Goal: Task Accomplishment & Management: Manage account settings

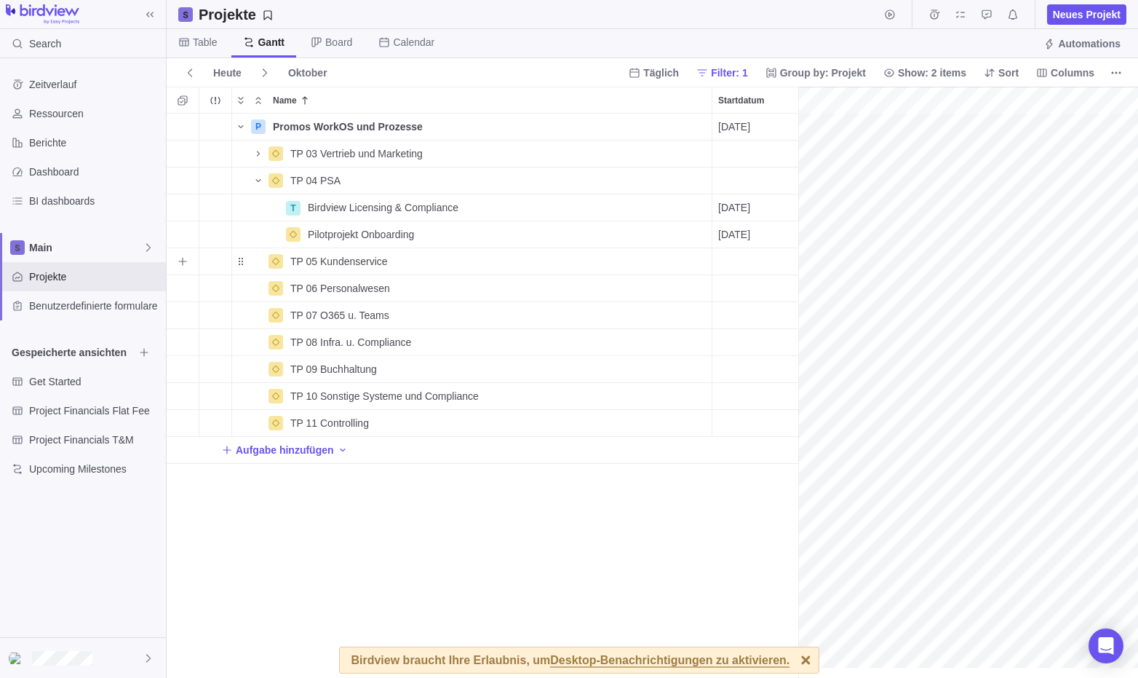
scroll to position [0, 604]
click at [261, 187] on span "Name" at bounding box center [258, 180] width 17 height 20
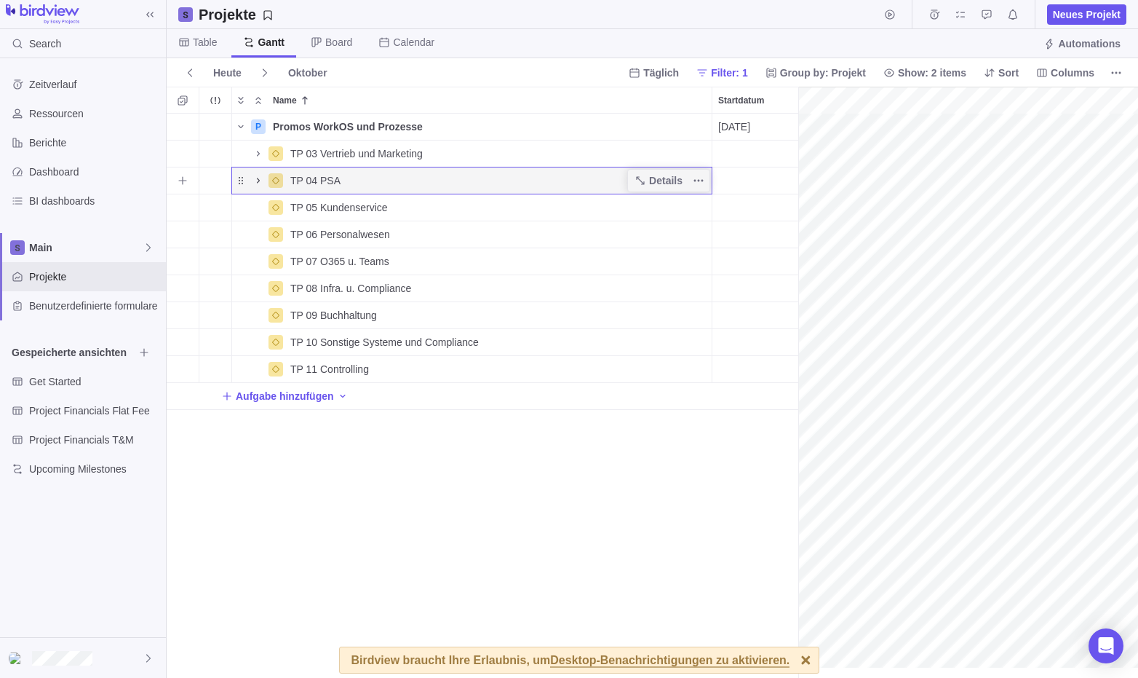
click at [261, 187] on span "Name" at bounding box center [258, 180] width 17 height 20
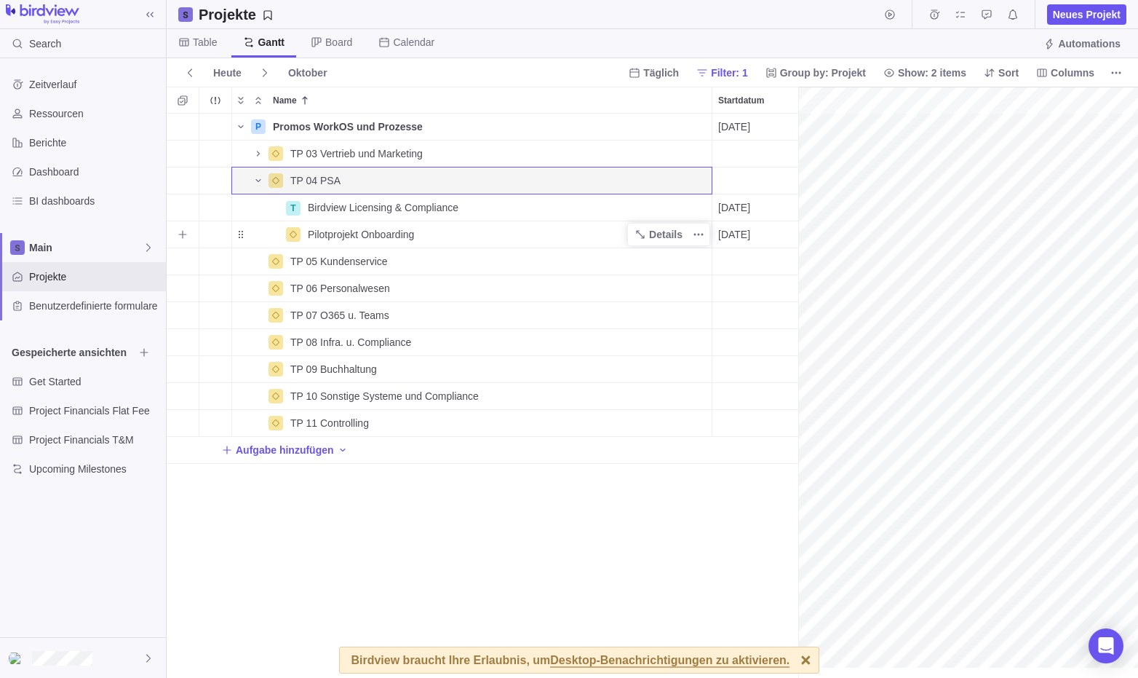
drag, startPoint x: 386, startPoint y: 225, endPoint x: 324, endPoint y: 241, distance: 63.9
click at [324, 241] on span "Pilotprojekt Onboarding" at bounding box center [361, 234] width 106 height 15
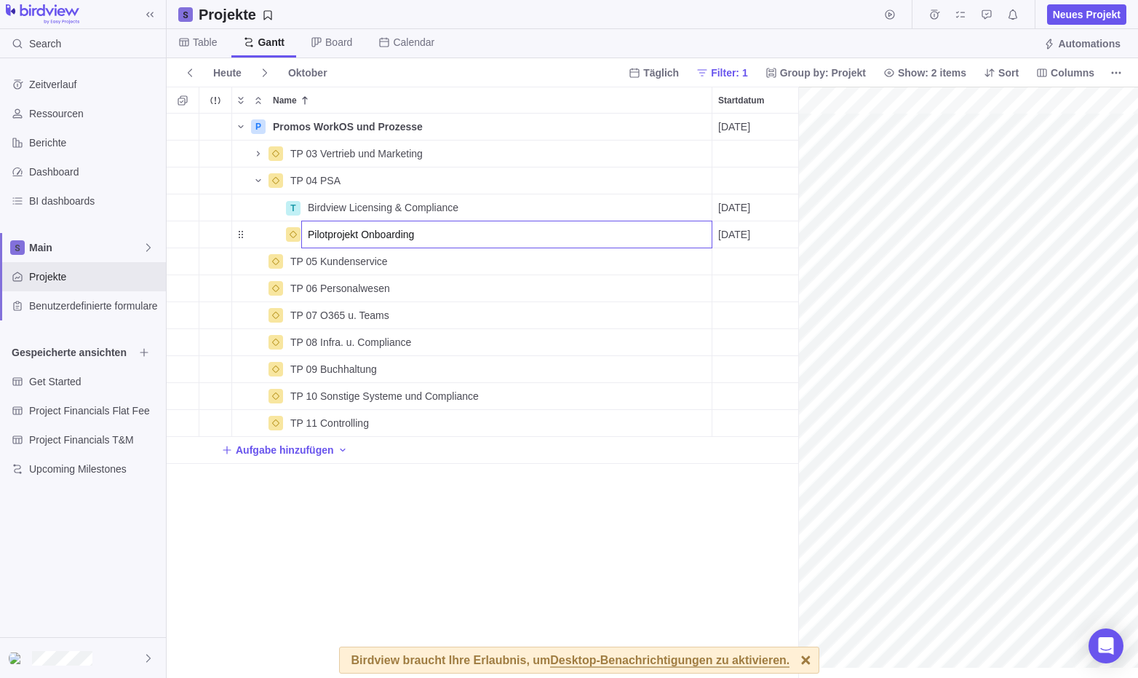
click at [237, 234] on div "P Promos WorkOS und Prozesse Details [DATE] [DATE] 107T Open 3 TP 03 Vertrieb u…" at bounding box center [483, 396] width 632 height 564
click at [237, 234] on div "Name" at bounding box center [258, 235] width 52 height 12
click at [658, 232] on span "Details" at bounding box center [665, 234] width 33 height 15
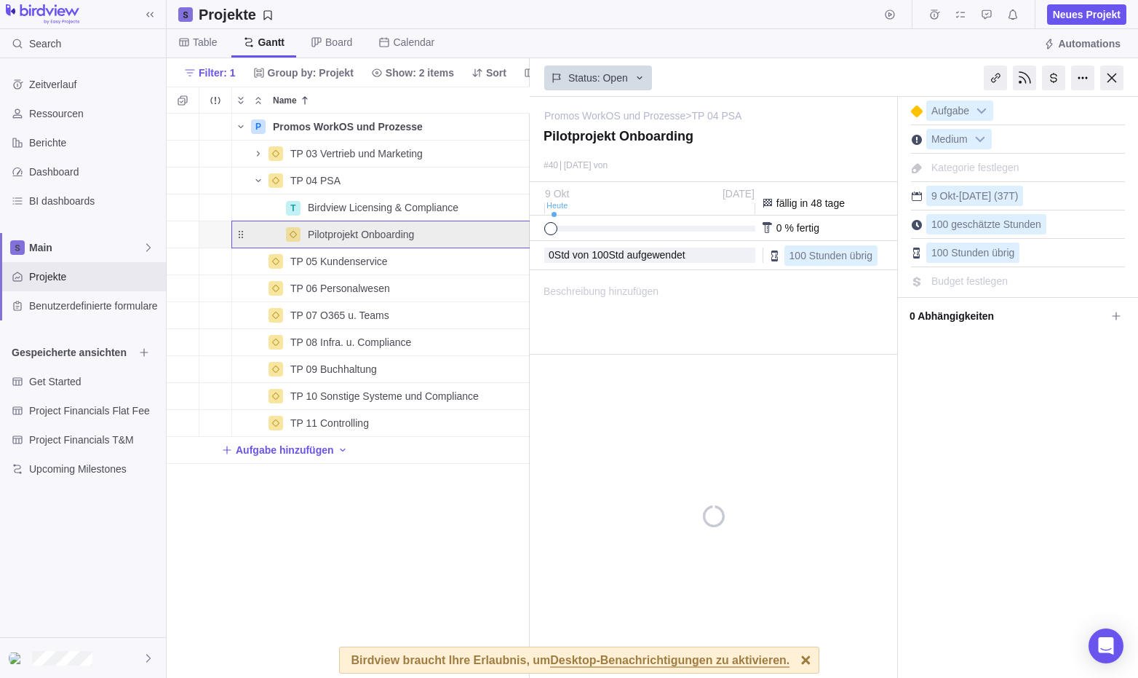
scroll to position [0, 183]
click at [526, 229] on div "Details" at bounding box center [486, 234] width 83 height 23
click at [520, 229] on icon "Weitere Aktionen" at bounding box center [516, 235] width 12 height 12
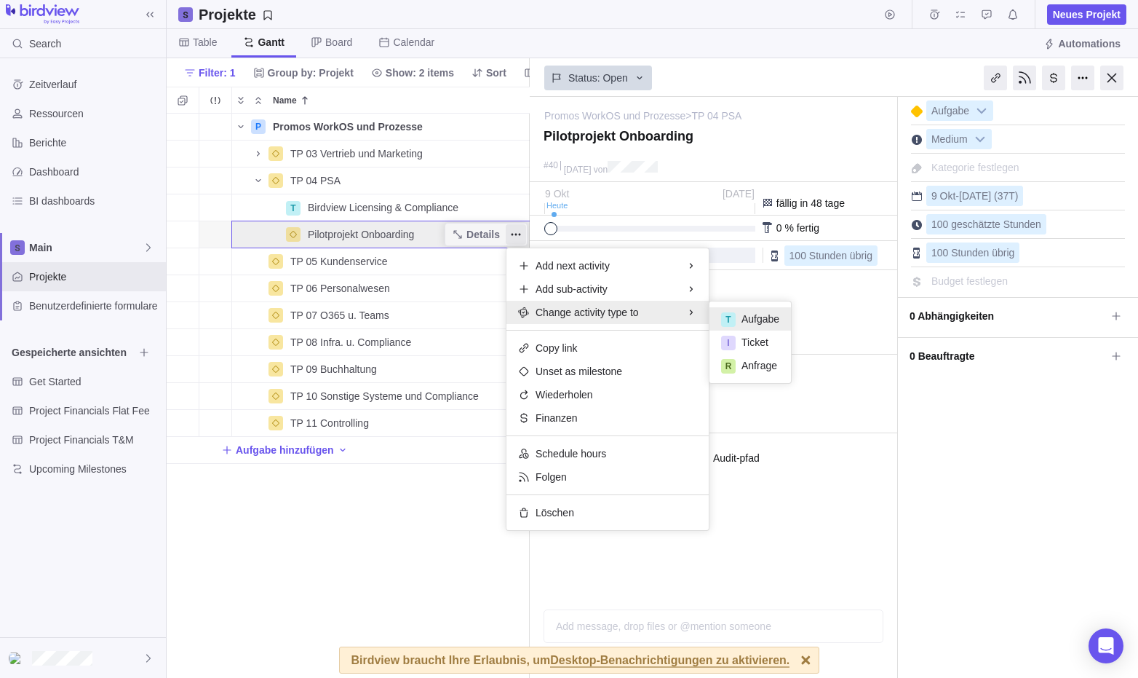
click at [354, 239] on div "P Promos WorkOS und Prozesse Details [DATE] [DATE] 107T Open 3 TP 03 Vertrieb u…" at bounding box center [348, 396] width 363 height 564
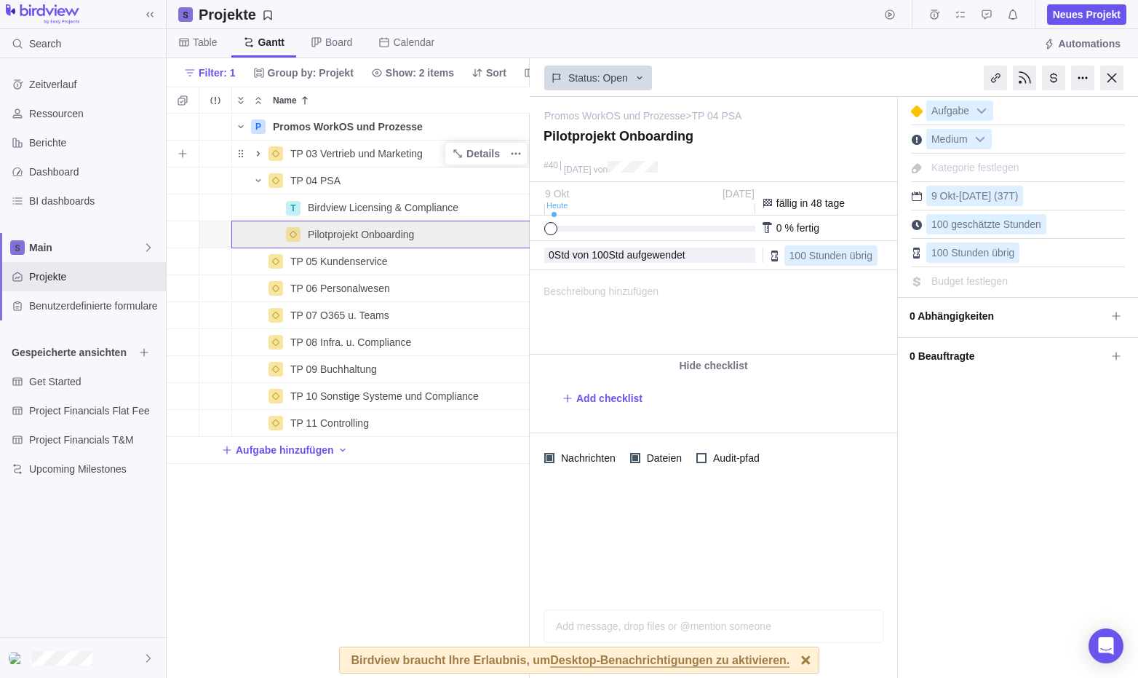
click at [258, 156] on icon "Name" at bounding box center [258, 153] width 3 height 5
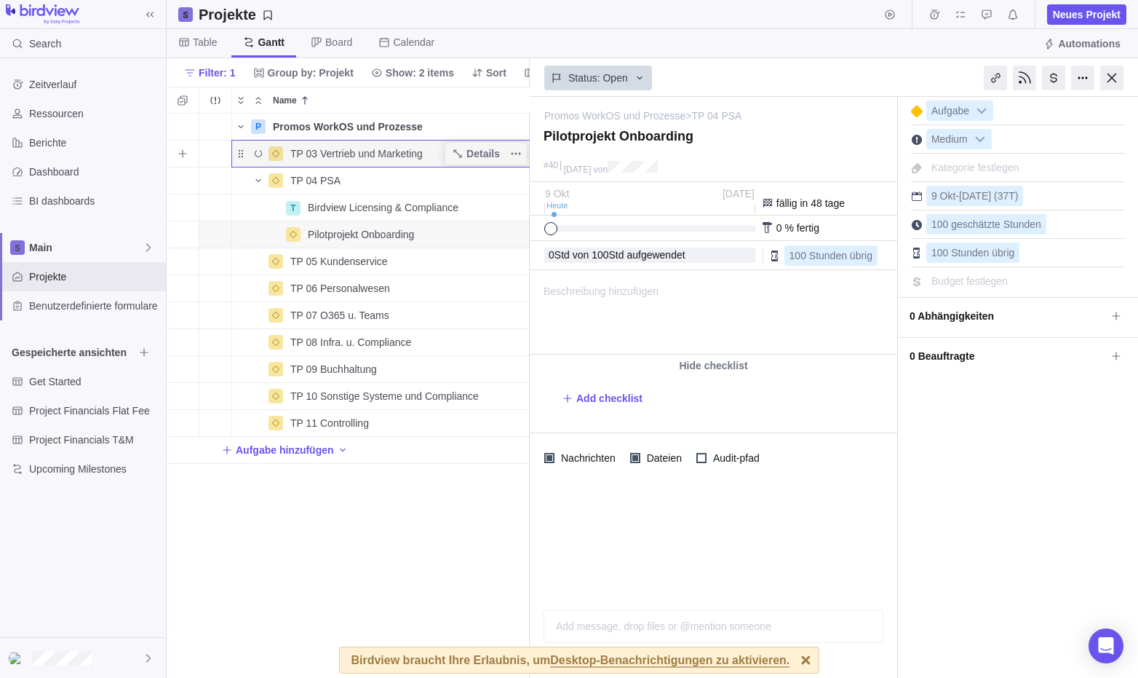
scroll to position [0, 194]
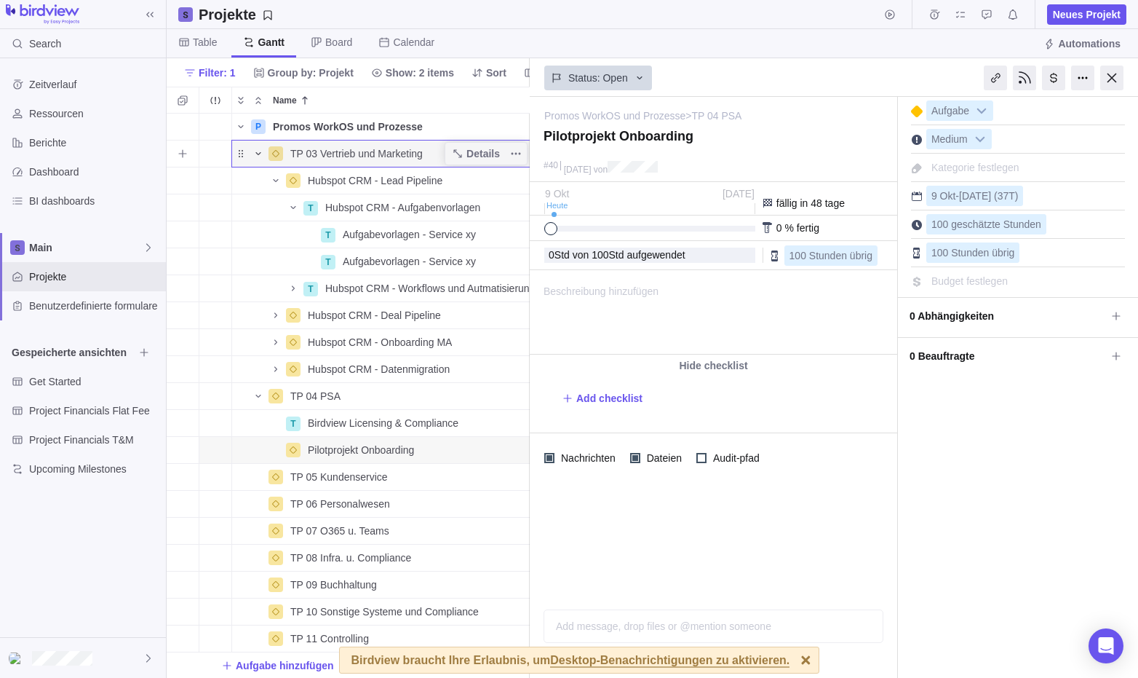
click at [258, 156] on icon "Name" at bounding box center [259, 154] width 12 height 12
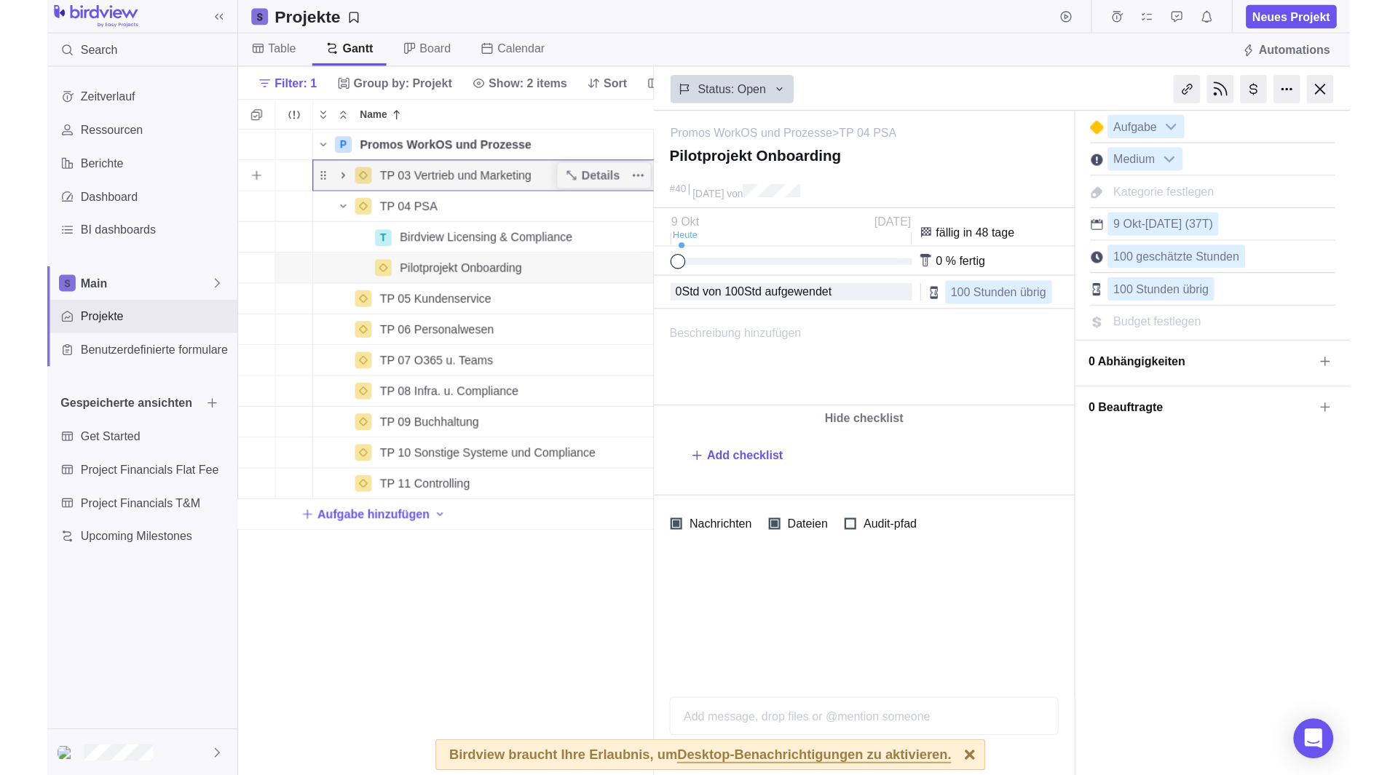
scroll to position [0, 183]
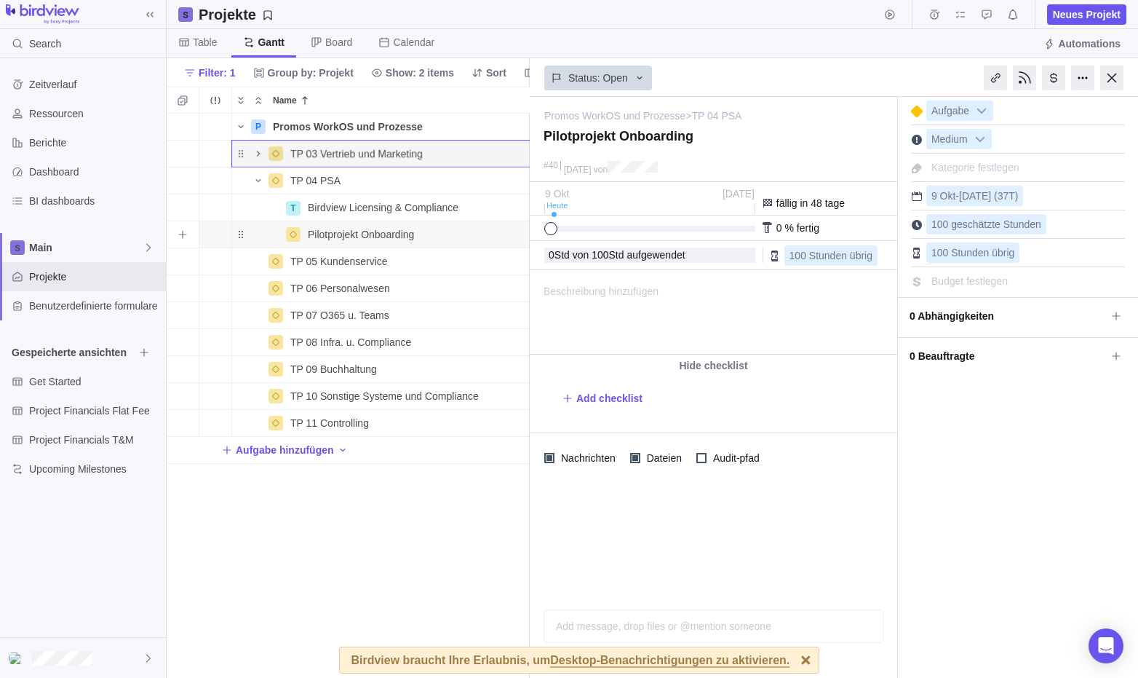
click at [350, 233] on span "Pilotprojekt Onboarding" at bounding box center [361, 234] width 106 height 15
type input "a"
type input "Analyse & Anforderungsaufnahme"
click at [394, 585] on div "P Promos WorkOS und Prozesse Details [DATE] [DATE] 107T Open 3 TP 03 Vertrieb u…" at bounding box center [348, 396] width 363 height 564
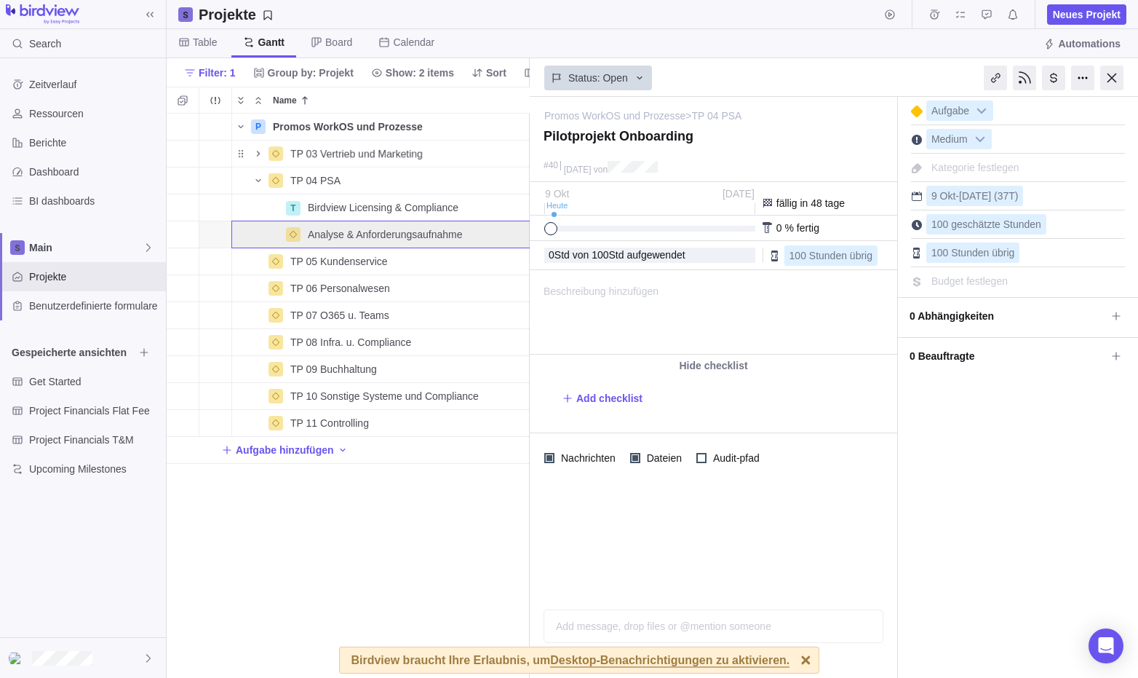
type textarea "Analyse & Anforderungsaufnahme"
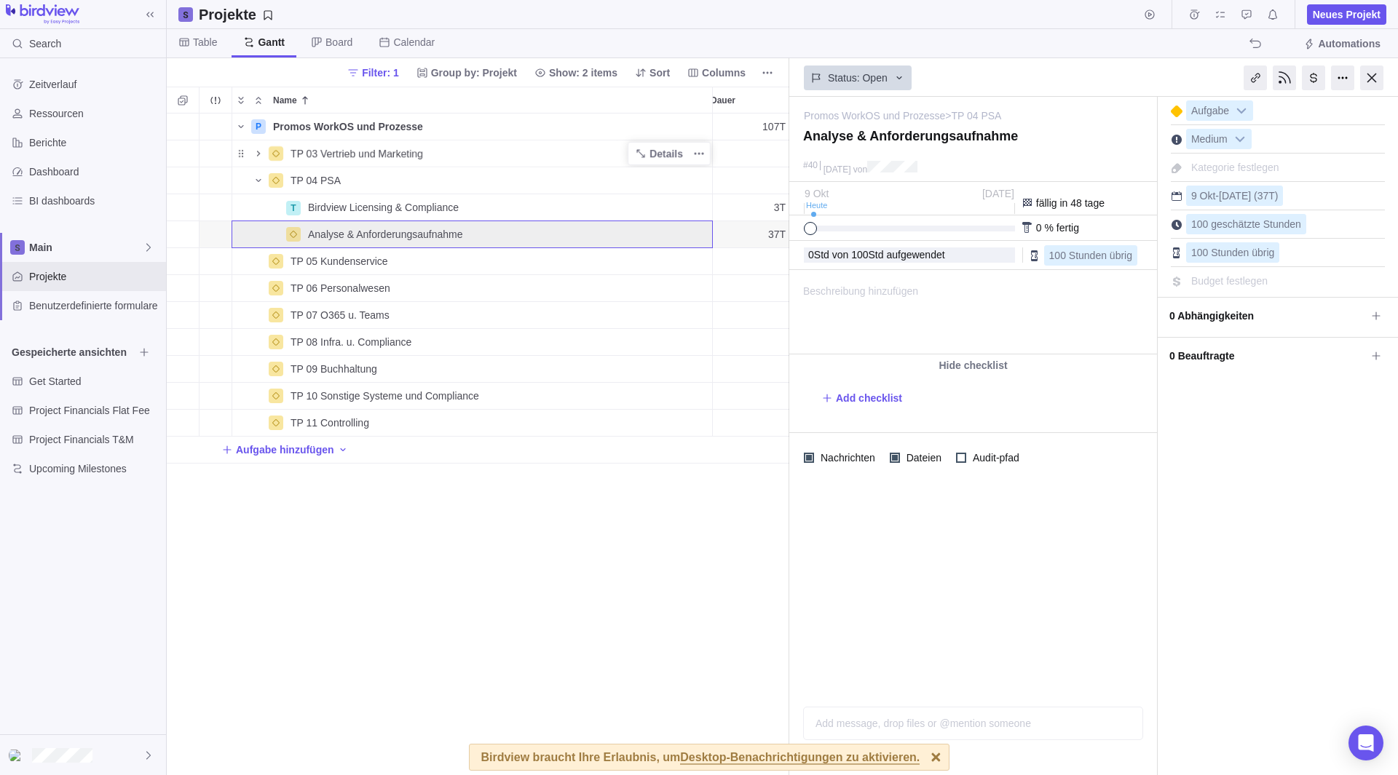
scroll to position [0, 0]
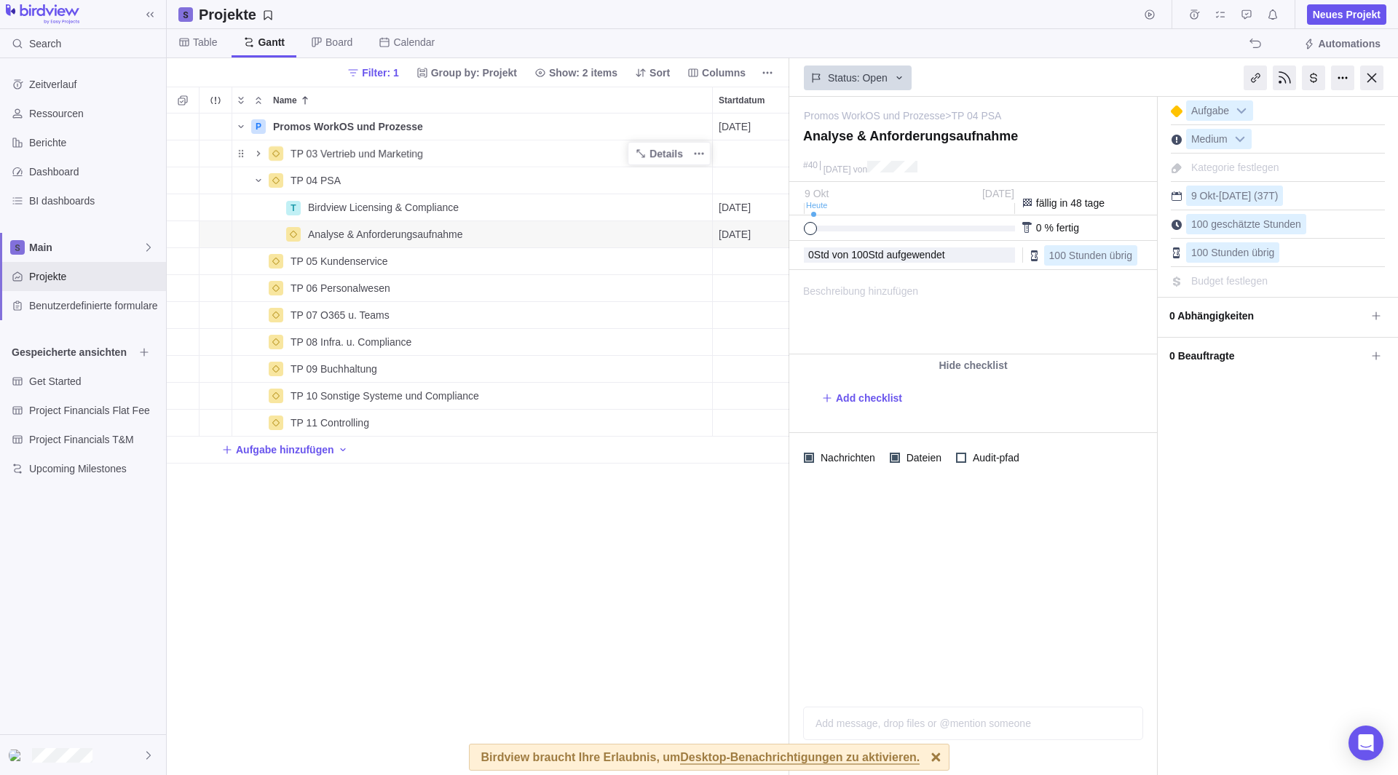
click at [574, 593] on div "P Promos WorkOS und Prozesse Details [DATE] [DATE] 107T Open 3 TP 03 Vertrieb u…" at bounding box center [478, 445] width 622 height 662
click at [1138, 76] on div at bounding box center [1371, 78] width 23 height 25
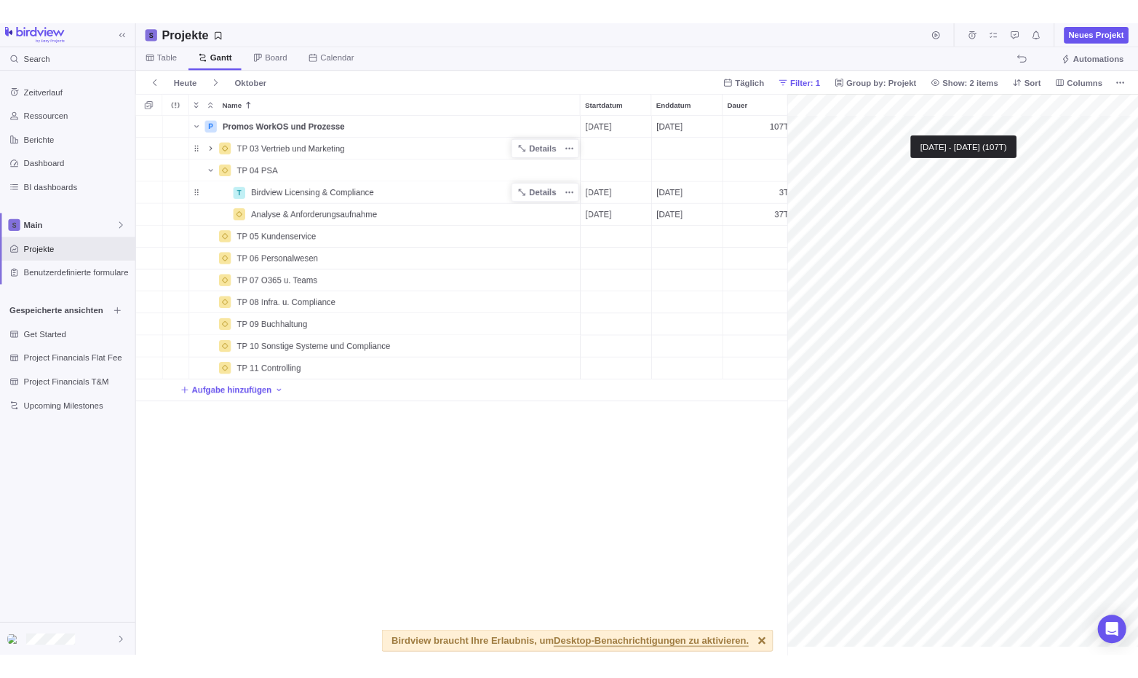
scroll to position [0, 604]
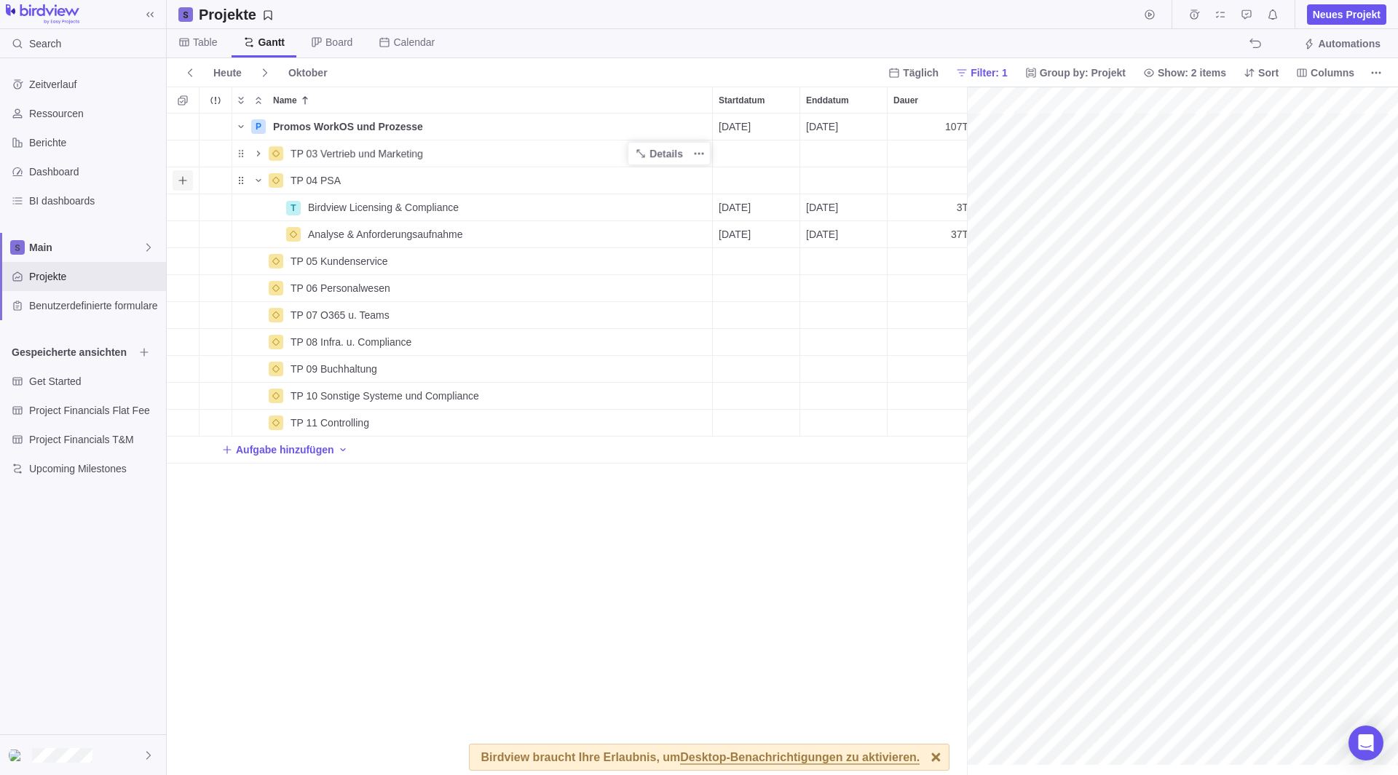
click at [190, 186] on span "Add sub-activity" at bounding box center [183, 180] width 20 height 20
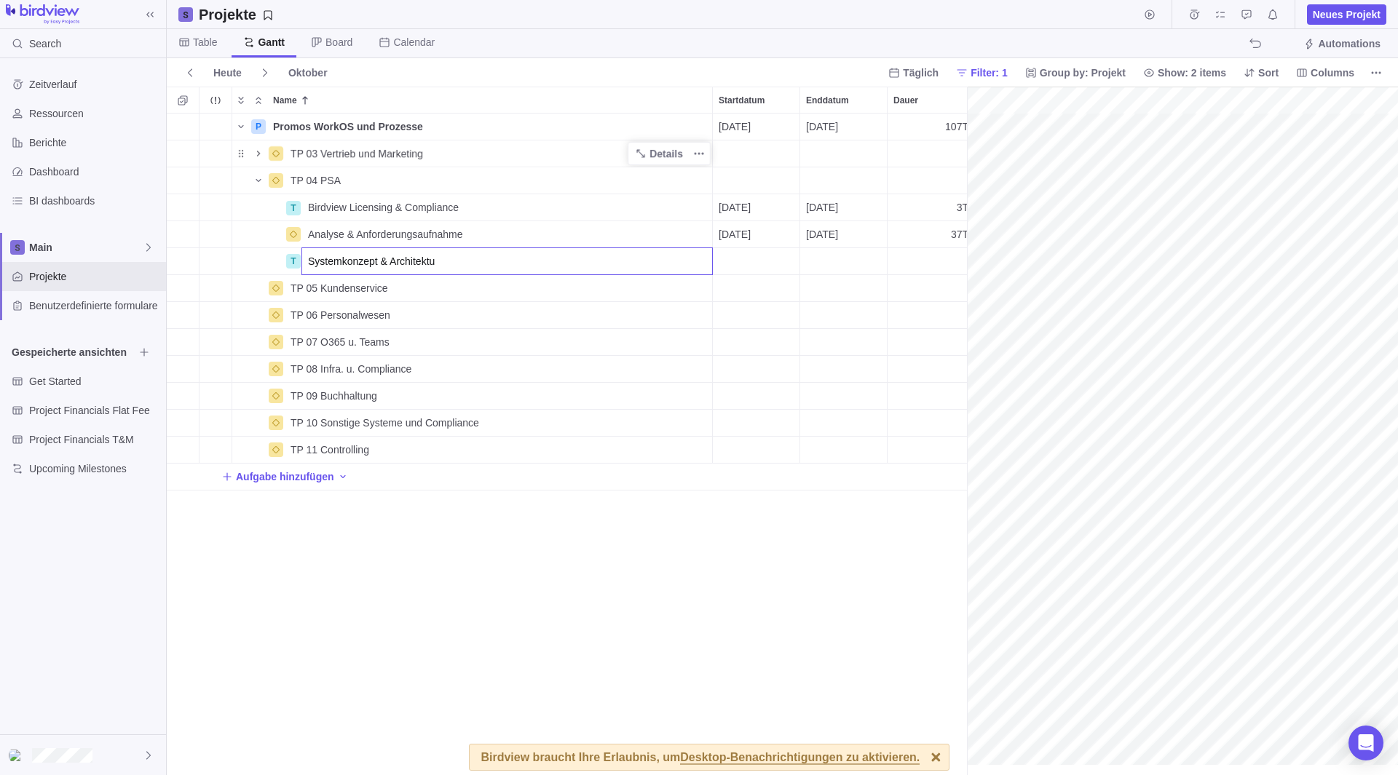
type input "Systemkonzept & Architektur"
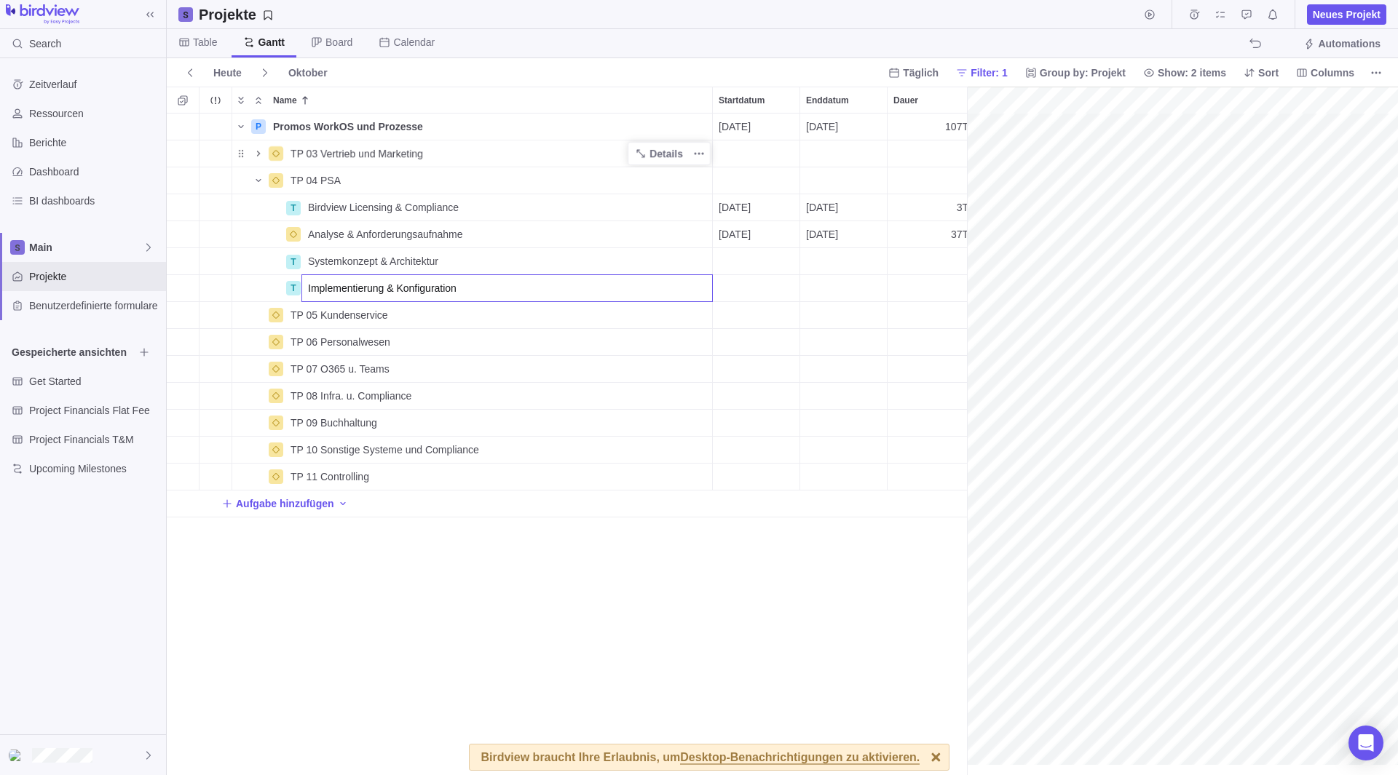
type input "Implementierung & Konfiguration"
click at [176, 215] on div "P Promos WorkOS und Prozesse Details [DATE] [DATE] 107T Open 3 TP 03 Vertrieb u…" at bounding box center [567, 445] width 800 height 662
click at [175, 226] on span "Add sub-activity" at bounding box center [183, 234] width 20 height 20
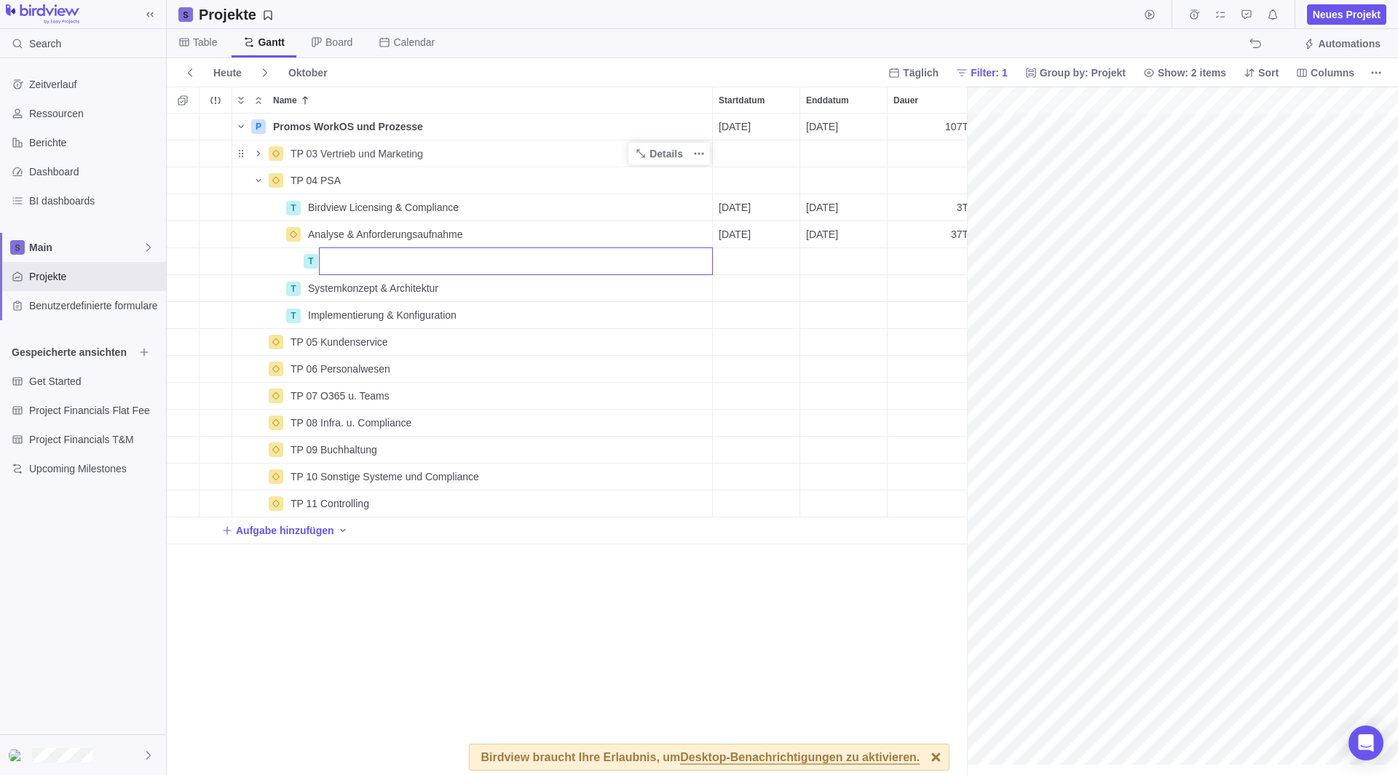
click at [318, 178] on div "P Promos WorkOS und Prozesse Details [DATE] [DATE] 107T Open 3 TP 03 Vertrieb u…" at bounding box center [567, 445] width 800 height 662
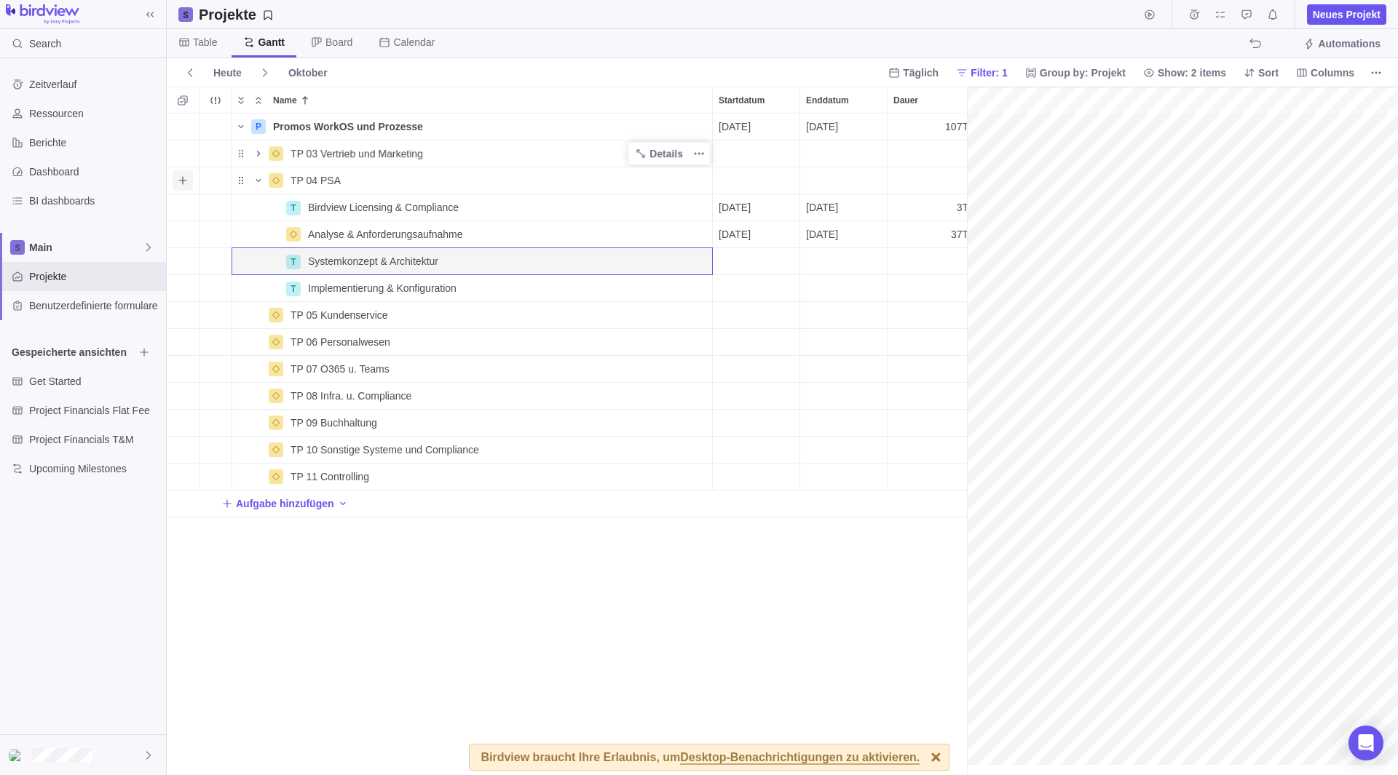
click at [176, 183] on span "Add sub-activity" at bounding box center [183, 180] width 20 height 20
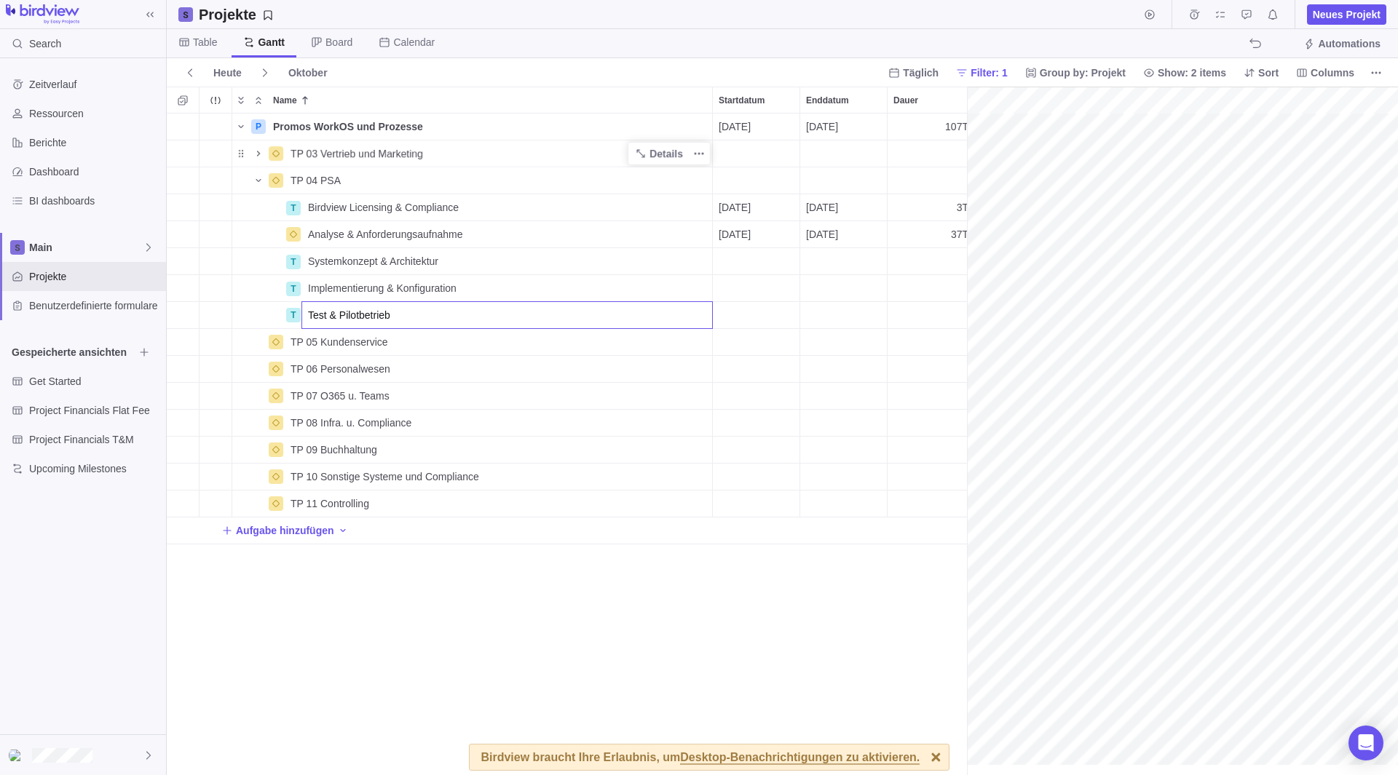
type input "Test & Pilotbetrieb"
click at [419, 626] on div "P Promos WorkOS und Prozesse Details [DATE] [DATE] 107T Open 3 TP 03 Vertrieb u…" at bounding box center [567, 445] width 800 height 662
click at [178, 231] on icon "Add sub-activity" at bounding box center [183, 235] width 12 height 12
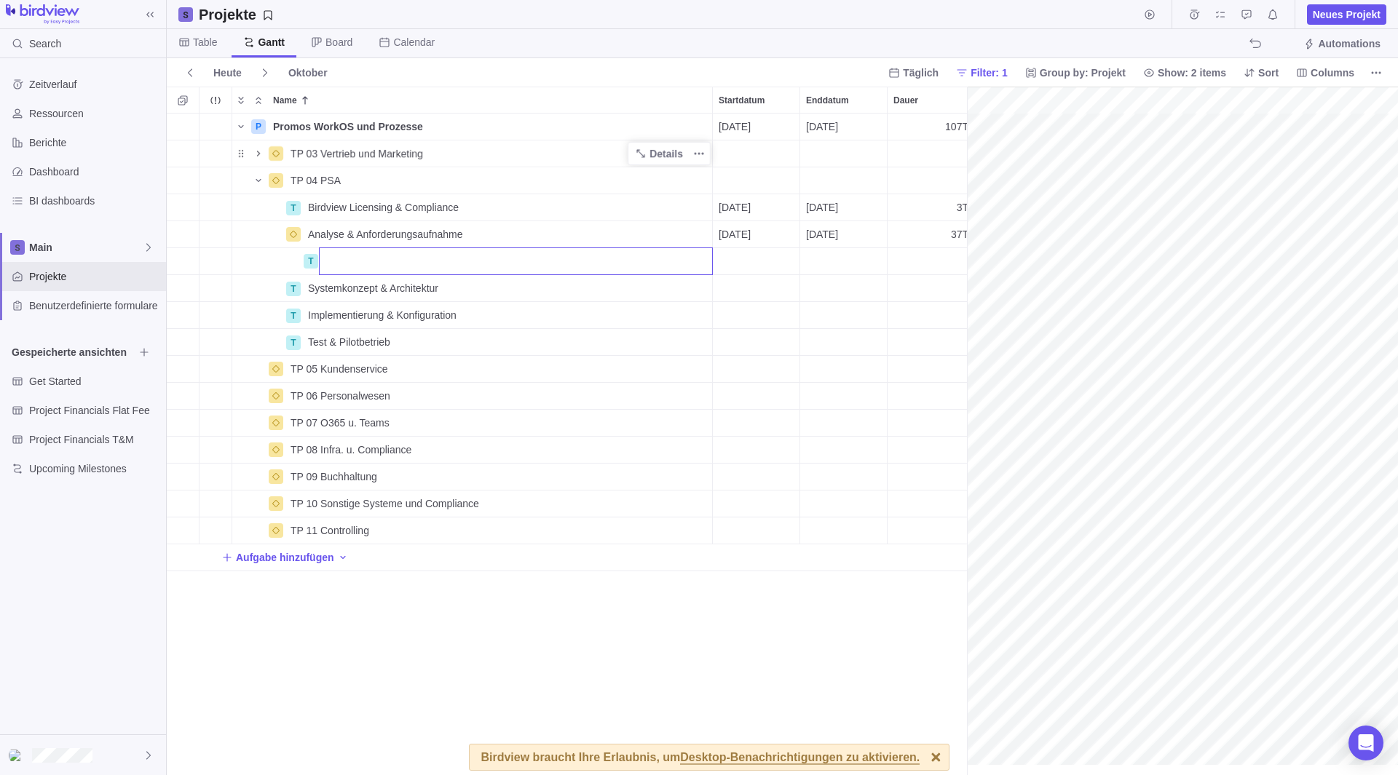
click at [459, 635] on div "P Promos WorkOS und Prozesse Details [DATE] [DATE] 107T Open 3 TP 03 Vertrieb u…" at bounding box center [567, 445] width 800 height 662
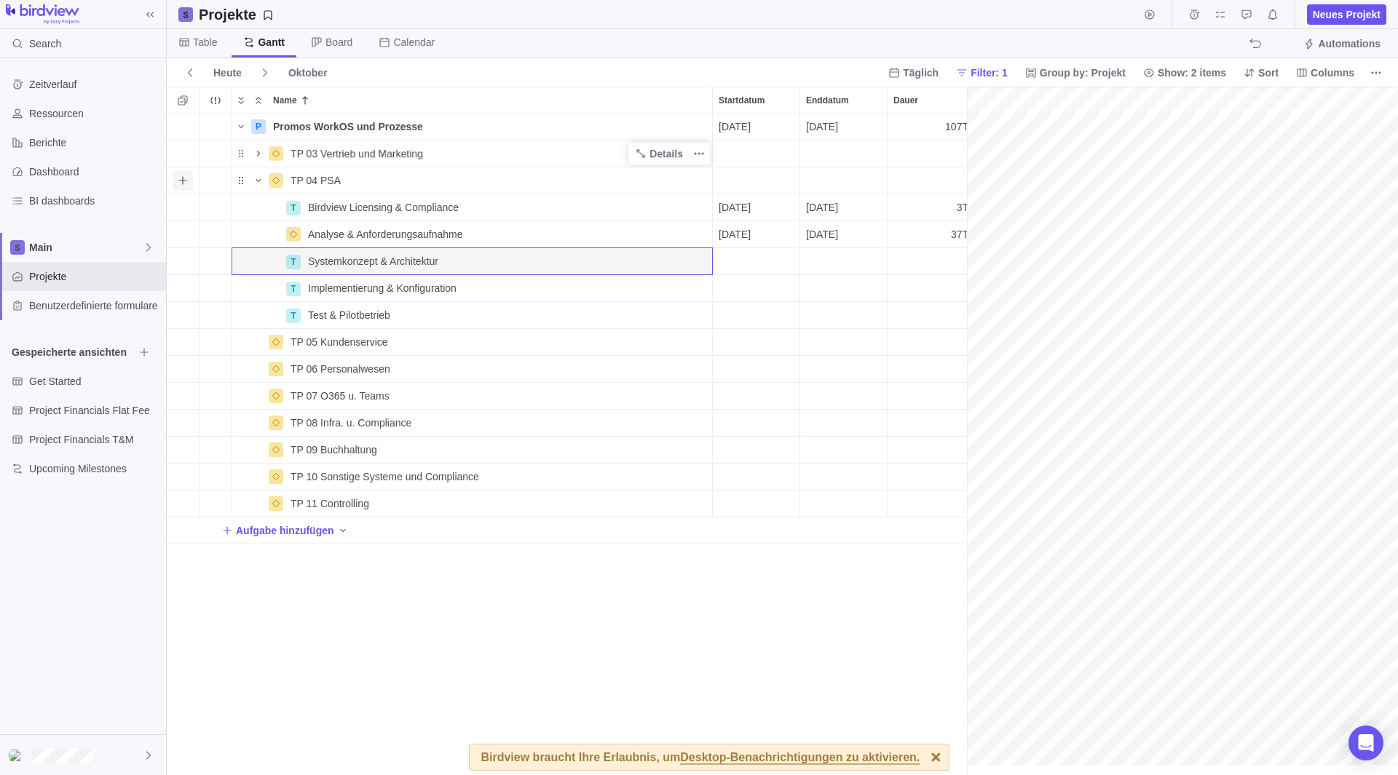
click at [189, 181] on span "Add sub-activity" at bounding box center [183, 180] width 20 height 20
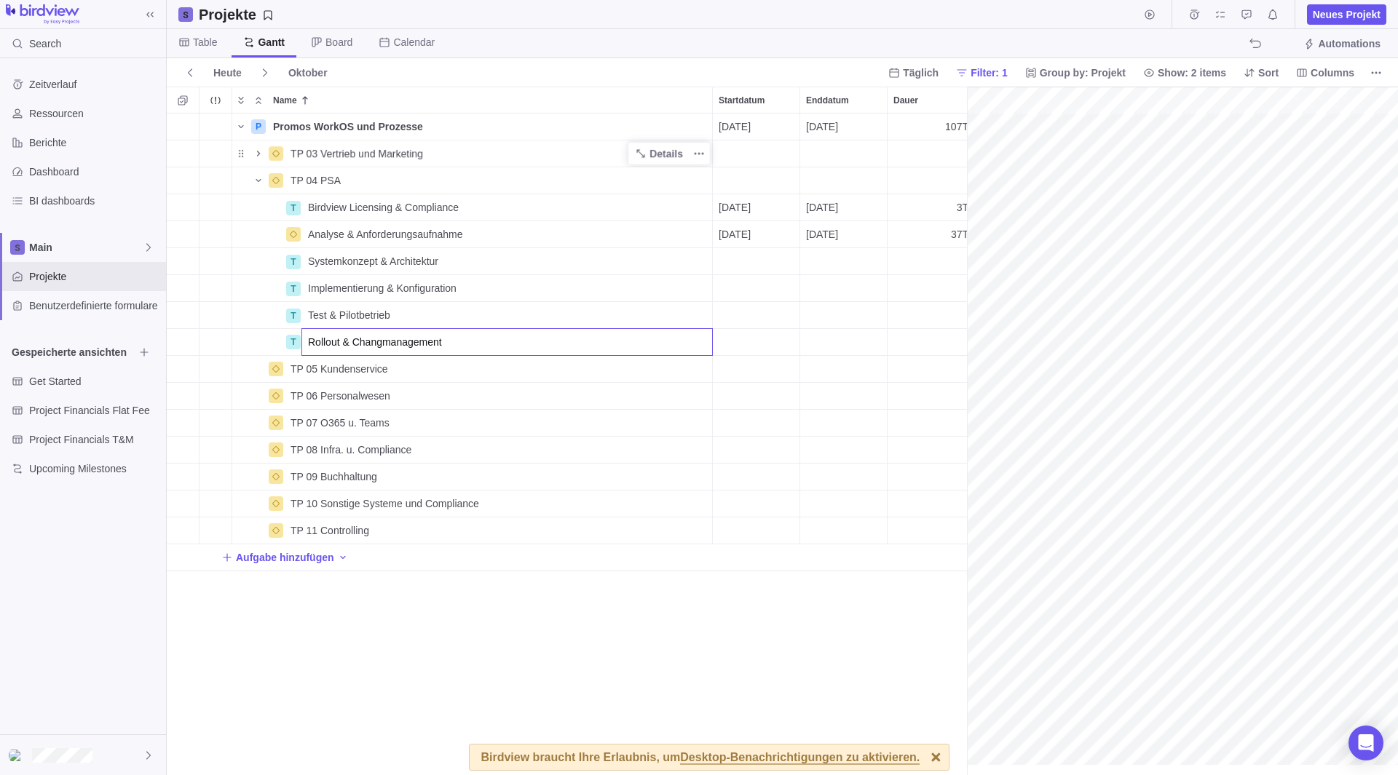
type input "Rollout & Changmanagement"
click at [583, 677] on div "P Promos WorkOS und Prozesse Details [DATE] [DATE] 107T Open 3 TP 03 Vertrieb u…" at bounding box center [567, 445] width 800 height 662
click at [381, 235] on span "Analyse & Anforderungsaufnahme" at bounding box center [385, 234] width 154 height 15
click at [520, 231] on input "Analyse & Anforderungsaufnahme" at bounding box center [506, 235] width 411 height 28
click at [458, 258] on div "P Promos WorkOS und Prozesse Details [DATE] [DATE] 107T Open 3 TP 03 Vertrieb u…" at bounding box center [567, 445] width 800 height 662
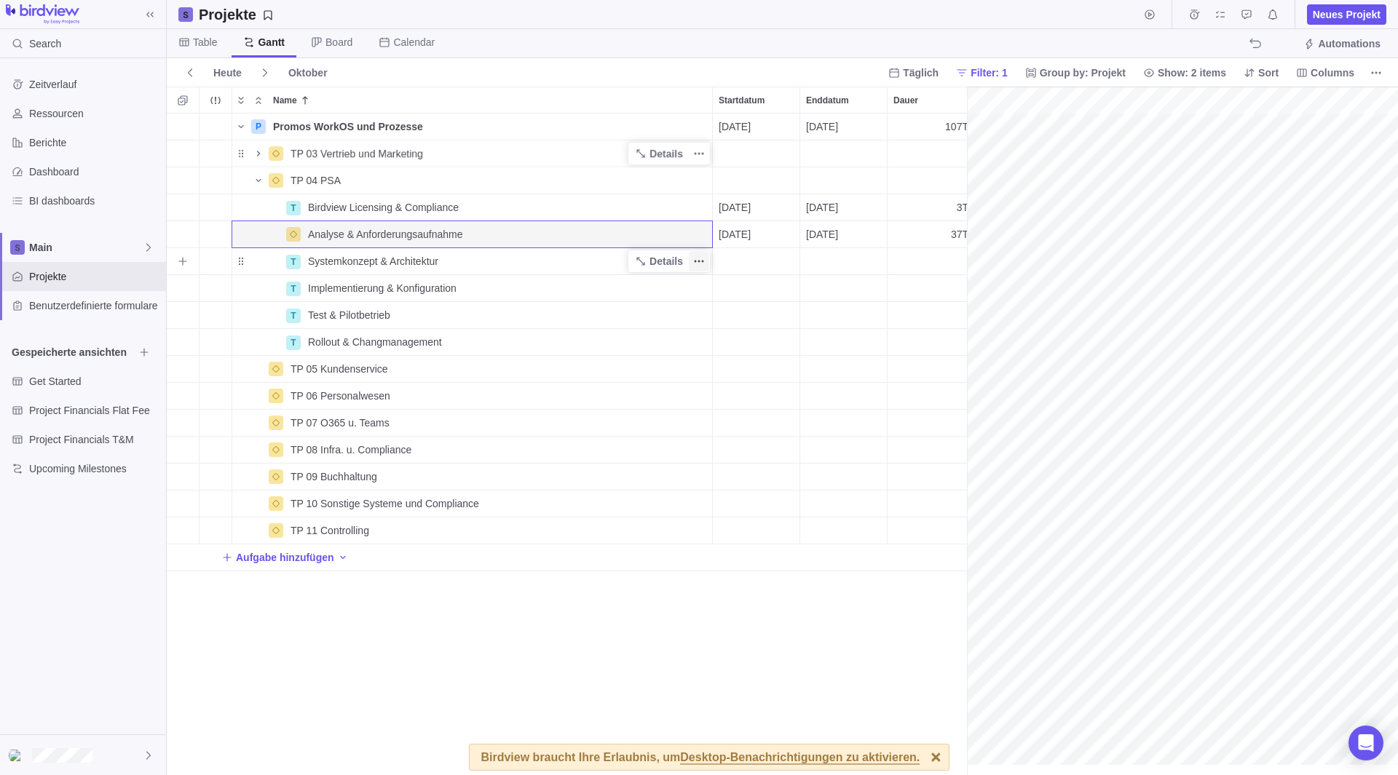
click at [697, 261] on icon "Weitere Aktionen" at bounding box center [699, 262] width 12 height 12
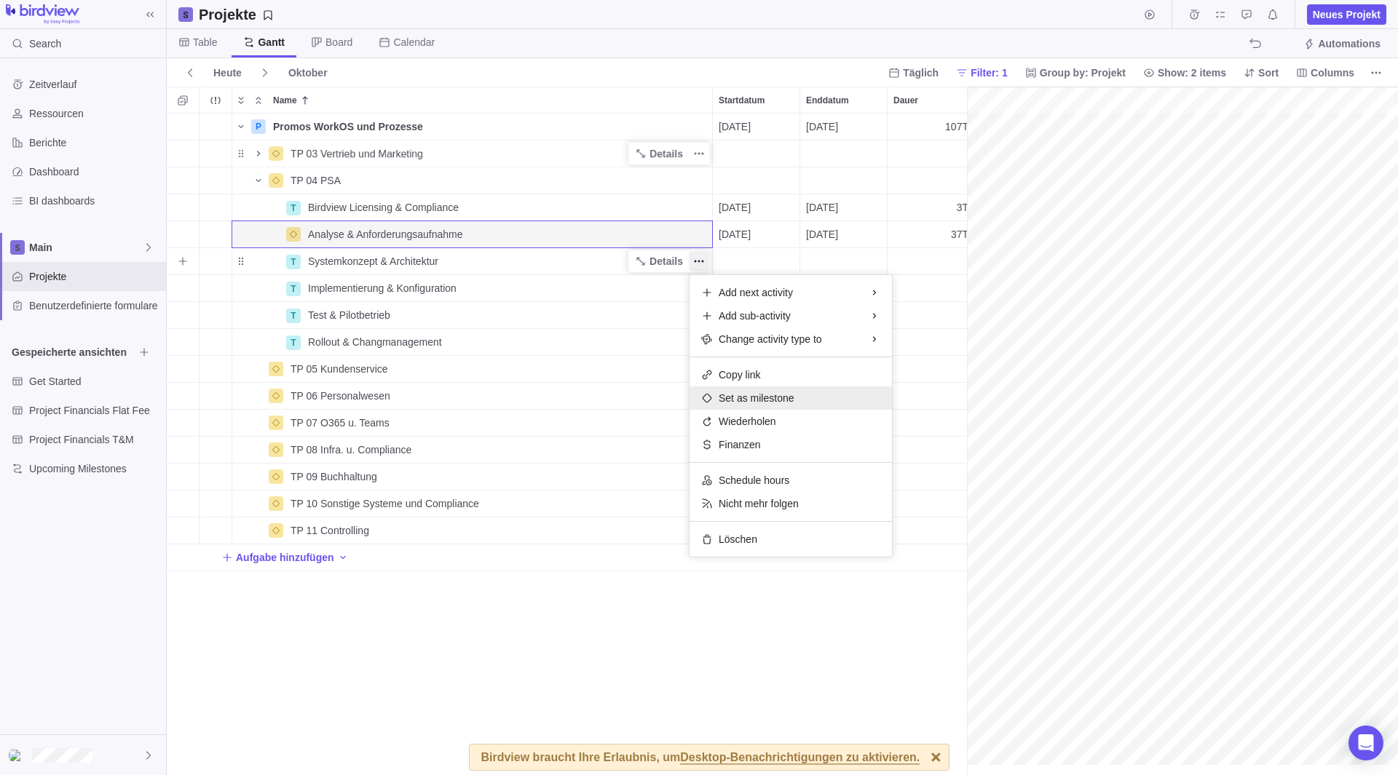
click at [755, 397] on span "Set as milestone" at bounding box center [756, 398] width 76 height 15
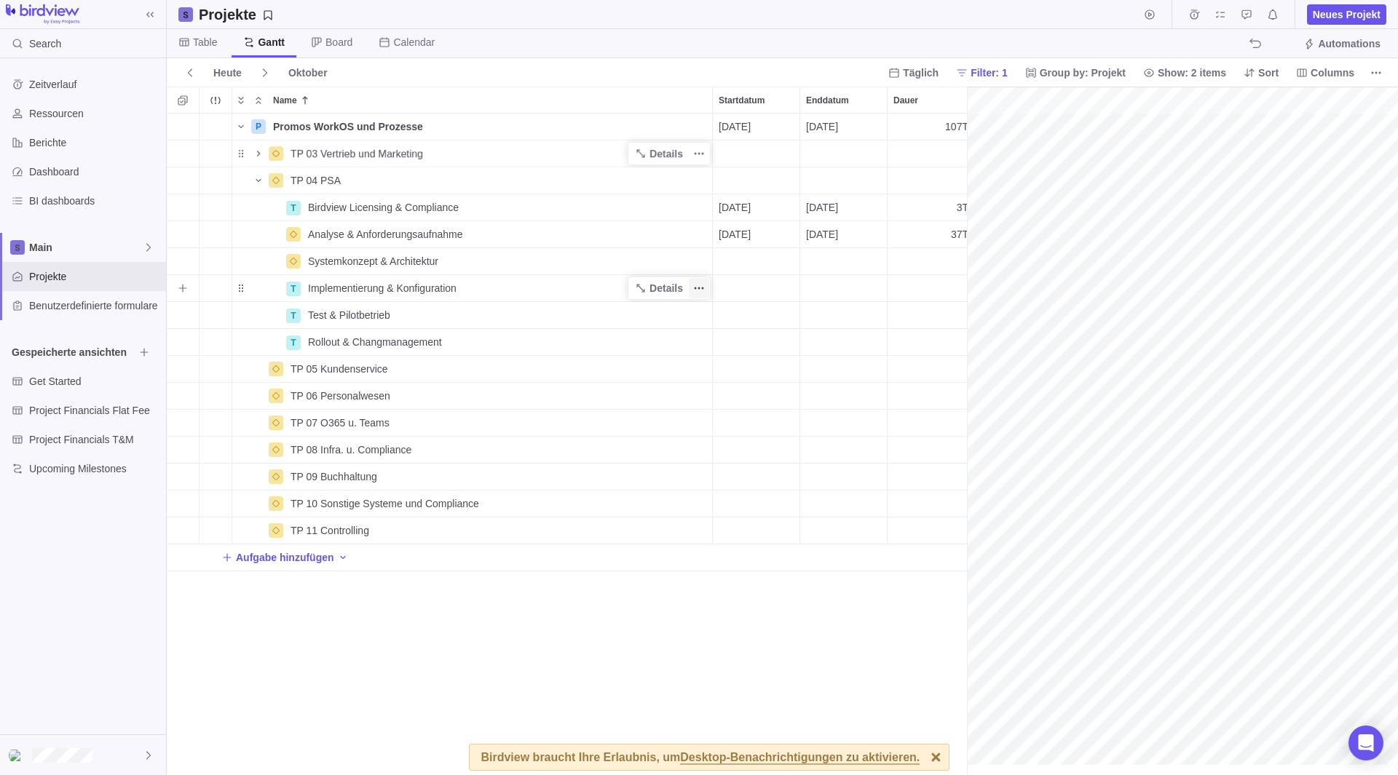
click at [701, 282] on span "Weitere Aktionen" at bounding box center [699, 288] width 20 height 20
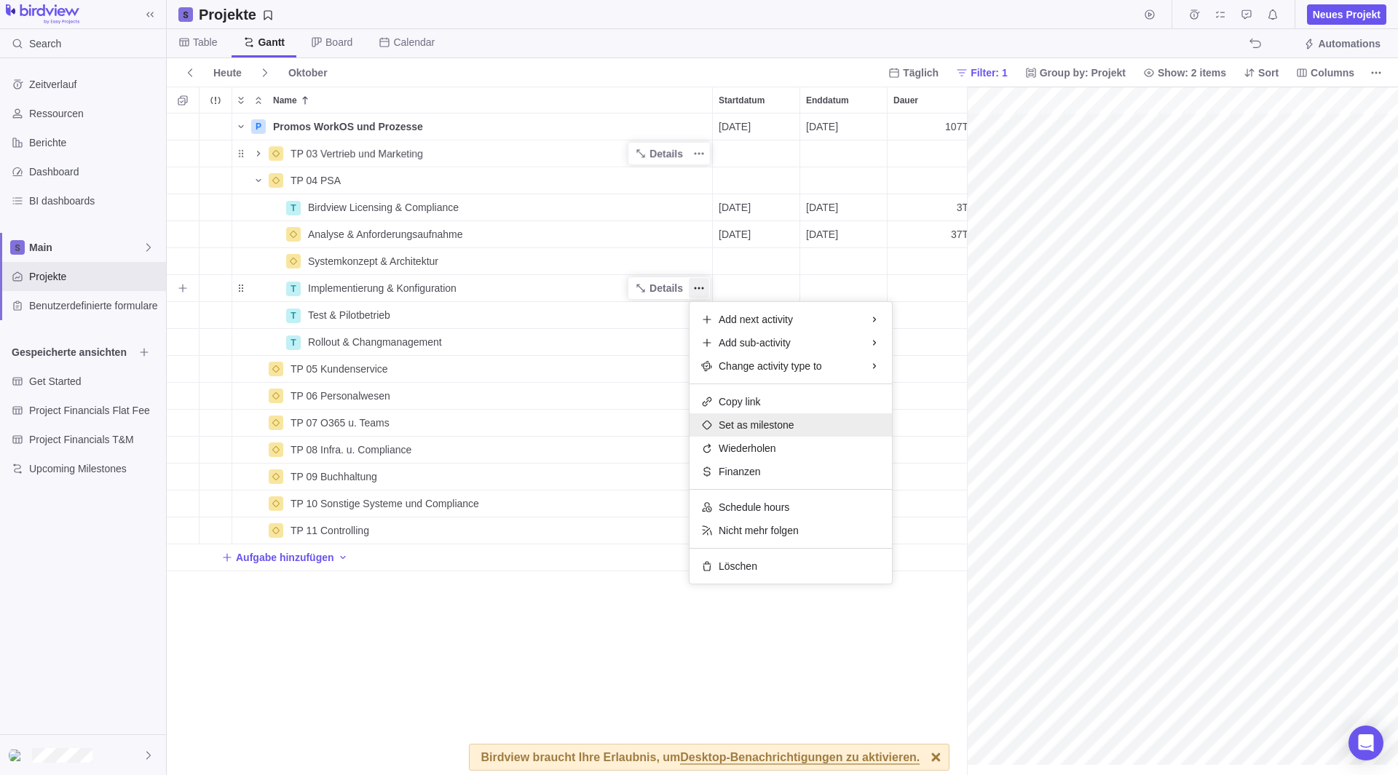
click at [756, 421] on span "Set as milestone" at bounding box center [756, 425] width 76 height 15
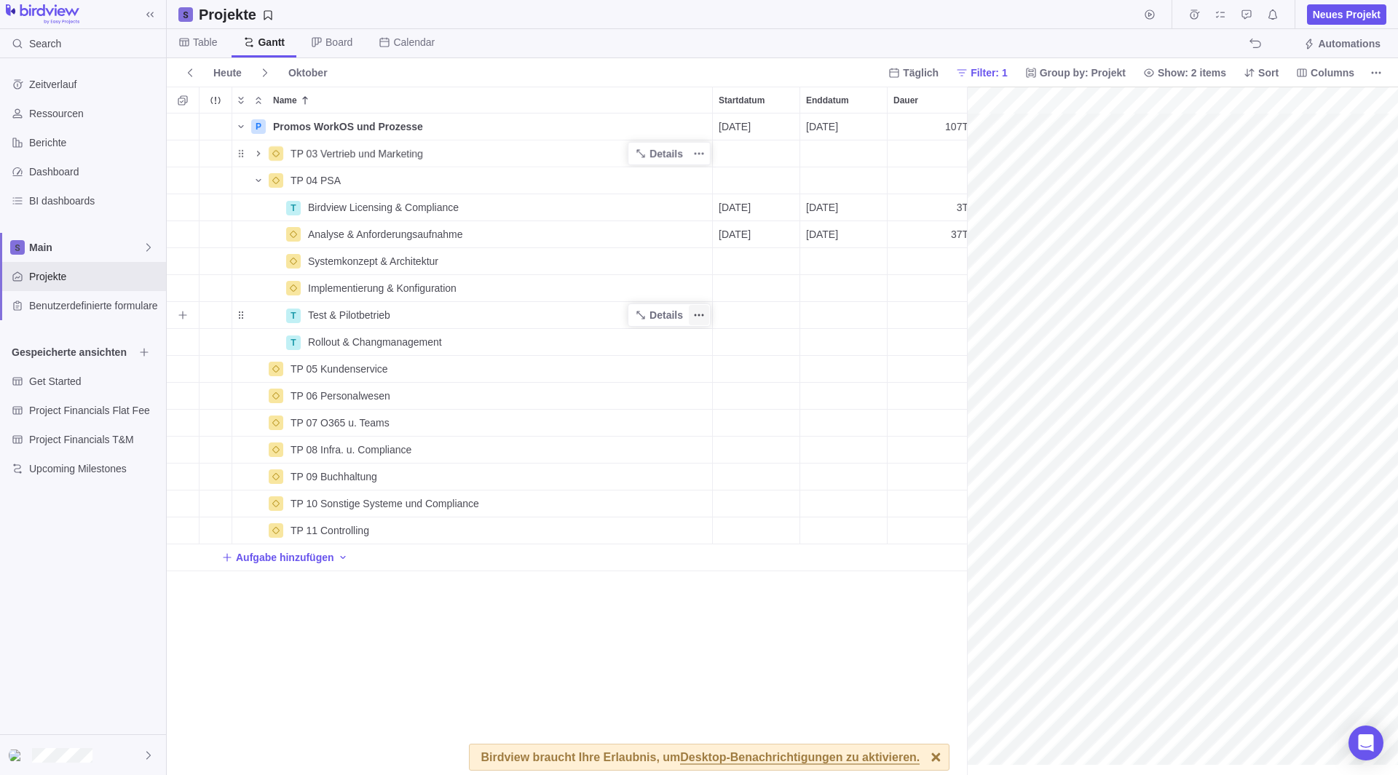
click at [697, 314] on icon "Weitere Aktionen" at bounding box center [699, 315] width 12 height 12
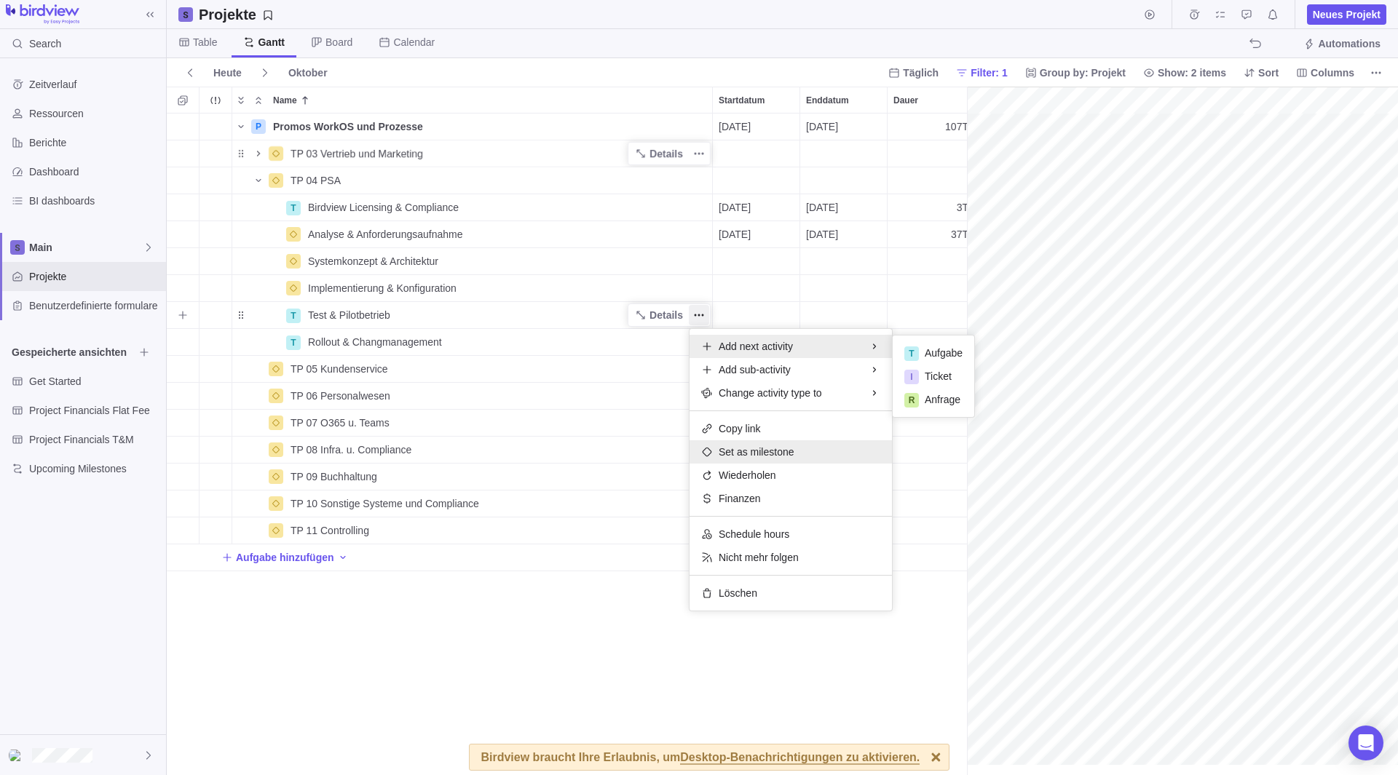
click at [746, 456] on span "Set as milestone" at bounding box center [756, 452] width 76 height 15
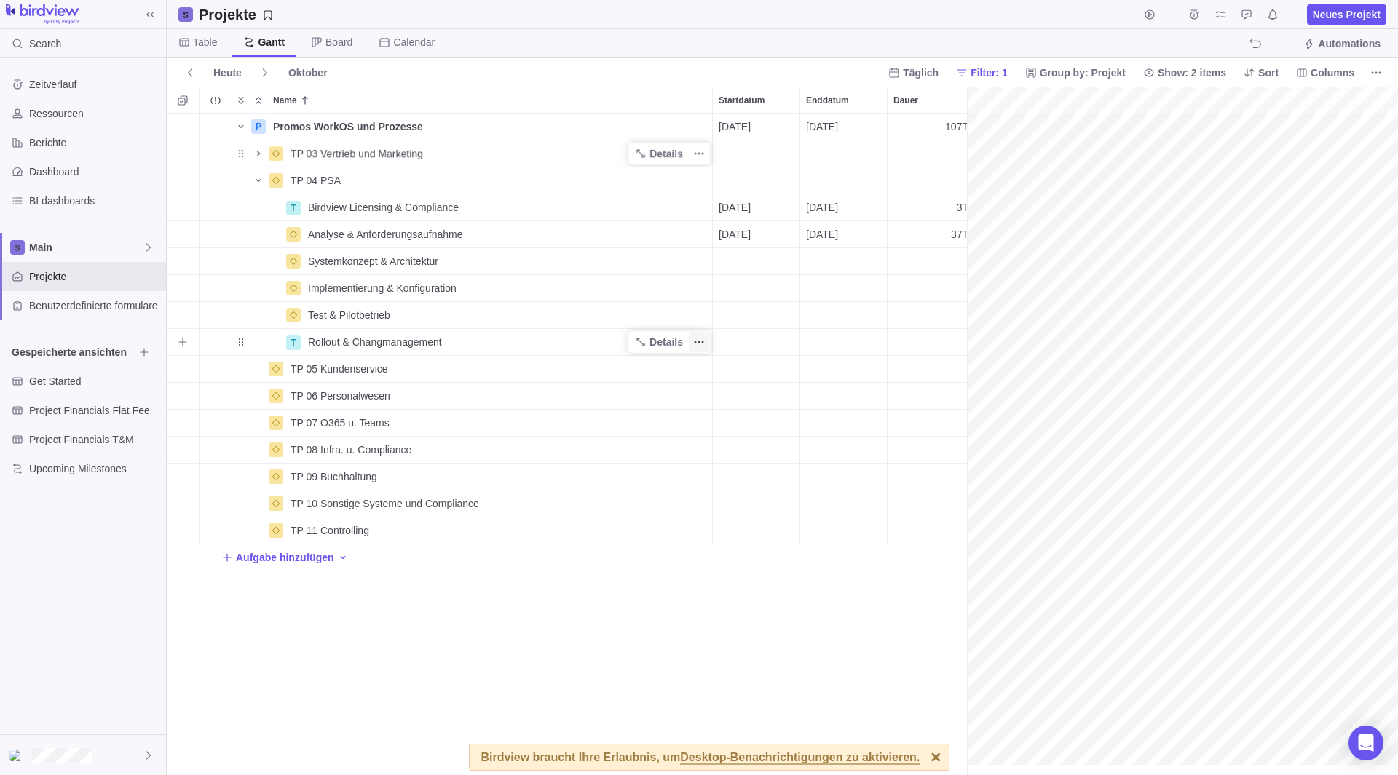
click at [703, 341] on icon "Weitere Aktionen" at bounding box center [699, 342] width 12 height 12
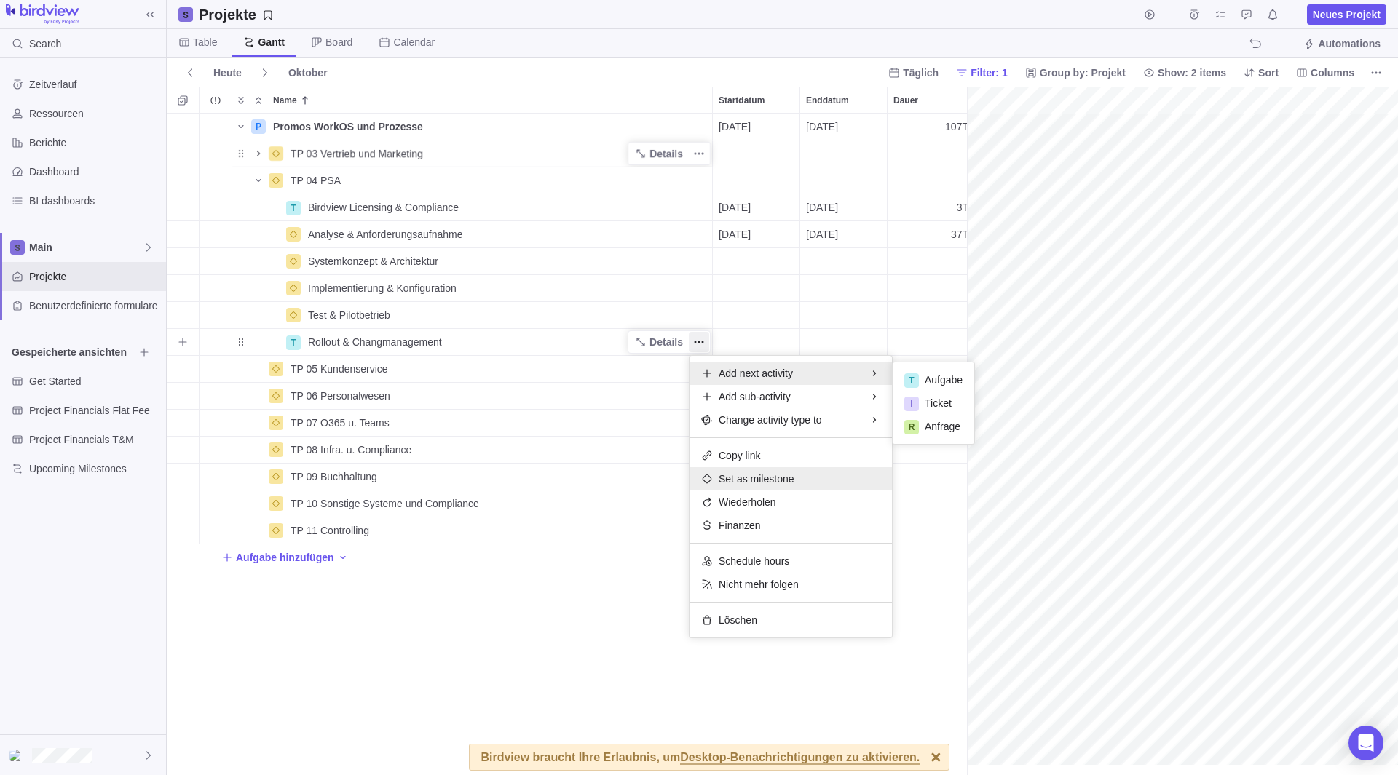
click at [751, 477] on span "Set as milestone" at bounding box center [756, 479] width 76 height 15
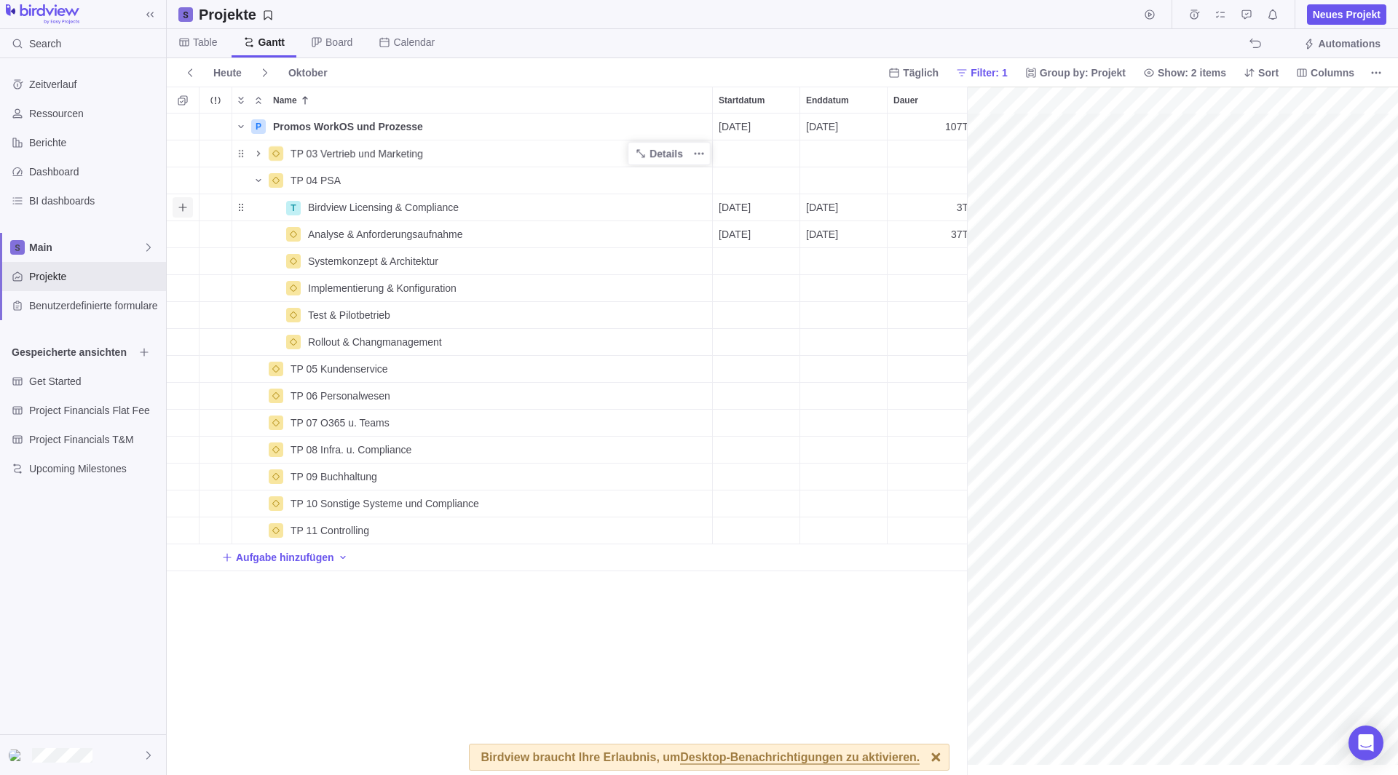
click at [187, 205] on icon "Add sub-activity" at bounding box center [183, 208] width 12 height 12
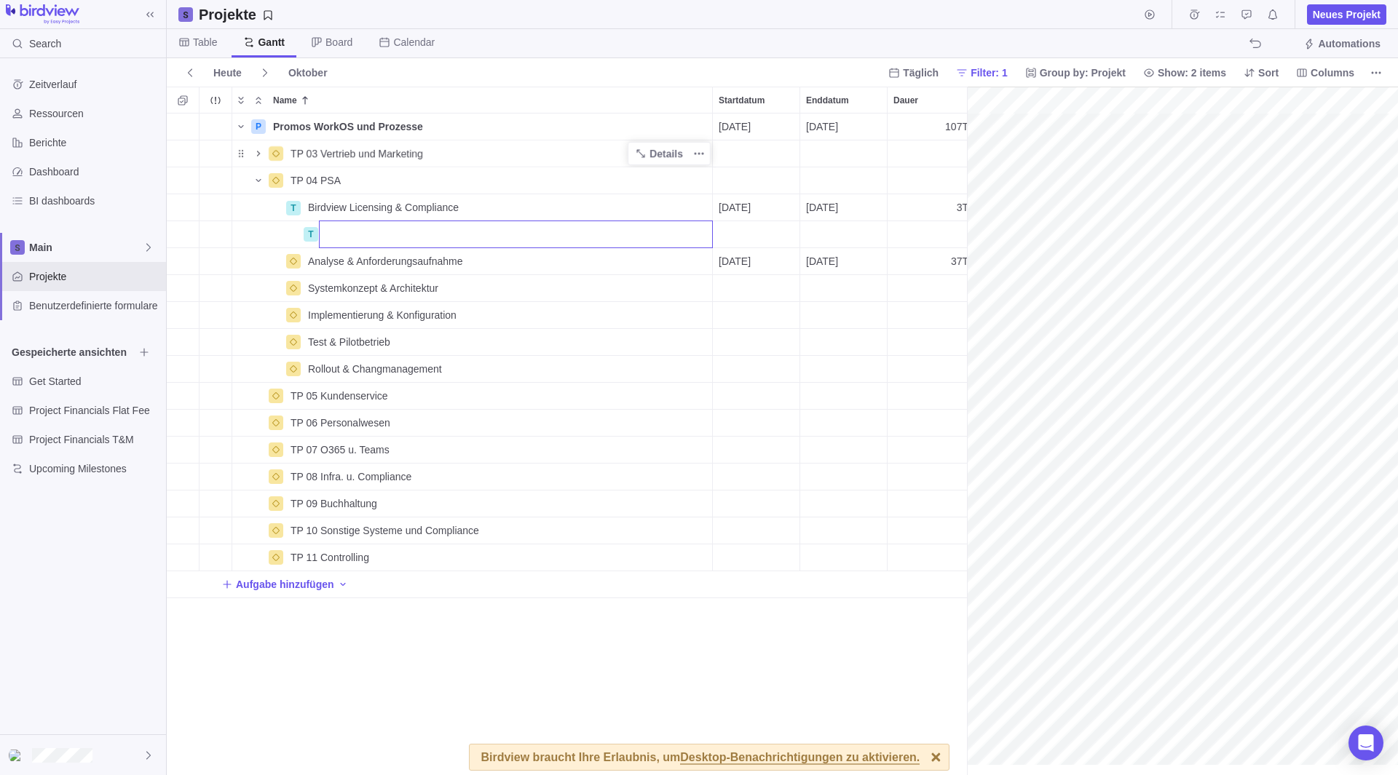
click at [187, 177] on div "P Promos WorkOS und Prozesse Details [DATE] [DATE] 107T Open 3 TP 03 Vertrieb u…" at bounding box center [567, 445] width 800 height 662
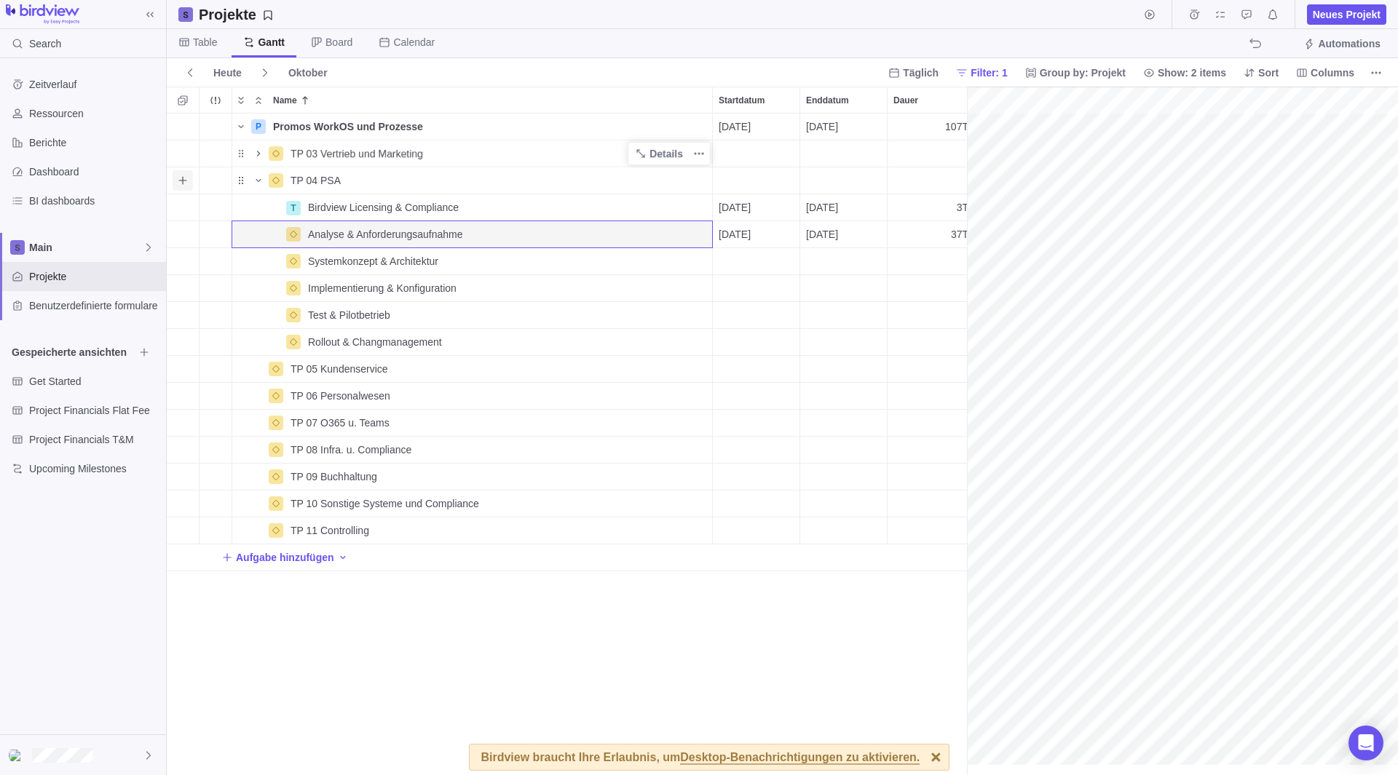
click at [183, 176] on icon "Add sub-activity" at bounding box center [183, 181] width 12 height 12
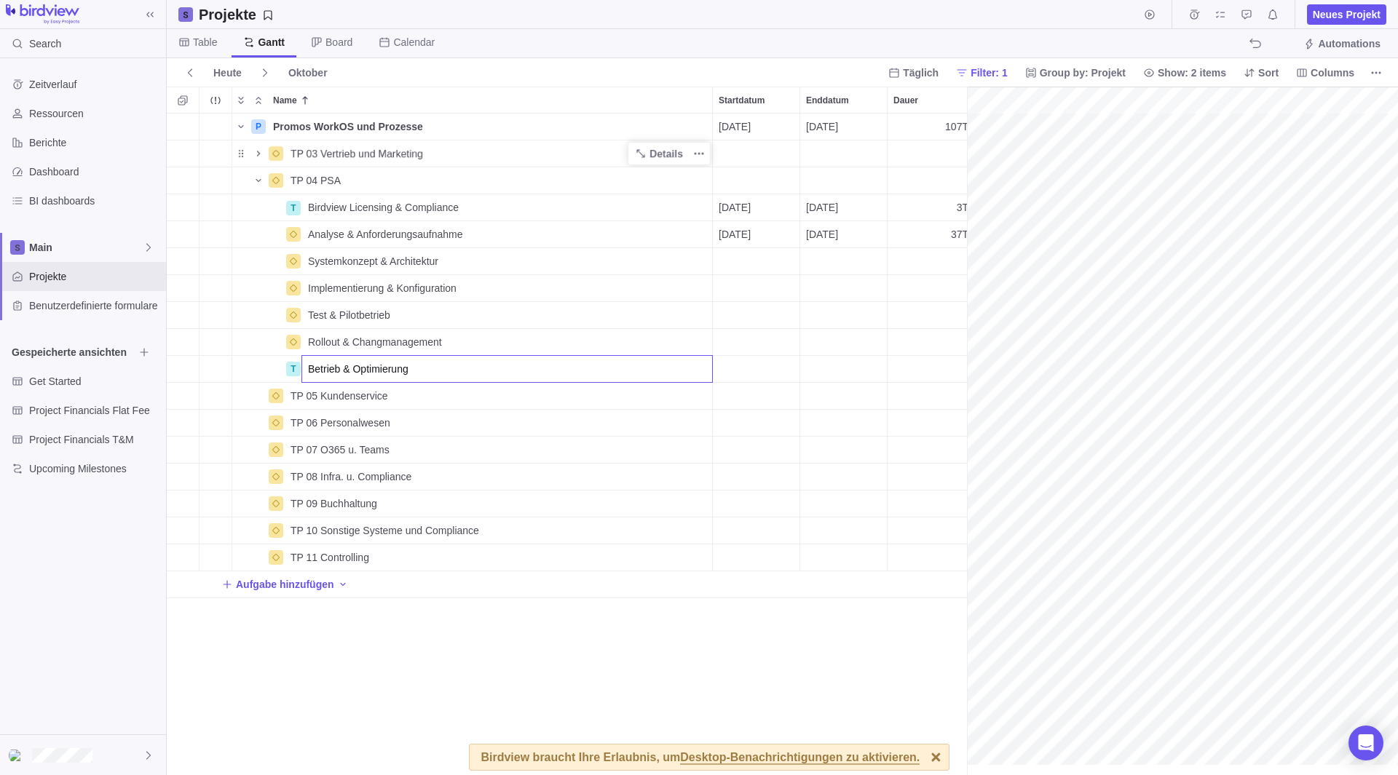
type input "Betrieb & Optimierung"
click at [392, 677] on div "P Promos WorkOS und Prozesse Details [DATE] [DATE] 107T Open 3 TP 03 Vertrieb u…" at bounding box center [567, 445] width 800 height 662
click at [709, 373] on div "Details" at bounding box center [668, 368] width 83 height 23
click at [705, 373] on span "Weitere Aktionen" at bounding box center [699, 369] width 20 height 20
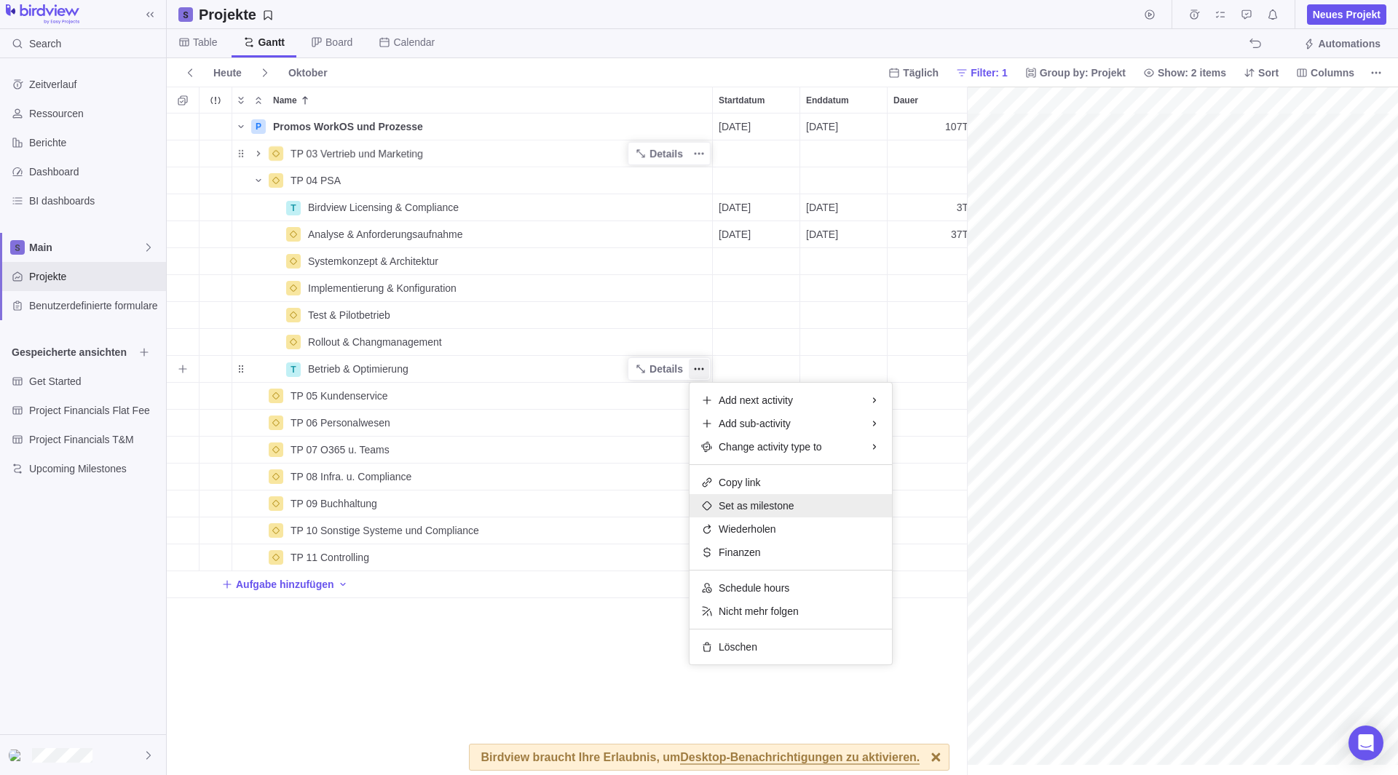
click at [724, 513] on div "Set as milestone" at bounding box center [790, 505] width 202 height 23
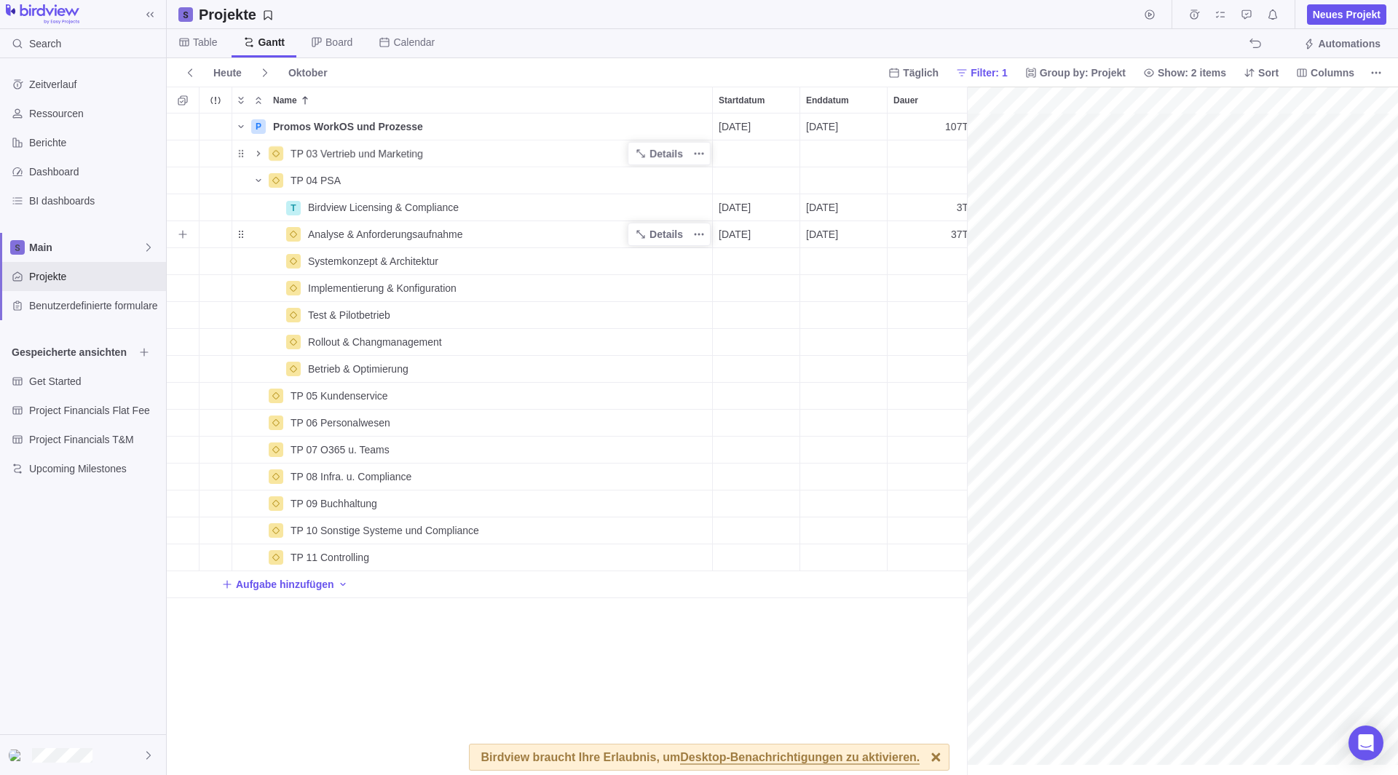
click at [345, 235] on span "Analyse & Anforderungsaufnahme" at bounding box center [385, 234] width 154 height 15
click at [354, 213] on div "P Promos WorkOS und Prozesse Details [DATE] [DATE] 107T Open 3 TP 03 Vertrieb u…" at bounding box center [567, 445] width 800 height 662
click at [346, 202] on span "Birdview Licensing & Compliance" at bounding box center [383, 207] width 151 height 15
click at [360, 204] on input "M0 -" at bounding box center [506, 208] width 411 height 28
paste input "M0 – Programm-Setup & Governance"
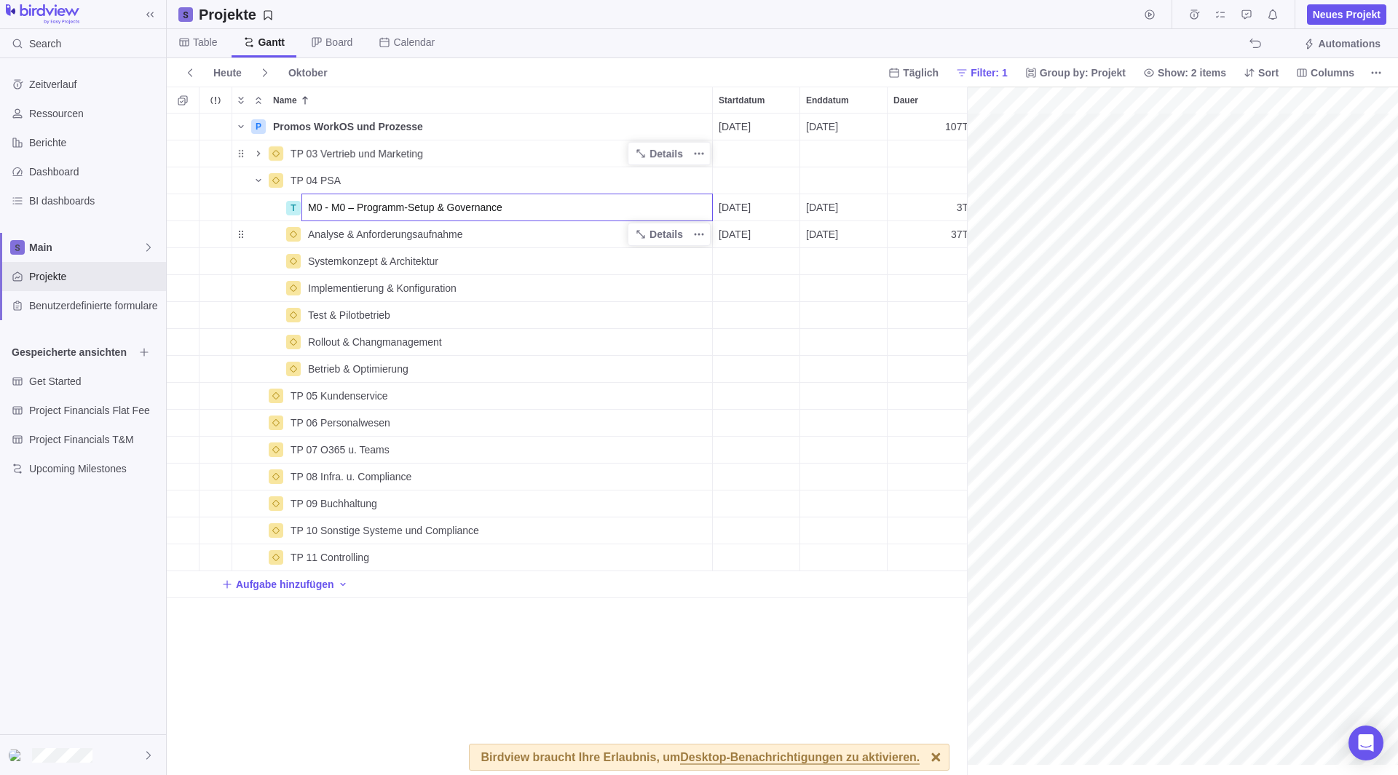
drag, startPoint x: 331, startPoint y: 209, endPoint x: 251, endPoint y: 208, distance: 80.1
click at [251, 208] on div "P Promos WorkOS und Prozesse Details [DATE] [DATE] 107T Open 3 TP 03 Vertrieb u…" at bounding box center [567, 445] width 800 height 662
type input "M0 – Programm-Setup & Governance"
click at [435, 234] on div "P Promos WorkOS und Prozesse Details [DATE] [DATE] 107T Open 3 TP 03 Vertrieb u…" at bounding box center [567, 445] width 800 height 662
click at [435, 234] on span "Analyse & Anforderungsaufnahme" at bounding box center [385, 234] width 154 height 15
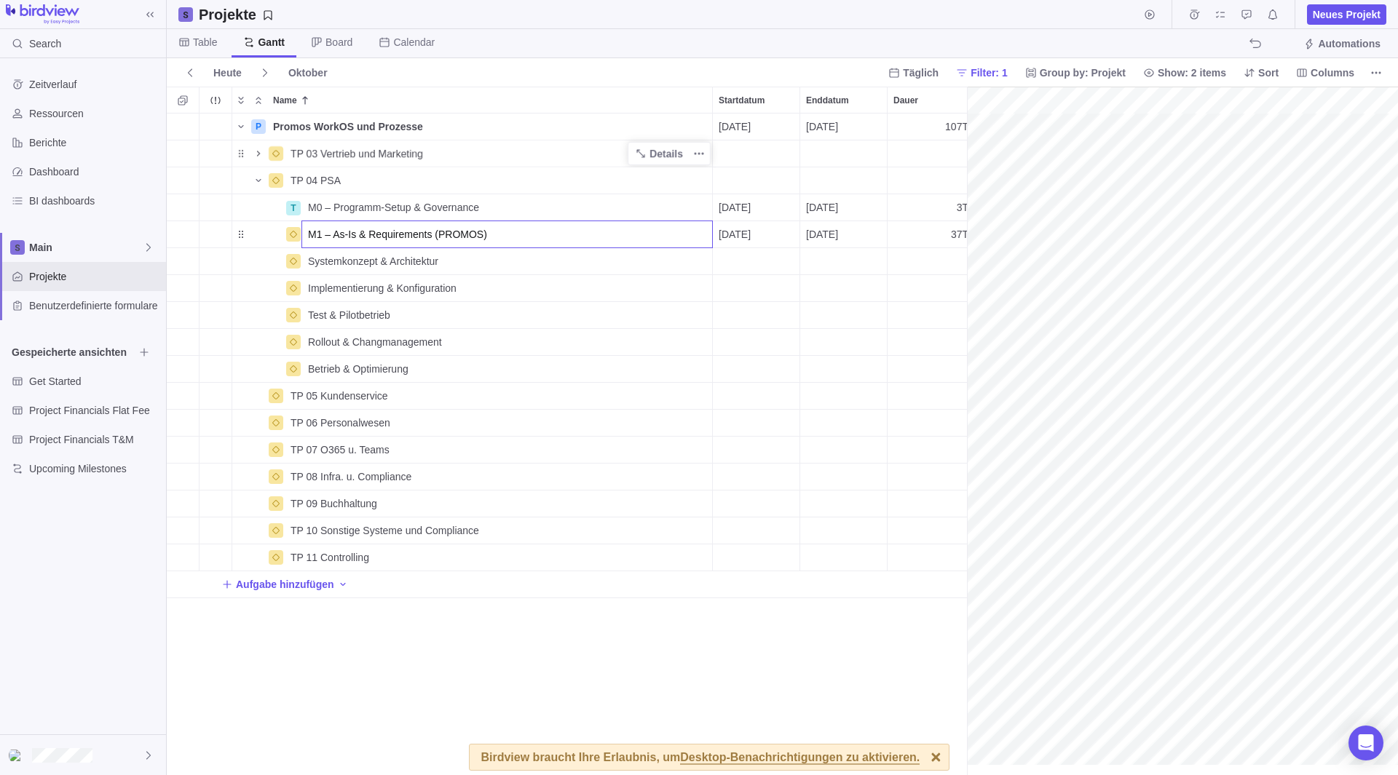
type input "M1 – As‑Is & Requirements (PROMOS)"
click at [413, 268] on div "P Promos WorkOS und Prozesse Details [DATE] [DATE] 107T Open 3 TP 03 Vertrieb u…" at bounding box center [567, 445] width 800 height 662
click at [420, 260] on span "Systemkonzept & Architektur" at bounding box center [373, 261] width 130 height 15
click at [350, 230] on div "P Promos WorkOS und Prozesse Details [DATE] [DATE] 107T Open 3 TP 03 Vertrieb u…" at bounding box center [567, 445] width 800 height 662
click at [352, 260] on span "Systemkonzept & Architektur" at bounding box center [373, 261] width 130 height 15
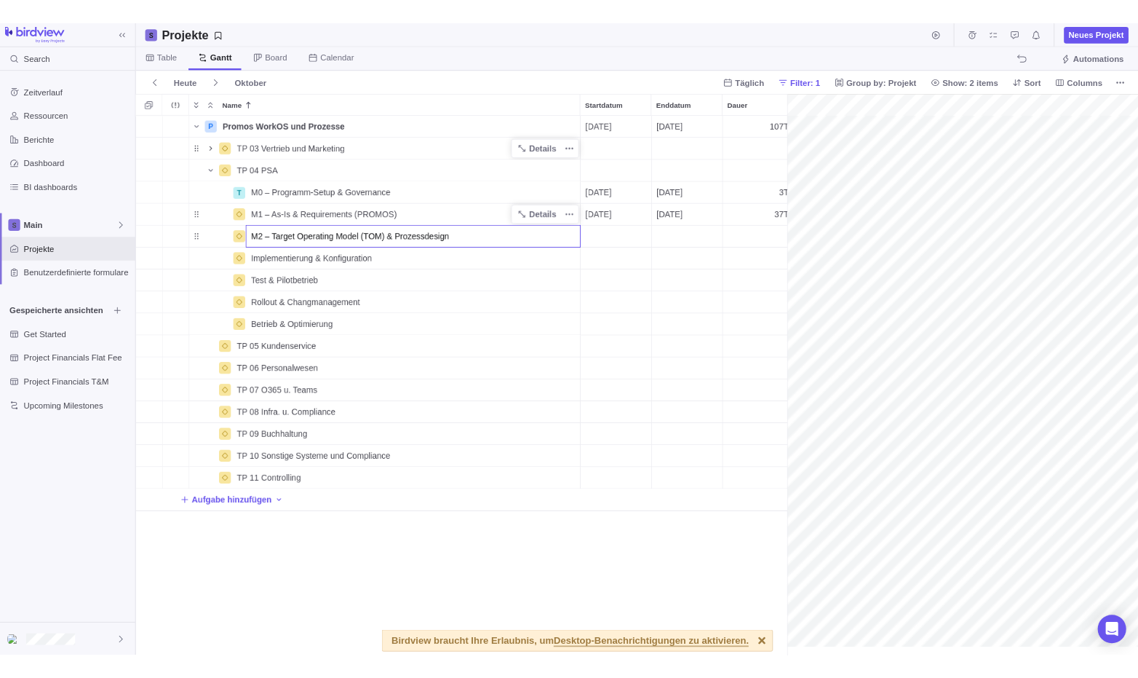
scroll to position [553, 621]
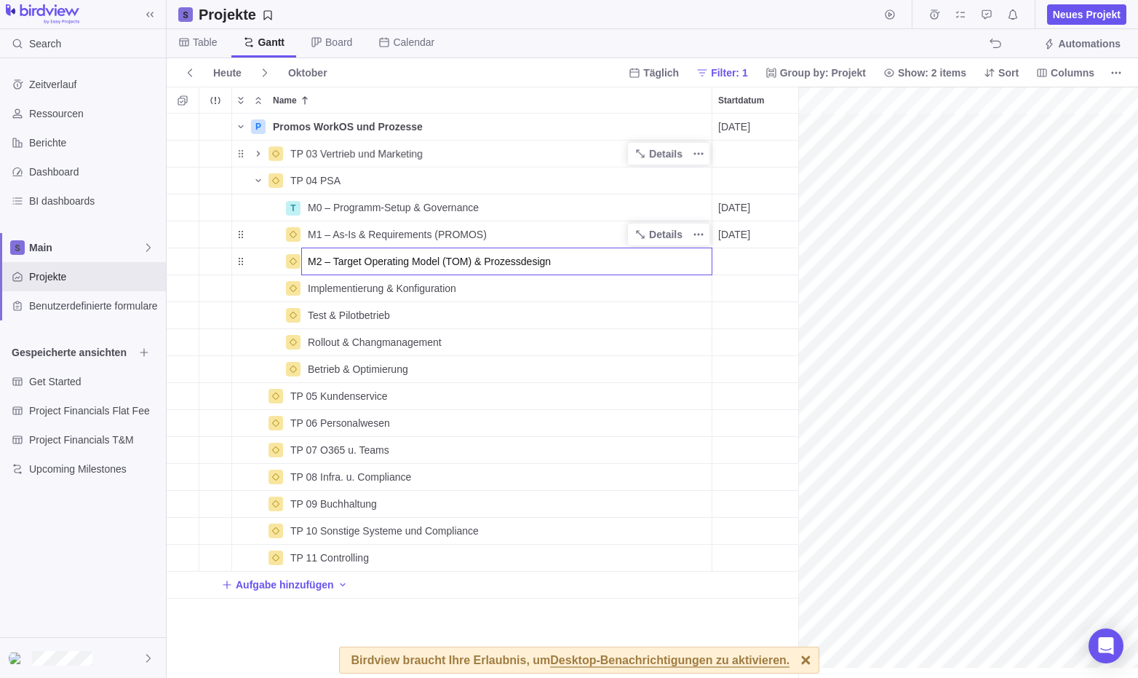
type input "M2 – Target Operating Model (TOM) & Prozessdesign"
click at [397, 290] on div "P Promos WorkOS und Prozesse Details [DATE] [DATE] 107T Open 3 TP 03 Vertrieb u…" at bounding box center [483, 396] width 632 height 564
click at [340, 283] on span "Implementierung & Konfiguration" at bounding box center [382, 288] width 148 height 15
type input "M3 – Solution & Integration Blueprint"
click at [363, 316] on div "P Promos WorkOS und Prozesse Details [DATE] [DATE] 107T Open 3 TP 03 Vertrieb u…" at bounding box center [483, 396] width 632 height 564
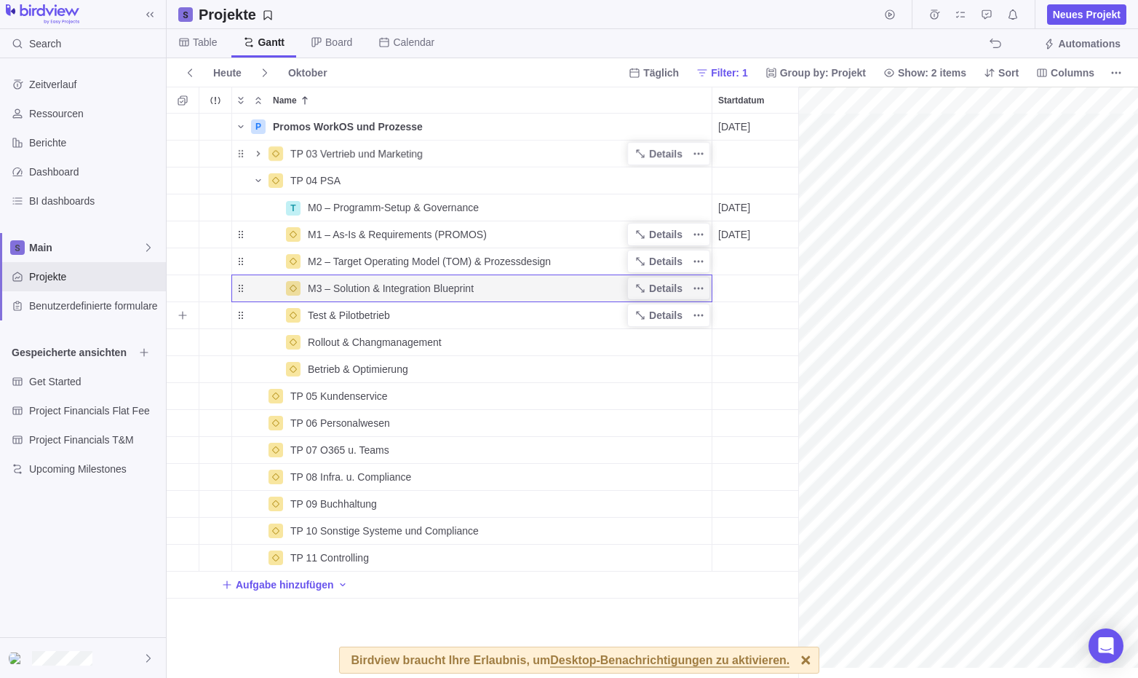
click at [373, 311] on span "Test & Pilotbetrieb" at bounding box center [349, 315] width 82 height 15
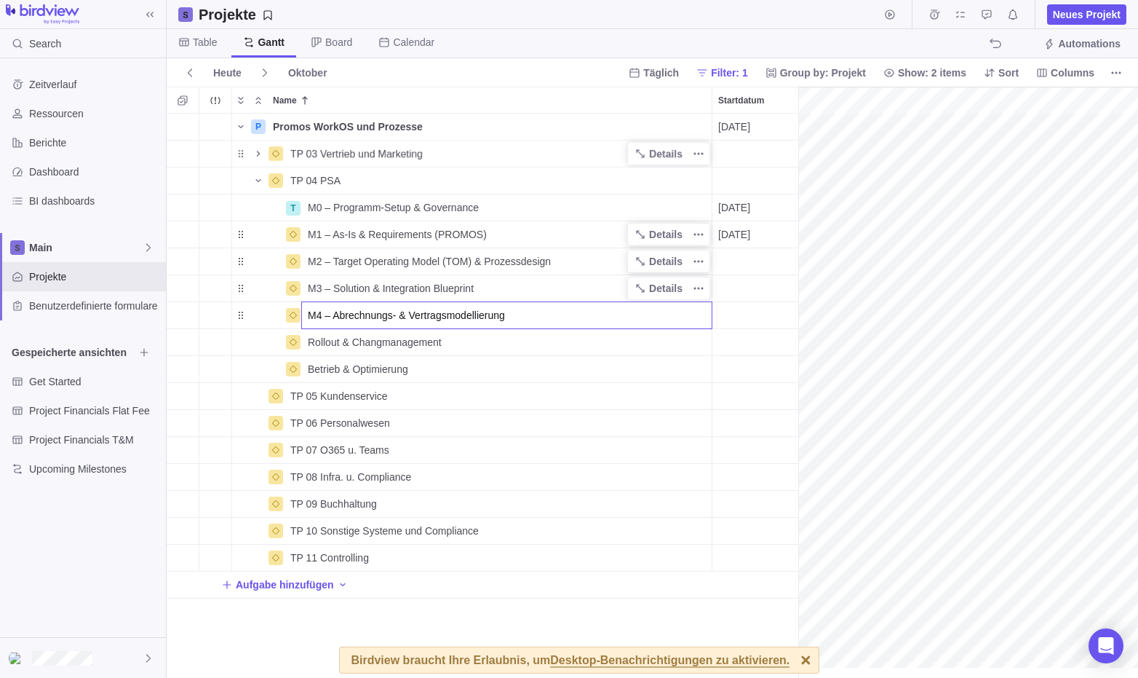
type input "M4 – Abrechnungs- & Vertragsmodellierung"
click at [376, 332] on div "P Promos WorkOS und Prozesse Details [DATE] [DATE] 107T Open 3 TP 03 Vertrieb u…" at bounding box center [483, 396] width 632 height 564
click at [377, 342] on span "Rollout & Changmanagement" at bounding box center [375, 342] width 134 height 15
click at [377, 342] on input "Rollout & Changmanagement" at bounding box center [506, 342] width 411 height 28
type input "M5 – Birdview Konfiguration & Projekt‑Template v0"
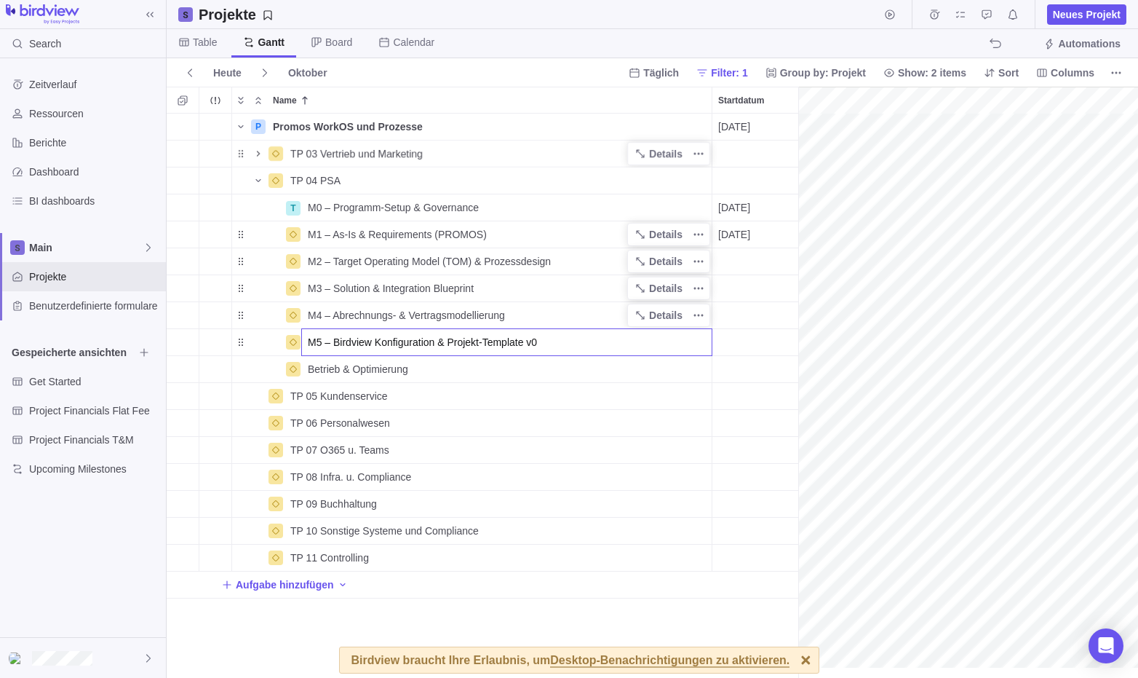
click at [376, 364] on div "P Promos WorkOS und Prozesse Details [DATE] [DATE] 107T Open 3 TP 03 Vertrieb u…" at bounding box center [483, 396] width 632 height 564
click at [376, 362] on span "Betrieb & Optimierung" at bounding box center [358, 369] width 100 height 15
type input "M6 – Integrationen (MVP): BCS‑Export, Personio‑Sync, Azure DevOps"
click at [392, 205] on div "P Promos WorkOS und Prozesse Details [DATE] [DATE] 107T Open 3 TP 03 Vertrieb u…" at bounding box center [483, 396] width 632 height 564
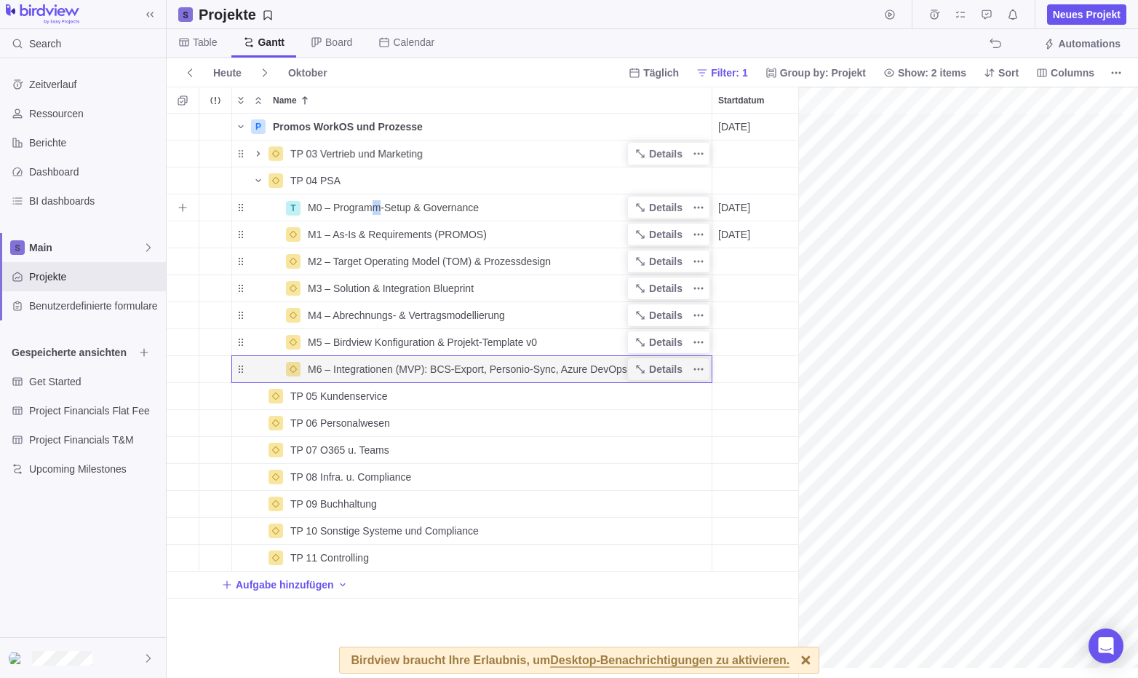
click at [376, 205] on span "M0 – Programm-Setup & Governance" at bounding box center [393, 207] width 171 height 15
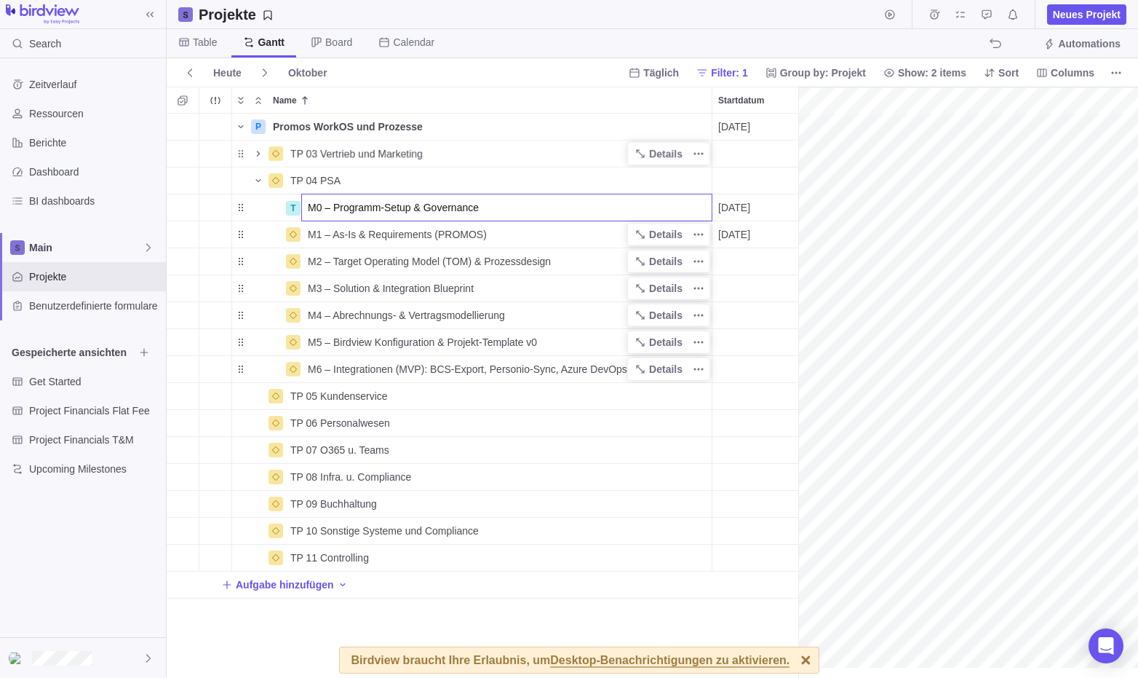
click at [328, 173] on div "P Promos WorkOS und Prozesse Details [DATE] [DATE] 107T Open 3 TP 03 Vertrieb u…" at bounding box center [483, 396] width 632 height 564
click at [182, 182] on icon "Add sub-activity" at bounding box center [183, 181] width 12 height 12
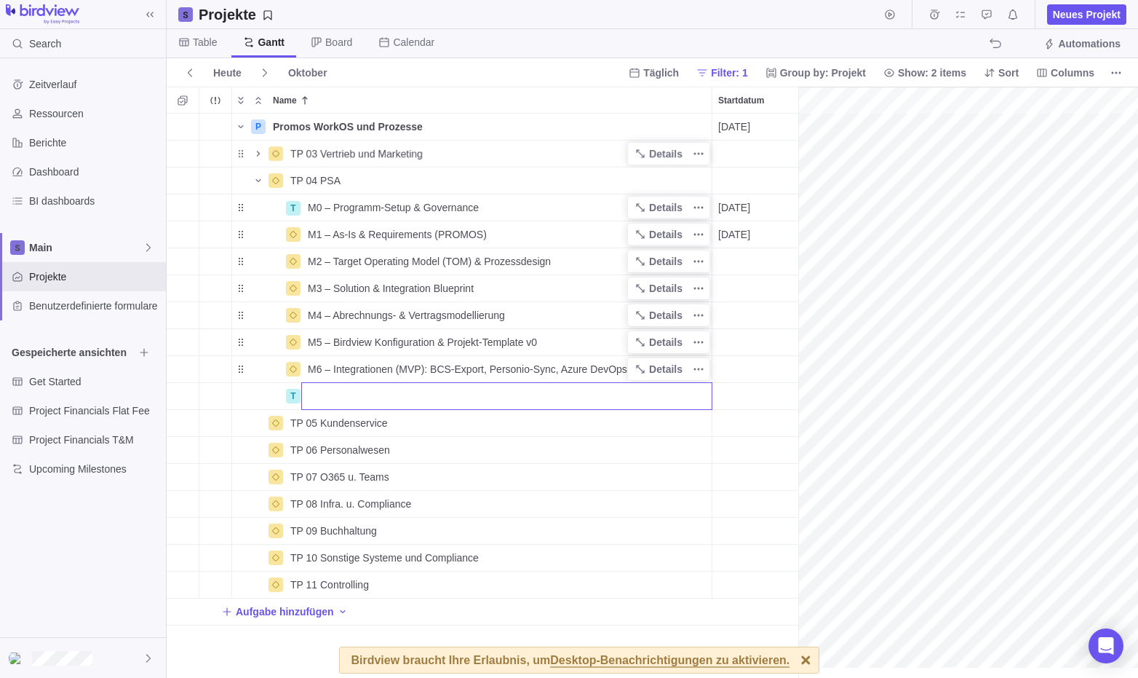
click at [360, 395] on input "Name" at bounding box center [506, 396] width 411 height 28
paste input "M7 – Datenaufbereitung & Pilot‑Setup (5 Projekte)"
type input "M7 – Datenaufbereitung & Pilot‑Setup (5 Projekte)"
click at [566, 403] on input "M7 – Datenaufbereitung & Pilot‑Setup (5 Projekte)" at bounding box center [506, 396] width 411 height 28
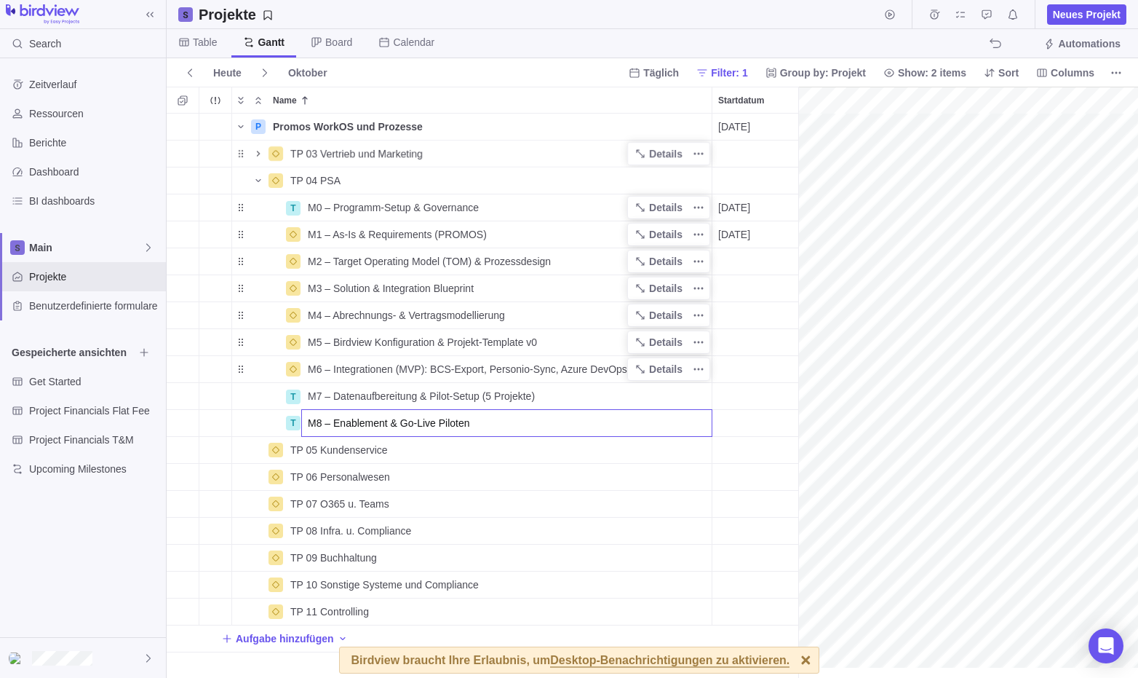
type input "M8 – Enablement & Go‑Live Piloten"
click at [534, 422] on input "M8 – Enablement & Go‑Live Piloten" at bounding box center [506, 423] width 411 height 28
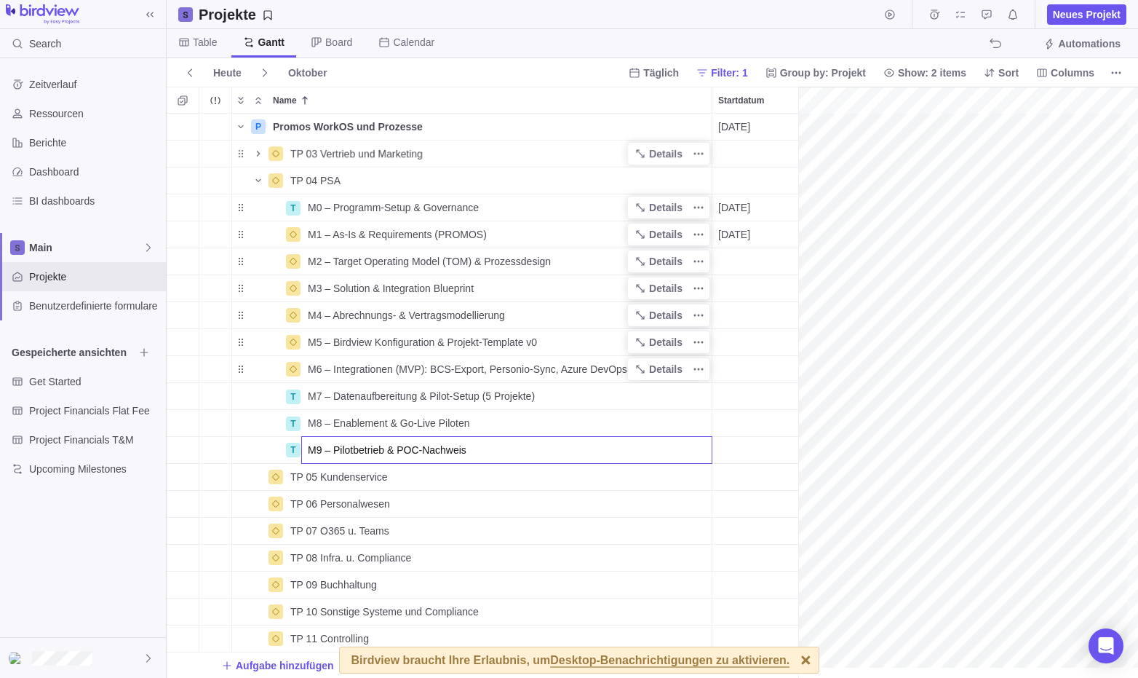
type input "M9 – Pilotbetrieb & POC‑Nachweis"
click at [579, 445] on input "M9 – Pilotbetrieb & POC‑Nachweis" at bounding box center [506, 450] width 411 height 28
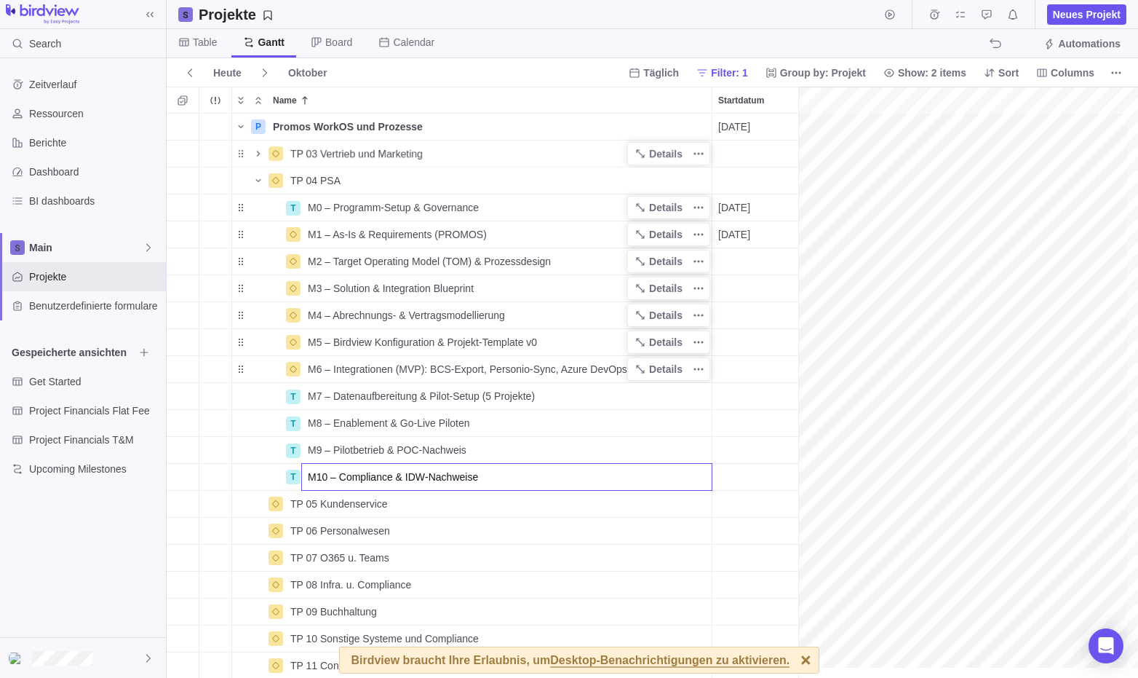
type input "M10 – Compliance & IDW‑Nachweise"
click at [566, 471] on input "M10 – Compliance & IDW‑Nachweise" at bounding box center [506, 477] width 411 height 28
type input "M11 – Pilot‑Review & Template v1"
click at [531, 509] on input "M11 – Pilot‑Review & Template v1" at bounding box center [506, 504] width 411 height 28
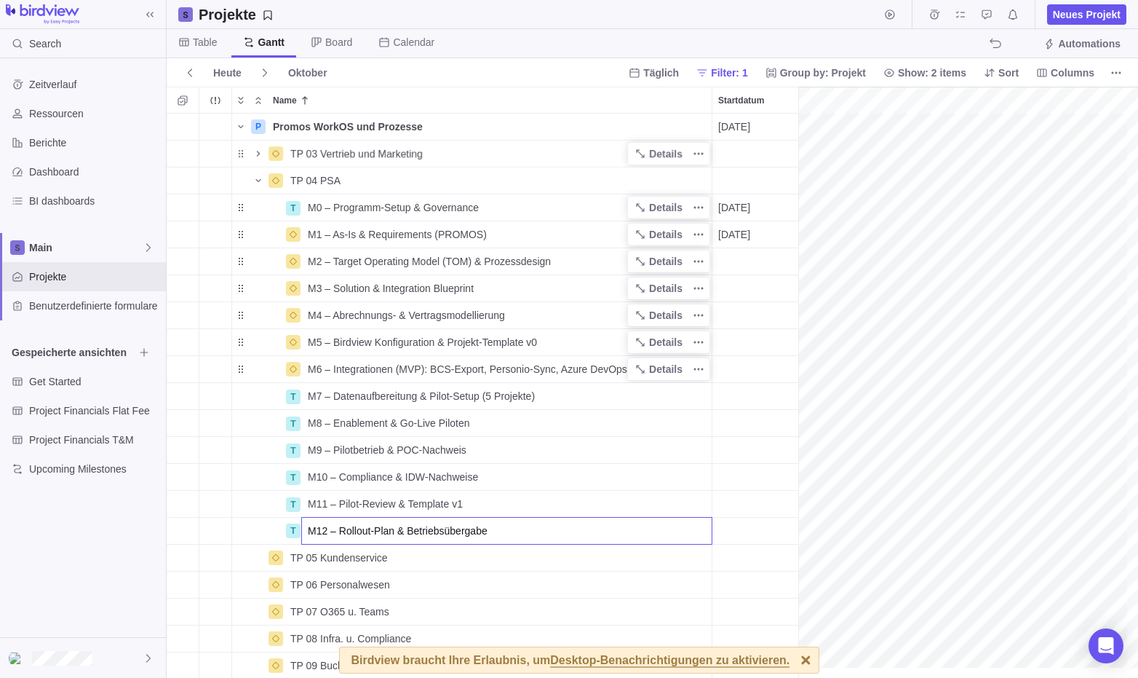
type input "M12 – Rollout‑Plan & Betriebsübergabe"
click at [419, 207] on div "P Promos WorkOS und Prozesse Details [DATE] [DATE] 107T Open 3 TP 03 Vertrieb u…" at bounding box center [488, 396] width 643 height 564
click at [480, 202] on div "M0 – Programm-Setup & Governance" at bounding box center [507, 207] width 410 height 26
click at [515, 202] on input "M0 – Programm-Setup & Governance" at bounding box center [506, 208] width 411 height 28
click at [257, 209] on div "P Promos WorkOS und Prozesse Details [DATE] [DATE] 107T Open 3 TP 03 Vertrieb u…" at bounding box center [488, 396] width 643 height 564
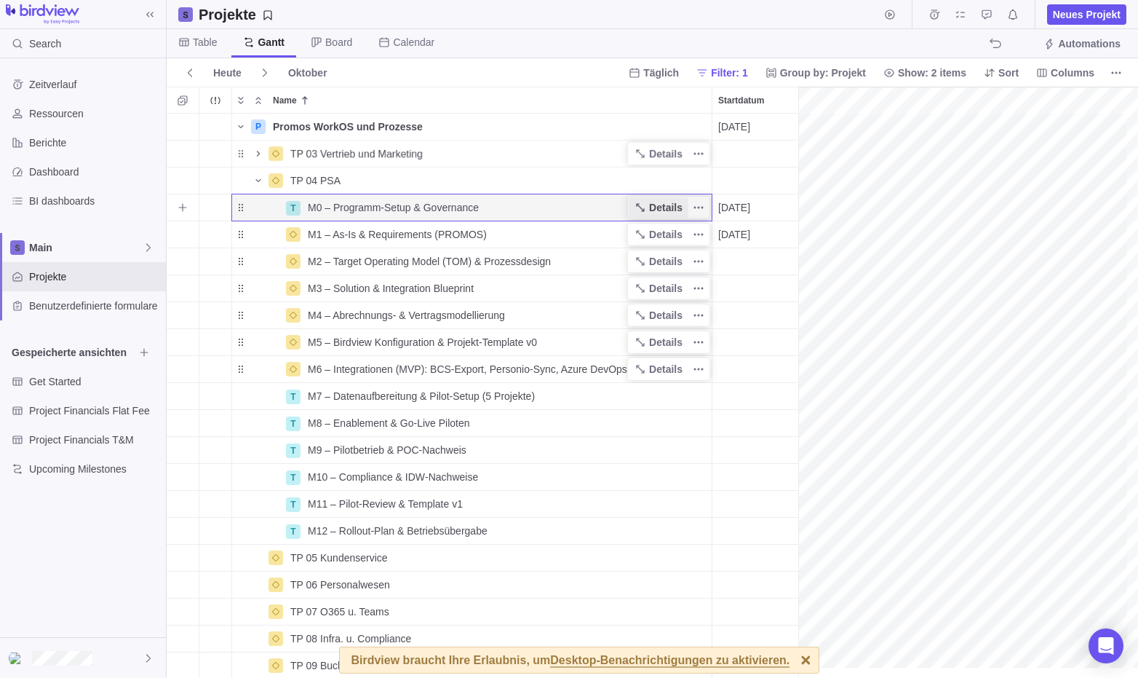
click at [677, 205] on span "Details" at bounding box center [665, 207] width 33 height 15
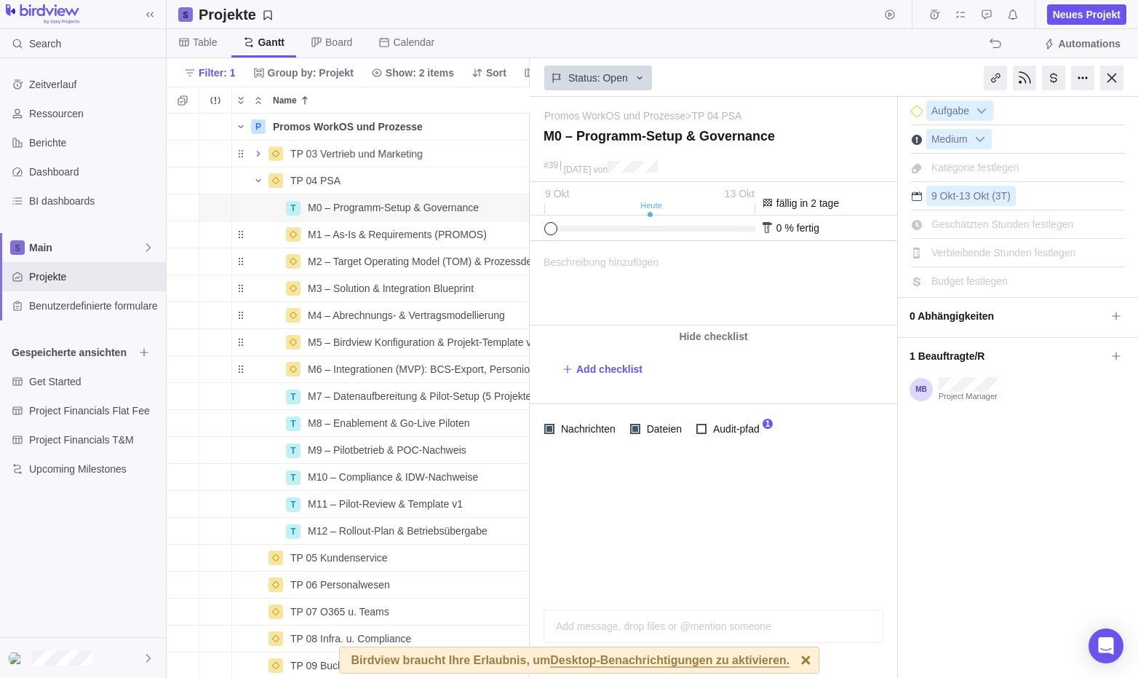
click at [623, 260] on span "Beschreibung hinzufügen" at bounding box center [595, 283] width 128 height 83
paste body
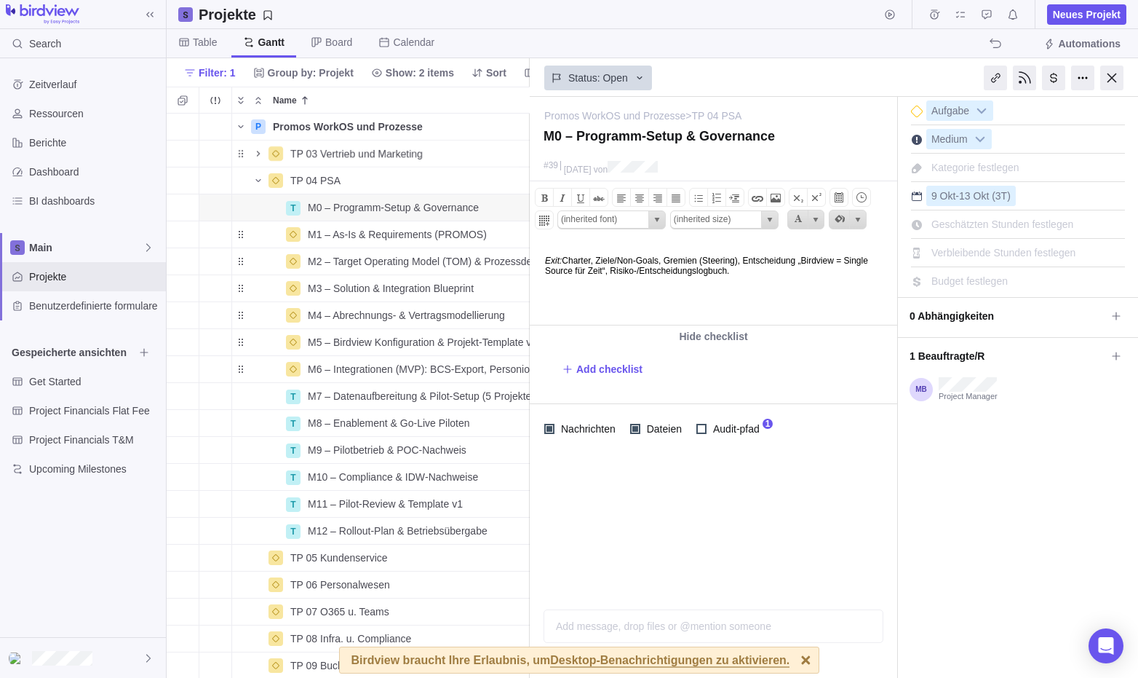
drag, startPoint x: 758, startPoint y: 269, endPoint x: 512, endPoint y: 257, distance: 245.6
click at [531, 257] on html "Exit: Charter, Ziele/Non‑Goals, Gremien (Steering), Entscheidung „Birdview = Si…" at bounding box center [713, 283] width 364 height 83
click at [565, 200] on span at bounding box center [562, 197] width 17 height 17
click at [619, 288] on html "Exit: Charter, Ziele/Non‑Goals, Gremien (Steering), Entscheidung „Birdview = Si…" at bounding box center [713, 283] width 364 height 83
click at [755, 291] on html "Exit: Charter, Ziele/Non‑Goals, Gremien (Steering), Entscheidung „Birdview = Si…" at bounding box center [713, 283] width 364 height 83
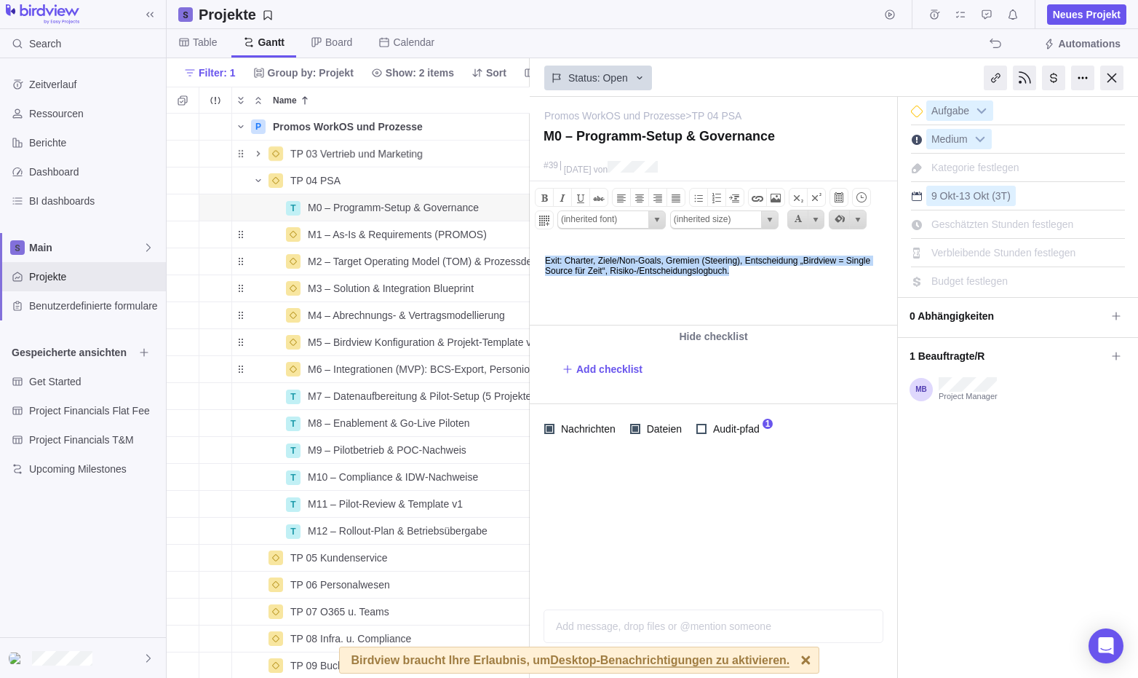
click at [799, 280] on html "Exit: Charter, Ziele/Non‑Goals, Gremien (Steering), Entscheidung „Birdview = Si…" at bounding box center [713, 283] width 364 height 83
click at [784, 269] on body "Exit: Charter, Ziele/Non‑Goals, Gremien (Steering), Entscheidung „Birdview = Si…" at bounding box center [713, 259] width 364 height 34
click at [776, 269] on body "Exit: Charter, Ziele/Non‑Goals, Gremien (Steering), Entscheidung „Birdview = Si…" at bounding box center [713, 259] width 364 height 34
click at [643, 273] on body "Exit: Charter, Ziele/Non‑Goals, Gremien (Steering), Entscheidung „Birdview = Si…" at bounding box center [713, 259] width 364 height 34
drag, startPoint x: 841, startPoint y: 278, endPoint x: 492, endPoint y: 264, distance: 348.9
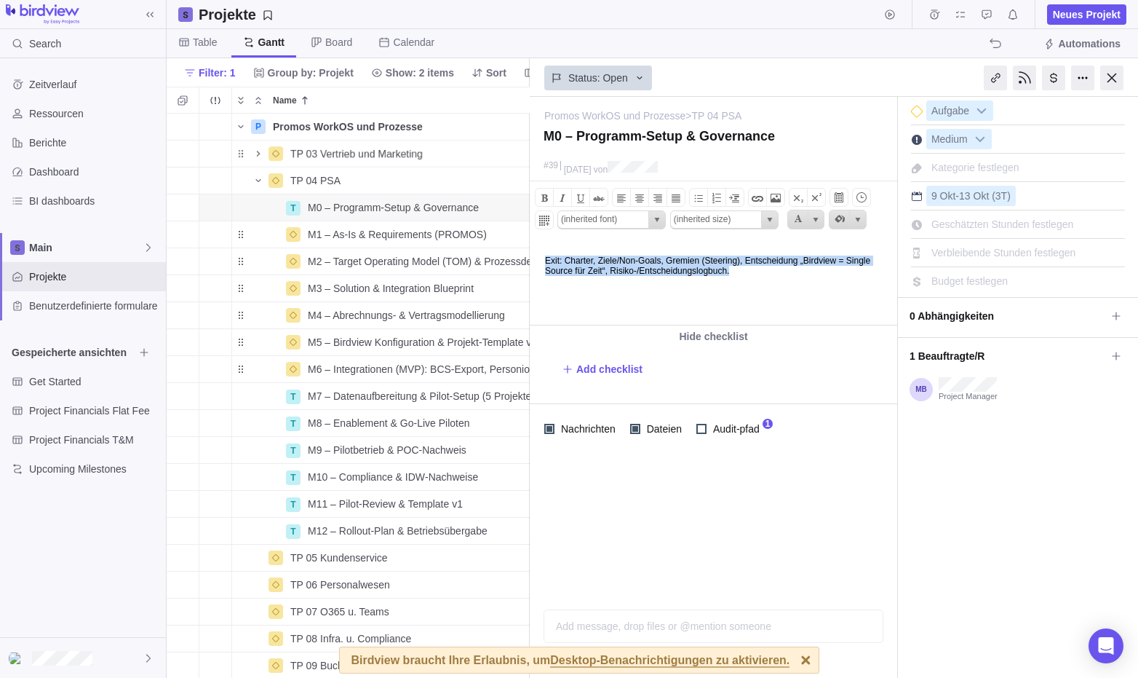
click at [531, 264] on html "Exit: Charter, Ziele/Non‑Goals, Gremien (Steering), Entscheidung „Birdview = Si…" at bounding box center [713, 283] width 364 height 83
click at [714, 281] on html "Exit: Charter, Ziele/Non‑Goals, Gremien (Steering), Entscheidung „Birdview = Si…" at bounding box center [713, 283] width 364 height 83
click at [665, 288] on html "Exit: Charter, Ziele/Non‑Goals, Gremien (Steering), Entscheidung „Birdview = Si…" at bounding box center [713, 283] width 364 height 83
click at [740, 294] on html "Exit: Charter, Ziele/Non‑Goals, Gremien (Steering), Entscheidung „Birdview = Si…" at bounding box center [713, 283] width 364 height 83
click at [796, 271] on body "Exit: Charter, Ziele/Non‑Goals, Gremien (Steering), Entscheidung „Birdview = Si…" at bounding box center [713, 259] width 364 height 34
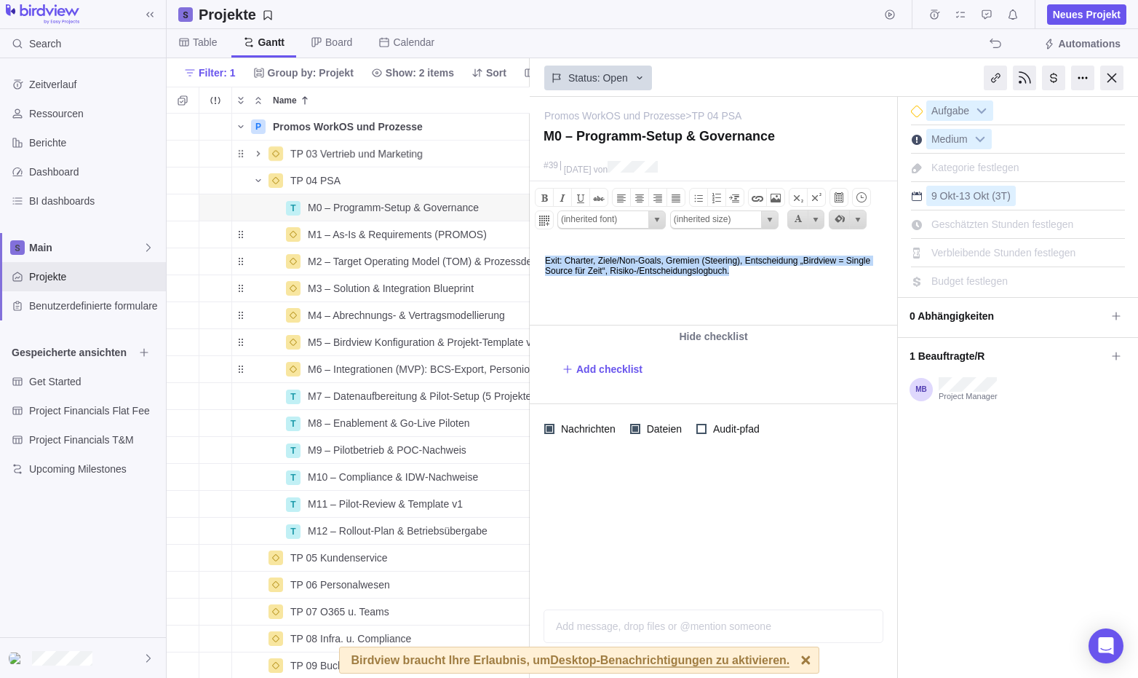
click at [836, 256] on body "Exit: Charter, Ziele/Non‑Goals, Gremien (Steering), Entscheidung „Birdview = Si…" at bounding box center [713, 259] width 364 height 34
drag, startPoint x: 836, startPoint y: 259, endPoint x: 645, endPoint y: 284, distance: 192.3
click at [645, 284] on html "Exit: Charter, Ziele/Non‑Goals, Gremien (Steering), Entscheidung „Birdview = Si…" at bounding box center [713, 283] width 364 height 83
click at [708, 278] on html "Exit: Charter, Ziele/Non‑Goals, Gremien (Steering), Entscheidung﻿, Risiko-/Ents…" at bounding box center [713, 283] width 364 height 83
drag, startPoint x: 681, startPoint y: 271, endPoint x: 1039, endPoint y: 495, distance: 422.5
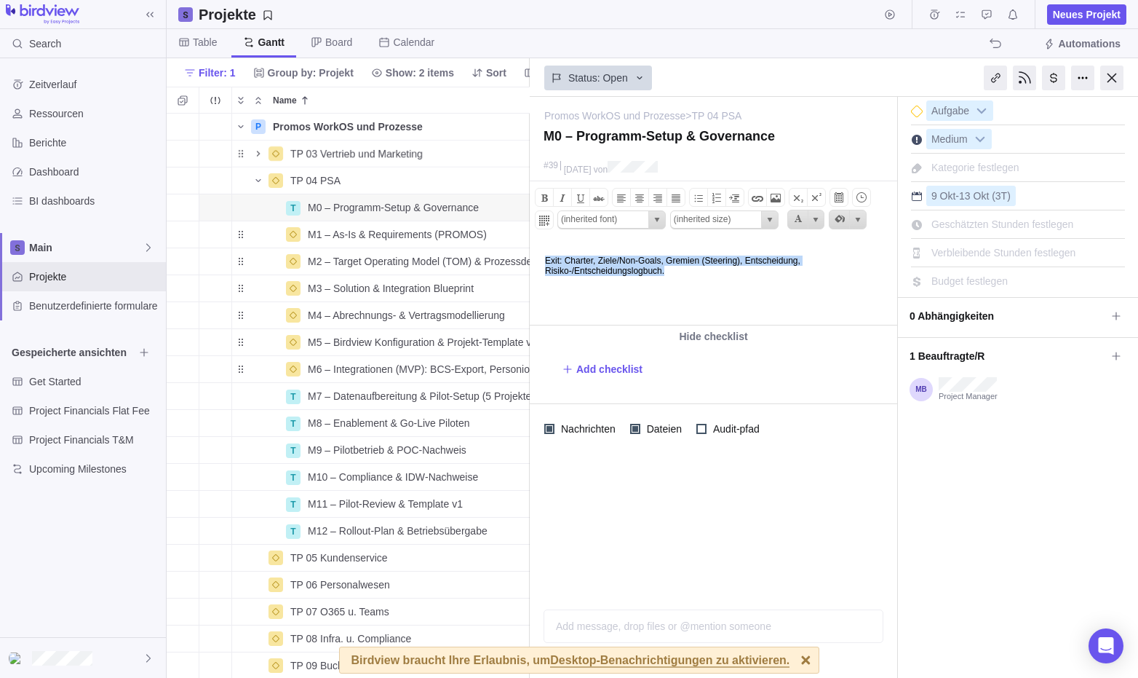
click at [531, 253] on html "Exit: Charter, Ziele/Non‑Goals, Gremien (Steering), Entscheidung﻿, Risiko-/Ents…" at bounding box center [713, 283] width 364 height 83
click at [702, 526] on div at bounding box center [714, 525] width 368 height 144
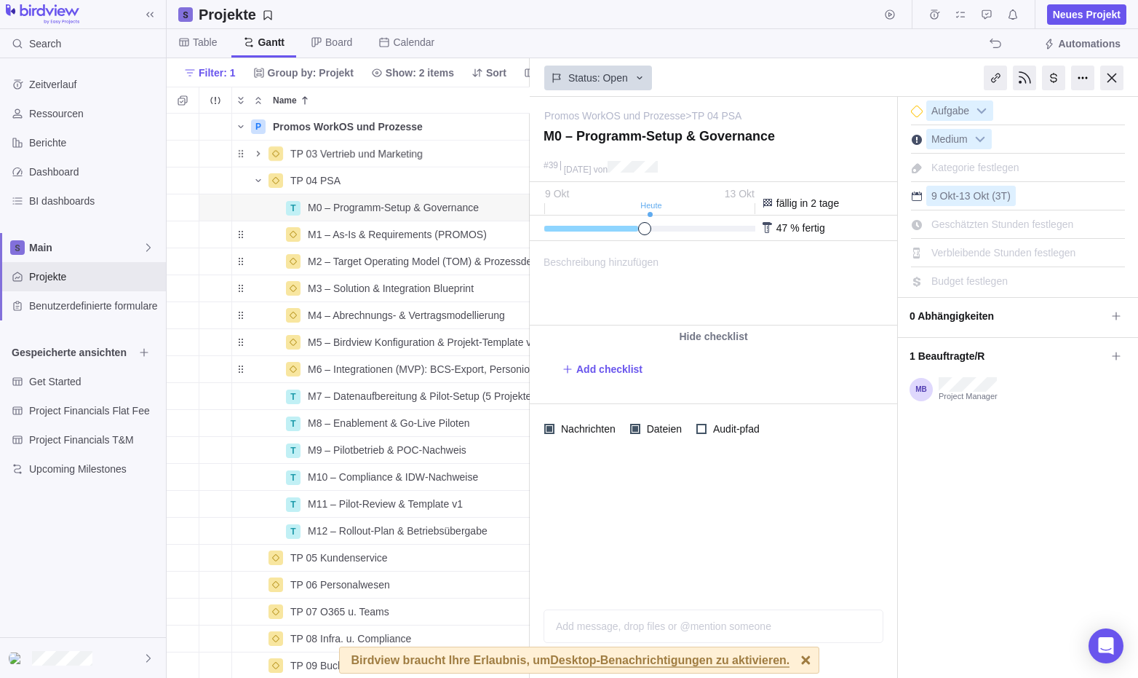
drag, startPoint x: 639, startPoint y: 226, endPoint x: 634, endPoint y: 251, distance: 25.3
click at [639, 227] on div at bounding box center [643, 229] width 199 height 6
drag, startPoint x: 615, startPoint y: 234, endPoint x: 459, endPoint y: 234, distance: 156.5
click at [459, 234] on div "Projekte Neues Projekt Table Gantt Board Calendar Automations Filter: 1 Group b…" at bounding box center [653, 339] width 972 height 678
click at [614, 273] on span "Beschreibung hinzufügen" at bounding box center [595, 283] width 128 height 83
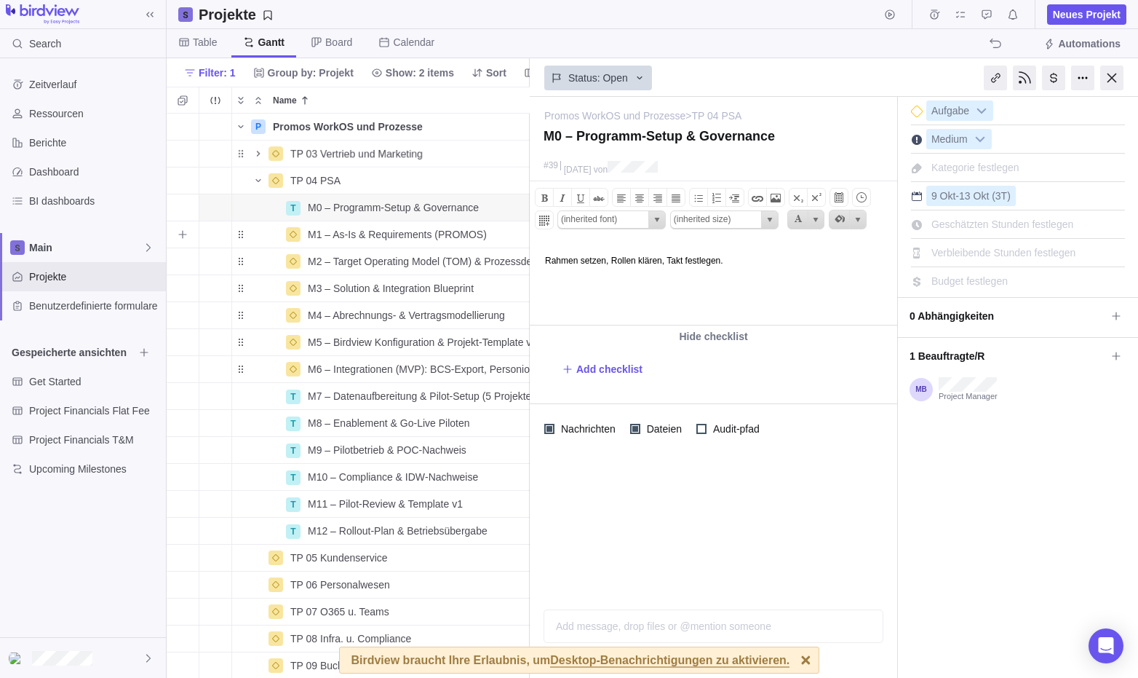
click at [370, 234] on span "M1 – As‑Is & Requirements (PROMOS)" at bounding box center [397, 234] width 179 height 15
click at [253, 235] on div "P Promos WorkOS und Prozesse Details [DATE] [DATE] 107T Open 3 TP 03 Vertrieb u…" at bounding box center [348, 396] width 363 height 564
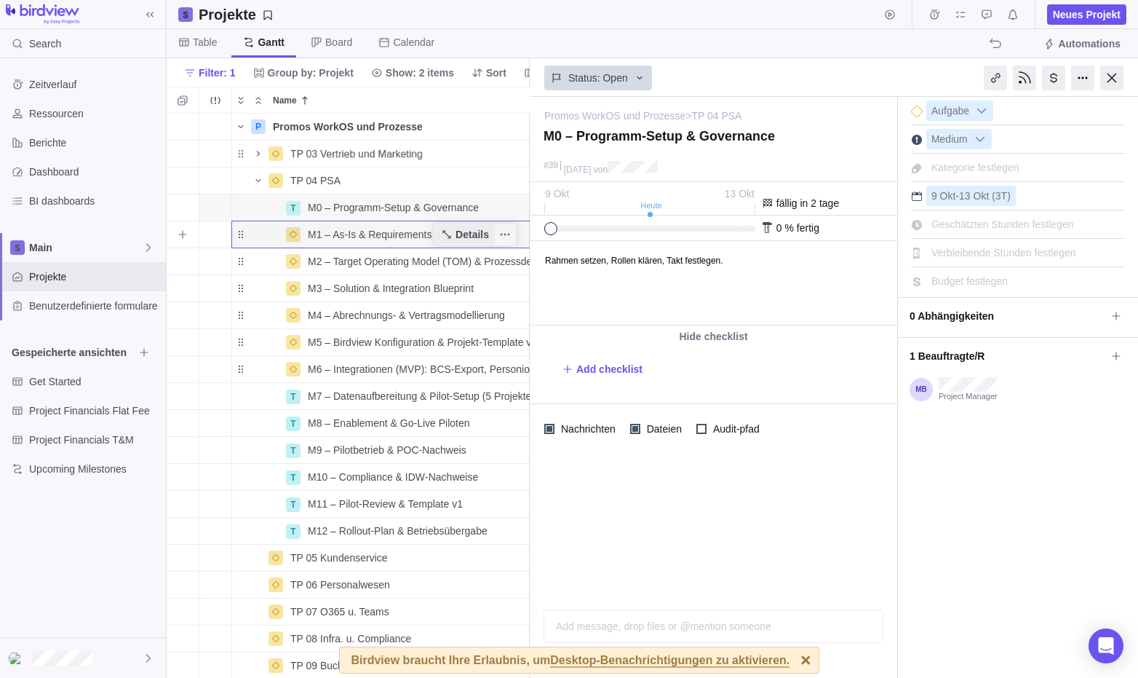
click at [480, 234] on span "Details" at bounding box center [472, 234] width 33 height 15
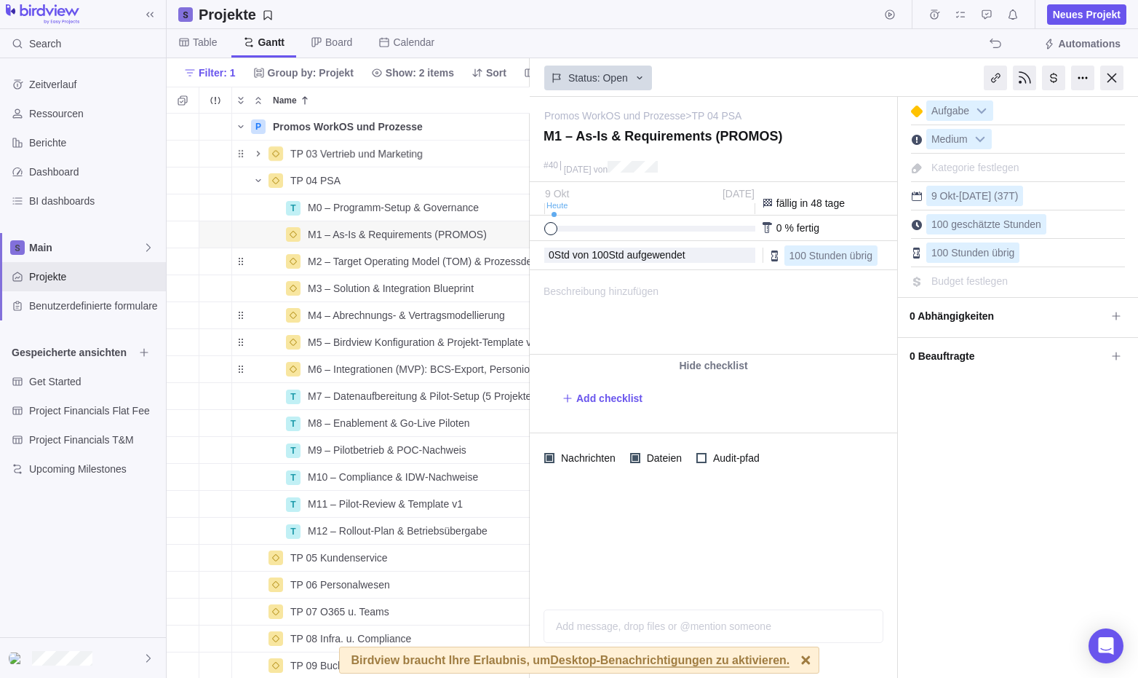
click at [594, 319] on span "Beschreibung hinzufügen" at bounding box center [595, 312] width 128 height 83
paste body
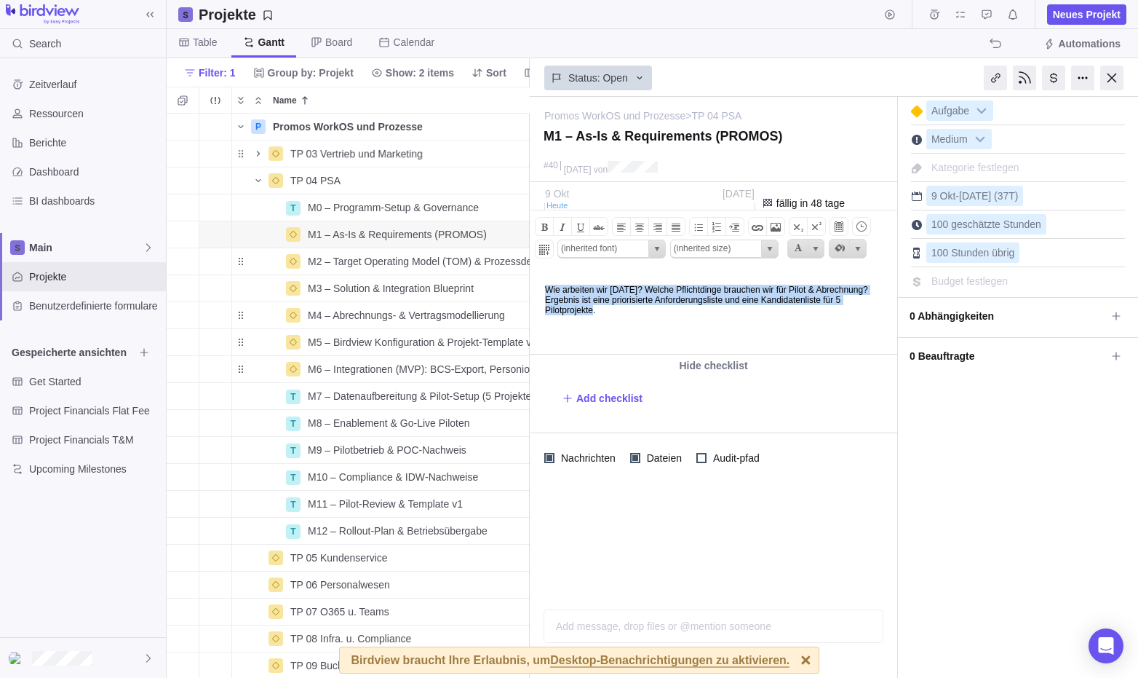
drag, startPoint x: 732, startPoint y: 314, endPoint x: 510, endPoint y: 286, distance: 223.7
click at [531, 286] on html "Wie arbeiten wir [DATE]? Welche Pflichtdinge brauchen wir für Pilot & Abrechnun…" at bounding box center [713, 312] width 364 height 83
click at [569, 228] on span at bounding box center [562, 226] width 17 height 17
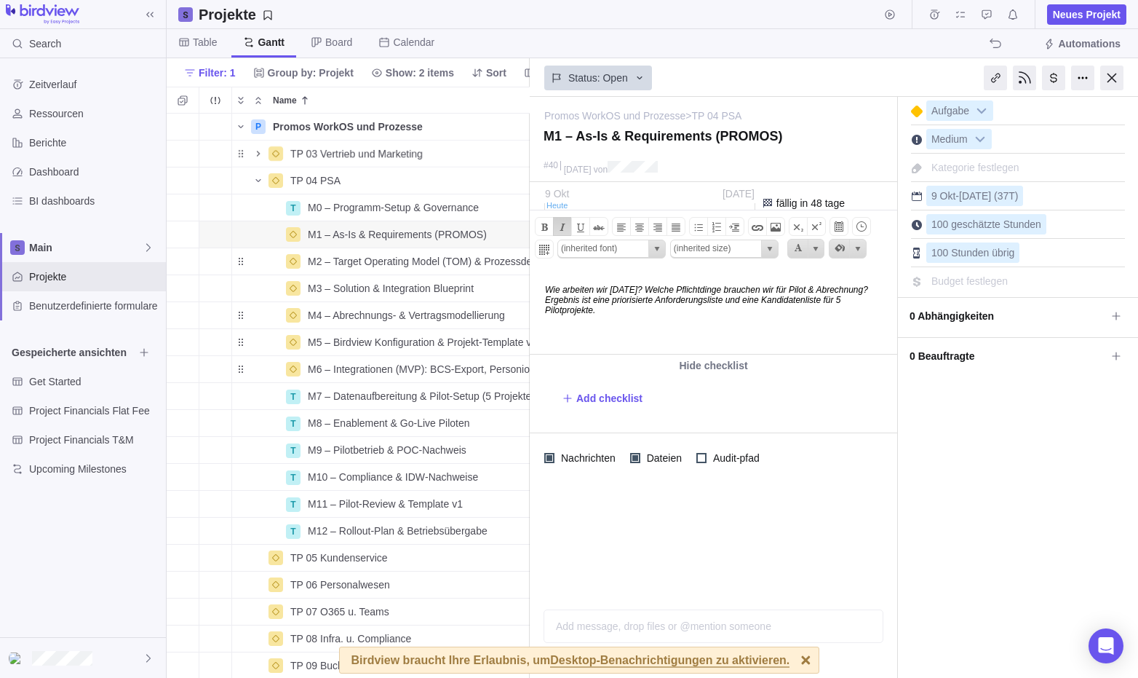
click at [569, 228] on span at bounding box center [562, 226] width 17 height 17
click at [697, 315] on body "Wie arbeiten wir [DATE]? Welche Pflichtdinge brauchen wir für Pilot & Abrechnun…" at bounding box center [713, 293] width 364 height 44
click at [694, 577] on div at bounding box center [714, 540] width 368 height 115
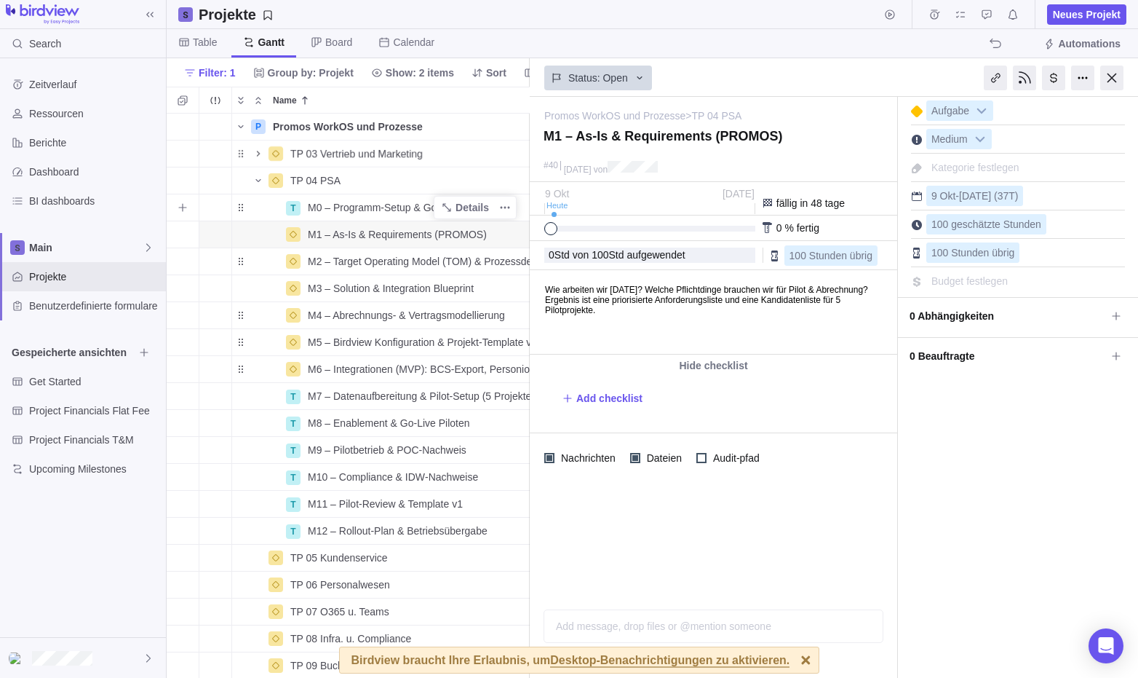
click at [349, 202] on span "M0 – Programm-Setup & Governance" at bounding box center [393, 207] width 171 height 15
click at [221, 205] on div "P Promos WorkOS und Prozesse Details [DATE] [DATE] 107T Open 3 TP 03 Vertrieb u…" at bounding box center [348, 396] width 363 height 564
click at [478, 208] on span "Details" at bounding box center [472, 207] width 33 height 15
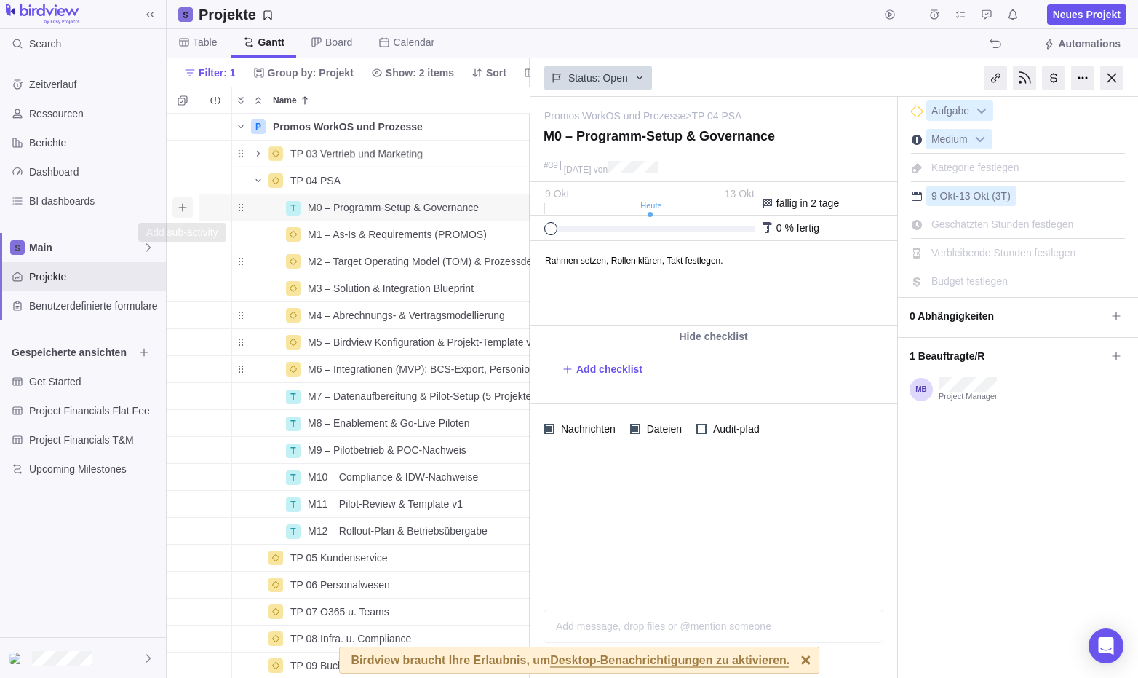
click at [183, 203] on icon "Add sub-activity" at bounding box center [183, 208] width 12 height 12
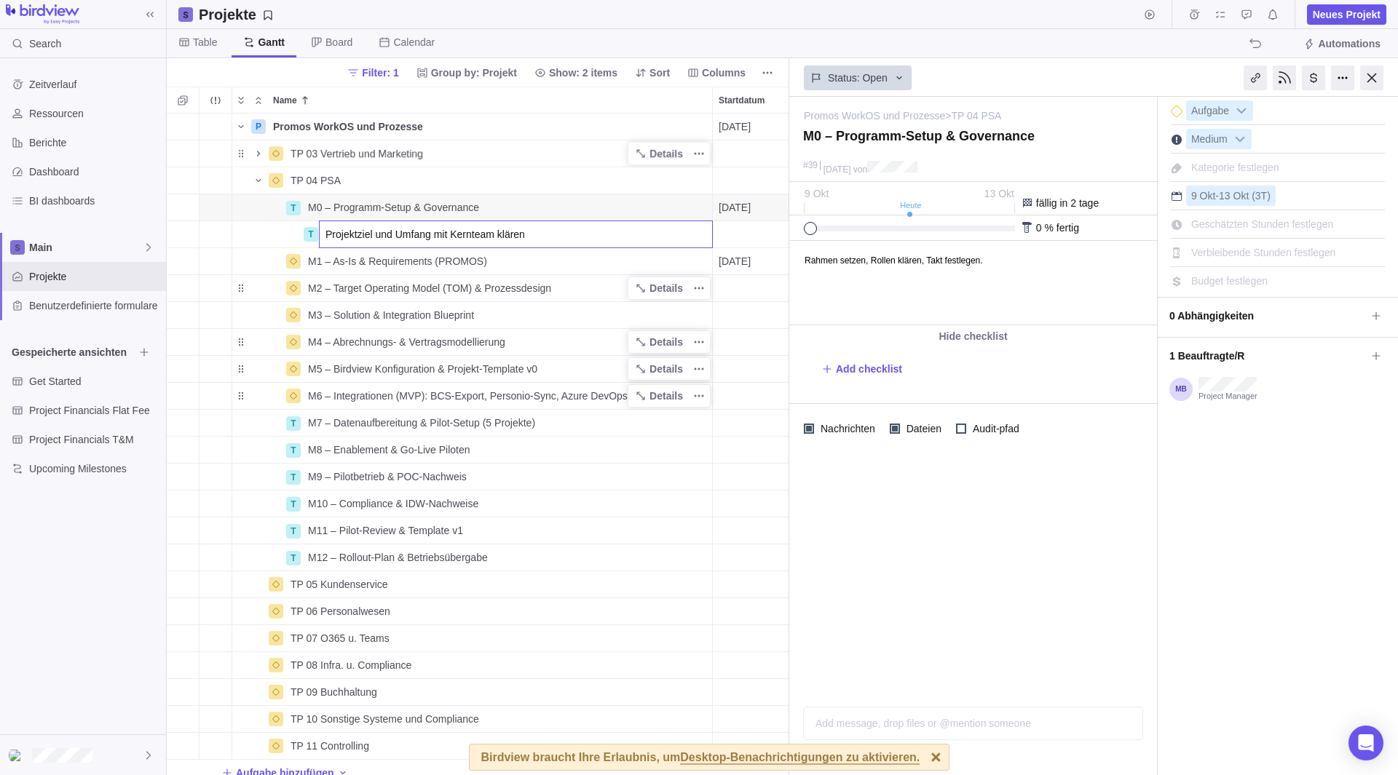
type input "Projektziel und Umfang mit Kernteam klären"
click at [181, 206] on div "P Promos WorkOS und Prozesse Details [DATE] [DATE] 107T Open 3 TP 03 Vertrieb u…" at bounding box center [478, 445] width 622 height 662
click at [182, 207] on icon "Add sub-activity" at bounding box center [182, 207] width 8 height 8
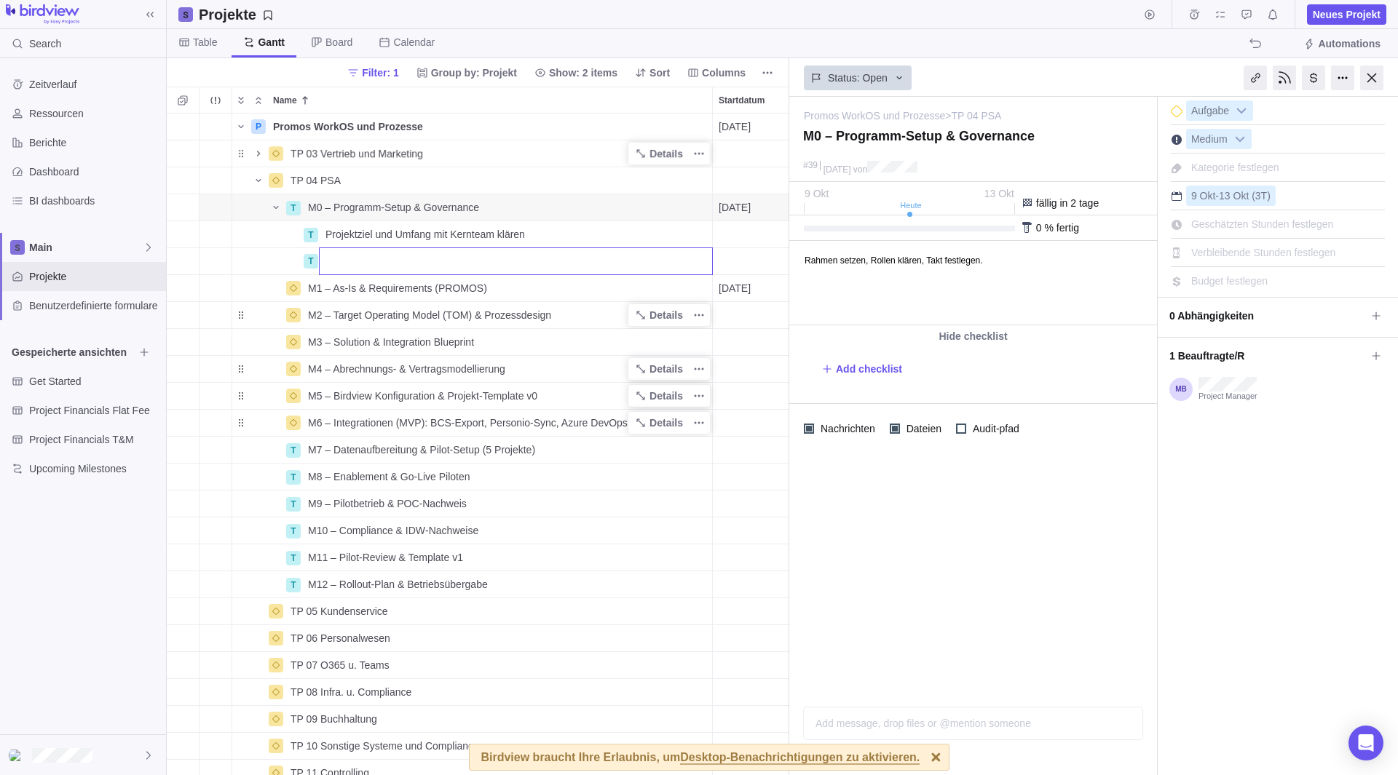
click at [331, 261] on input "Name" at bounding box center [516, 261] width 394 height 28
paste input "Team und Rollen festlegen"
type input "Team und Rollen festlegen"
click at [197, 229] on div "P Promos WorkOS und Prozesse Details [DATE] [DATE] 107T Open 3 TP 03 Vertrieb u…" at bounding box center [478, 445] width 622 height 662
click at [191, 211] on span "Add sub-activity" at bounding box center [183, 207] width 20 height 20
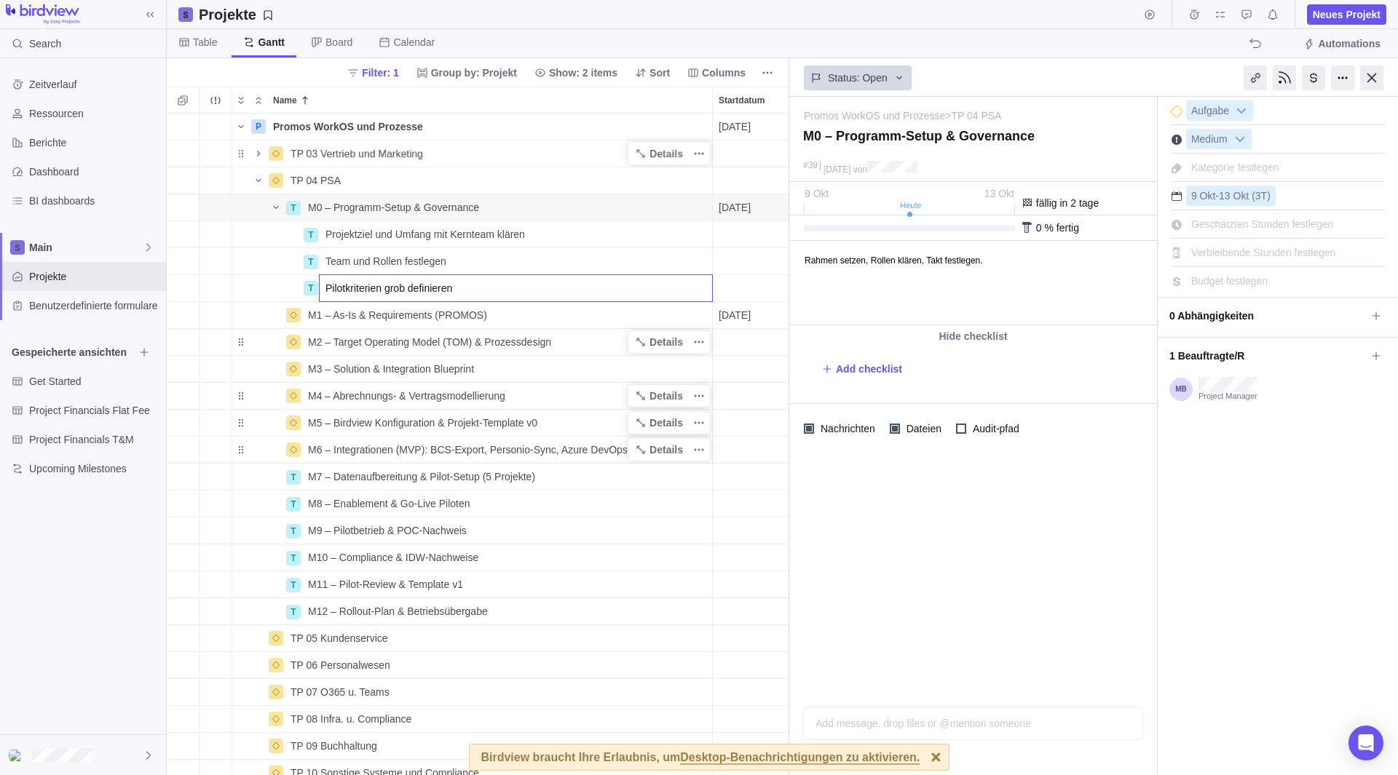
type input "Pilotkriterien grob definieren"
click at [183, 209] on div "P Promos WorkOS und Prozesse Details [DATE] [DATE] 107T Open 3 TP 03 Vertrieb u…" at bounding box center [478, 445] width 622 height 662
click at [186, 207] on icon "Add sub-activity" at bounding box center [183, 208] width 12 height 12
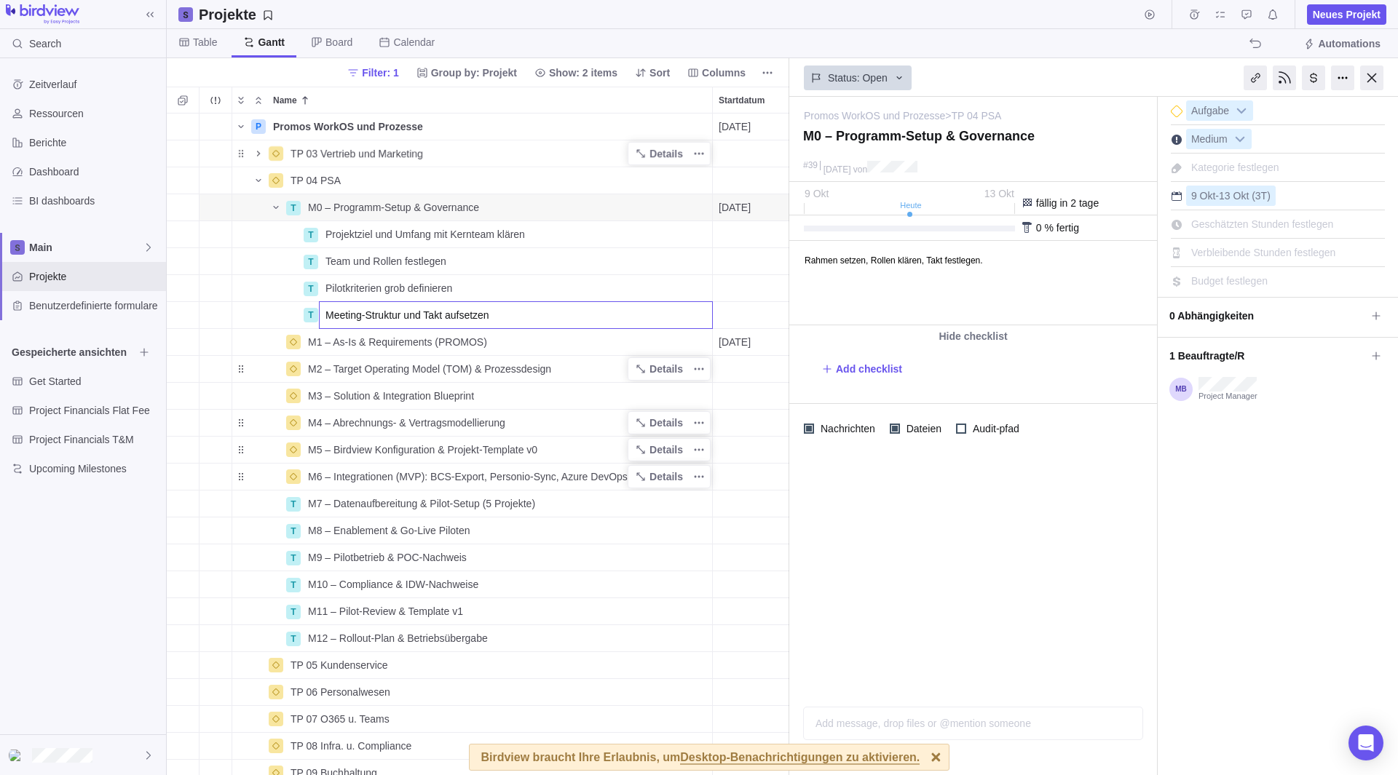
type input "Meeting-Struktur und Takt aufsetzen"
click at [182, 207] on div "P Promos WorkOS und Prozesse Details [DATE] [DATE] 107T Open 3 TP 03 Vertrieb u…" at bounding box center [478, 445] width 622 height 662
click at [189, 210] on span "Add sub-activity" at bounding box center [183, 207] width 20 height 20
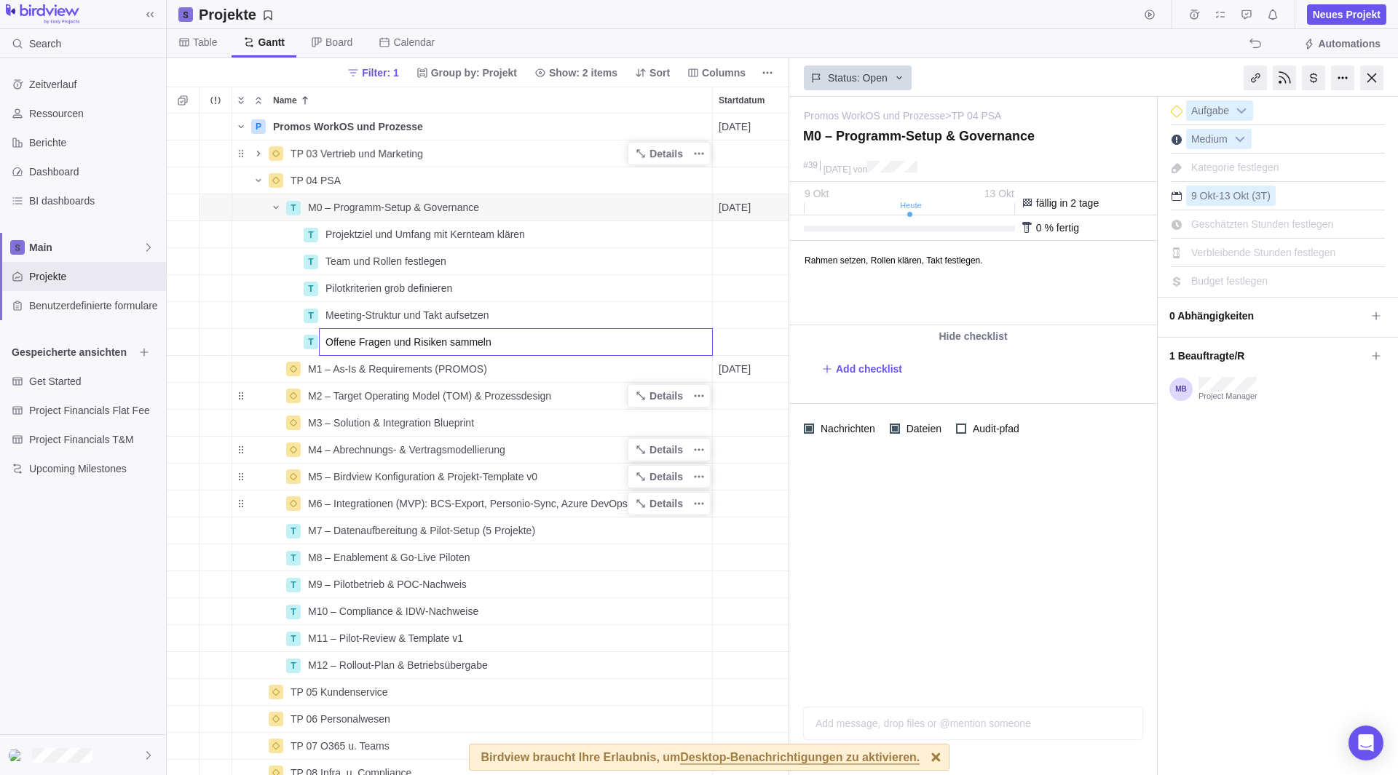
type input "Offene Fragen und Risiken sammeln"
click at [191, 211] on div "P Promos WorkOS und Prozesse Details [DATE] [DATE] 107T Open 3 TP 03 Vertrieb u…" at bounding box center [478, 445] width 622 height 662
click at [191, 211] on span "Add sub-activity" at bounding box center [183, 207] width 20 height 20
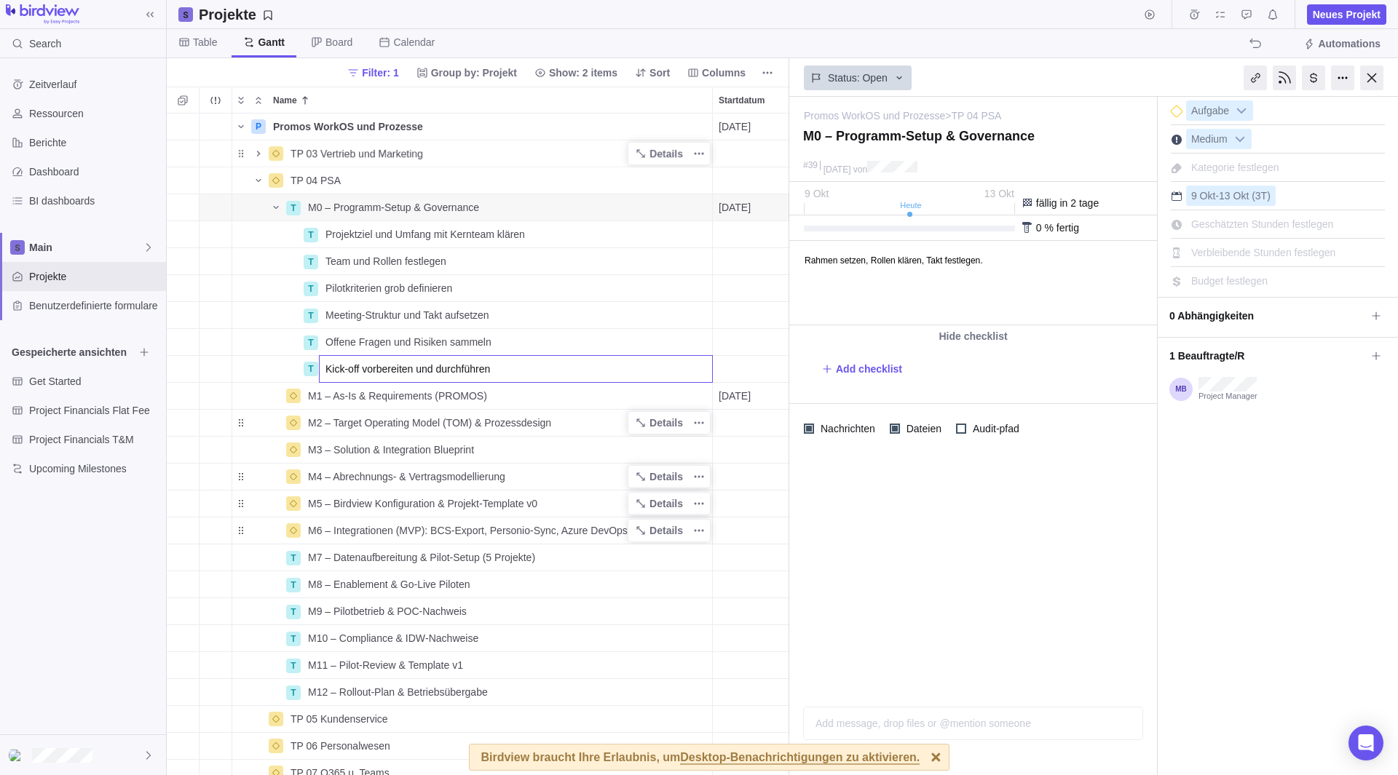
click at [557, 371] on input "Kick-off vorbereiten und durchführen" at bounding box center [516, 369] width 394 height 28
type input "Kick-off vorbereiten und durchführen"
click at [502, 266] on div "P Promos WorkOS und Prozesse Details [DATE] [DATE] 107T Open 3 TP 03 Vertrieb u…" at bounding box center [478, 445] width 622 height 662
click at [646, 231] on icon "Name" at bounding box center [641, 235] width 12 height 12
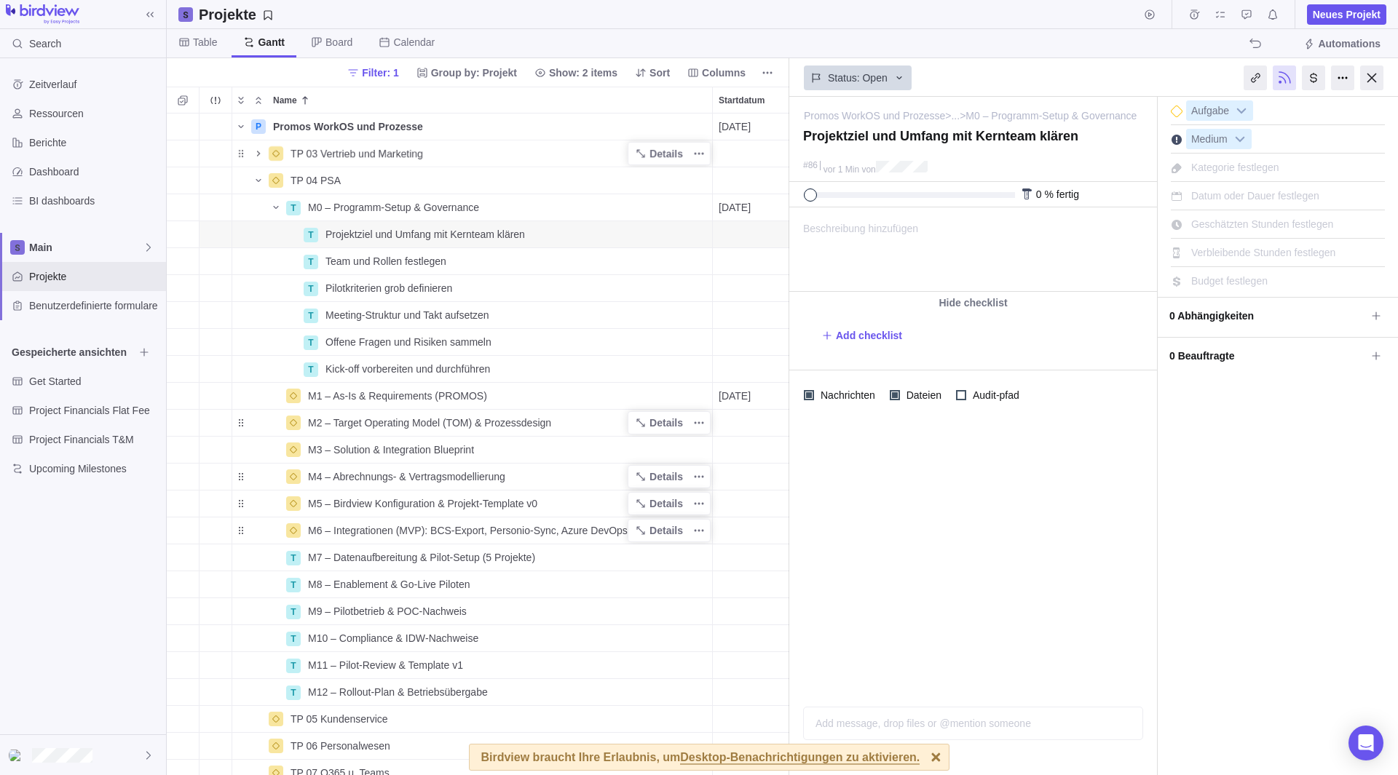
click at [1011, 239] on div "Beschreibung hinzufügen ... alle lesen" at bounding box center [972, 249] width 364 height 83
click at [973, 227] on body at bounding box center [972, 220] width 364 height 24
paste body
click at [922, 229] on body "Wofür machen wir das Projekt? Was gehört (noch) nicht dazu?" at bounding box center [972, 220] width 364 height 24
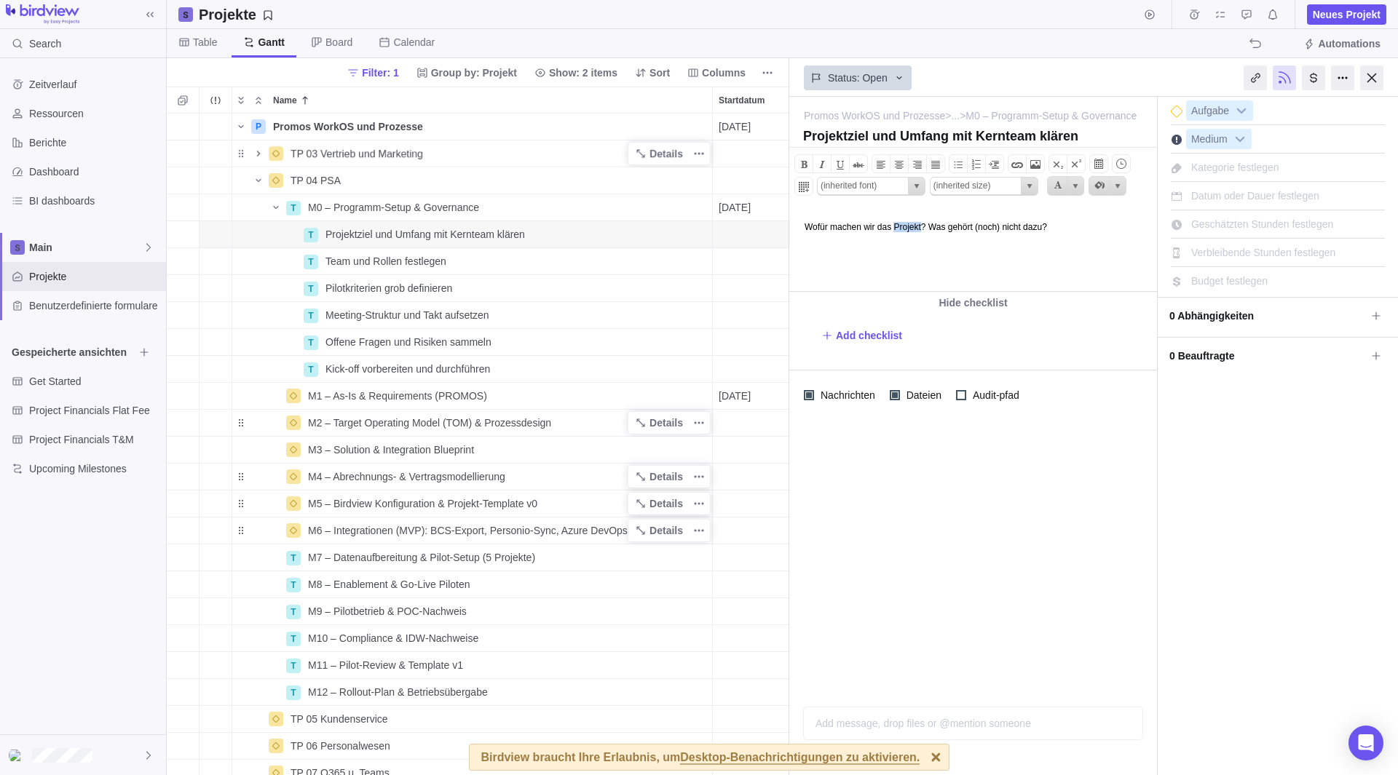
click at [937, 228] on body "Wofür machen wir das Projekt? Was gehört (noch) nicht dazu?" at bounding box center [972, 220] width 364 height 24
drag, startPoint x: 938, startPoint y: 228, endPoint x: 794, endPoint y: 229, distance: 143.4
click at [794, 229] on body "Wofür machen wir das Projekt? Was gehört (noch) nicht dazu?" at bounding box center [972, 220] width 364 height 24
click at [1061, 220] on body "Was ist das Ziel? Was gehört (noch) nicht dazu?" at bounding box center [972, 220] width 364 height 24
click at [650, 258] on span "Details" at bounding box center [659, 261] width 60 height 20
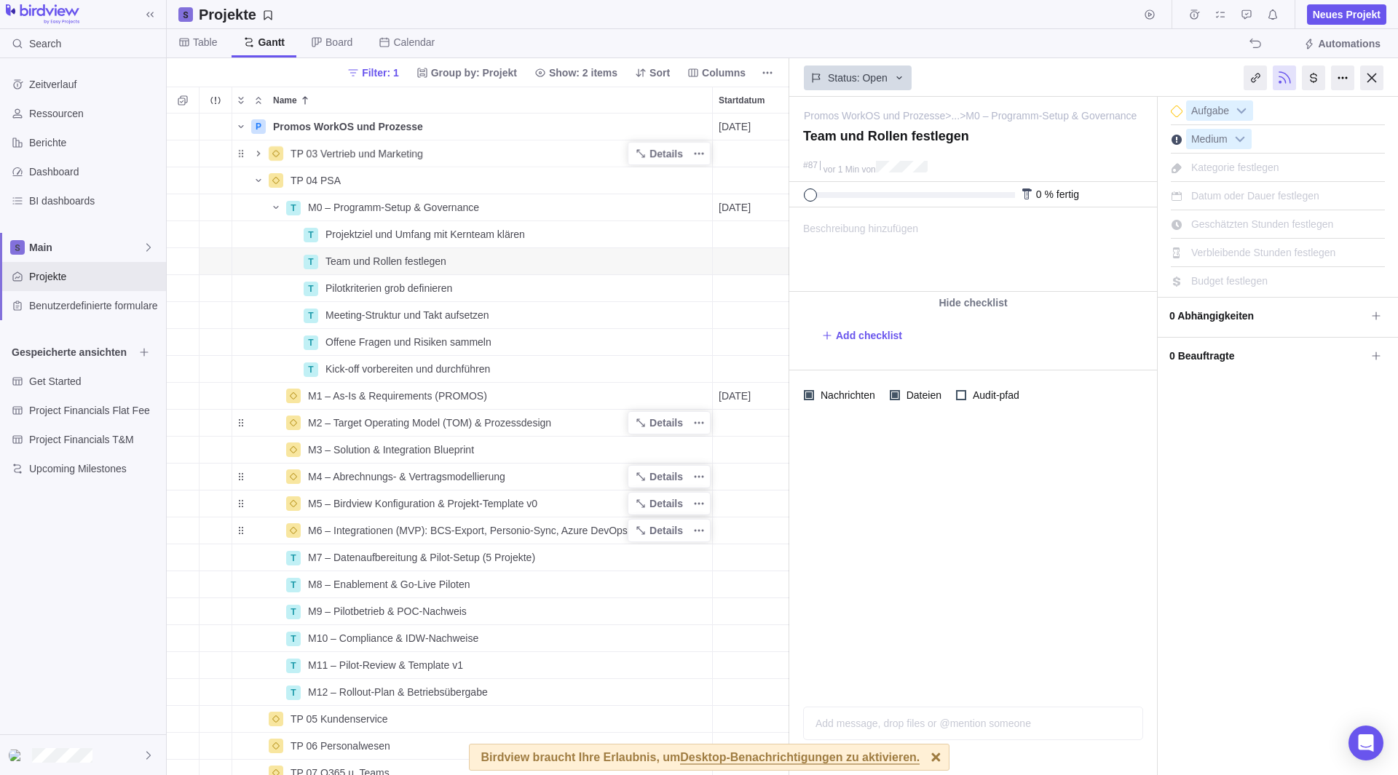
click at [929, 221] on div "Beschreibung hinzufügen ... alle lesen" at bounding box center [972, 249] width 364 height 83
paste body
click at [649, 282] on span "Details" at bounding box center [659, 288] width 60 height 20
click at [931, 225] on div "Beschreibung hinzufügen ... alle lesen" at bounding box center [972, 249] width 364 height 83
click at [543, 292] on div "Pilotkriterien grob definieren" at bounding box center [516, 288] width 392 height 26
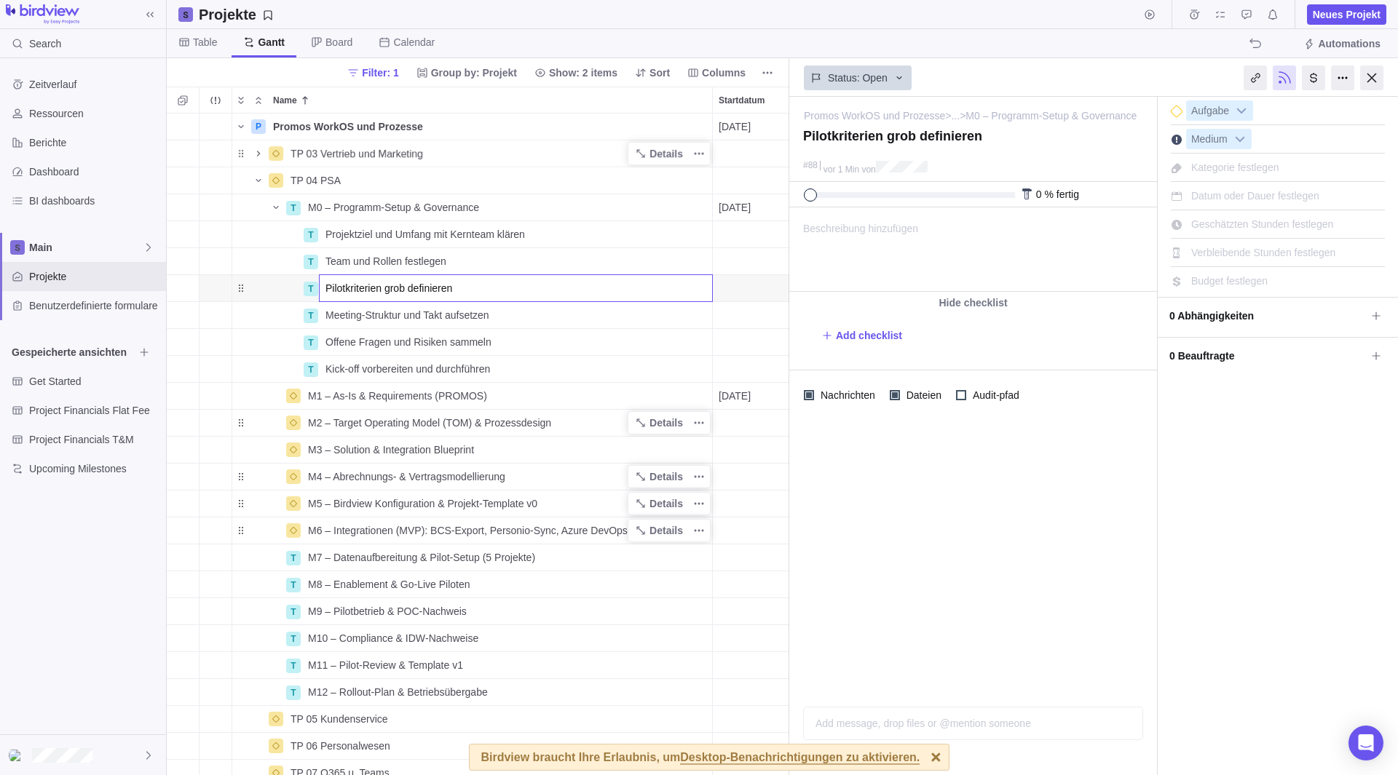
click at [540, 341] on div "P Promos WorkOS und Prozesse Details [DATE] [DATE] 107T Open 3 TP 03 Vertrieb u…" at bounding box center [478, 445] width 622 height 662
click at [659, 288] on span "Details" at bounding box center [665, 288] width 33 height 15
click at [942, 243] on div "Beschreibung hinzufügen ... alle lesen Bold Italic Underline Strikethrough Alig…" at bounding box center [972, 249] width 364 height 83
paste body
click at [372, 290] on span "Pilotkriterien grob definieren" at bounding box center [388, 288] width 127 height 15
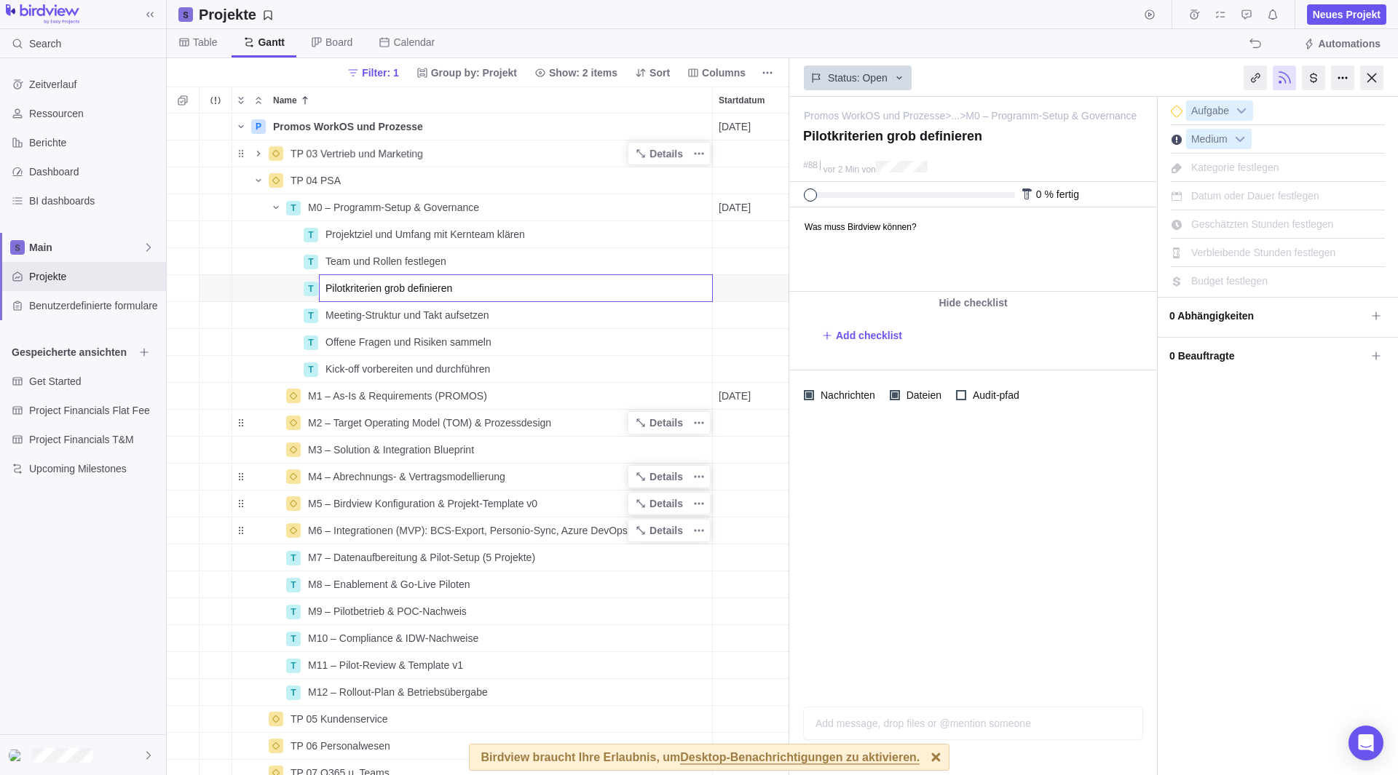
click at [344, 290] on input "Pilotkriterien grob definieren" at bounding box center [516, 288] width 394 height 28
drag, startPoint x: 344, startPoint y: 290, endPoint x: 322, endPoint y: 292, distance: 21.9
click at [322, 292] on input "Pilotkriterien grob definieren" at bounding box center [516, 288] width 394 height 28
type input "Kriterien grob definieren"
click at [994, 243] on body "Search Zeitverlauf Ressourcen Berichte Dashboard BI dashboards Main Projekte Be…" at bounding box center [699, 387] width 1398 height 775
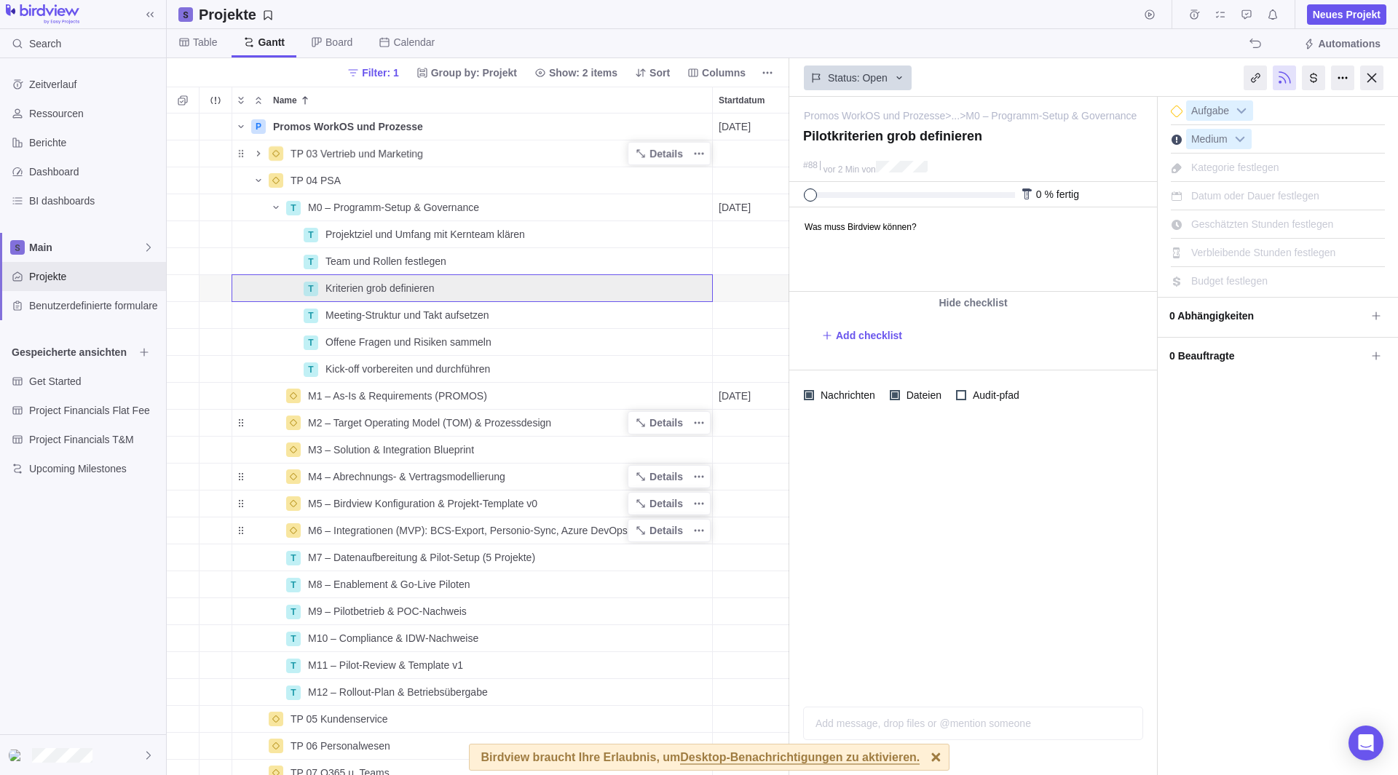
type textarea "Kriterien grob definieren"
click at [942, 234] on html "Was muss Birdview können?" at bounding box center [972, 249] width 364 height 83
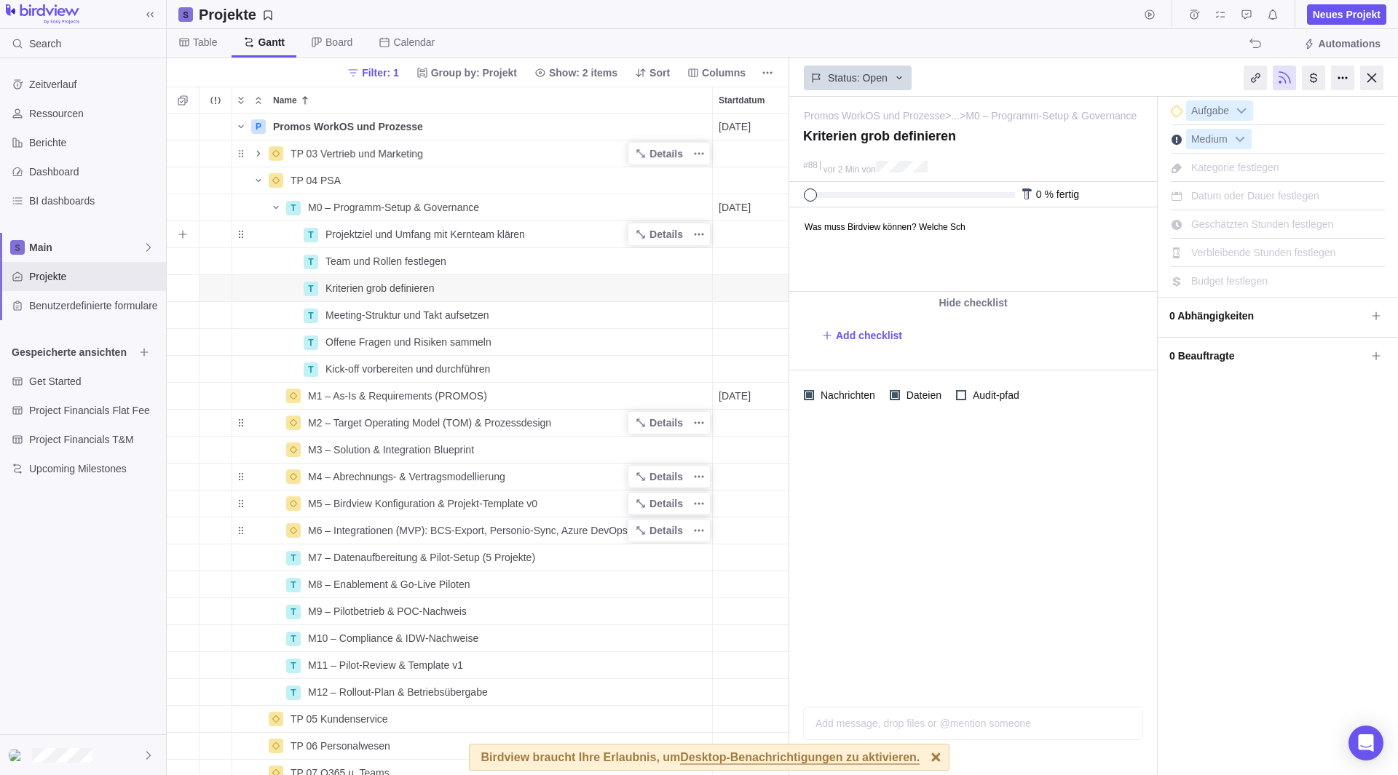
click at [554, 233] on div "Projektziel und Umfang mit Kernteam klären" at bounding box center [516, 234] width 392 height 26
click at [603, 233] on input "Projektziel und Umfang mit Kernteam klären" at bounding box center [516, 235] width 394 height 28
click at [184, 234] on div "P Promos WorkOS und Prozesse Details [DATE] [DATE] 107T Open 3 TP 03 Vertrieb u…" at bounding box center [478, 445] width 622 height 662
click at [654, 237] on span "Details" at bounding box center [665, 234] width 33 height 15
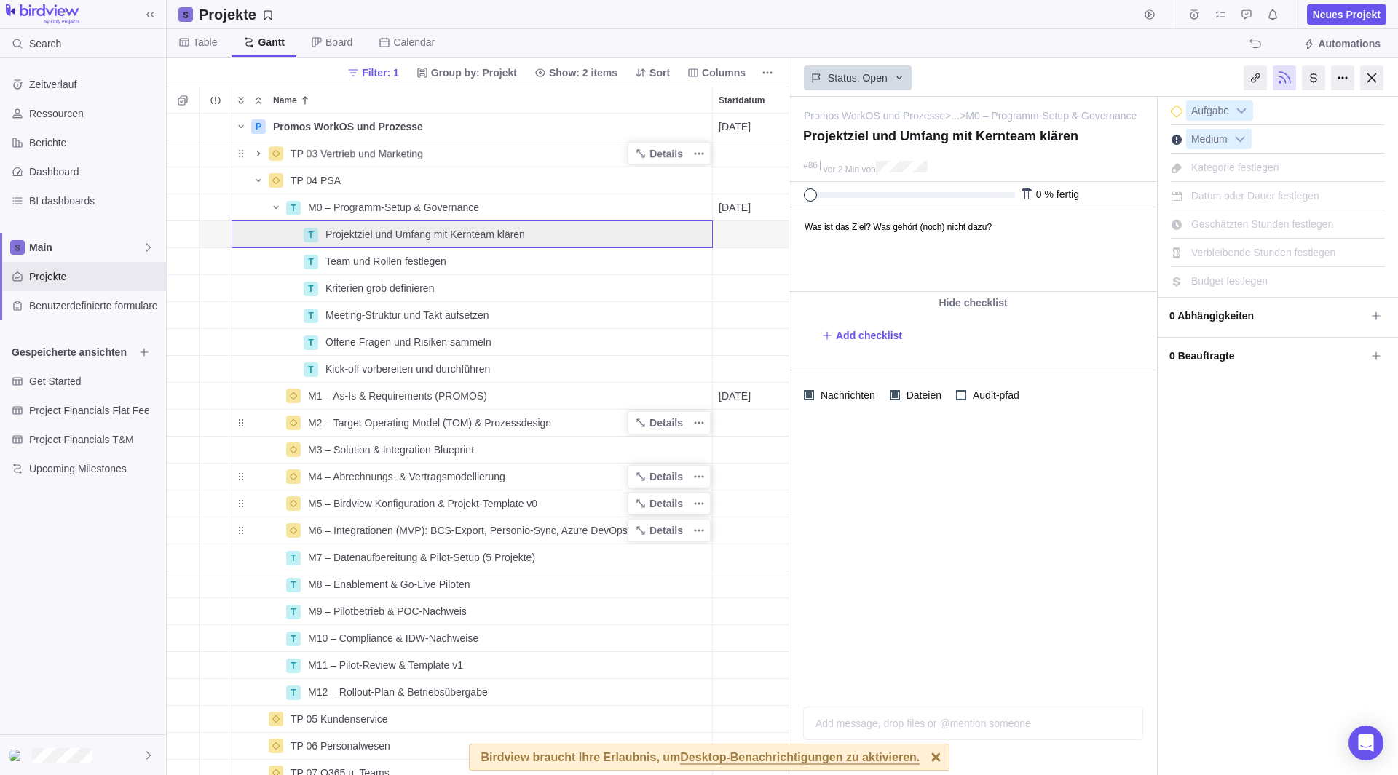
click at [874, 223] on body "Was ist das Ziel? Was gehört (noch) nicht dazu?" at bounding box center [972, 220] width 364 height 24
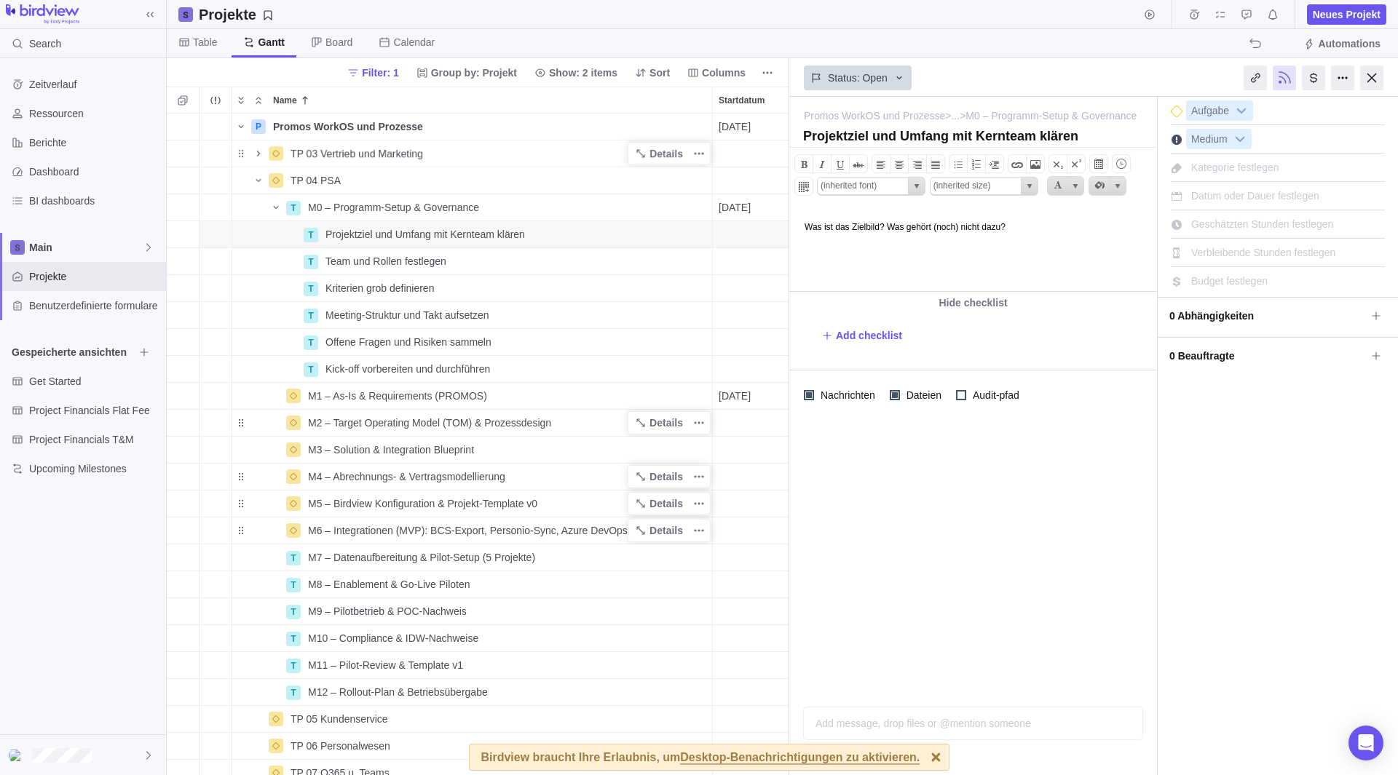
click at [1040, 227] on body "Was ist das Zielbild? Was gehört (noch) nicht dazu?" at bounding box center [972, 220] width 364 height 24
click at [658, 259] on span "Details" at bounding box center [665, 261] width 33 height 15
click at [938, 256] on html "Wer kümmert sich um was? Wer trifft welche Entscheidungen?" at bounding box center [972, 249] width 364 height 83
click at [1088, 230] on body "Wer kümmert sich um was? Wer trifft welche Entscheidungen?" at bounding box center [972, 220] width 364 height 24
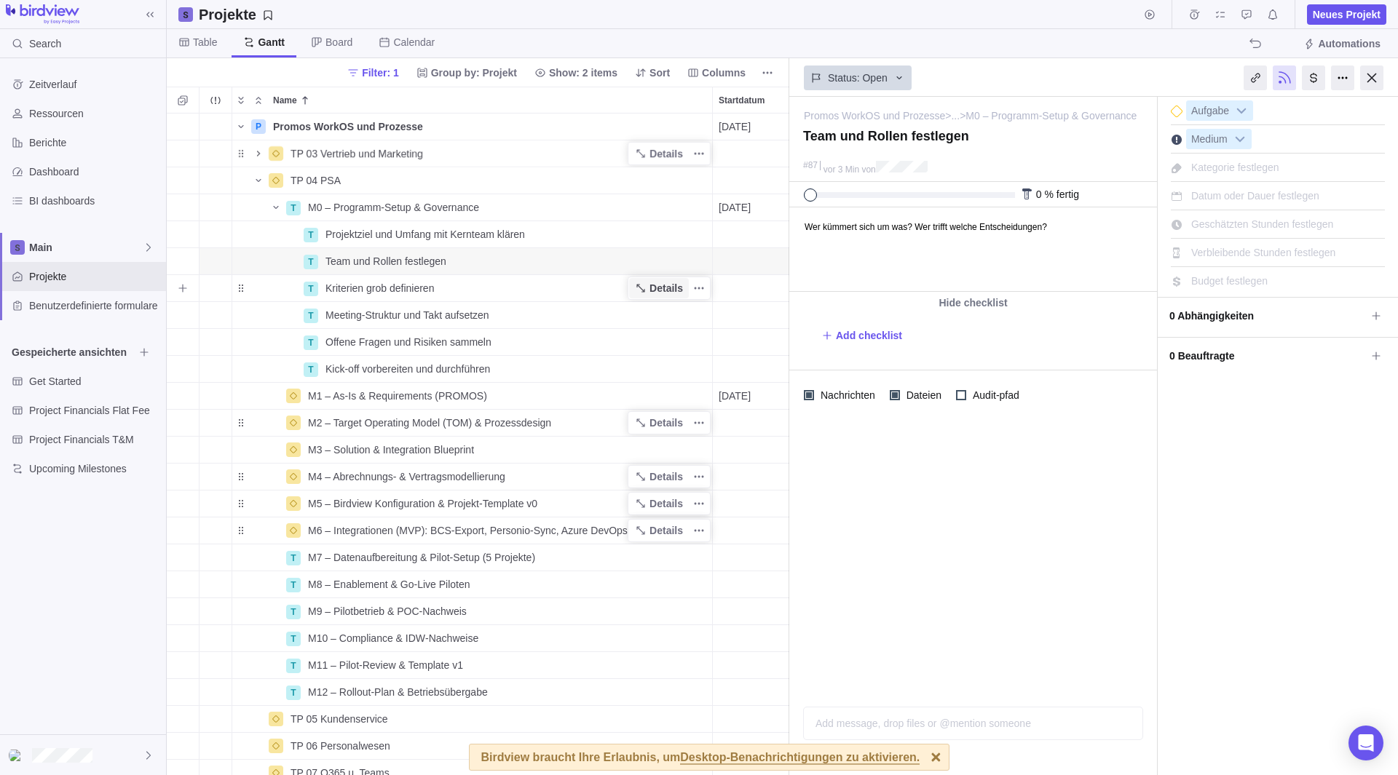
click at [670, 285] on span "Details" at bounding box center [665, 288] width 33 height 15
click at [1013, 231] on body "Was muss Birdview können? Welche Sch" at bounding box center [972, 220] width 364 height 24
drag, startPoint x: 1001, startPoint y: 232, endPoint x: 924, endPoint y: 231, distance: 77.2
click at [924, 231] on body "Was muss Birdview können? Welche Schnitstellen brau" at bounding box center [972, 220] width 364 height 24
drag, startPoint x: 1109, startPoint y: 226, endPoint x: 934, endPoint y: 234, distance: 174.9
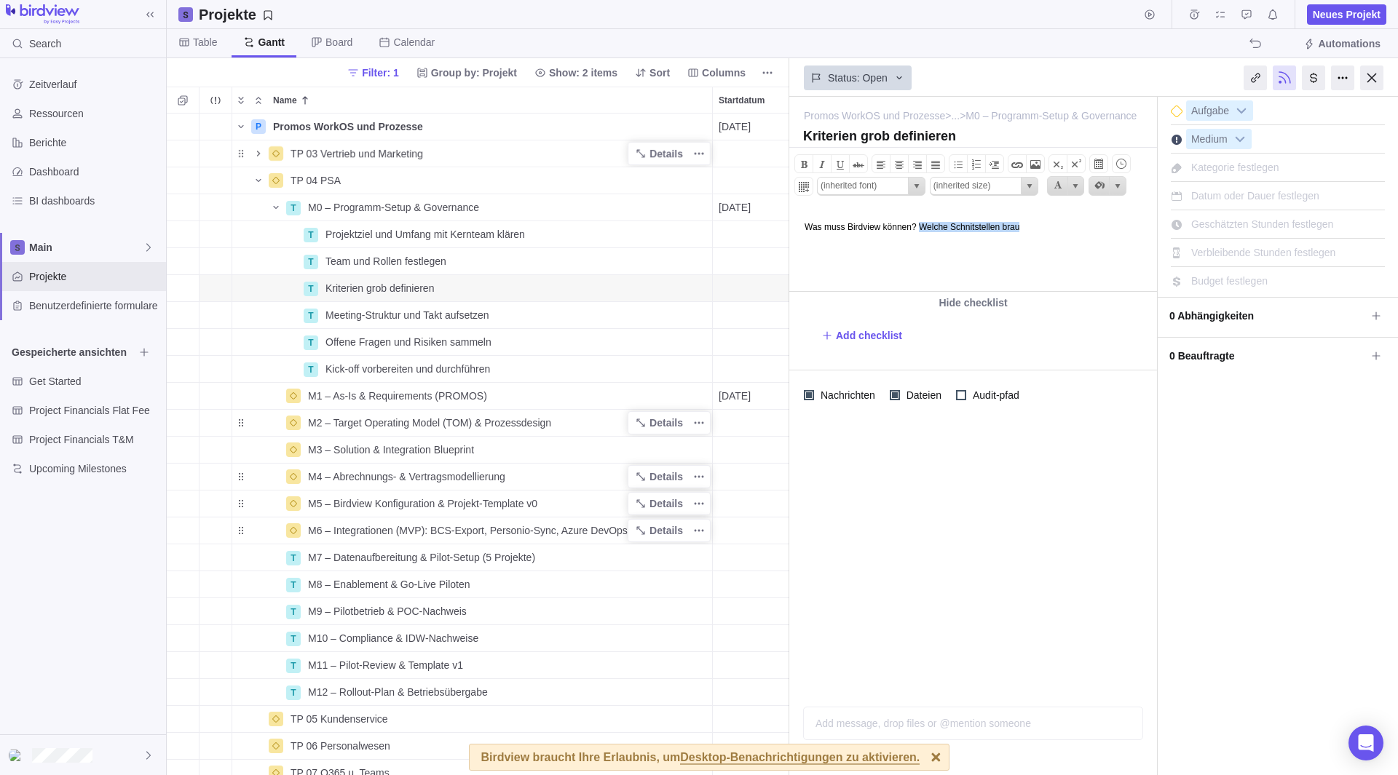
click at [934, 234] on html "Was muss Birdview können? Welche Schnitstellen brau" at bounding box center [972, 249] width 364 height 83
click at [659, 317] on span "Details" at bounding box center [665, 315] width 33 height 15
click at [935, 261] on div "Beschreibung hinzufügen ... alle lesen" at bounding box center [972, 249] width 364 height 83
paste body
click at [660, 347] on span "Details" at bounding box center [665, 342] width 33 height 15
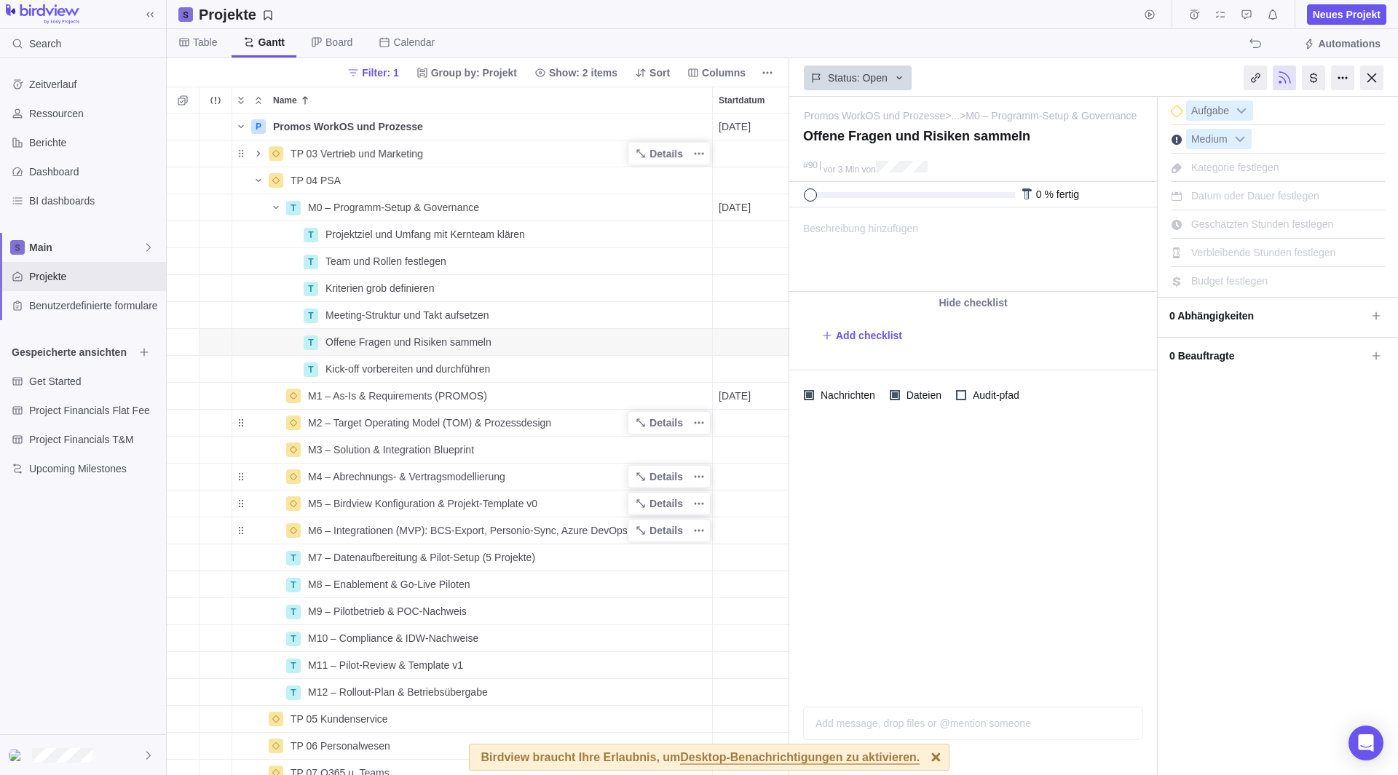
click at [874, 229] on span "Beschreibung hinzufügen" at bounding box center [854, 249] width 128 height 83
paste body
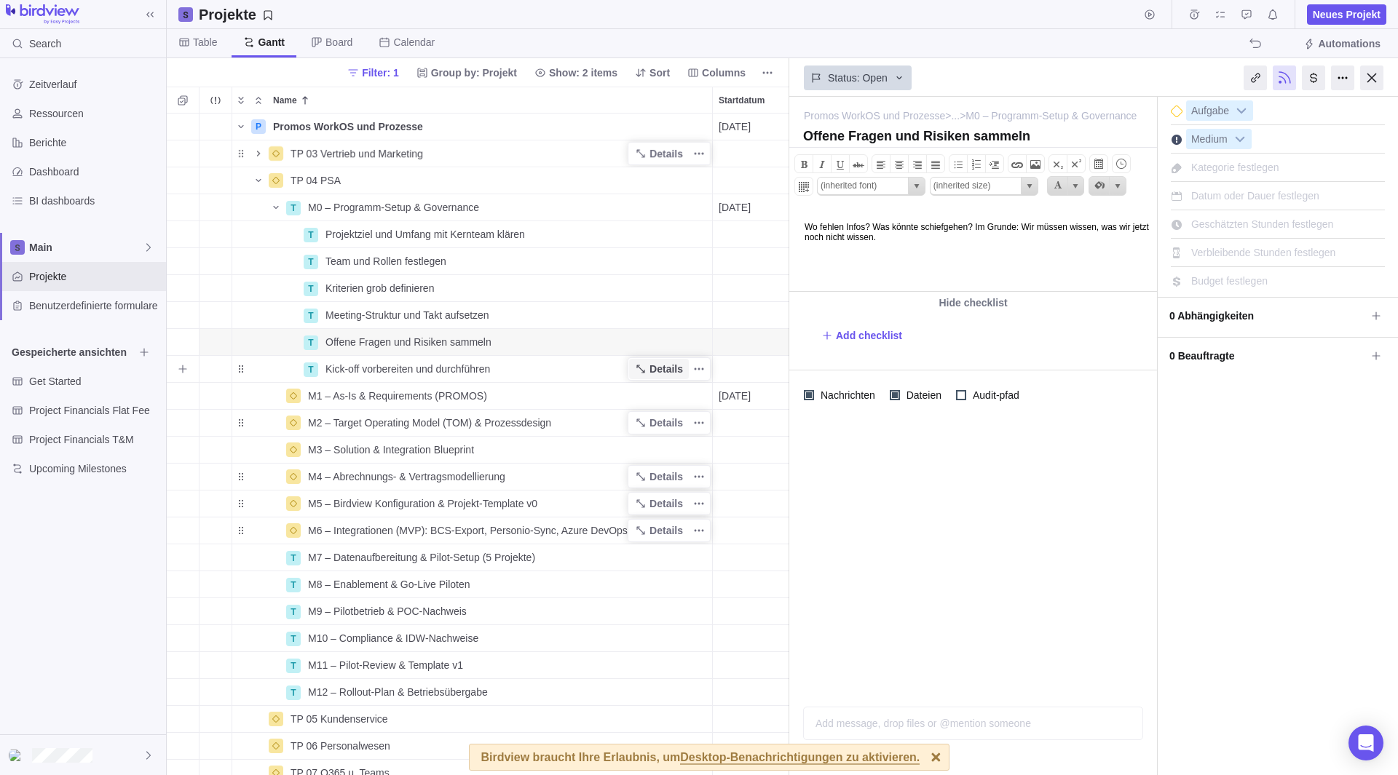
click at [651, 373] on span "Details" at bounding box center [665, 369] width 33 height 15
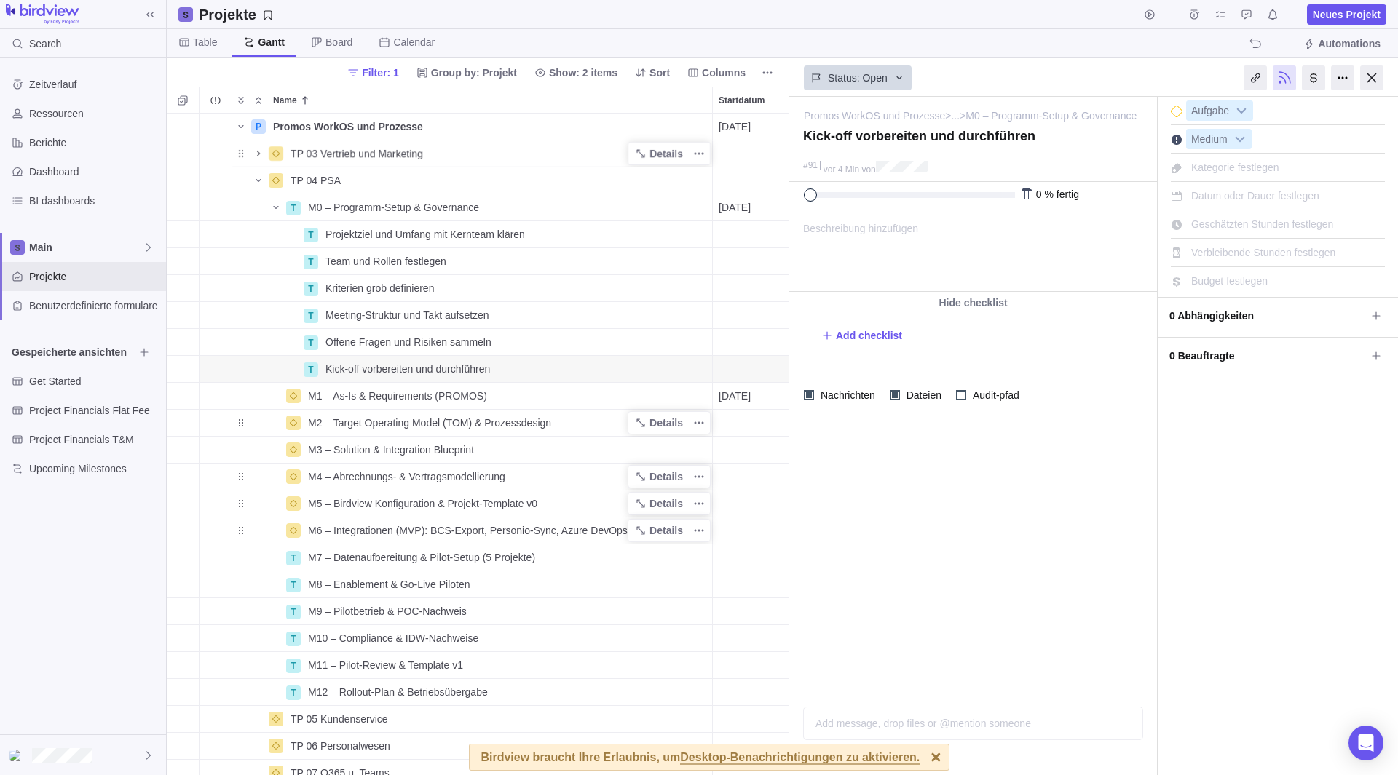
click at [903, 244] on span "Beschreibung hinzufügen" at bounding box center [854, 249] width 128 height 83
drag, startPoint x: 1051, startPoint y: 235, endPoint x: 935, endPoint y: 223, distance: 116.4
click at [935, 223] on html "Ziele, Ablauf, Erwartungen – für alle klar machen." at bounding box center [972, 249] width 364 height 83
drag, startPoint x: 924, startPoint y: 227, endPoint x: 1102, endPoint y: 216, distance: 178.7
click at [1102, 216] on body "Ziele, Ablauf, Erwartungen – für alle klar machen." at bounding box center [972, 220] width 364 height 24
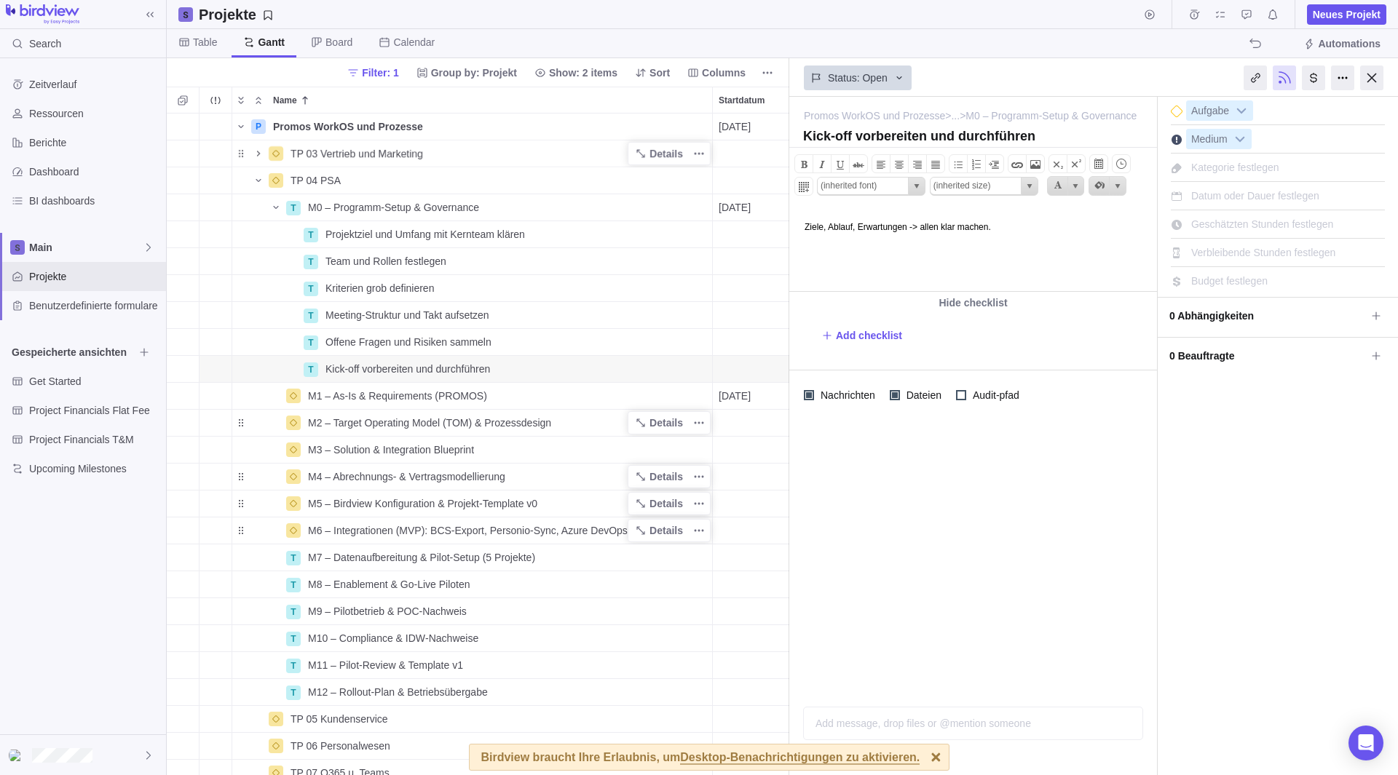
click at [991, 262] on html "Ziele, Ablauf, Erwartungen -> allen klar machen.﻿" at bounding box center [972, 249] width 364 height 83
click at [1066, 226] on body "Ziele, Ablauf, Erwartungen -> allen klar machen.﻿" at bounding box center [972, 220] width 364 height 24
click at [698, 208] on icon "Weitere Aktionen" at bounding box center [699, 208] width 2 height 2
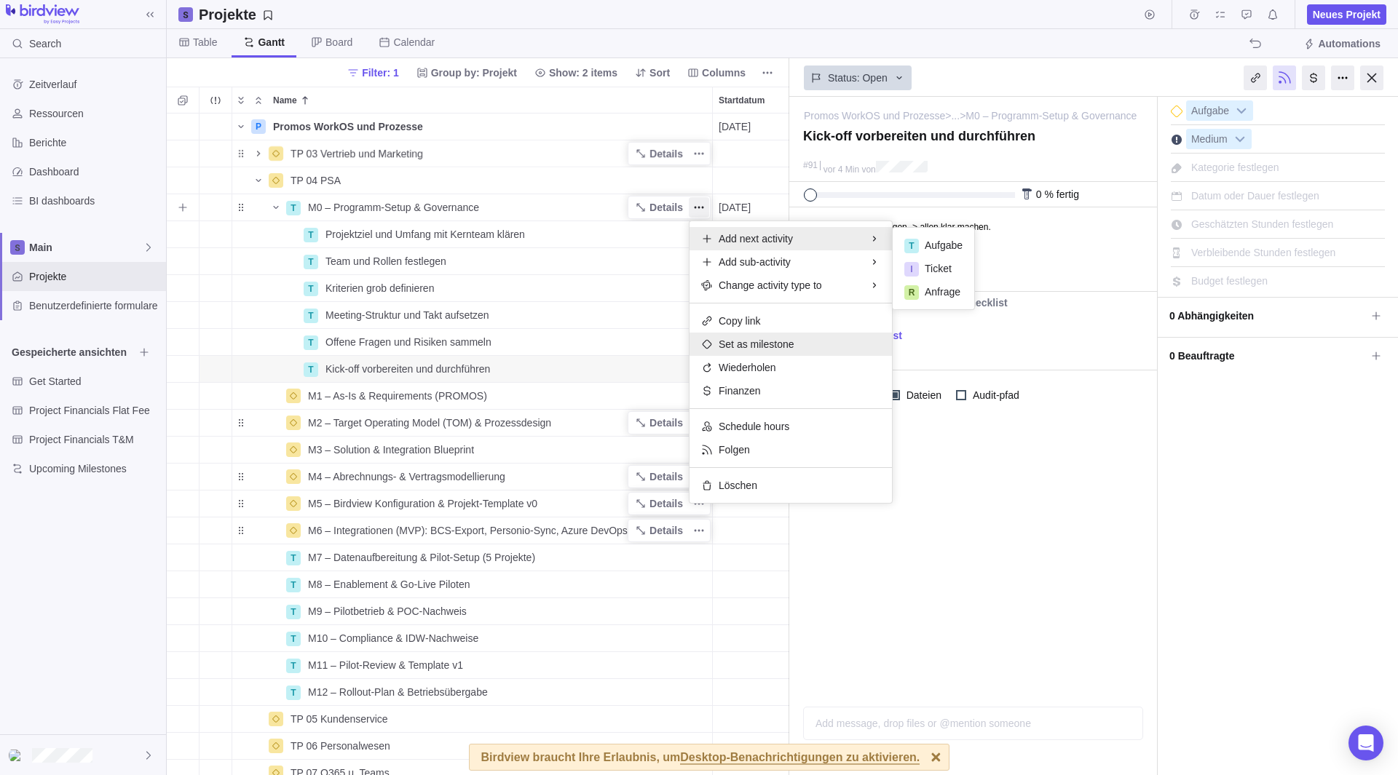
click at [770, 344] on span "Set as milestone" at bounding box center [756, 344] width 76 height 15
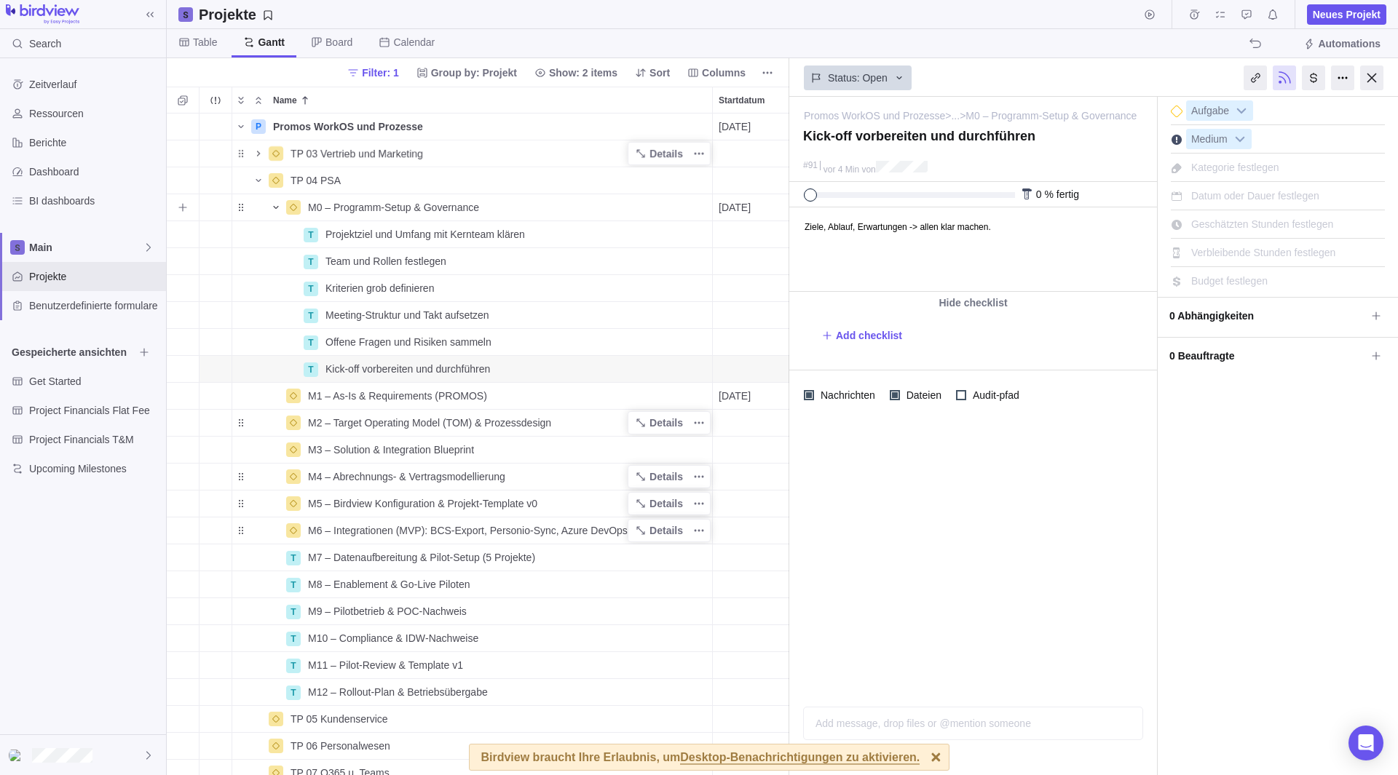
click at [277, 203] on icon "Name" at bounding box center [276, 208] width 12 height 12
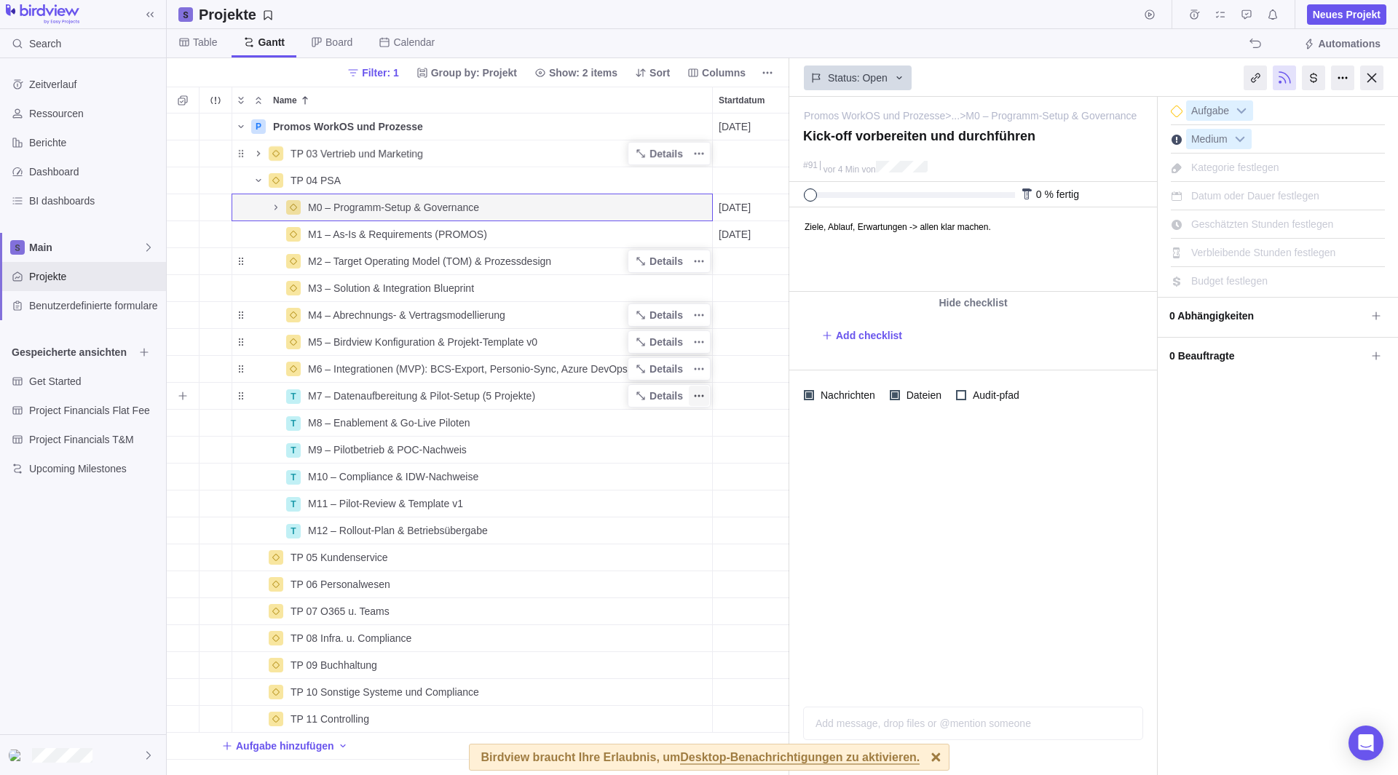
click at [704, 399] on icon "Weitere Aktionen" at bounding box center [699, 396] width 12 height 12
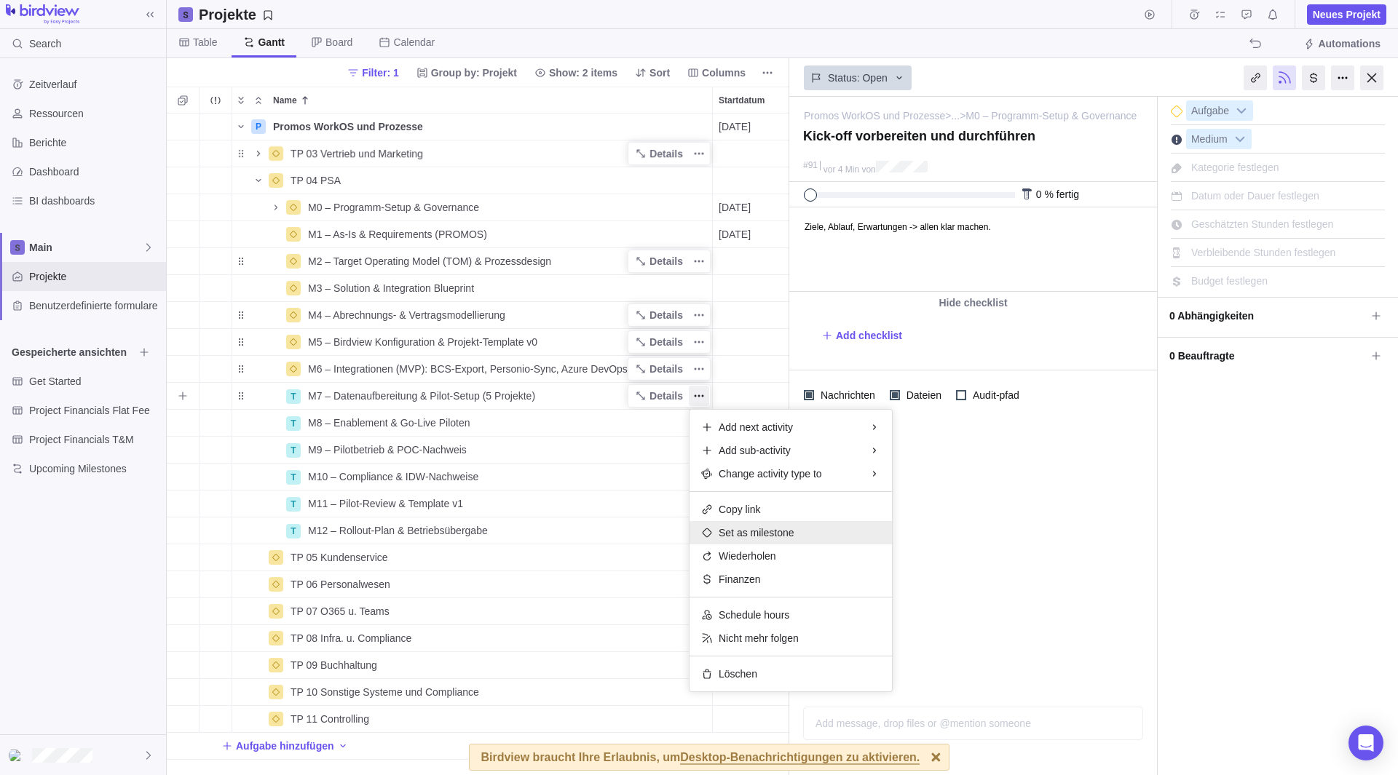
click at [767, 532] on span "Set as milestone" at bounding box center [756, 533] width 76 height 15
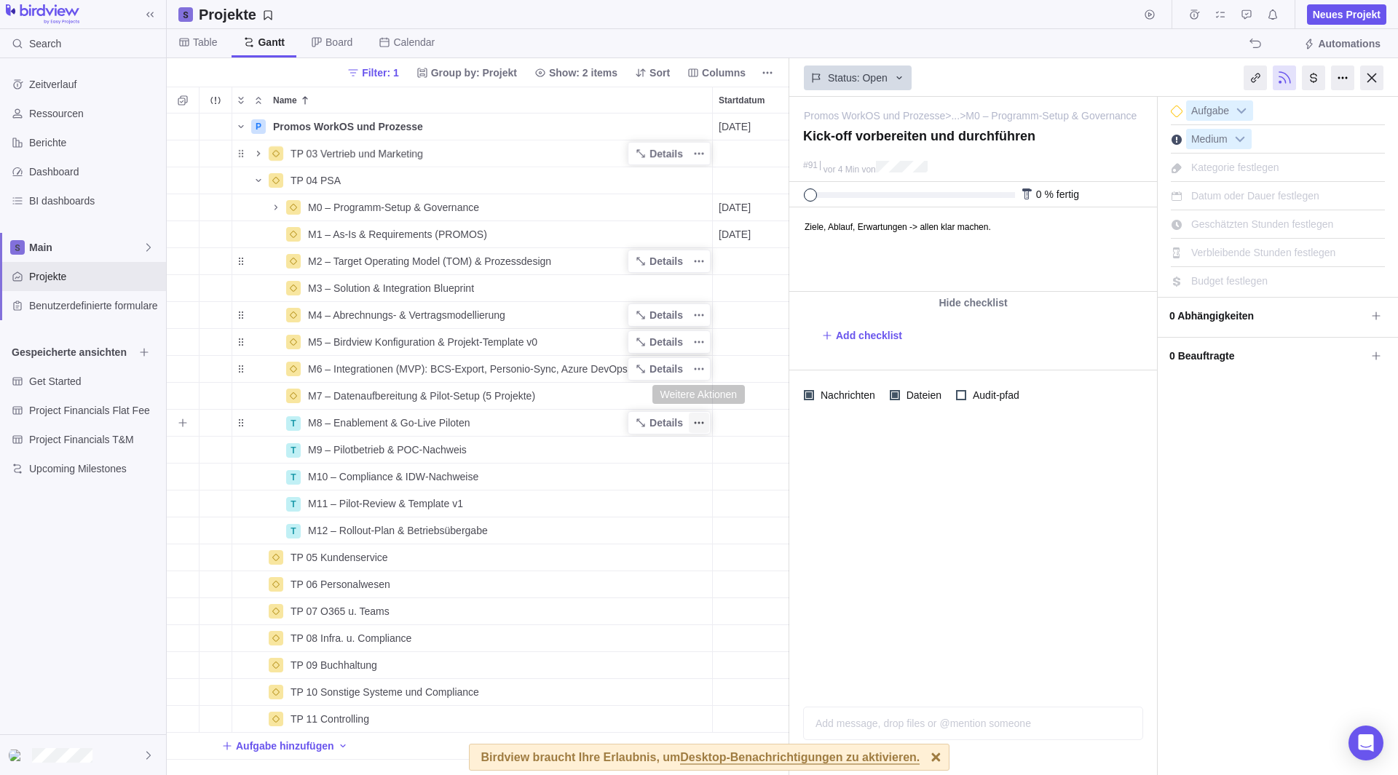
click at [702, 419] on icon "Weitere Aktionen" at bounding box center [699, 423] width 12 height 12
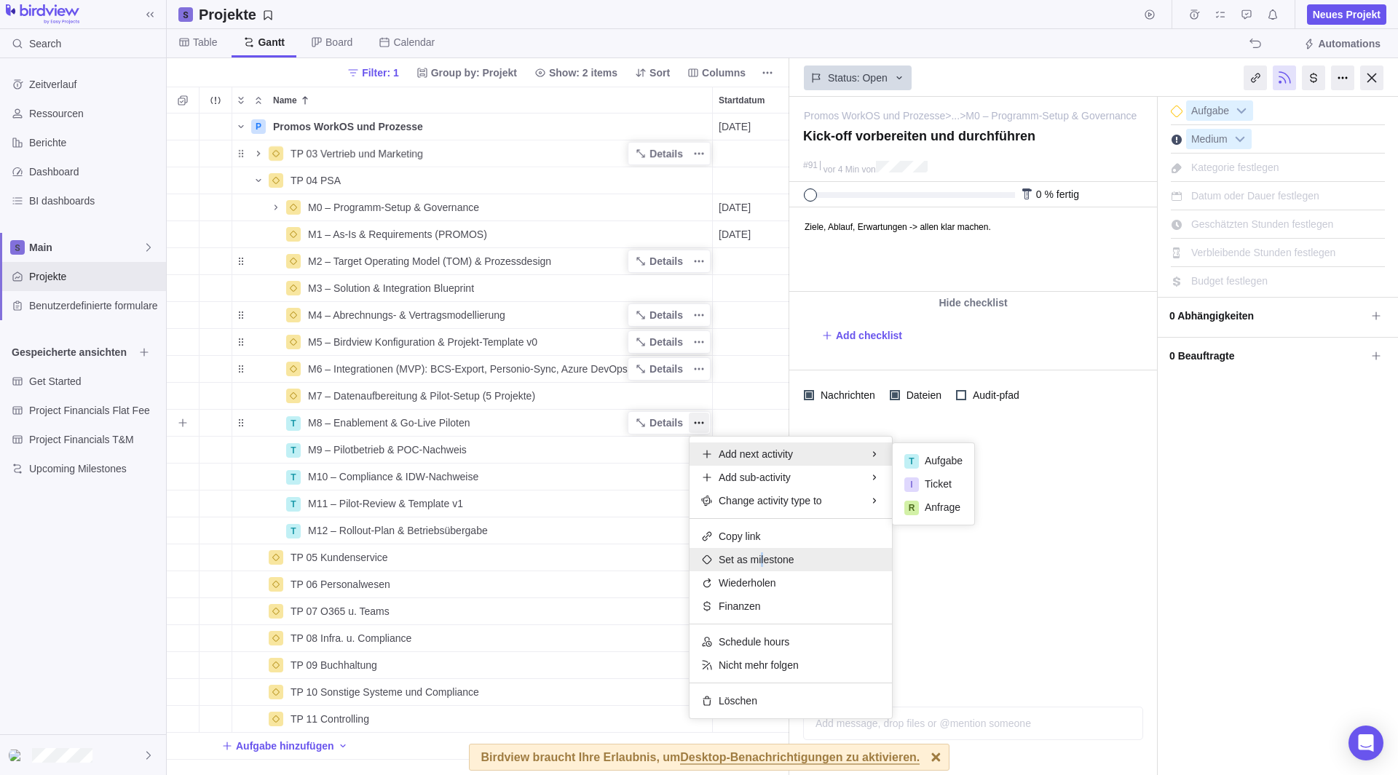
click at [759, 561] on span "Set as milestone" at bounding box center [756, 559] width 76 height 15
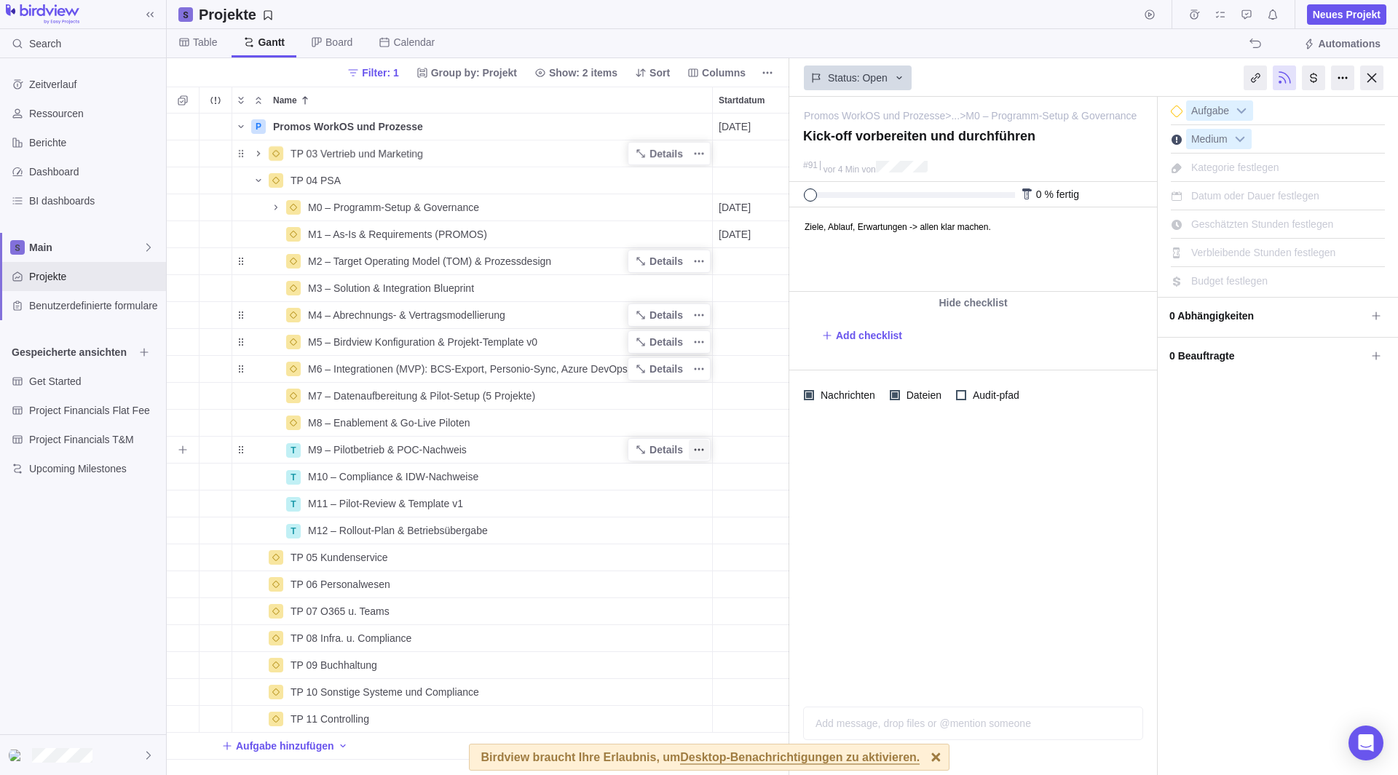
click at [696, 453] on icon "Weitere Aktionen" at bounding box center [699, 450] width 12 height 12
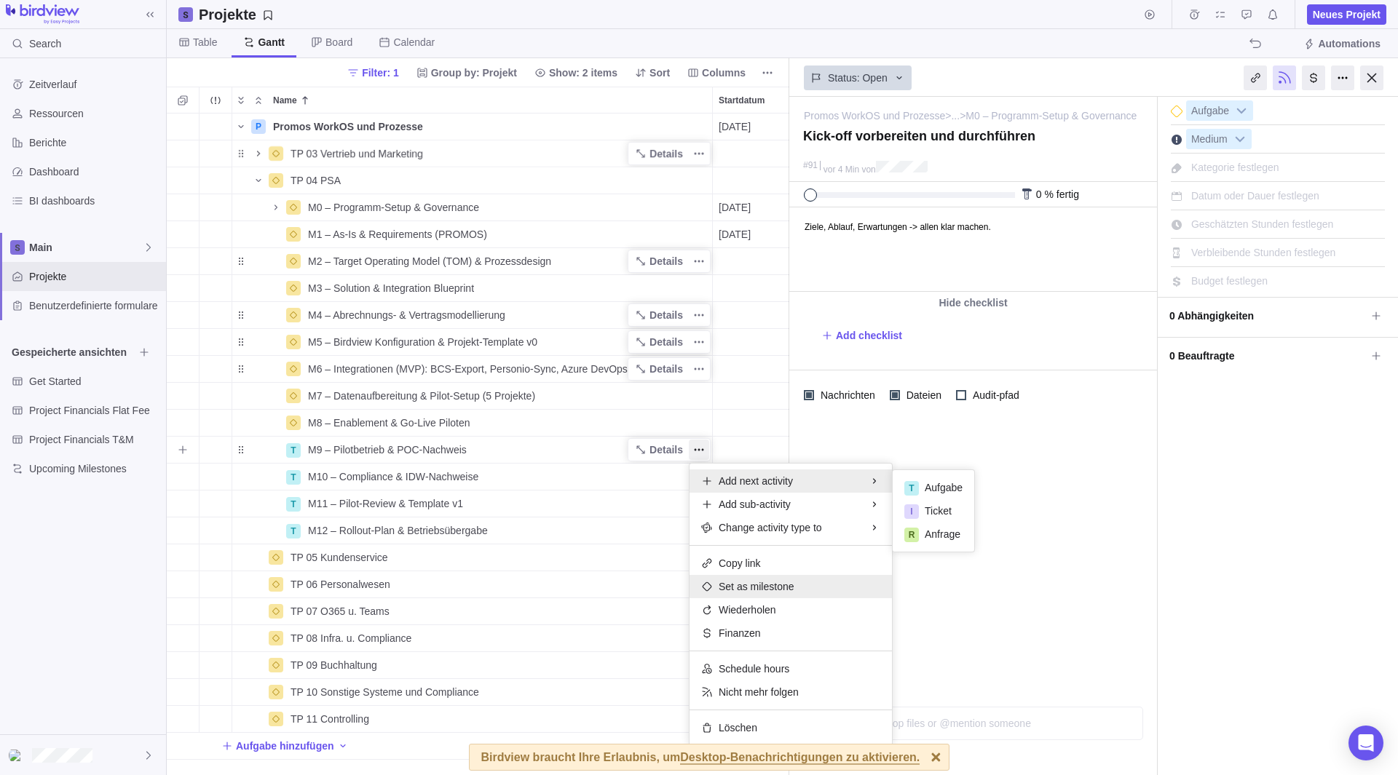
click at [751, 582] on span "Set as milestone" at bounding box center [756, 586] width 76 height 15
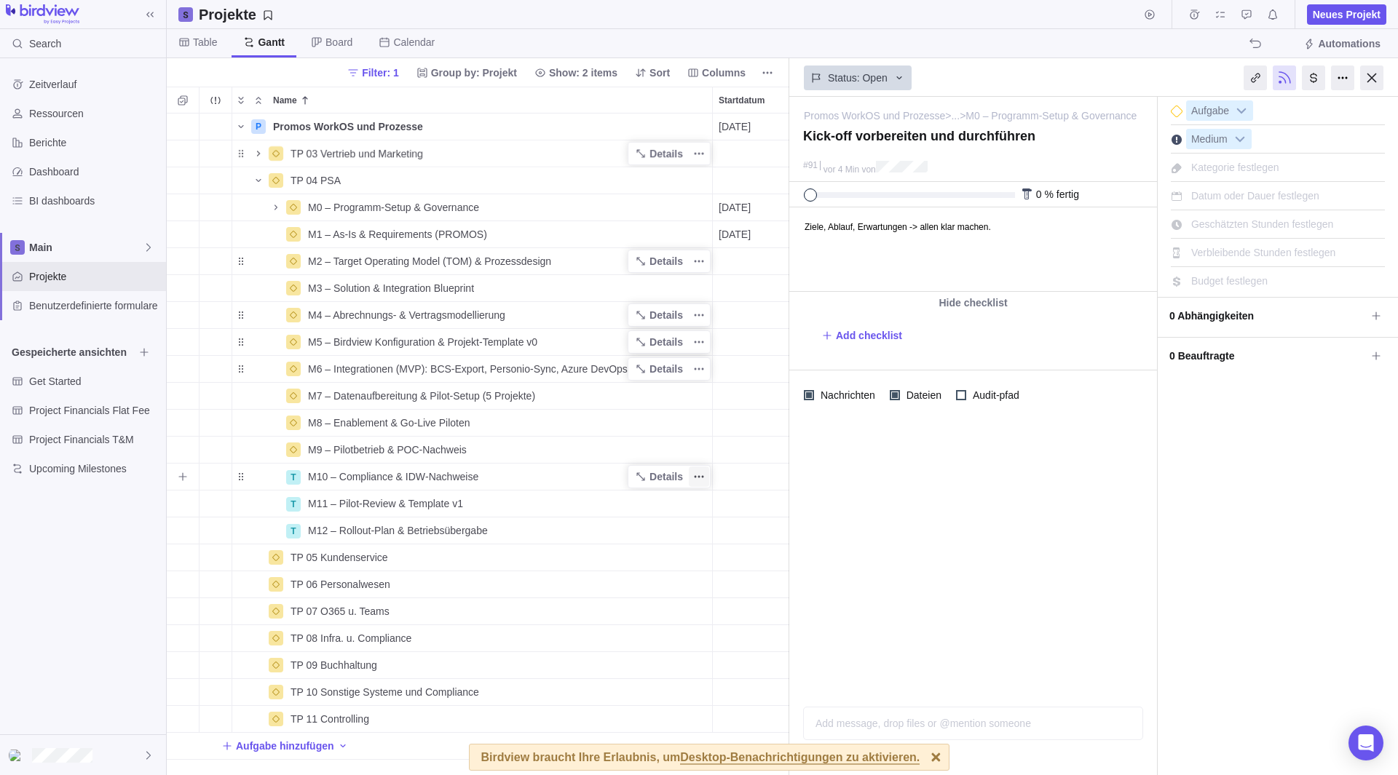
click at [699, 479] on icon "Weitere Aktionen" at bounding box center [699, 477] width 12 height 12
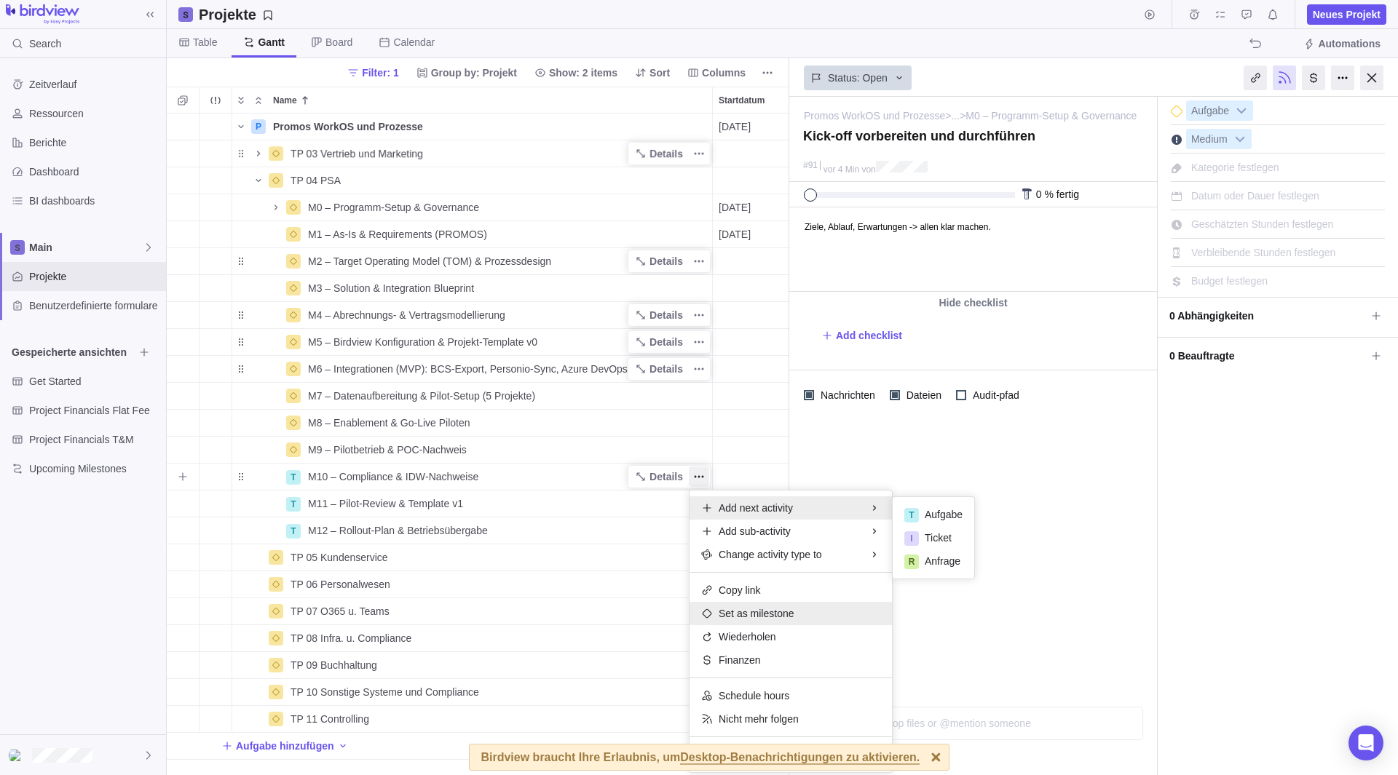
click at [744, 612] on span "Set as milestone" at bounding box center [756, 613] width 76 height 15
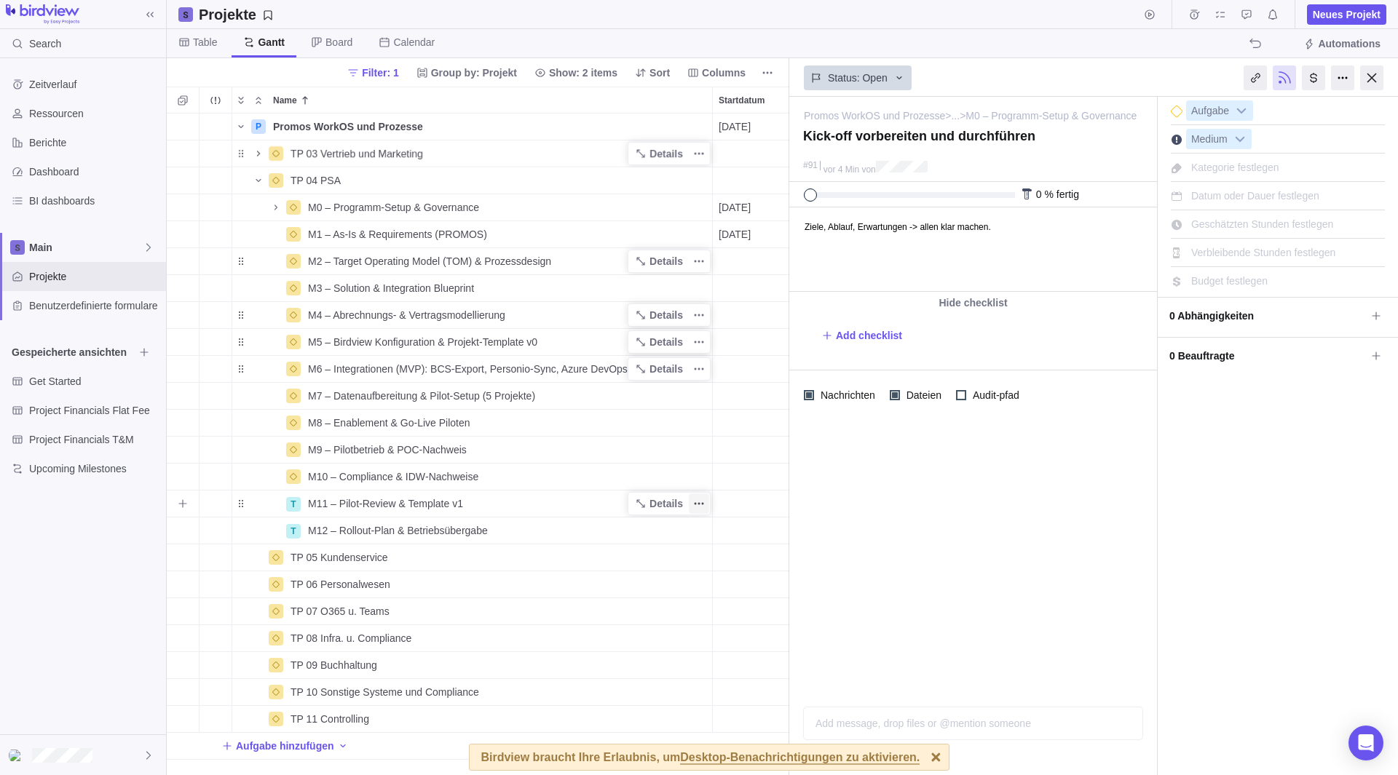
click at [702, 500] on icon "Weitere Aktionen" at bounding box center [699, 504] width 12 height 12
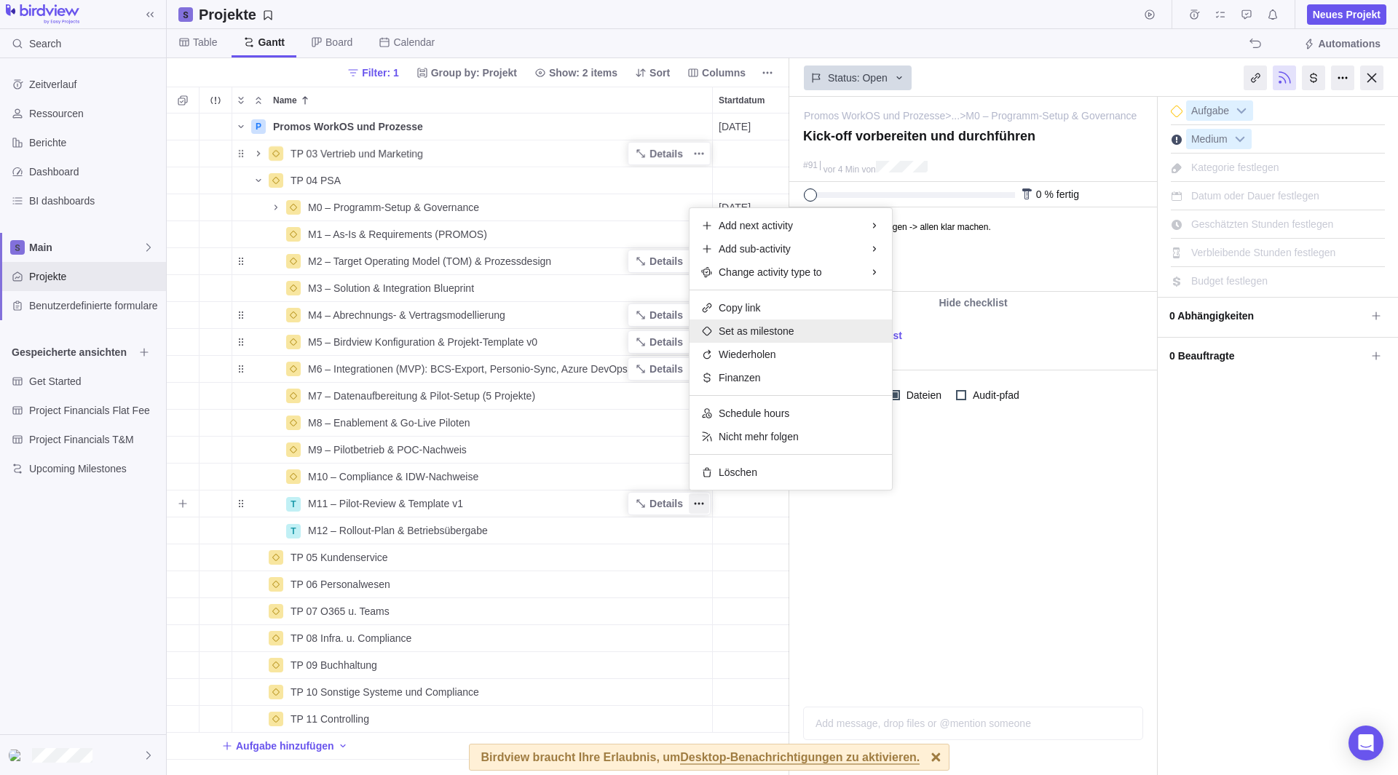
click at [771, 335] on span "Set as milestone" at bounding box center [756, 331] width 76 height 15
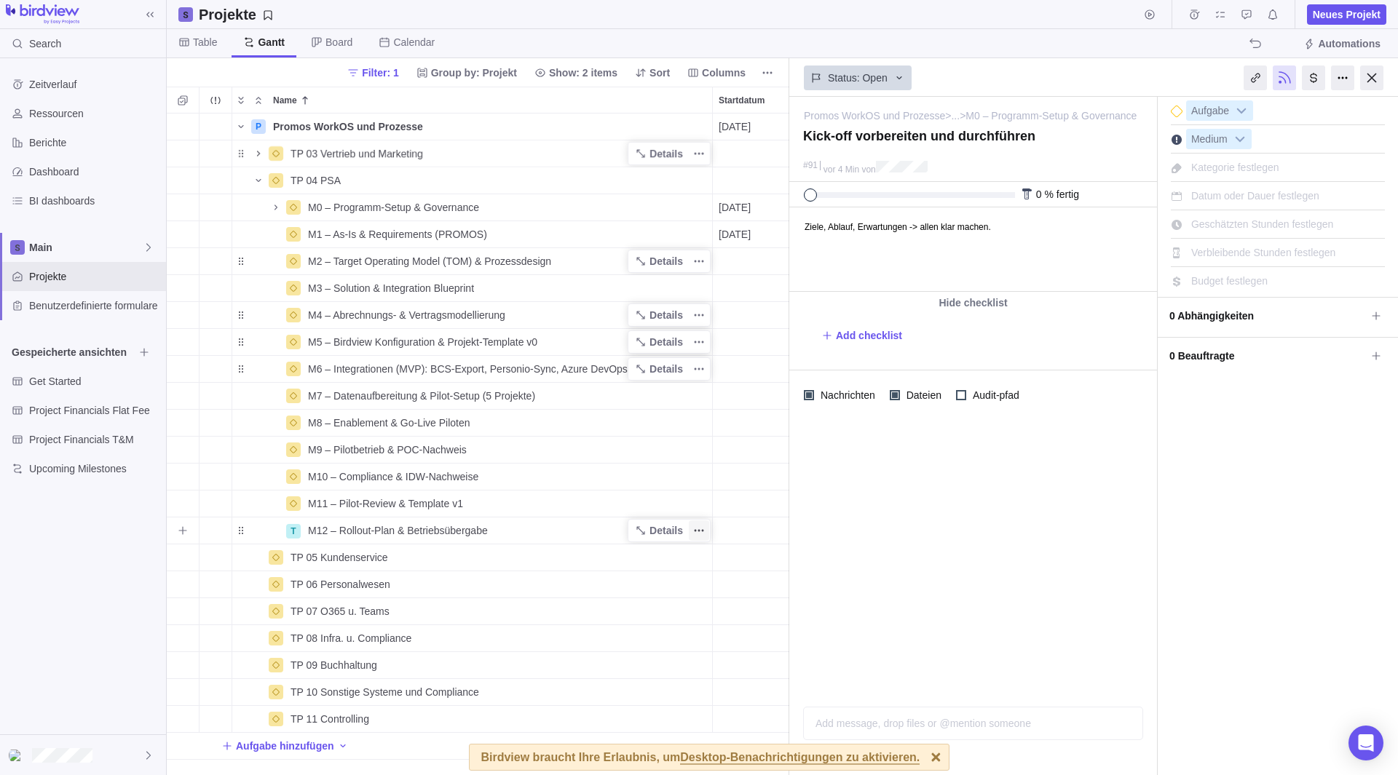
click at [704, 530] on icon "Weitere Aktionen" at bounding box center [699, 531] width 12 height 12
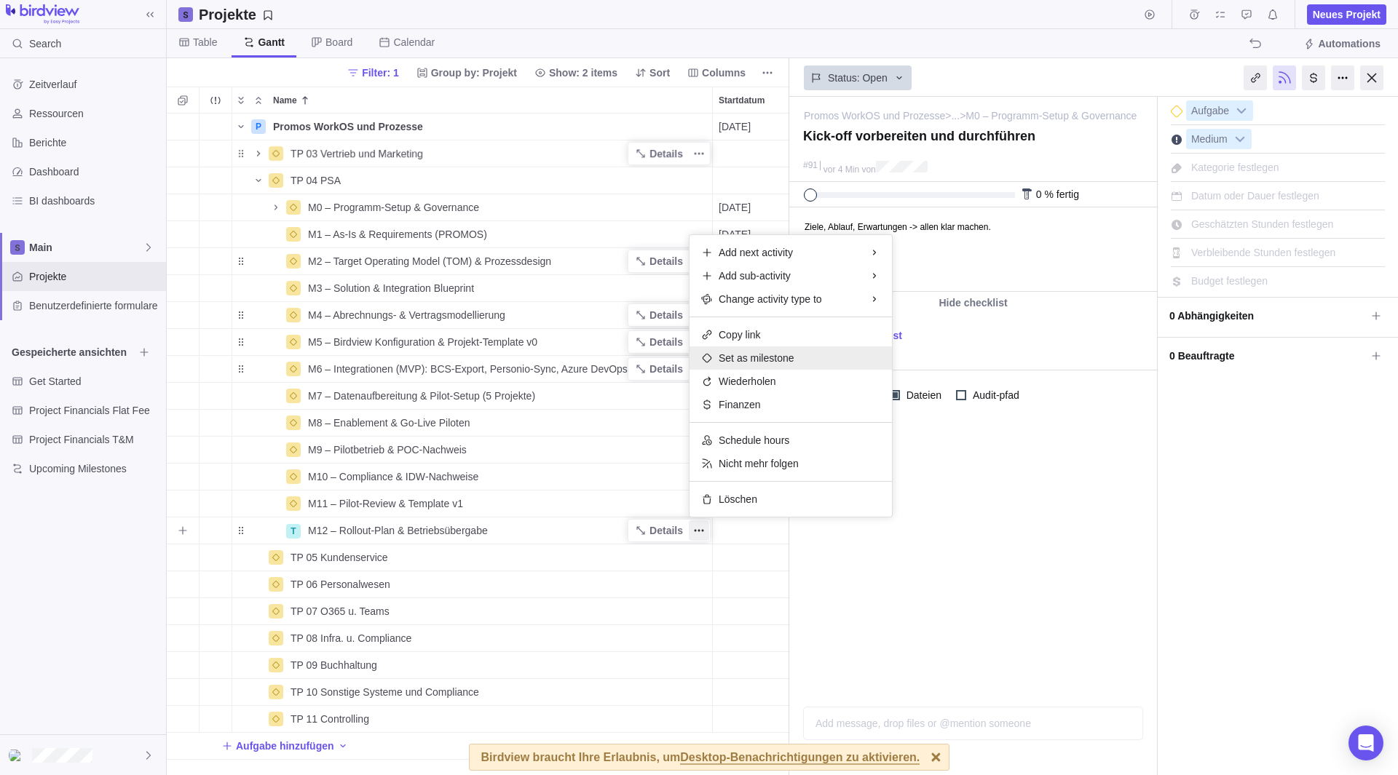
click at [770, 361] on span "Set as milestone" at bounding box center [756, 358] width 76 height 15
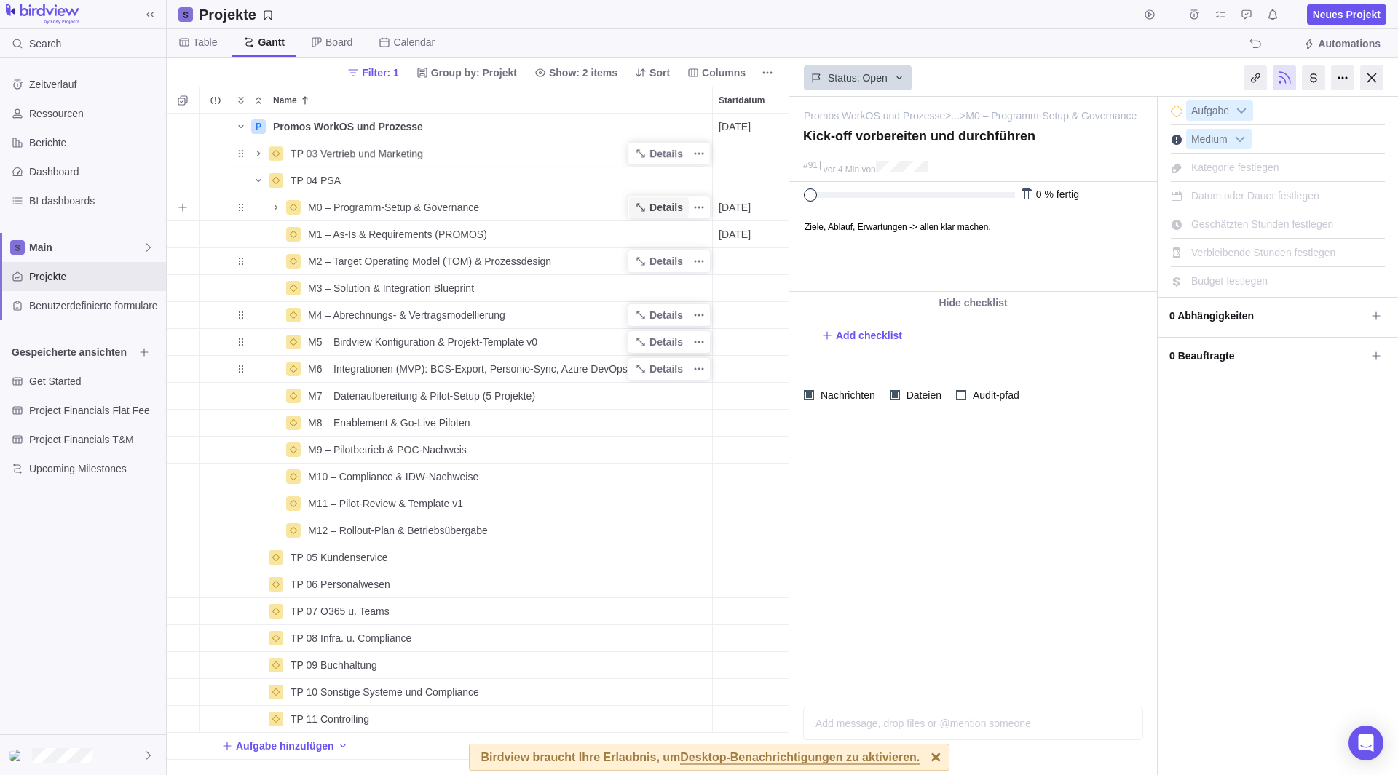
click at [655, 210] on span "Details" at bounding box center [665, 207] width 33 height 15
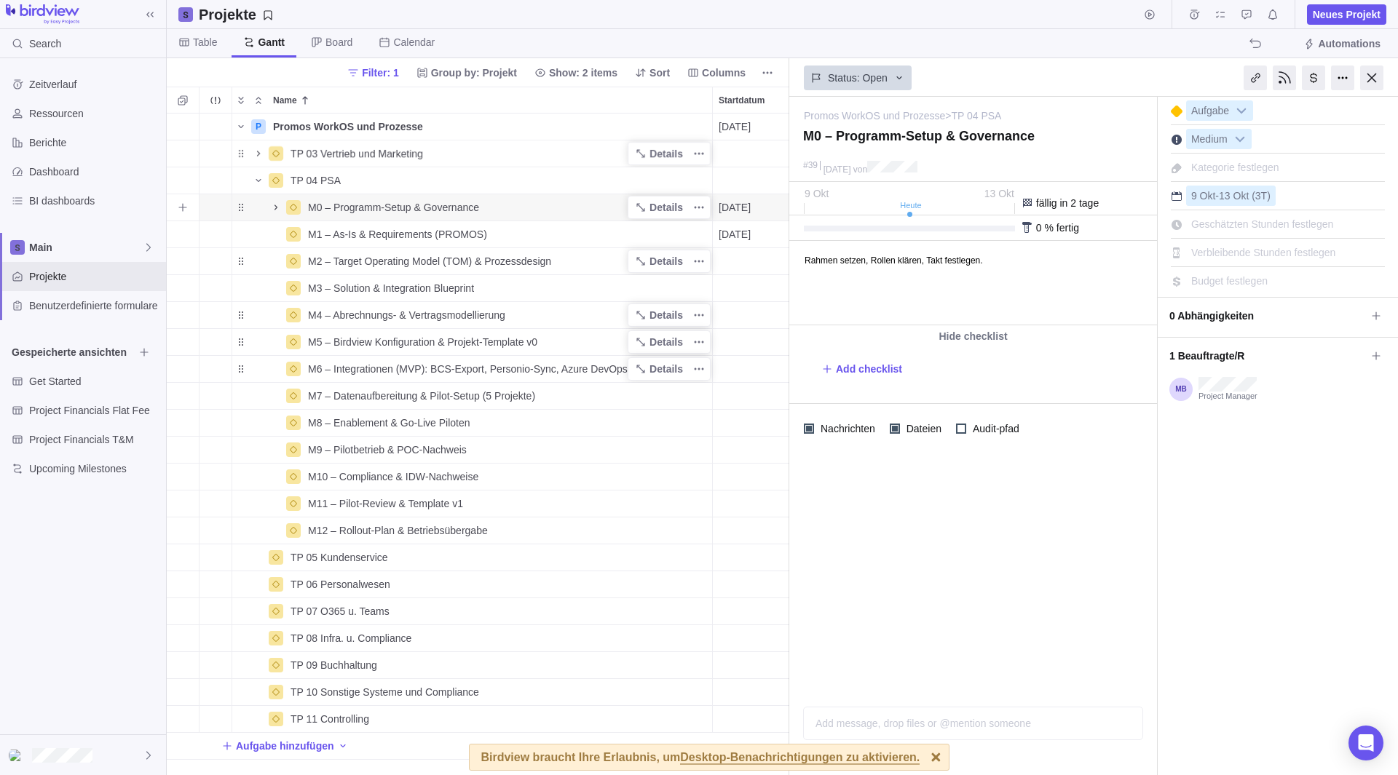
click at [274, 209] on icon "Name" at bounding box center [276, 208] width 12 height 12
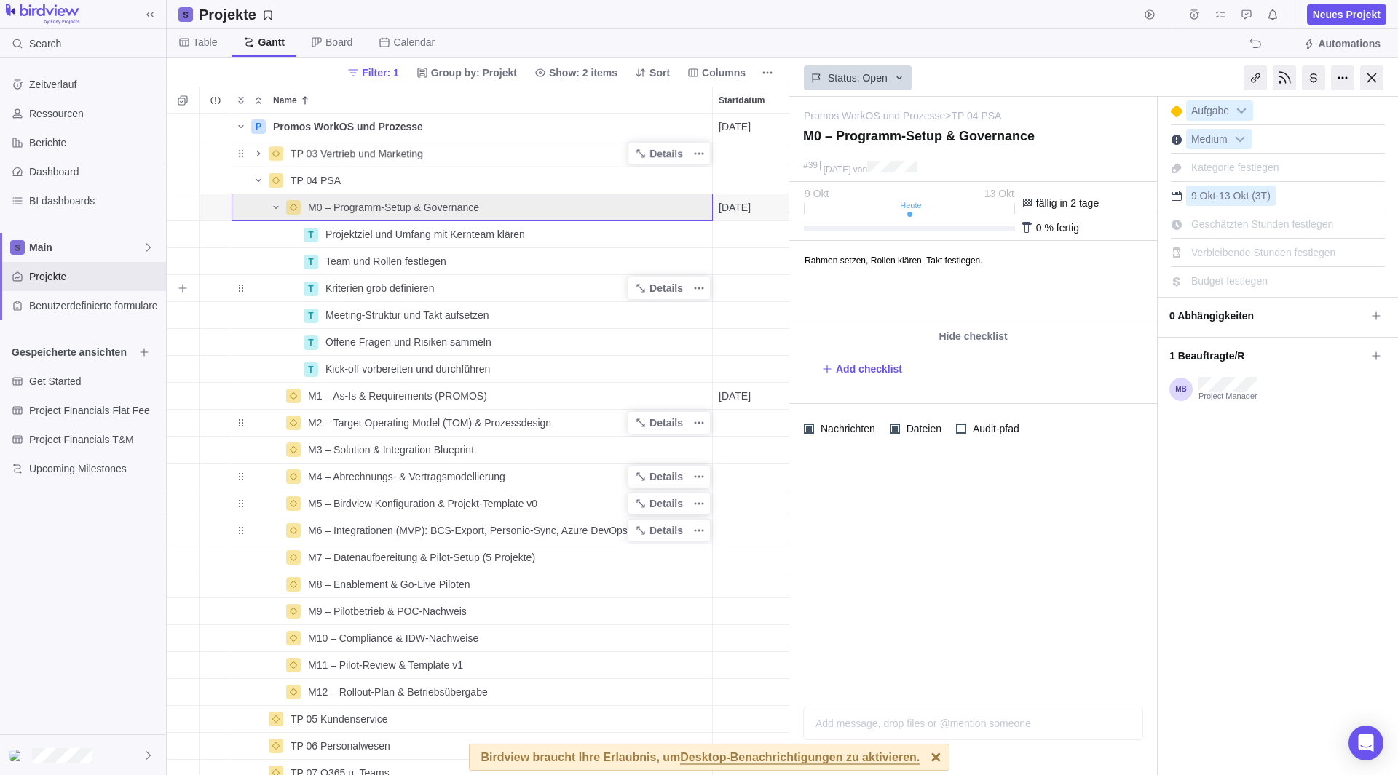
click at [462, 293] on div "Kriterien grob definieren" at bounding box center [516, 288] width 392 height 26
click at [641, 285] on input "Kriterien grob definieren" at bounding box center [516, 288] width 394 height 28
click at [587, 235] on div "P Promos WorkOS und Prozesse Details [DATE] [DATE] 107T Open 3 TP 03 Vertrieb u…" at bounding box center [478, 445] width 622 height 662
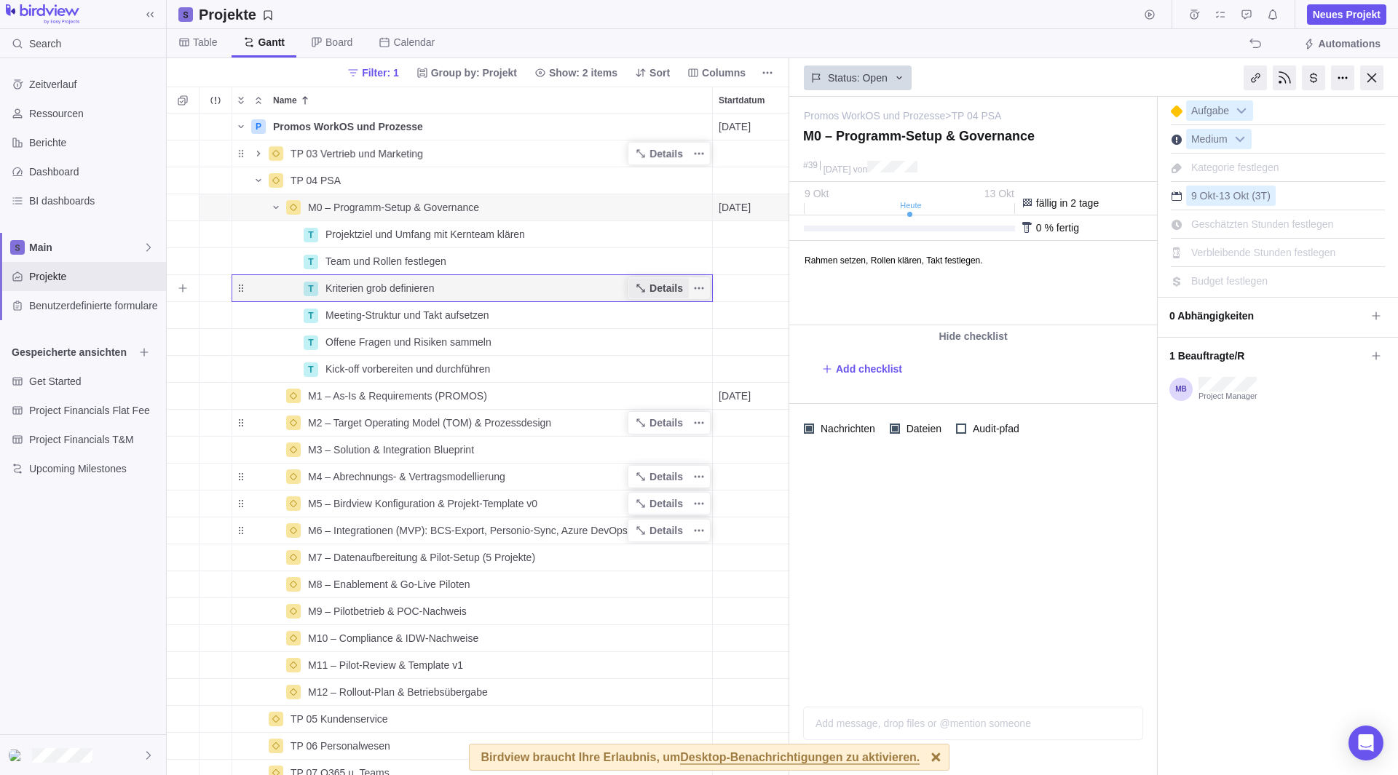
click at [658, 288] on span "Details" at bounding box center [665, 288] width 33 height 15
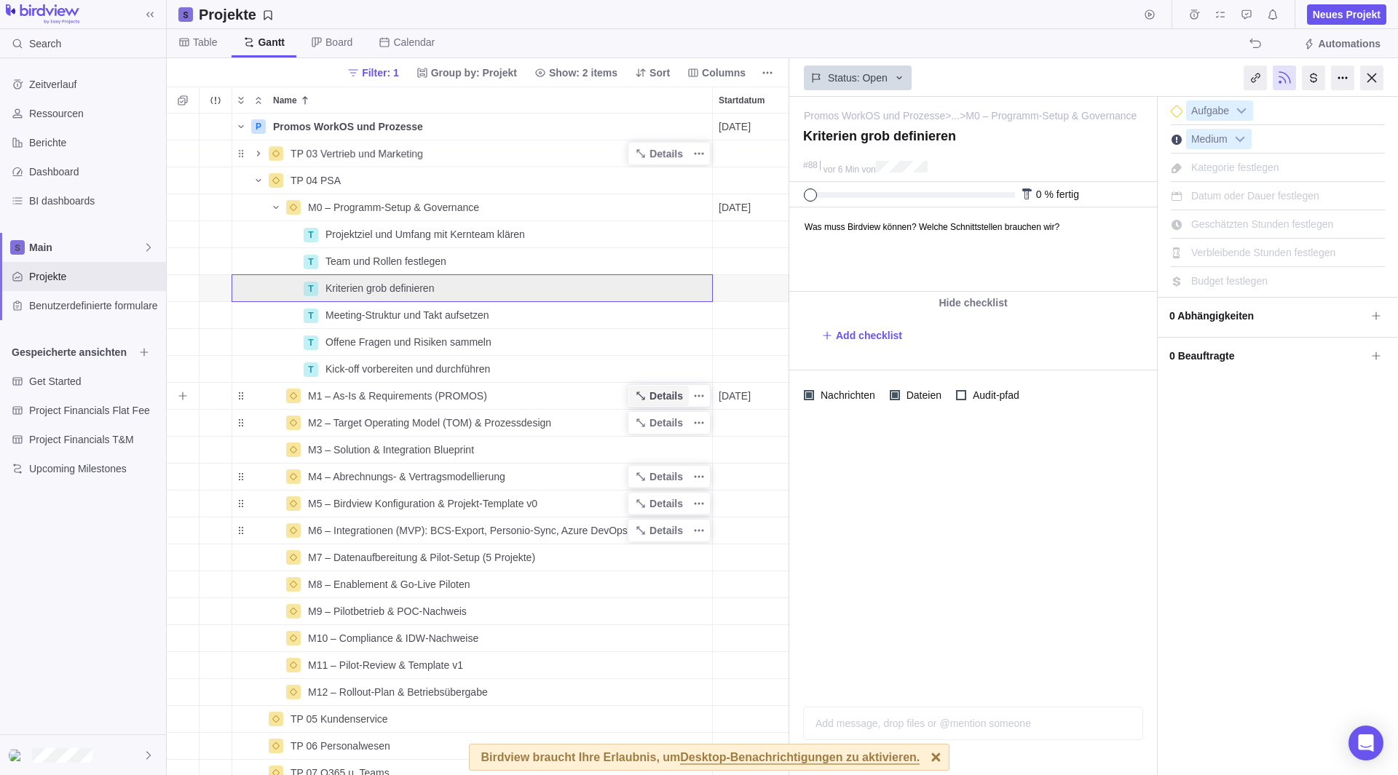
click at [664, 394] on span "Details" at bounding box center [665, 396] width 33 height 15
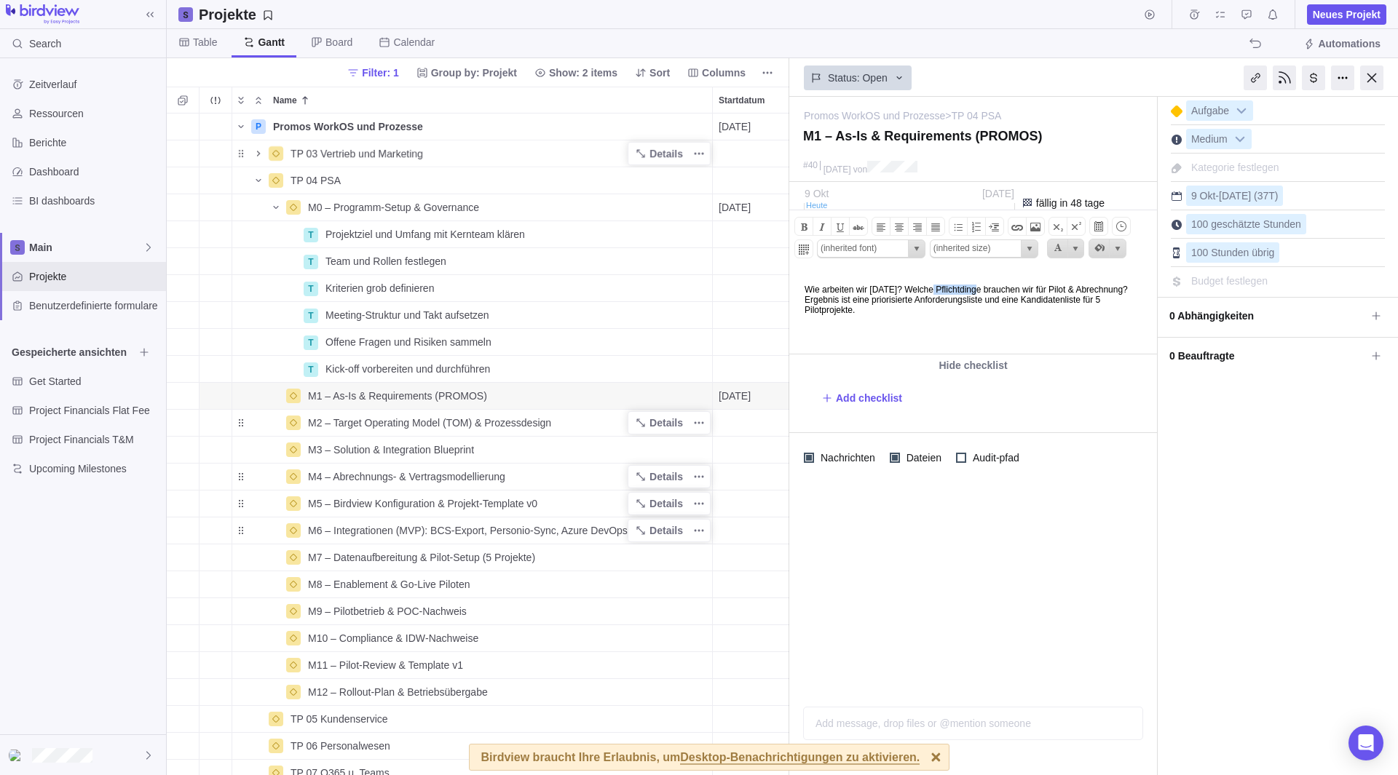
drag, startPoint x: 996, startPoint y: 290, endPoint x: 946, endPoint y: 288, distance: 49.5
click at [946, 288] on body "Wie arbeiten wir [DATE]? Welche Pflichtdinge brauchen wir für Pilot & Abrechnun…" at bounding box center [972, 293] width 364 height 44
click at [1093, 286] on body "Wie arbeiten wir [DATE]? Welche Pflichtdinge brauchen wir für Pilot & Abrechnun…" at bounding box center [972, 293] width 364 height 44
click at [857, 296] on body "Wie arbeiten wir [DATE]? Welche Pflichtdinge brauchen wir für Pilotprojekte & A…" at bounding box center [972, 293] width 364 height 44
click at [399, 207] on span "M0 – Programm-Setup & Governance" at bounding box center [393, 207] width 171 height 15
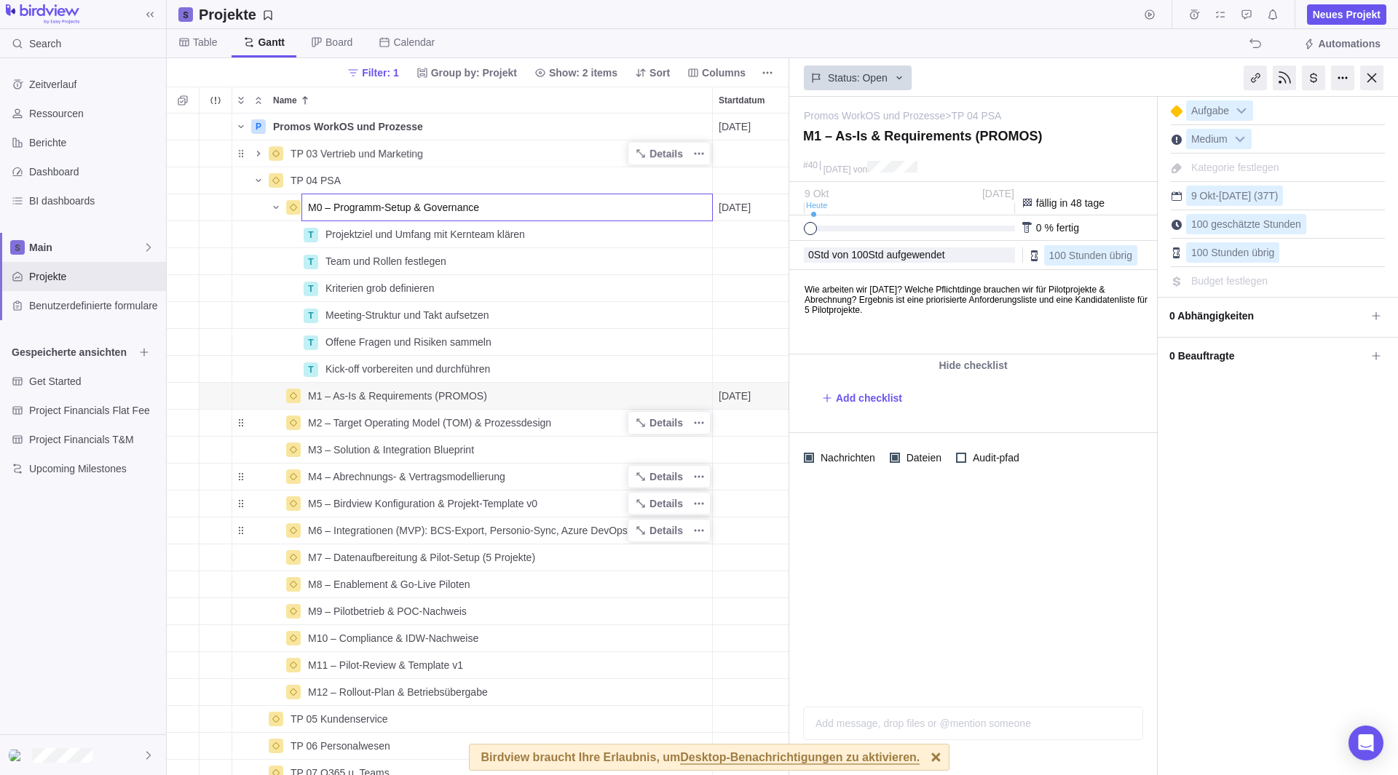
click at [468, 215] on input "M0 – Programm-Setup & Governance" at bounding box center [506, 208] width 411 height 28
drag, startPoint x: 519, startPoint y: 207, endPoint x: 333, endPoint y: 212, distance: 185.7
click at [333, 212] on input "M0 – Programm-Setup & Governance" at bounding box center [506, 208] width 411 height 28
type input "M0 –"
click at [400, 677] on div "P Promos WorkOS und Prozesse Details [DATE] [DATE] 107T Open 3 TP 03 Vertrieb u…" at bounding box center [478, 445] width 622 height 662
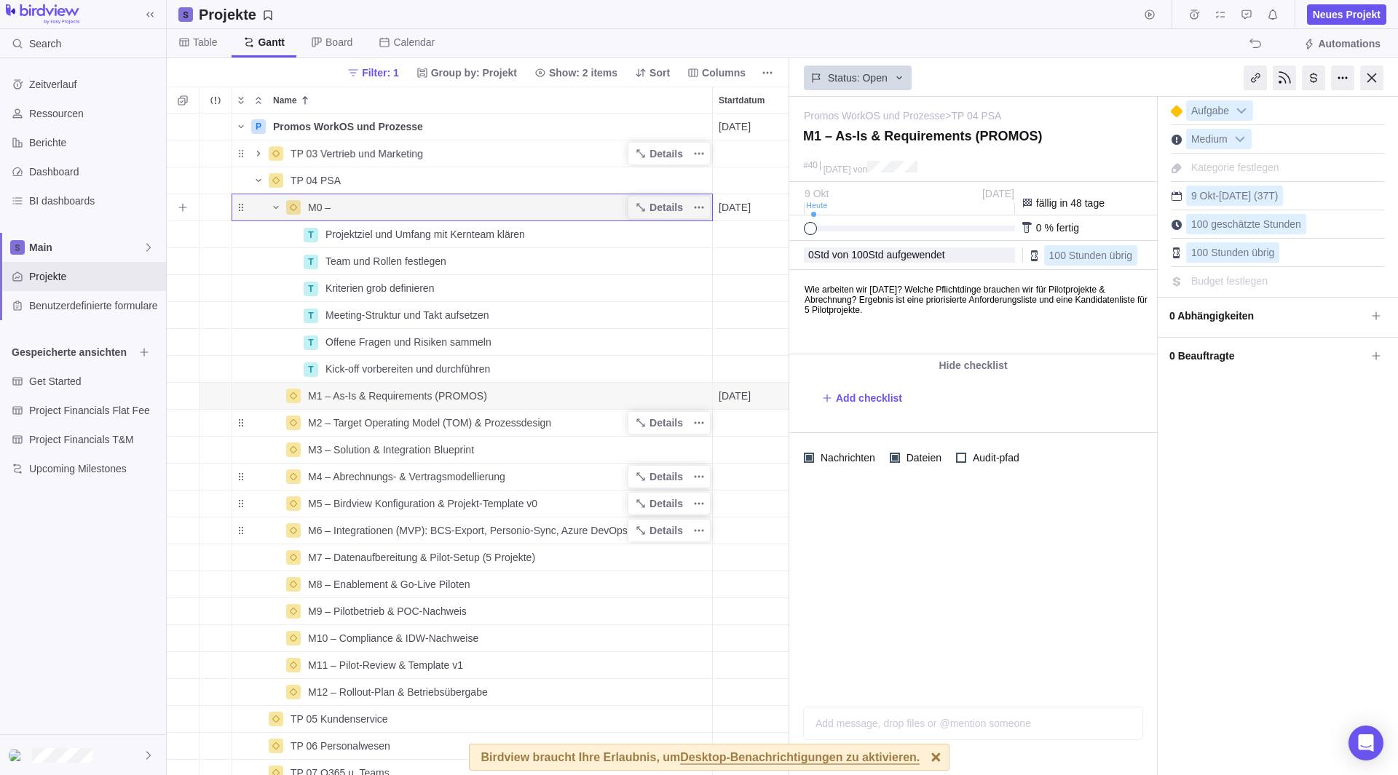
click at [346, 205] on div "M0 –" at bounding box center [507, 207] width 410 height 26
click at [363, 215] on input "M0 –" at bounding box center [506, 208] width 411 height 28
click at [381, 202] on input "M0 – Set-Up" at bounding box center [506, 208] width 411 height 28
drag, startPoint x: 381, startPoint y: 202, endPoint x: 336, endPoint y: 210, distance: 46.0
click at [336, 210] on input "M0 – Set-Up" at bounding box center [506, 208] width 411 height 28
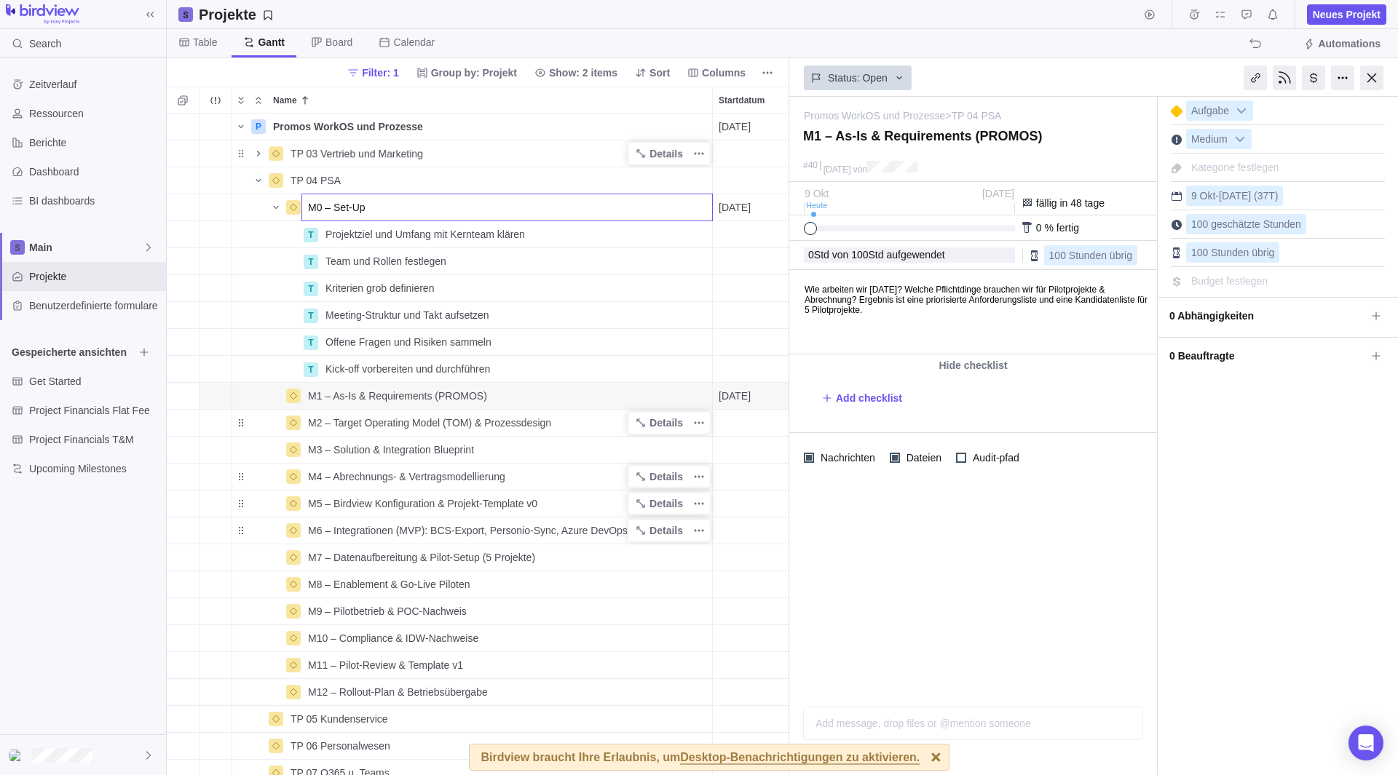
type input "M0 – Set-Up"
click at [281, 210] on div "P Promos WorkOS und Prozesse Details [DATE] [DATE] 107T Open 3 TP 03 Vertrieb u…" at bounding box center [478, 445] width 622 height 662
click at [277, 207] on icon "Name" at bounding box center [275, 207] width 5 height 3
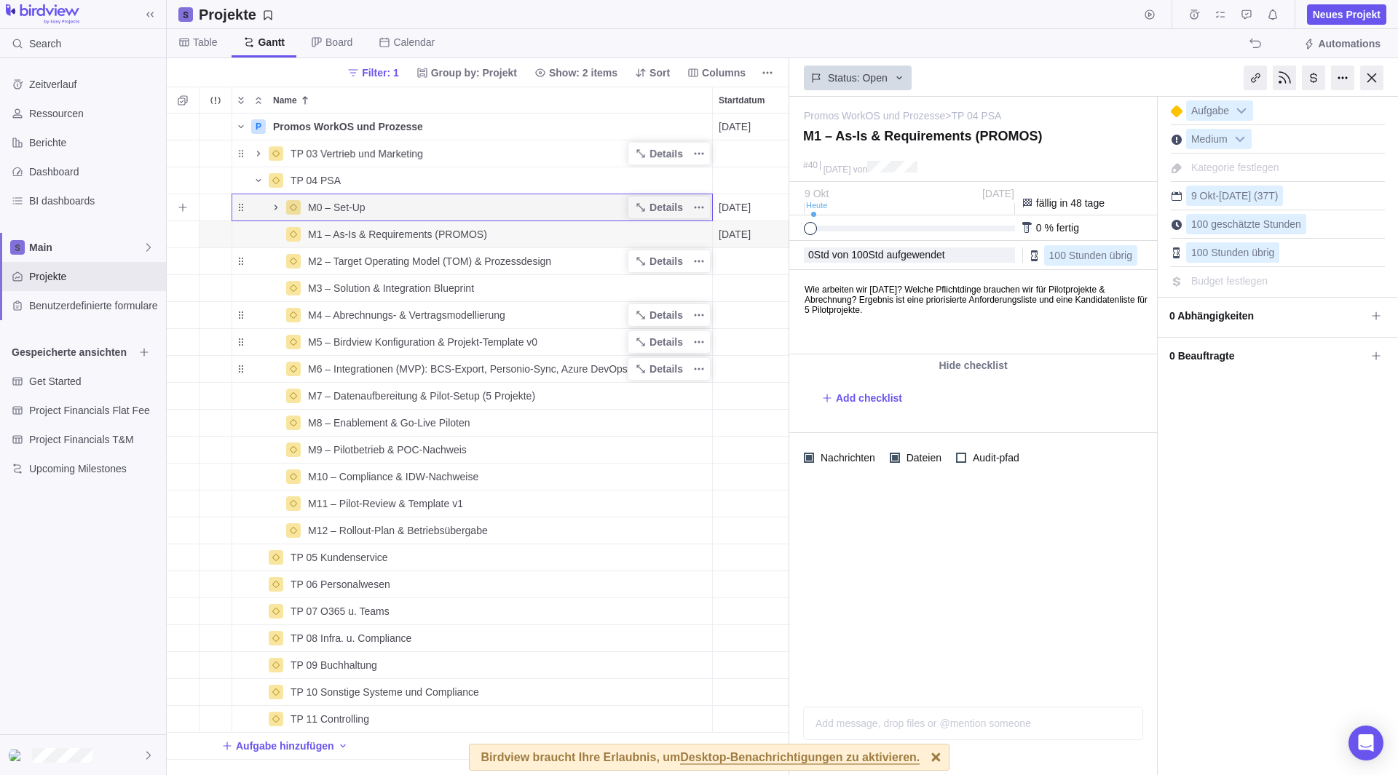
click at [329, 215] on div "M0 – Set-Up" at bounding box center [507, 207] width 410 height 26
click at [368, 208] on input "M0 – Set-Up" at bounding box center [506, 208] width 411 height 28
click at [424, 239] on div "P Promos WorkOS und Prozesse Details [DATE] [DATE] 107T Open 3 TP 03 Vertrieb u…" at bounding box center [478, 445] width 622 height 662
click at [429, 239] on span "M1 – As‑Is & Requirements (PROMOS)" at bounding box center [397, 234] width 179 height 15
click at [484, 238] on input "M1 – As‑Is & Requirements (PROMOS)" at bounding box center [506, 235] width 411 height 28
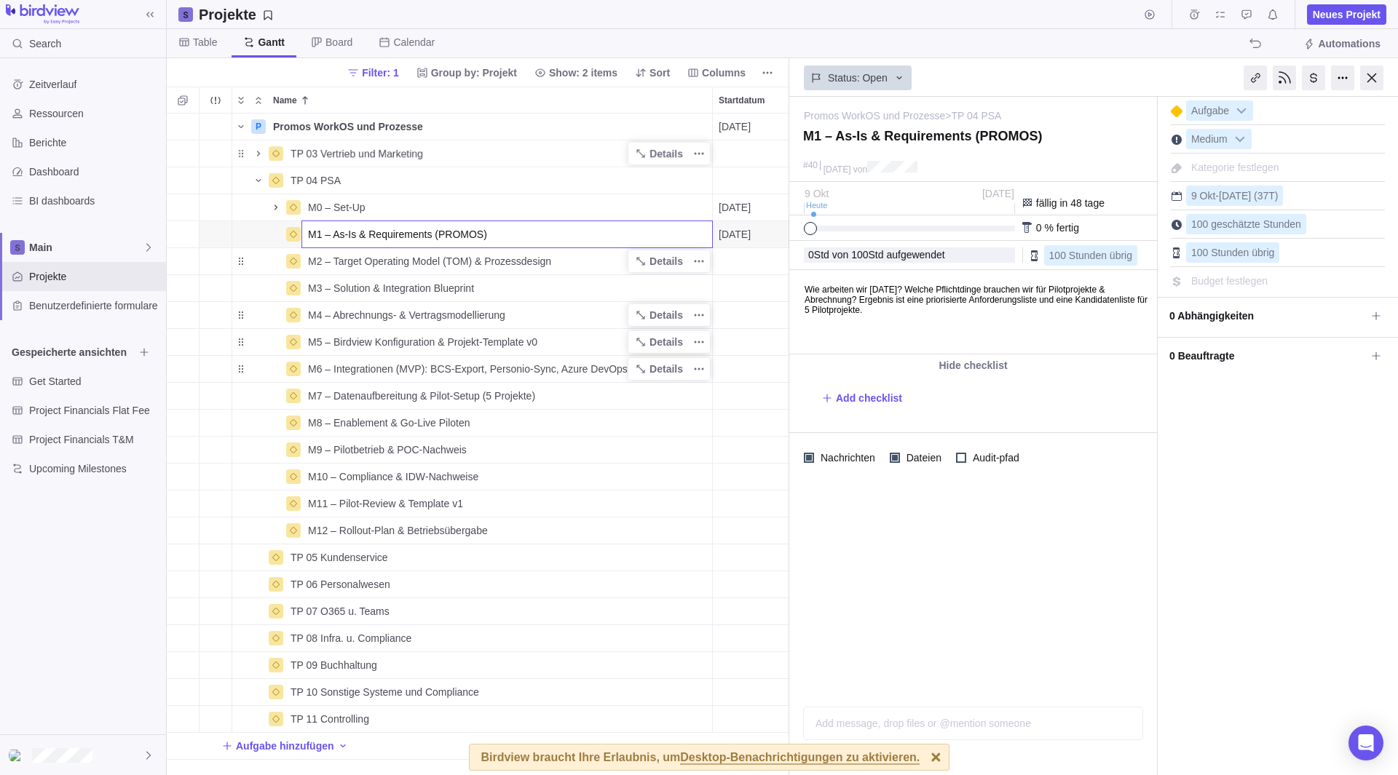
drag, startPoint x: 496, startPoint y: 237, endPoint x: 336, endPoint y: 240, distance: 160.2
click at [336, 240] on input "M1 – As‑Is & Requirements (PROMOS)" at bounding box center [506, 235] width 411 height 28
type input "M1 – PSA‑Zielbild & Governance"
click at [592, 266] on div "P Promos WorkOS und Prozesse Details [DATE] [DATE] 107T Open 3 TP 03 Vertrieb u…" at bounding box center [478, 445] width 622 height 662
type textarea "M1 – PSA‑Zielbild & Governance"
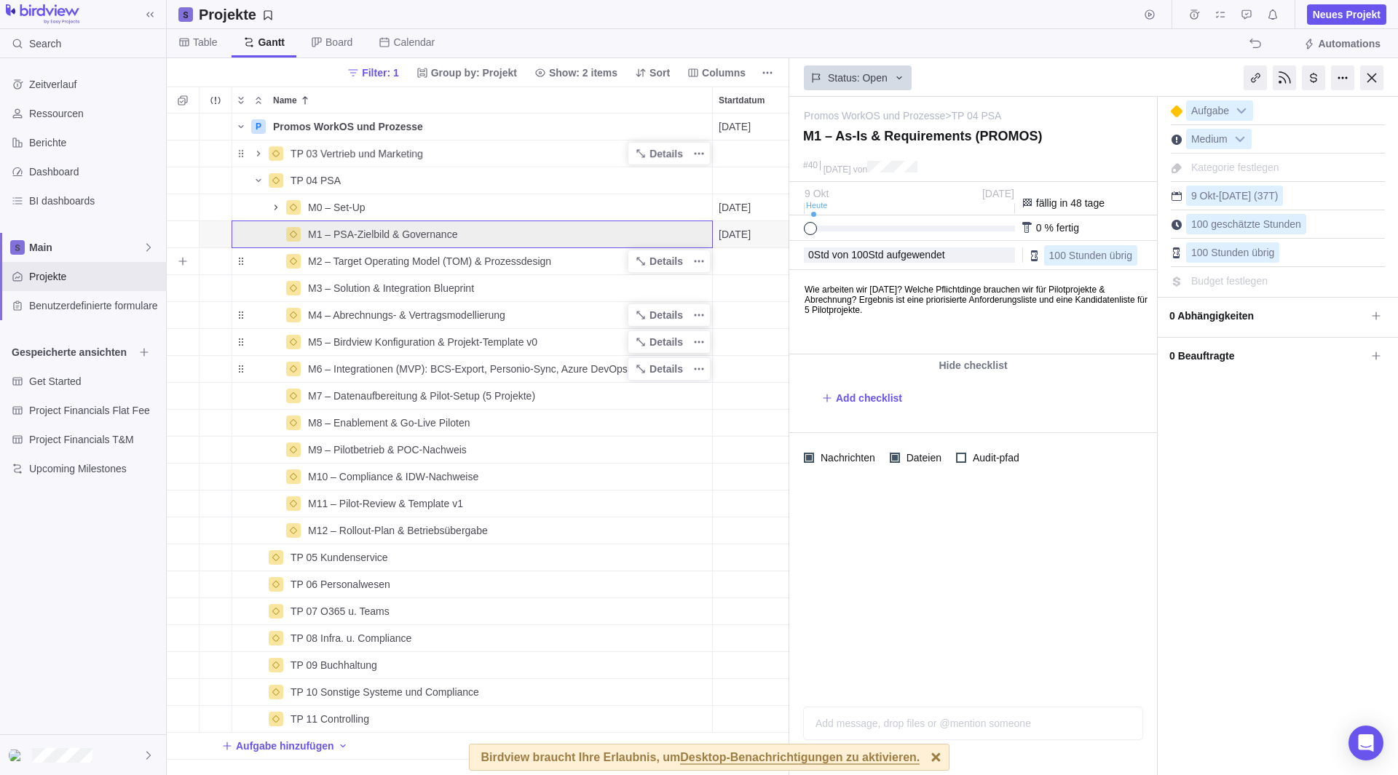
type textarea "M1 – PSA‑Zielbild & Governance"
click at [592, 266] on div "M2 – Target Operating Model (TOM) & Prozessdesign" at bounding box center [507, 261] width 410 height 26
click at [553, 301] on div "P Promos WorkOS und Prozesse Details [DATE] [DATE] 107T Open 3 TP 03 Vertrieb u…" at bounding box center [478, 445] width 622 height 662
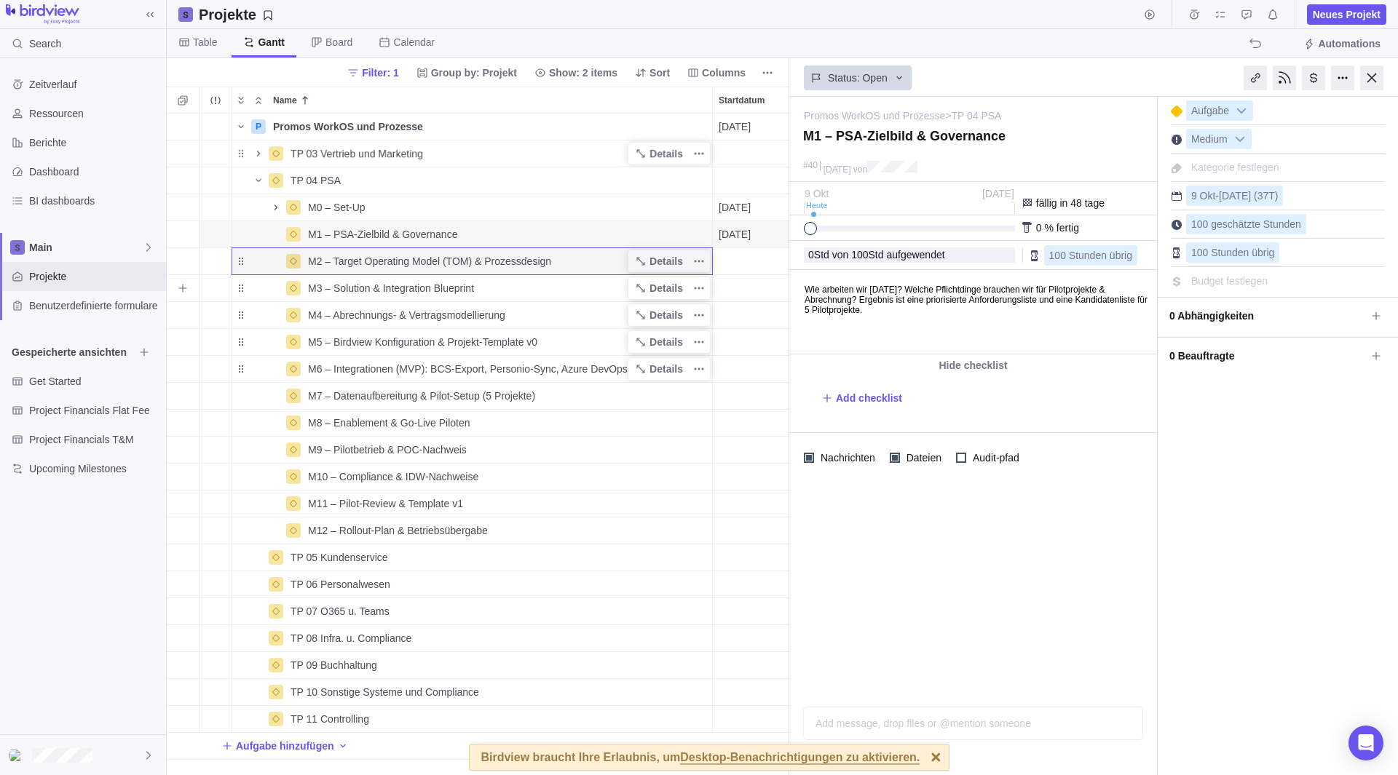
click at [544, 294] on div "M3 – Solution & Integration Blueprint" at bounding box center [507, 288] width 410 height 26
click at [566, 288] on input "M3 – Solution & Integration Blueprint" at bounding box center [506, 288] width 411 height 28
click at [392, 236] on div "P Promos WorkOS und Prozesse Details [DATE] [DATE] 107T Open 3 TP 03 Vertrieb u…" at bounding box center [478, 445] width 622 height 662
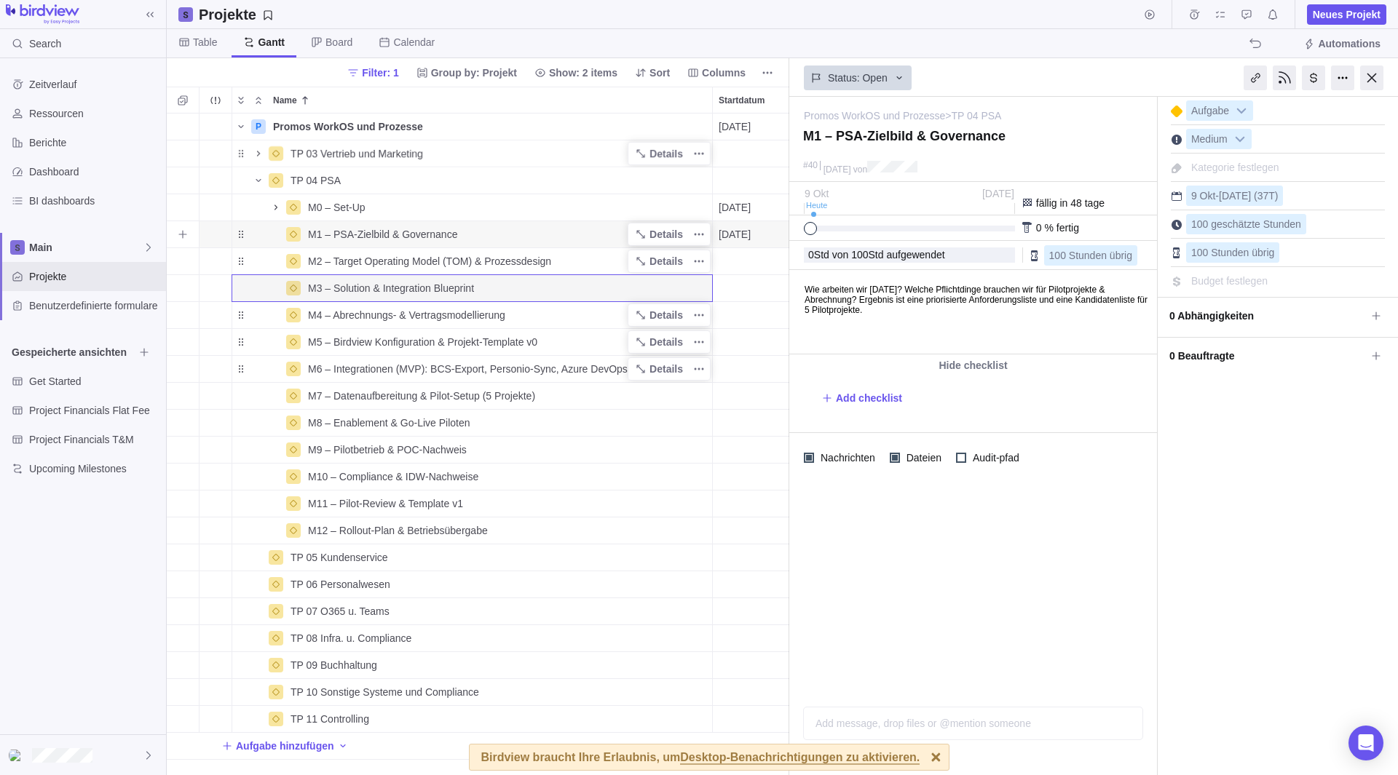
click at [433, 238] on span "M1 – PSA‑Zielbild & Governance" at bounding box center [382, 234] width 149 height 15
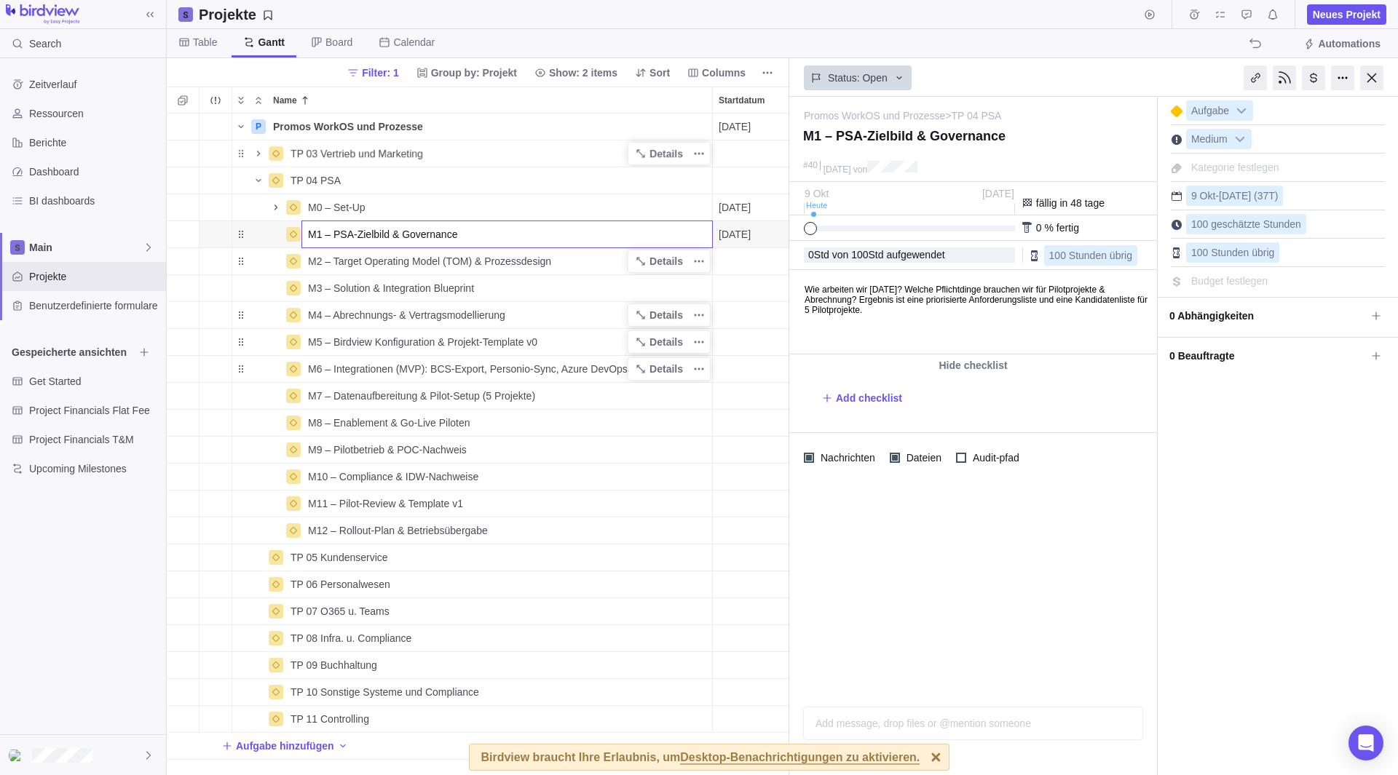
click at [357, 205] on div "P Promos WorkOS und Prozesse Details [DATE] [DATE] 107T Open 3 TP 03 Vertrieb u…" at bounding box center [478, 445] width 622 height 662
click at [356, 205] on span "M0 – Set-Up" at bounding box center [337, 207] width 58 height 15
click at [356, 205] on input "M0 – Set-Up" at bounding box center [506, 208] width 411 height 28
drag, startPoint x: 381, startPoint y: 205, endPoint x: 333, endPoint y: 213, distance: 47.9
click at [333, 213] on input "M0 – Set-Up" at bounding box center [506, 208] width 411 height 28
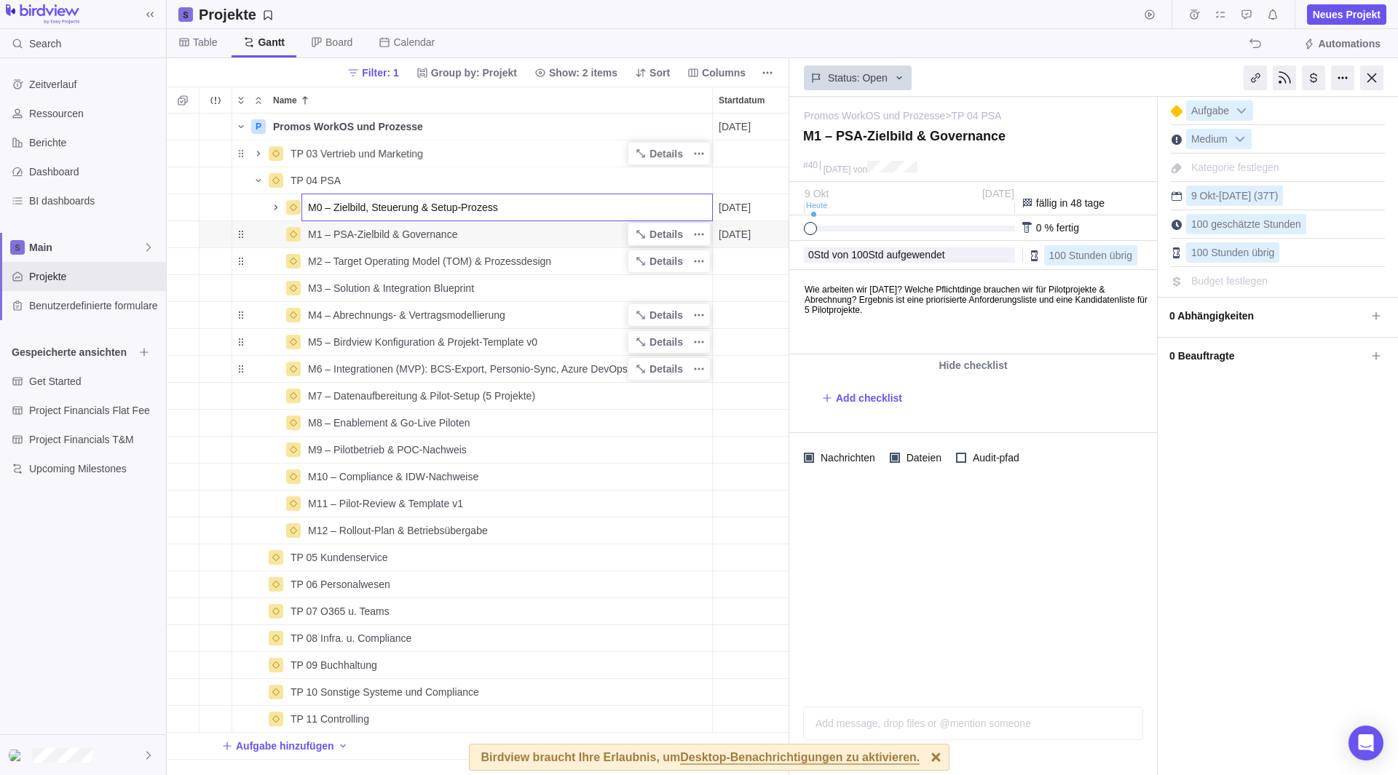
type input "M0 – Zielbild, Steuerung & Setup-Prozess"
click at [1007, 292] on body "Search Zeitverlauf Ressourcen Berichte Dashboard BI dashboards Main Projekte Be…" at bounding box center [699, 387] width 1398 height 775
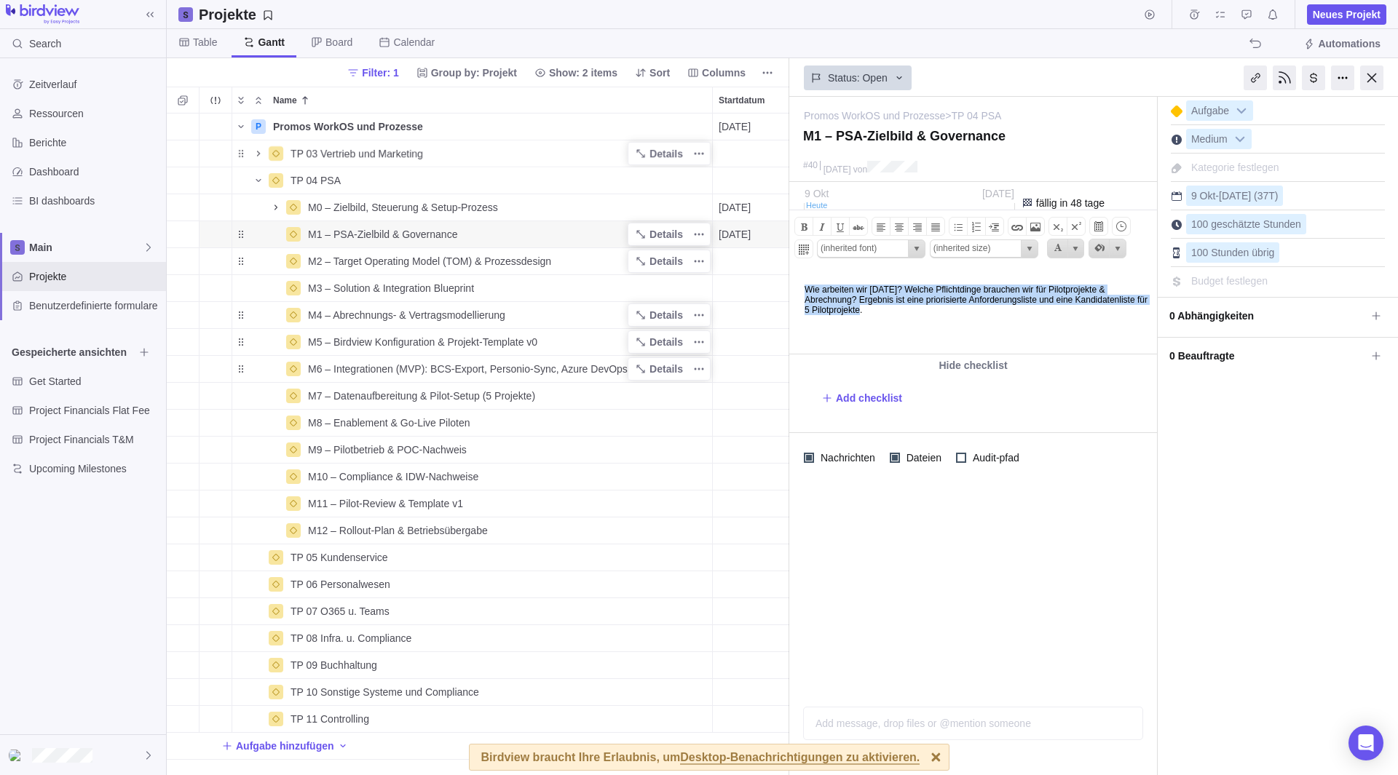
drag, startPoint x: 968, startPoint y: 310, endPoint x: 1570, endPoint y: 555, distance: 650.1
click at [790, 285] on html "Wie arbeiten wir [DATE]? Welche Pflichtdinge brauchen wir für Pilotprojekte & A…" at bounding box center [972, 312] width 364 height 83
click at [579, 203] on div "M0 – Zielbild, Steuerung & Setup-Prozess" at bounding box center [507, 207] width 410 height 26
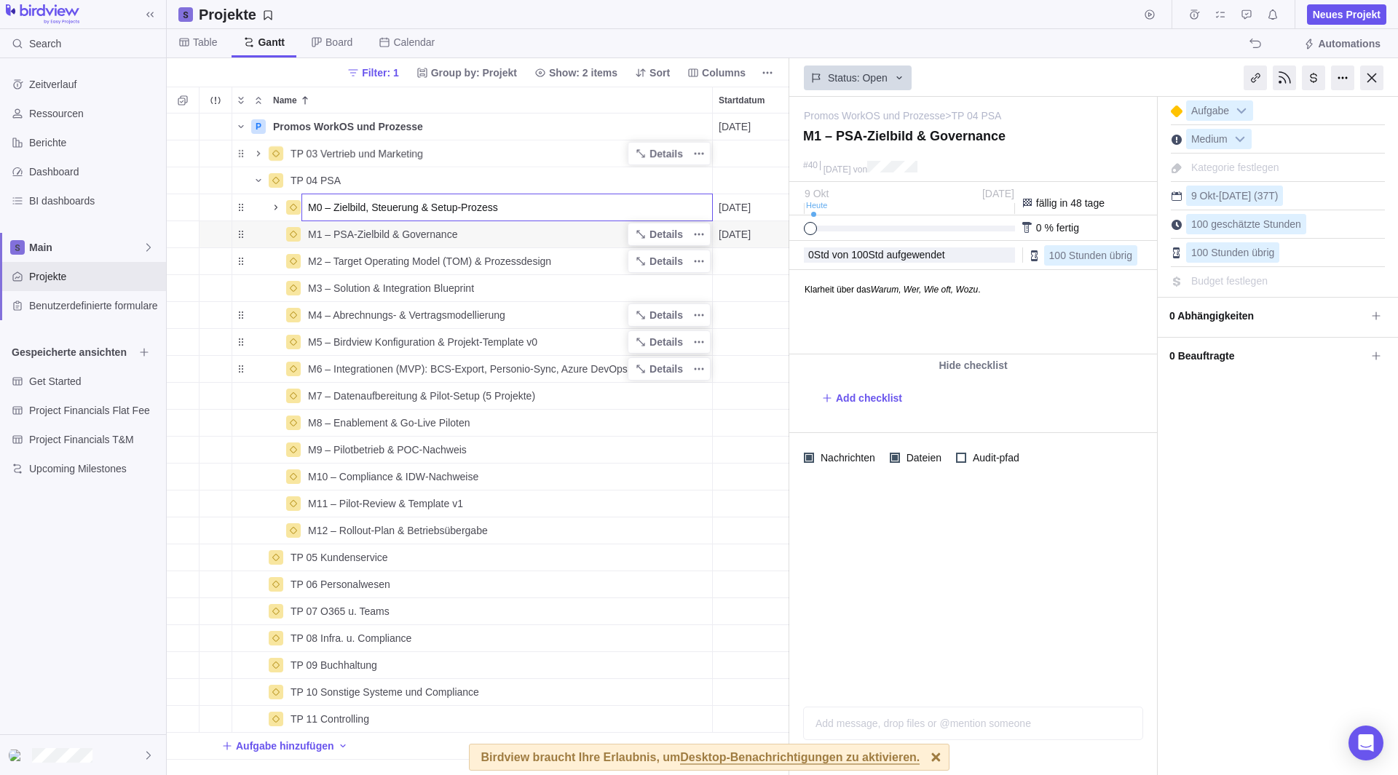
click at [581, 265] on div "P Promos WorkOS und Prozesse Details [DATE] [DATE] 107T Open 3 TP 03 Vertrieb u…" at bounding box center [478, 445] width 622 height 662
click at [666, 212] on span "Details" at bounding box center [665, 207] width 33 height 15
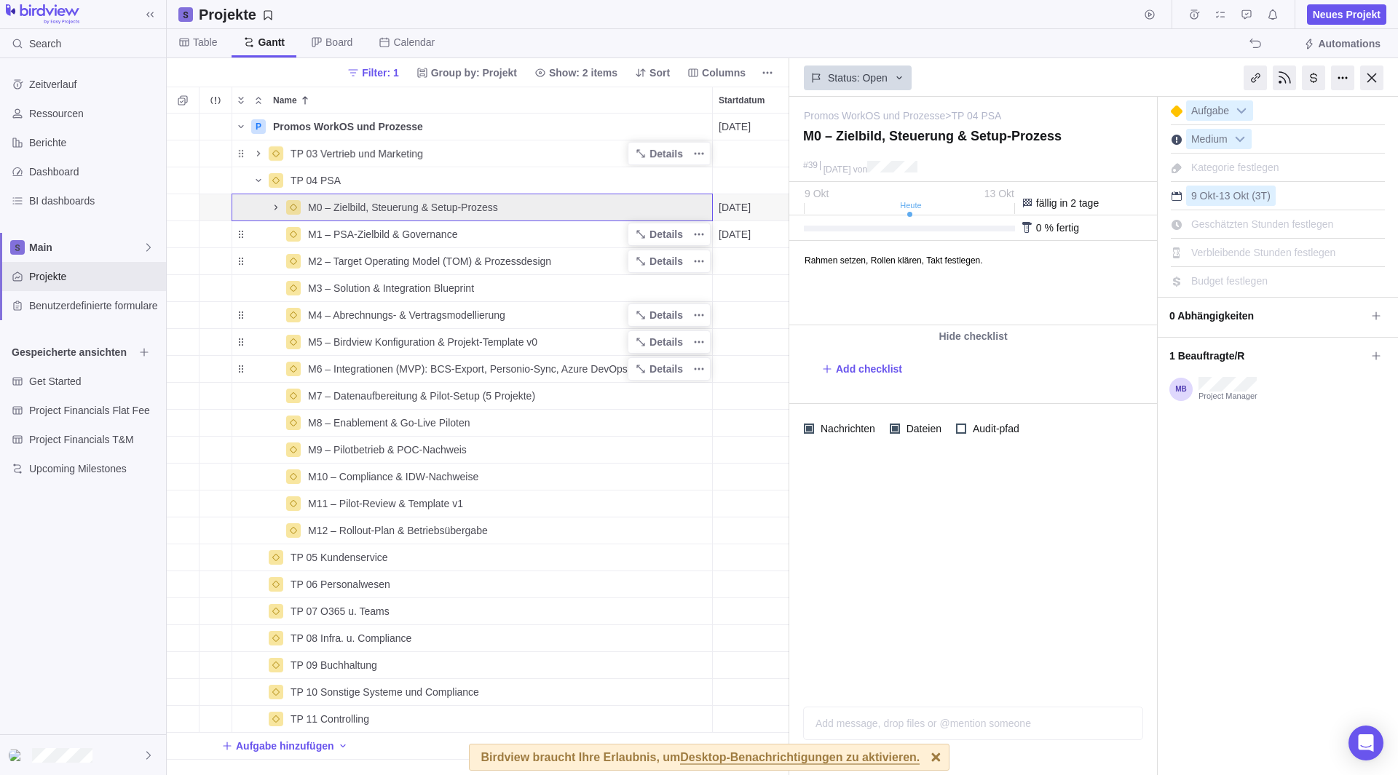
click at [1003, 298] on html "Rahmen setzen, Rollen klären, Takt festlegen." at bounding box center [972, 283] width 364 height 83
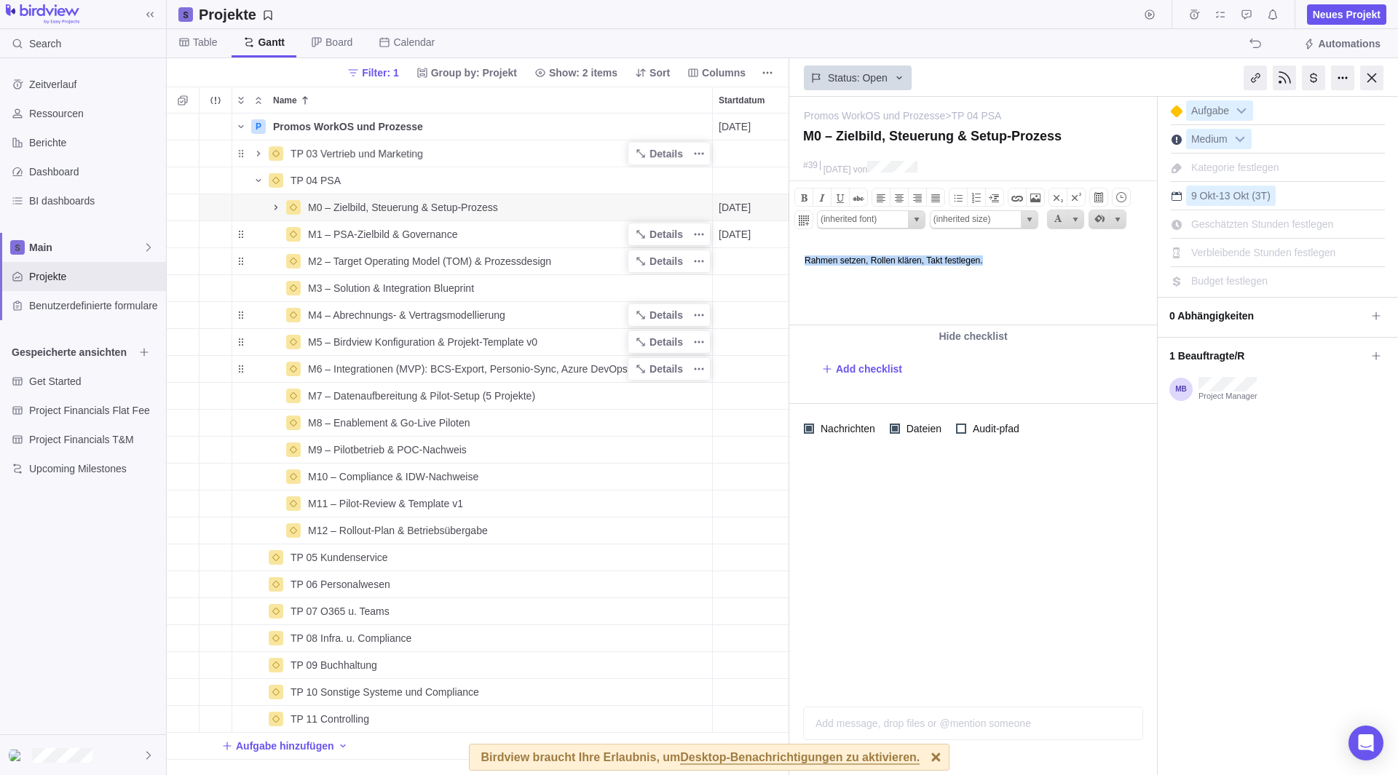
drag, startPoint x: 1038, startPoint y: 272, endPoint x: 742, endPoint y: 259, distance: 296.6
click at [790, 259] on html "Rahmen setzen, Rollen klären, Takt festlegen." at bounding box center [972, 283] width 364 height 83
paste body
drag, startPoint x: 1023, startPoint y: 270, endPoint x: 860, endPoint y: 261, distance: 163.3
click at [790, 253] on html "Klarheit über das Warum, Wer, Wie oft, Wozu ." at bounding box center [972, 283] width 364 height 83
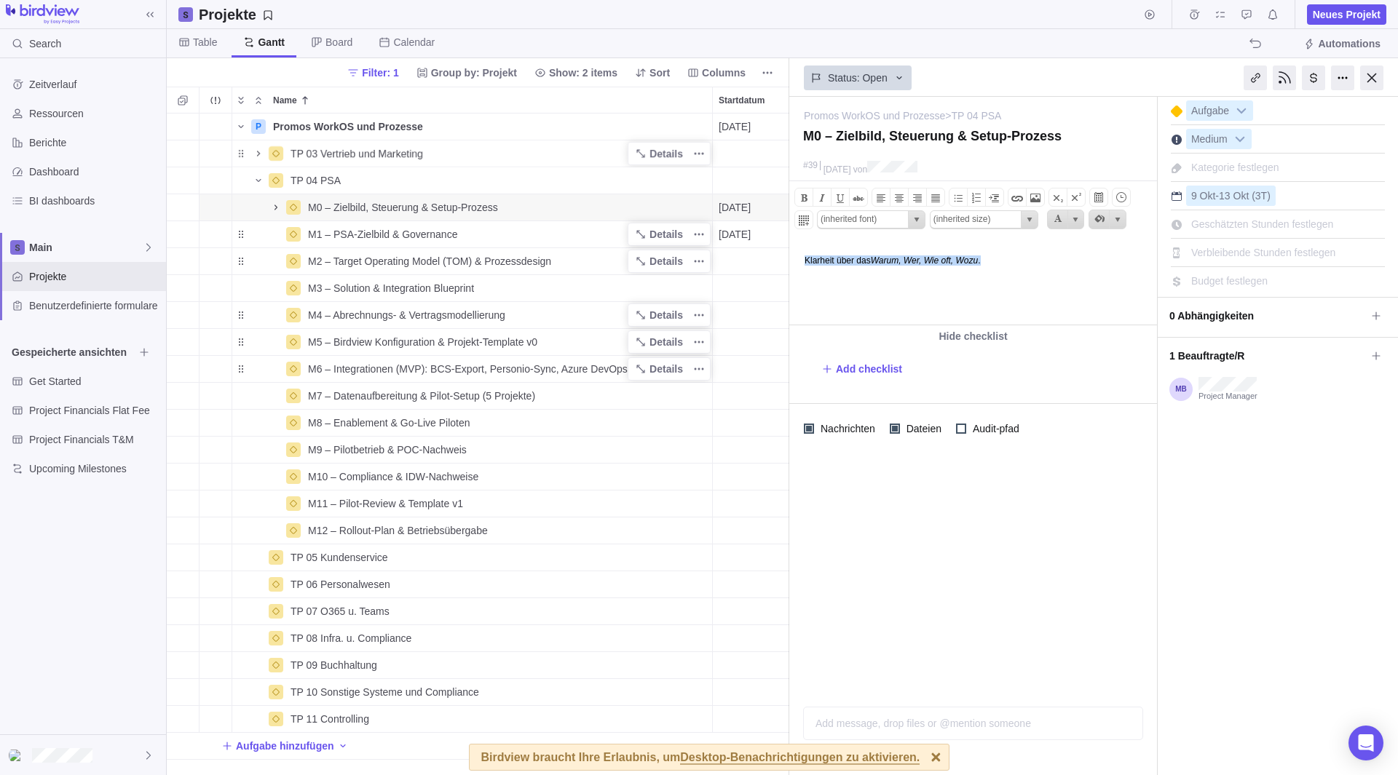
drag, startPoint x: 1053, startPoint y: 266, endPoint x: 1528, endPoint y: 494, distance: 526.5
click at [790, 252] on html "Klarheit über das Warum, Wer, Wie oft, Wozu ." at bounding box center [972, 283] width 364 height 83
click at [824, 193] on span at bounding box center [821, 197] width 17 height 17
click at [861, 309] on html "Klarheit über das Warum, Wer, Wie oft, Wozu." at bounding box center [972, 283] width 364 height 83
click at [867, 304] on html "Klarheit über das Warum, Wer, Wie oft, Wozu." at bounding box center [972, 283] width 364 height 83
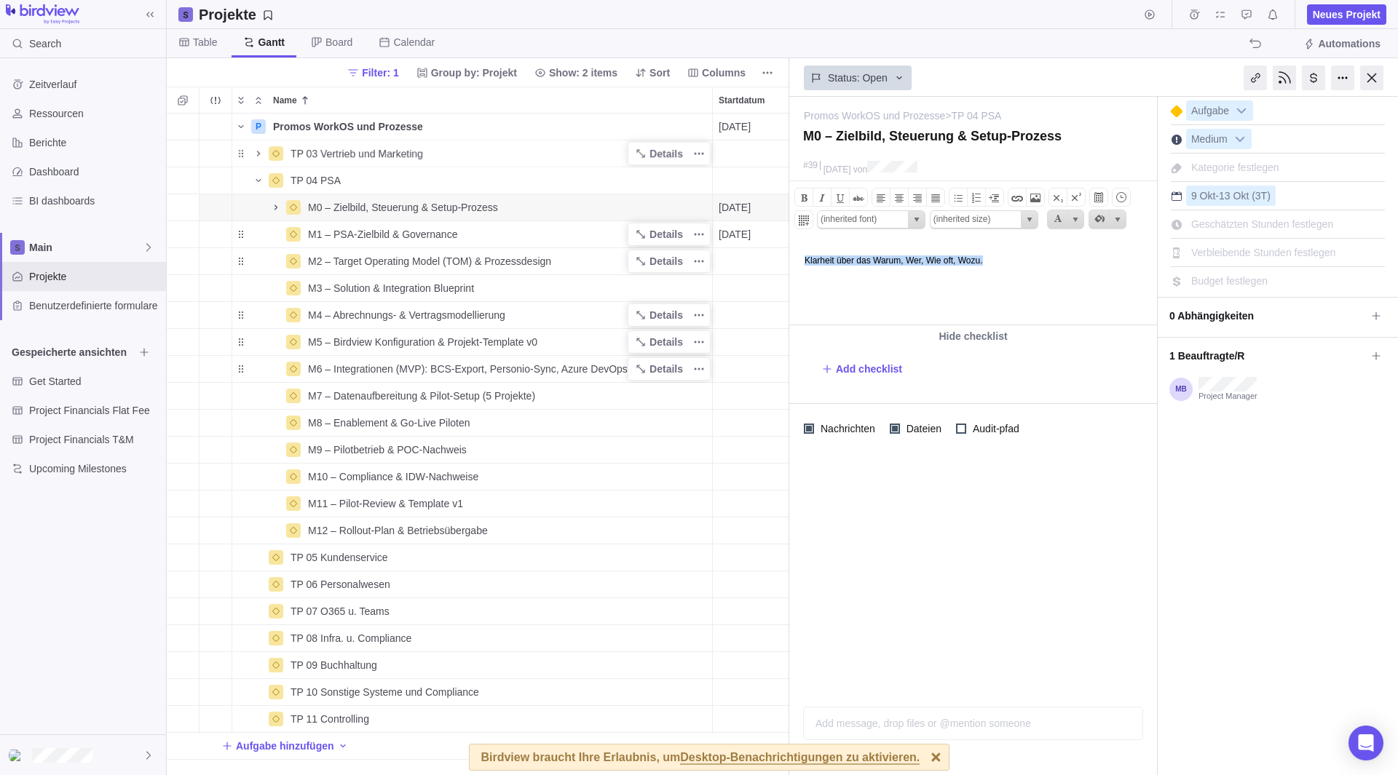
click at [1002, 266] on body "Klarheit über das Warum, Wer, Wie oft, Wozu." at bounding box center [972, 254] width 364 height 24
click at [277, 205] on icon "Name" at bounding box center [276, 208] width 12 height 12
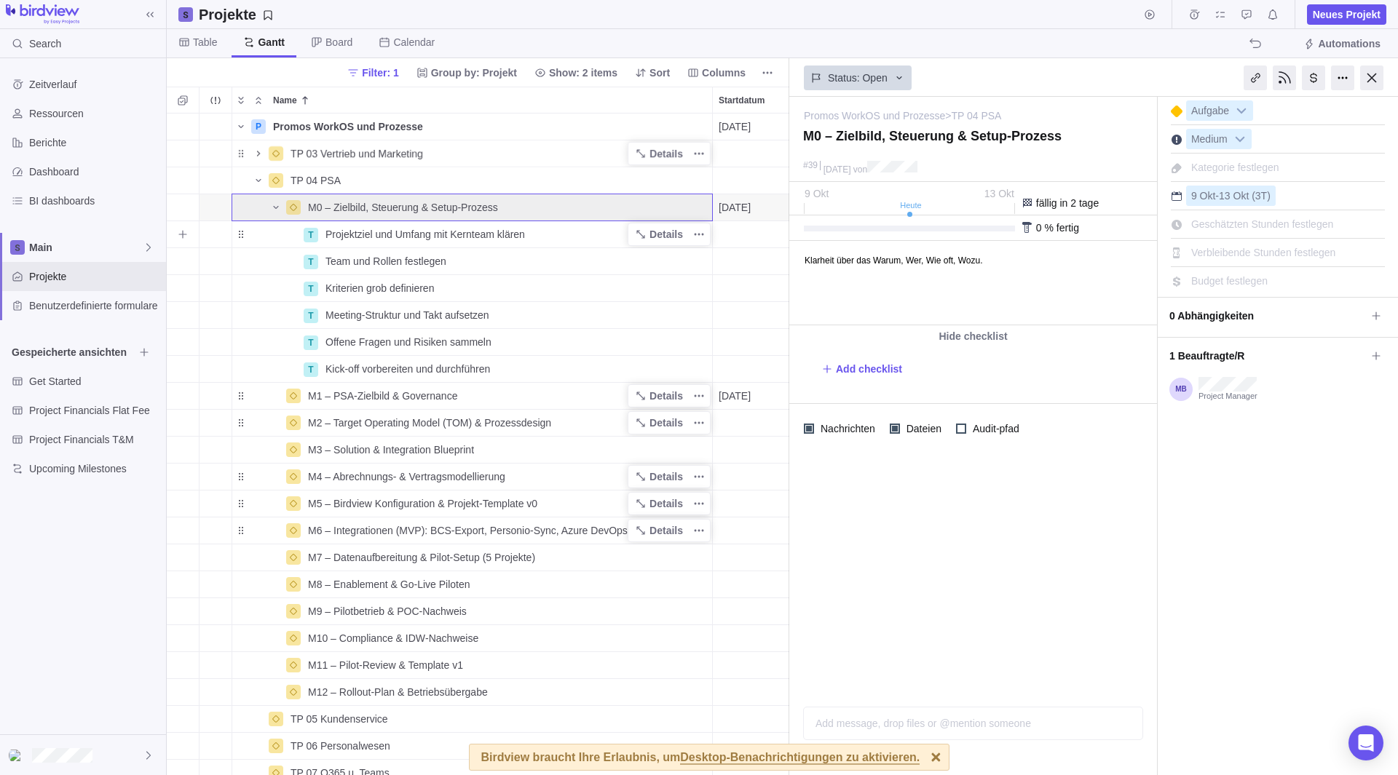
click at [389, 242] on div "Projektziel und Umfang mit Kernteam klären" at bounding box center [516, 234] width 392 height 26
type input "Zielbild für PSA-Setup formulieren"
click at [400, 277] on div "P Promos WorkOS und Prozesse Details [DATE] [DATE] 107T Open 3 TP 03 Vertrieb u…" at bounding box center [478, 445] width 622 height 662
click at [397, 265] on span "Team und Rollen festlegen" at bounding box center [385, 261] width 121 height 15
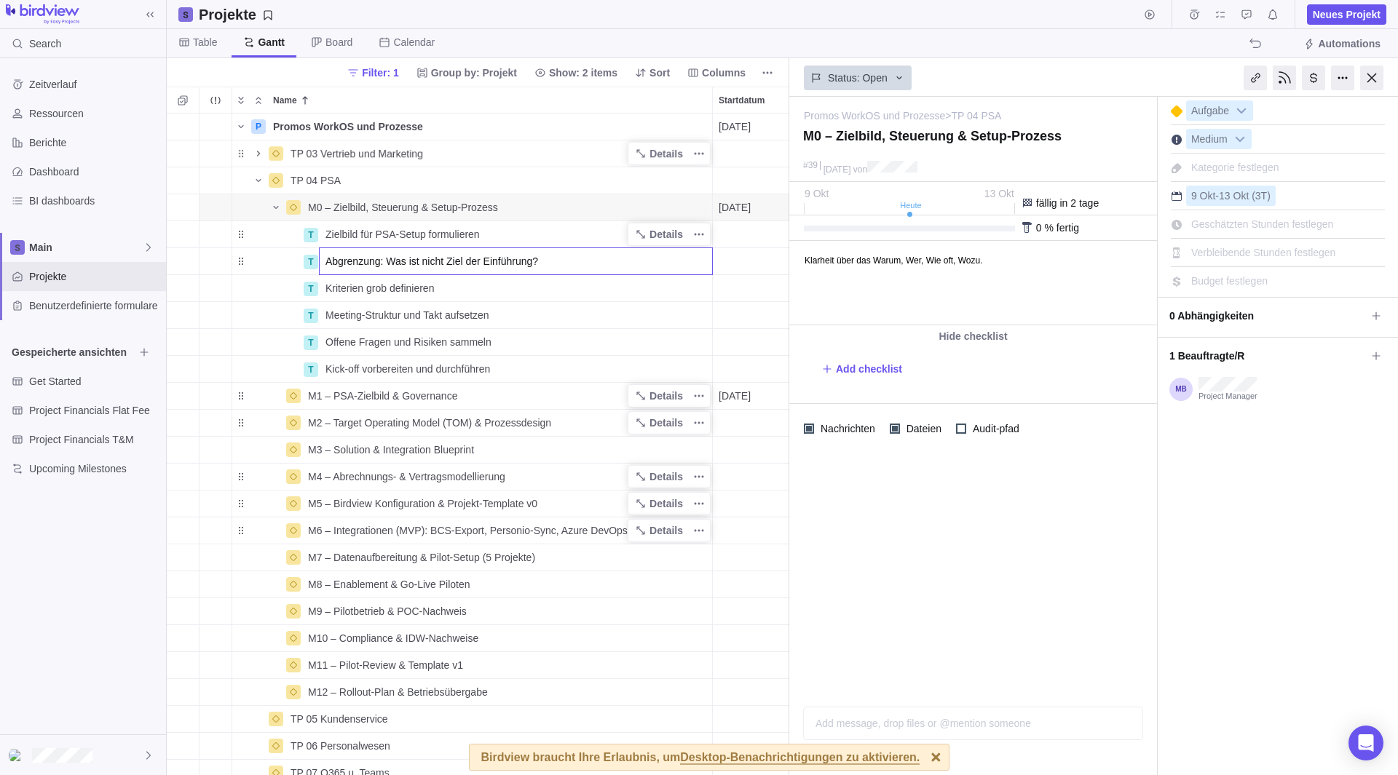
type input "Abgrenzung: Was ist nicht Ziel der Einführung?"
click at [379, 272] on input "Abgrenzung: Was ist nicht Ziel der Einführung?" at bounding box center [516, 261] width 394 height 28
click at [379, 293] on div "P Promos WorkOS und Prozesse Details [DATE] [DATE] 107T Open 3 TP 03 Vertrieb u…" at bounding box center [478, 445] width 622 height 662
click at [409, 293] on span "Kriterien grob definieren" at bounding box center [379, 288] width 108 height 15
type input "Projektsteuerung definieren: Meetingtaktung, Entscheidungswege, Freigaben"
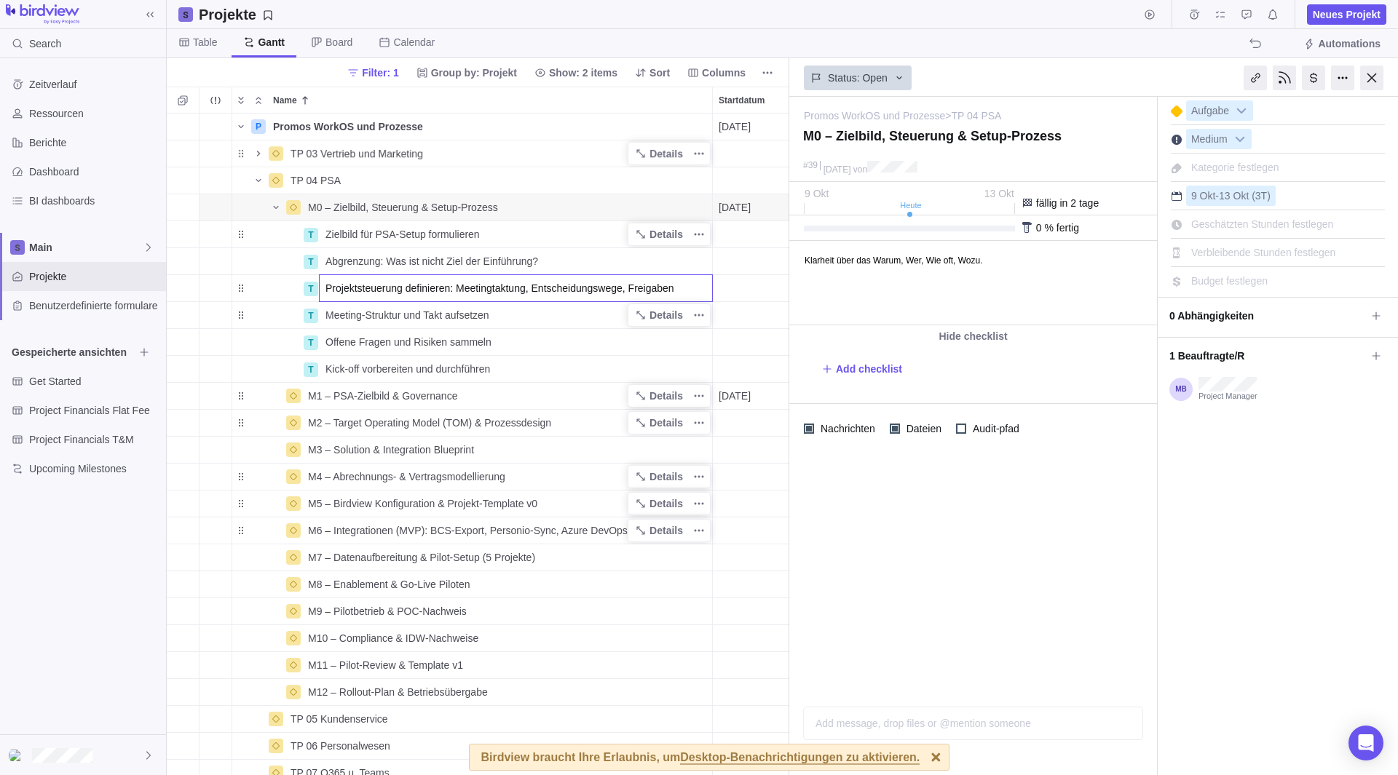
click at [493, 327] on div "P Promos WorkOS und Prozesse Details [DATE] [DATE] 107T Open 3 TP 03 Vertrieb u…" at bounding box center [478, 445] width 622 height 662
click at [452, 317] on span "Meeting-Struktur und Takt aufsetzen" at bounding box center [407, 315] width 164 height 15
type input "Stakeholder identifizieren (IT, Finance, PSO, PMO, Legal)"
click at [388, 353] on div "P Promos WorkOS und Prozesse Details [DATE] [DATE] 107T Open 3 TP 03 Vertrieb u…" at bounding box center [478, 445] width 622 height 662
click at [392, 346] on span "Offene Fragen und Risiken sammeln" at bounding box center [408, 342] width 166 height 15
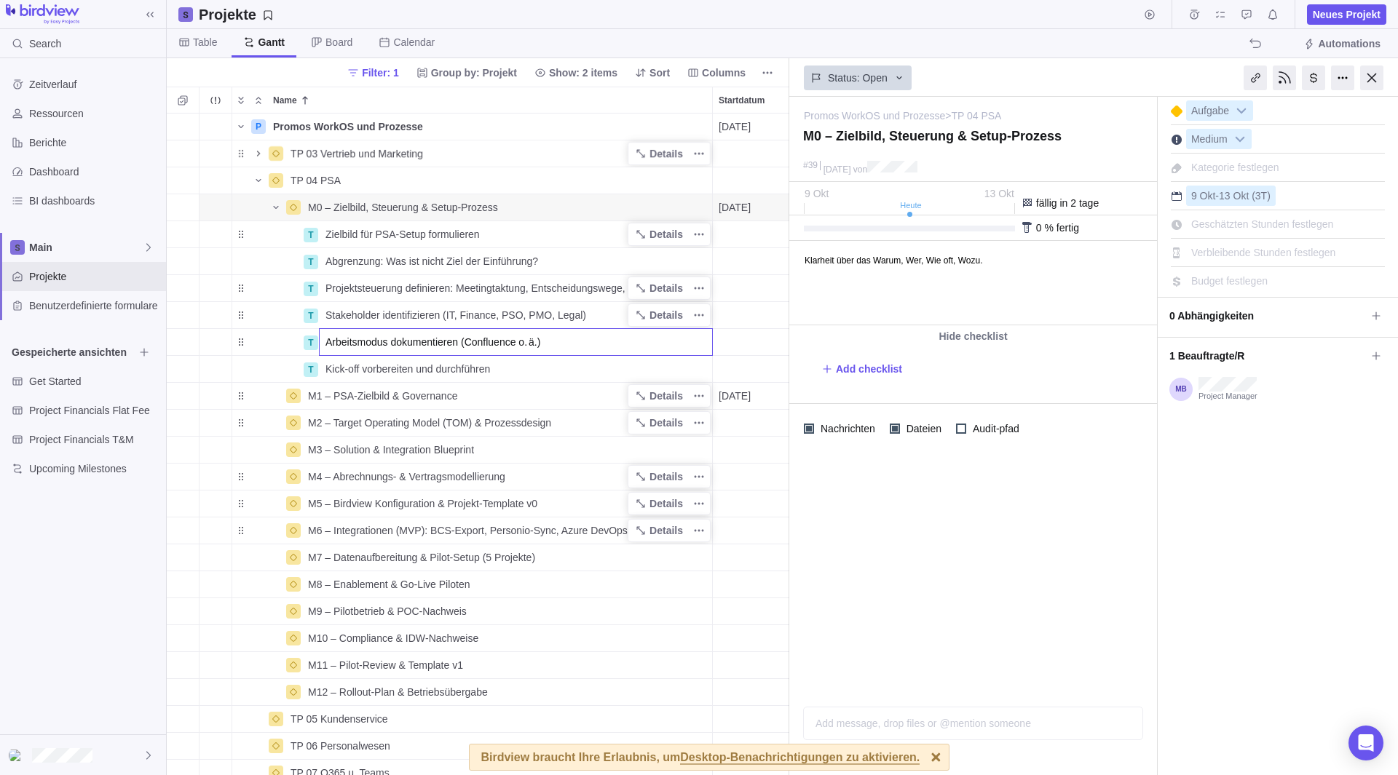
drag, startPoint x: 558, startPoint y: 344, endPoint x: 566, endPoint y: 344, distance: 8.0
click at [566, 344] on input "Arbeitsmodus dokumentieren (Confluence o. ä.)" at bounding box center [516, 342] width 394 height 28
type input "Arbeitsmodus dokumentieren (Confluence o. ä.) - ??"
click at [382, 400] on div "P Promos WorkOS und Prozesse Details [DATE] [DATE] 107T Open 3 TP 03 Vertrieb u…" at bounding box center [478, 445] width 622 height 662
click at [382, 400] on span "M1 – PSA‑Zielbild & Governance" at bounding box center [382, 396] width 149 height 15
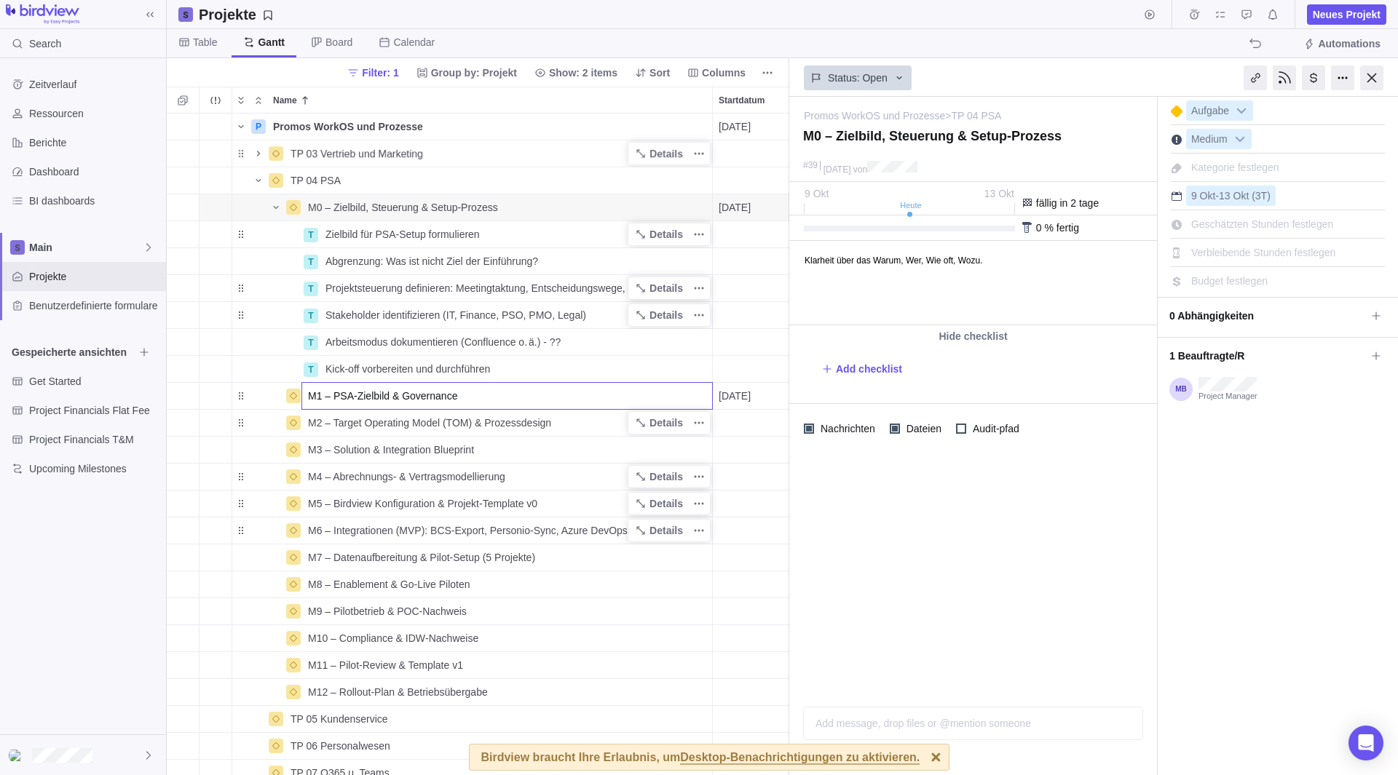
click at [427, 405] on input "M1 – PSA‑Zielbild & Governance" at bounding box center [506, 396] width 411 height 28
drag, startPoint x: 499, startPoint y: 399, endPoint x: 330, endPoint y: 406, distance: 169.0
click at [330, 406] on input "M1 – PSA‑Zielbild & Governance" at bounding box center [506, 396] width 411 height 28
paste input "Systemlandschaft analysieren & Wunscharchitektur entwerfen"
click at [330, 396] on input "M1 –Systemlandschaft analysieren & Wunscharchitektur entwerfen" at bounding box center [506, 396] width 411 height 28
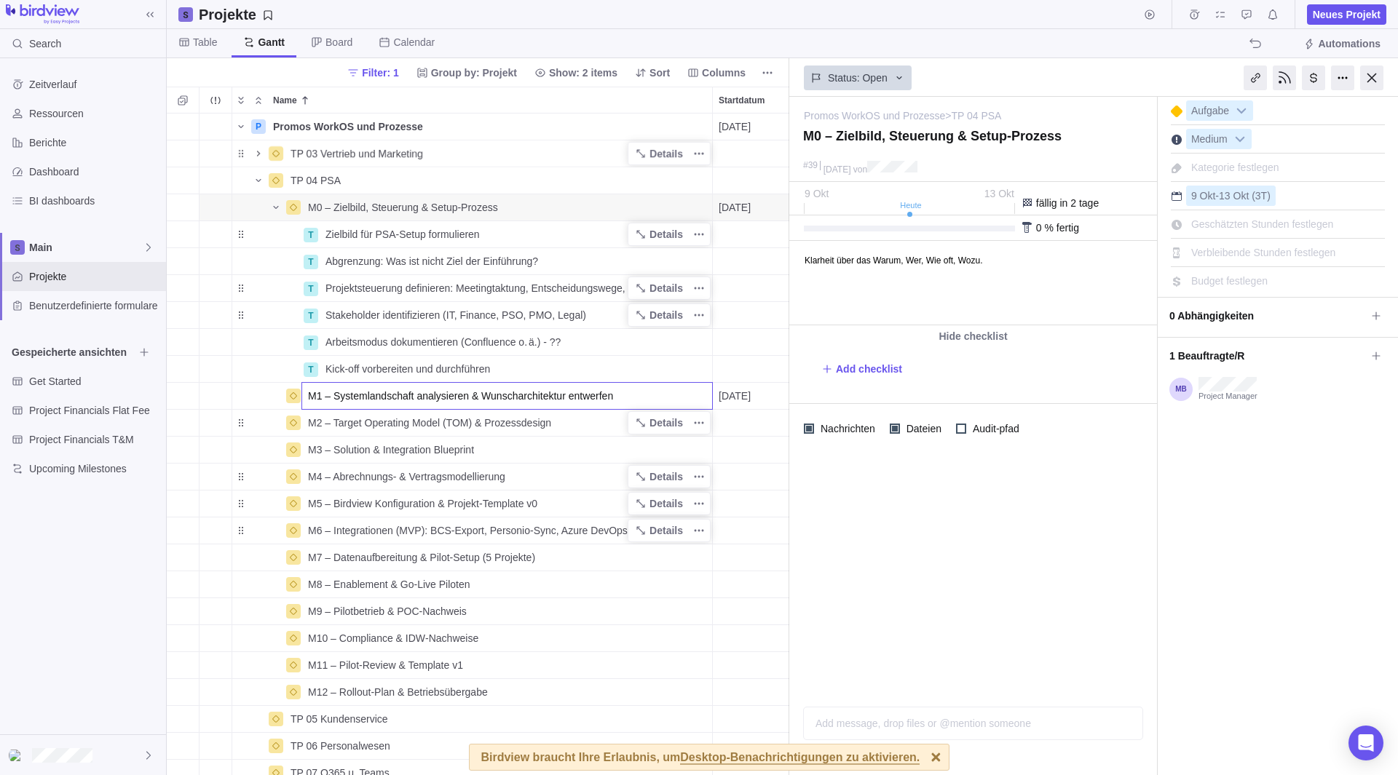
type input "M1 – Systemlandschaft analysieren & Wunscharchitektur entwerfen"
click at [975, 277] on body "Search Zeitverlauf Ressourcen Berichte Dashboard BI dashboards Main Projekte Be…" at bounding box center [699, 387] width 1398 height 775
click at [665, 391] on span "Details" at bounding box center [665, 396] width 33 height 15
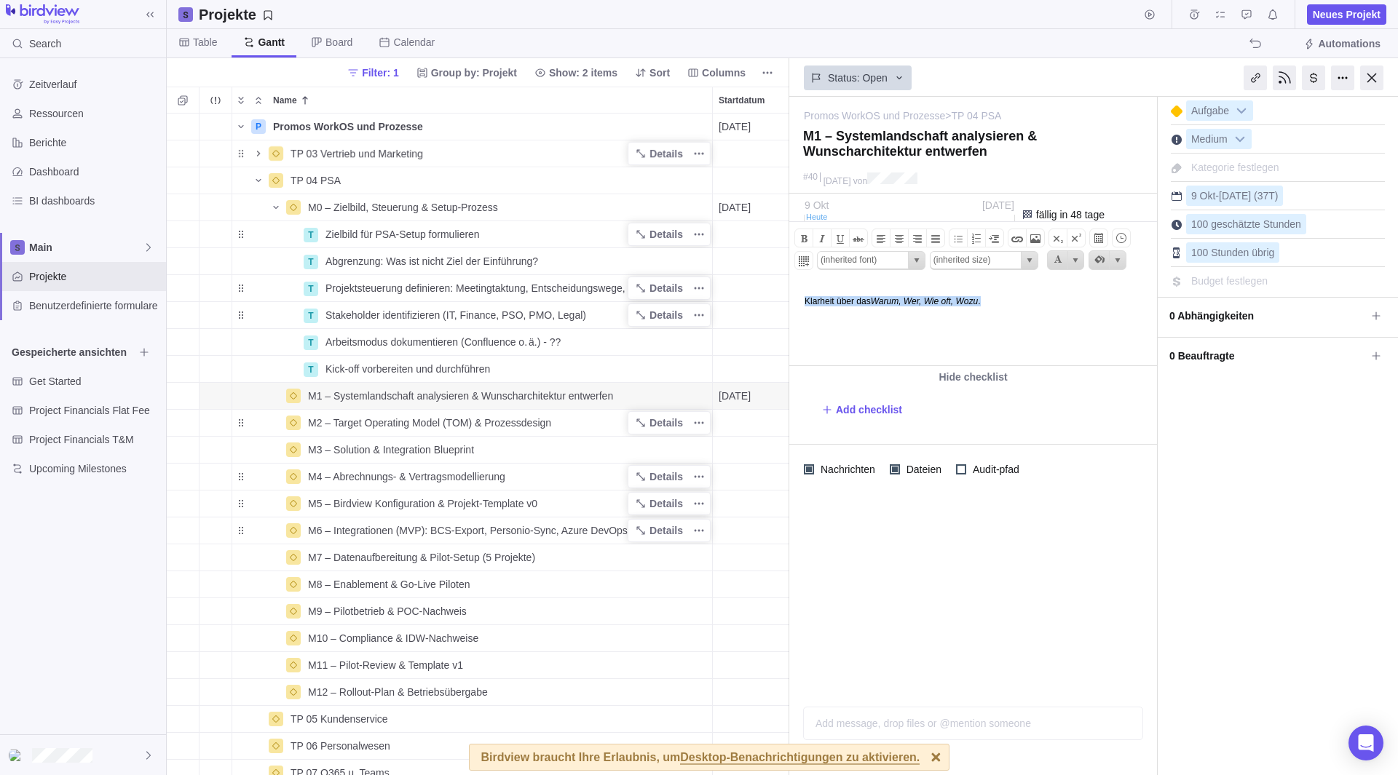
drag, startPoint x: 1004, startPoint y: 304, endPoint x: 1482, endPoint y: 593, distance: 558.4
click at [790, 310] on html "Klarheit über das Warum, Wer, Wie oft, Wozu ." at bounding box center [972, 323] width 364 height 83
click at [665, 389] on span "Details" at bounding box center [665, 396] width 33 height 15
click at [1024, 317] on html "Klarheit über das Warum, Wer, Wie oft, Wozu ." at bounding box center [972, 323] width 364 height 83
click at [1057, 314] on html "Klarheit über das Warum, Wer, Wie oft, Wozu ." at bounding box center [972, 323] width 364 height 83
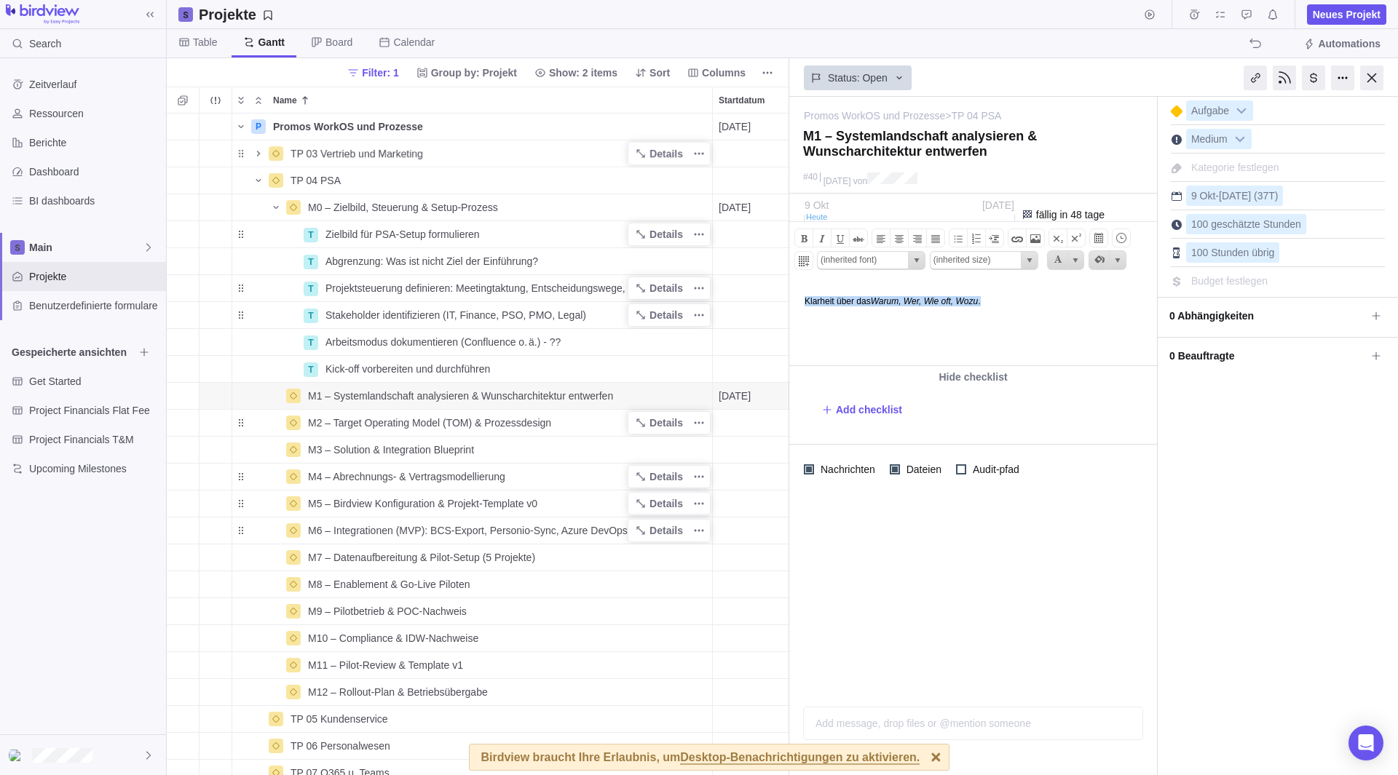
drag, startPoint x: 764, startPoint y: 299, endPoint x: 1522, endPoint y: 582, distance: 809.6
click at [790, 300] on html "Klarheit über das Warum, Wer, Wie oft, Wozu ." at bounding box center [972, 323] width 364 height 83
paste body
click at [1053, 304] on body "Verstehen, welche Systeme [DATE] wie genutzt werden – und wohin es gehen soll." at bounding box center [972, 294] width 364 height 24
drag, startPoint x: 849, startPoint y: 318, endPoint x: 782, endPoint y: 296, distance: 70.4
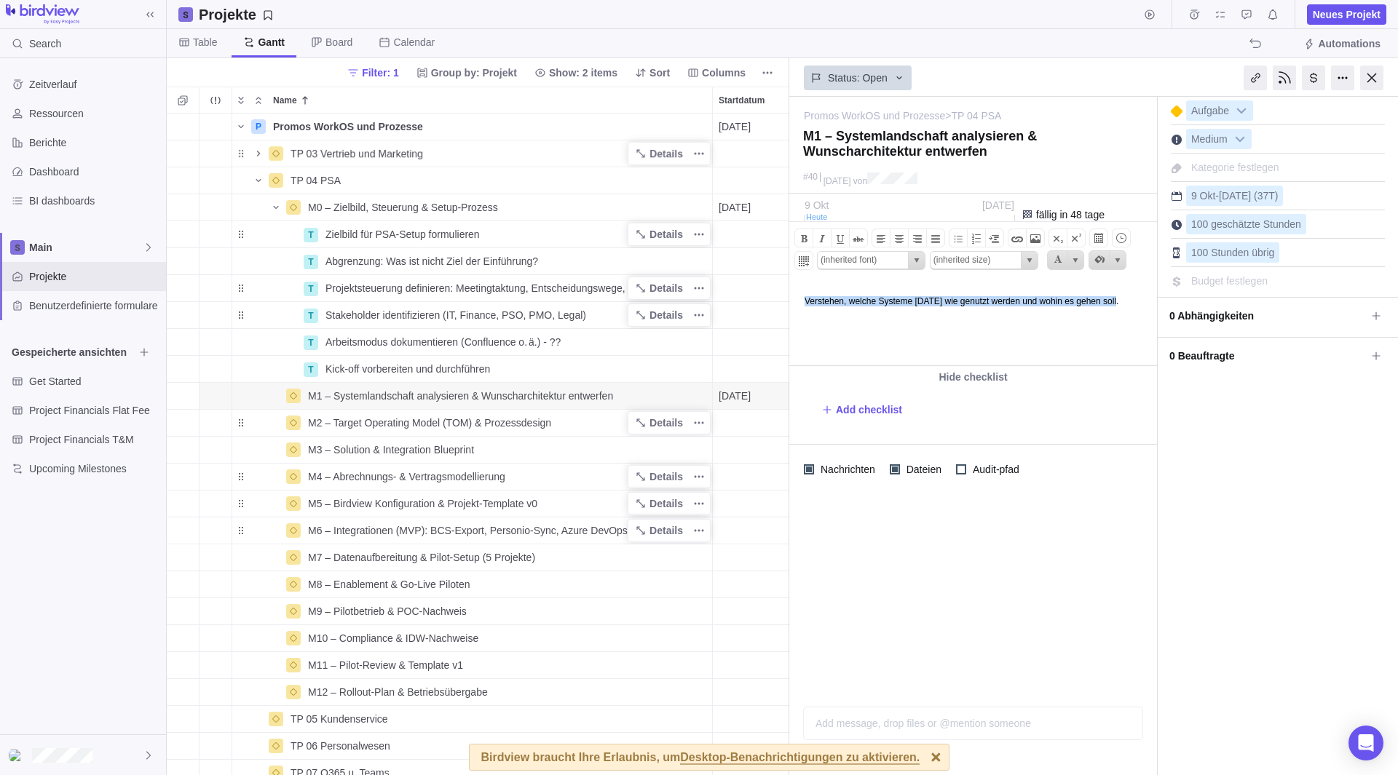
click at [790, 296] on html "Verstehen, welche Systeme [DATE] wie genutzt werden und wohin es gehen soll." at bounding box center [972, 323] width 364 height 83
click at [820, 245] on span at bounding box center [821, 238] width 17 height 17
click at [855, 306] on body "Verstehen, welche Systeme [DATE] wie genutzt werden ﻿﻿und wohin es gehen soll." at bounding box center [972, 294] width 364 height 24
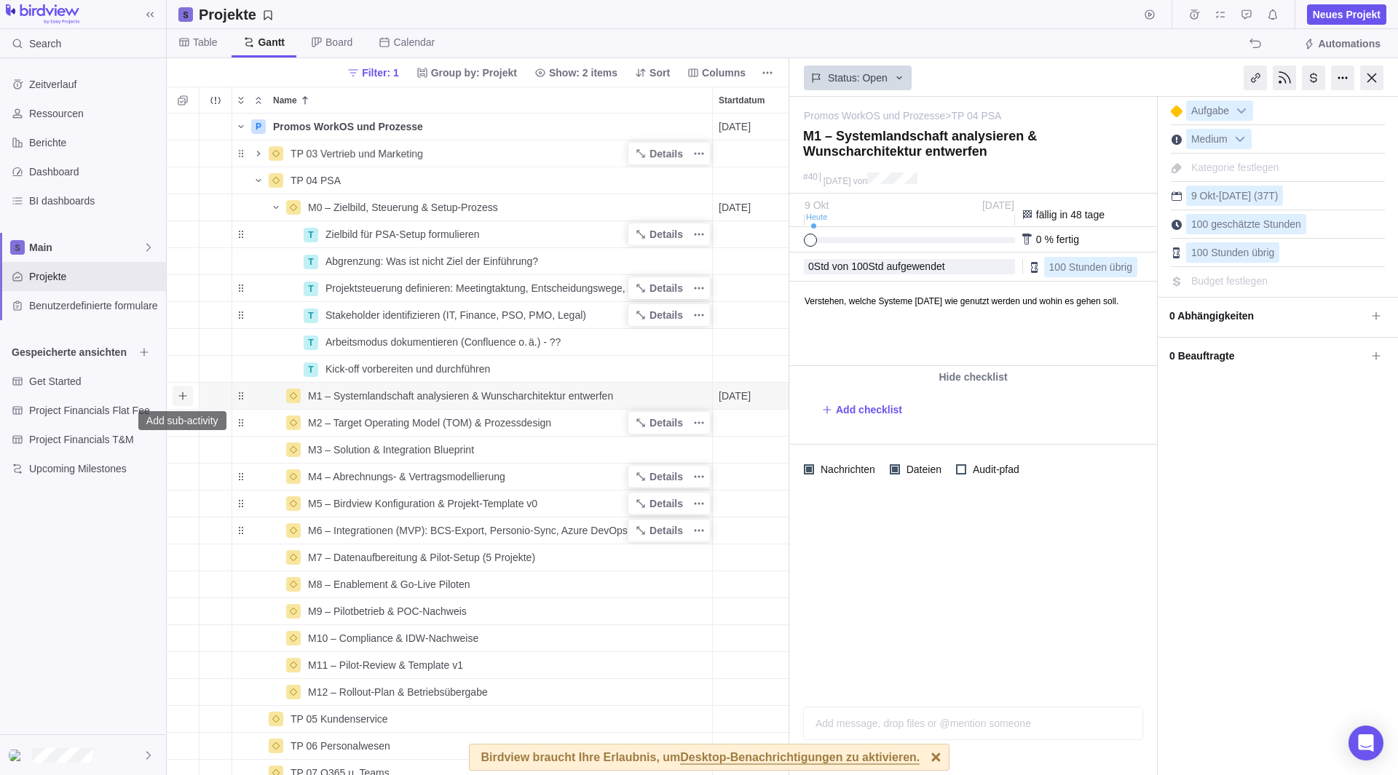
click at [180, 394] on icon "Add sub-activity" at bounding box center [183, 396] width 12 height 12
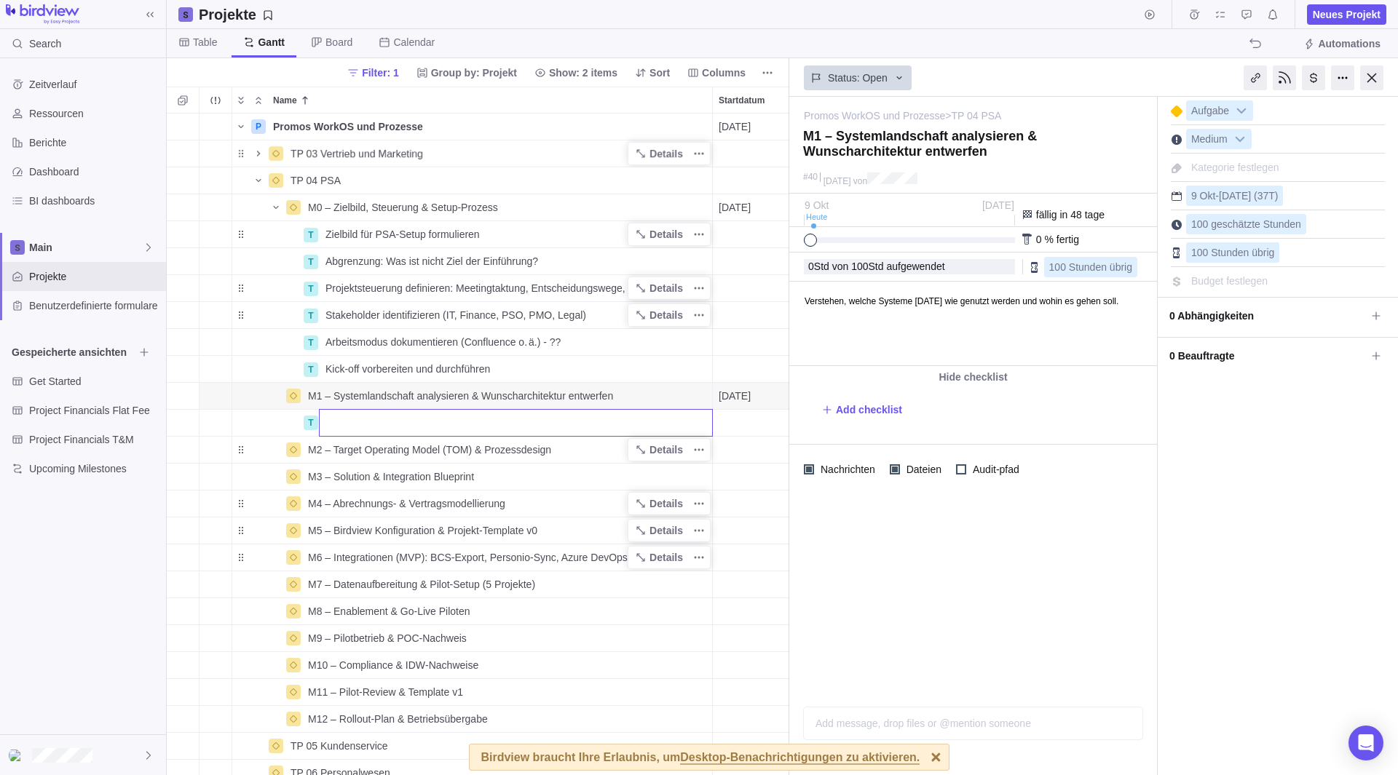
click at [379, 421] on input "Name" at bounding box center [516, 423] width 394 height 28
paste input "Prozessmapping (Ist)"
type input "Prozessmapping (Ist)"
click at [625, 419] on input "Prozessmapping (Ist)" at bounding box center [516, 423] width 394 height 28
click at [592, 448] on div "P Promos WorkOS und Prozesse Details [DATE] [DATE] 107T Open 3 TP 03 Vertrieb u…" at bounding box center [478, 445] width 622 height 662
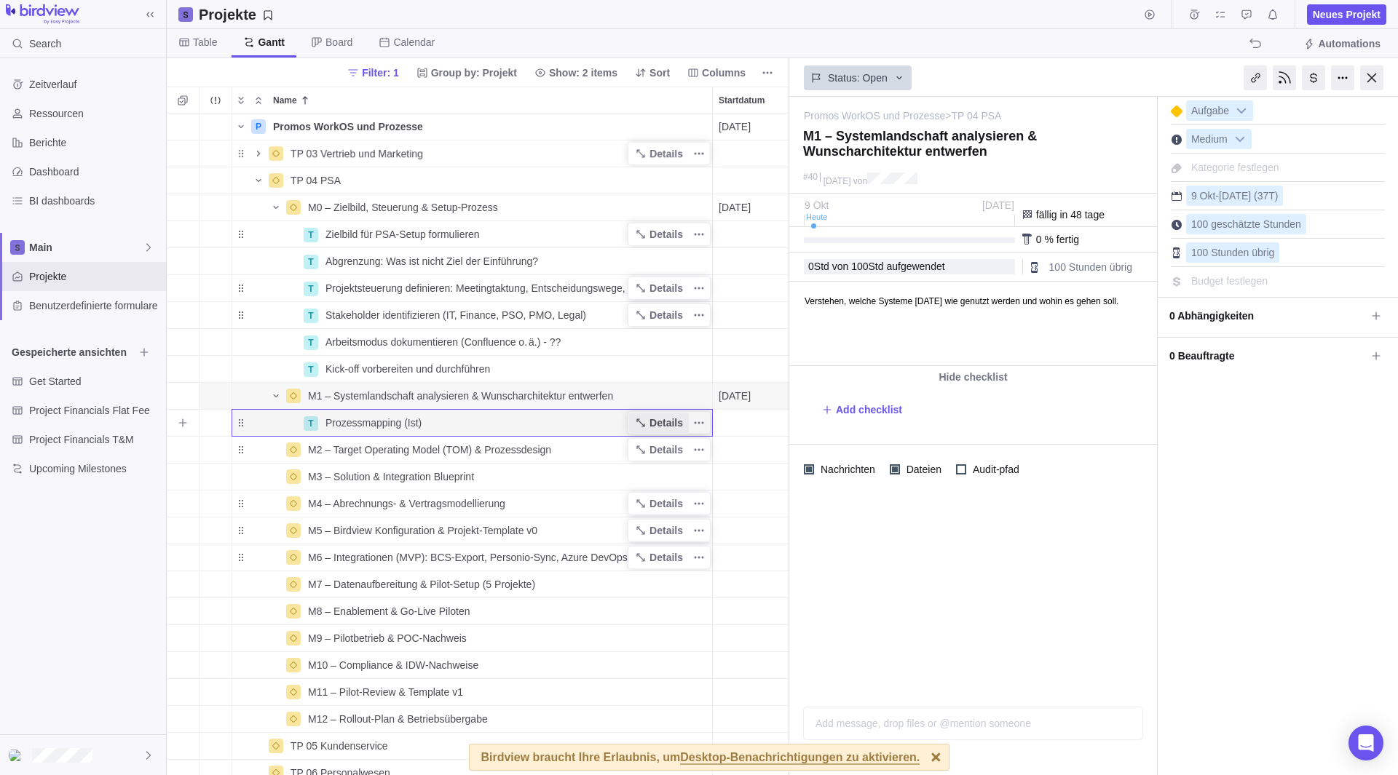
click at [659, 423] on span "Details" at bounding box center [665, 423] width 33 height 15
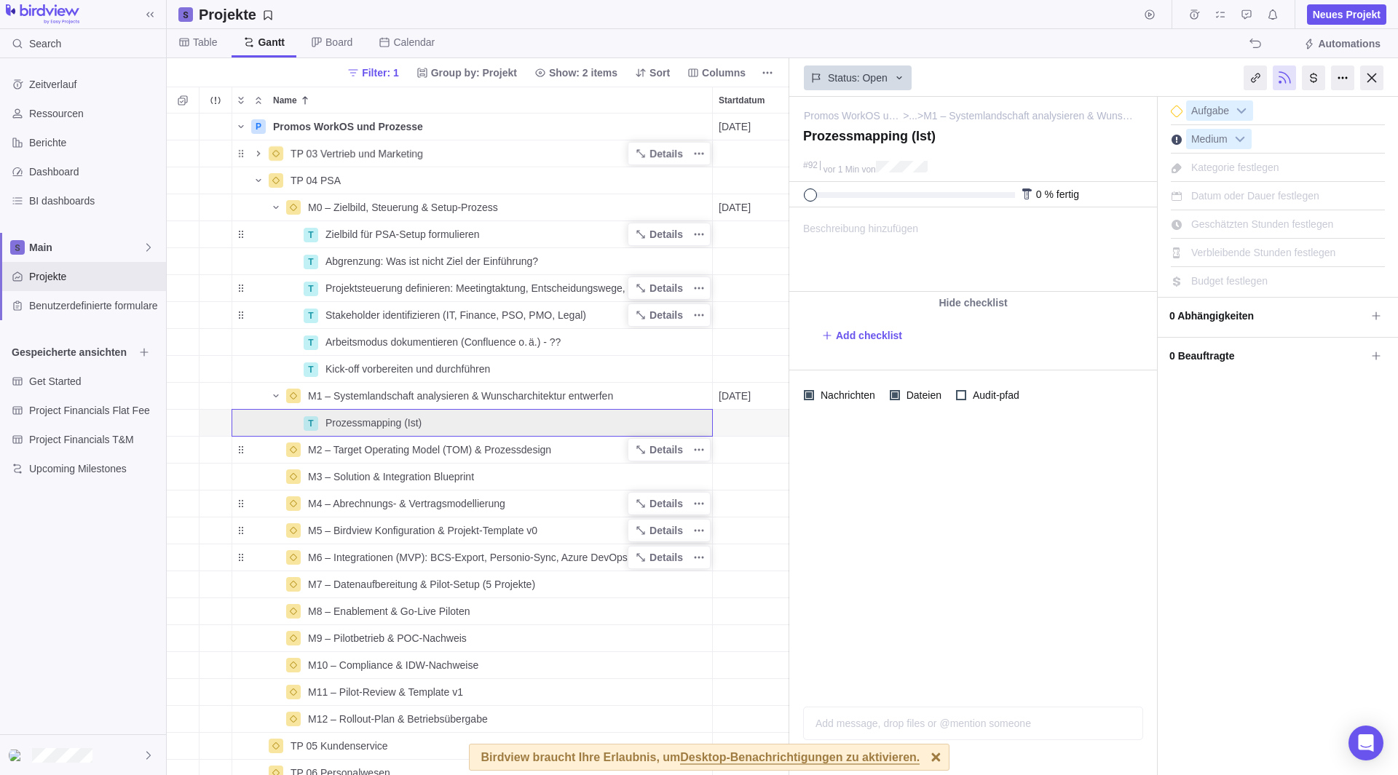
click at [907, 254] on span "Beschreibung hinzufügen" at bounding box center [854, 249] width 128 height 83
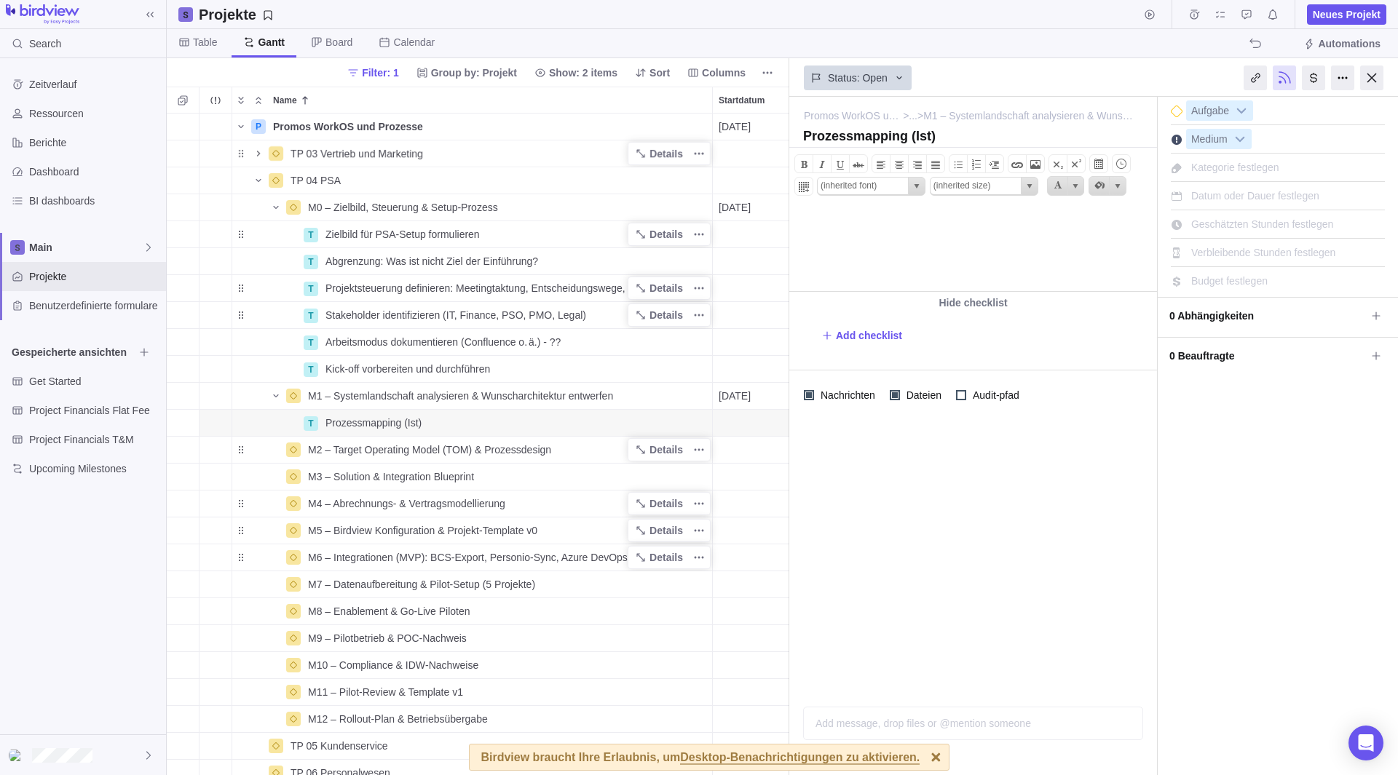
paste body
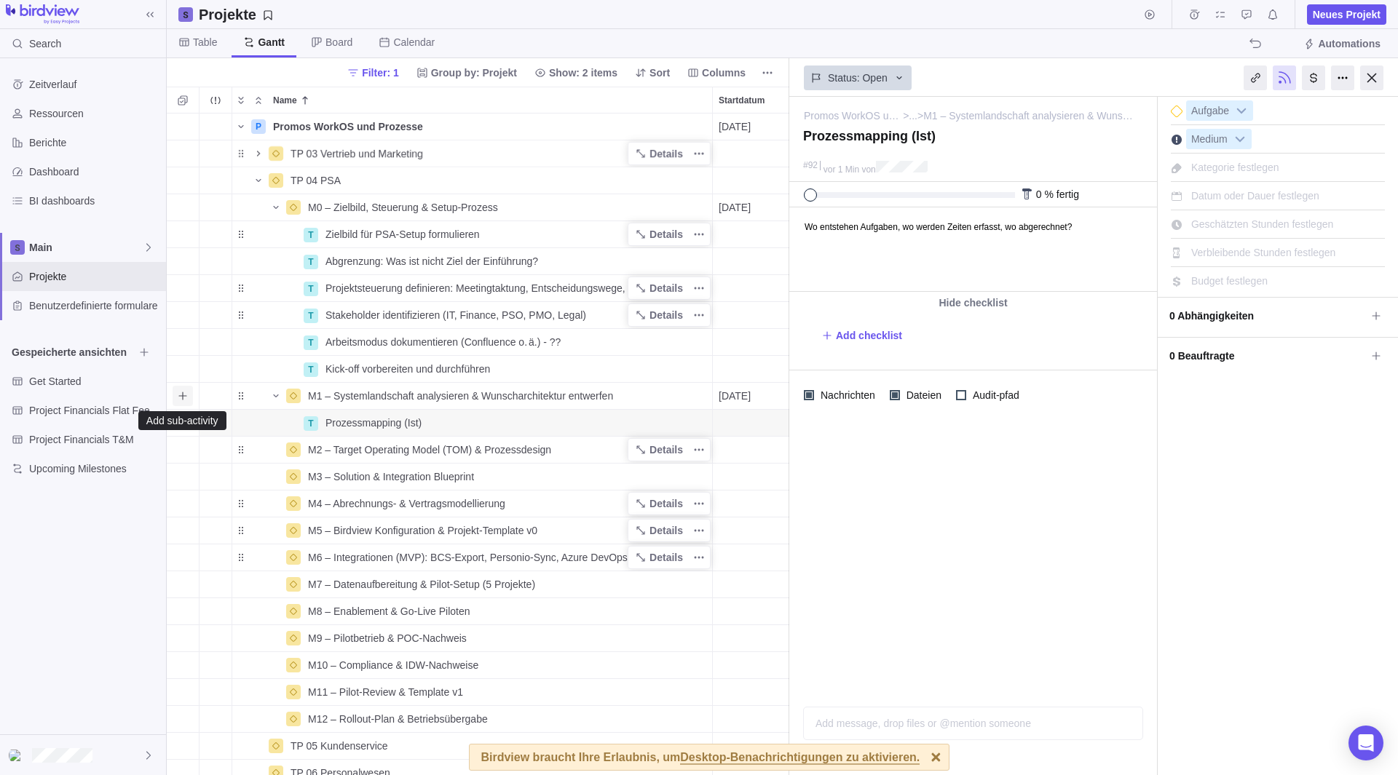
click at [184, 395] on icon "Add sub-activity" at bounding box center [183, 396] width 12 height 12
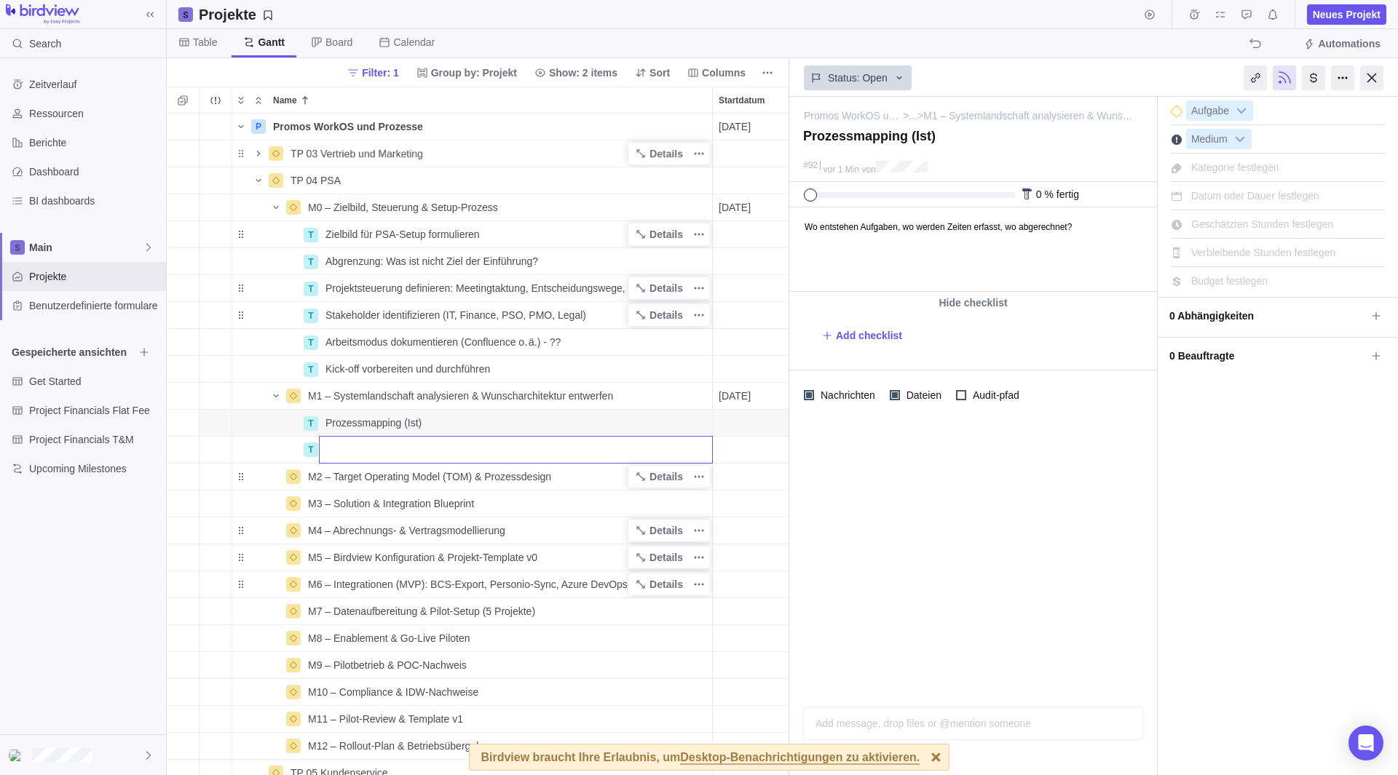
click at [354, 445] on input "Name" at bounding box center [516, 450] width 394 height 28
paste input "Tools aufnehmen"
type input "Tools aufnehmen"
click at [641, 456] on input "Tools aufnehmen" at bounding box center [516, 450] width 394 height 28
click at [646, 475] on div "P Promos WorkOS und Prozesse Details [DATE] [DATE] 107T Open 3 TP 03 Vertrieb u…" at bounding box center [478, 445] width 622 height 662
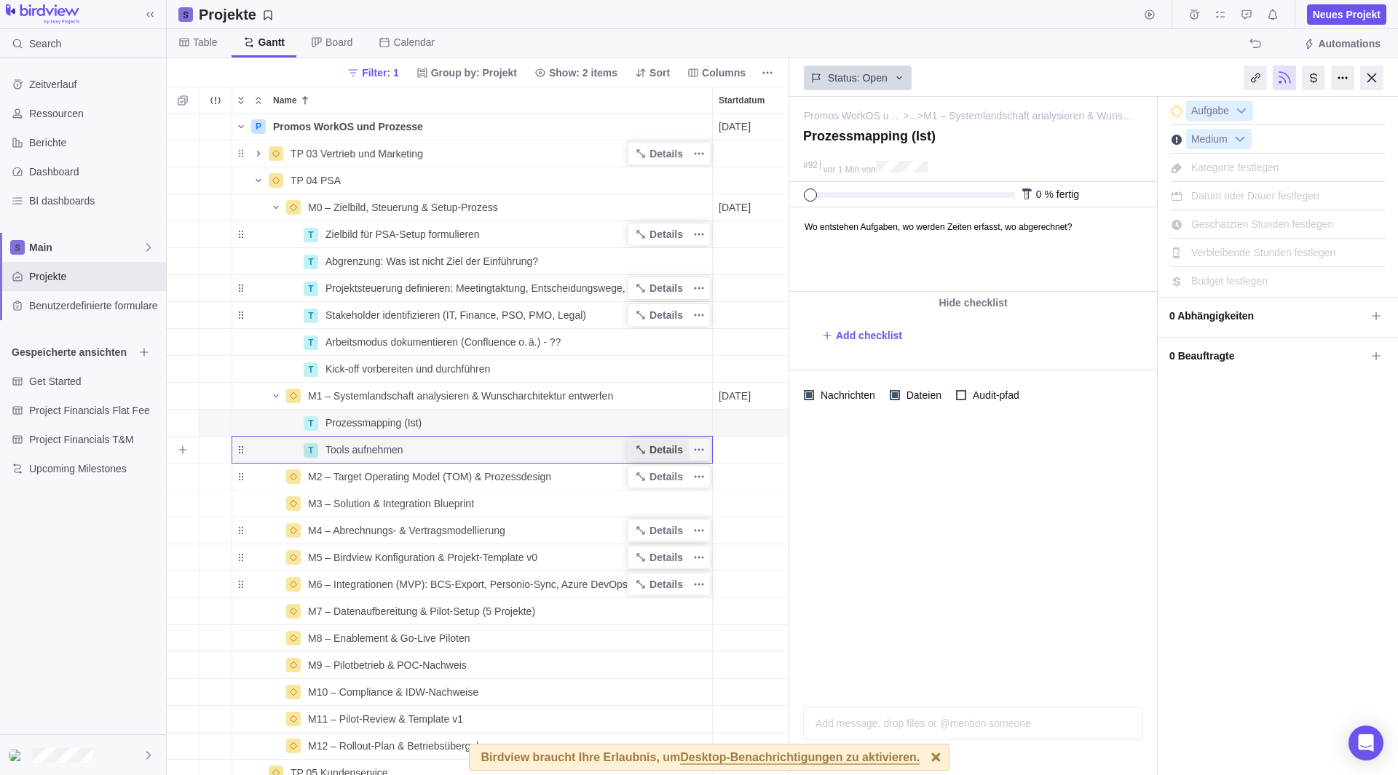
click at [665, 453] on span "Details" at bounding box center [665, 450] width 33 height 15
click at [910, 234] on span "Beschreibung hinzufügen" at bounding box center [854, 249] width 128 height 83
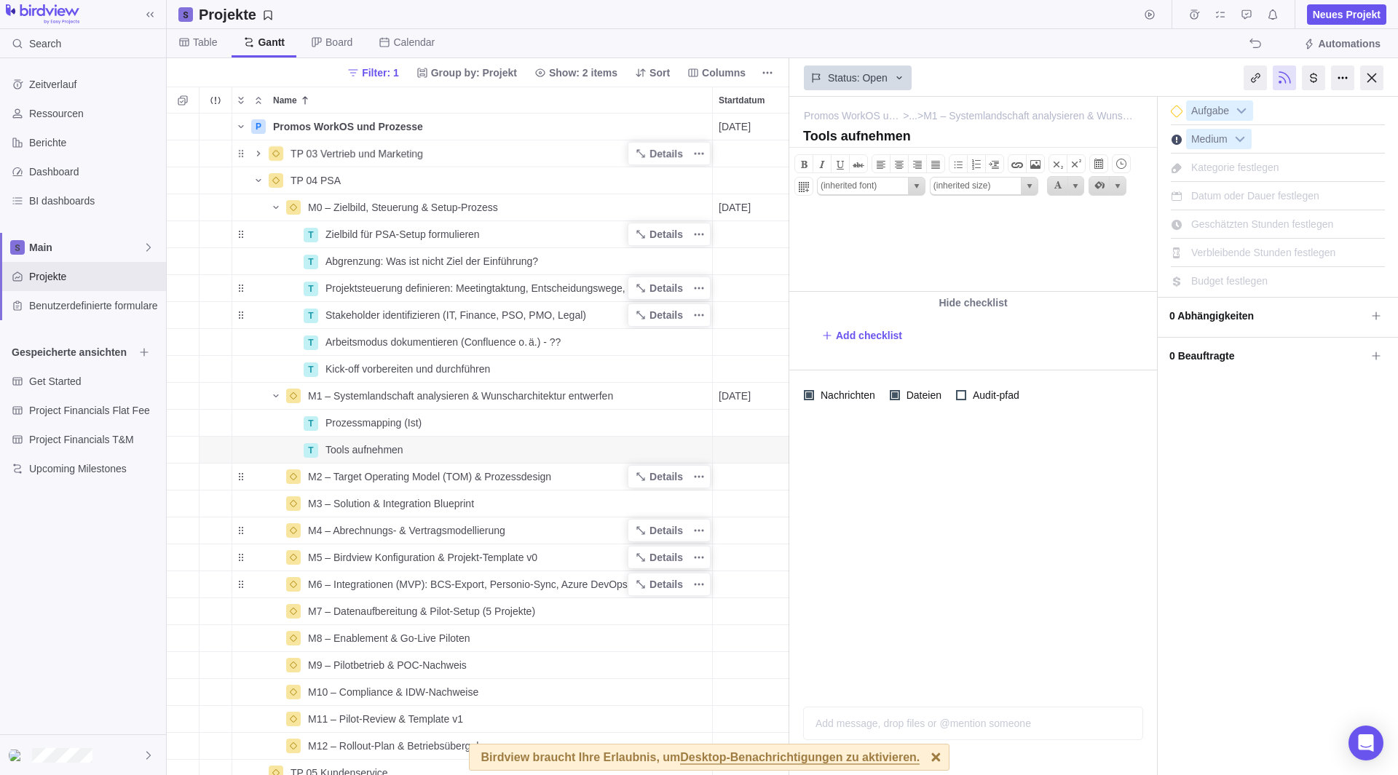
paste body
click at [807, 226] on body "CS, Personio, [PERSON_NAME], ADO, ggf. Excel, interne Tools" at bounding box center [972, 220] width 364 height 24
click at [181, 394] on icon "Add sub-activity" at bounding box center [183, 396] width 12 height 12
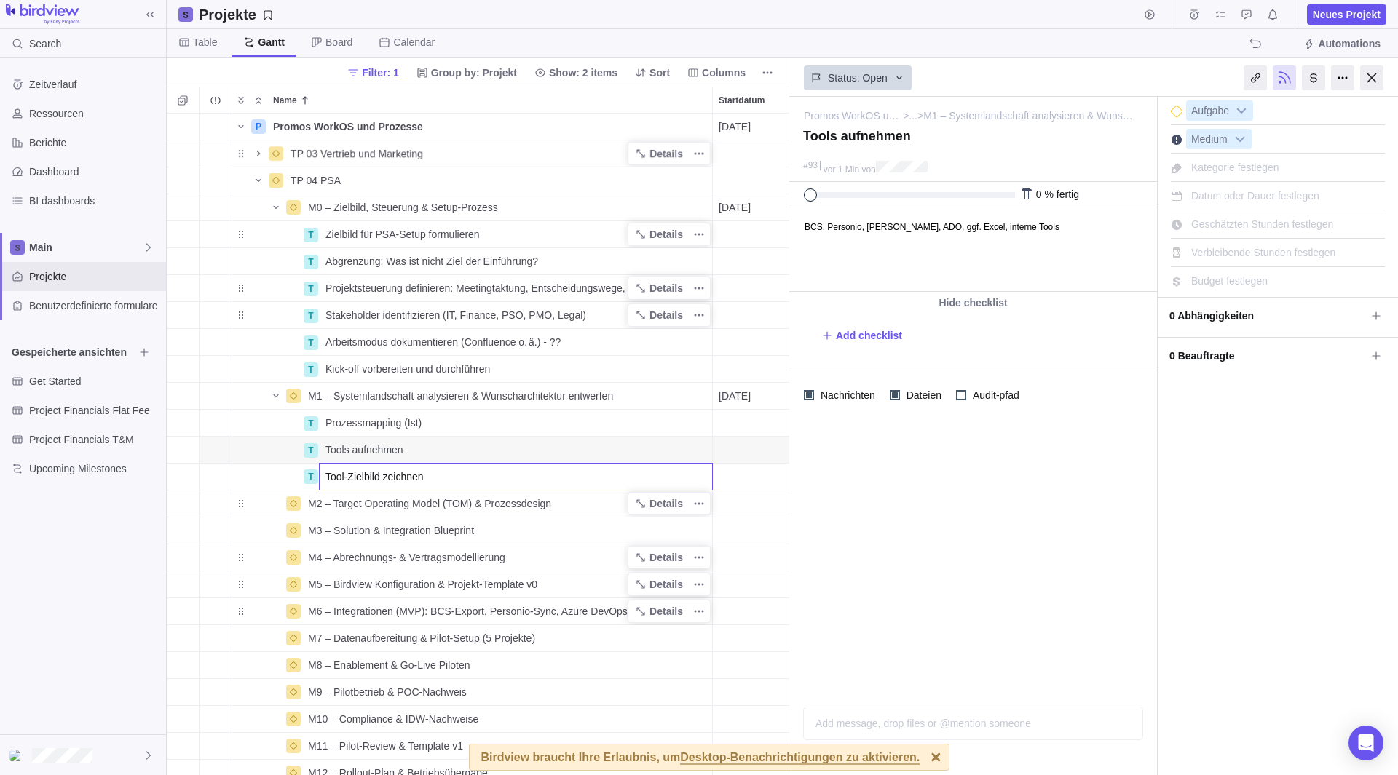
type input "Tool-Zielbild zeichnen"
click at [499, 484] on input "Tool-Zielbild zeichnen" at bounding box center [516, 477] width 394 height 28
click at [629, 531] on div "P Promos WorkOS und Prozesse Details [DATE] [DATE] 107T Open 3 TP 03 Vertrieb u…" at bounding box center [478, 445] width 622 height 662
drag, startPoint x: 643, startPoint y: 479, endPoint x: 668, endPoint y: 481, distance: 24.8
click at [670, 481] on span "Details" at bounding box center [665, 477] width 33 height 15
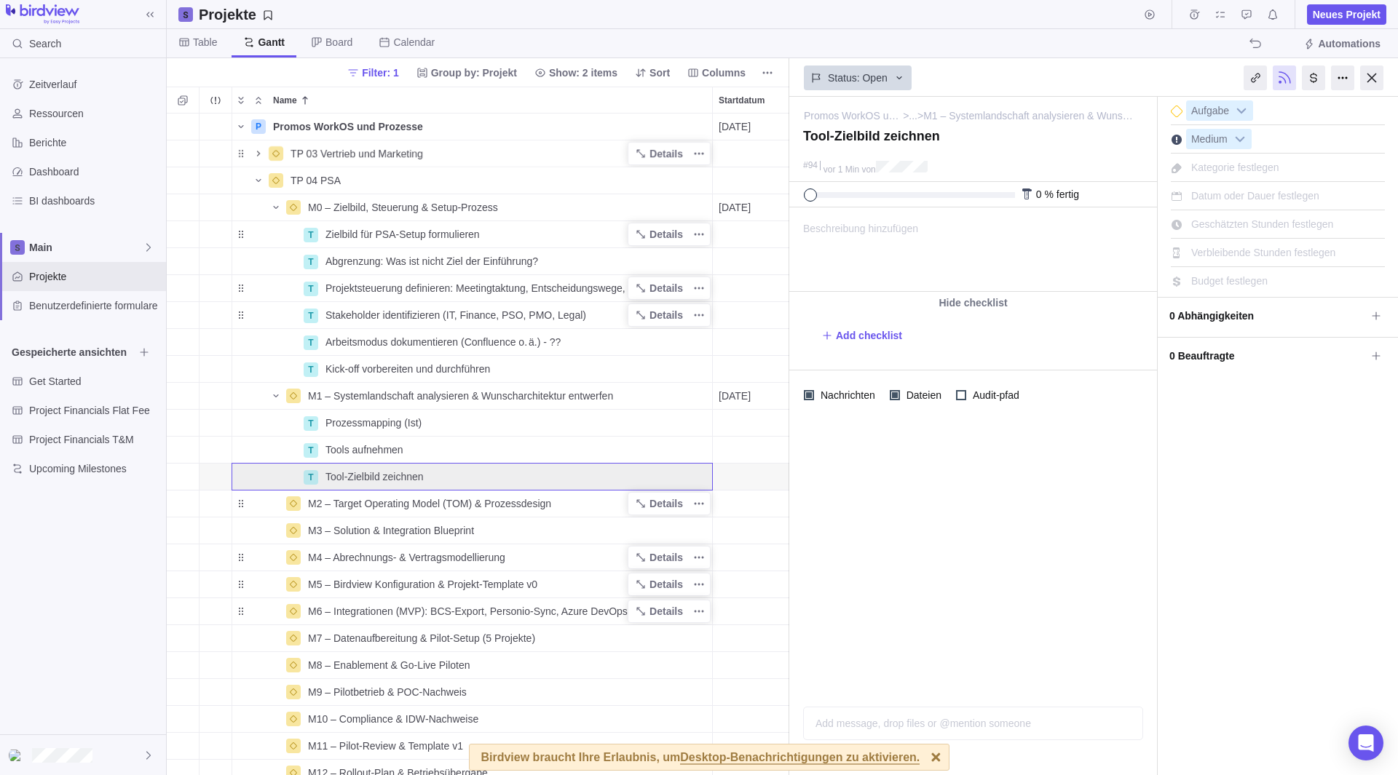
click at [930, 276] on div "Beschreibung hinzufügen ... alle lesen" at bounding box center [972, 249] width 364 height 83
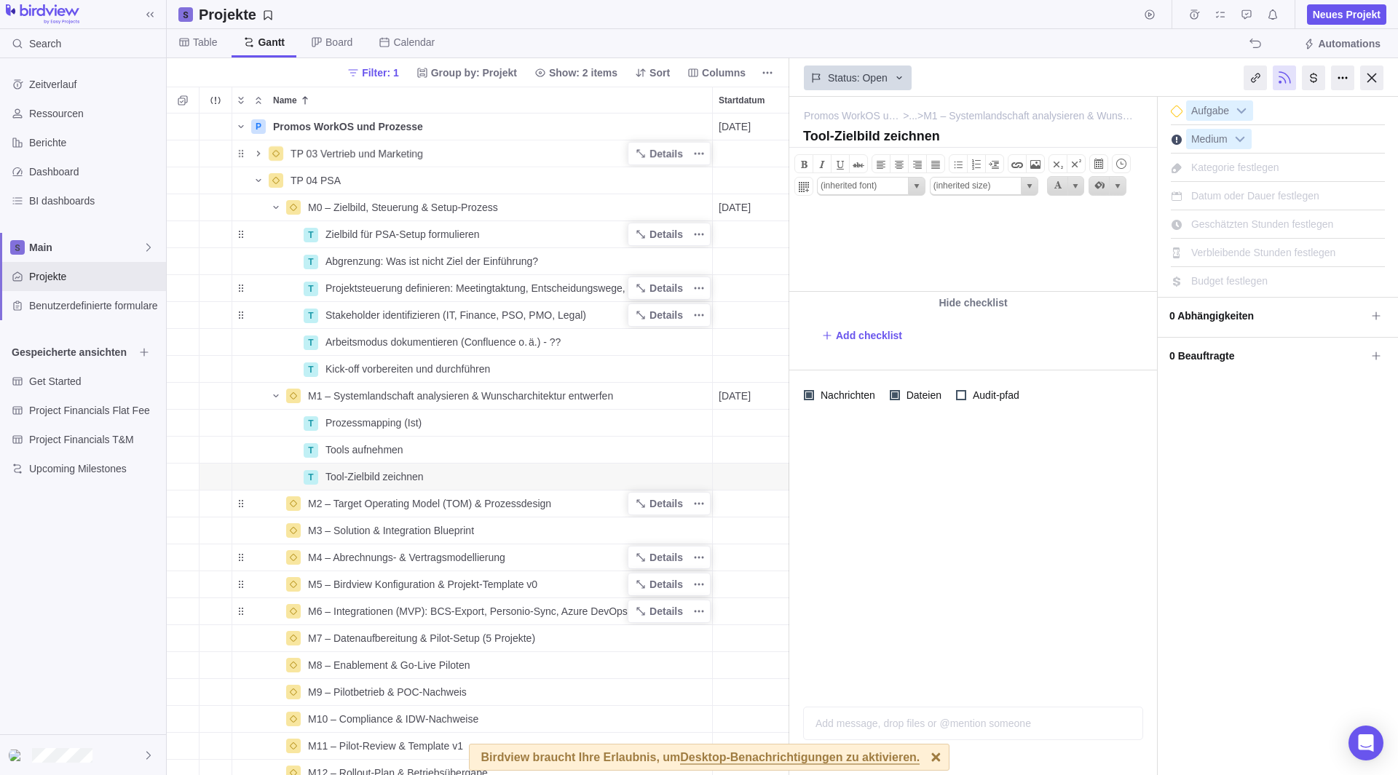
paste body
click at [809, 229] on body "welches Tool ist künftig führend für was?" at bounding box center [972, 220] width 364 height 24
click at [187, 400] on icon "Add sub-activity" at bounding box center [183, 396] width 12 height 12
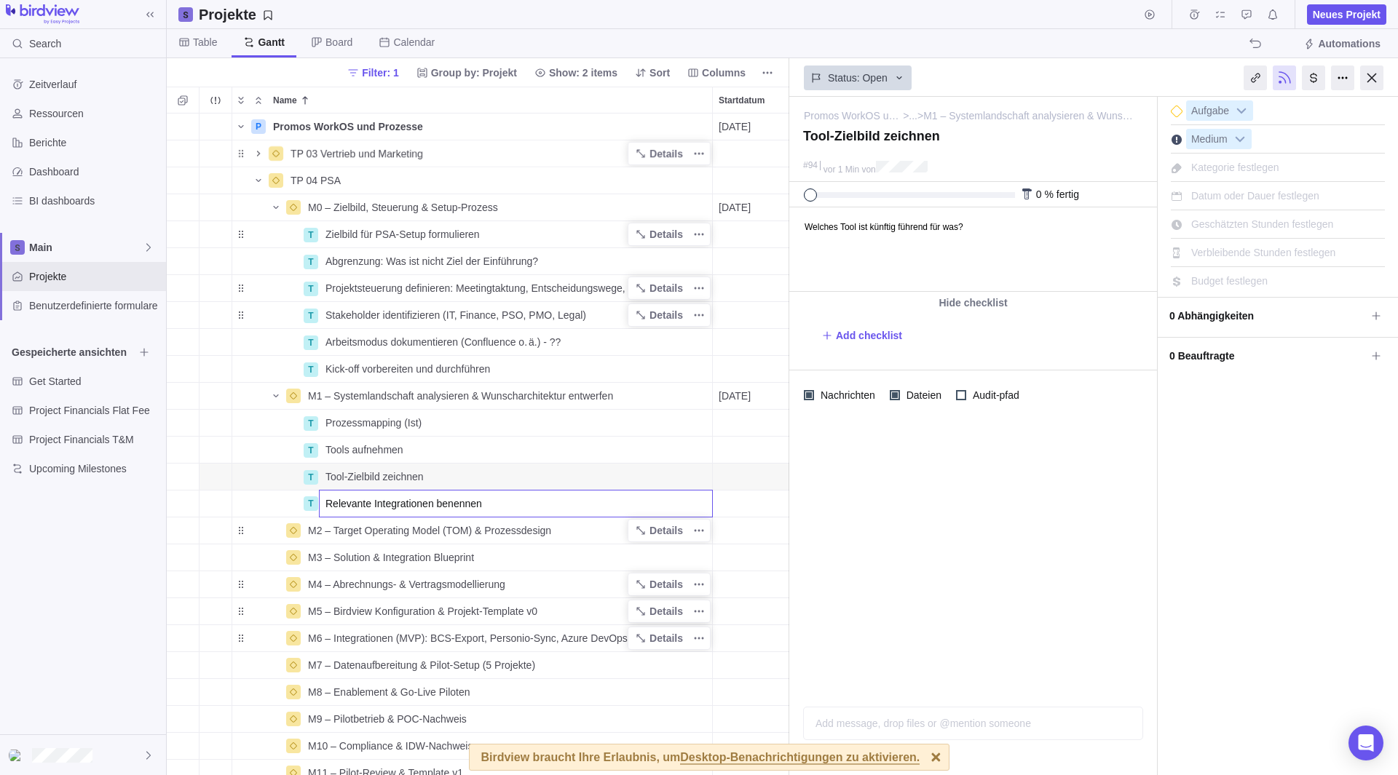
click at [359, 505] on input "Relevante Integrationen benennen" at bounding box center [516, 504] width 394 height 28
type input "Relevante Integrationen benennen"
click at [488, 502] on input "Relevante Integrationen benennen" at bounding box center [516, 504] width 394 height 28
click at [248, 394] on div "P Promos WorkOS und Prozesse Details [DATE] [DATE] 107T Open 3 TP 03 Vertrieb u…" at bounding box center [478, 445] width 622 height 662
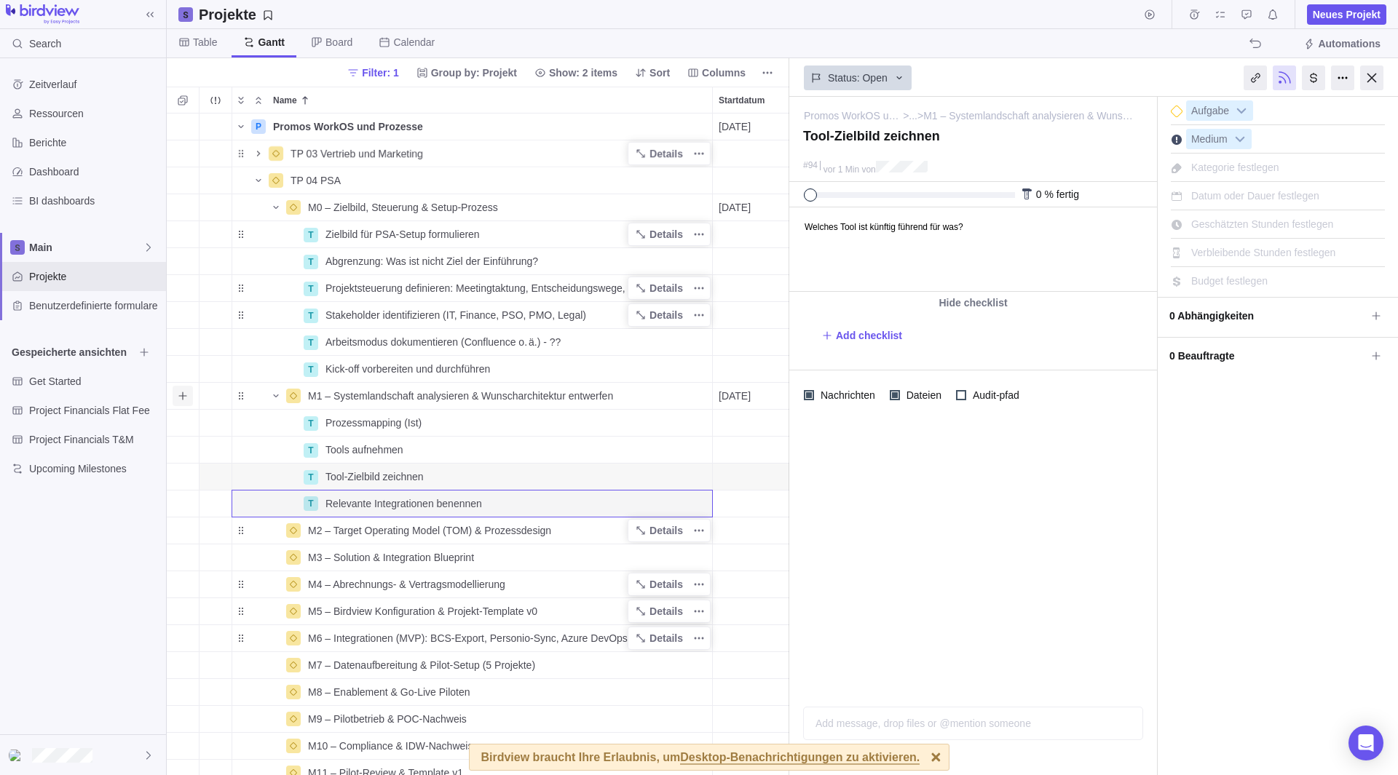
click at [191, 394] on span "Add sub-activity" at bounding box center [183, 396] width 20 height 20
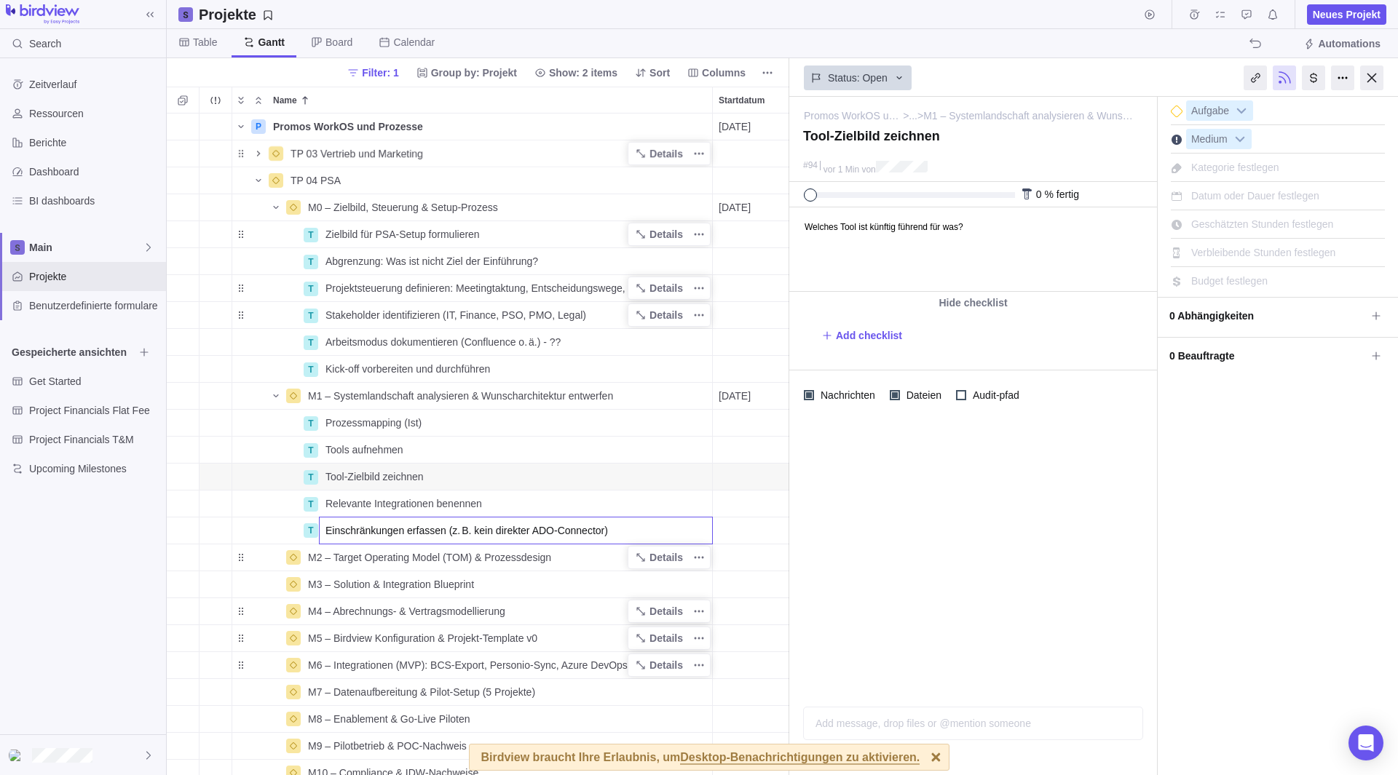
drag, startPoint x: 620, startPoint y: 535, endPoint x: 444, endPoint y: 526, distance: 176.4
click at [444, 526] on input "Einschränkungen erfassen (z. B. kein direkter ADO-Connector)" at bounding box center [516, 531] width 394 height 28
type input "Einschränkungen erfassen (z. B. kein direkter ADO-Connector)"
click at [180, 393] on div "P Promos WorkOS und Prozesse Details [DATE] [DATE] 107T Open 3 TP 03 Vertrieb u…" at bounding box center [478, 445] width 622 height 662
click at [189, 387] on span "Add sub-activity" at bounding box center [183, 396] width 20 height 20
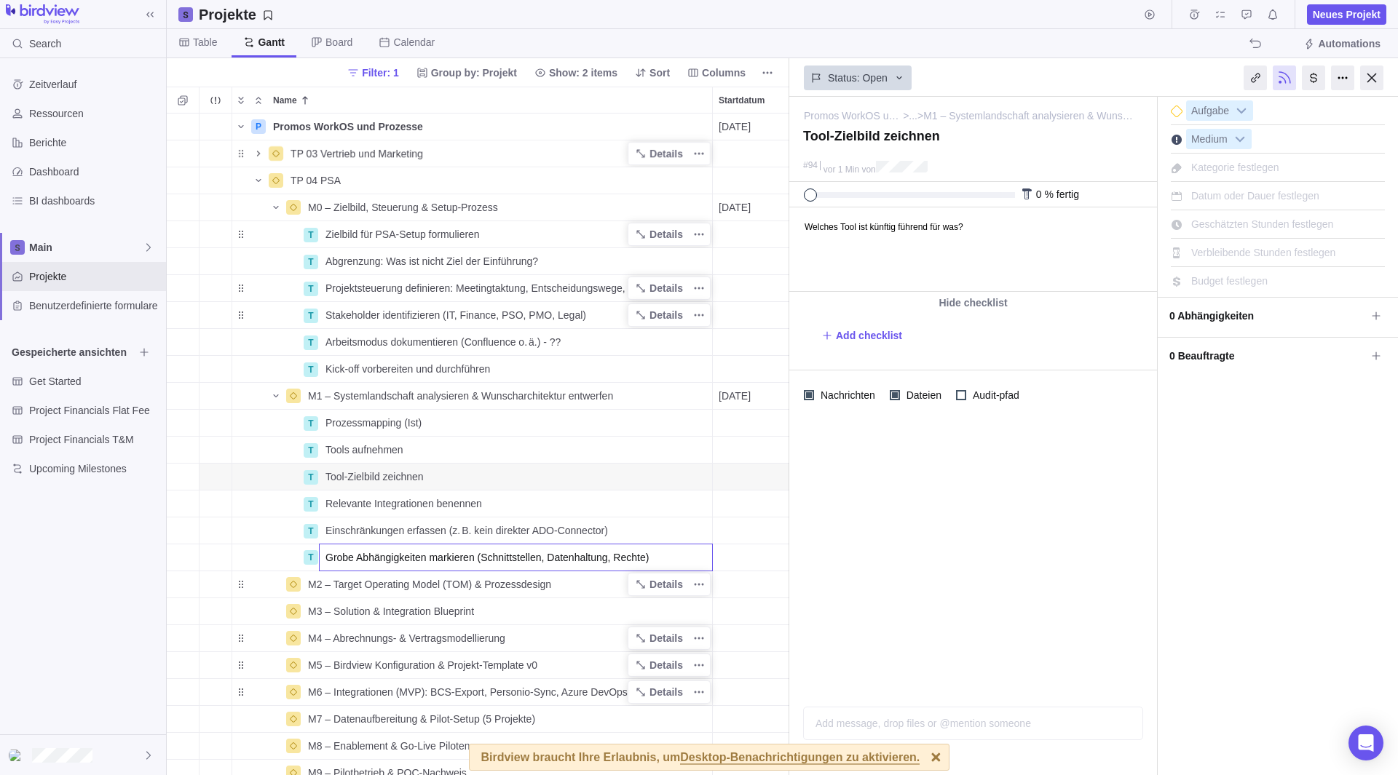
type input "Grobe Abhängigkeiten markieren (Schnittstellen, Datenhaltung, Rechte)"
click at [650, 603] on div "P Promos WorkOS und Prozesse Details [DATE] [DATE] 107T Open 3 TP 03 Vertrieb u…" at bounding box center [478, 445] width 622 height 662
click at [179, 583] on icon "Add sub-activity" at bounding box center [183, 585] width 12 height 12
click at [350, 606] on input "Name" at bounding box center [516, 612] width 394 height 28
paste input "Setup-Design finalisiert: Rollen, Timesheets, Abrechnung"
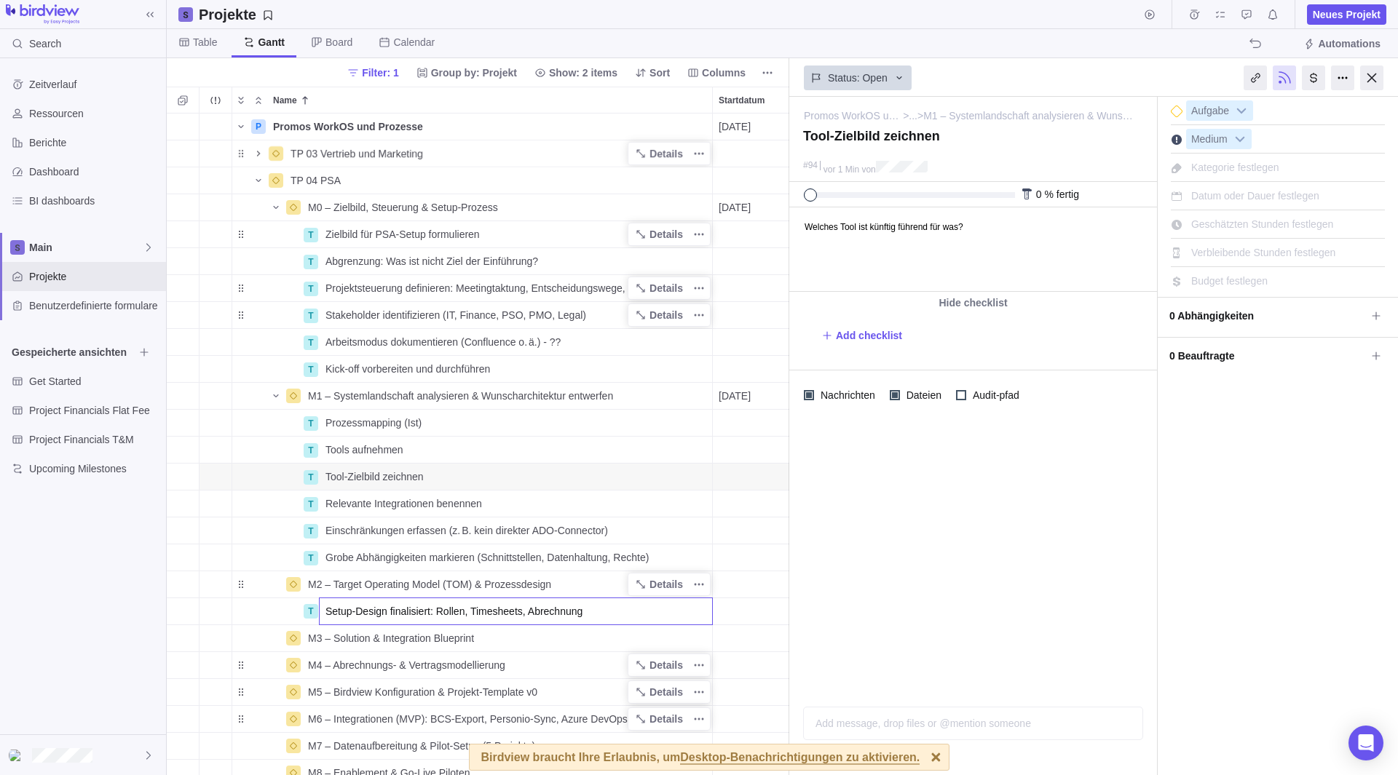
type input "Setup-Design finalisiert: Rollen, Timesheets, Abrechnung"
click at [400, 582] on div "P Promos WorkOS und Prozesse Details [DATE] [DATE] 107T Open 3 TP 03 Vertrieb u…" at bounding box center [478, 445] width 622 height 662
click at [413, 581] on span "M2 – Target Operating Model (TOM) & Prozessdesign" at bounding box center [429, 584] width 243 height 15
click at [348, 582] on input "M2 – Target Operating Model (TOM) & Prozessdesign" at bounding box center [506, 585] width 411 height 28
drag, startPoint x: 332, startPoint y: 585, endPoint x: 648, endPoint y: 589, distance: 315.9
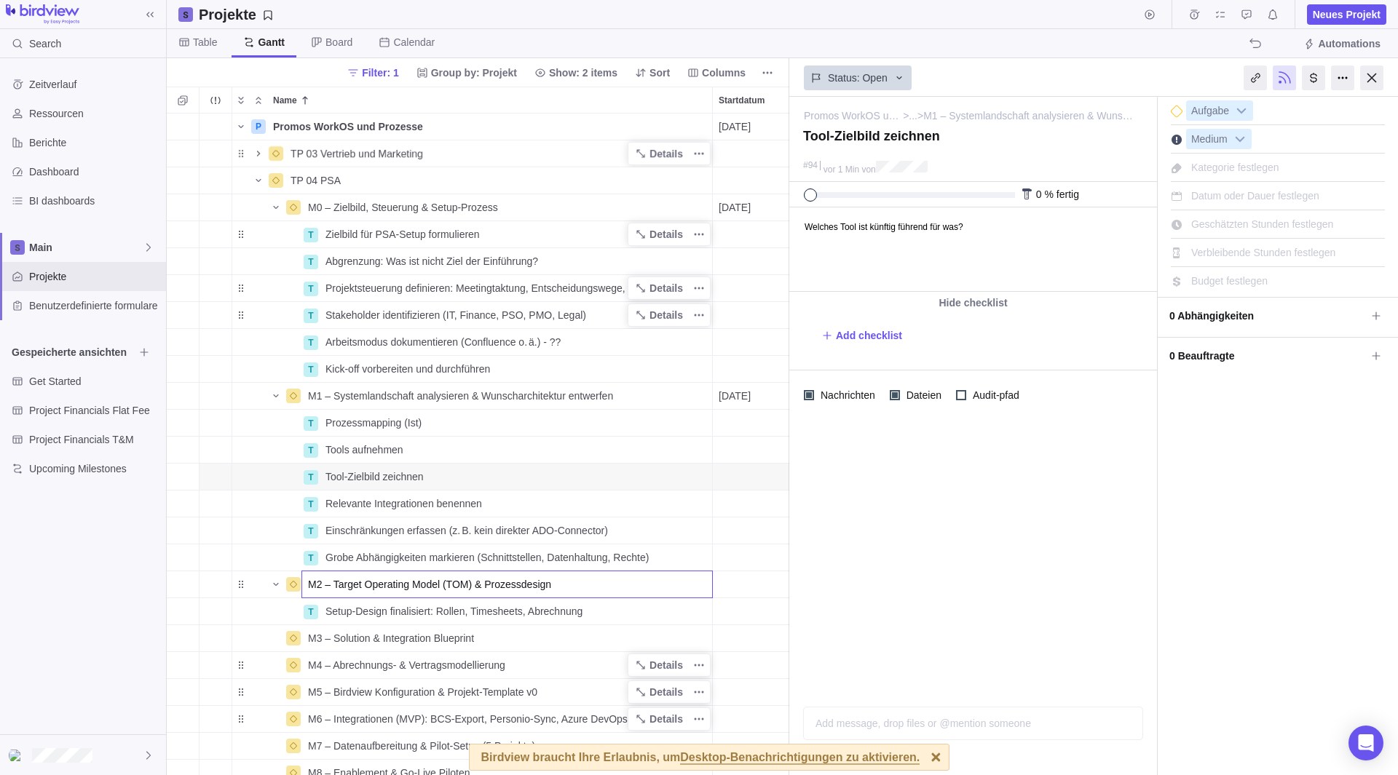
click at [648, 589] on input "M2 – Target Operating Model (TOM) & Prozessdesign" at bounding box center [506, 585] width 411 height 28
click at [369, 579] on input "M2 – Setup-Design finalisiert: Rollen, Timesheets, Abrechnung" at bounding box center [506, 585] width 411 height 28
drag, startPoint x: 333, startPoint y: 585, endPoint x: 631, endPoint y: 584, distance: 297.7
click at [631, 584] on input "M2 – Setup-Design finalisiert: Rollen, Timesheets, Abrechnung" at bounding box center [506, 585] width 411 height 28
paste input "Konfigurationsgrundlage freigegeben"
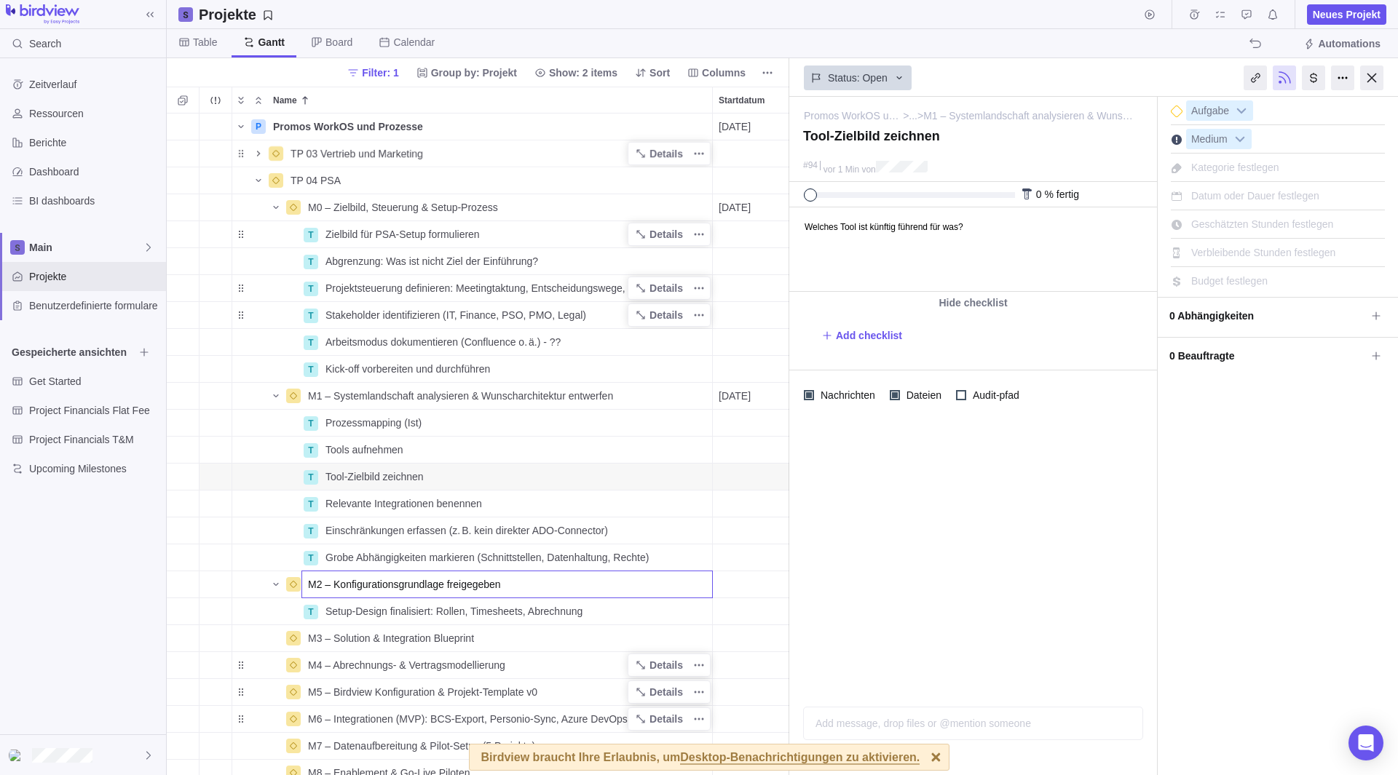
type input "M2 – Konfigurationsgrundlage freigegeben"
click at [379, 390] on div "P Promos WorkOS und Prozesse Details [DATE] [DATE] 107T Open 3 TP 03 Vertrieb u…" at bounding box center [478, 445] width 622 height 662
click at [379, 395] on span "M1 – Systemlandschaft analysieren & Wunscharchitektur entwerfen" at bounding box center [460, 396] width 305 height 15
click at [341, 398] on input "M1 – Systemlandschaft analysieren & Wunscharchitektur entwerfen" at bounding box center [506, 396] width 411 height 28
drag, startPoint x: 335, startPoint y: 394, endPoint x: 654, endPoint y: 401, distance: 318.9
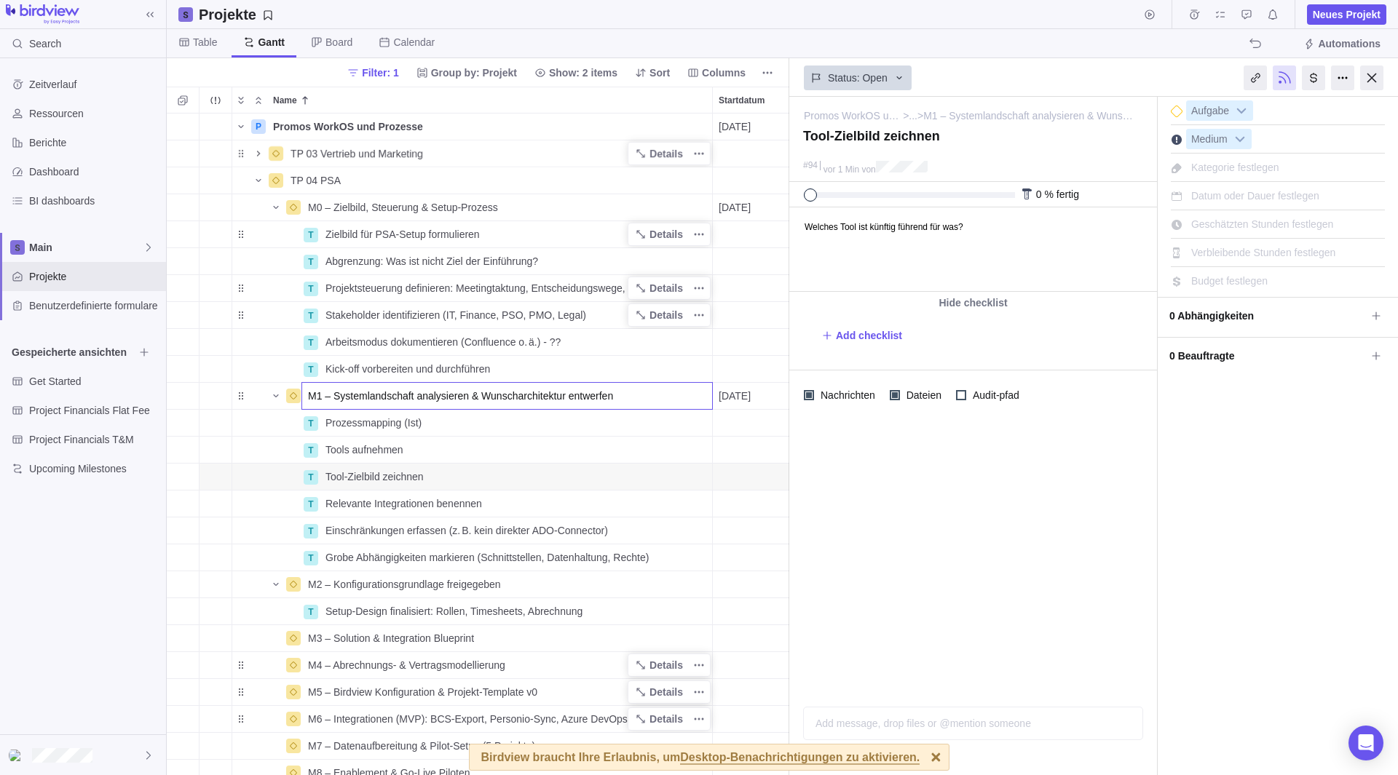
click at [654, 401] on input "M1 – Systemlandschaft analysieren & Wunscharchitektur entwerfen" at bounding box center [506, 396] width 411 height 28
type input "M1 – Systemlandschaft & Integrationsbedarf erfasst"
click at [413, 213] on div "P Promos WorkOS und Prozesse Details [DATE] [DATE] 107T Open 3 TP 03 Vertrieb u…" at bounding box center [478, 445] width 622 height 662
click at [422, 209] on span "M0 – Zielbild, Steuerung & Setup-Prozess" at bounding box center [403, 207] width 190 height 15
click at [355, 209] on input "M0 – Zielbild, Steuerung & Setup-Prozess" at bounding box center [506, 208] width 411 height 28
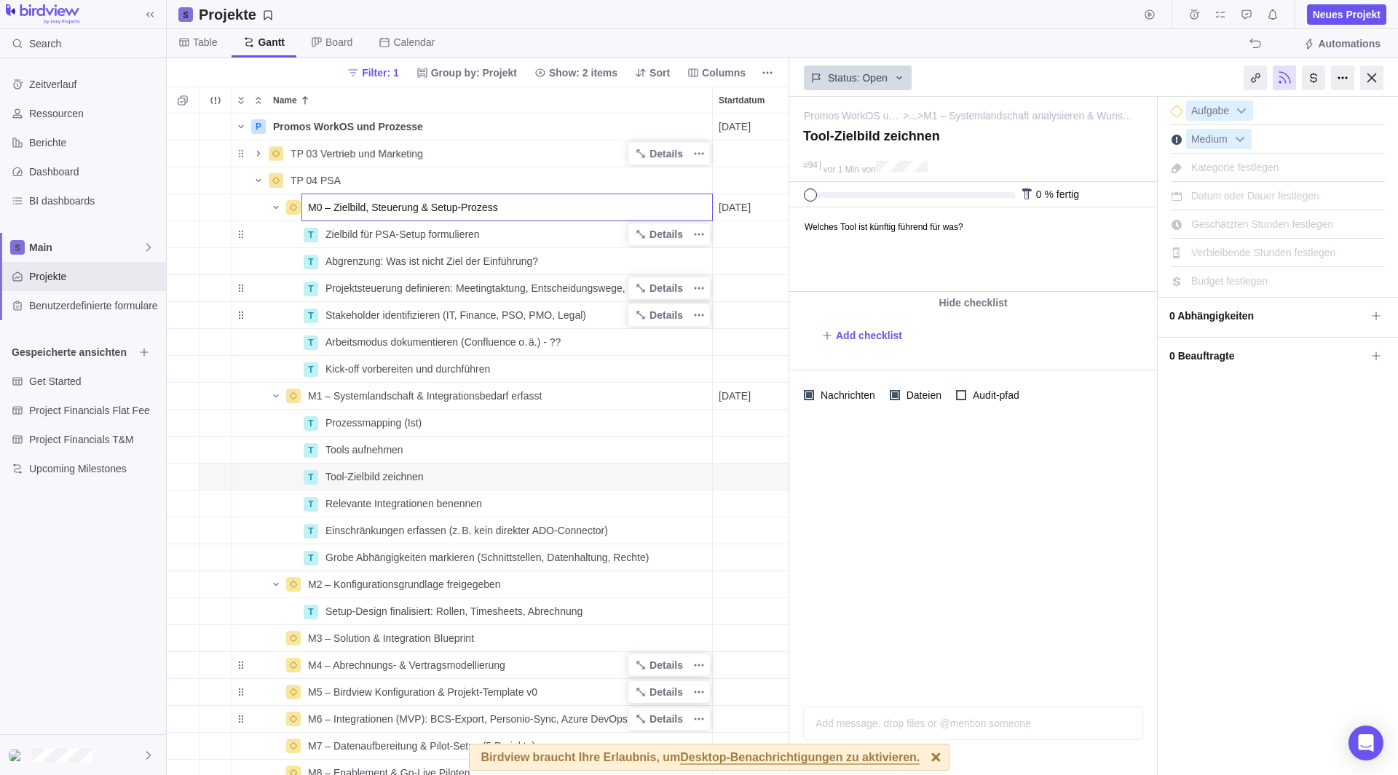
drag, startPoint x: 333, startPoint y: 209, endPoint x: 531, endPoint y: 218, distance: 198.2
click at [531, 218] on input "M0 – Zielbild, Steuerung & Setup-Prozess" at bounding box center [506, 208] width 411 height 28
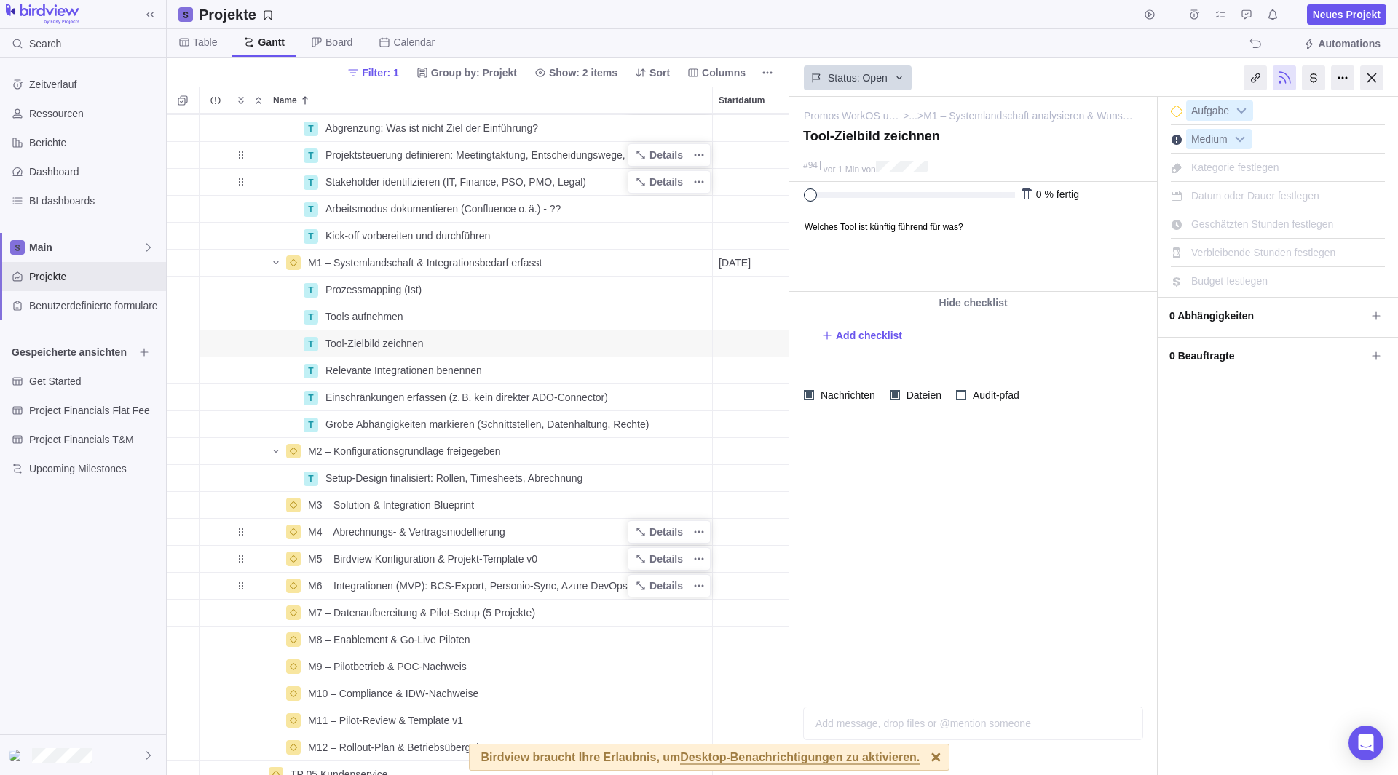
scroll to position [146, 0]
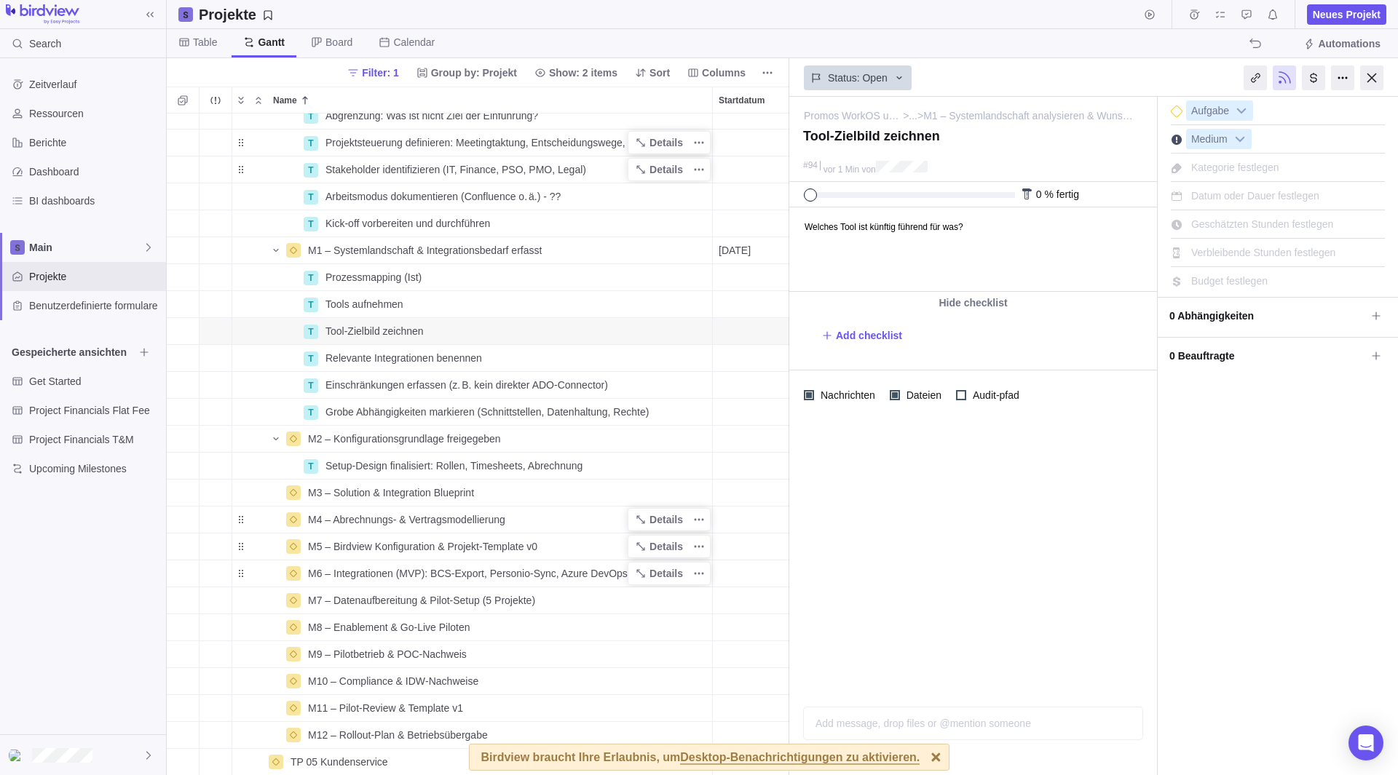
type input "M0 – Zielbild, Steuerung & Setup-Prozess aufgesetzt"
click at [446, 440] on div "M0 – Zielbild, Steuerung & Setup-Prozess aufgesetzt [DATE] [DATE] 3T Open 39 T …" at bounding box center [478, 445] width 622 height 662
click at [183, 440] on icon "Add sub-activity" at bounding box center [182, 439] width 8 height 8
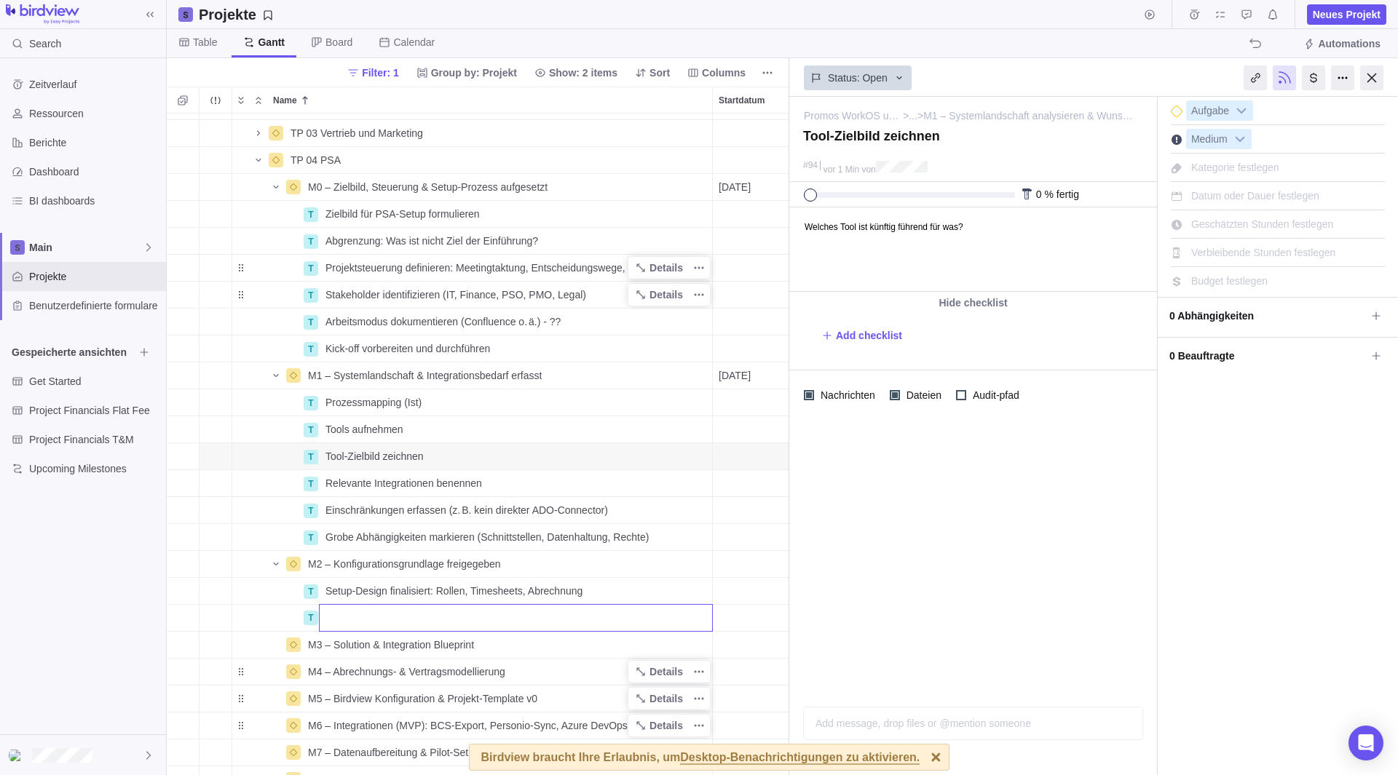
scroll to position [0, 0]
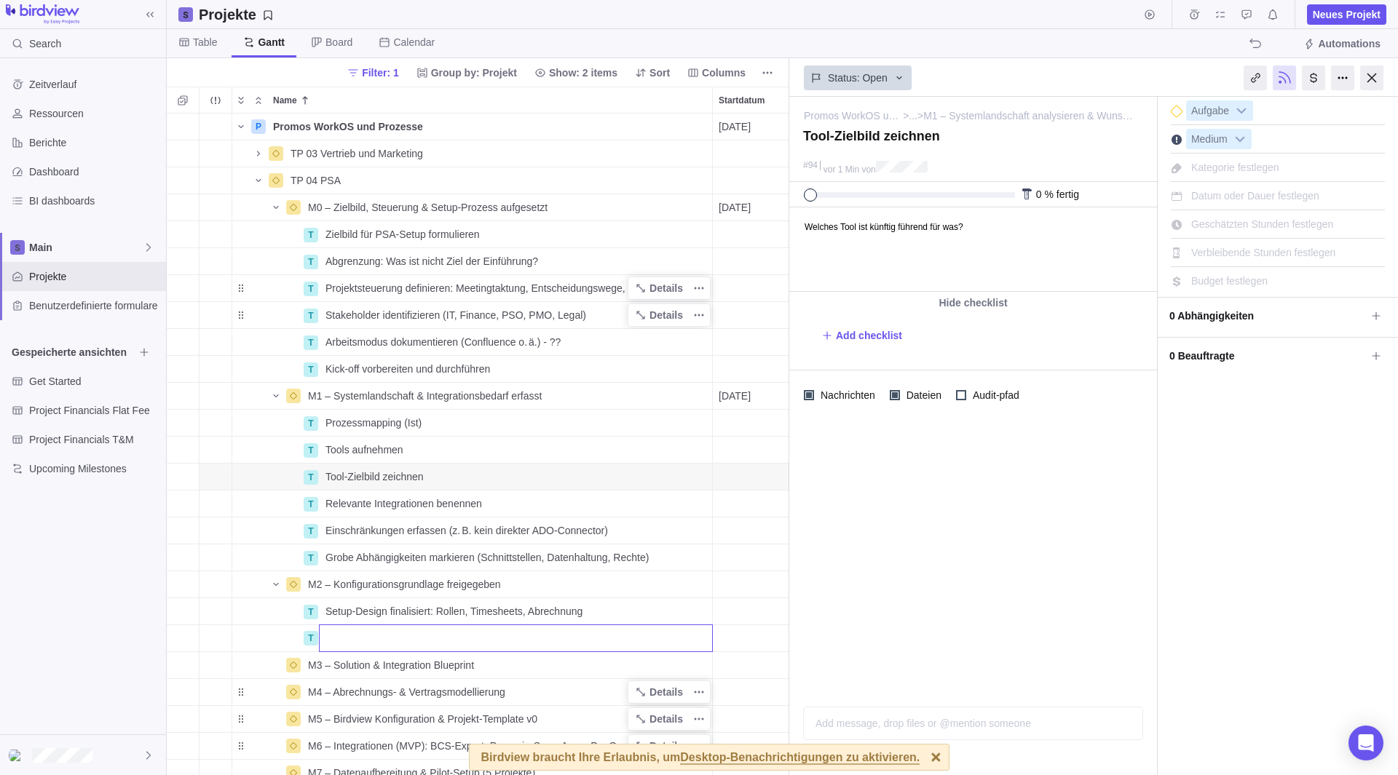
click at [403, 590] on div "P Promos WorkOS und Prozesse Details [DATE] [DATE] 107T Open 3 TP 03 Vertrieb u…" at bounding box center [478, 445] width 622 height 662
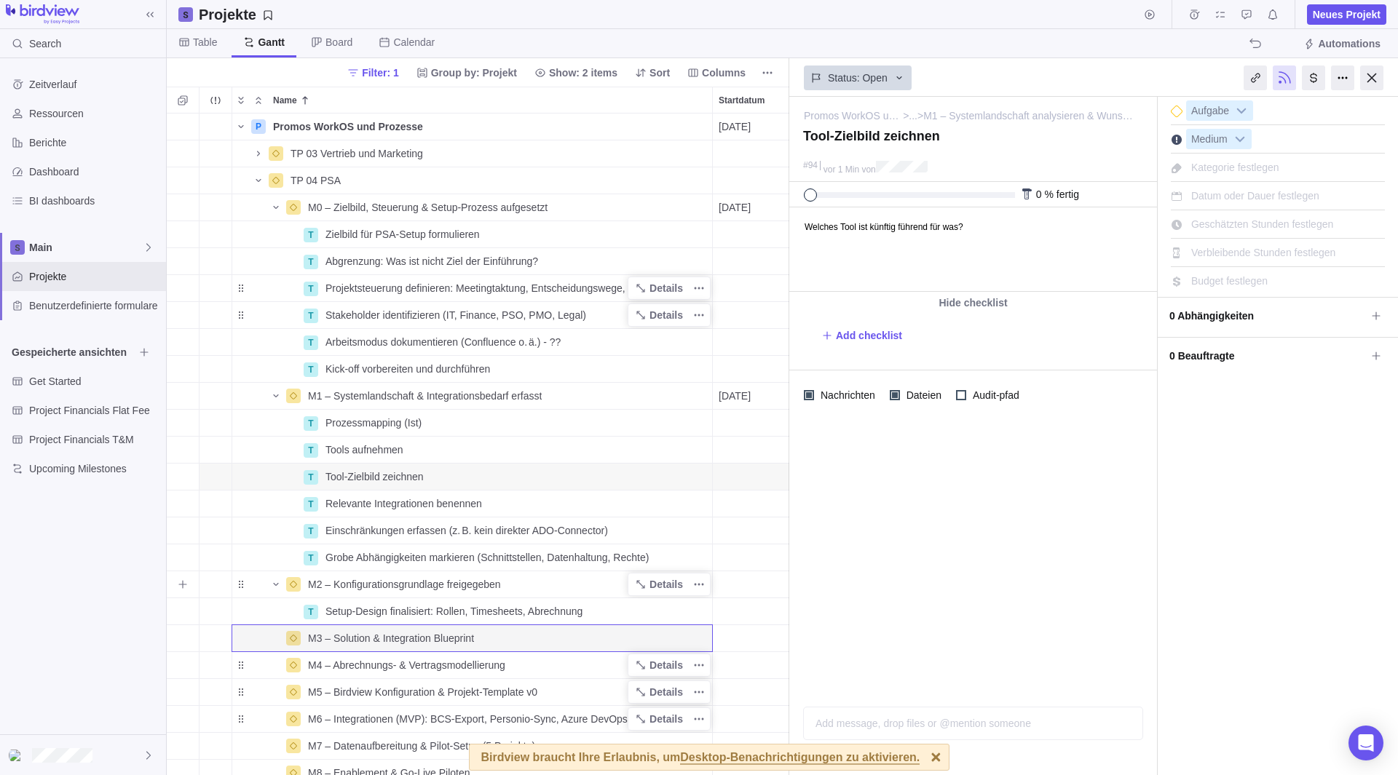
click at [437, 586] on span "M2 – Konfigurationsgrundlage freigegeben" at bounding box center [404, 584] width 193 height 15
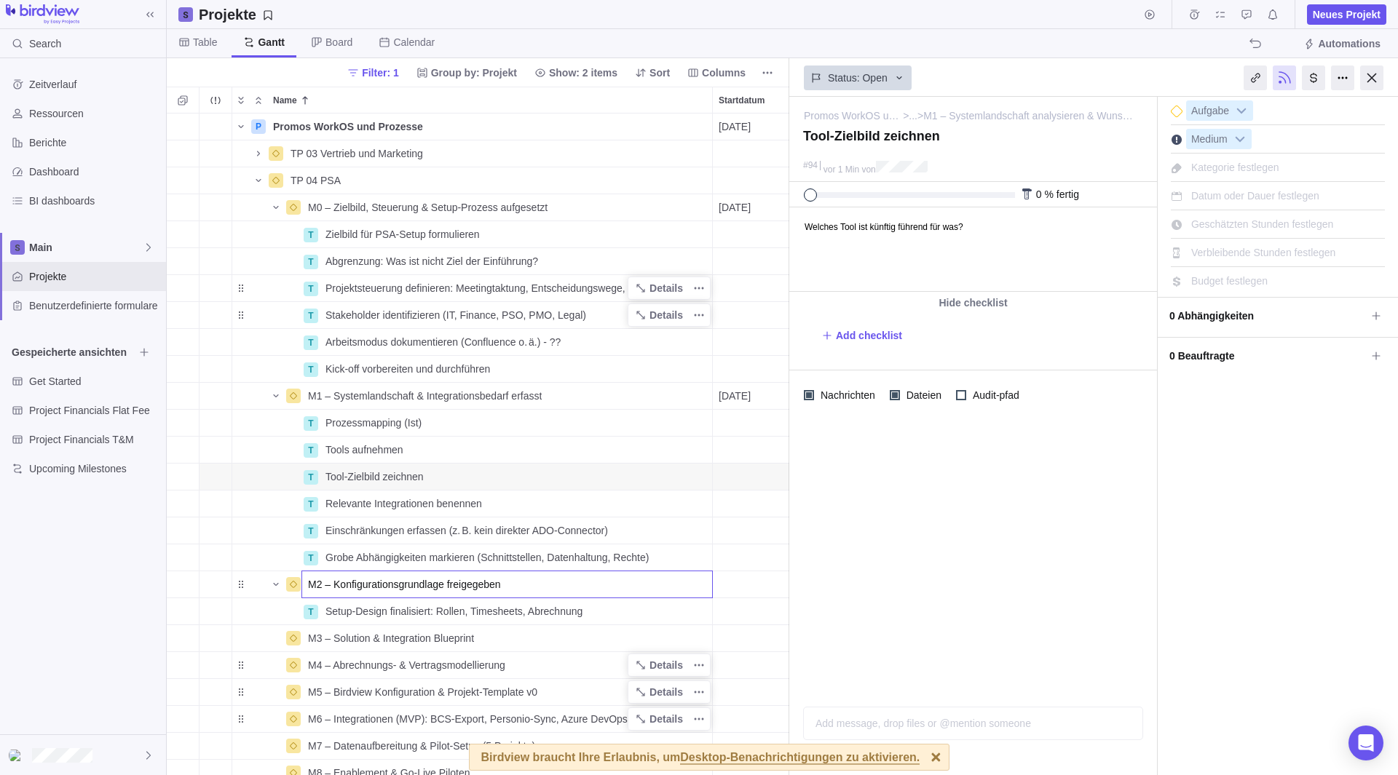
click at [499, 613] on div "P Promos WorkOS und Prozesse Details [DATE] [DATE] 107T Open 3 TP 03 Vertrieb u…" at bounding box center [478, 445] width 622 height 662
click at [518, 611] on span "Setup-Design finalisiert: Rollen, Timesheets, Abrechnung" at bounding box center [453, 611] width 257 height 15
type input "Rollen & Rechteprofil konfigurieren"
click at [175, 582] on div "P Promos WorkOS und Prozesse Details [DATE] [DATE] 107T Open 3 TP 03 Vertrieb u…" at bounding box center [478, 445] width 622 height 662
click at [177, 582] on icon "Add sub-activity" at bounding box center [183, 585] width 12 height 12
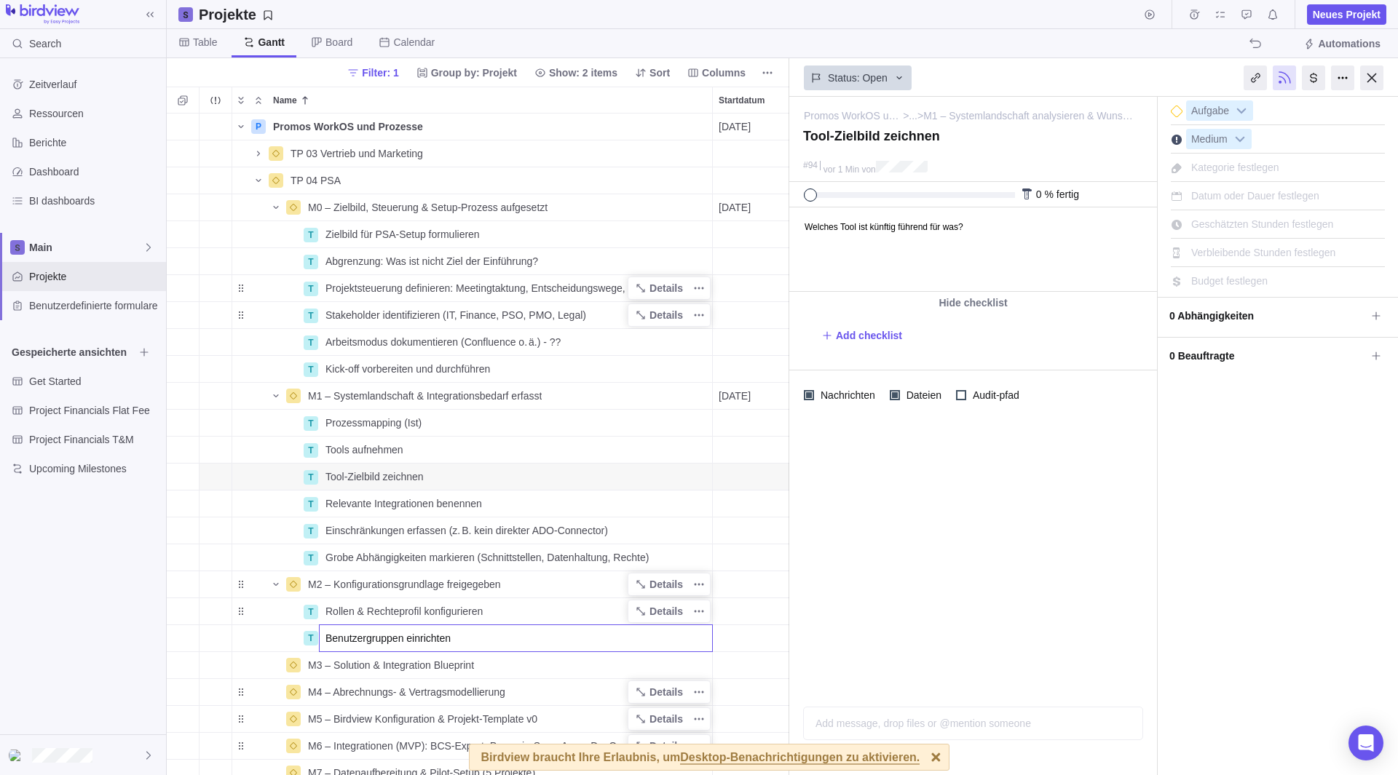
type input "Benutzergruppen einrichten"
click at [189, 579] on div "P Promos WorkOS und Prozesse Details [DATE] [DATE] 107T Open 3 TP 03 Vertrieb u…" at bounding box center [478, 445] width 622 height 662
click at [189, 582] on span "Add sub-activity" at bounding box center [183, 584] width 20 height 20
type input "Projektarten & Templates anlegen"
click at [165, 587] on body "Search Zeitverlauf Ressourcen Berichte Dashboard BI dashboards Main Projekte Be…" at bounding box center [699, 387] width 1398 height 775
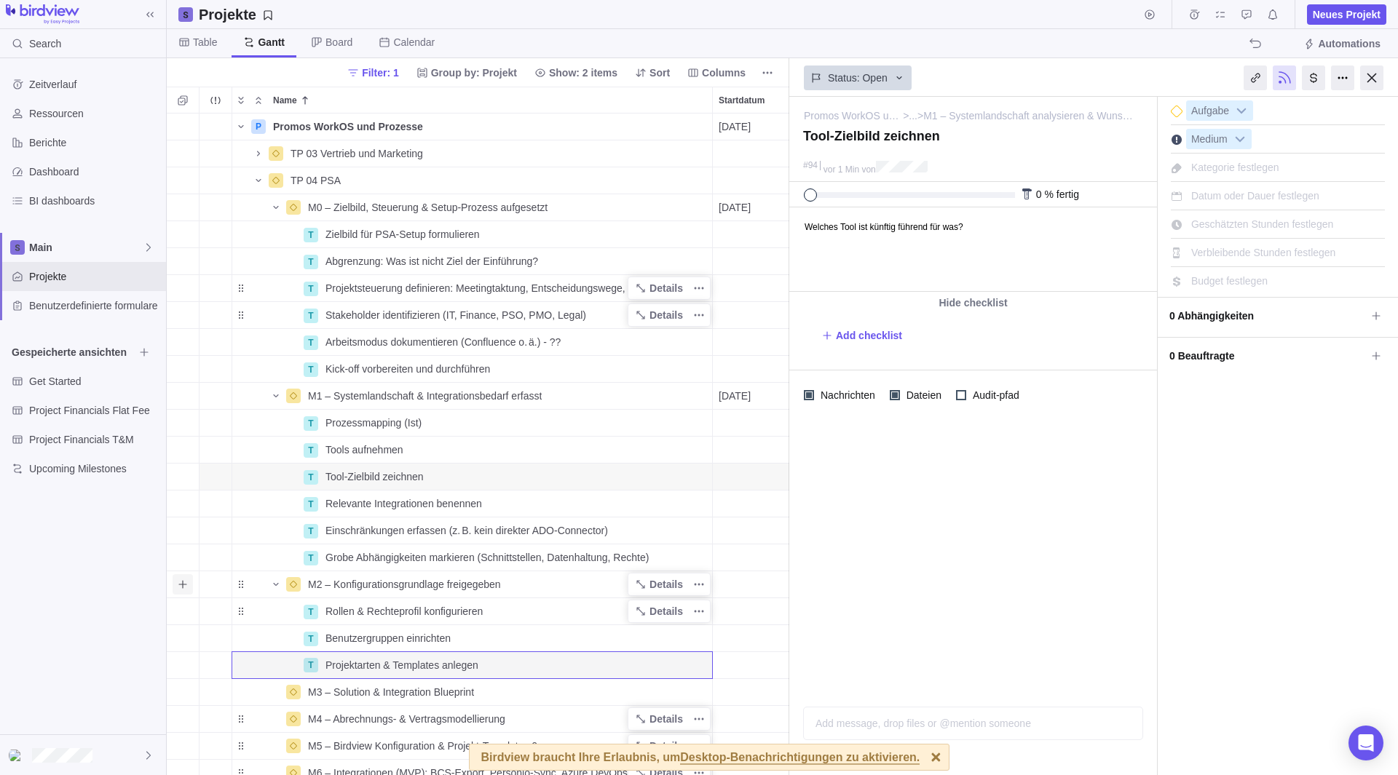
click at [178, 588] on icon "Add sub-activity" at bounding box center [183, 585] width 12 height 12
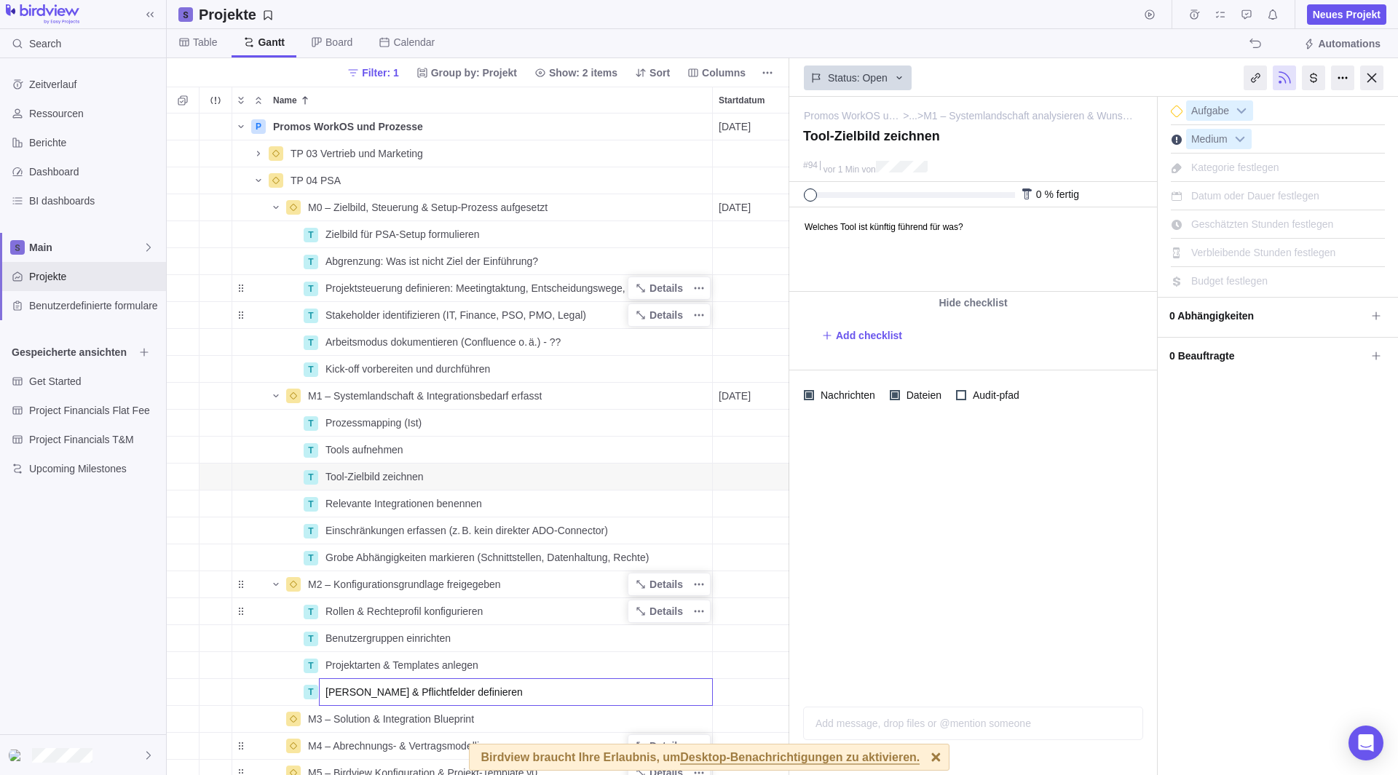
type input "[PERSON_NAME] & Pflichtfelder definieren"
click at [211, 576] on div "P Promos WorkOS und Prozesse Details [DATE] [DATE] 107T Open 3 TP 03 Vertrieb u…" at bounding box center [478, 445] width 622 height 662
click at [181, 582] on icon "Add sub-activity" at bounding box center [183, 585] width 12 height 12
type input "Timesheet-Workflow konfigurieren"
click at [182, 572] on div "P Promos WorkOS und Prozesse Details [DATE] [DATE] 107T Open 3 TP 03 Vertrieb u…" at bounding box center [478, 445] width 622 height 662
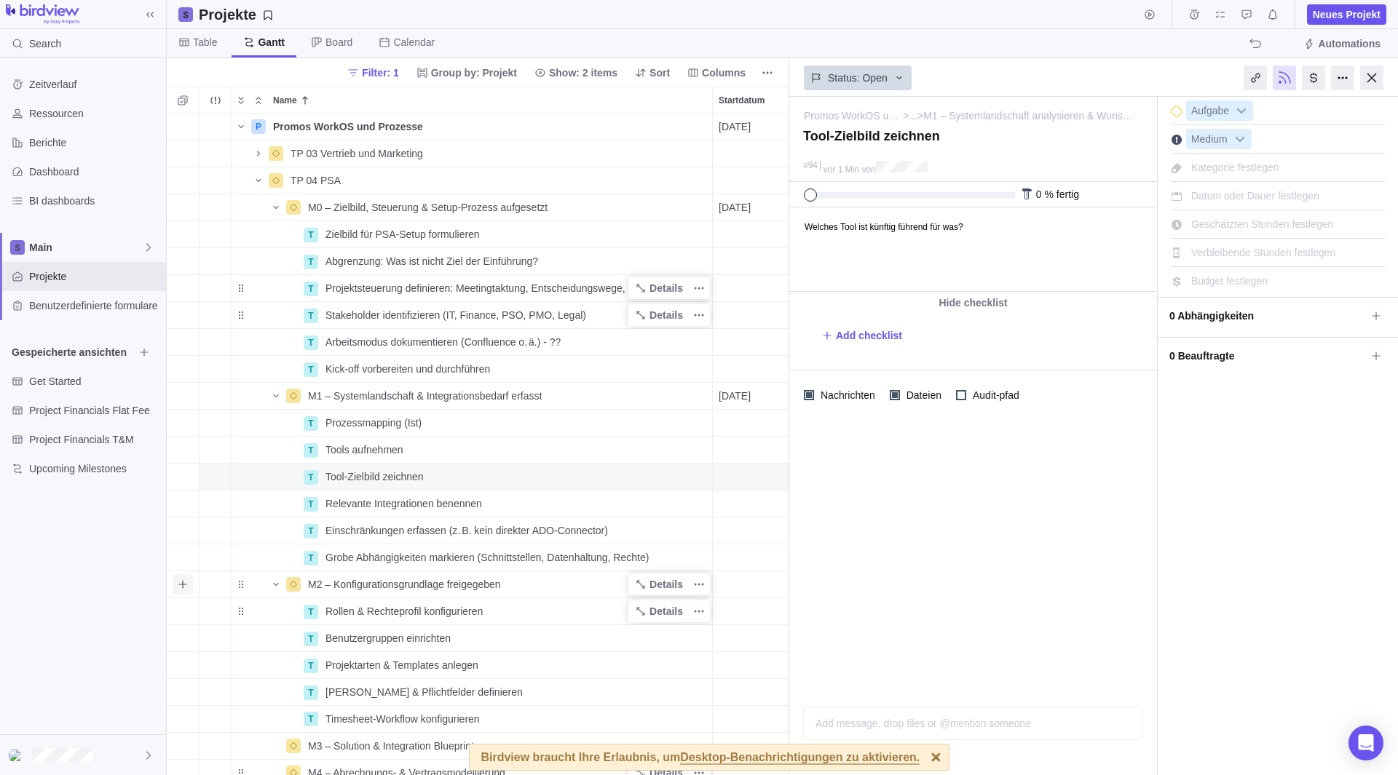
click at [186, 585] on icon "Add sub-activity" at bounding box center [183, 585] width 12 height 12
type input "Zeiterfassungsregeln definieren"
click at [323, 582] on div "P Promos WorkOS und Prozesse Details [DATE] [DATE] 107T Open 3 TP 03 Vertrieb u…" at bounding box center [478, 445] width 622 height 662
click at [190, 585] on span "Add sub-activity" at bounding box center [183, 584] width 20 height 20
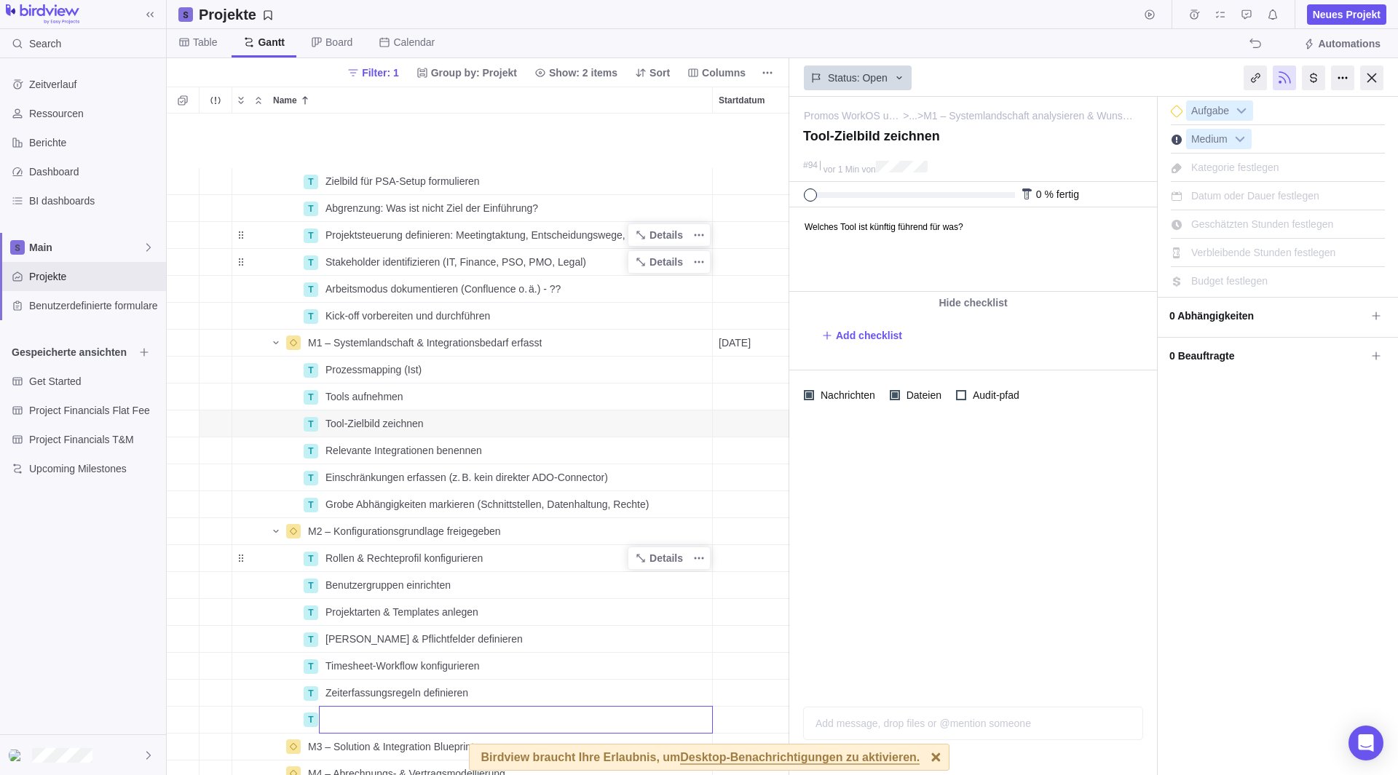
scroll to position [168, 0]
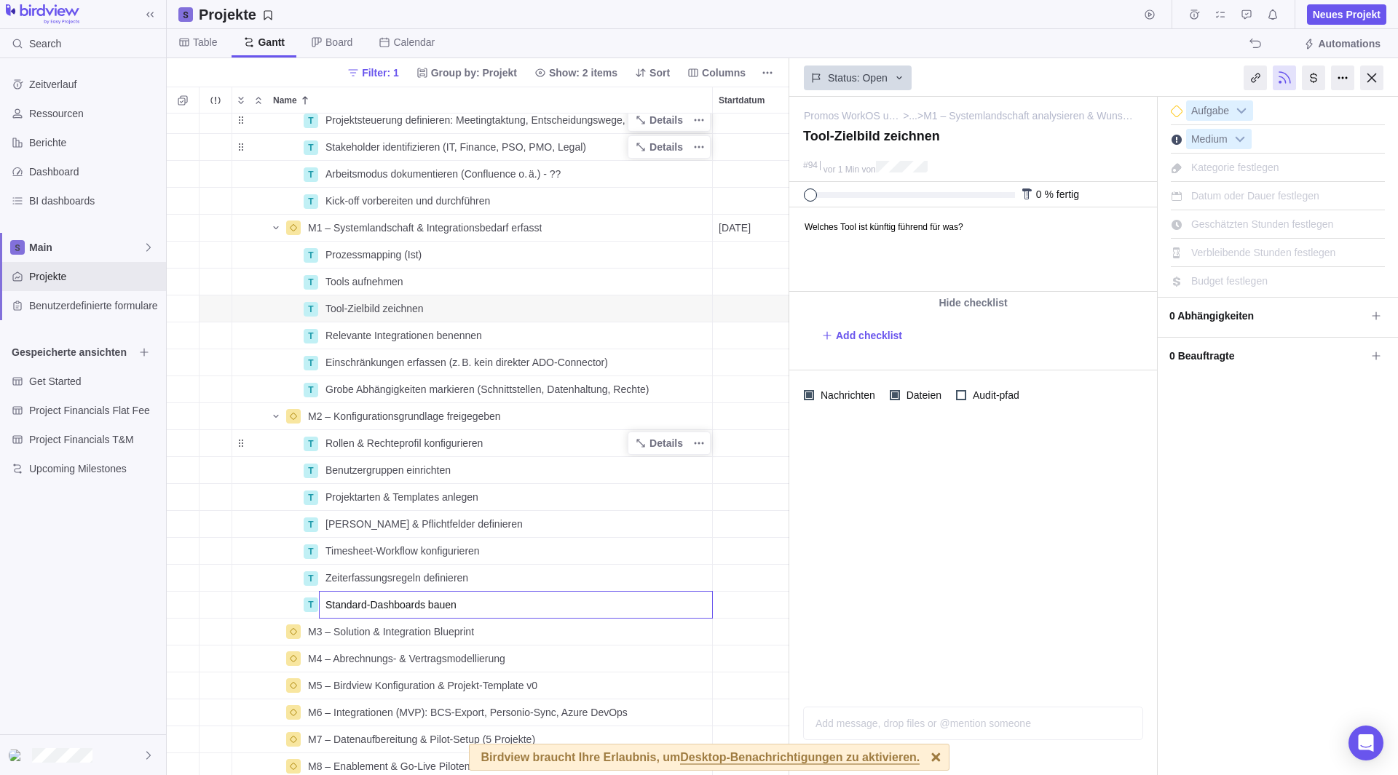
type input "Standard-Dashboards bauen"
click at [438, 419] on div "T Projektsteuerung definieren: Meetingtaktung, Entscheidungswege, Freigaben Det…" at bounding box center [478, 445] width 622 height 662
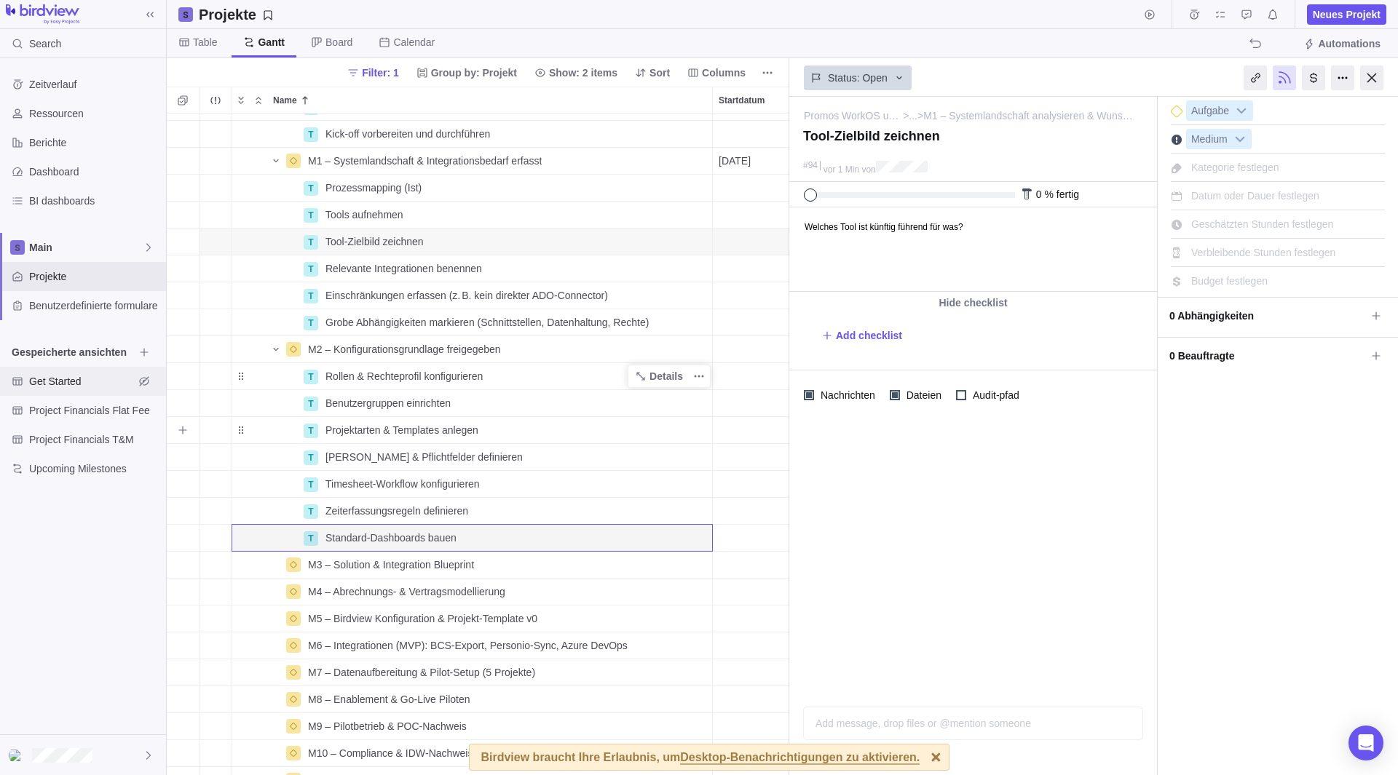
scroll to position [241, 0]
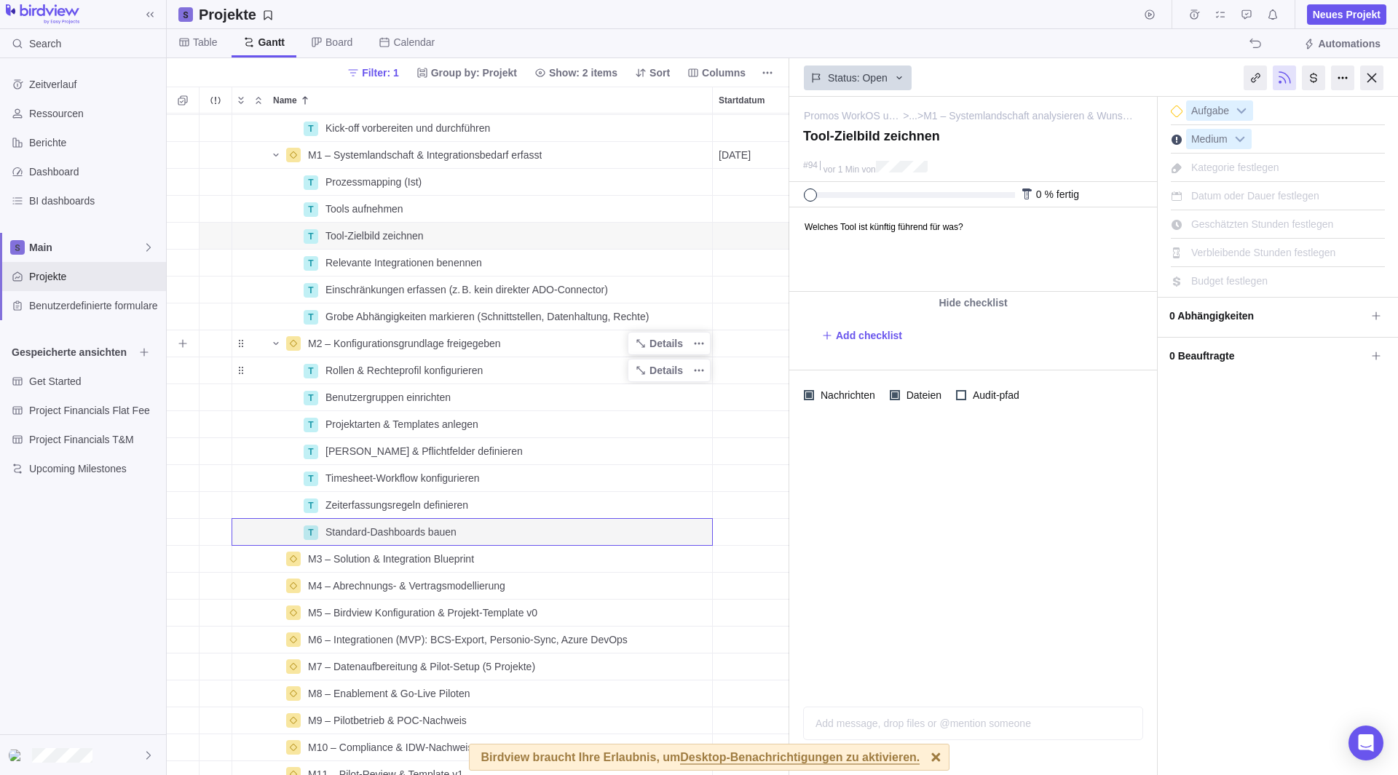
click at [393, 344] on span "M2 – Konfigurationsgrundlage freigegeben" at bounding box center [404, 343] width 193 height 15
click at [416, 341] on input "M2 – Konfigurationsgrundlage freigegeben" at bounding box center [506, 344] width 411 height 28
drag, startPoint x: 524, startPoint y: 343, endPoint x: 332, endPoint y: 338, distance: 192.2
click at [332, 338] on input "M2 – Konfigurationsgrundlage freigegeben" at bounding box center [506, 344] width 411 height 28
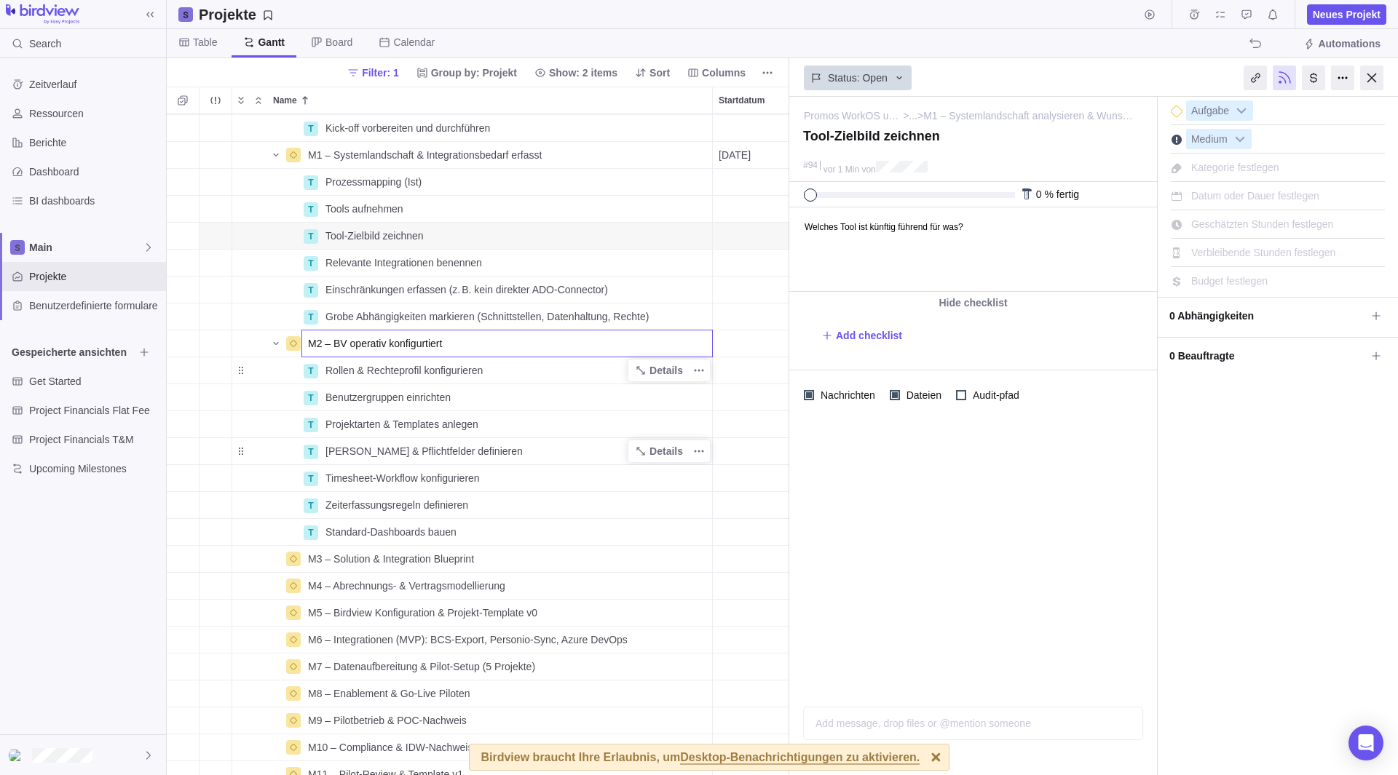
type input "M2 – BV operativ konfigurtiert"
click at [528, 441] on div "T Arbeitsmodus dokumentieren (Confluence o. ä.) - ?? Details Open 90 T Kick-off…" at bounding box center [478, 445] width 622 height 662
click at [397, 335] on div "M2 – BV operativ konfigurtiert" at bounding box center [507, 343] width 410 height 26
click at [429, 337] on input "M2 – BV operativ konfigurtiert" at bounding box center [506, 344] width 411 height 28
click at [468, 341] on input "M2 – BV operativ konfiguriert" at bounding box center [506, 344] width 411 height 28
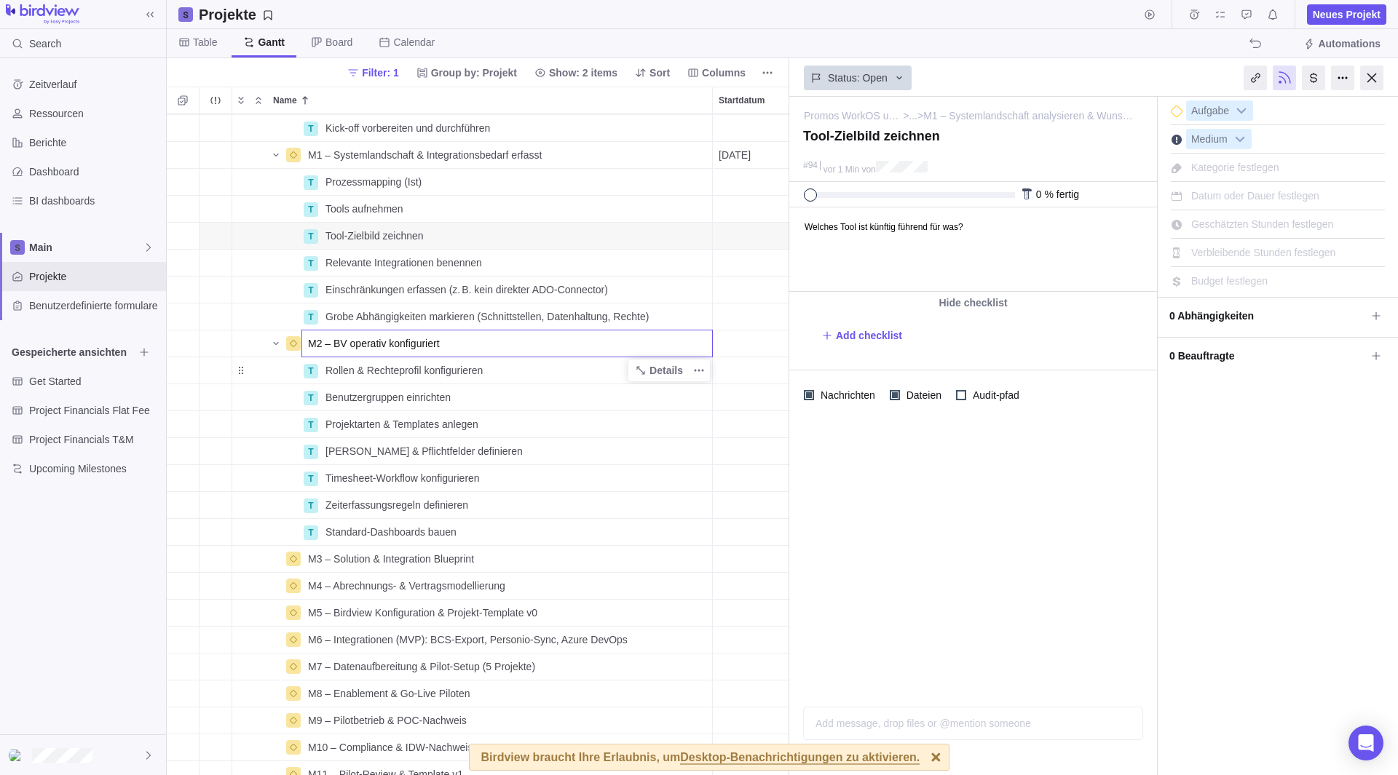
type input "M2 – BV operativ konfiguriert"
click at [535, 433] on div "T Arbeitsmodus dokumentieren (Confluence o. ä.) - ?? Details Open 90 T Kick-off…" at bounding box center [478, 445] width 622 height 662
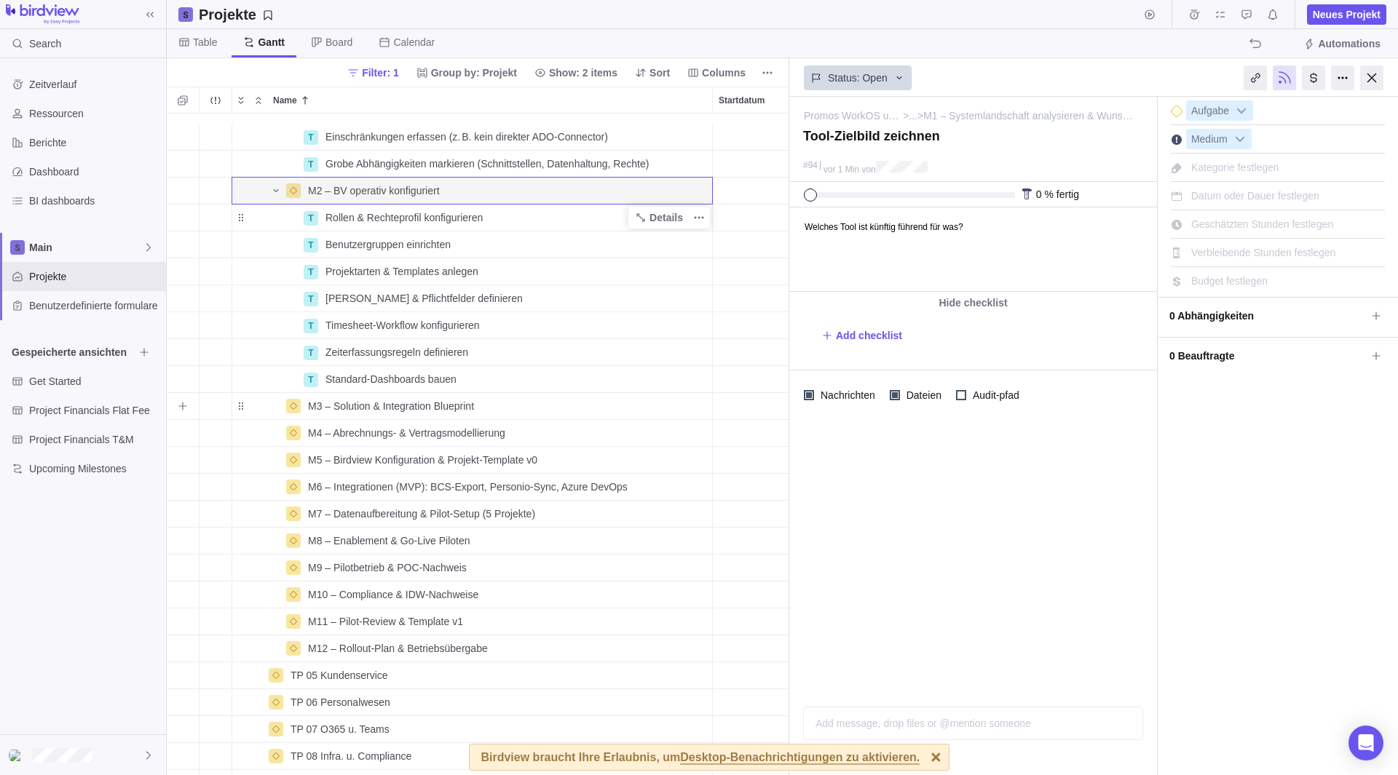
scroll to position [459, 0]
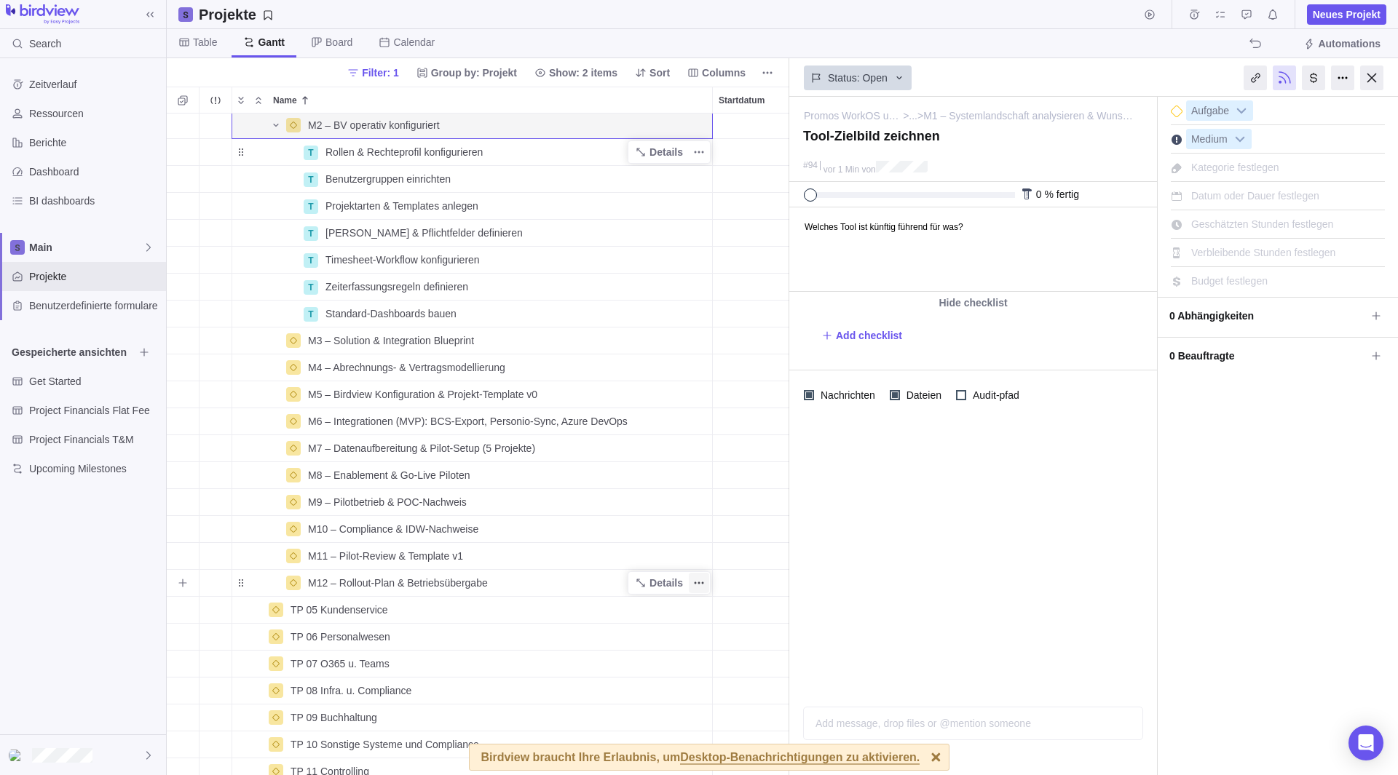
click at [697, 585] on icon "Weitere Aktionen" at bounding box center [699, 583] width 12 height 12
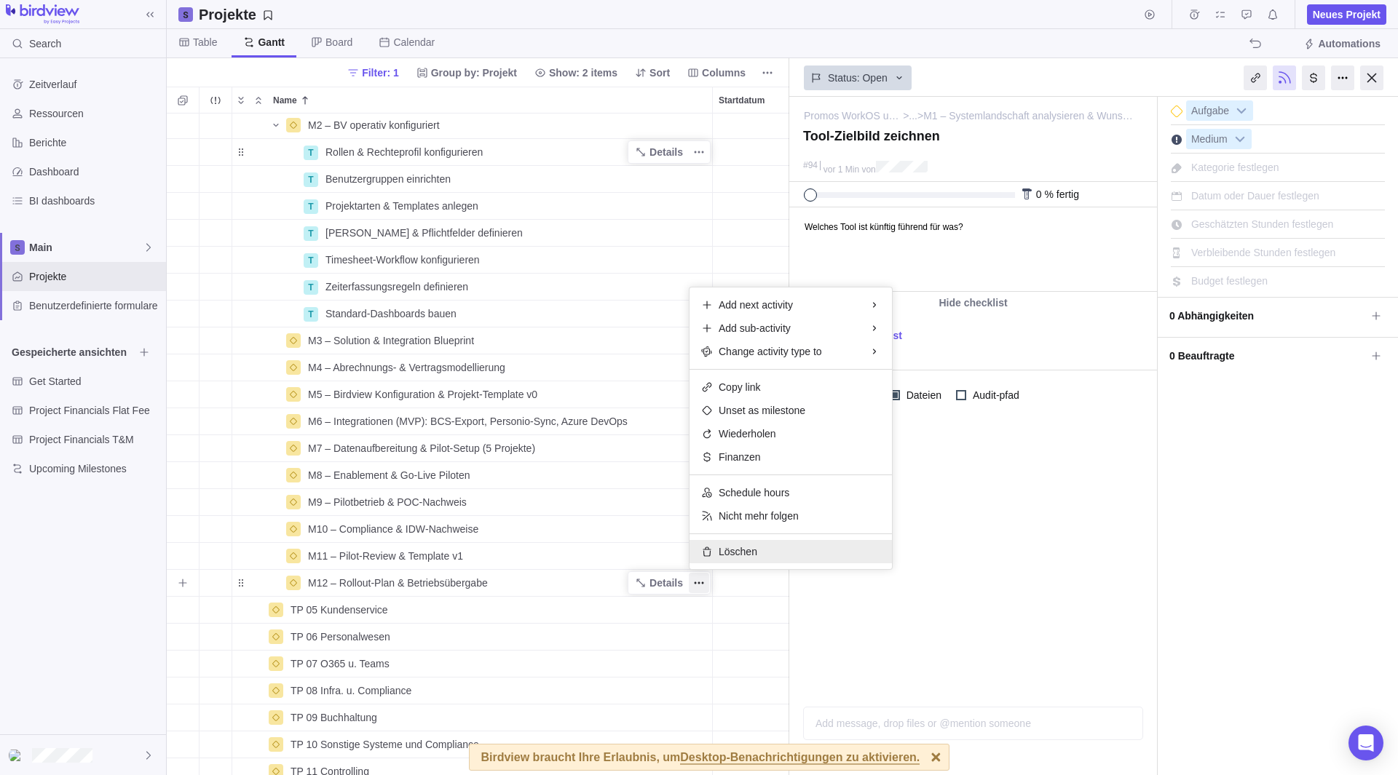
click at [737, 557] on span "Löschen" at bounding box center [737, 551] width 39 height 15
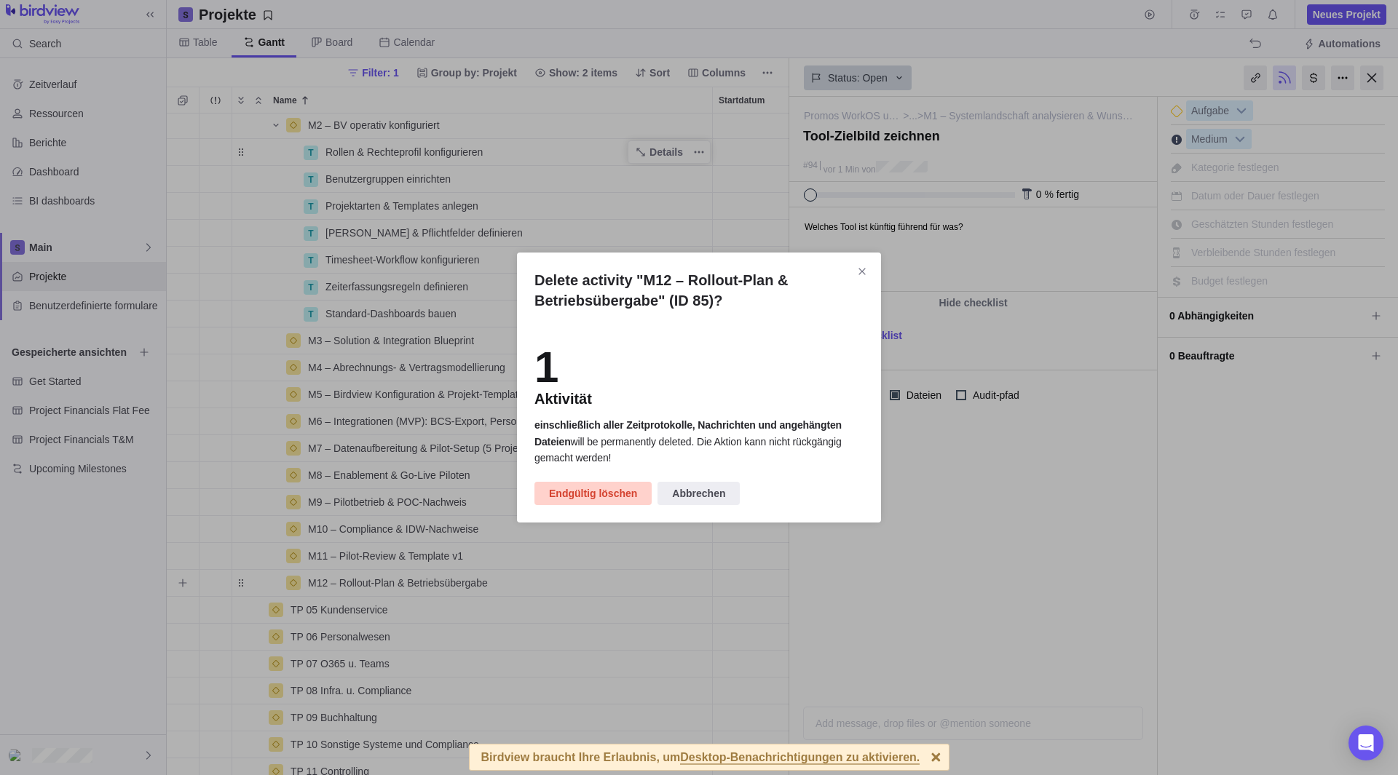
click at [579, 491] on span "Endgültig löschen" at bounding box center [593, 493] width 88 height 17
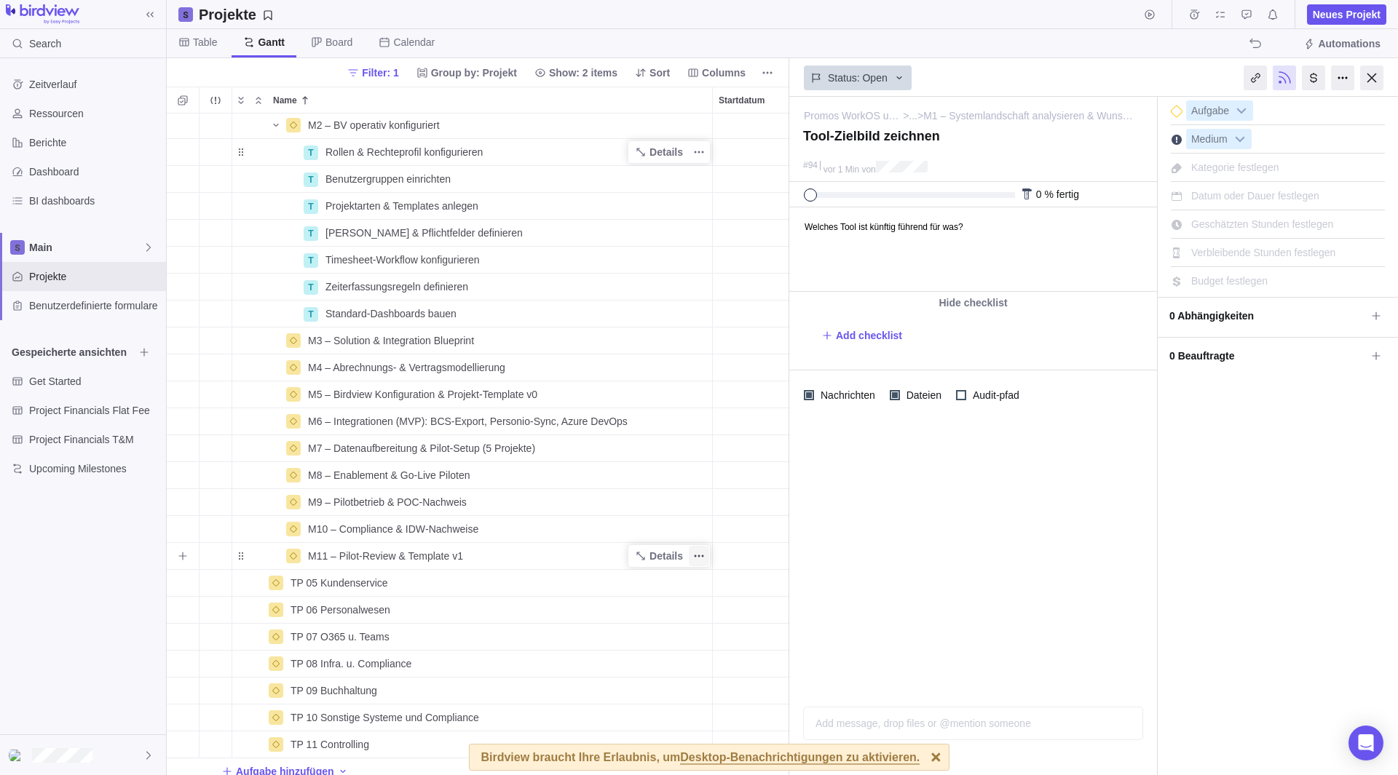
click at [702, 557] on icon "Weitere Aktionen" at bounding box center [703, 556] width 2 height 2
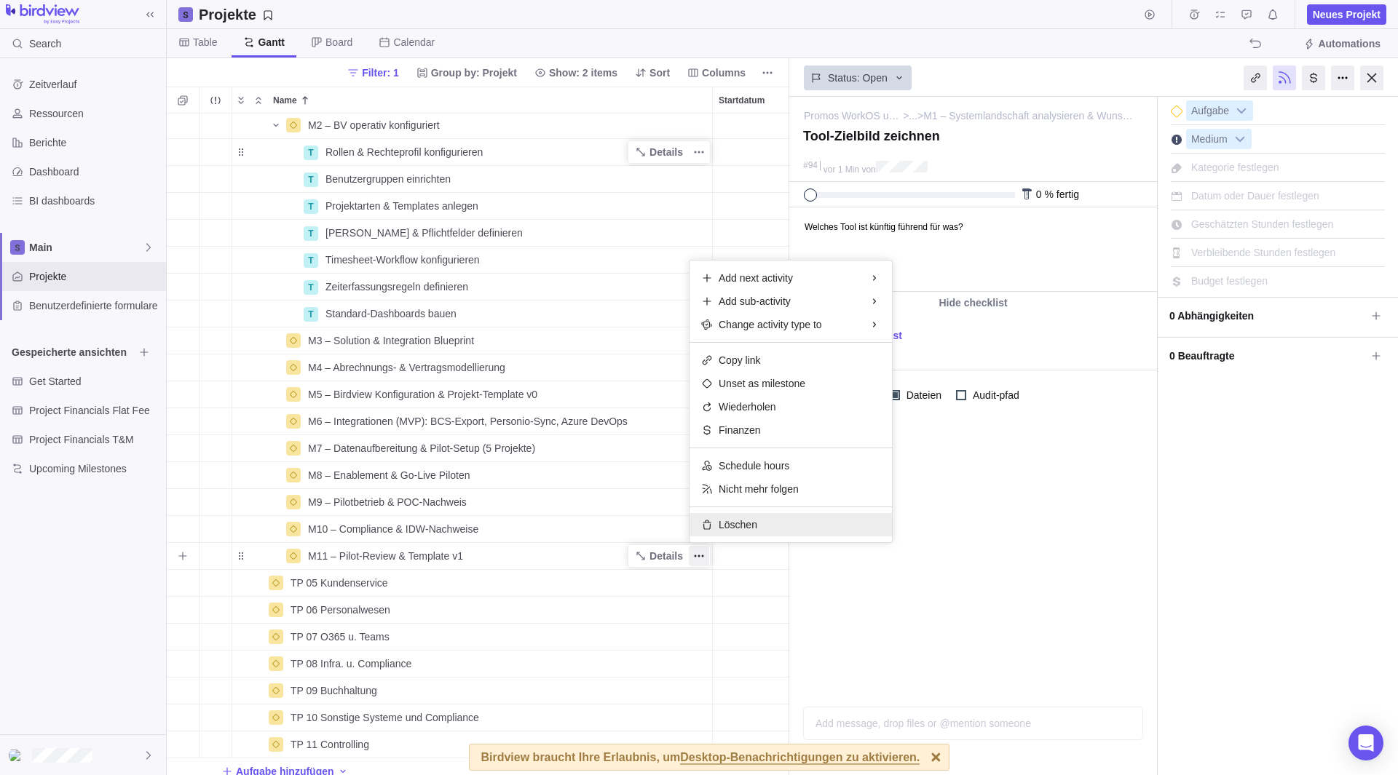
click at [729, 520] on span "Löschen" at bounding box center [737, 525] width 39 height 15
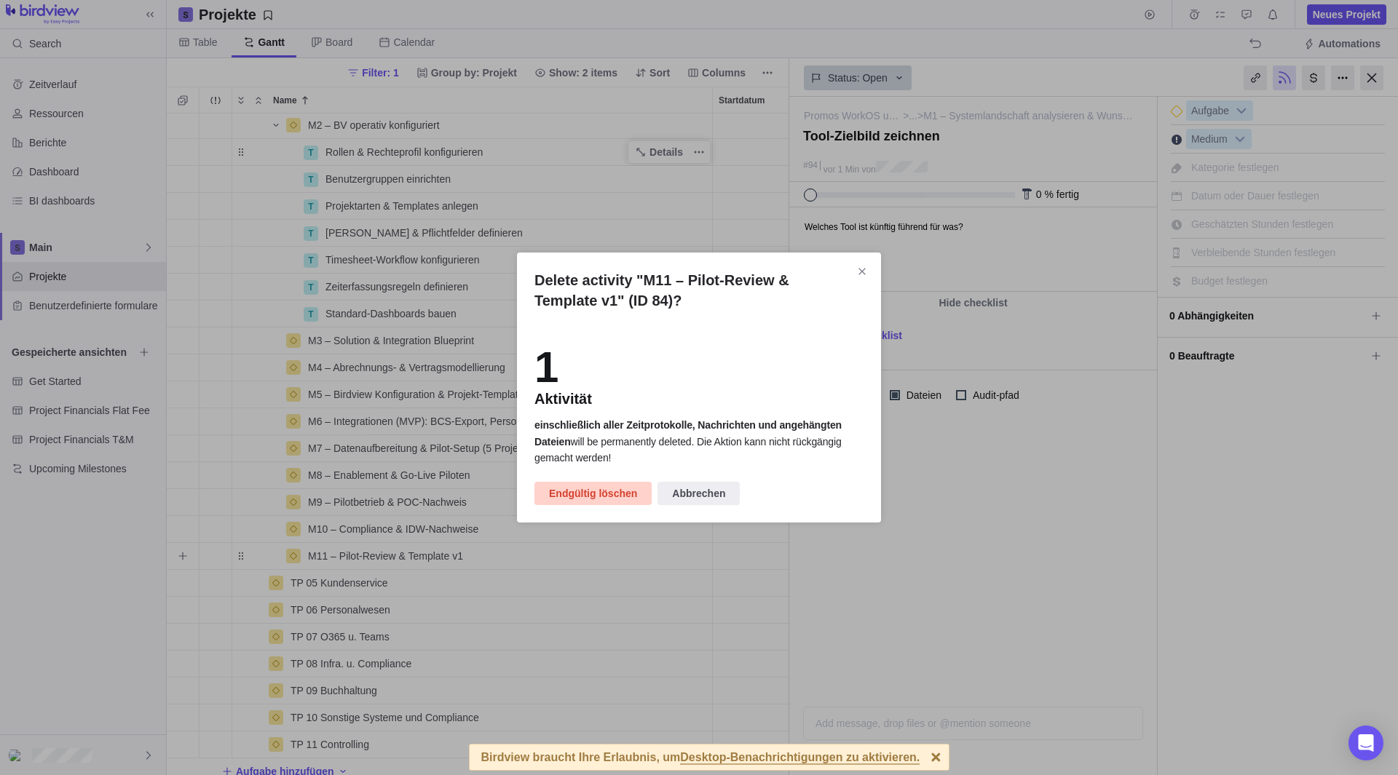
click at [582, 497] on span "Endgültig löschen" at bounding box center [593, 493] width 88 height 17
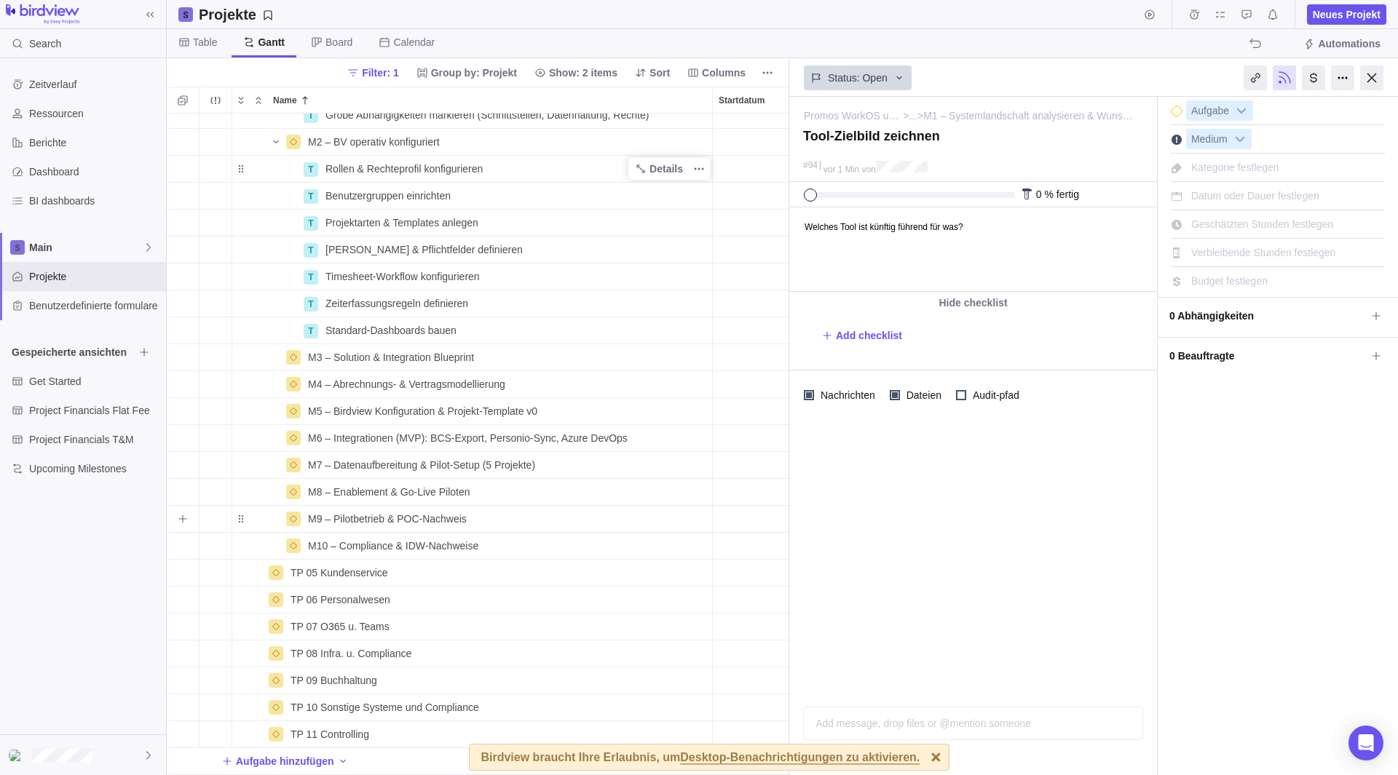
scroll to position [453, 0]
click at [698, 540] on icon "Weitere Aktionen" at bounding box center [699, 546] width 12 height 12
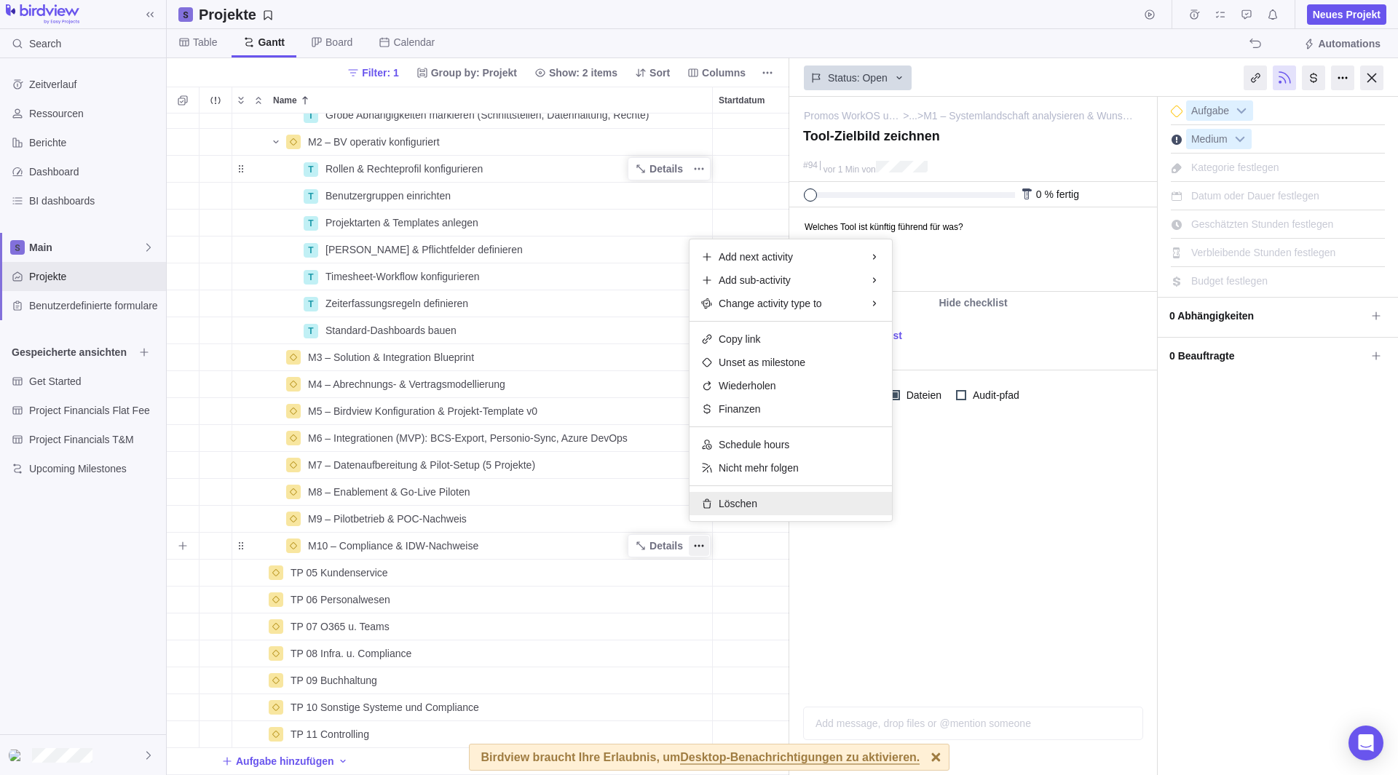
click at [725, 507] on span "Löschen" at bounding box center [737, 503] width 39 height 15
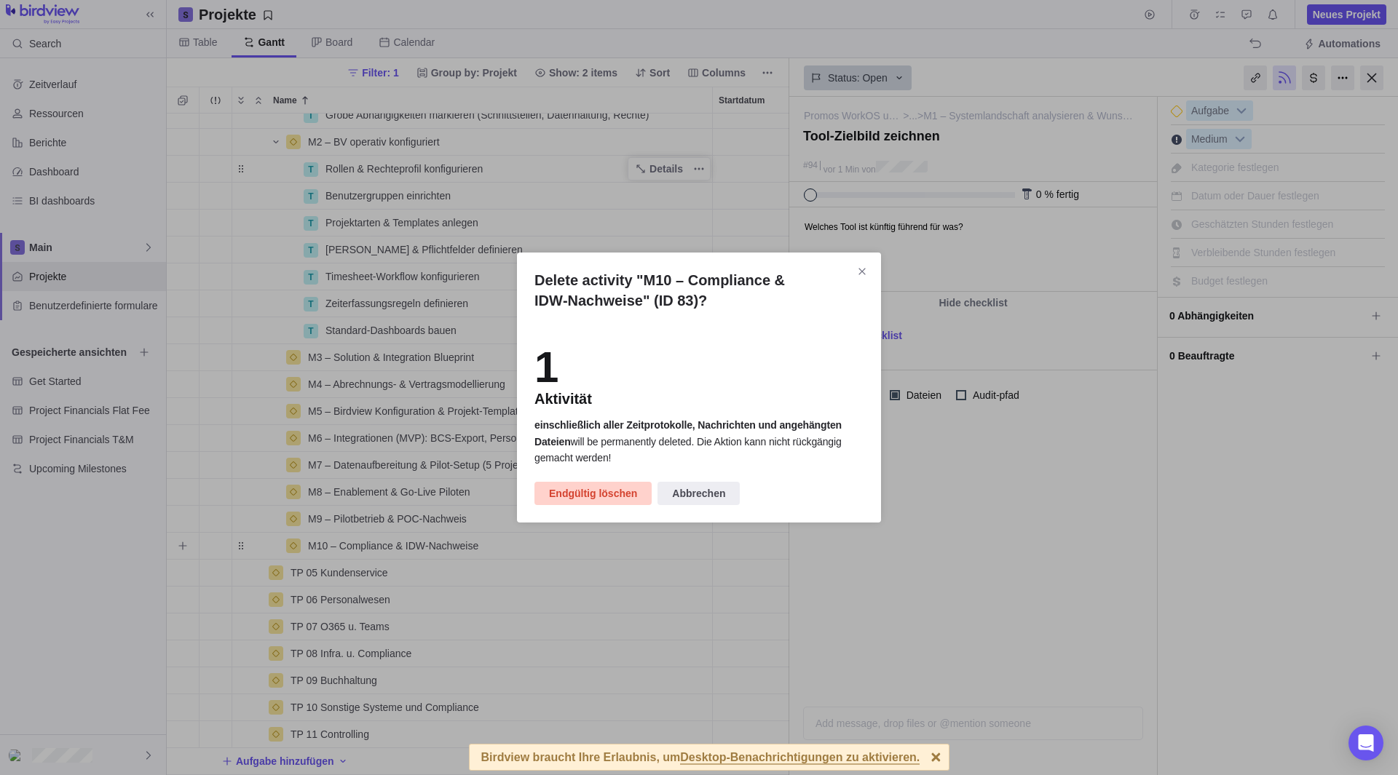
click at [607, 486] on span "Endgültig löschen" at bounding box center [593, 493] width 88 height 17
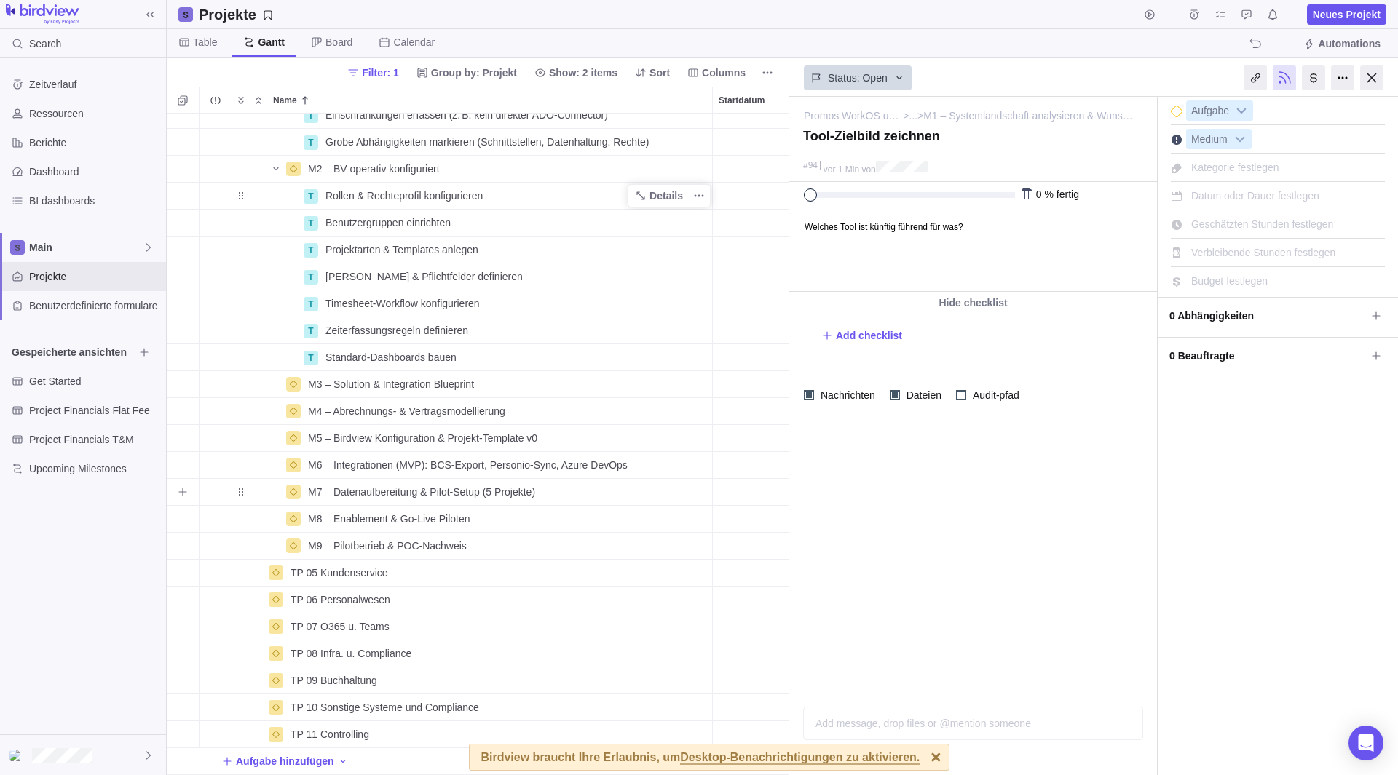
scroll to position [427, 0]
click at [698, 379] on icon "Weitere Aktionen" at bounding box center [699, 385] width 12 height 12
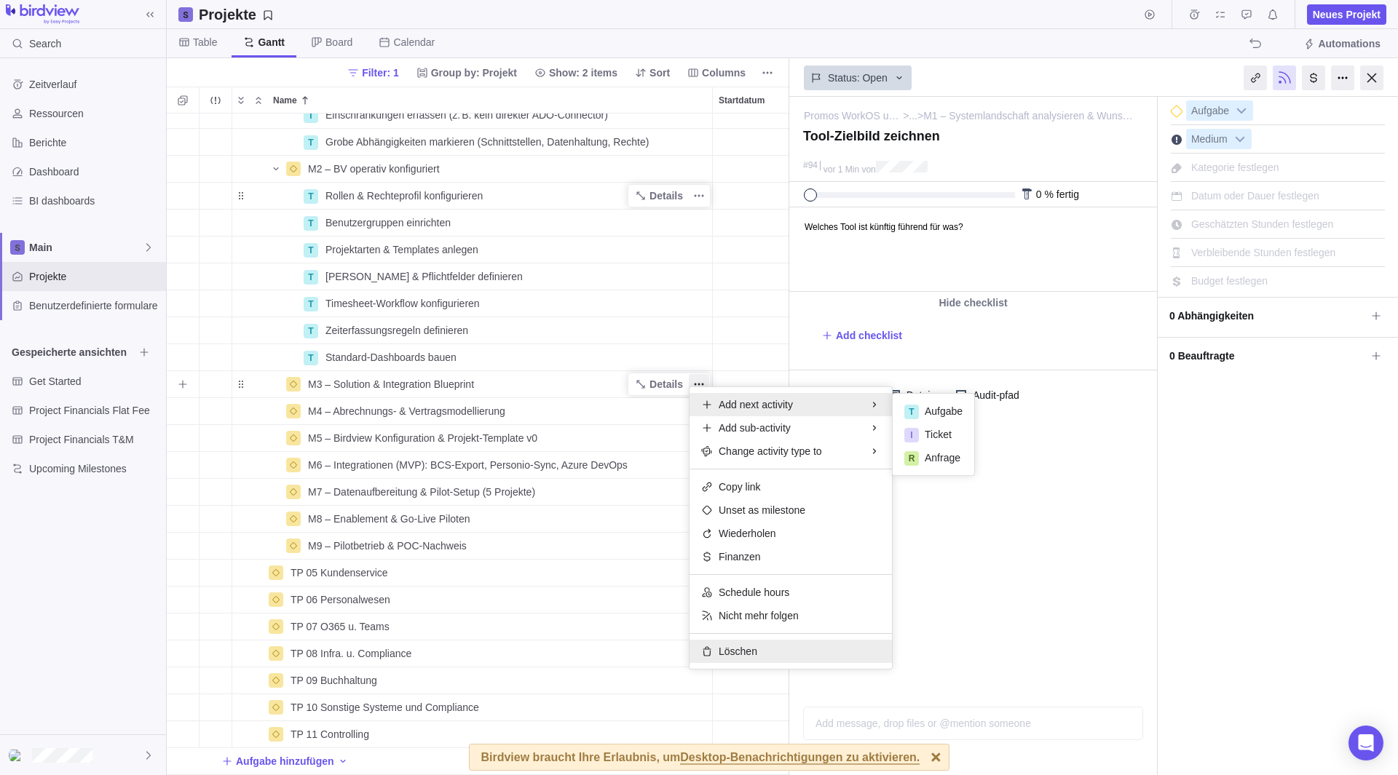
click at [741, 651] on span "Löschen" at bounding box center [737, 651] width 39 height 15
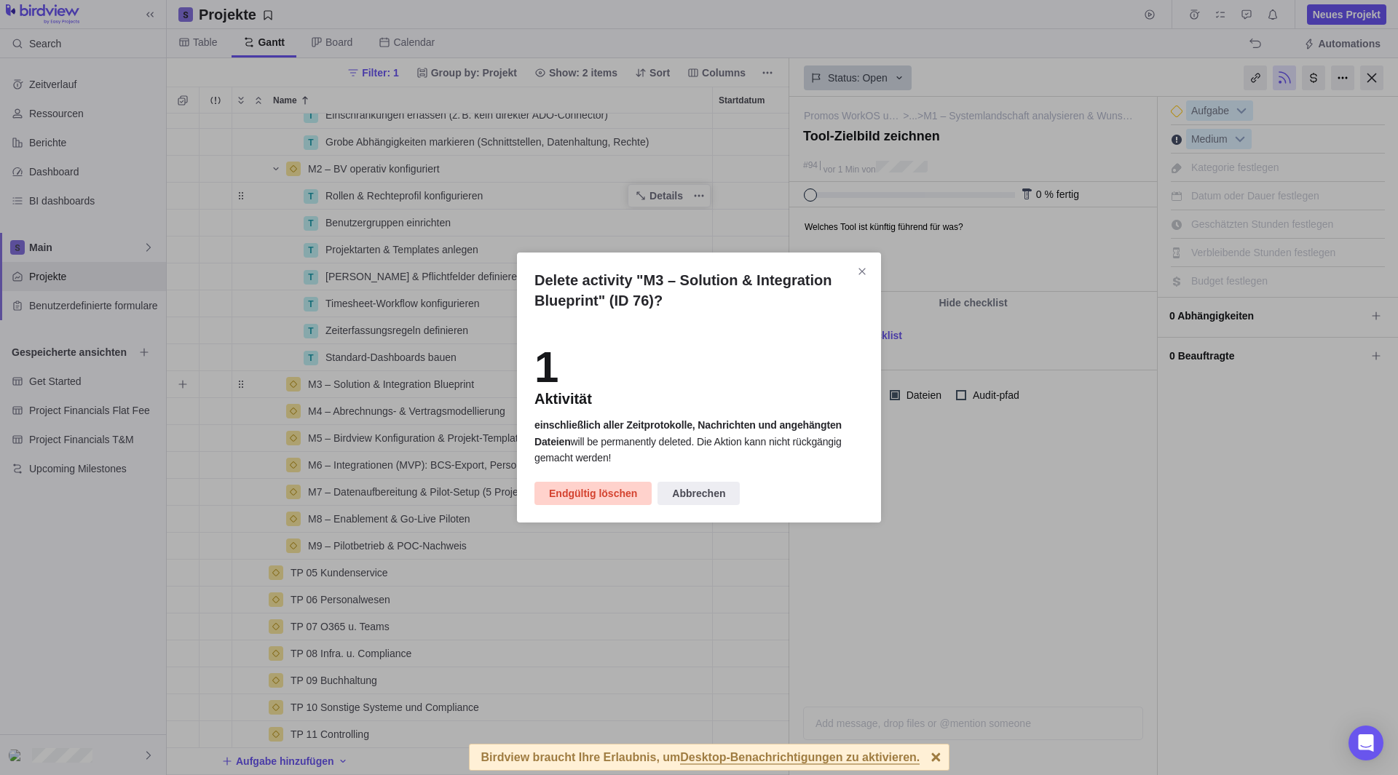
click at [588, 494] on span "Endgültig löschen" at bounding box center [593, 493] width 88 height 17
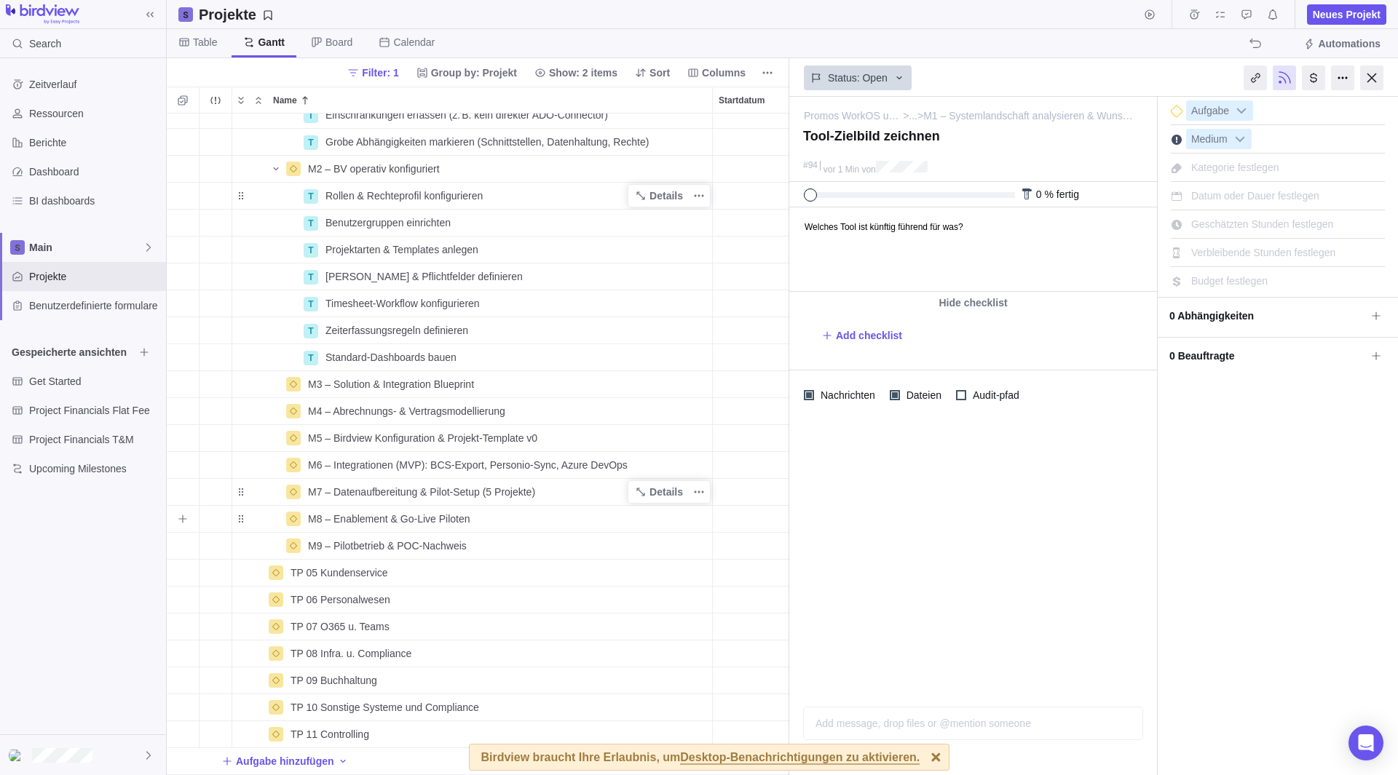
scroll to position [400, 0]
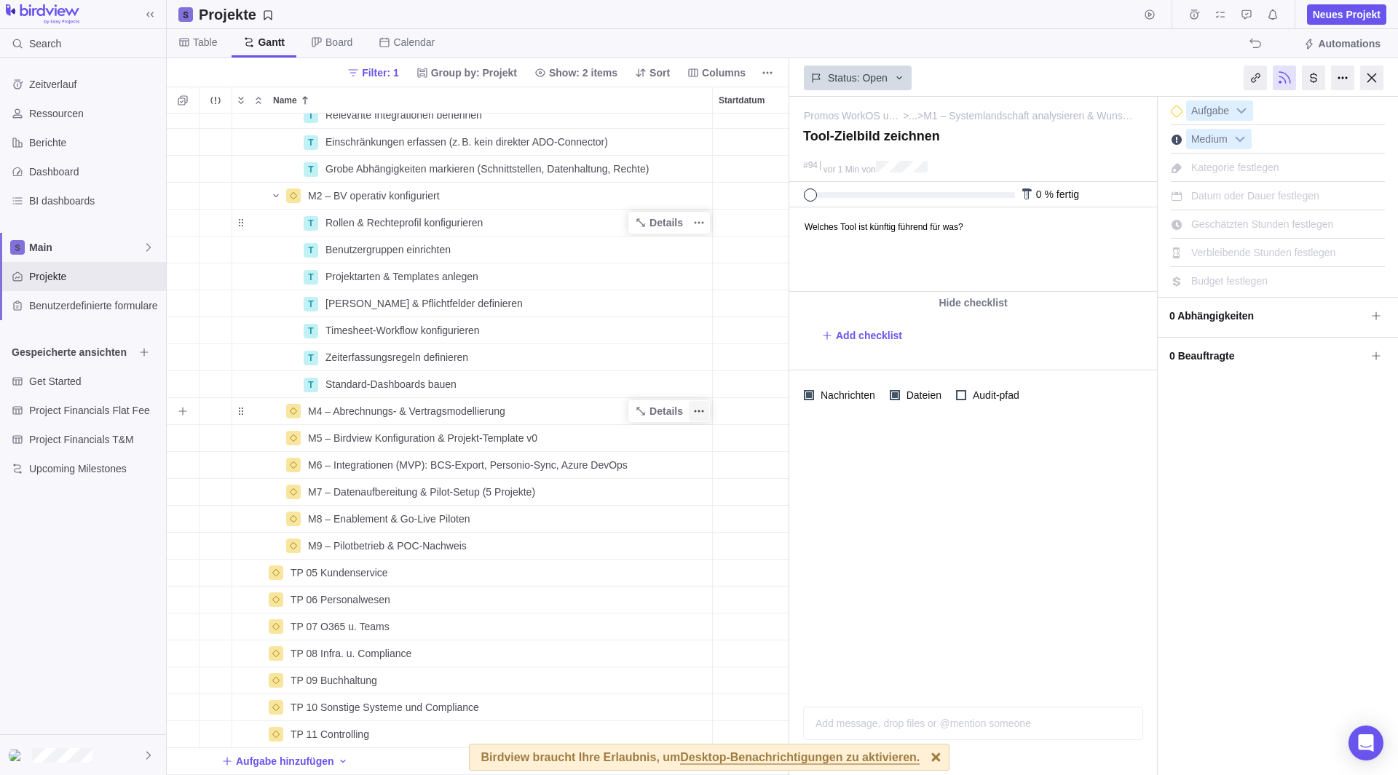
click at [695, 405] on icon "Weitere Aktionen" at bounding box center [699, 411] width 12 height 12
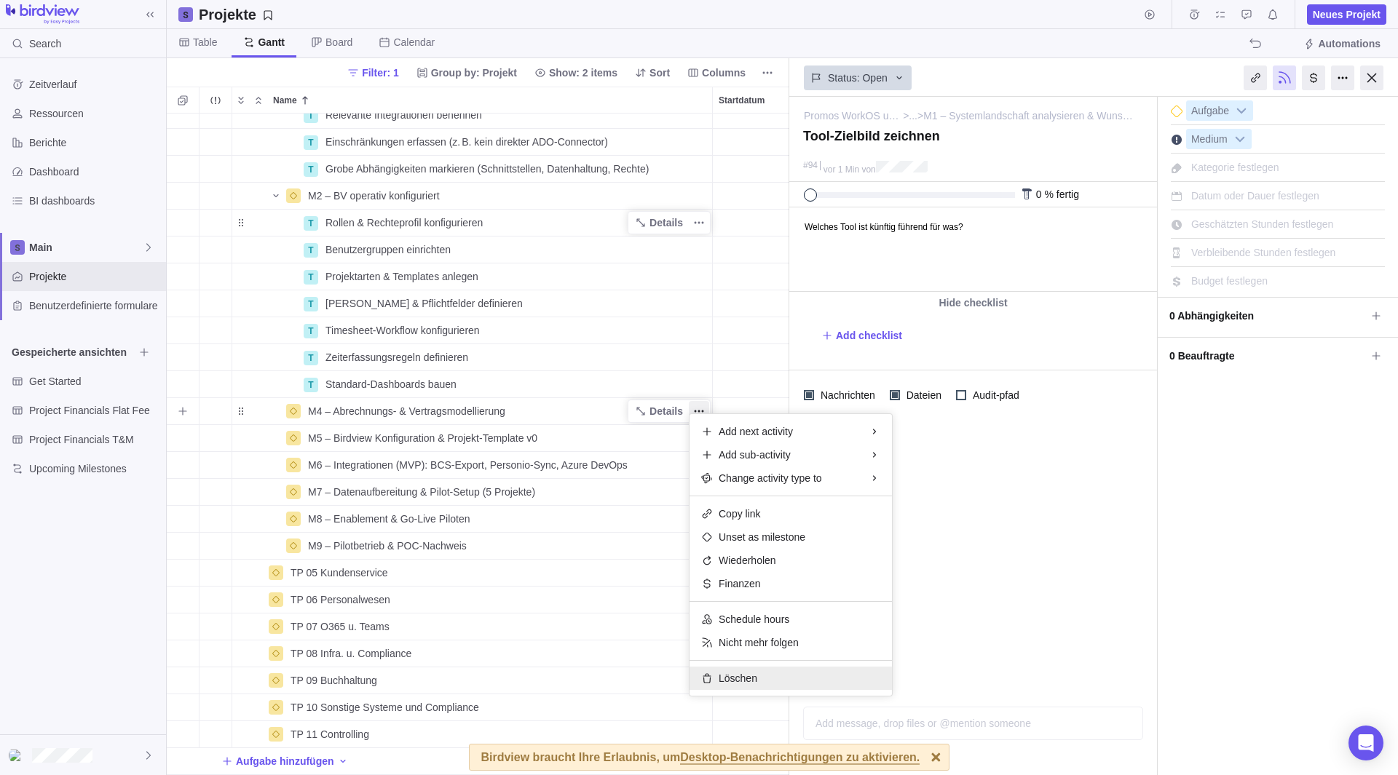
click at [749, 668] on div "Löschen" at bounding box center [790, 678] width 202 height 23
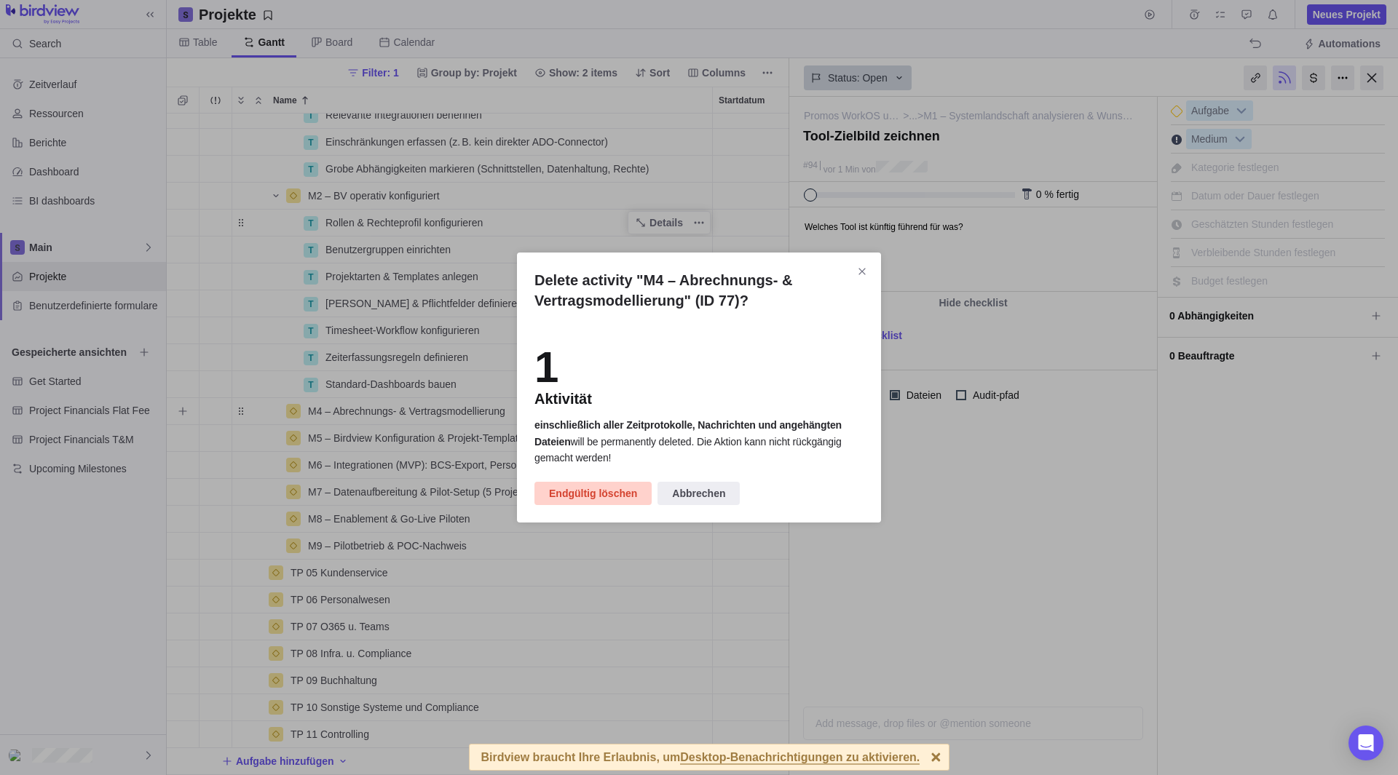
click at [602, 489] on span "Endgültig löschen" at bounding box center [593, 493] width 88 height 17
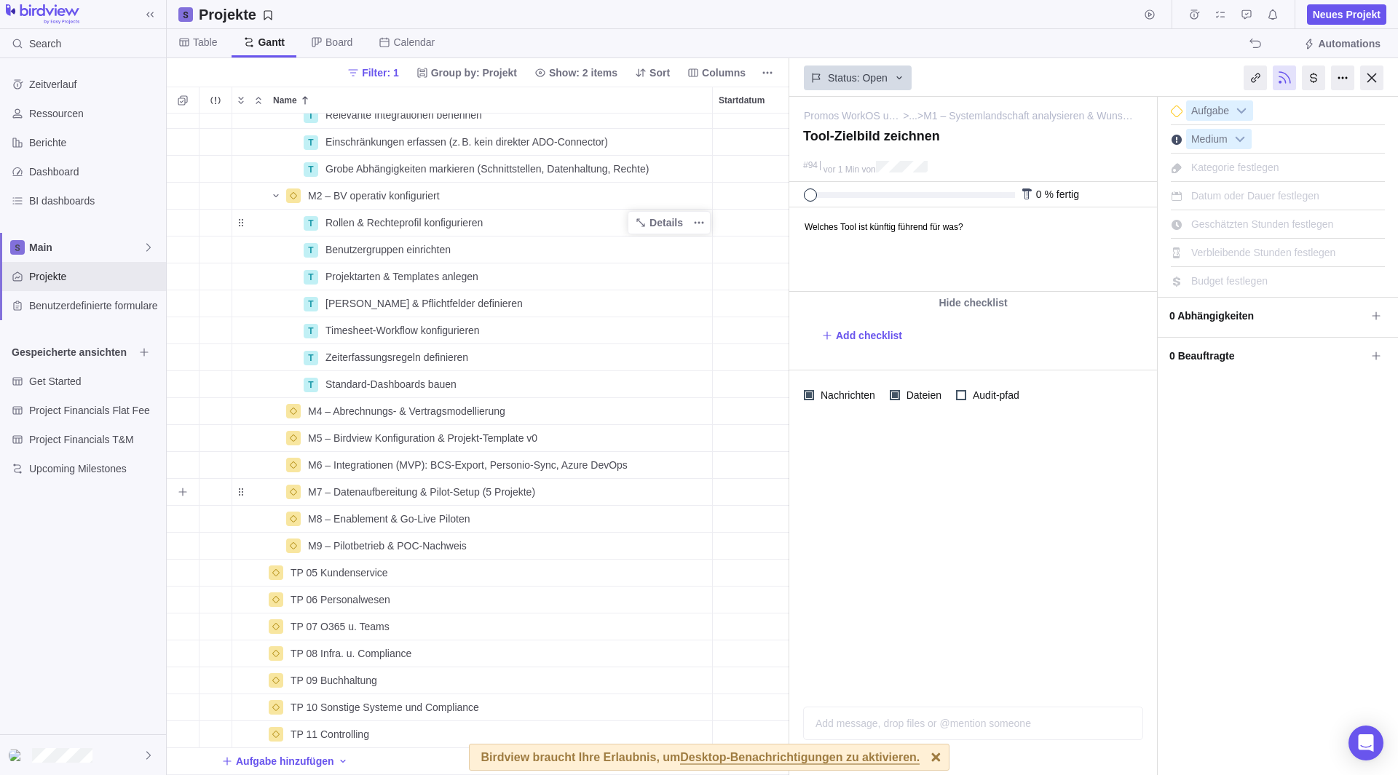
scroll to position [373, 0]
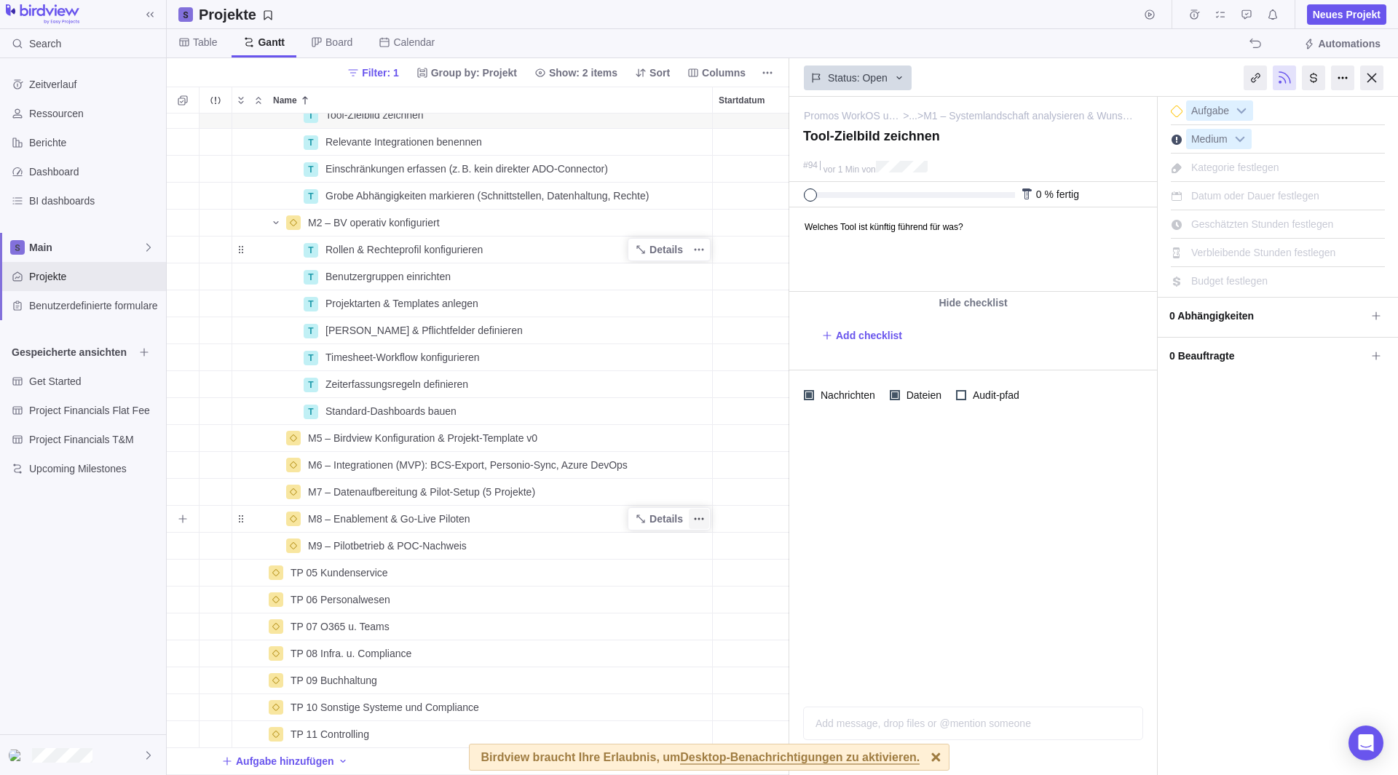
click at [708, 509] on span "Weitere Aktionen" at bounding box center [699, 519] width 20 height 20
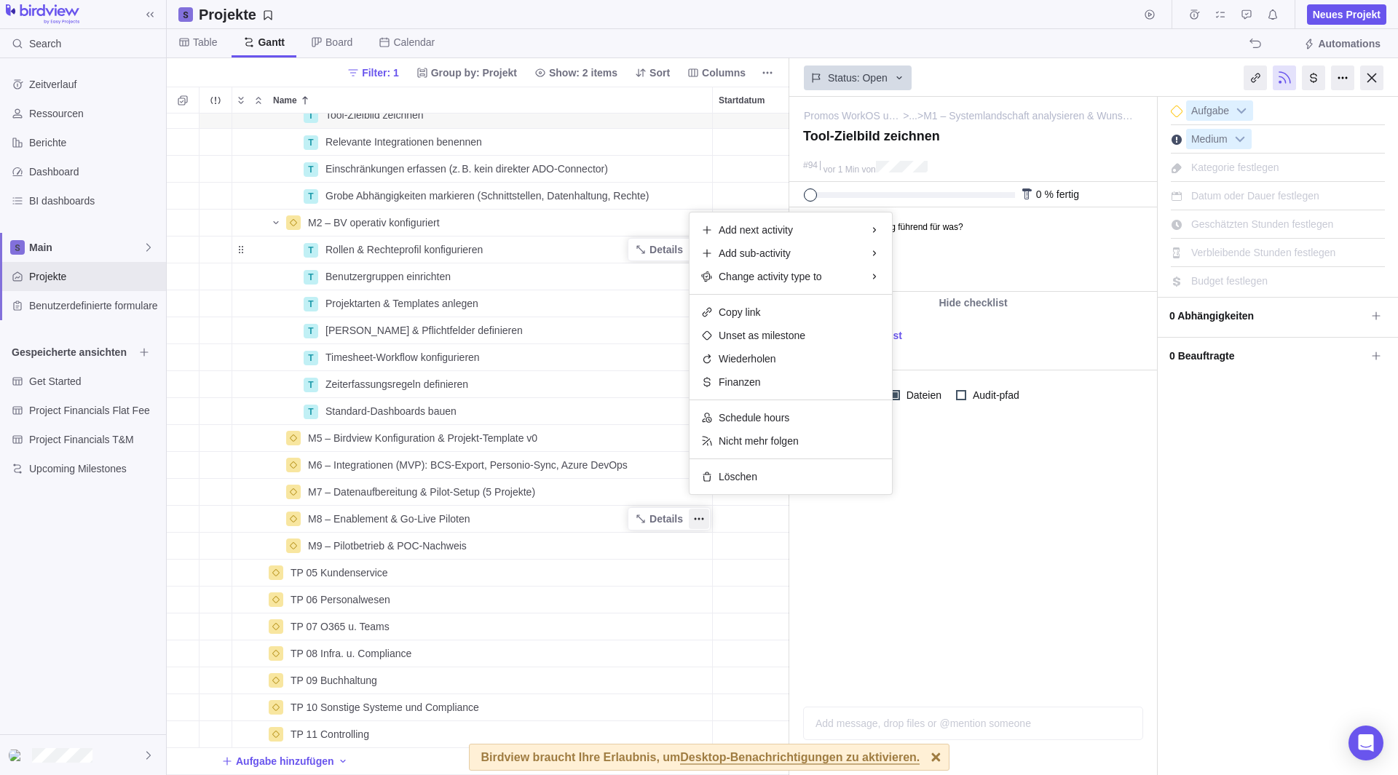
click at [515, 517] on div "M0 – Zielbild, Steuerung & Setup-Prozess aufgesetzt Details [DATE] [DATE] 3T Op…" at bounding box center [478, 445] width 622 height 662
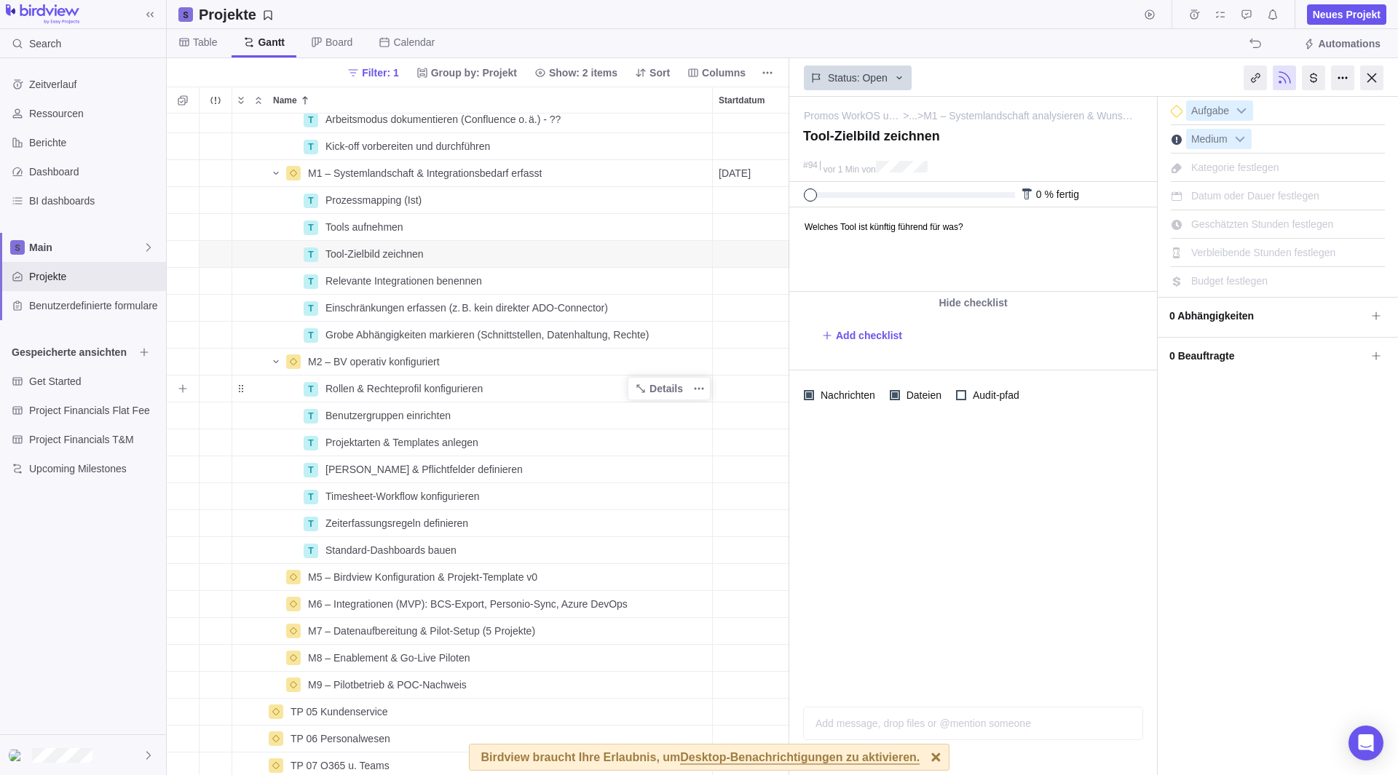
scroll to position [227, 0]
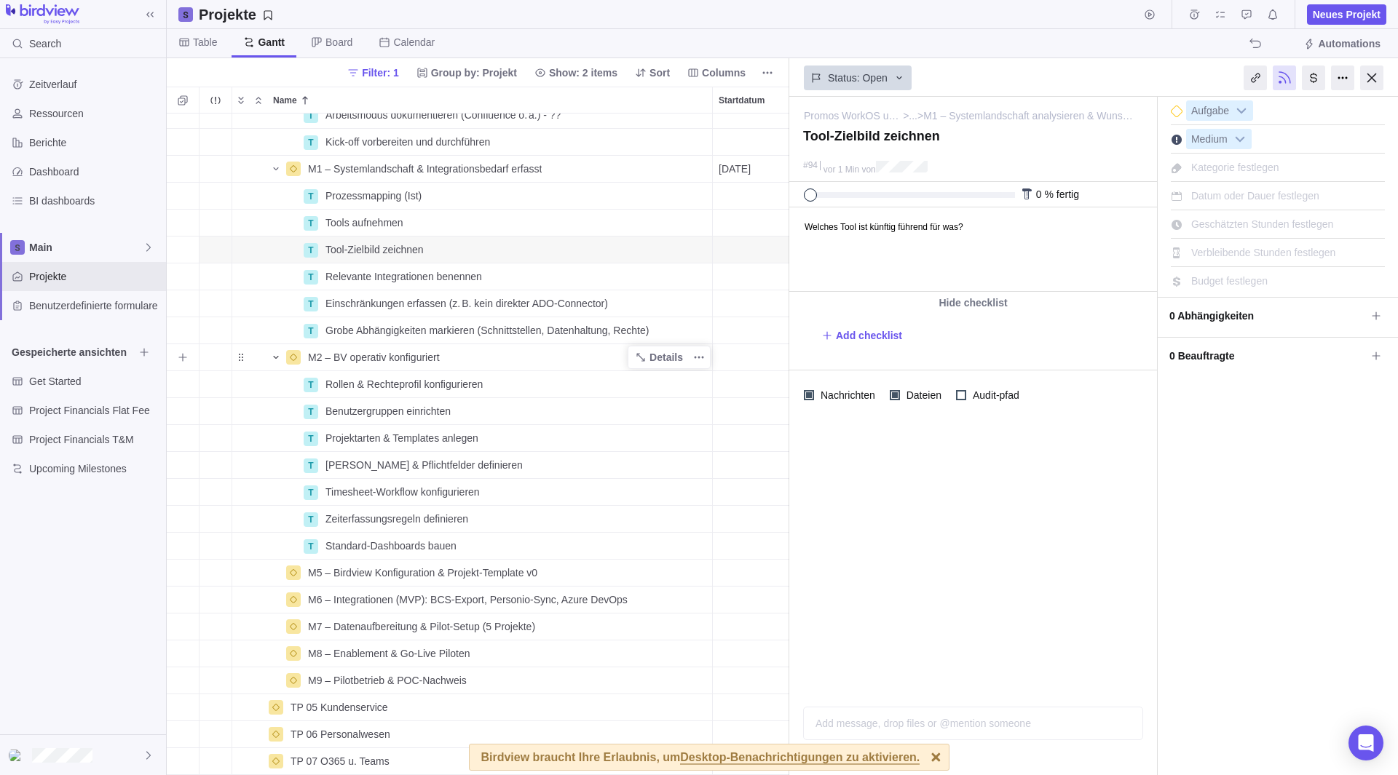
click at [272, 358] on icon "Name" at bounding box center [276, 358] width 12 height 12
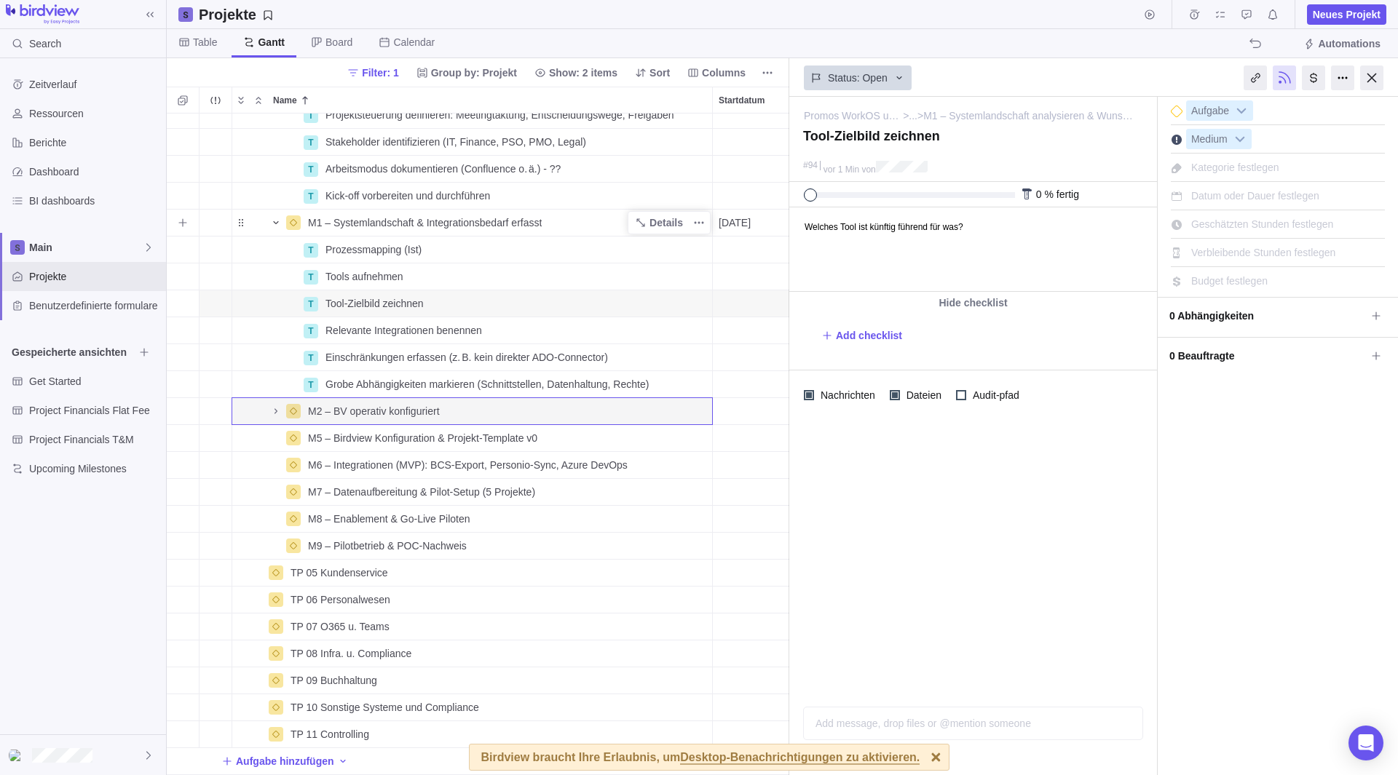
click at [276, 217] on icon "Name" at bounding box center [276, 223] width 12 height 12
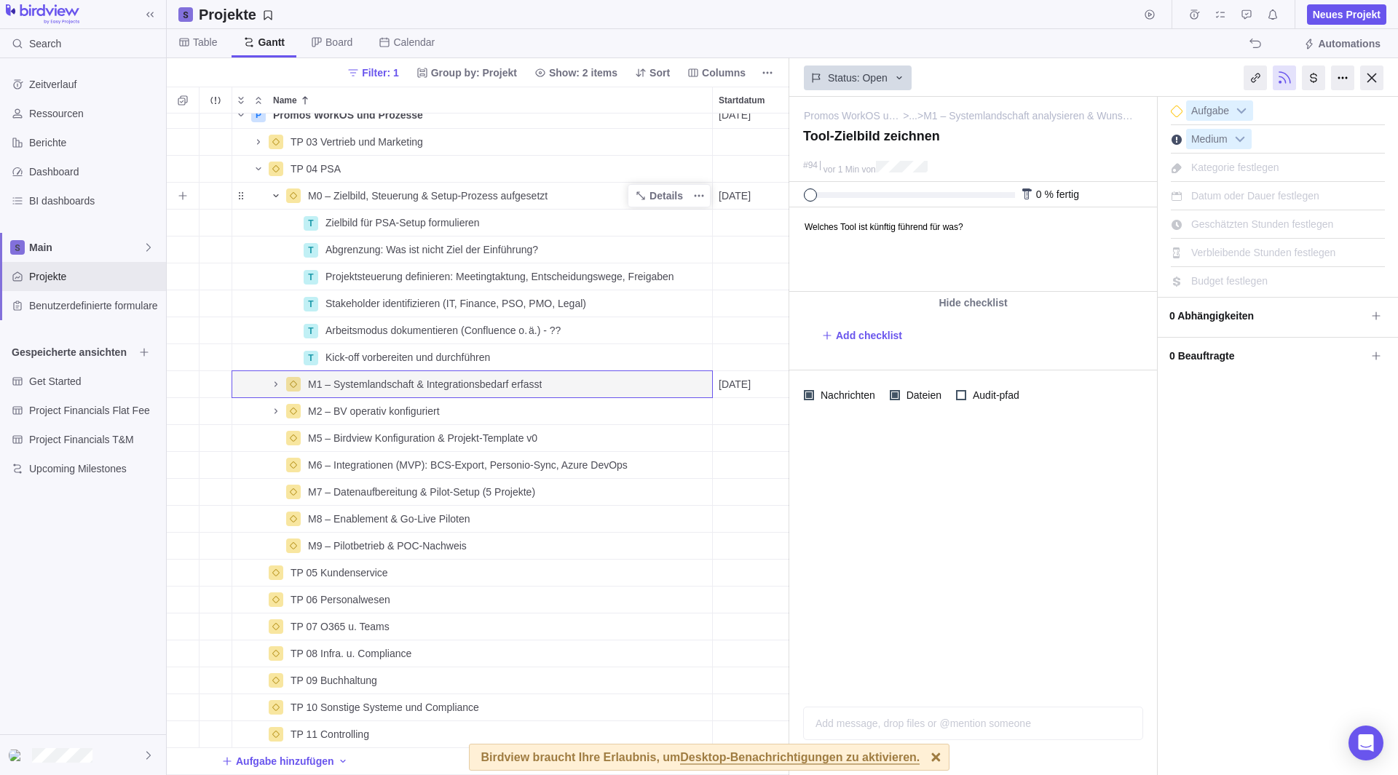
click at [280, 190] on icon "Name" at bounding box center [276, 196] width 12 height 12
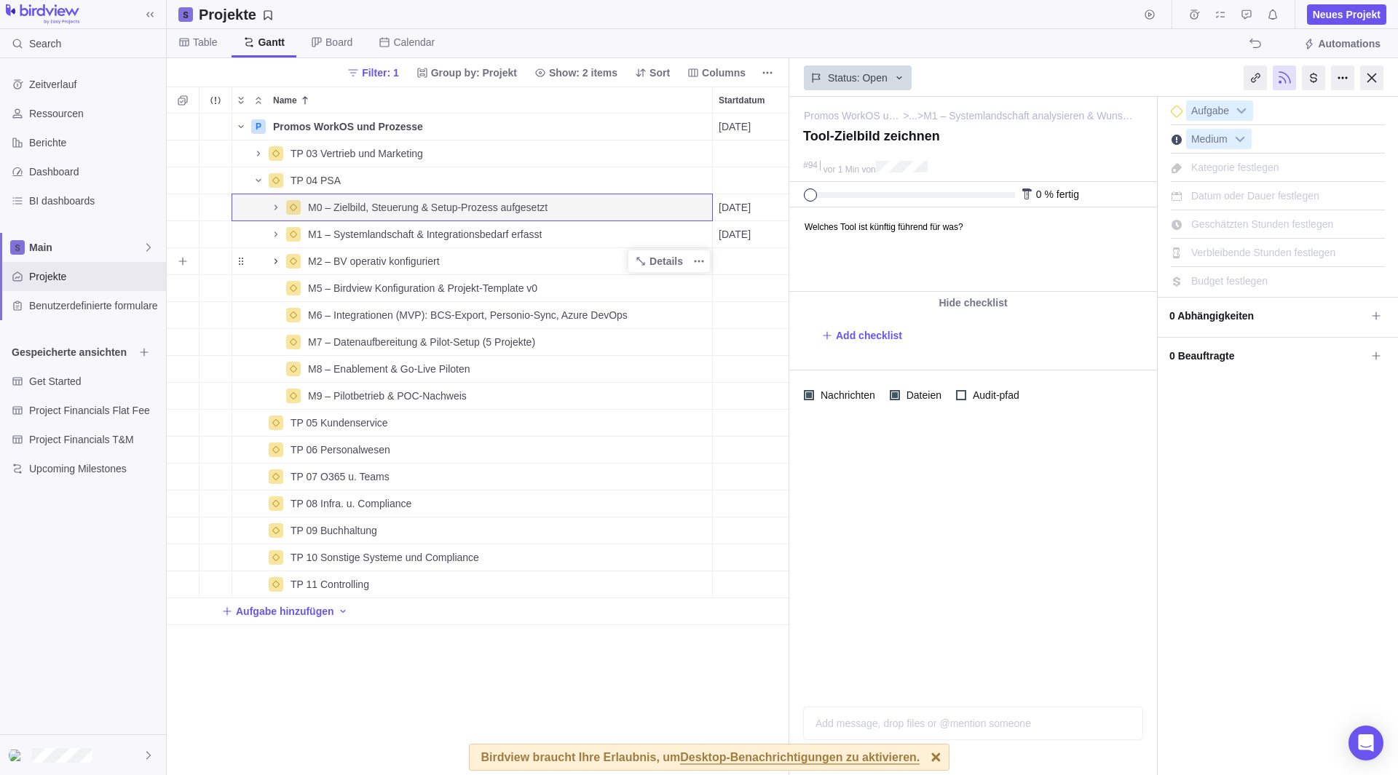
click at [279, 260] on icon "Name" at bounding box center [276, 262] width 12 height 12
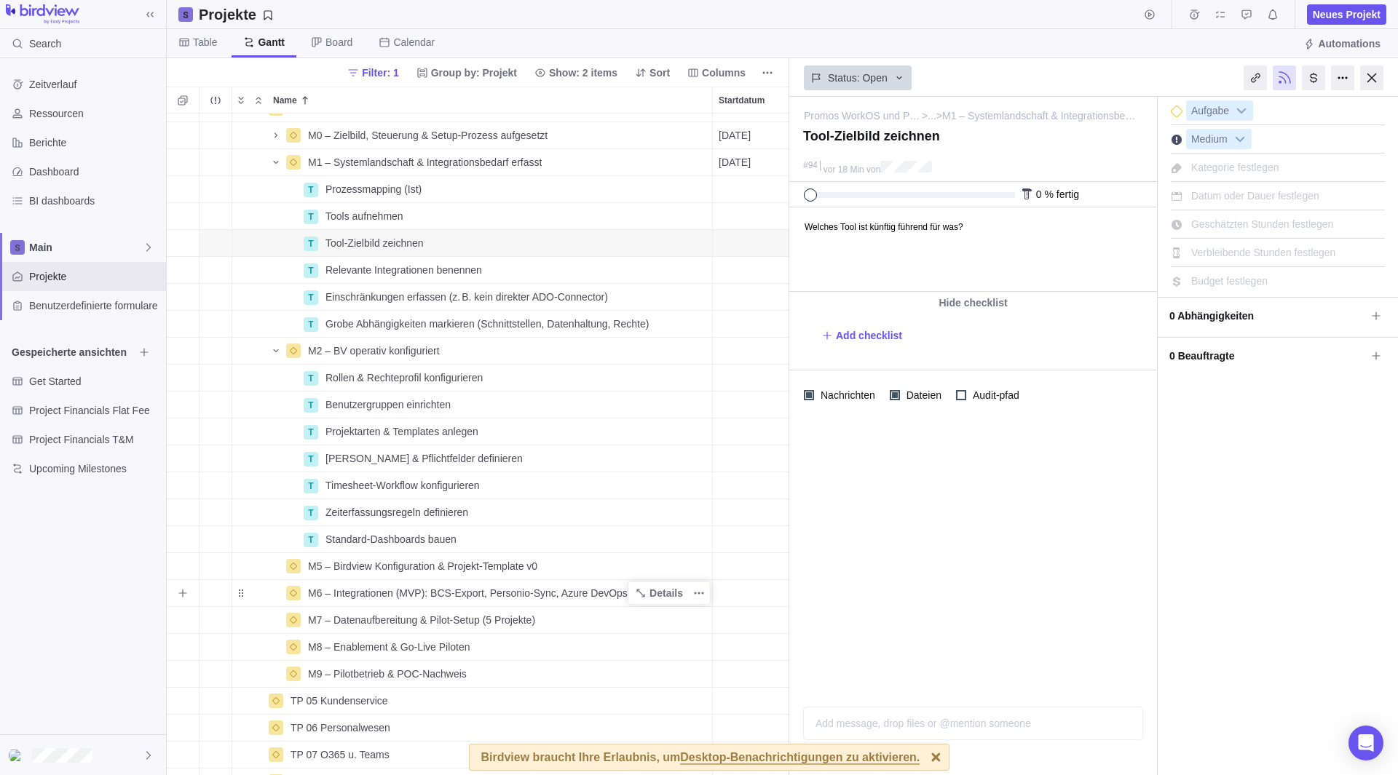
scroll to position [66, 0]
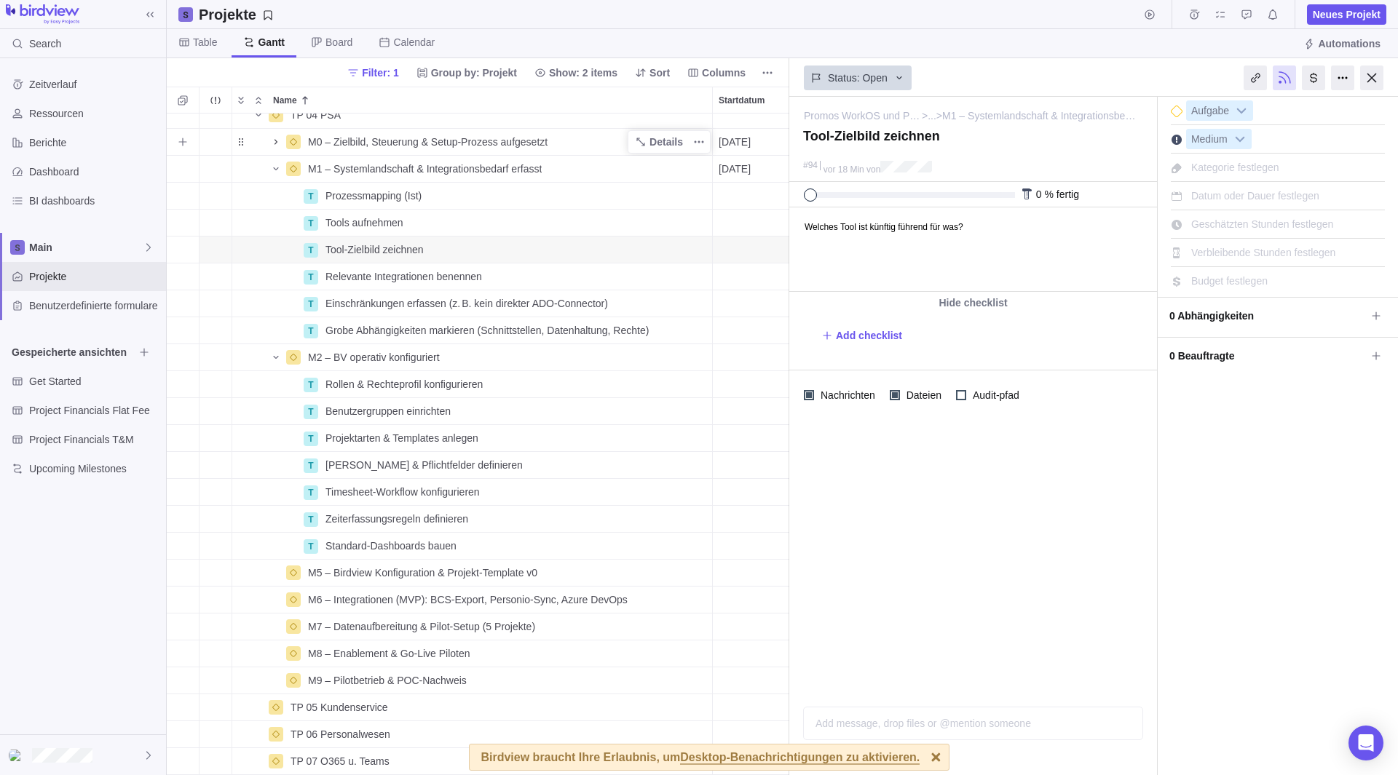
click at [273, 136] on icon "Name" at bounding box center [276, 142] width 12 height 12
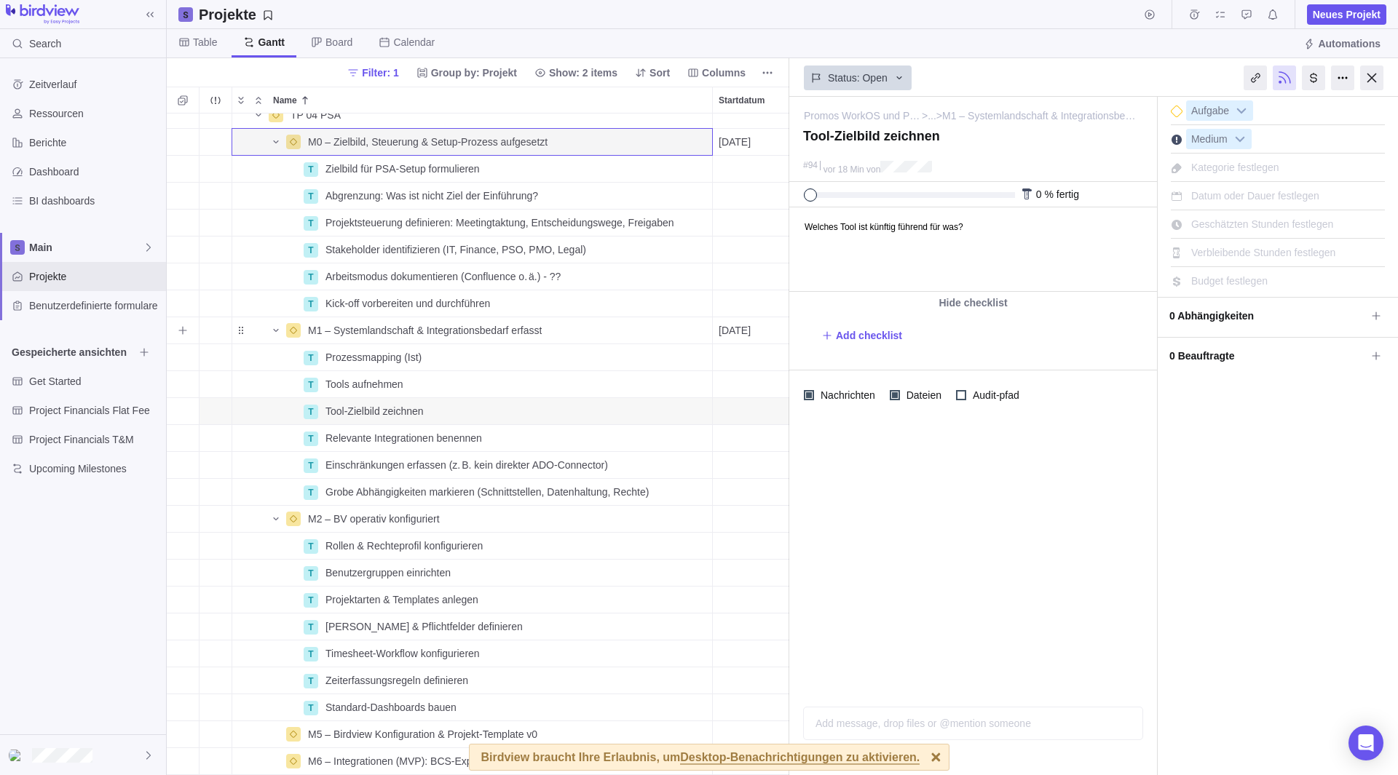
click at [185, 328] on span "Add sub-activity" at bounding box center [183, 330] width 20 height 20
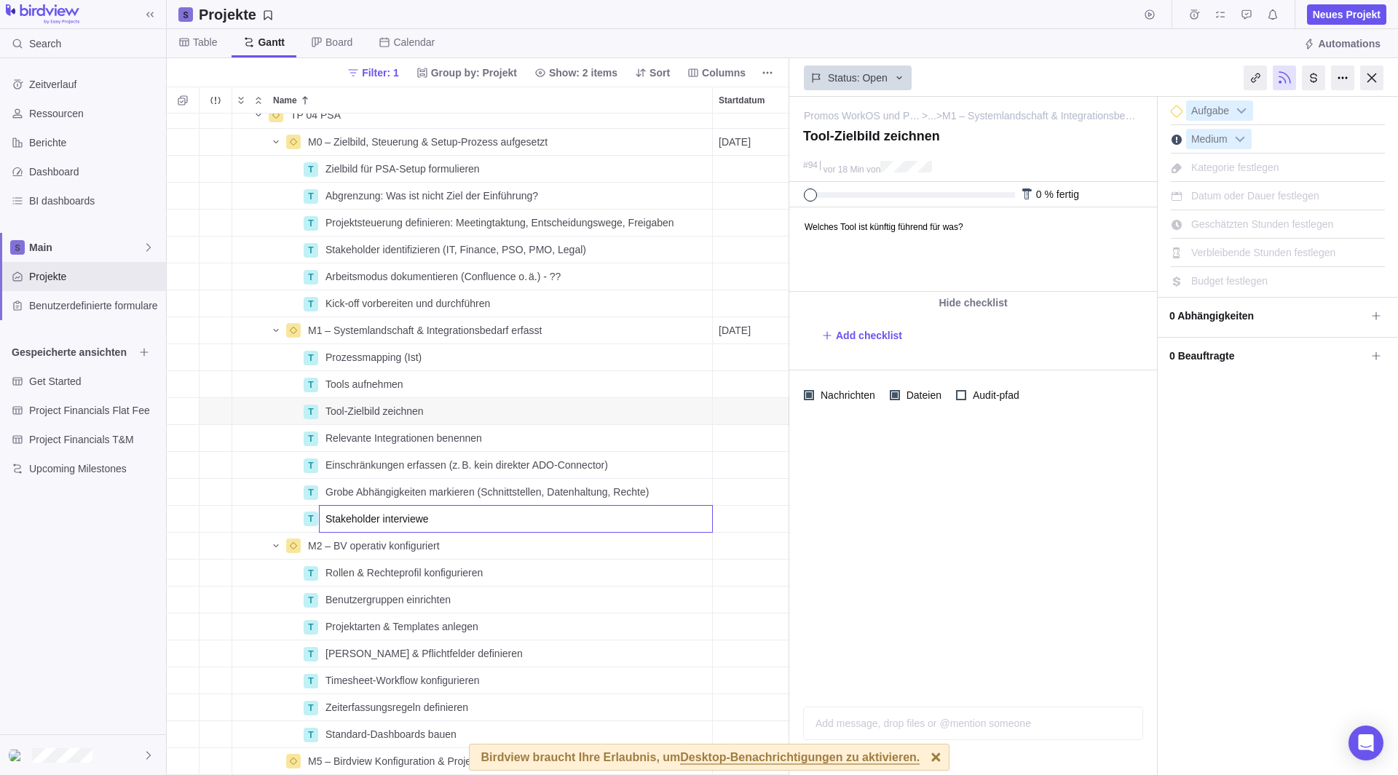
type input "Stakeholder interviewen"
click at [377, 496] on div "P Promos WorkOS und Prozesse Details 02.10.2025 27.02.2026 107T Open 3 TP 03 Ve…" at bounding box center [478, 445] width 622 height 662
drag, startPoint x: 372, startPoint y: 495, endPoint x: 401, endPoint y: 491, distance: 29.4
click at [401, 491] on span "Grobe Abhängigkeiten markieren (Schnittstellen, Datenhaltung, Rechte)" at bounding box center [486, 492] width 323 height 15
click at [247, 491] on div "P Promos WorkOS und Prozesse Details 02.10.2025 27.02.2026 107T Open 3 TP 03 Ve…" at bounding box center [478, 445] width 622 height 662
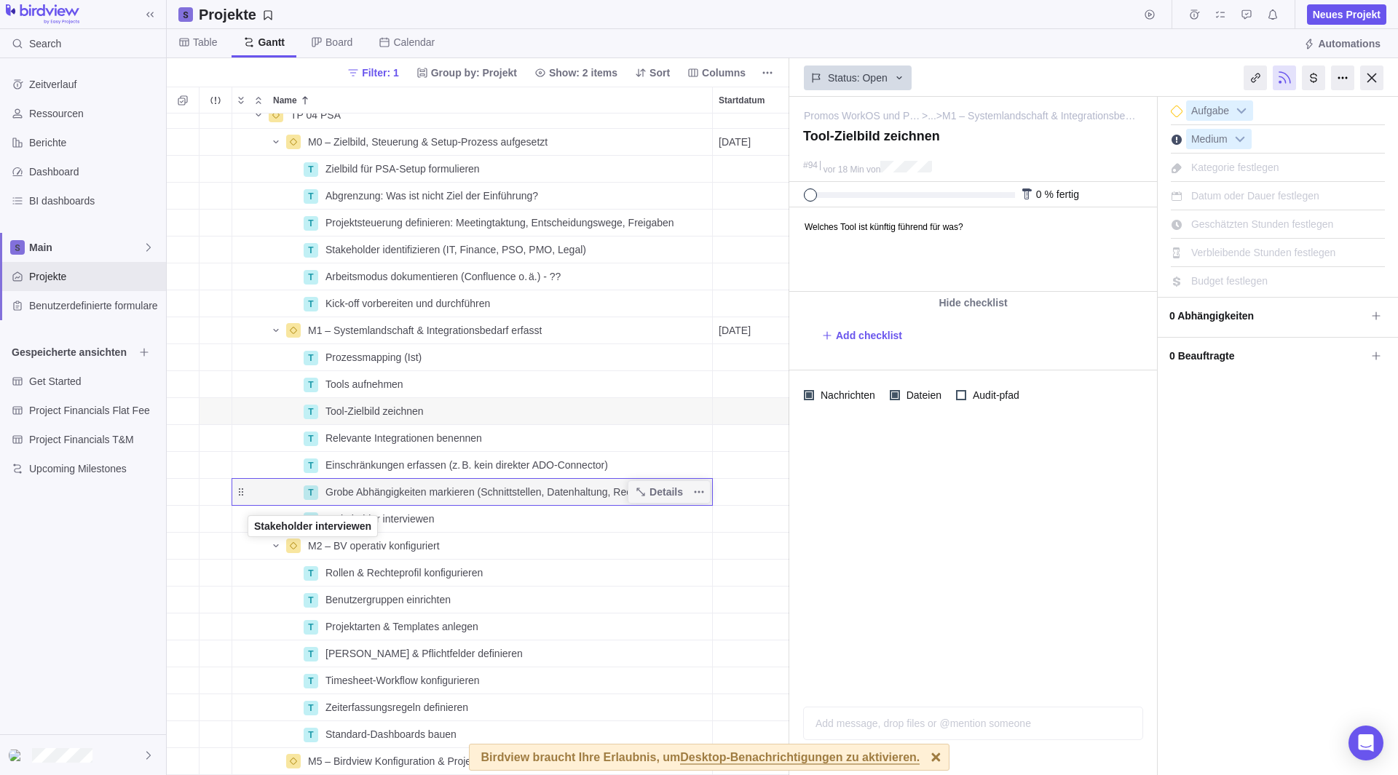
drag, startPoint x: 241, startPoint y: 518, endPoint x: 249, endPoint y: 528, distance: 12.4
click at [249, 528] on div "T Stakeholder interviewen" at bounding box center [471, 519] width 481 height 28
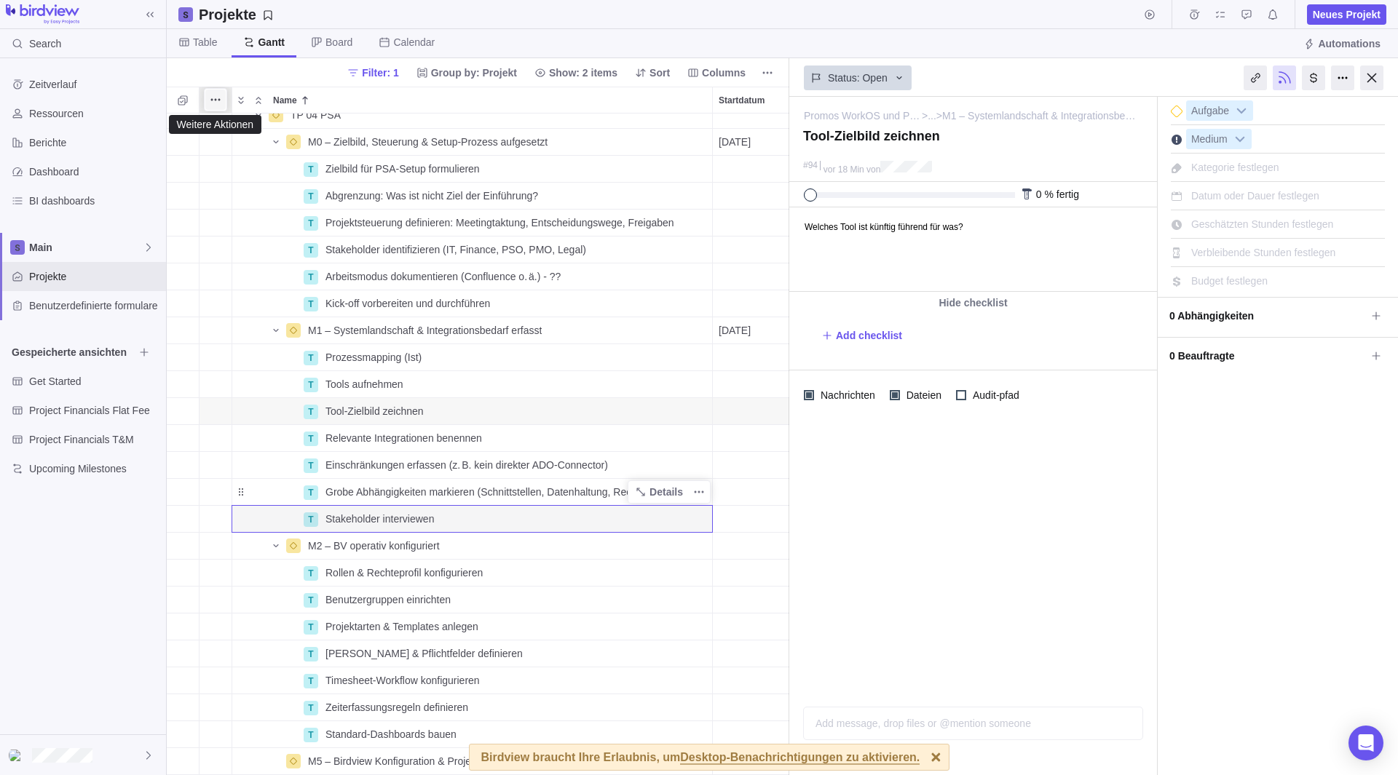
click at [218, 100] on icon "Weitere Aktionen" at bounding box center [219, 100] width 2 height 2
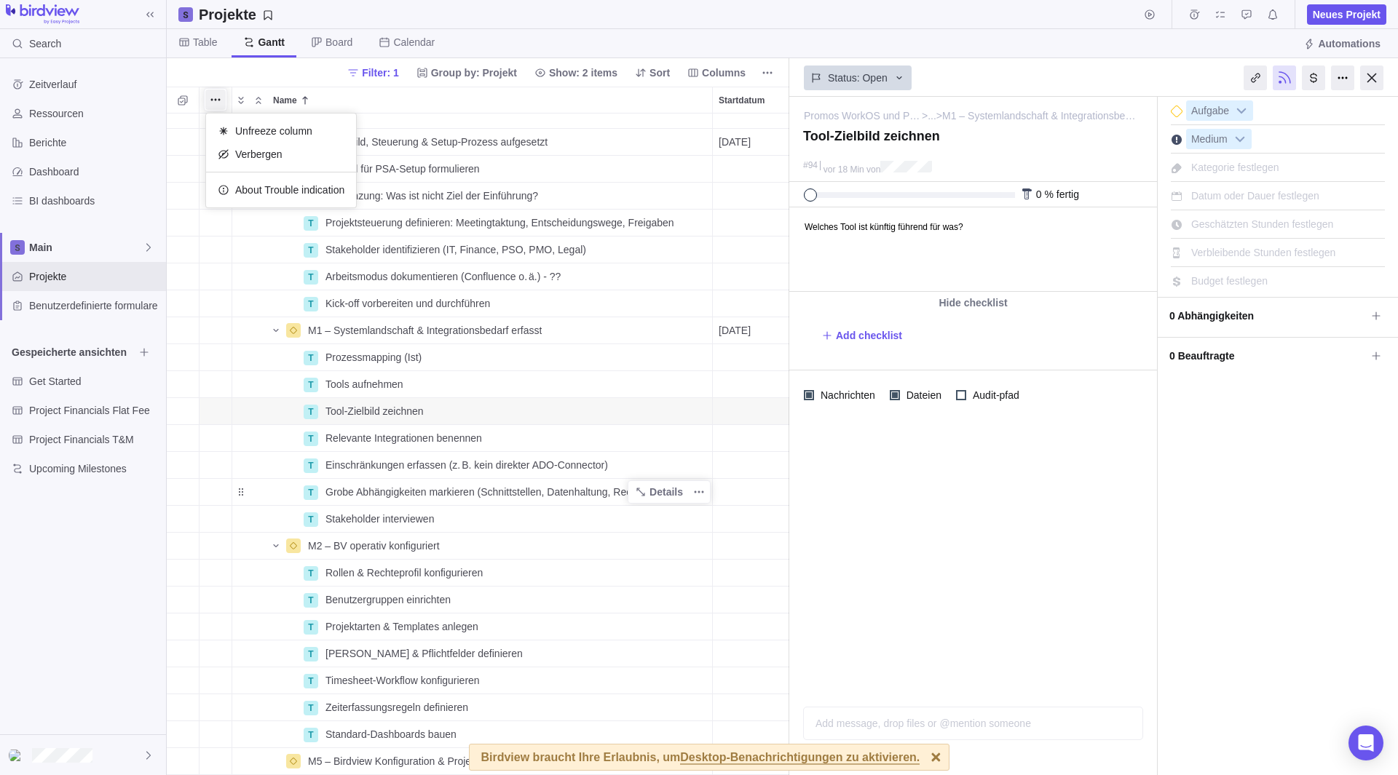
click at [253, 503] on div "Name Startdatum Enddatum Dauer Status ID Abhängigkeit Beautragten P Promos Work…" at bounding box center [478, 431] width 622 height 689
click at [221, 39] on span "Table" at bounding box center [198, 43] width 62 height 28
click at [263, 50] on span "Gantt" at bounding box center [265, 43] width 63 height 28
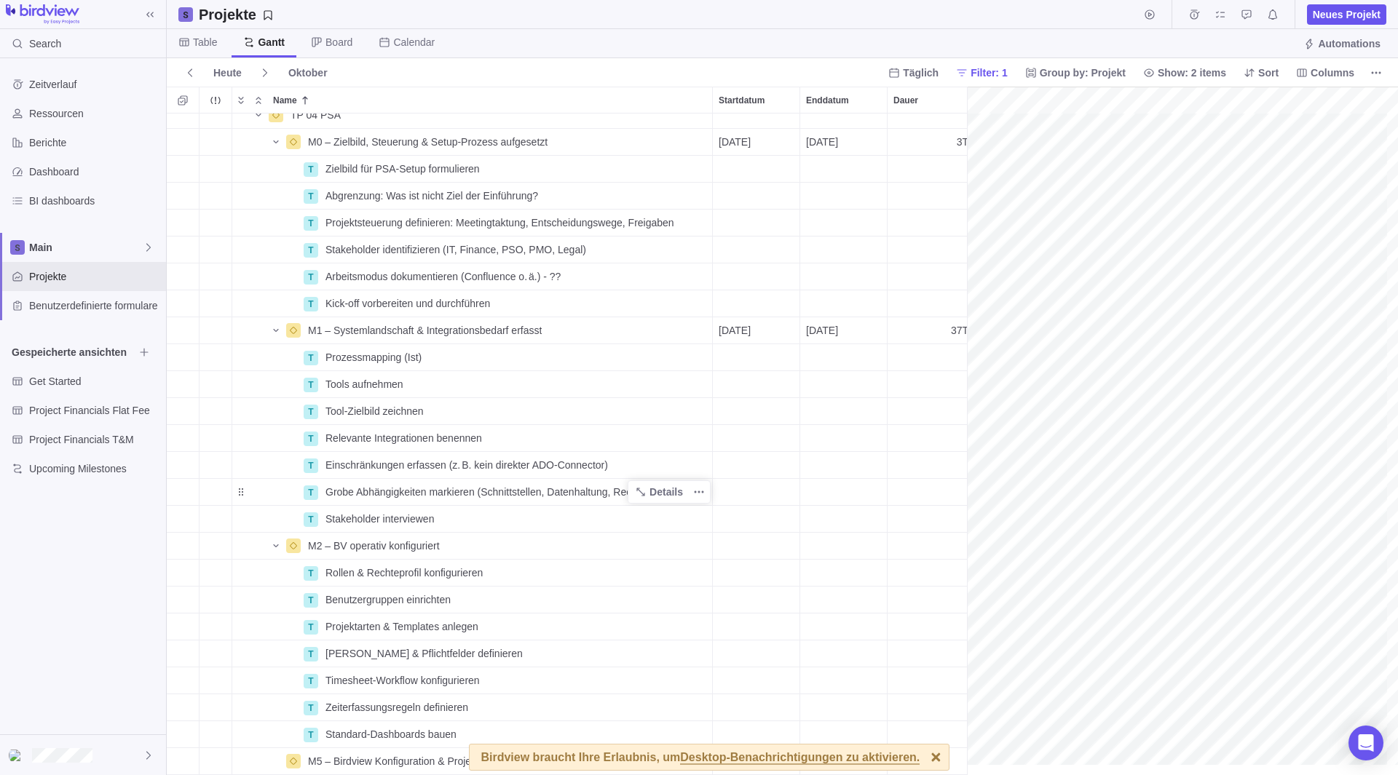
scroll to position [66, 604]
click at [668, 522] on span "Details" at bounding box center [665, 519] width 33 height 15
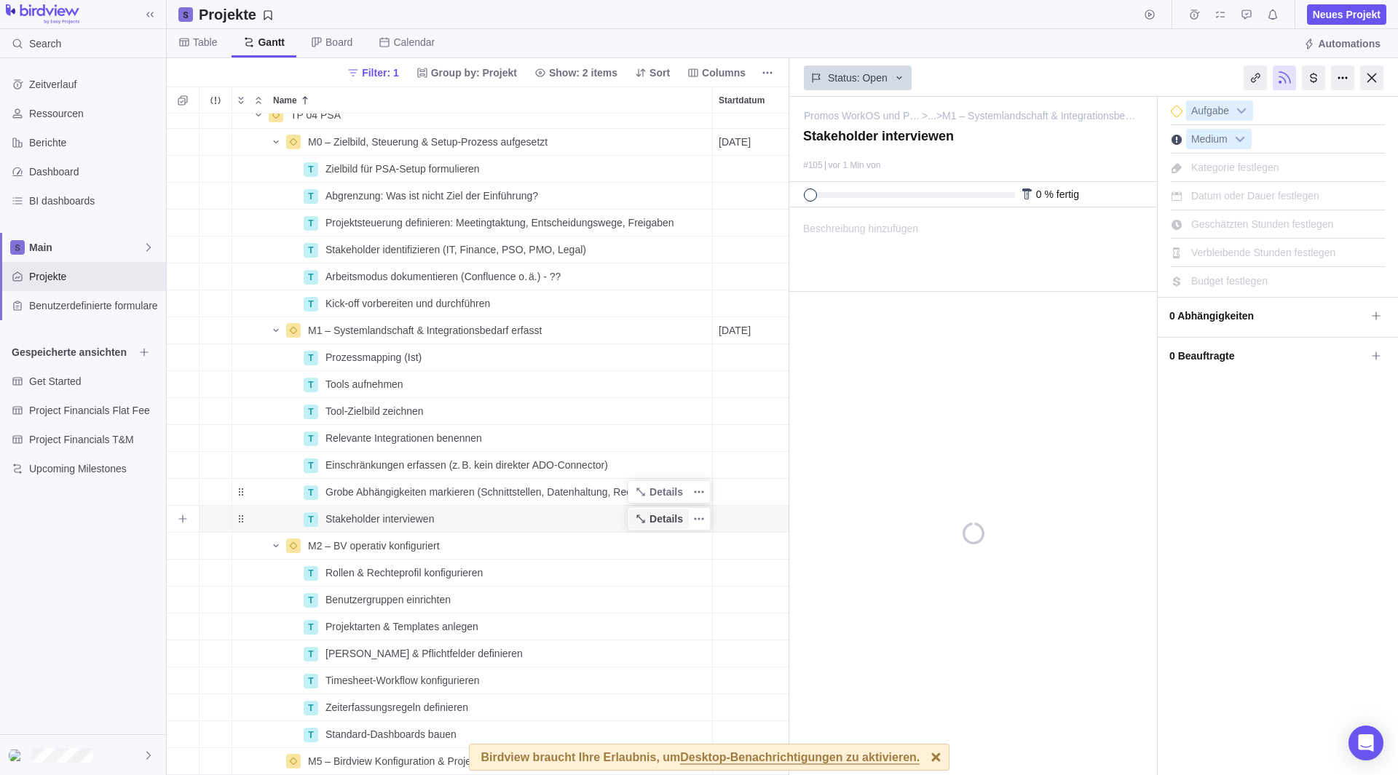
scroll to position [651, 611]
click at [255, 521] on div "Name" at bounding box center [267, 519] width 70 height 12
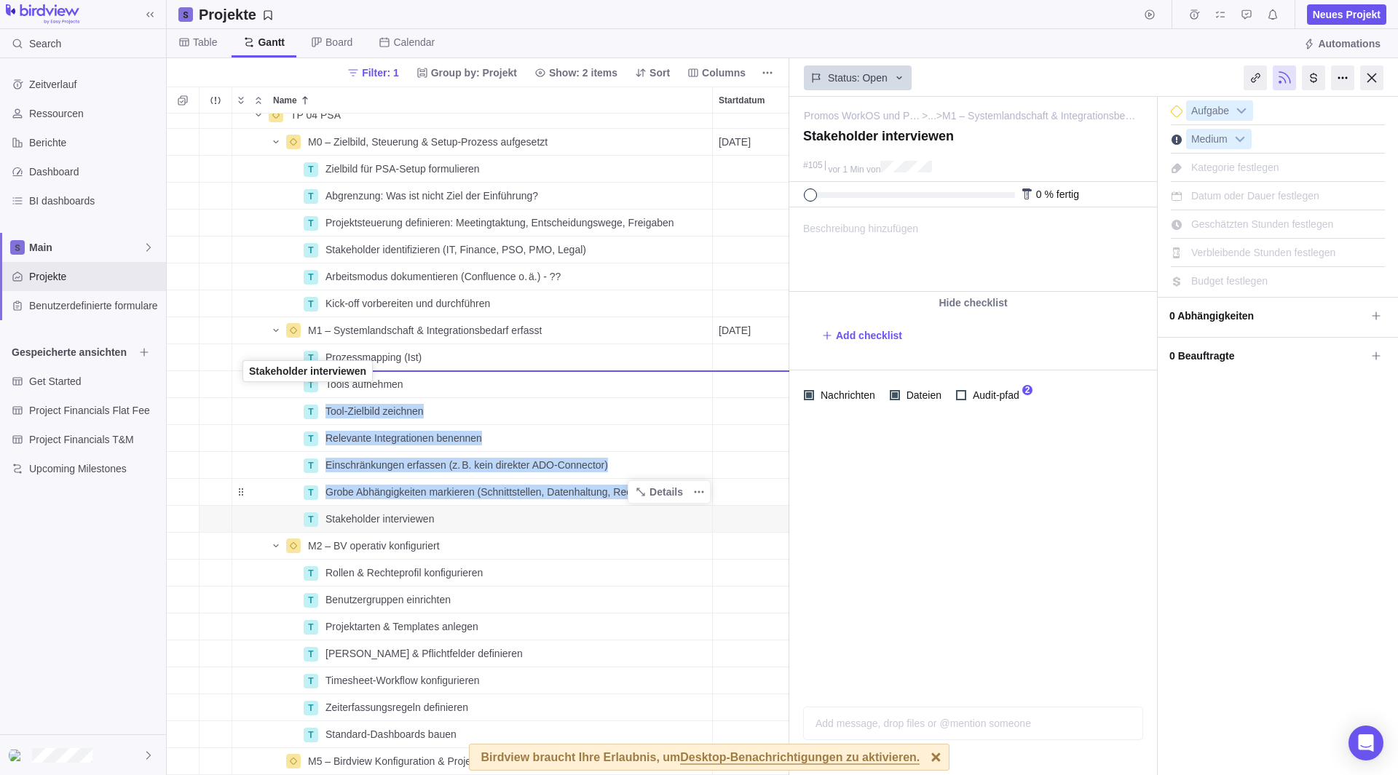
drag, startPoint x: 239, startPoint y: 517, endPoint x: 242, endPoint y: 371, distance: 145.6
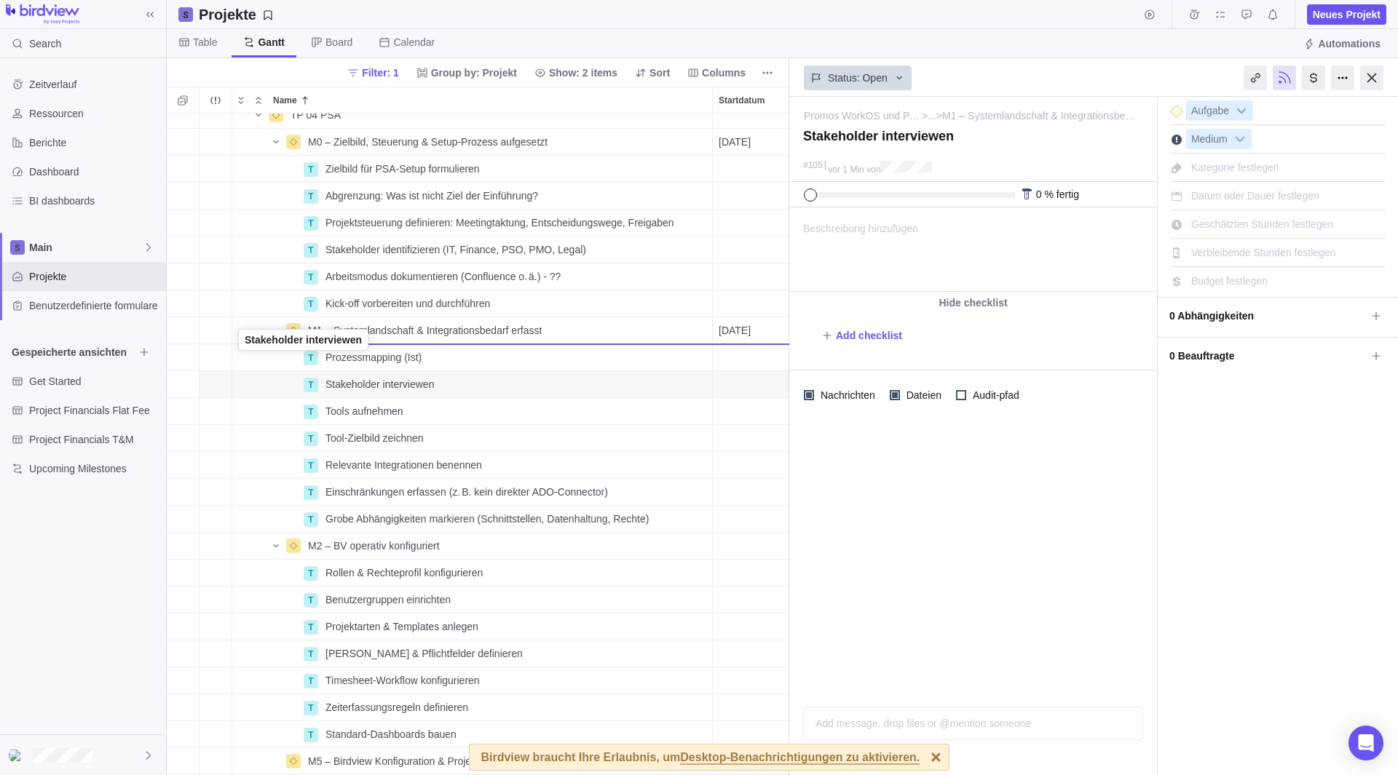
drag, startPoint x: 240, startPoint y: 387, endPoint x: 239, endPoint y: 344, distance: 42.2
click at [424, 349] on div "Stakeholder interviewen" at bounding box center [516, 357] width 392 height 26
click at [281, 381] on div "P Promos WorkOS und Prozesse Details 02.10.2025 27.02.2026 107T Open 3 TP 03 Ve…" at bounding box center [478, 445] width 622 height 662
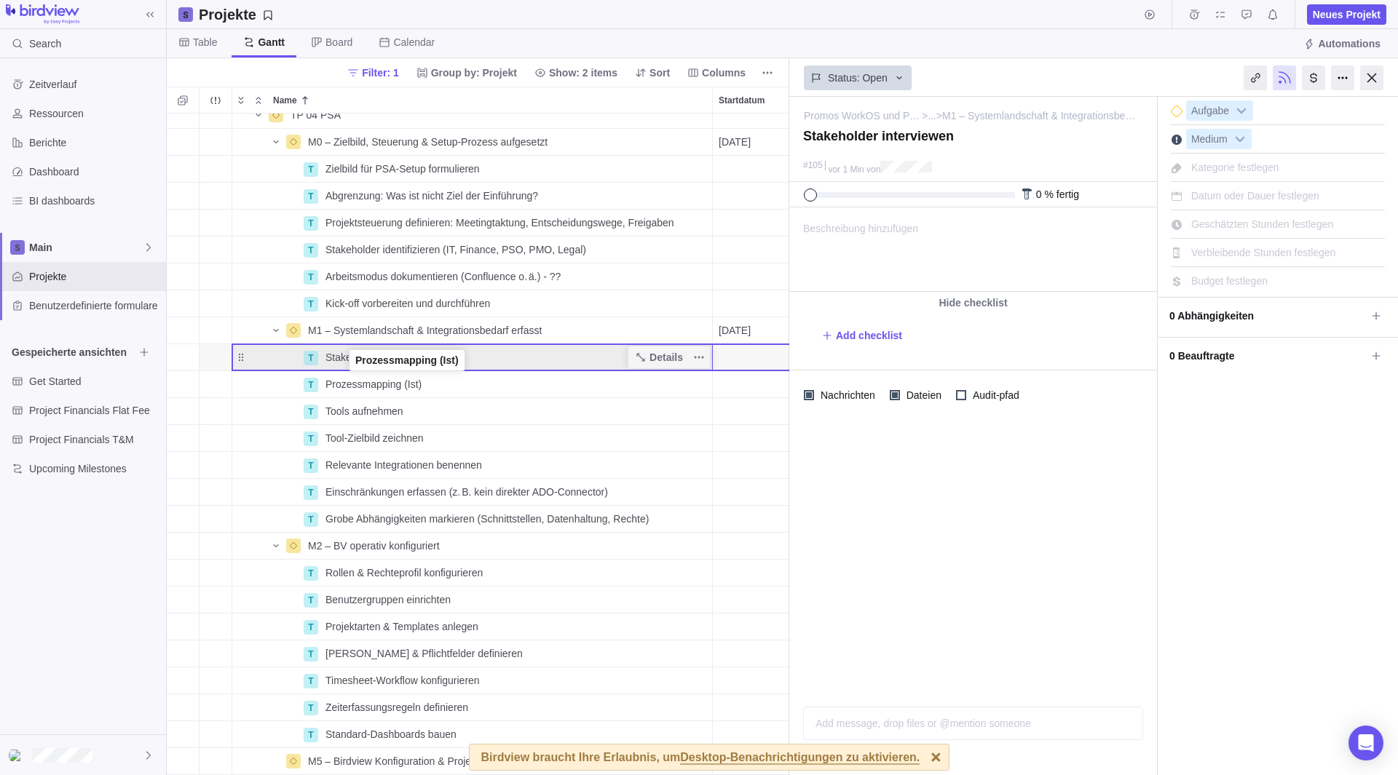
drag, startPoint x: 243, startPoint y: 386, endPoint x: 344, endPoint y: 371, distance: 102.3
drag, startPoint x: 241, startPoint y: 413, endPoint x: 325, endPoint y: 370, distance: 94.1
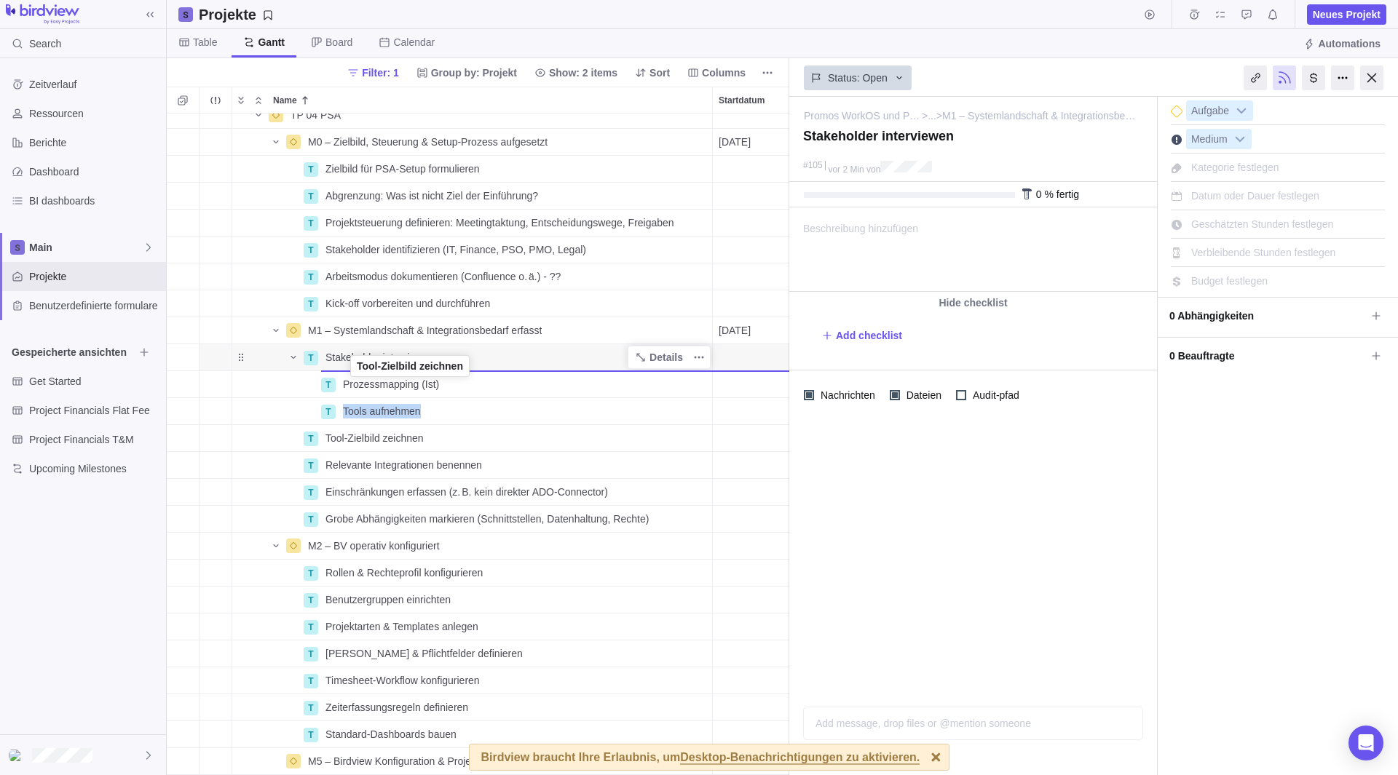
drag, startPoint x: 239, startPoint y: 440, endPoint x: 350, endPoint y: 371, distance: 130.9
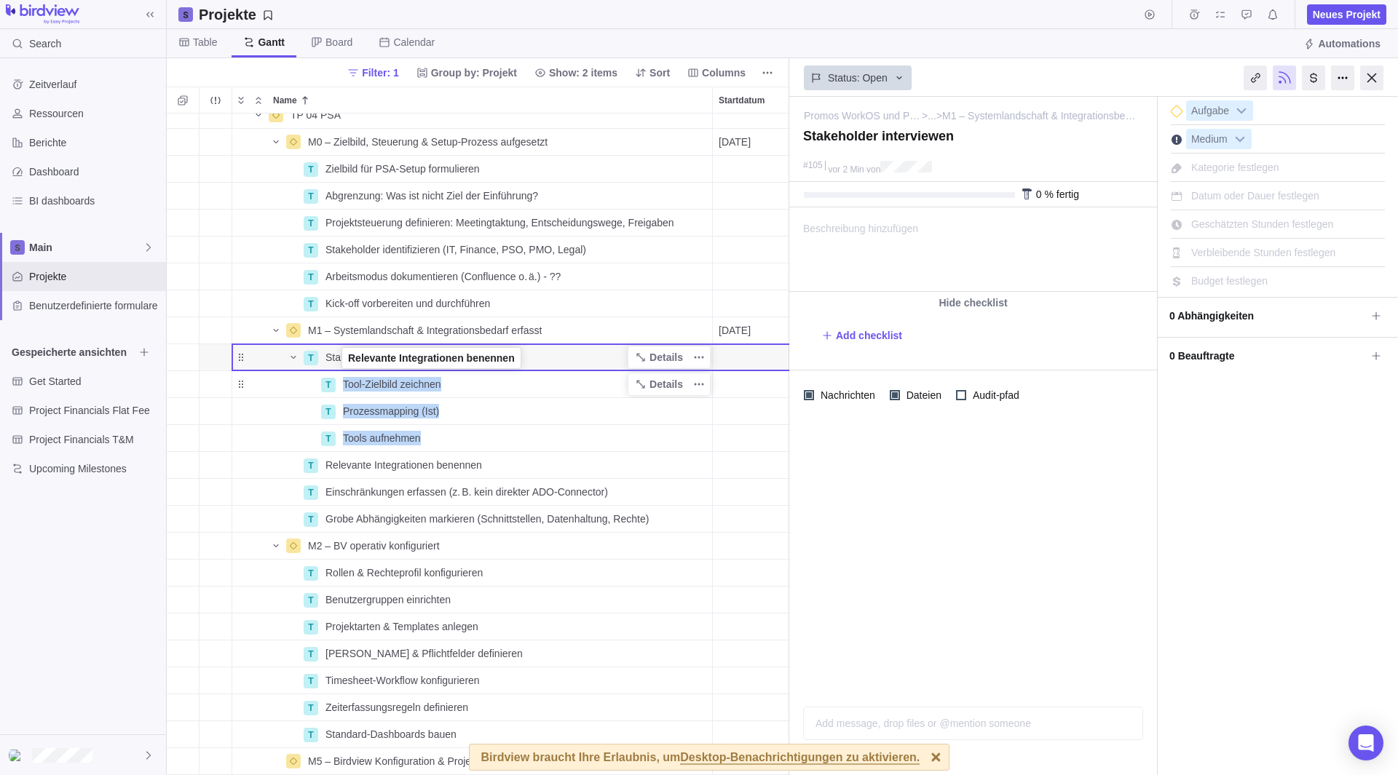
drag, startPoint x: 244, startPoint y: 464, endPoint x: 346, endPoint y: 359, distance: 146.2
drag, startPoint x: 245, startPoint y: 488, endPoint x: 330, endPoint y: 370, distance: 145.5
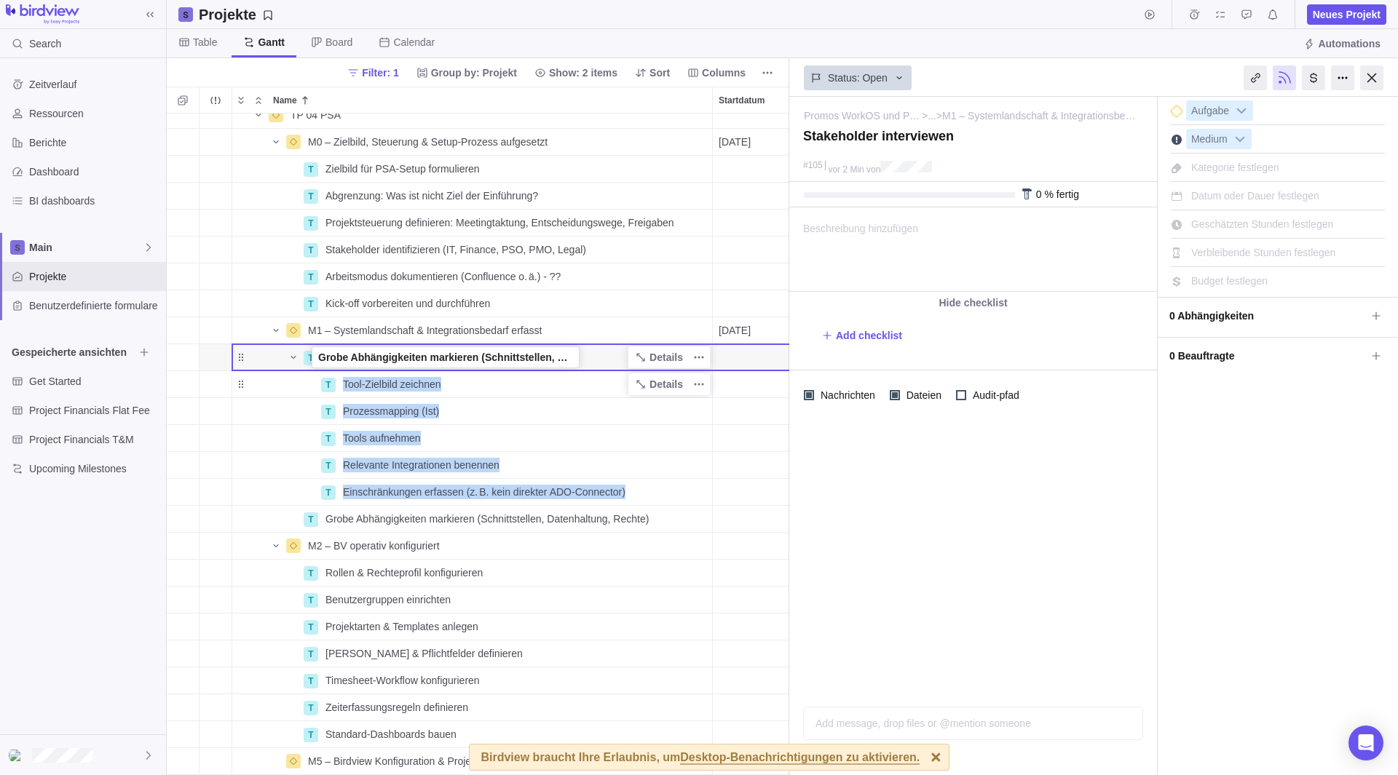
drag, startPoint x: 245, startPoint y: 522, endPoint x: 317, endPoint y: 363, distance: 174.9
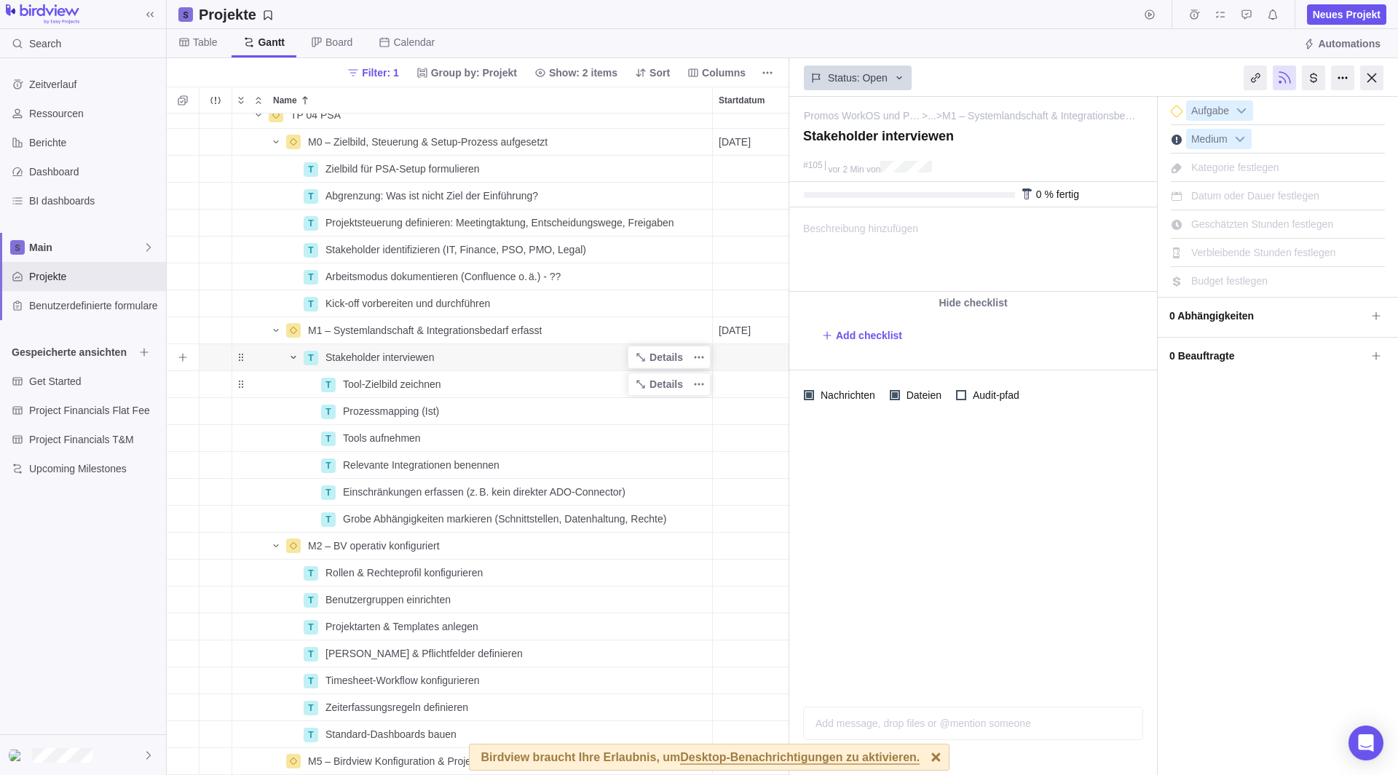
click at [288, 360] on icon "Name" at bounding box center [294, 358] width 12 height 12
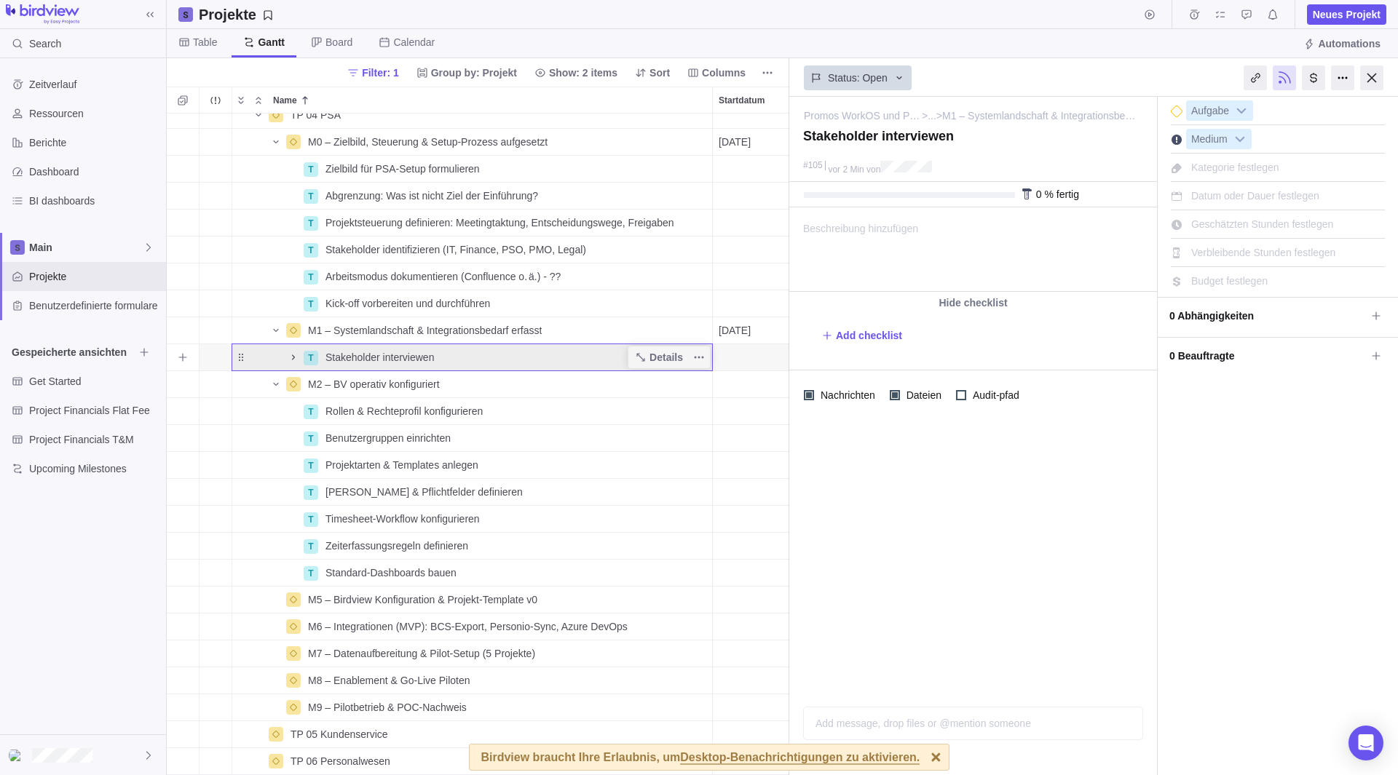
click at [292, 360] on icon "Name" at bounding box center [294, 358] width 12 height 12
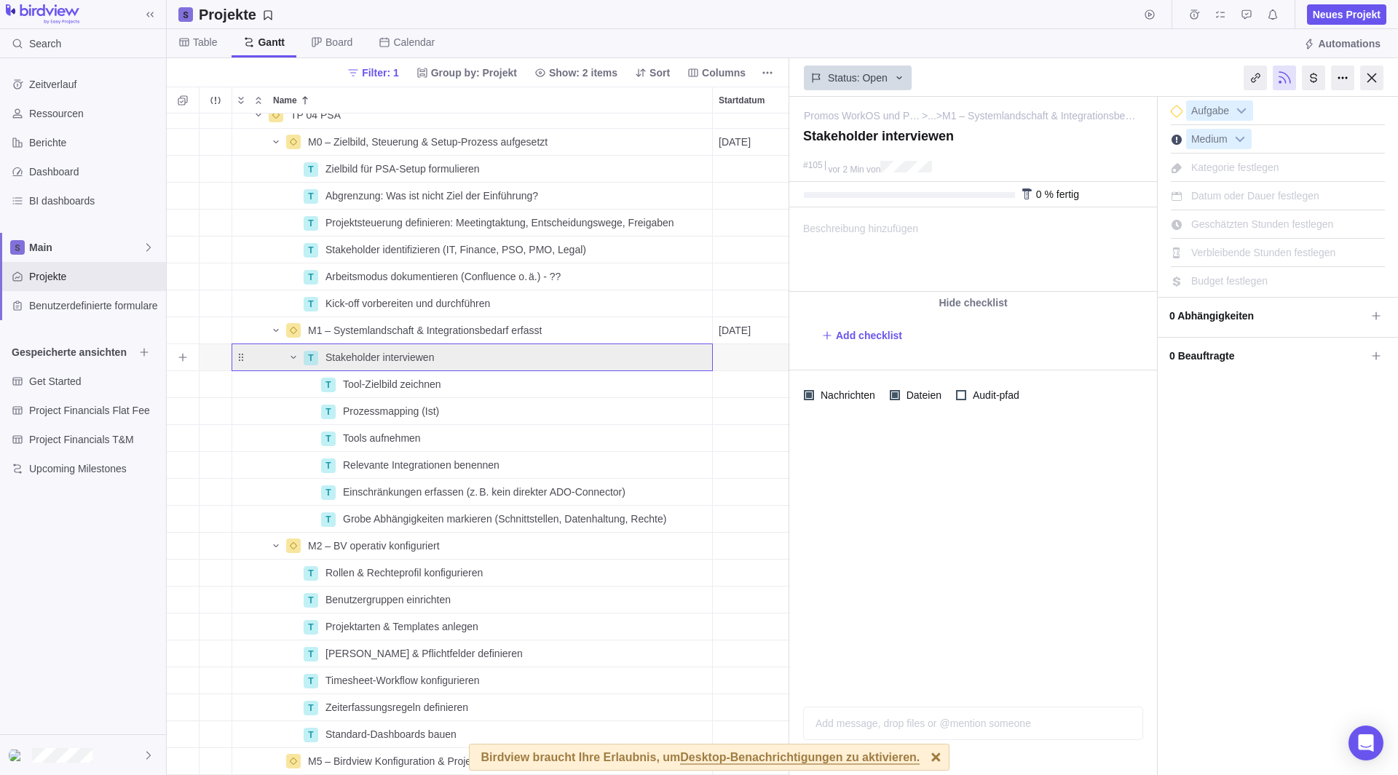
click at [417, 359] on span "Stakeholder interviewen" at bounding box center [379, 357] width 108 height 15
click at [417, 359] on input "Stakeholder interviewen" at bounding box center [516, 358] width 394 height 28
click at [435, 357] on input "Stakeholder interviewen" at bounding box center [516, 358] width 394 height 28
drag, startPoint x: 440, startPoint y: 357, endPoint x: 381, endPoint y: 365, distance: 59.5
click at [381, 365] on input "Stakeholder interviewen" at bounding box center [516, 358] width 394 height 28
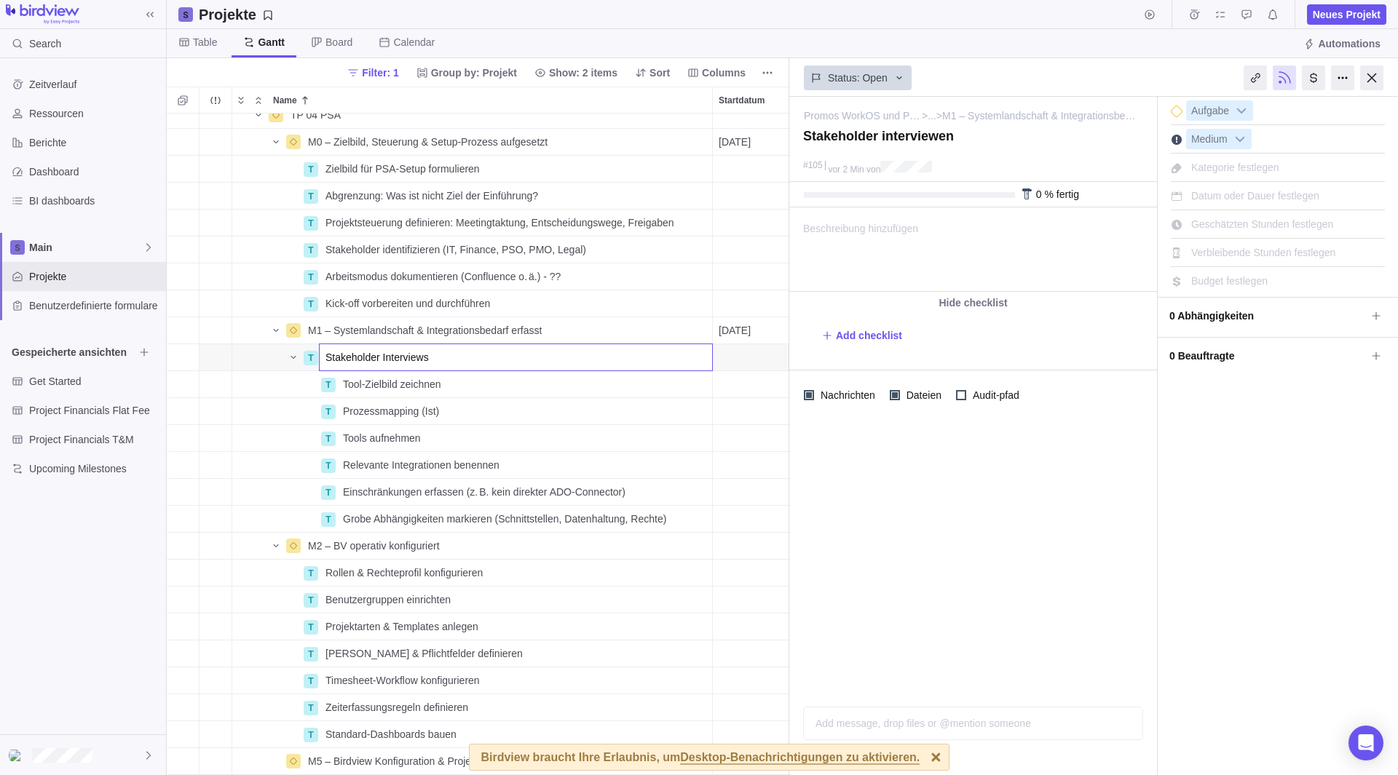
type input "Stakeholder Interviews"
click at [448, 394] on div "P Promos WorkOS und Prozesse Details 02.10.2025 27.02.2026 107T Open 3 TP 03 Ve…" at bounding box center [478, 445] width 622 height 662
type textarea "Stakeholder Interviews"
click at [377, 385] on span "Tool-Zielbild zeichnen" at bounding box center [392, 384] width 98 height 15
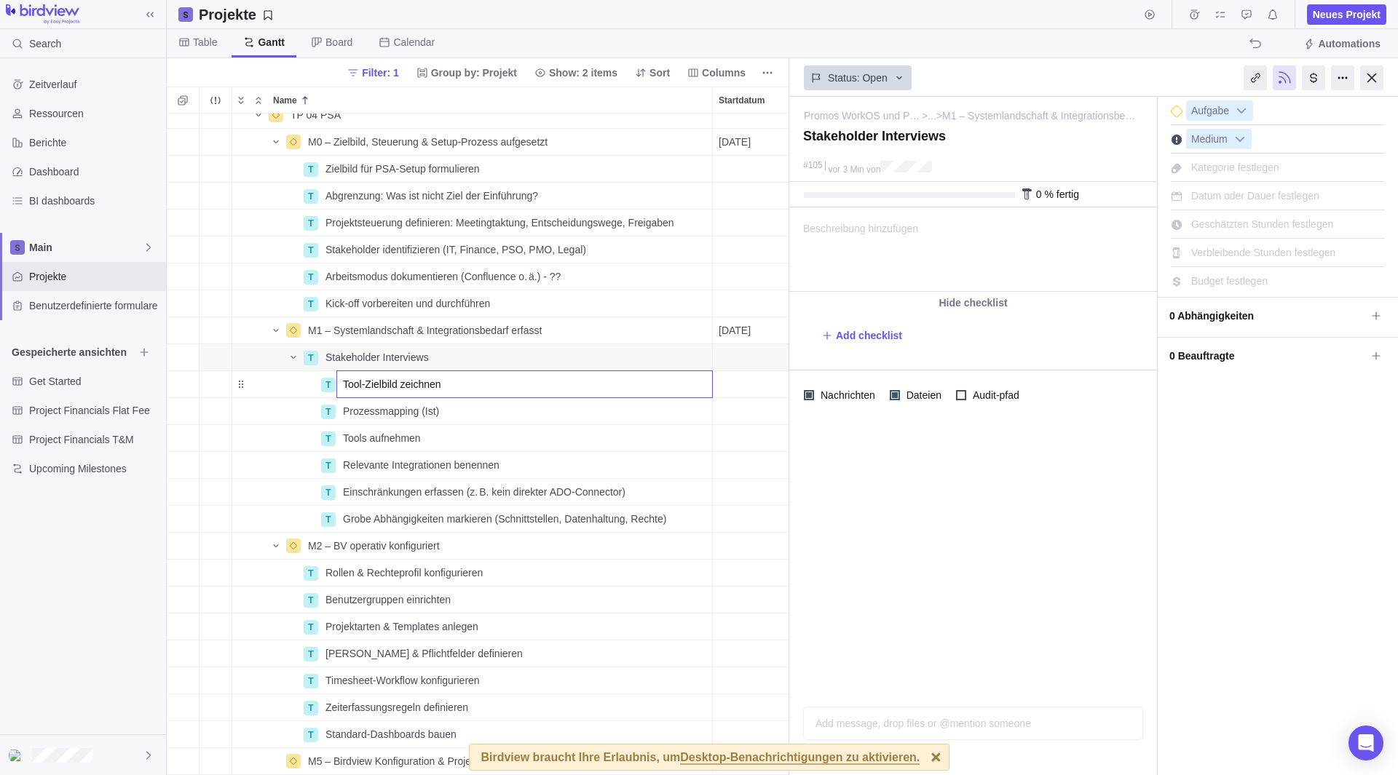
click at [244, 387] on div "P Promos WorkOS und Prozesse Details 02.10.2025 27.02.2026 107T Open 3 TP 03 Ve…" at bounding box center [478, 445] width 622 height 662
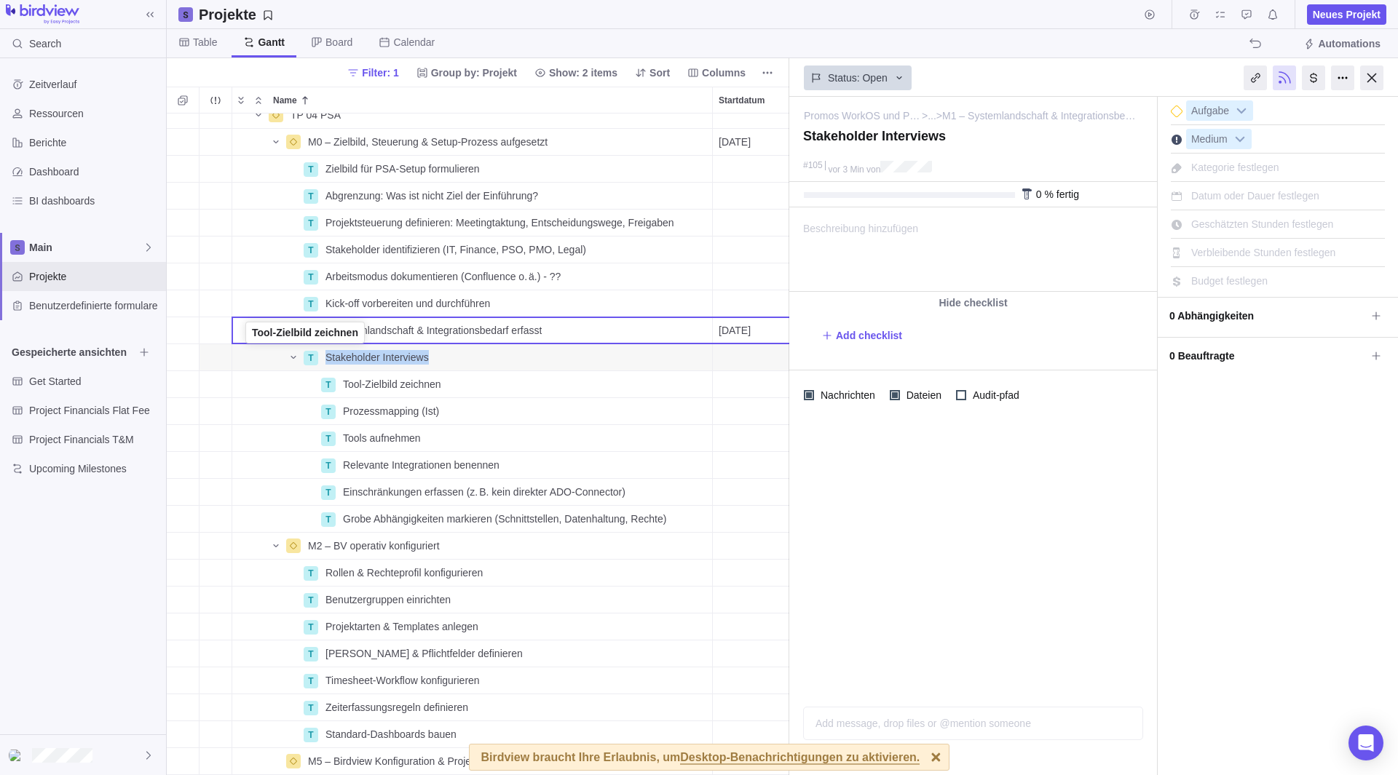
drag, startPoint x: 240, startPoint y: 385, endPoint x: 246, endPoint y: 336, distance: 49.8
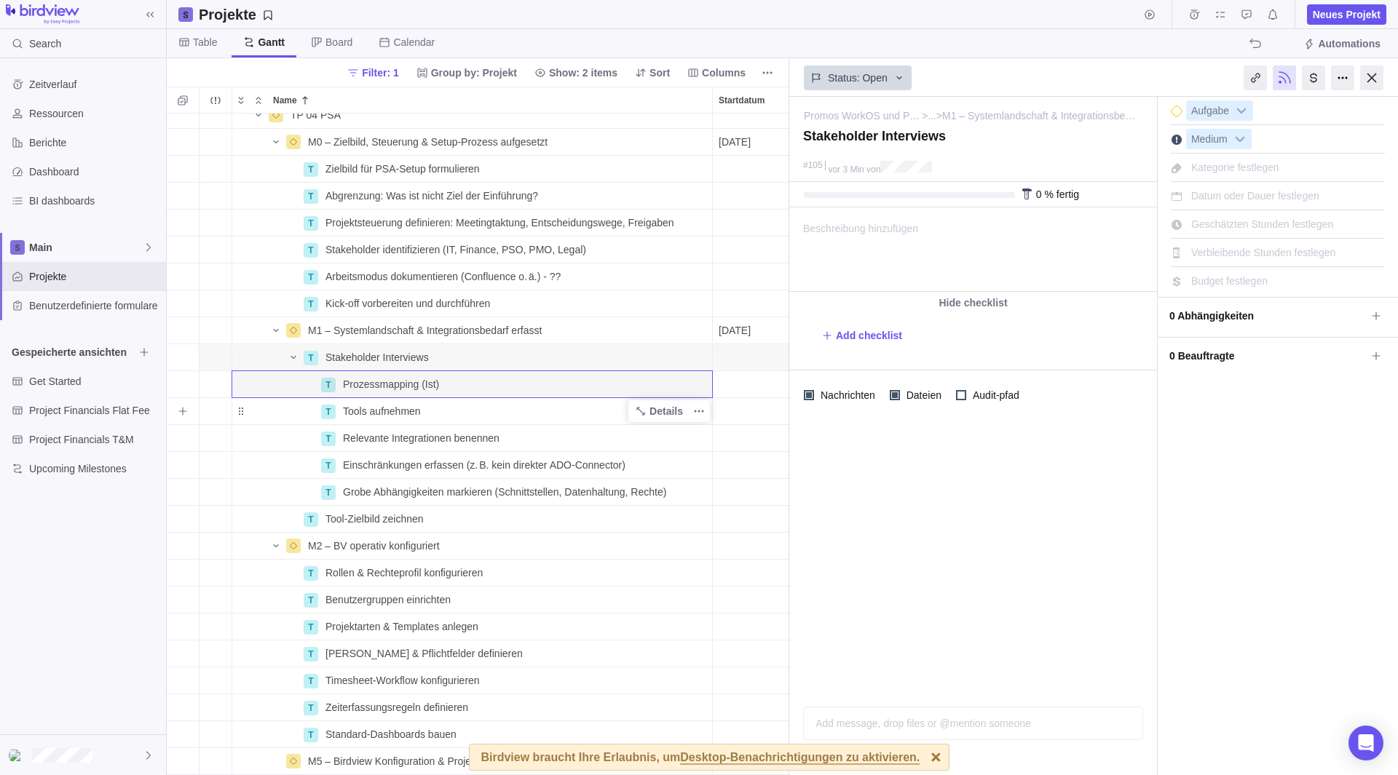
click at [443, 408] on div "Tools aufnehmen" at bounding box center [524, 411] width 375 height 26
click at [489, 439] on div "P Promos WorkOS und Prozesse Details 02.10.2025 27.02.2026 107T Open 3 TP 03 Ve…" at bounding box center [478, 445] width 622 height 662
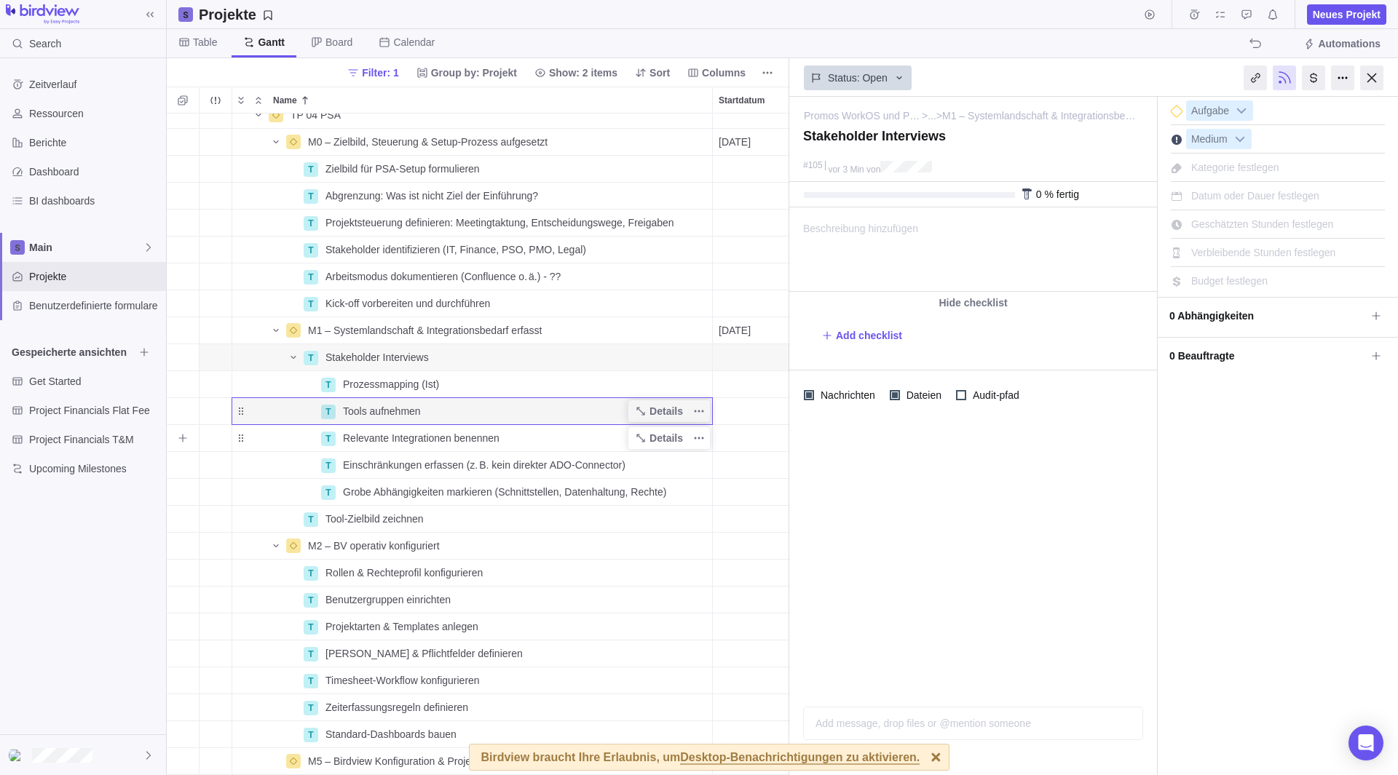
drag, startPoint x: 247, startPoint y: 432, endPoint x: 261, endPoint y: 442, distance: 16.8
click at [261, 442] on div "Name" at bounding box center [275, 438] width 87 height 12
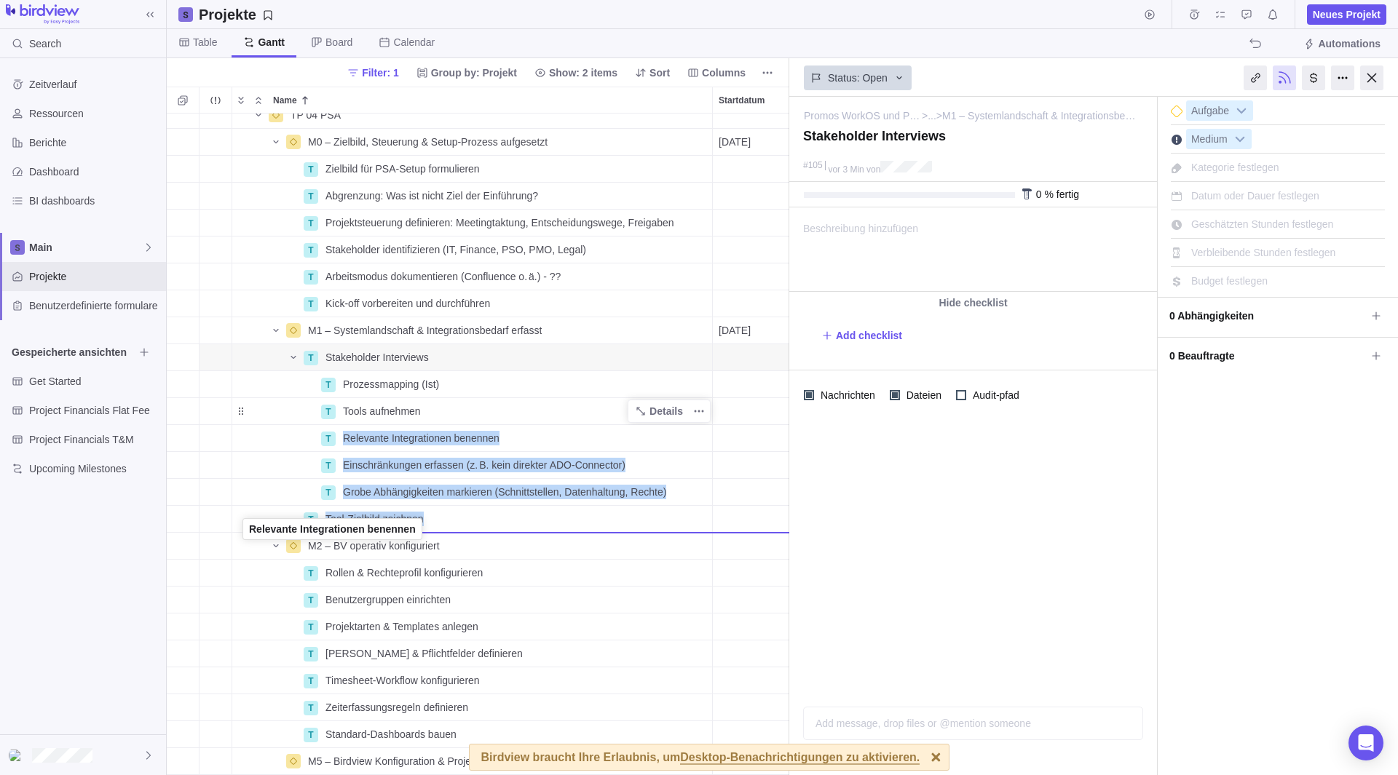
drag, startPoint x: 239, startPoint y: 439, endPoint x: 242, endPoint y: 532, distance: 93.2
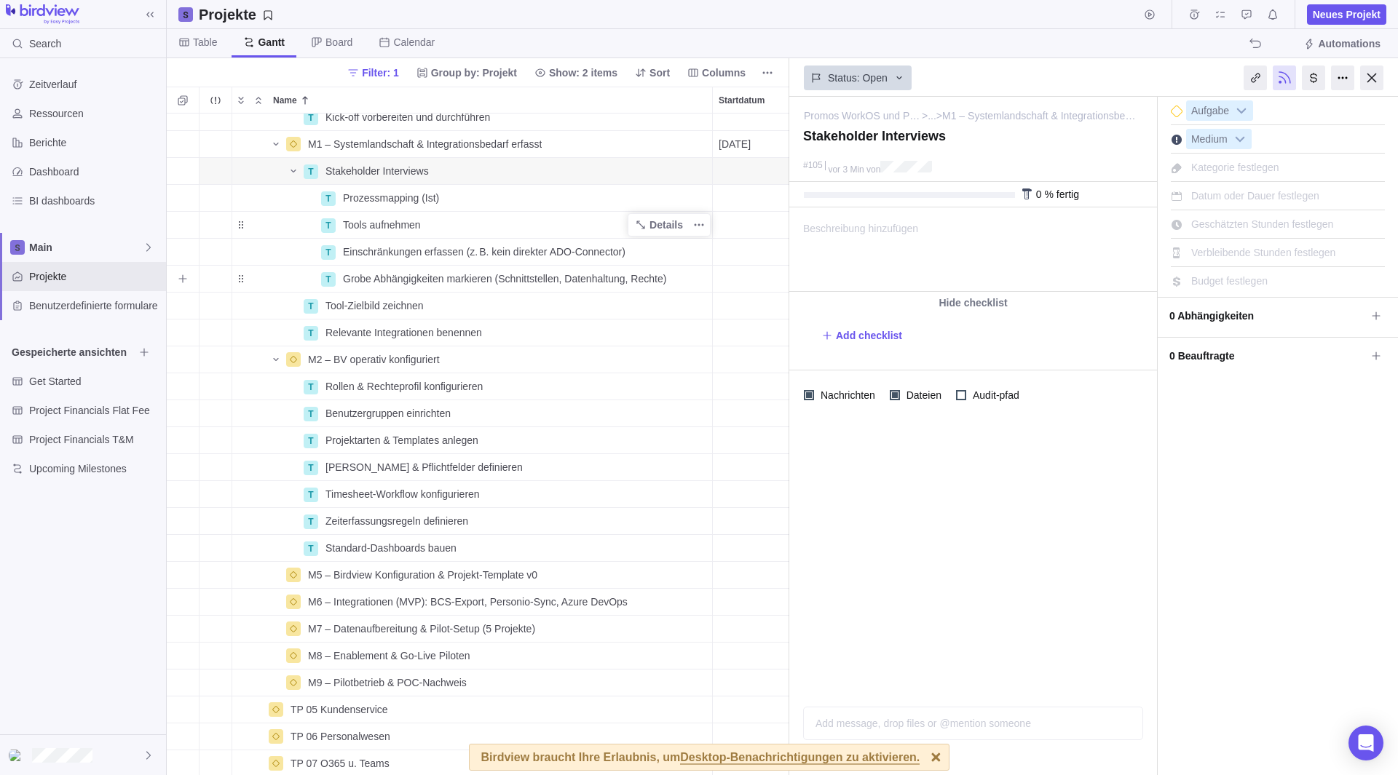
scroll to position [291, 0]
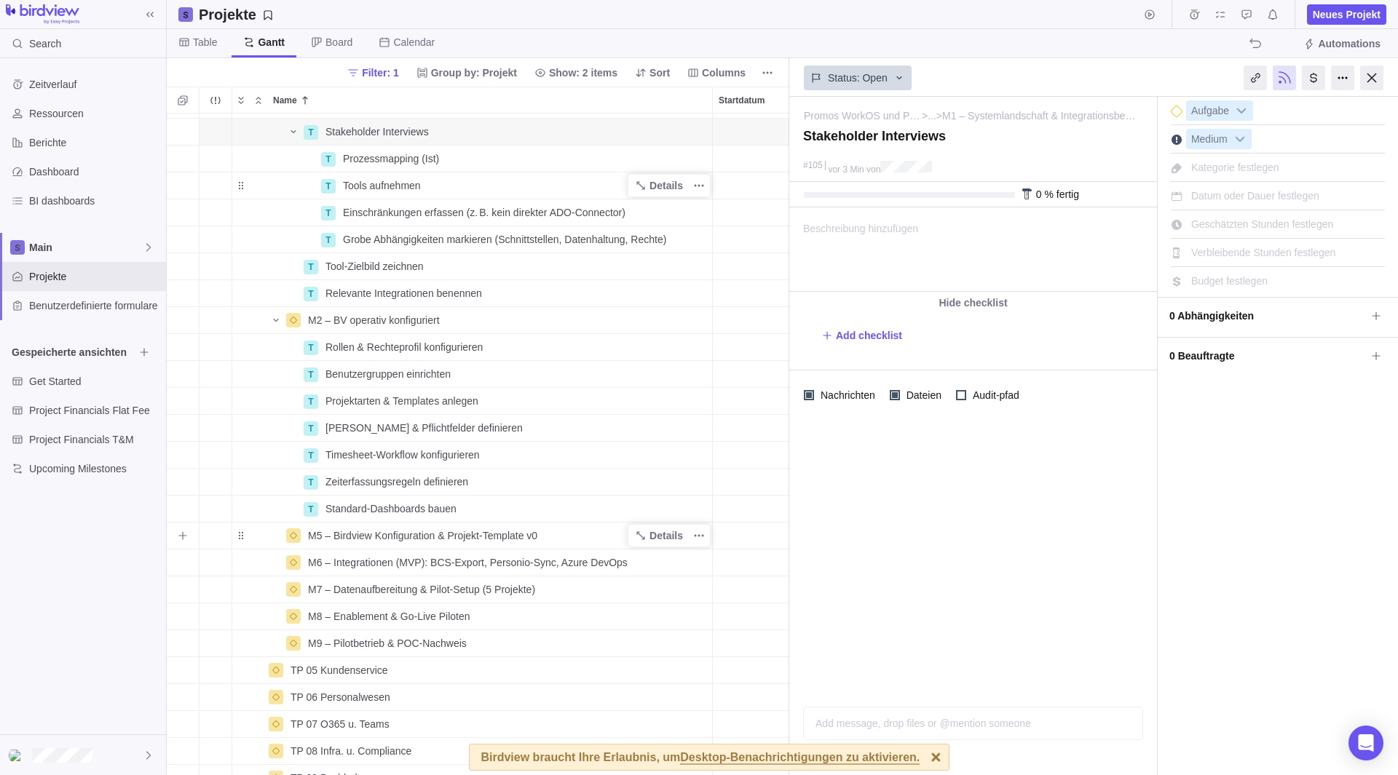
click at [456, 538] on span "M5 – Birdview Konfiguration & Projekt‑Template v0" at bounding box center [422, 535] width 229 height 15
click at [407, 313] on div "M1 – Systemlandschaft & Integrationsbedarf erfasst Details 09.10.2025 28.11.202…" at bounding box center [478, 445] width 622 height 662
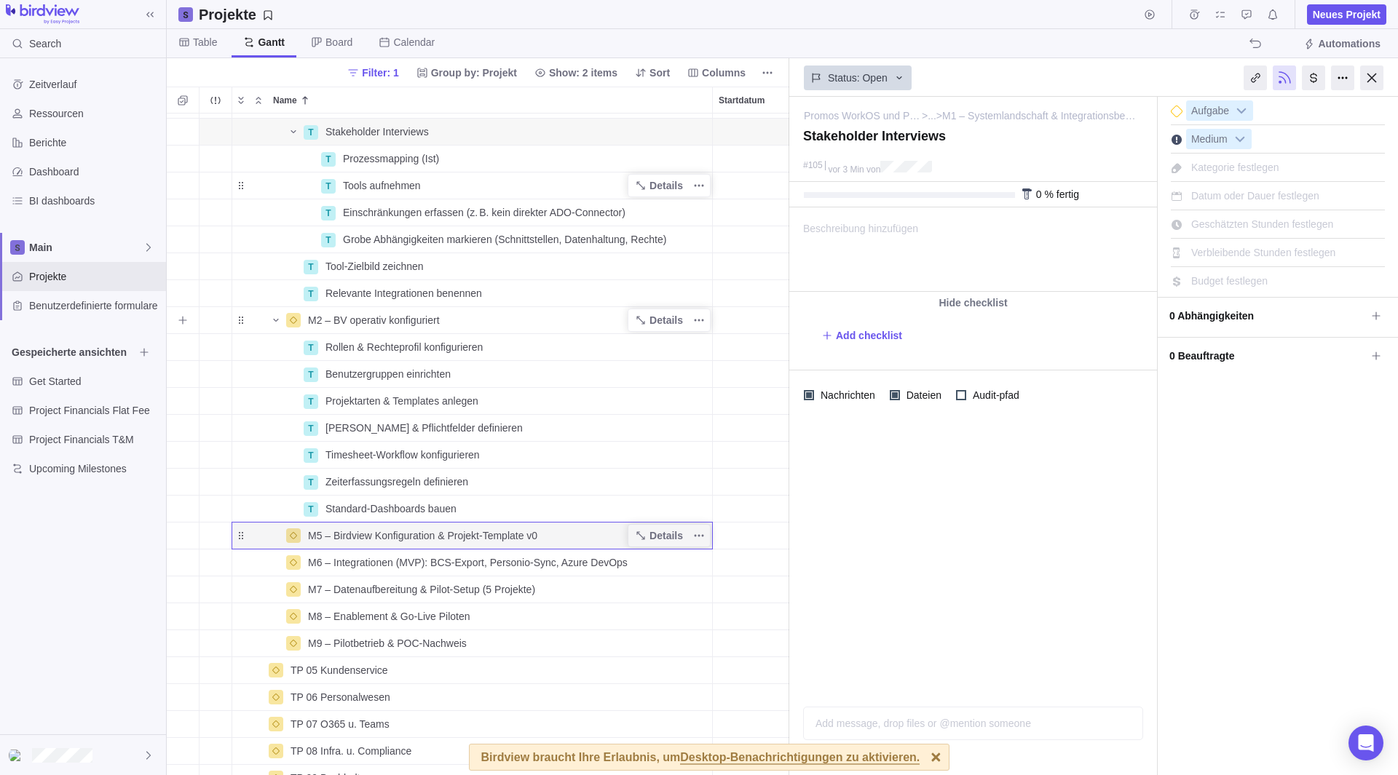
click at [406, 313] on span "M2 – BV operativ konfiguriert" at bounding box center [374, 320] width 132 height 15
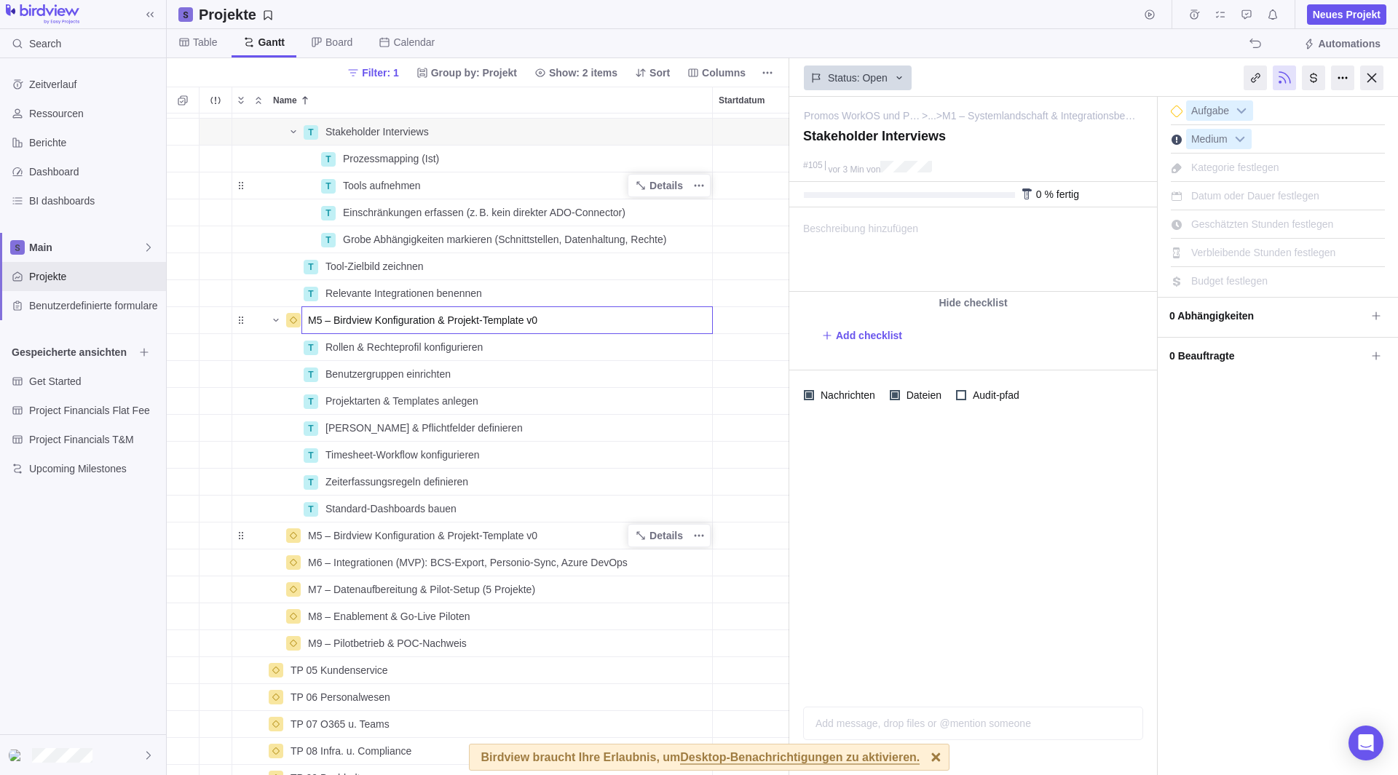
click at [320, 322] on input "M5 – Birdview Konfiguration & Projekt‑Template v0" at bounding box center [506, 320] width 411 height 28
type input "M2 – Birdview Konfiguration & Projekt‑Template v0"
click at [389, 483] on div "M1 – Systemlandschaft & Integrationsbedarf erfasst Details 09.10.2025 28.11.202…" at bounding box center [478, 445] width 622 height 662
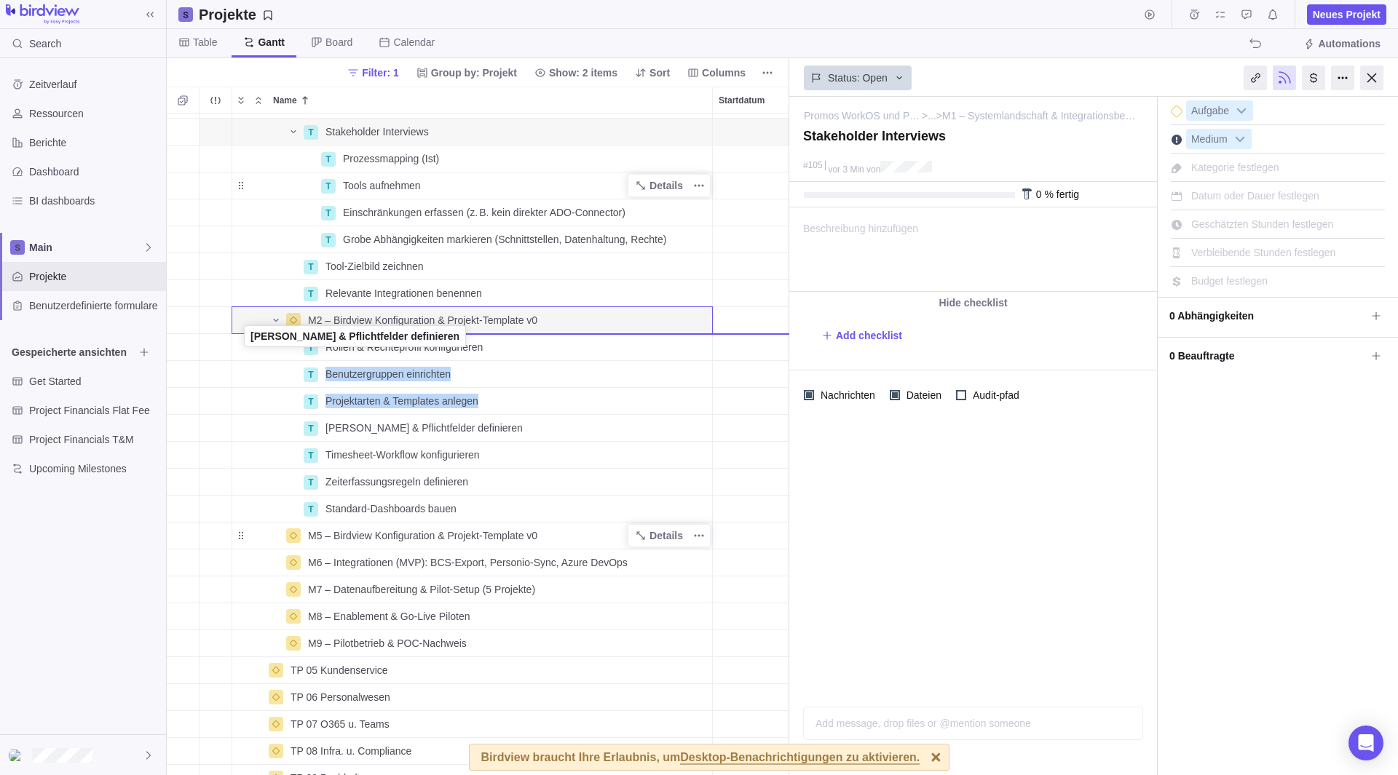
drag, startPoint x: 245, startPoint y: 427, endPoint x: 250, endPoint y: 338, distance: 89.7
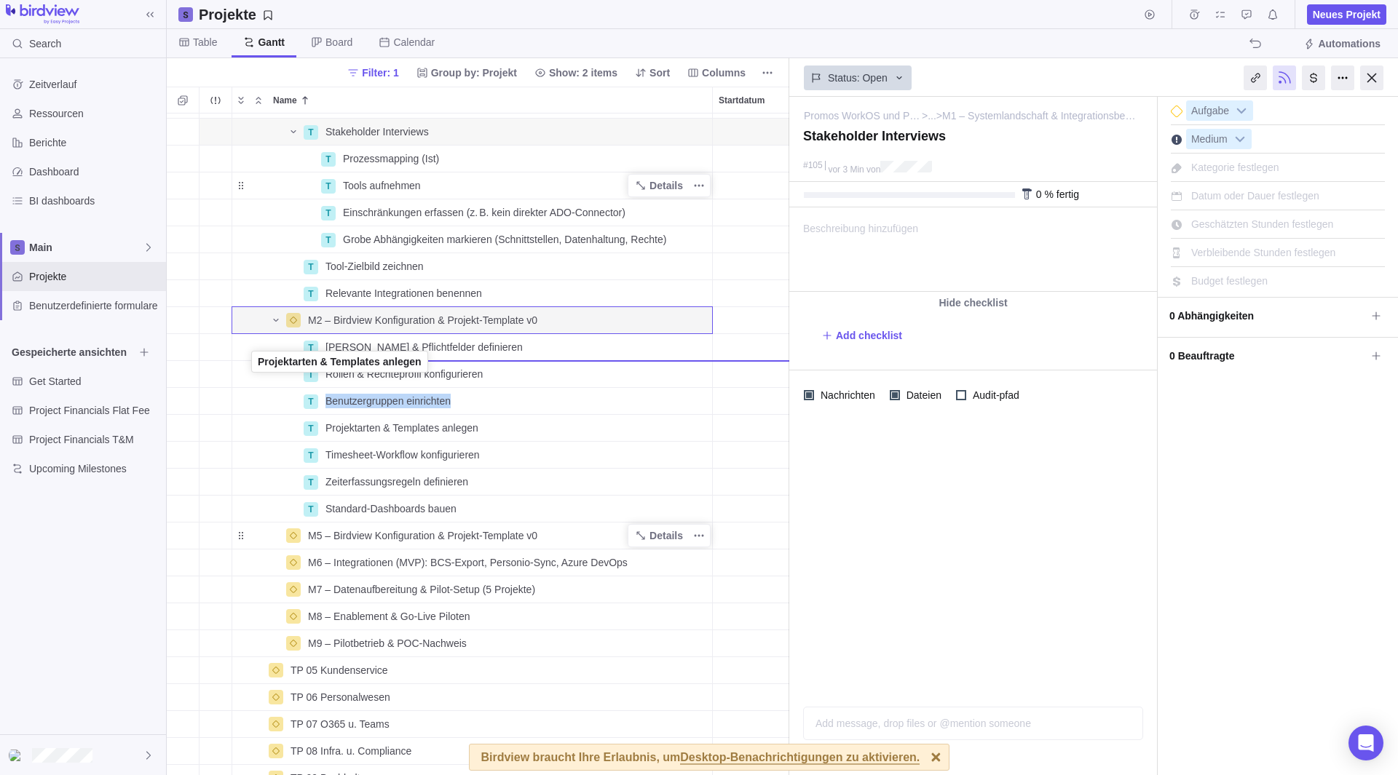
drag, startPoint x: 239, startPoint y: 429, endPoint x: 250, endPoint y: 365, distance: 65.1
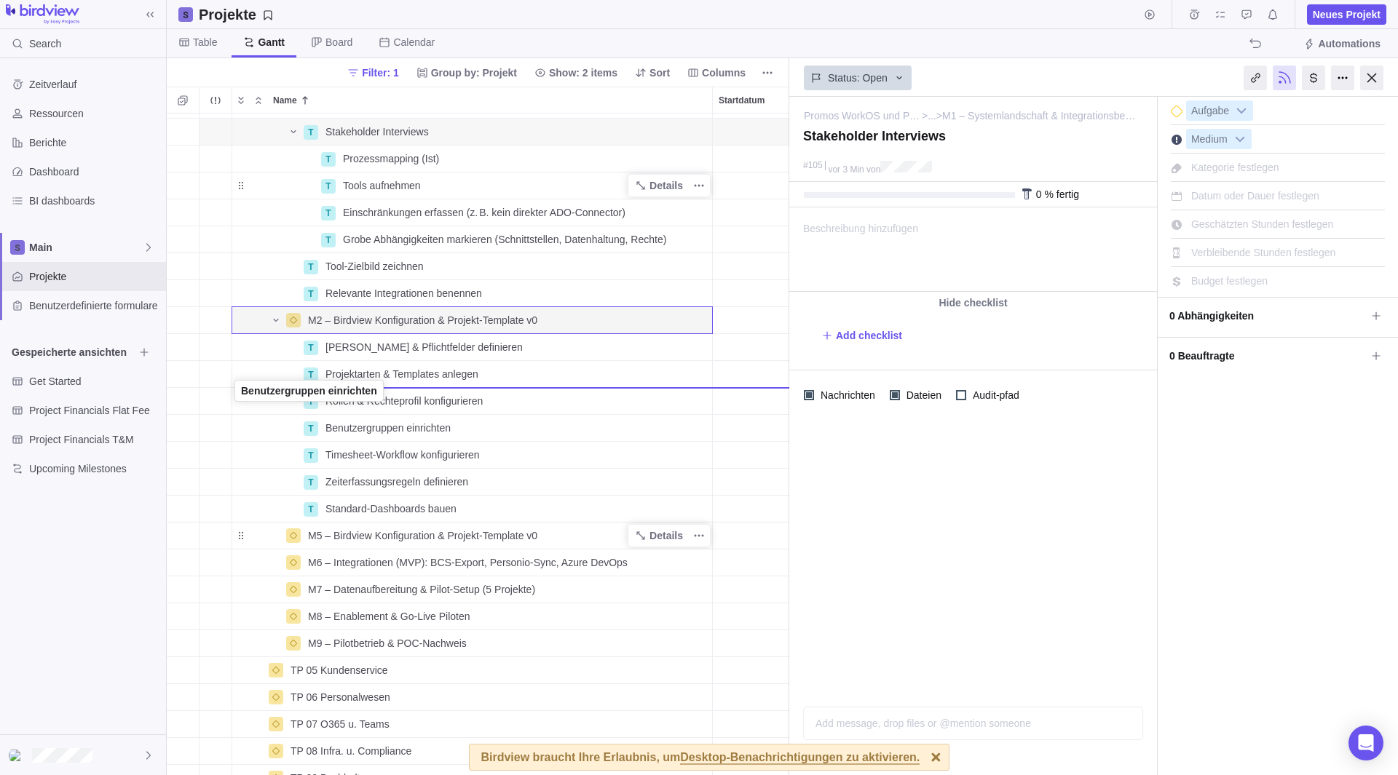
drag, startPoint x: 245, startPoint y: 427, endPoint x: 239, endPoint y: 392, distance: 35.3
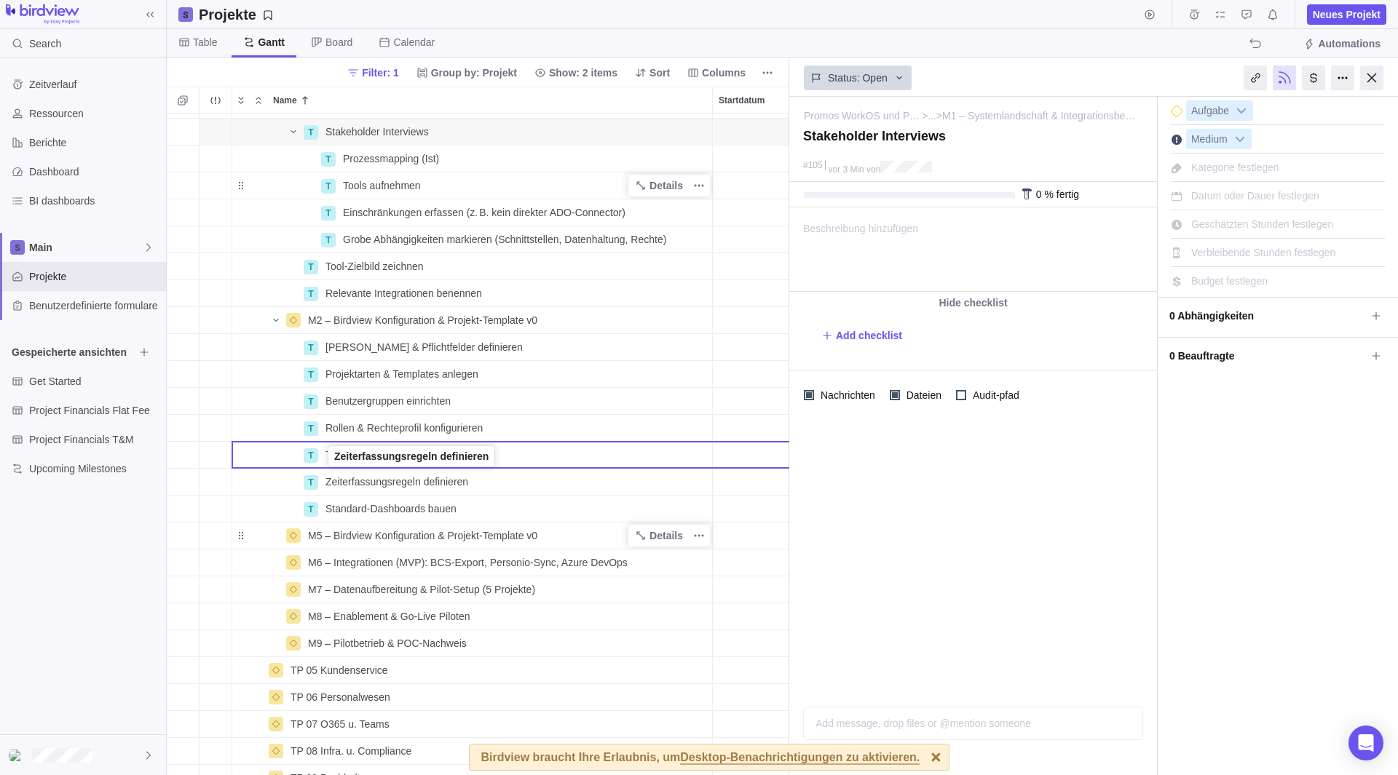
drag, startPoint x: 242, startPoint y: 481, endPoint x: 330, endPoint y: 458, distance: 91.1
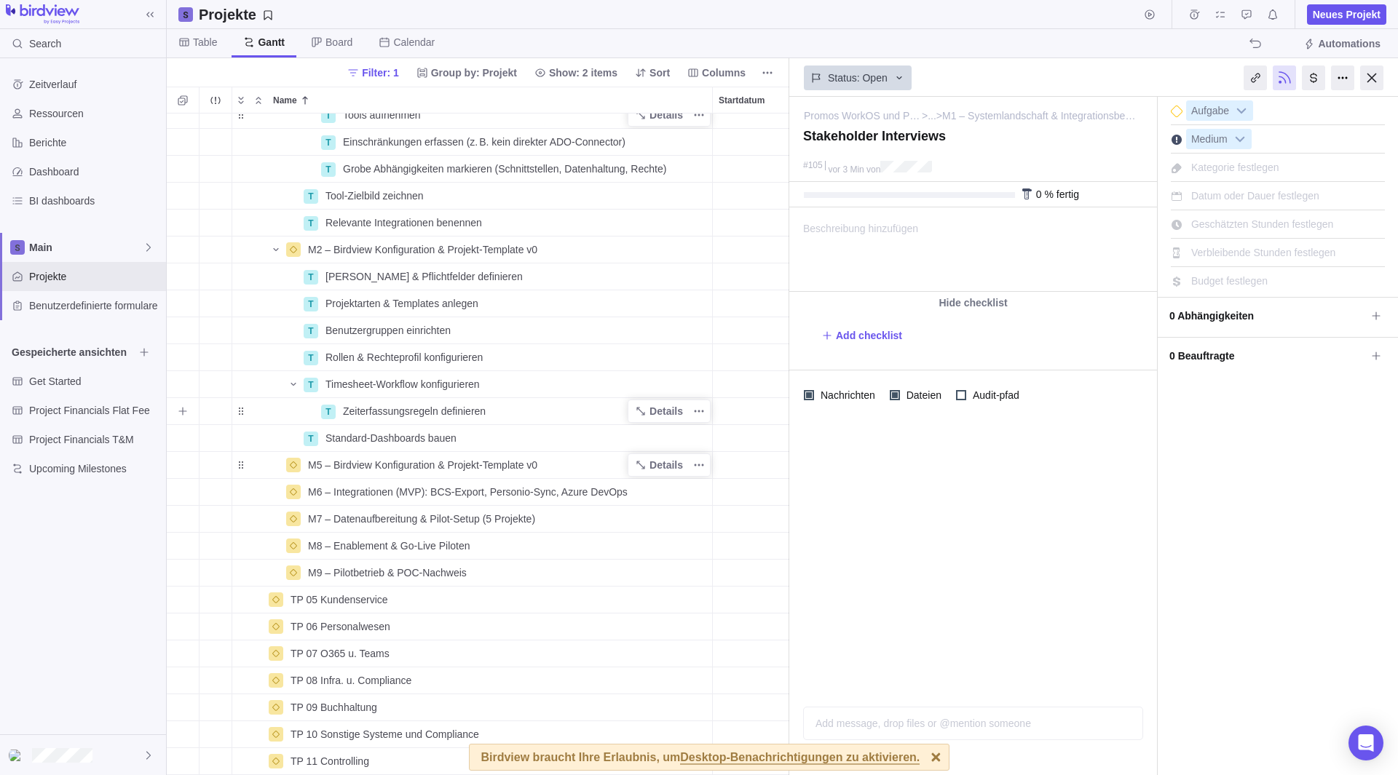
scroll to position [400, 0]
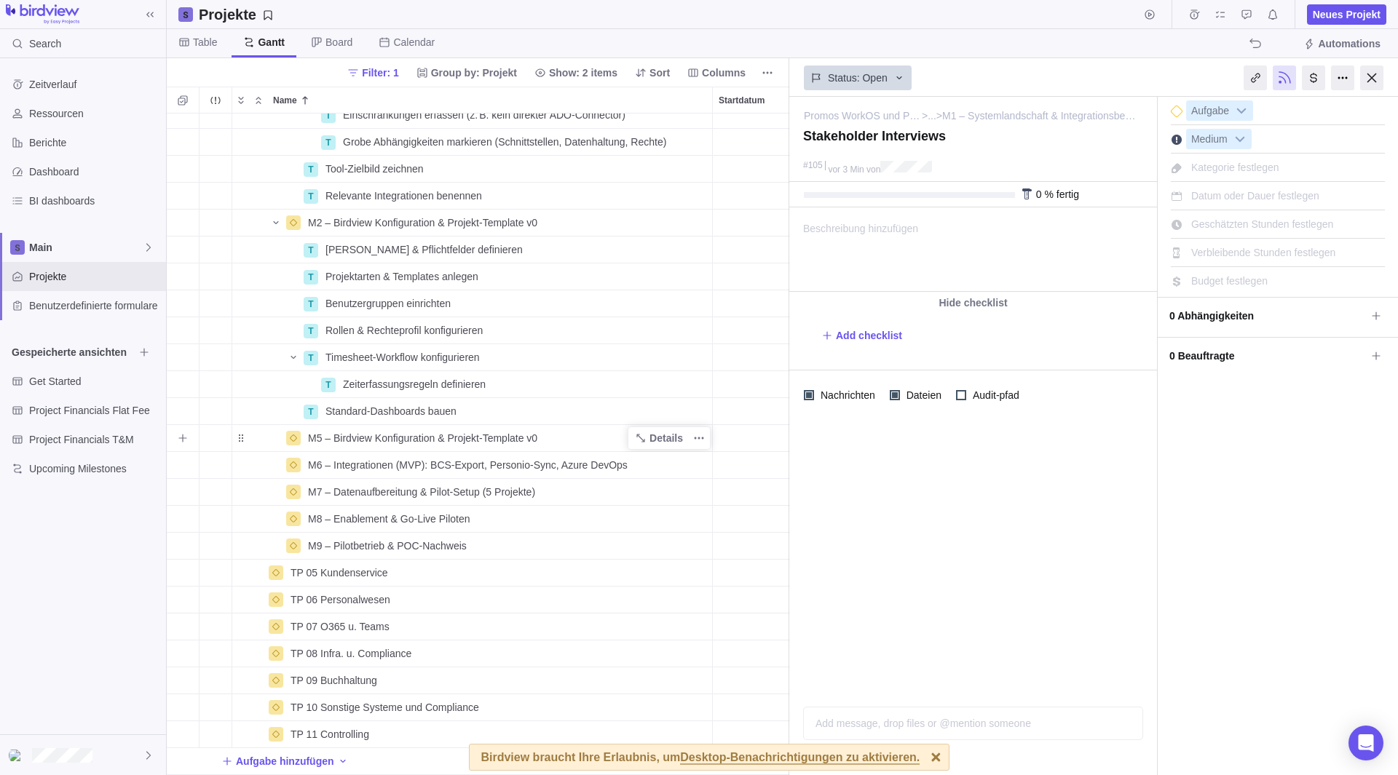
click at [430, 431] on span "M5 – Birdview Konfiguration & Projekt‑Template v0" at bounding box center [422, 438] width 229 height 15
click at [575, 456] on div "T Einschränkungen erfassen (z. B. kein direkter ADO-Connector) Details Open 96 …" at bounding box center [478, 445] width 622 height 662
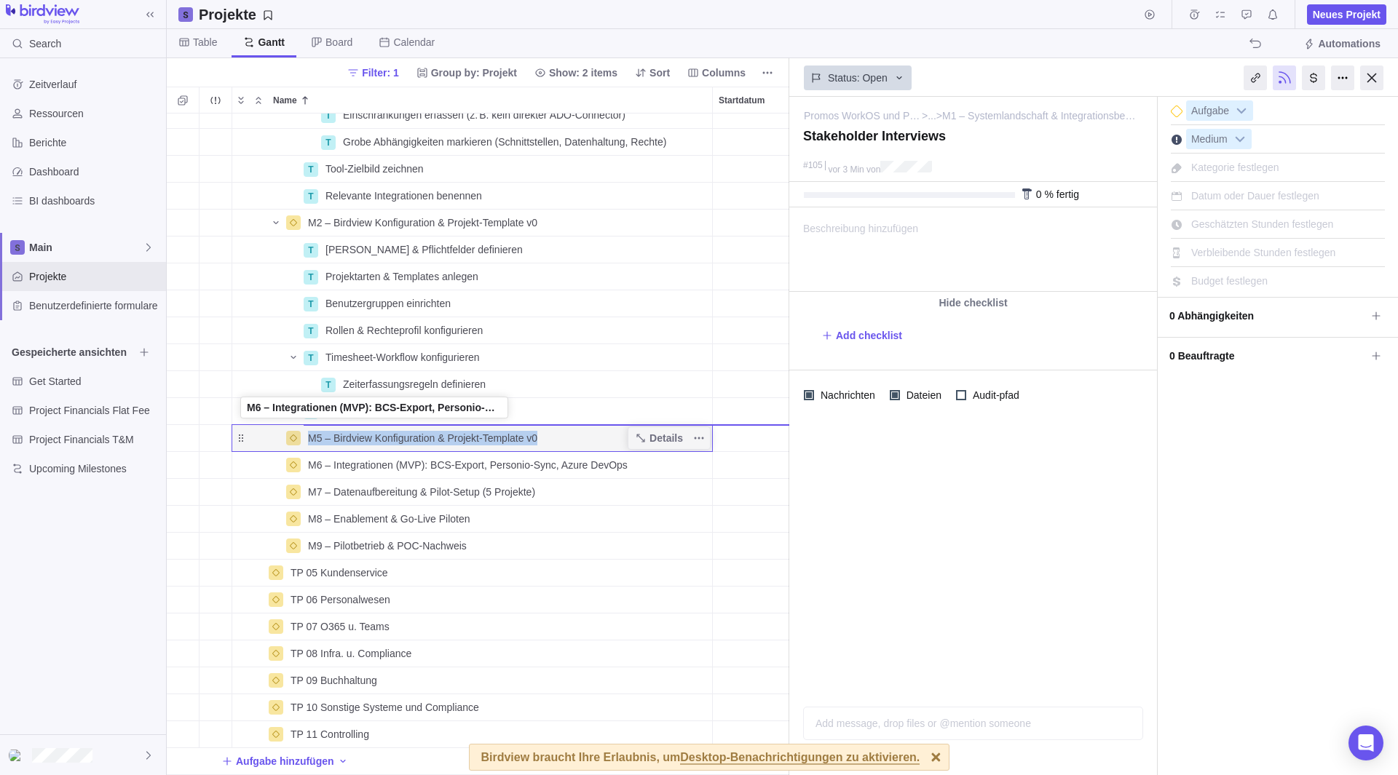
drag, startPoint x: 237, startPoint y: 455, endPoint x: 238, endPoint y: 411, distance: 44.4
drag, startPoint x: 236, startPoint y: 425, endPoint x: 235, endPoint y: 411, distance: 13.8
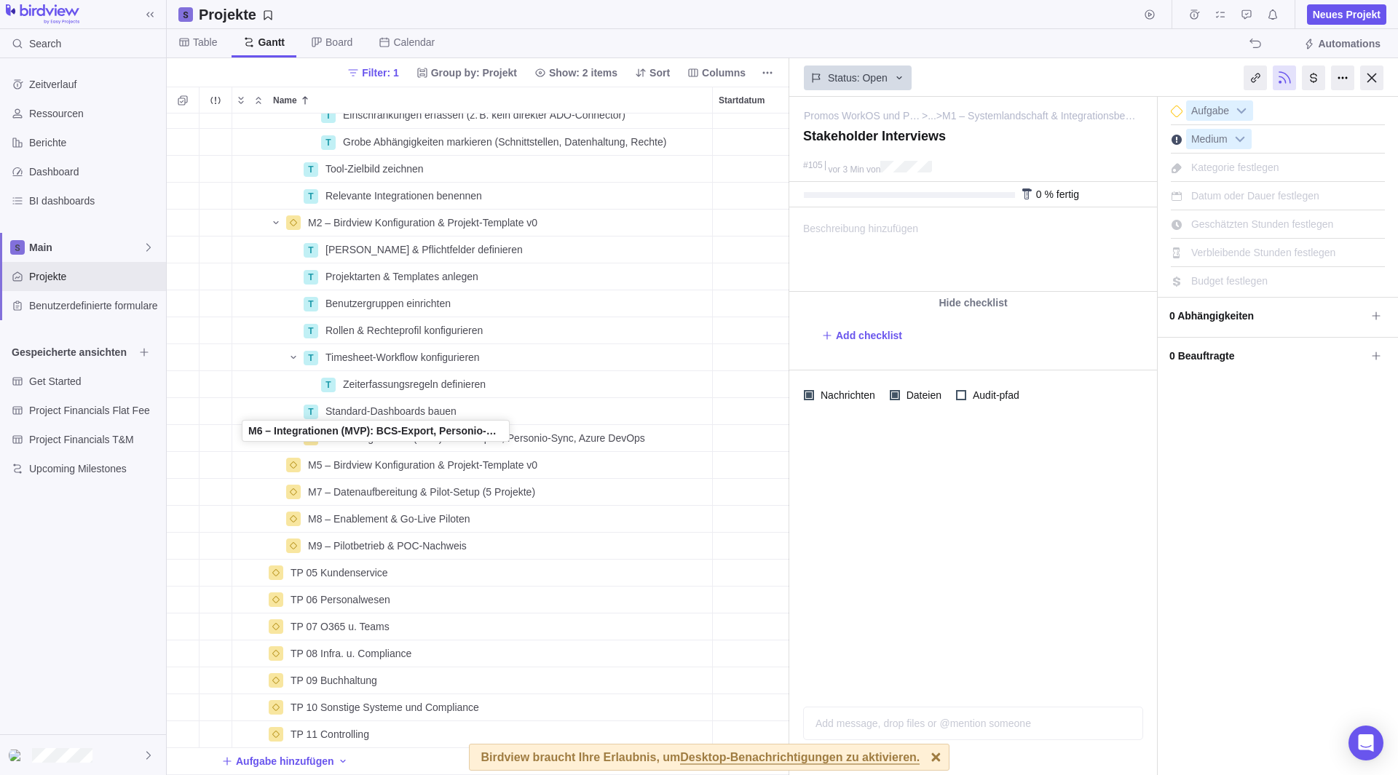
click at [242, 432] on div "Name" at bounding box center [267, 438] width 70 height 12
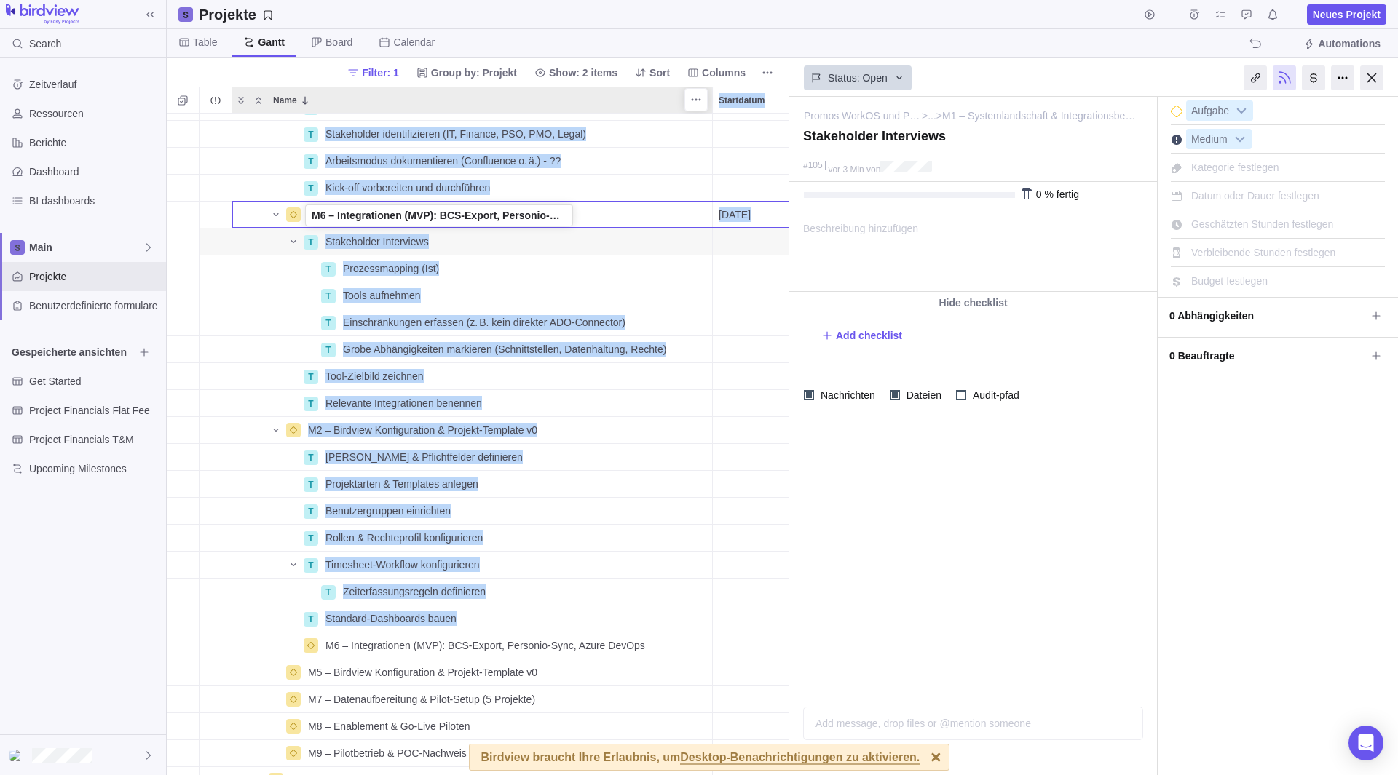
scroll to position [0, 0]
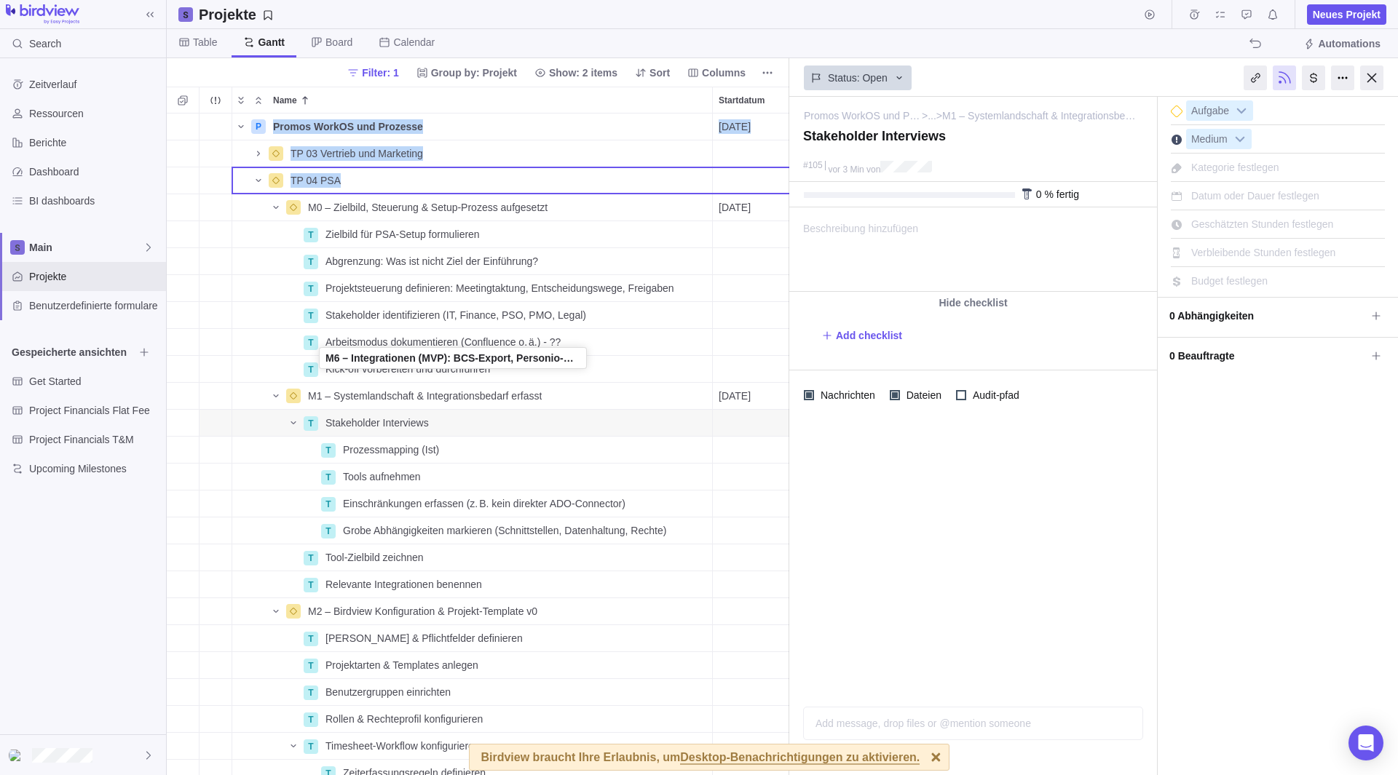
drag, startPoint x: 239, startPoint y: 647, endPoint x: 319, endPoint y: 181, distance: 473.3
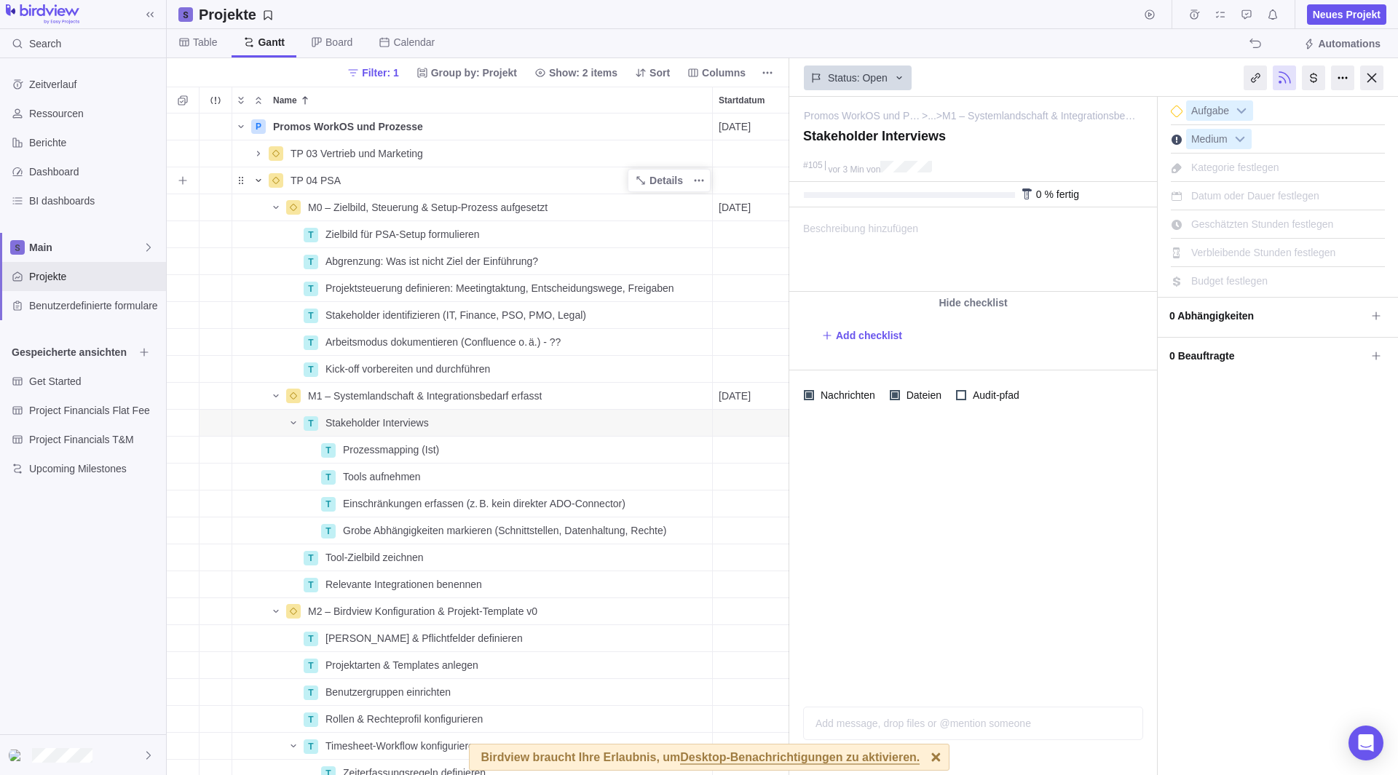
click at [258, 173] on span "Name" at bounding box center [258, 180] width 17 height 20
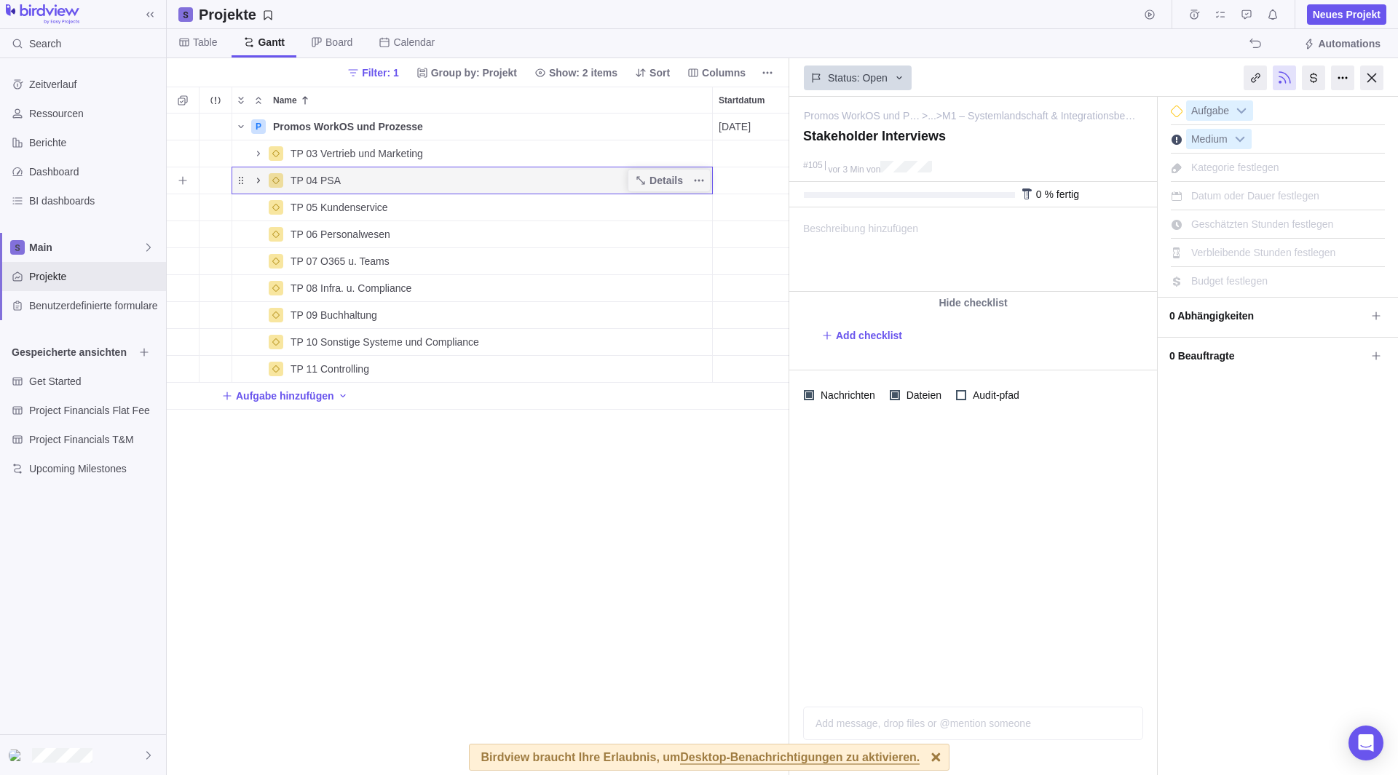
click at [258, 173] on span "Name" at bounding box center [258, 180] width 17 height 20
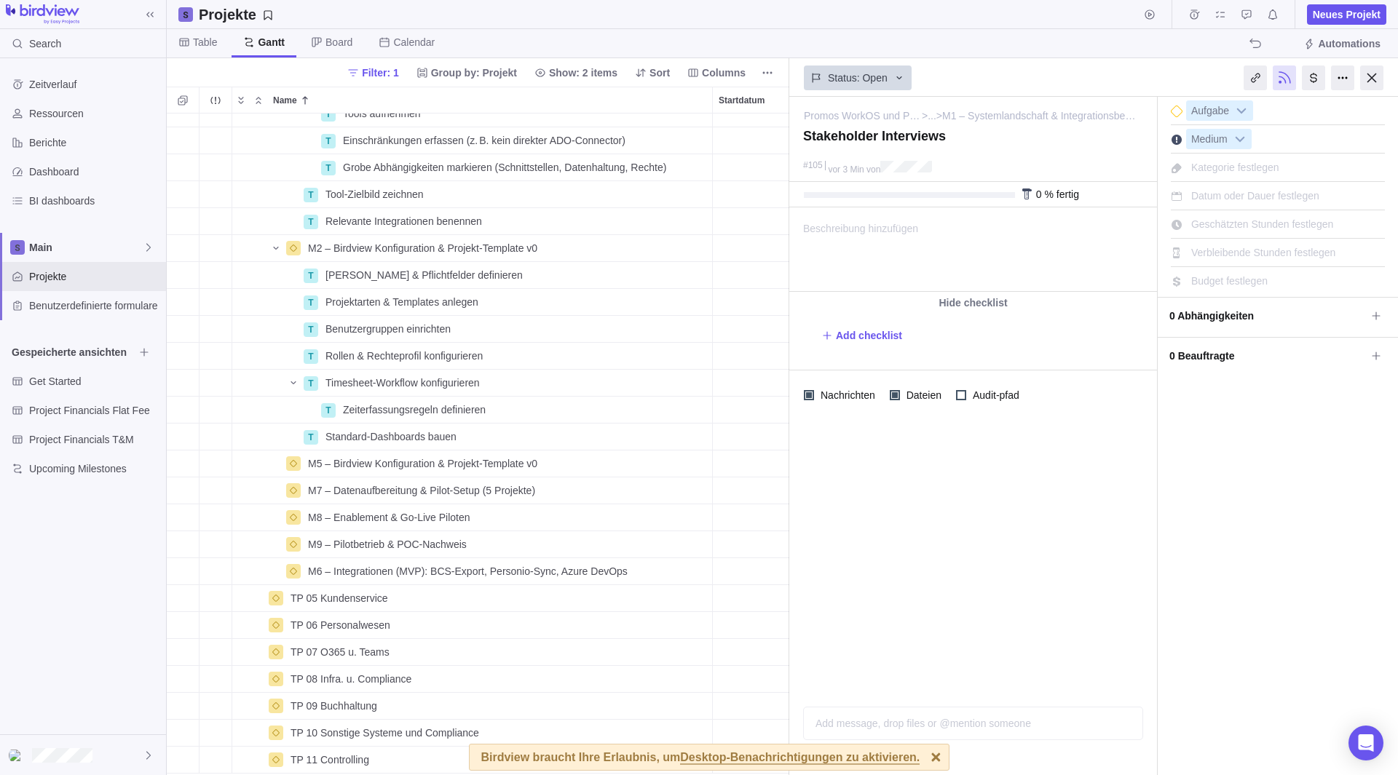
scroll to position [364, 0]
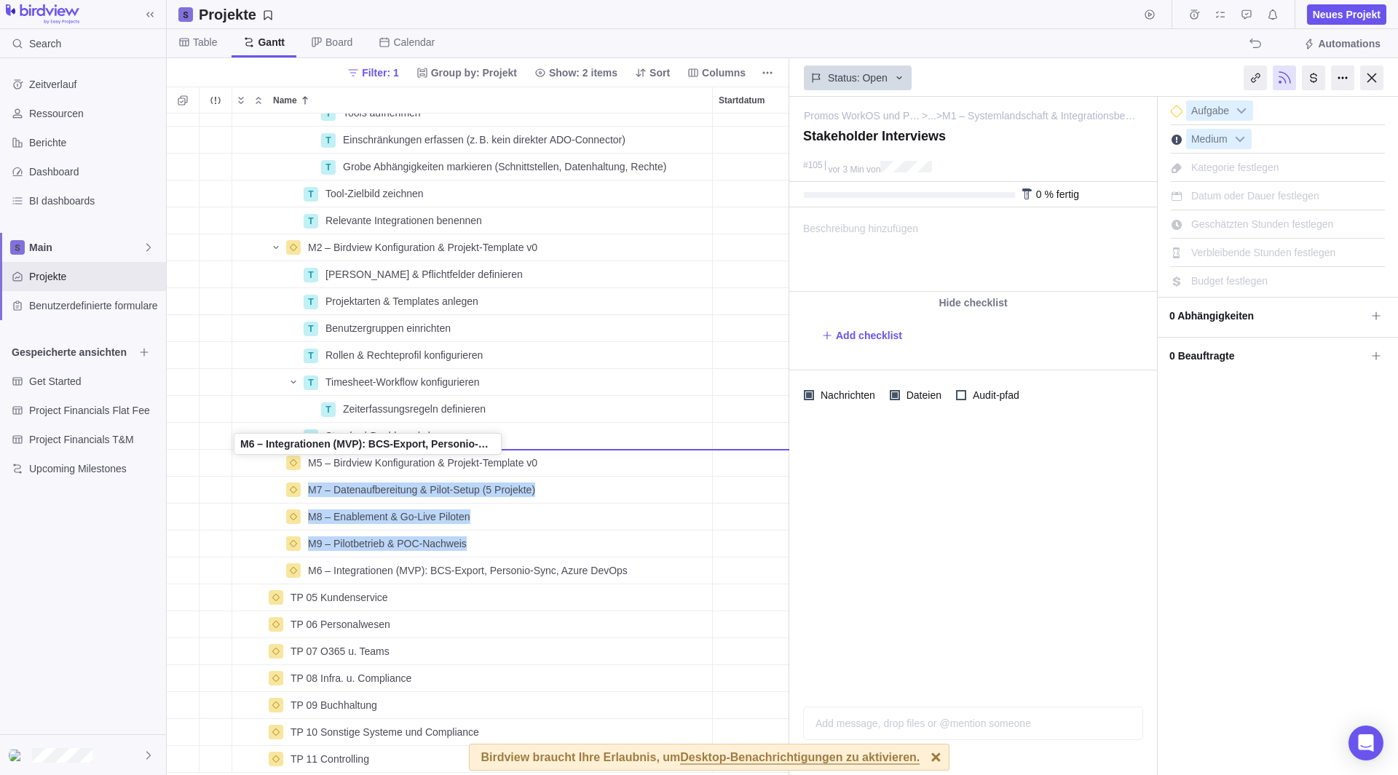
drag, startPoint x: 240, startPoint y: 574, endPoint x: 234, endPoint y: 450, distance: 124.6
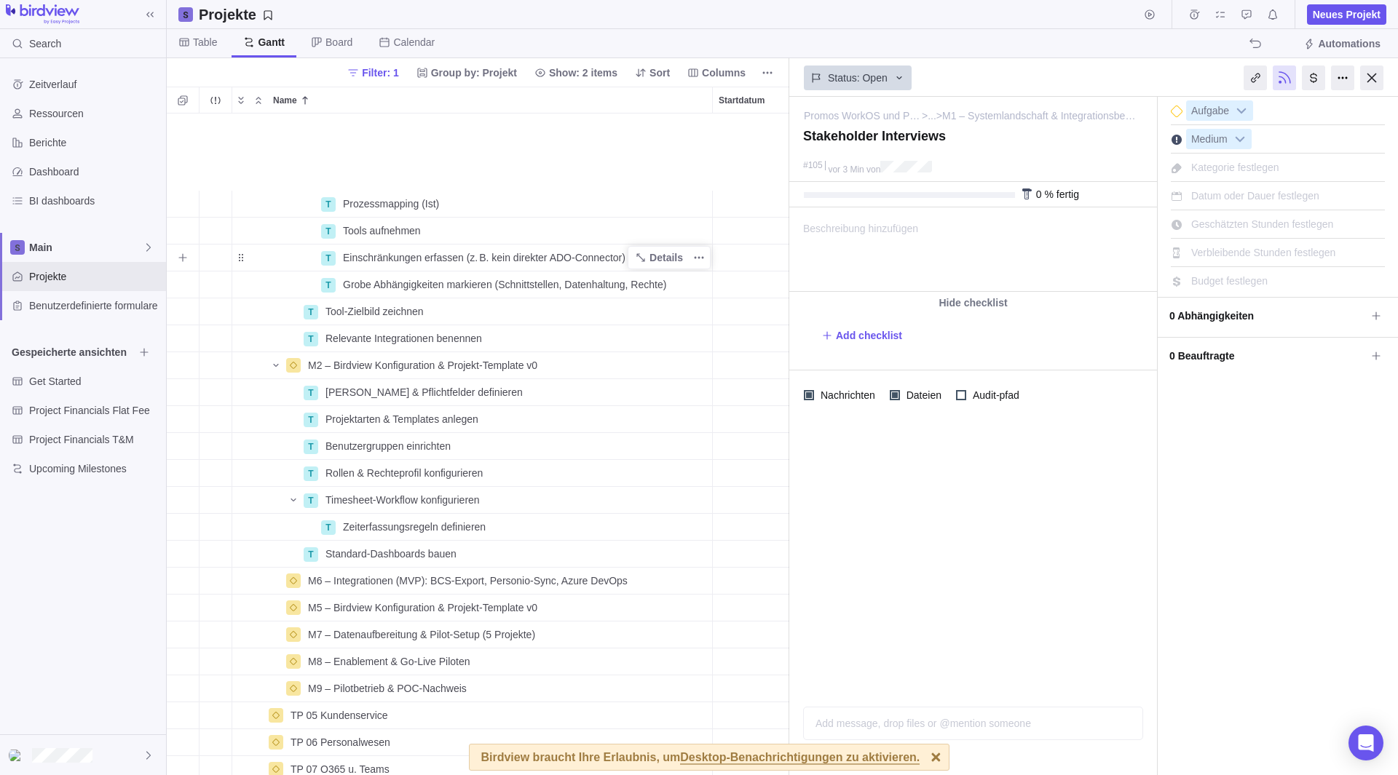
scroll to position [345, 0]
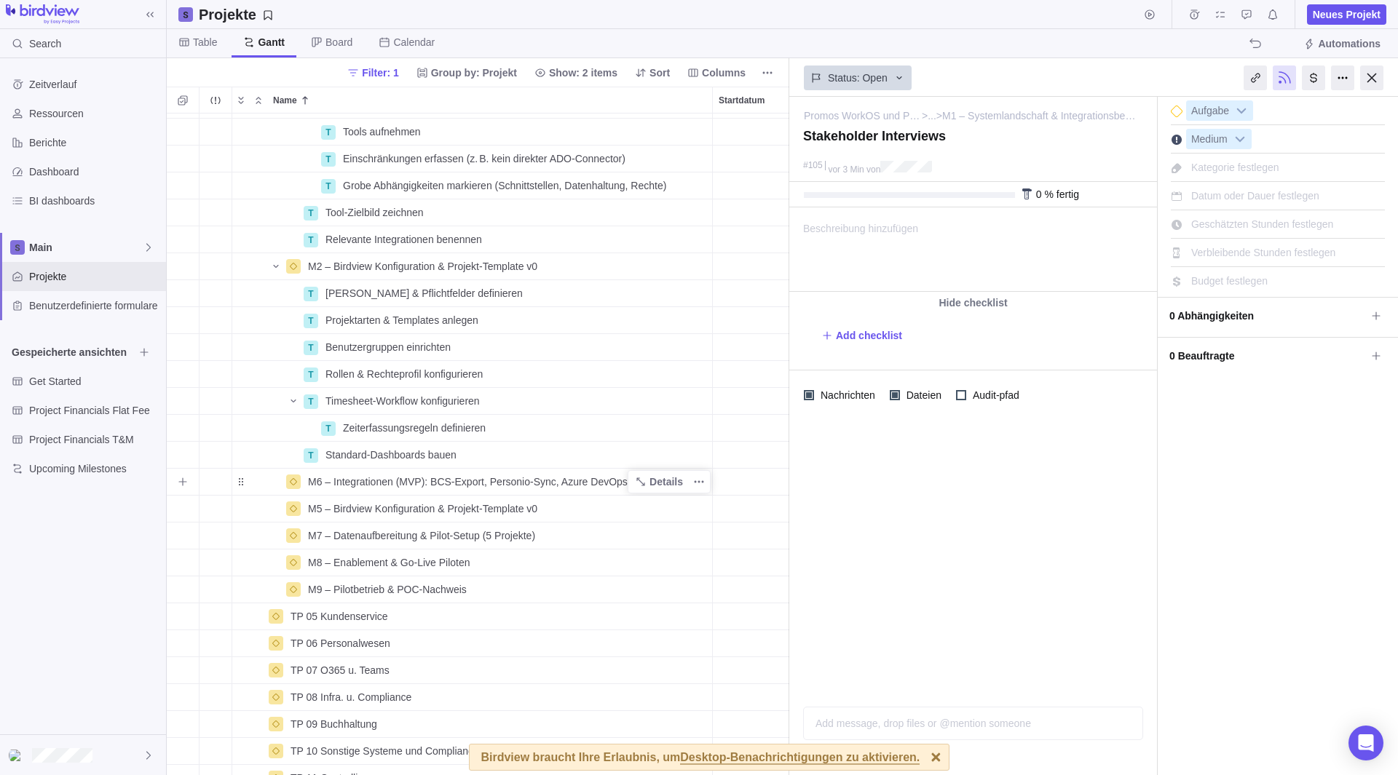
click at [362, 481] on span "M6 – Integrationen (MVP): BCS‑Export, Personio‑Sync, Azure DevOps" at bounding box center [468, 482] width 320 height 15
click at [318, 480] on input "M6 – Integrationen (MVP): BCS‑Export, Personio‑Sync, Azure DevOps" at bounding box center [506, 482] width 411 height 28
click at [336, 478] on input "M6 – Integrationen (MVP): BCS‑Export, Personio‑Sync, Azure DevOps" at bounding box center [506, 482] width 411 height 28
click at [321, 477] on input "M6 – Integrationen (MVP): BCS‑Export, Personio‑Sync, Azure DevOps" at bounding box center [506, 482] width 411 height 28
drag, startPoint x: 395, startPoint y: 478, endPoint x: 424, endPoint y: 483, distance: 29.6
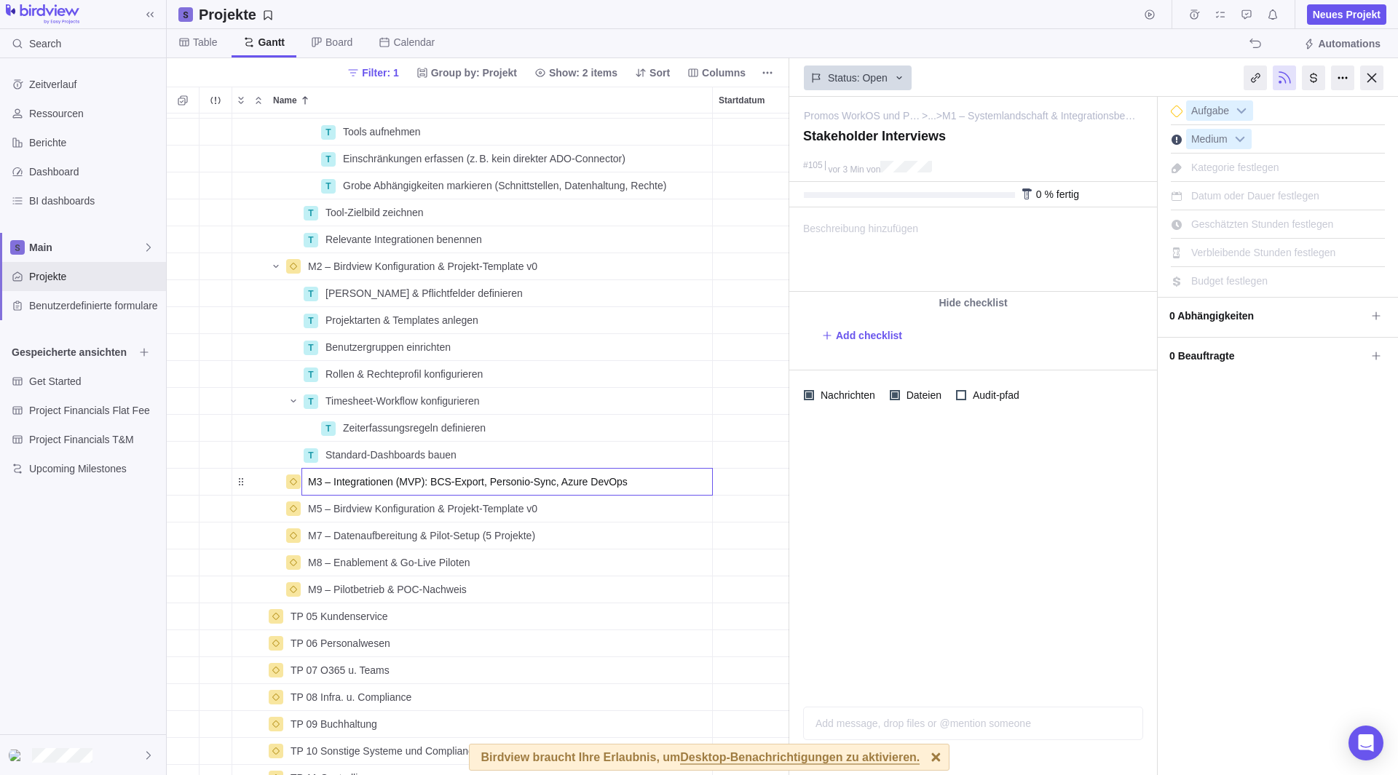
click at [424, 483] on input "M3 – Integrationen (MVP): BCS‑Export, Personio‑Sync, Azure DevOps" at bounding box center [506, 482] width 411 height 28
click at [641, 478] on input "M3 – Integrationen: BCS‑Export, Personio‑Sync, Azure DevOps" at bounding box center [506, 482] width 411 height 28
click at [393, 483] on input "M3 – Integrationen: BCS‑Export, Personio‑Sync, Azure DevOps" at bounding box center [506, 482] width 411 height 28
click at [685, 480] on input "M3 – Integrationen Umgesetzt: BCS‑Export, Personio‑Sync, Azure DevOps" at bounding box center [506, 482] width 411 height 28
drag, startPoint x: 500, startPoint y: 481, endPoint x: 453, endPoint y: 484, distance: 47.4
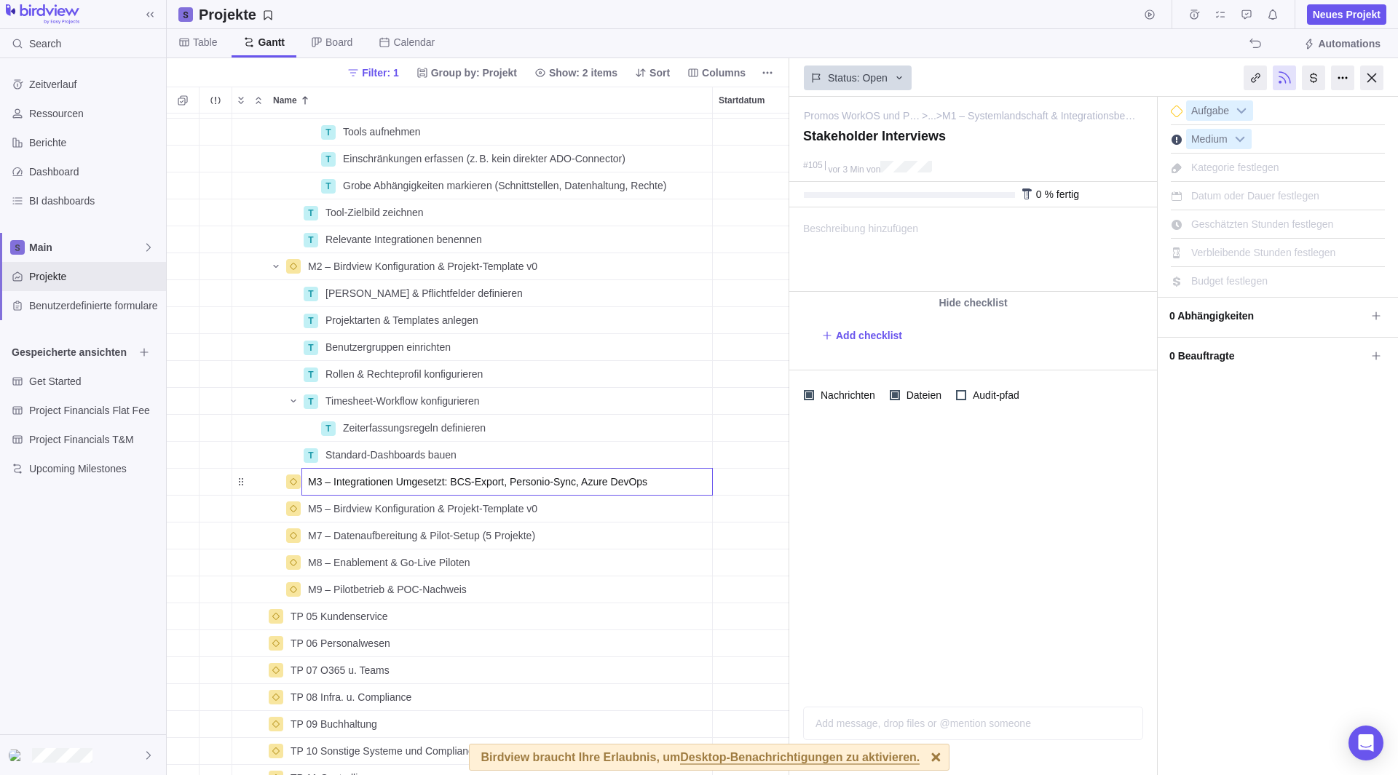
click at [453, 484] on input "M3 – Integrationen Umgesetzt: BCS‑Export, Personio‑Sync, Azure DevOps" at bounding box center [506, 482] width 411 height 28
click at [619, 486] on input "M3 – Integrationen Umgesetzt: Personio‑Sync, Azure DevOps" at bounding box center [506, 482] width 411 height 28
type input "M3 – Integrationen Umgesetzt: Personio‑Sync, Azure DevOps"
click at [183, 486] on div "T Prozessmapping (Ist) Details Open 92 T Tools aufnehmen Details Open 93 T Eins…" at bounding box center [478, 445] width 622 height 662
click at [183, 486] on icon "Add sub-activity" at bounding box center [182, 482] width 8 height 8
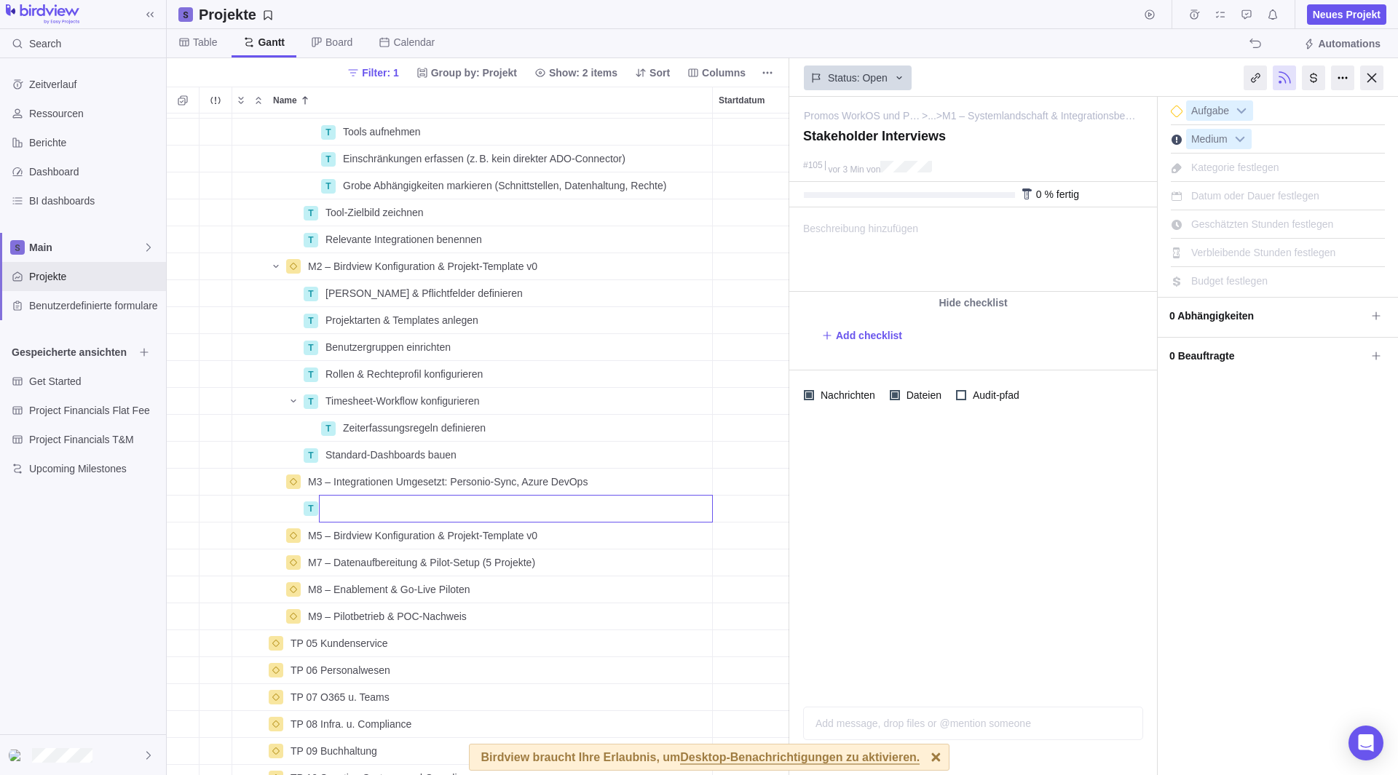
click at [270, 508] on div "T Prozessmapping (Ist) Details Open 92 T Tools aufnehmen Details Open 93 T Eins…" at bounding box center [478, 445] width 622 height 662
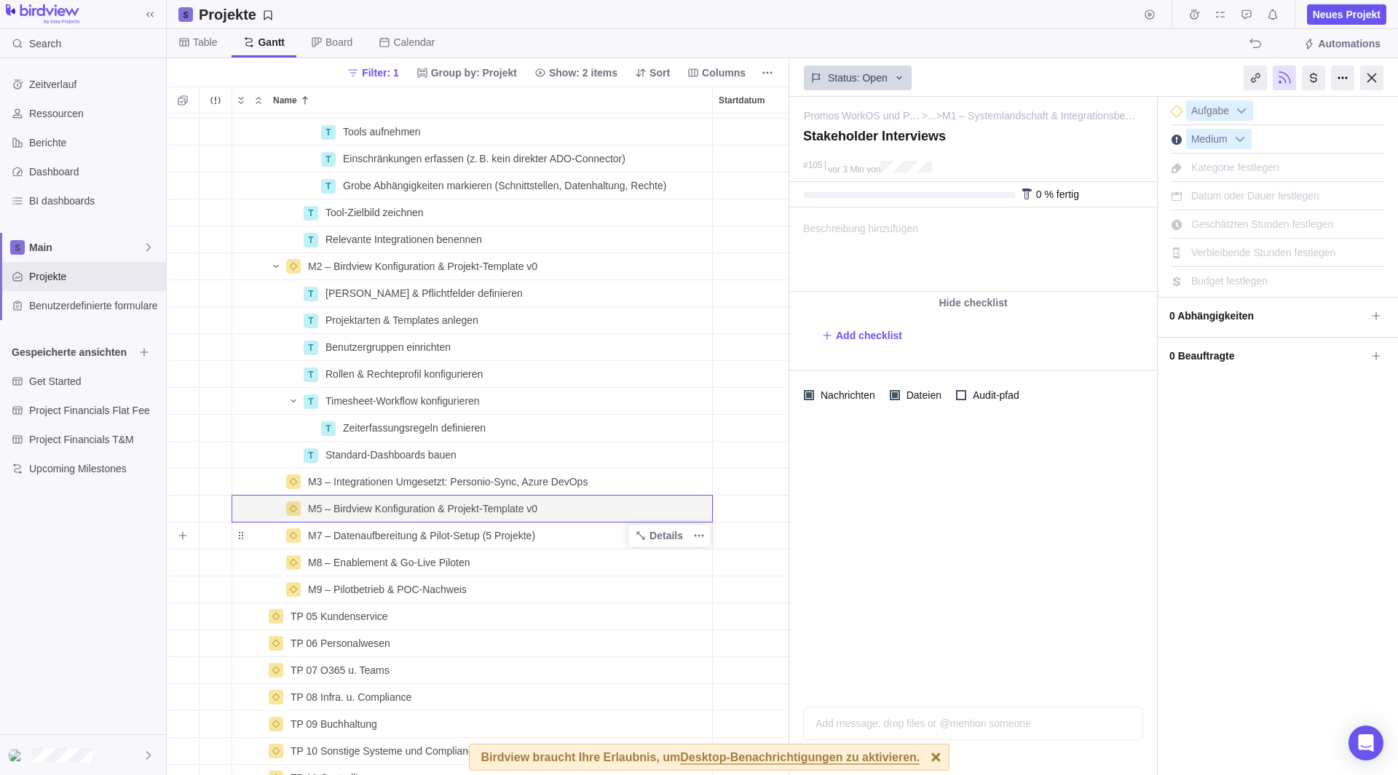
click at [414, 523] on div "M7 – Datenaufbereitung & Pilot‑Setup (5 Projekte)" at bounding box center [507, 536] width 410 height 26
click at [475, 513] on div "T Prozessmapping (Ist) Details Open 92 T Tools aufnehmen Details Open 93 T Eins…" at bounding box center [478, 445] width 622 height 662
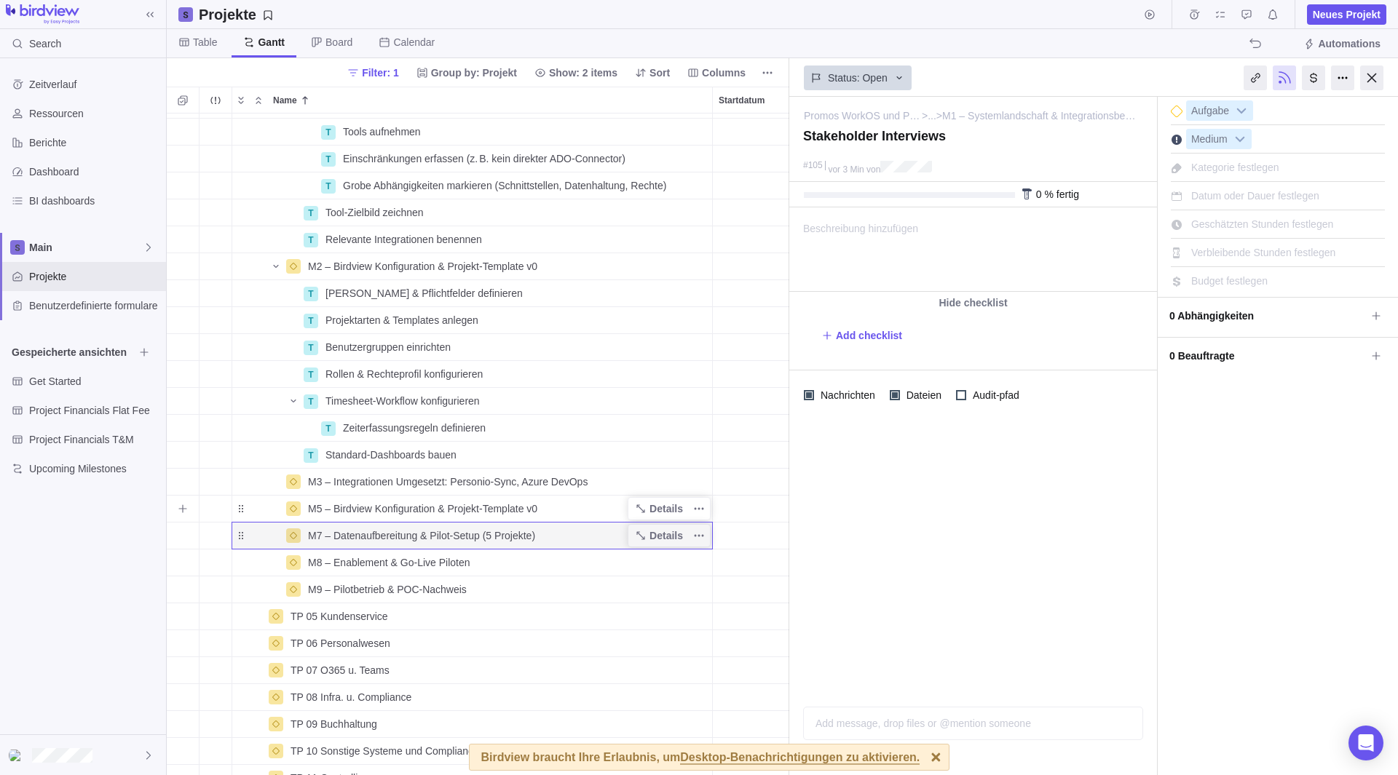
click at [515, 516] on div "M5 – Birdview Konfiguration & Projekt‑Template v0" at bounding box center [507, 509] width 410 height 26
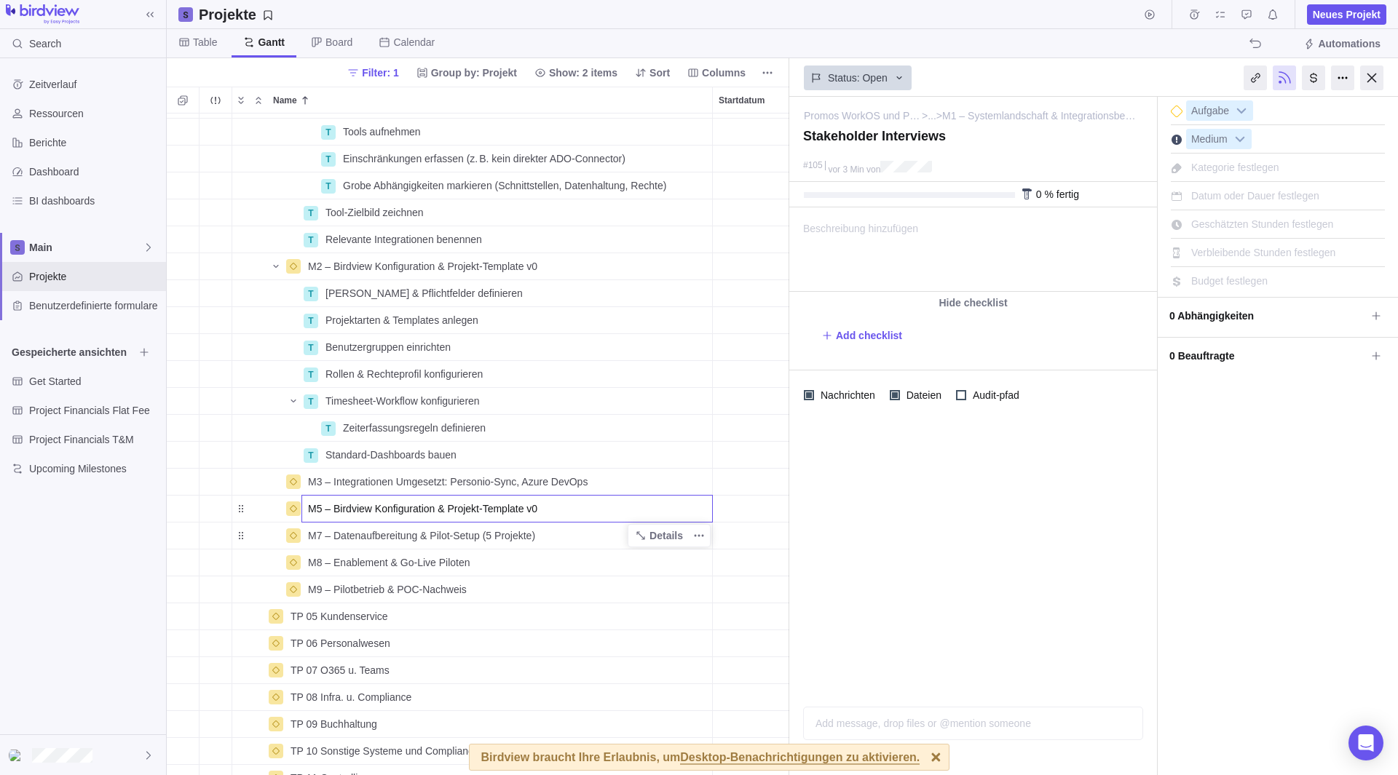
click at [559, 511] on input "M5 – Birdview Konfiguration & Projekt‑Template v0" at bounding box center [506, 509] width 411 height 28
drag, startPoint x: 559, startPoint y: 510, endPoint x: 330, endPoint y: 502, distance: 229.5
click at [330, 502] on input "M5 – Birdview Konfiguration & Projekt‑Template v0" at bounding box center [506, 509] width 411 height 28
type input "M5 – Migration Abgeschlossen: BCS‑Export"
click at [557, 555] on div "T Prozessmapping (Ist) Details Open 92 T Tools aufnehmen Details Open 93 T Eins…" at bounding box center [478, 445] width 622 height 662
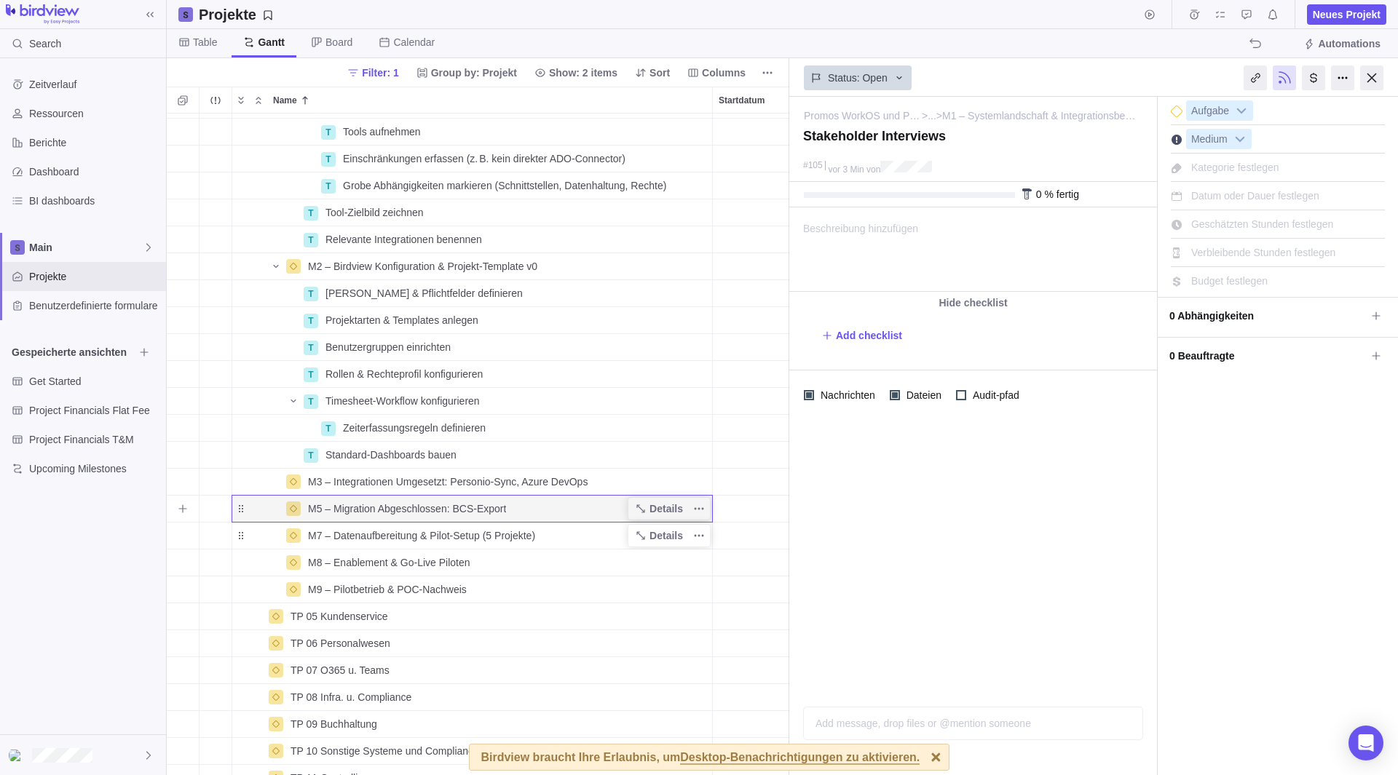
click at [322, 503] on span "M5 – Migration Abgeschlossen: BCS‑Export" at bounding box center [407, 509] width 198 height 15
click at [316, 511] on input "M5 – Migration Abgeschlossen: BCS‑Export" at bounding box center [506, 509] width 411 height 28
click at [321, 512] on input "M5 – Migration Abgeschlossen: BCS‑Export" at bounding box center [506, 509] width 411 height 28
type input "M4 – Migration Abgeschlossen: BCS‑Export"
click at [494, 622] on div "T Prozessmapping (Ist) Details Open 92 T Tools aufnehmen Details Open 93 T Eins…" at bounding box center [478, 445] width 622 height 662
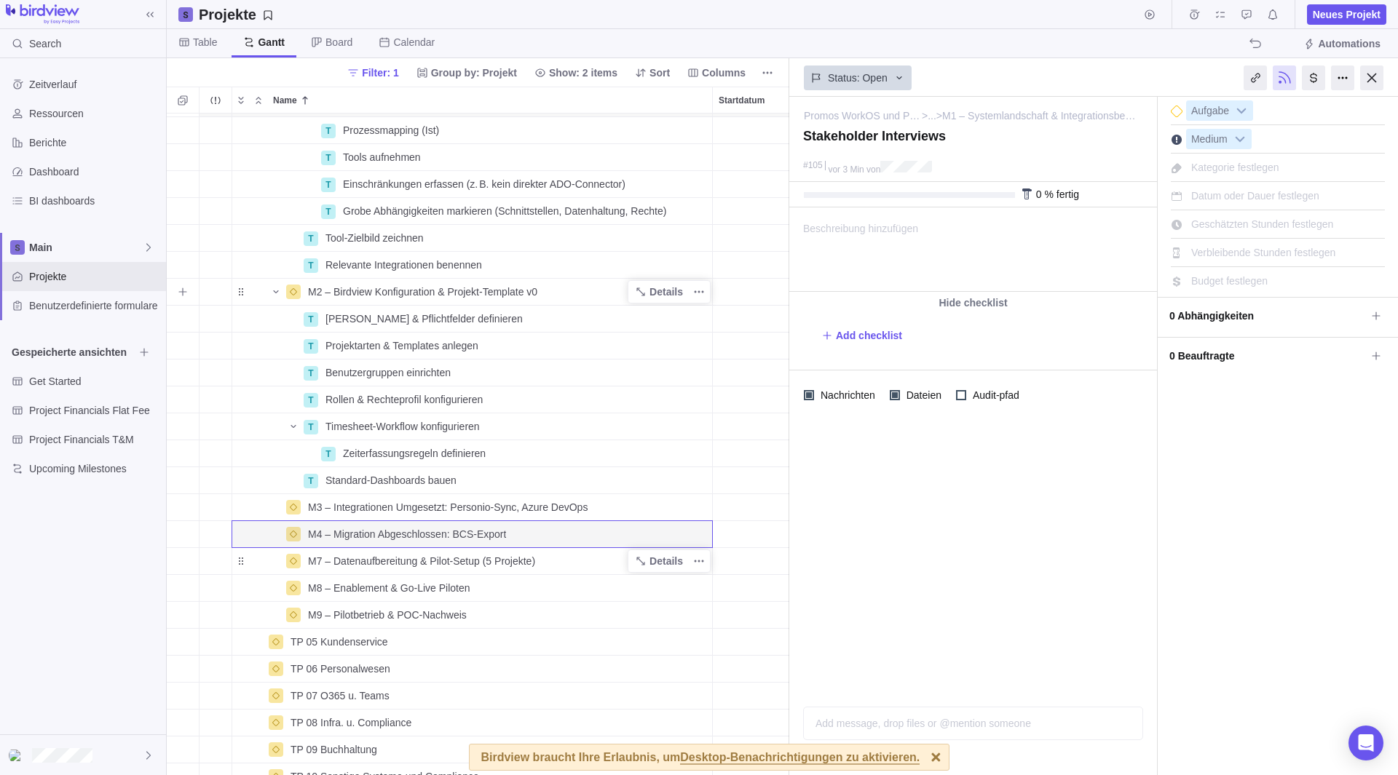
scroll to position [400, 0]
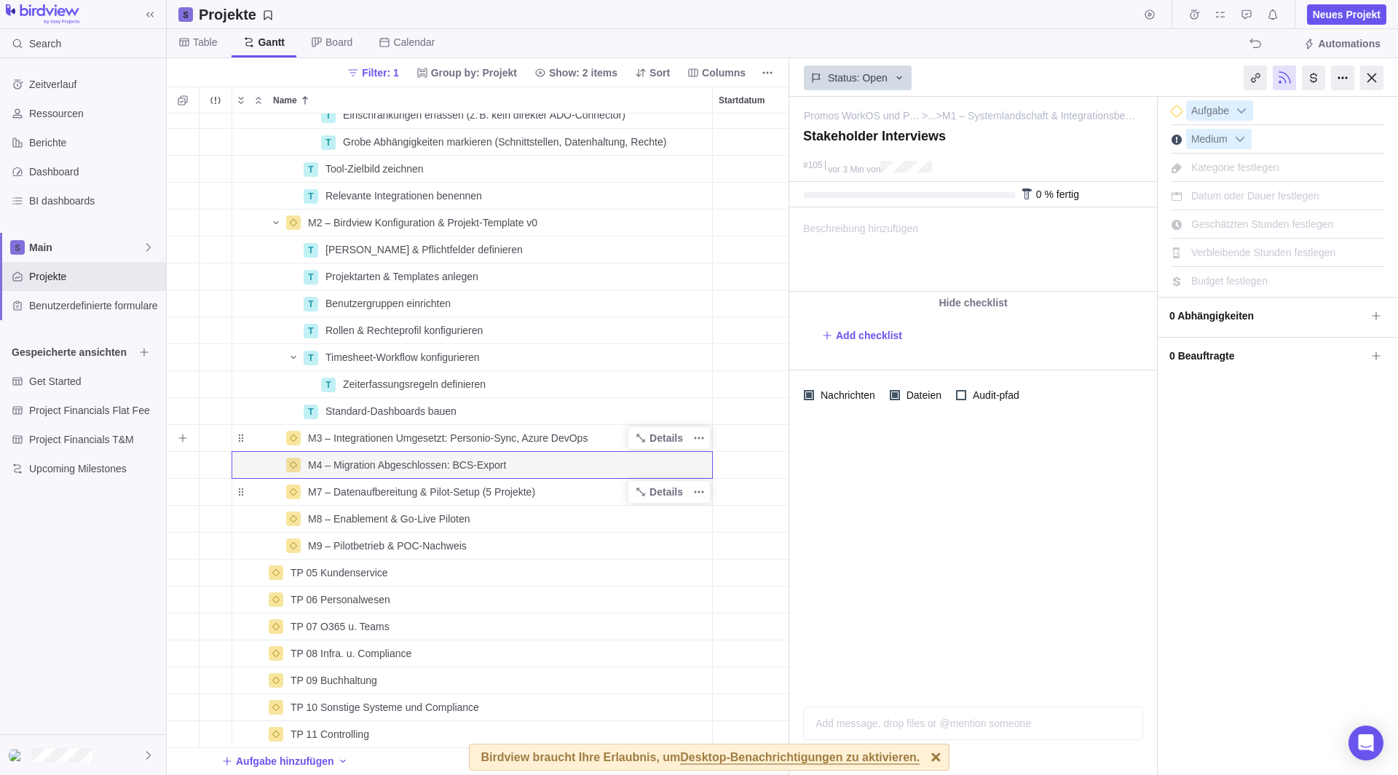
click at [425, 431] on span "M3 – Integrationen Umgesetzt: Personio‑Sync, Azure DevOps" at bounding box center [448, 438] width 280 height 15
click at [409, 462] on div "T Einschränkungen erfassen (z. B. kein direkter ADO-Connector) Details Open 96 …" at bounding box center [478, 445] width 622 height 662
click at [446, 458] on span "M4 – Migration Abgeschlossen: BCS‑Export" at bounding box center [407, 465] width 198 height 15
click at [313, 485] on div "T Einschränkungen erfassen (z. B. kein direkter ADO-Connector) Details Open 96 …" at bounding box center [478, 445] width 622 height 662
click at [315, 485] on span "M7 – Datenaufbereitung & Pilot‑Setup (5 Projekte)" at bounding box center [421, 492] width 227 height 15
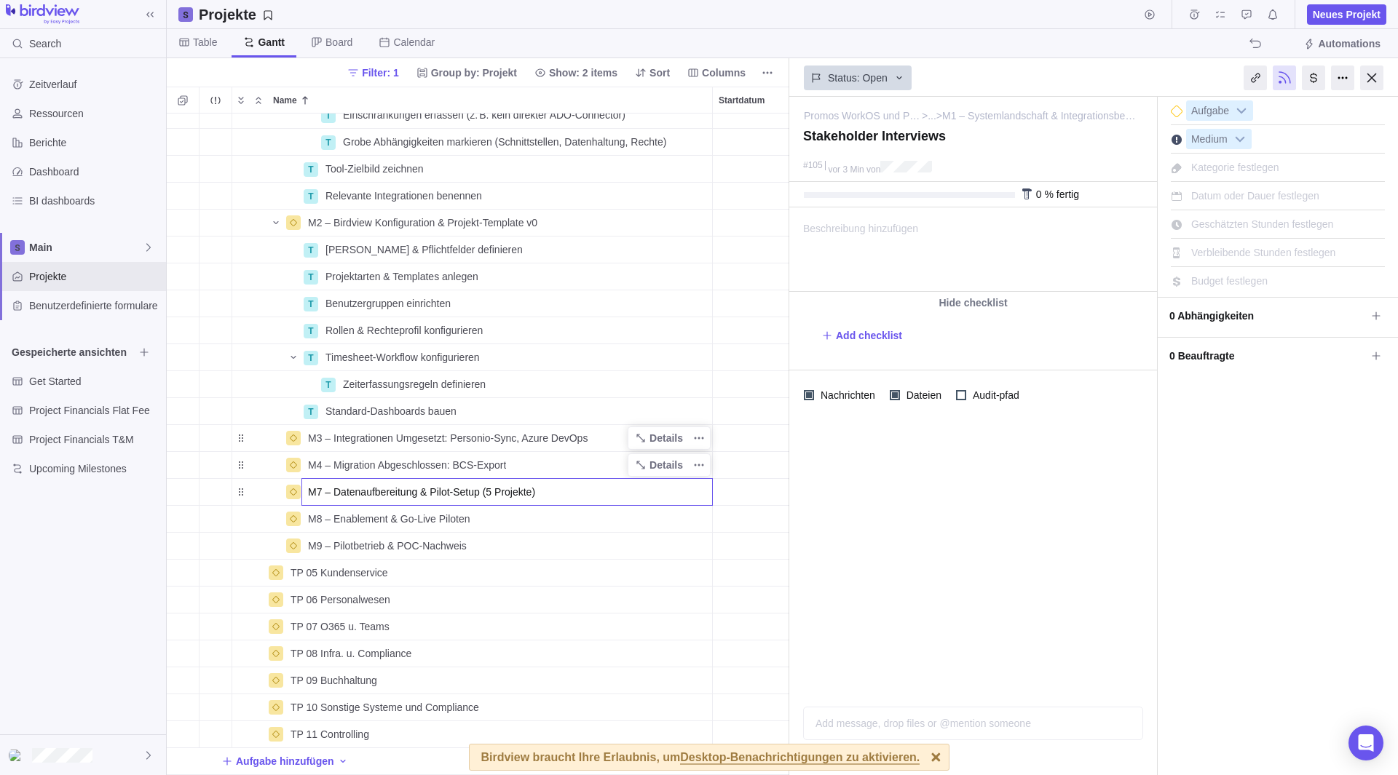
click at [320, 483] on input "M7 – Datenaufbereitung & Pilot‑Setup (5 Projekte)" at bounding box center [506, 492] width 411 height 28
click at [322, 480] on input "M7 – Datenaufbereitung & Pilot‑Setup (5 Projekte)" at bounding box center [506, 492] width 411 height 28
drag, startPoint x: 579, startPoint y: 479, endPoint x: 335, endPoint y: 491, distance: 244.1
click at [335, 491] on input "M5 – Datenaufbereitung & Pilot‑Setup (5 Projekte)" at bounding box center [506, 492] width 411 height 28
type input "M5 – Tests Abgeschlossen"
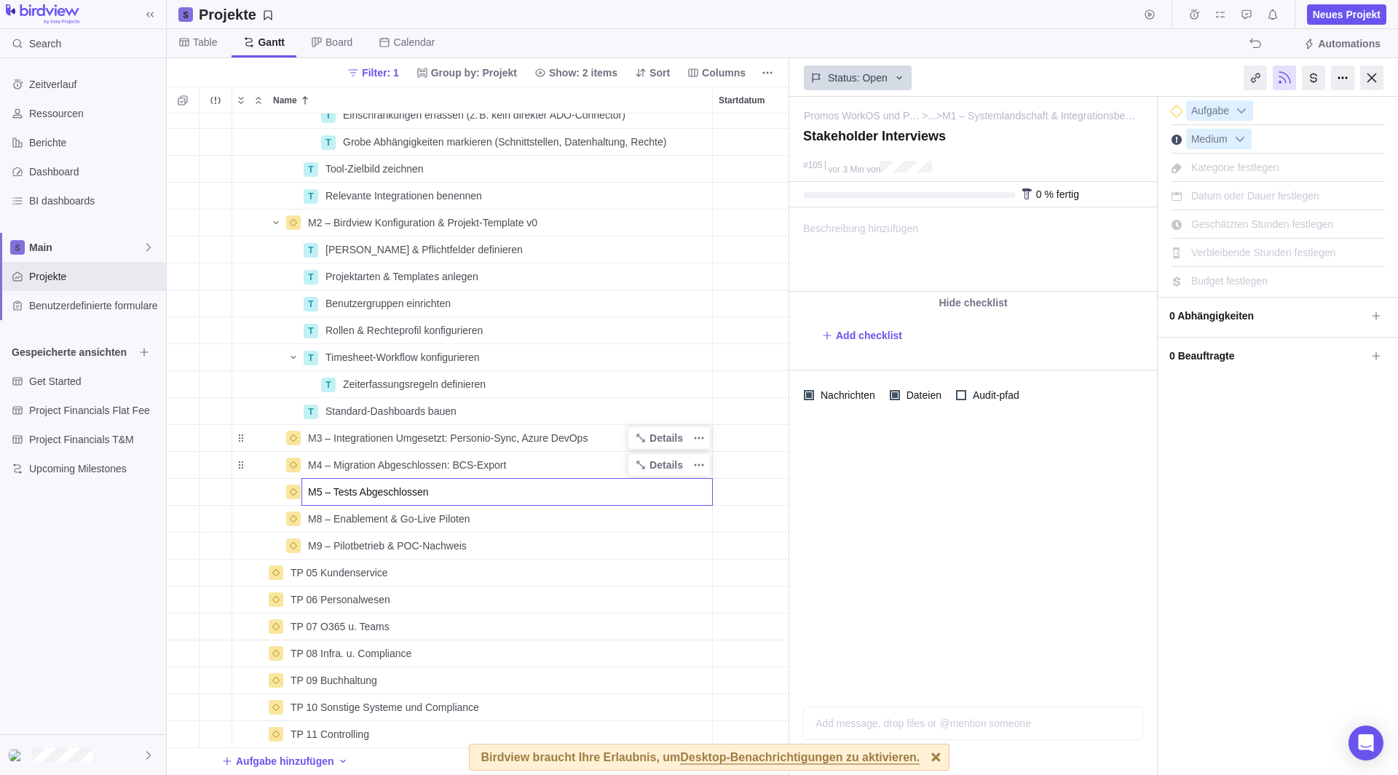
click at [145, 583] on body "Search Zeitverlauf Ressourcen Berichte Dashboard BI dashboards Main Projekte Be…" at bounding box center [699, 387] width 1398 height 775
click at [566, 431] on span "M3 – Integrationen Umgesetzt: Personio‑Sync, Azure DevOps" at bounding box center [448, 438] width 280 height 15
click at [592, 424] on input "M3 – Integrationen Umgesetzt: Personio‑Sync, Azure DevOps" at bounding box center [506, 438] width 411 height 28
type input "M3 – Integrationen Umgesetzt: Personio‑Sync, Azure DevOps, HubSpot"
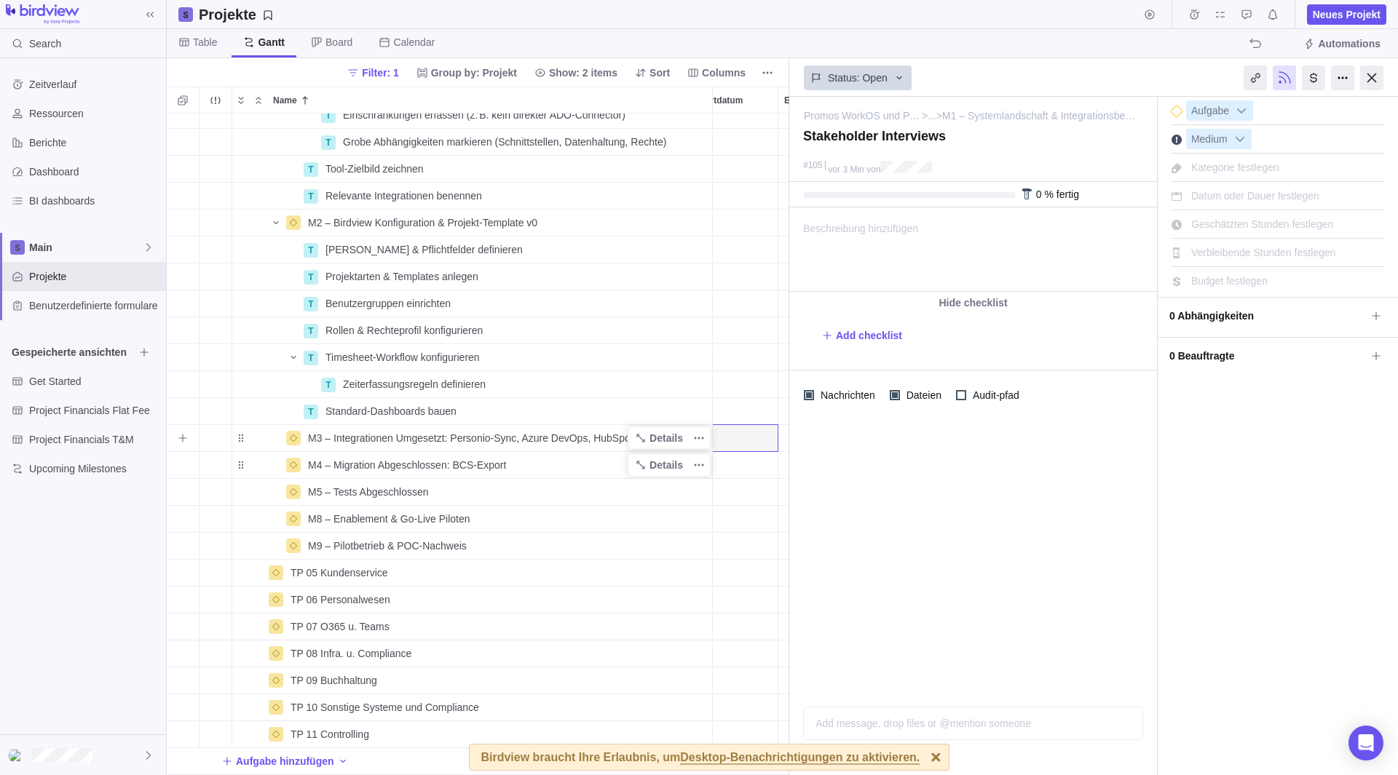
click at [620, 431] on span "M3 – Integrationen Umgesetzt: Personio‑Sync, Azure DevOps, HubSpot" at bounding box center [470, 438] width 325 height 15
click at [630, 427] on input "M3 – Integrationen Umgesetzt: Personio‑Sync, Azure DevOps, HubSpot" at bounding box center [506, 438] width 411 height 28
click at [108, 592] on body "Search Zeitverlauf Ressourcen Berichte Dashboard BI dashboards Main Projekte Be…" at bounding box center [699, 387] width 1398 height 775
click at [374, 512] on span "M8 – Enablement & Go‑Live Piloten" at bounding box center [389, 519] width 162 height 15
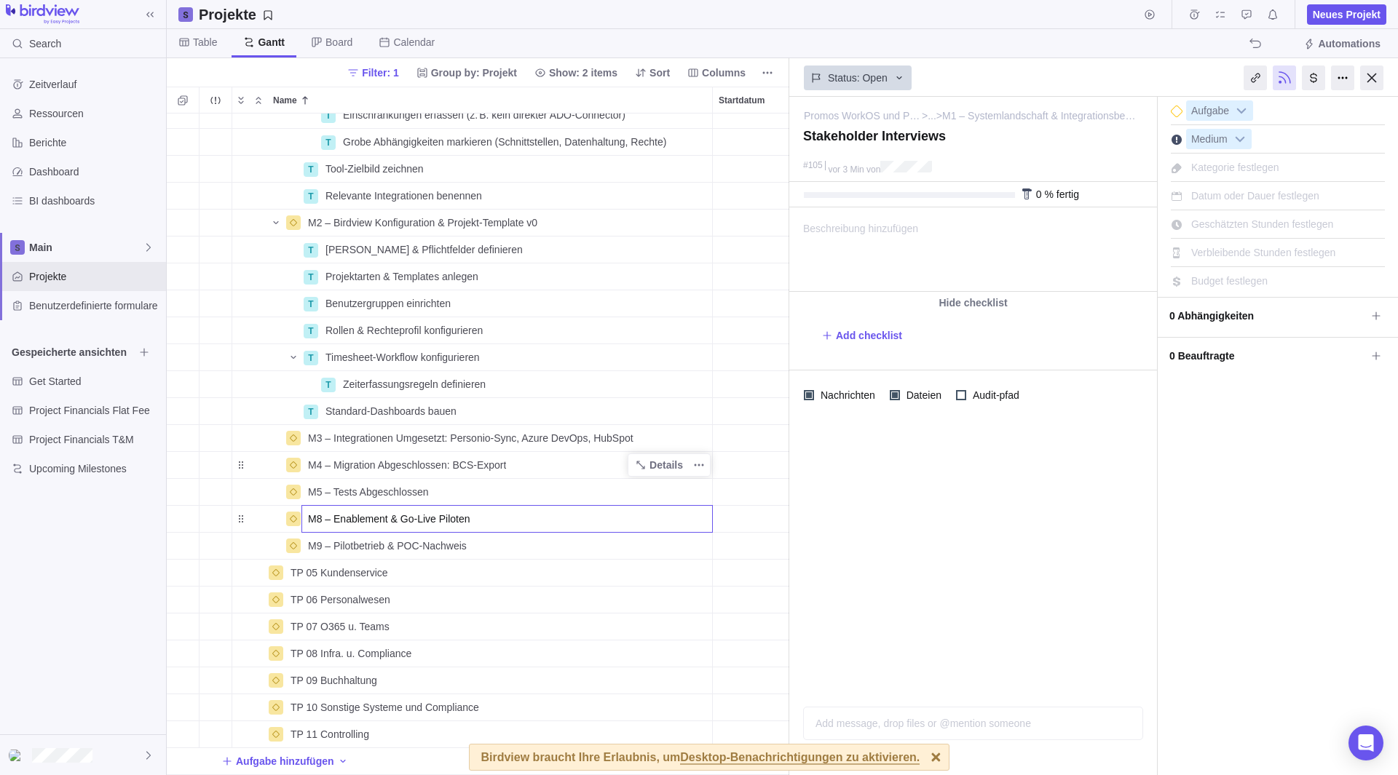
click at [392, 510] on input "M8 – Enablement & Go‑Live Piloten" at bounding box center [506, 519] width 411 height 28
click at [320, 507] on input "M8 – Enablement & Go‑Live Piloten" at bounding box center [506, 519] width 411 height 28
click at [505, 516] on input "M6 – Enablement & Go‑Live Piloten" at bounding box center [506, 519] width 411 height 28
type input "M6 – Enablement & Go‑Live Piloten"
click at [317, 534] on div "T Einschränkungen erfassen (z. B. kein direkter ADO-Connector) Details Open 96 …" at bounding box center [478, 445] width 622 height 662
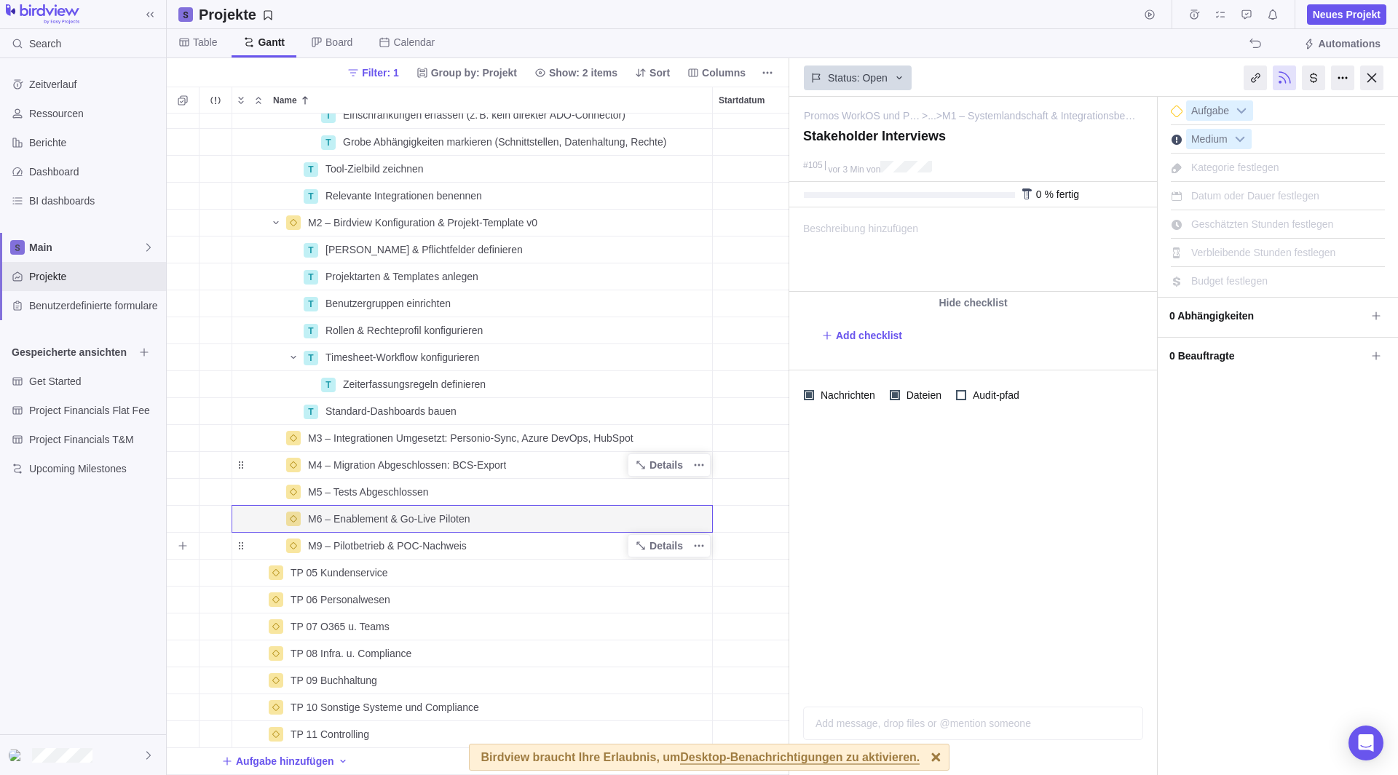
click at [323, 539] on span "M9 – Pilotbetrieb & POC‑Nachweis" at bounding box center [387, 546] width 159 height 15
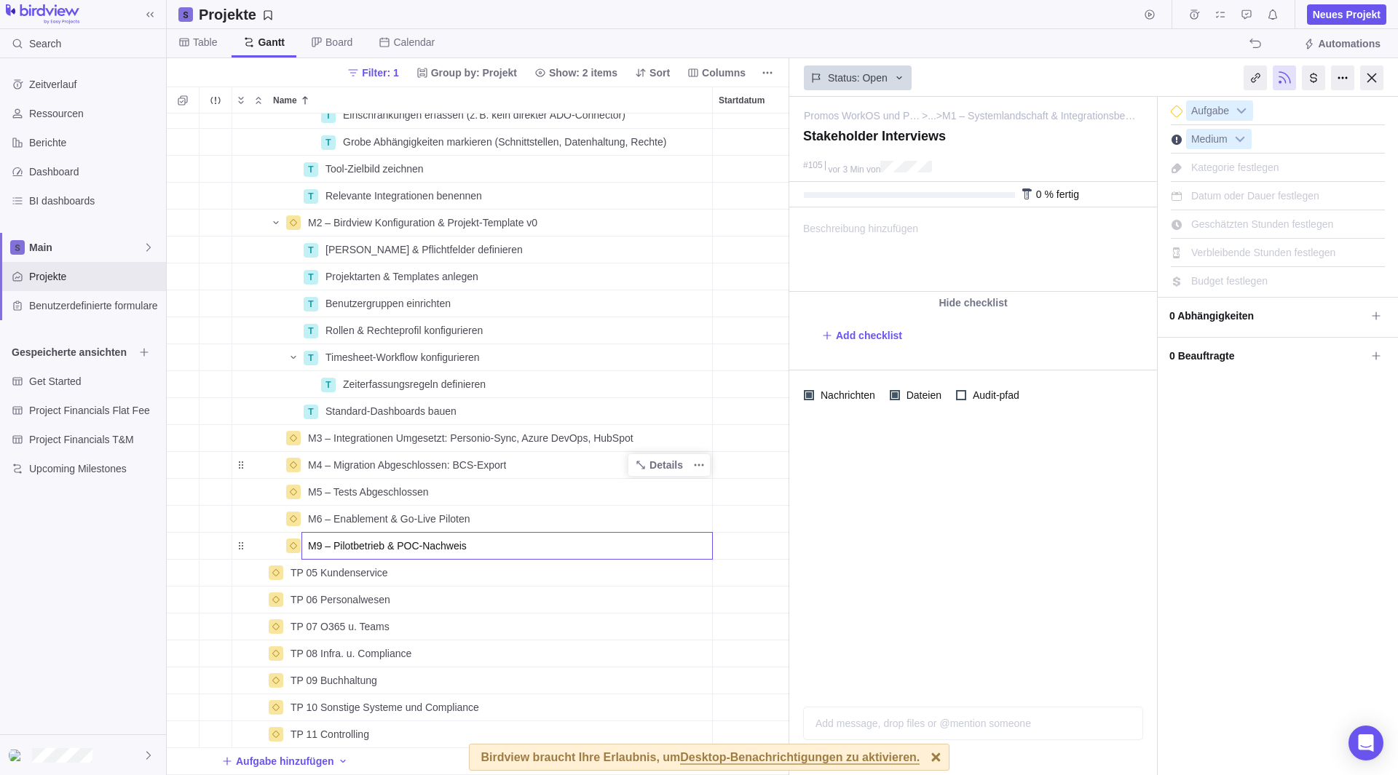
click at [321, 534] on input "M9 – Pilotbetrieb & POC‑Nachweis" at bounding box center [506, 546] width 411 height 28
type input "M7 – Pilotbetrieb & POC‑Nachweis"
click at [491, 537] on div "M7 – Pilotbetrieb & POC‑Nachweis" at bounding box center [507, 546] width 410 height 26
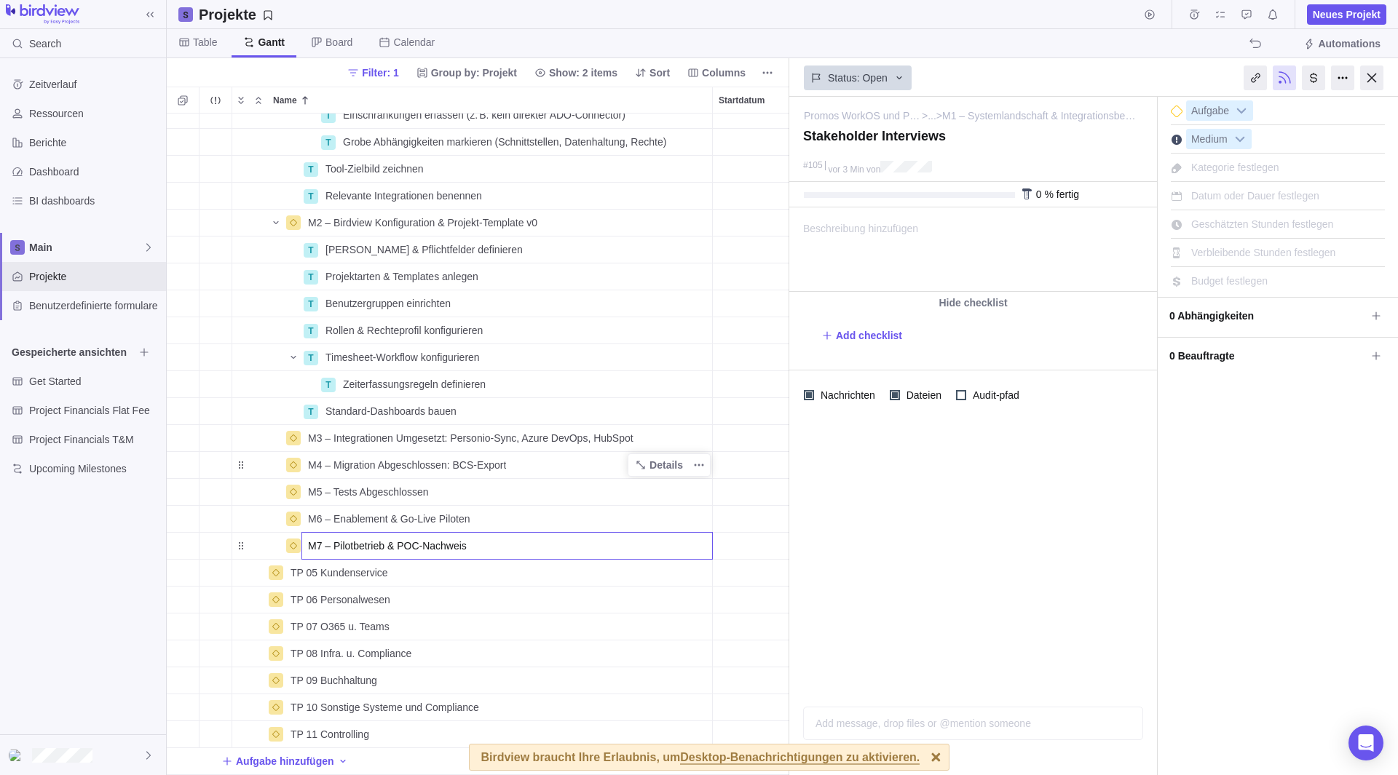
click at [491, 537] on input "M7 – Pilotbetrieb & POC‑Nachweis" at bounding box center [506, 546] width 411 height 28
drag, startPoint x: 496, startPoint y: 537, endPoint x: 390, endPoint y: 539, distance: 105.6
click at [390, 539] on input "M7 – Pilotbetrieb & POC‑Nachweis" at bounding box center [506, 546] width 411 height 28
type input "M7 – Pilotbetrieb"
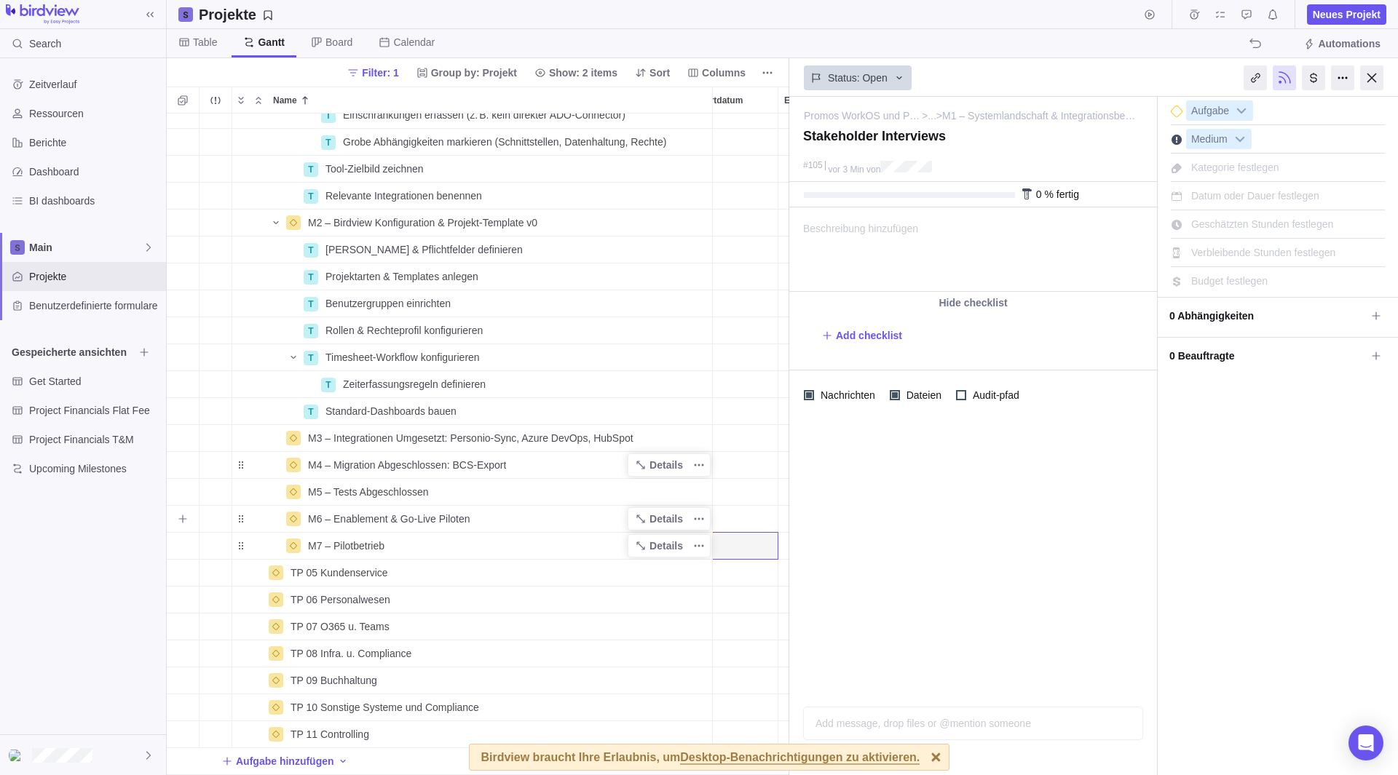
click at [497, 510] on div "M6 – Enablement & Go‑Live Piloten" at bounding box center [507, 519] width 410 height 26
click at [497, 510] on input "M6 – Enablement & Go‑Live Piloten" at bounding box center [506, 519] width 411 height 28
click at [468, 403] on div "T Einschränkungen erfassen (z. B. kein direkter ADO-Connector) Details Open 96 …" at bounding box center [478, 445] width 622 height 662
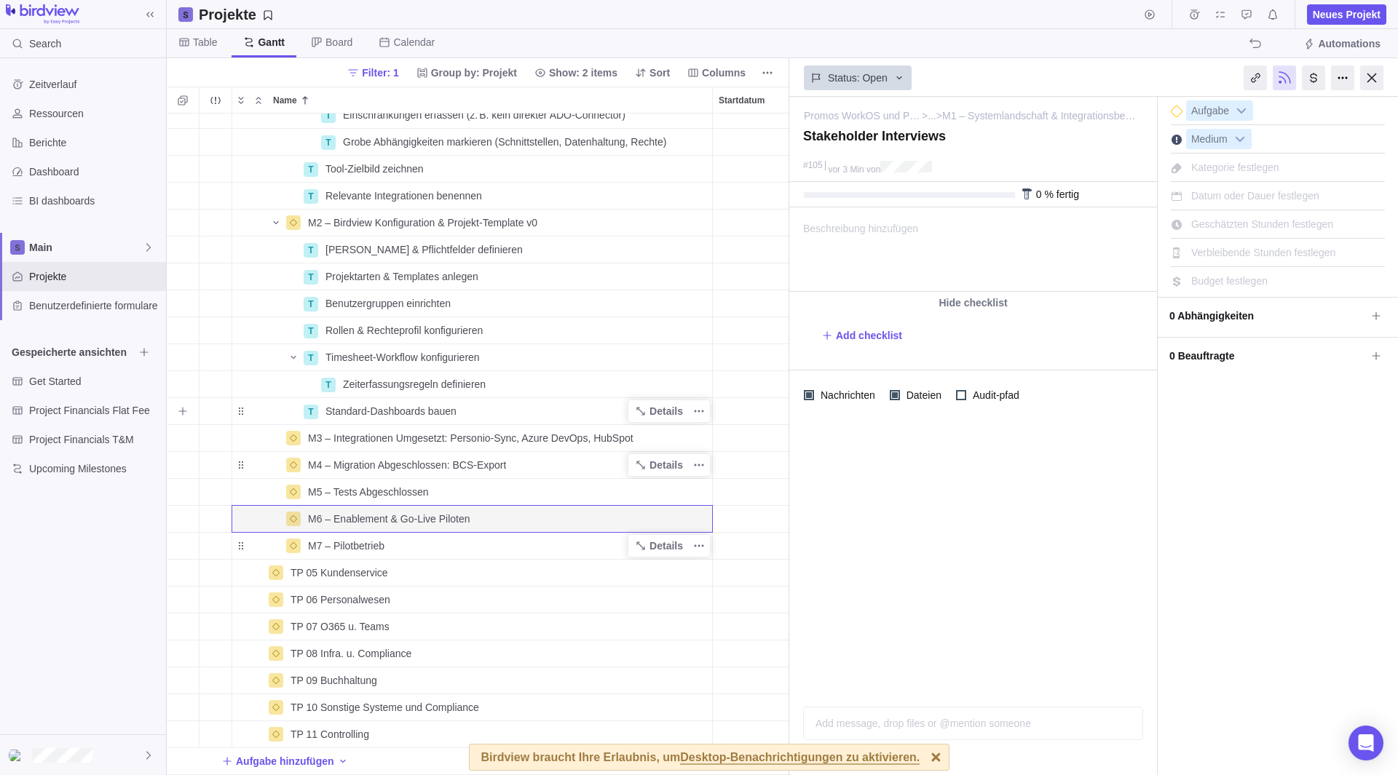
click at [477, 402] on div "Standard-Dashboards bauen" at bounding box center [516, 411] width 392 height 26
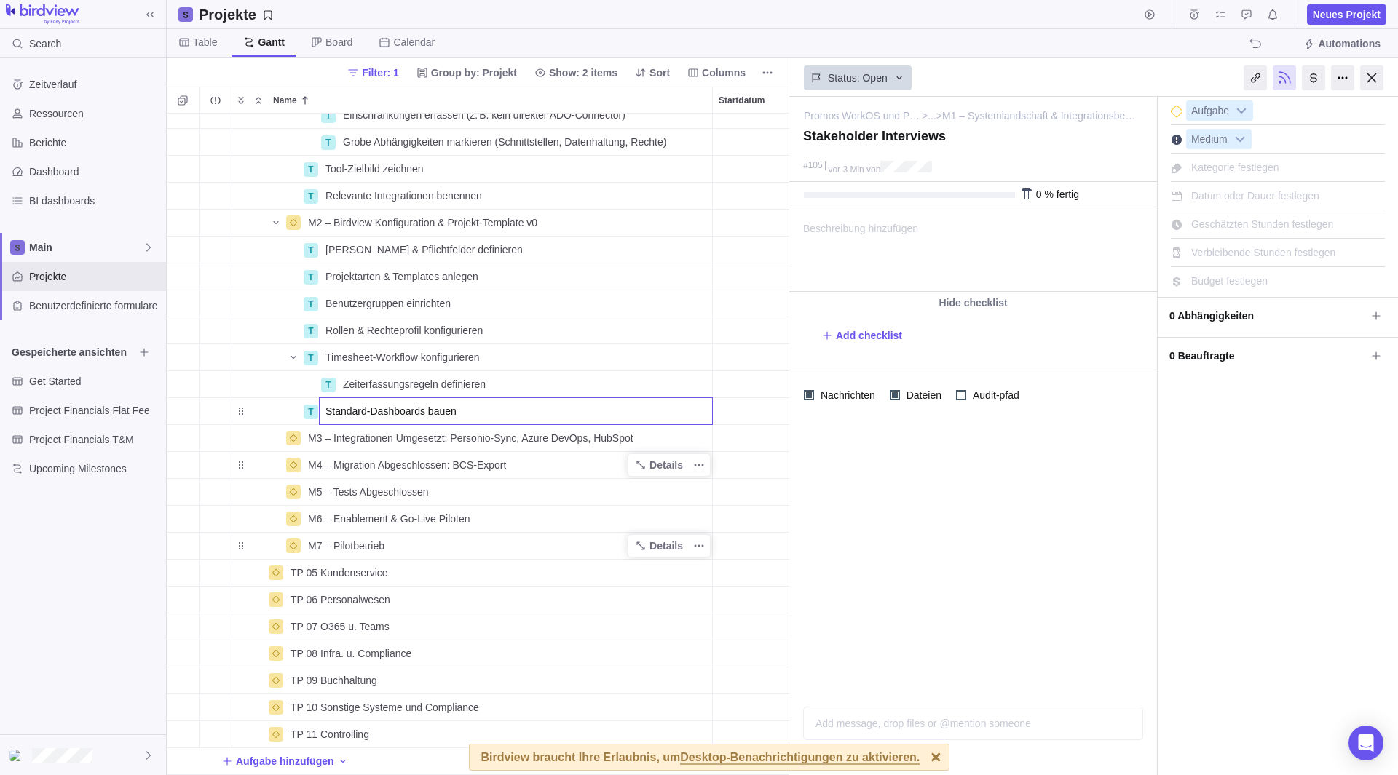
click at [477, 402] on input "Standard-Dashboards bauen" at bounding box center [516, 411] width 394 height 28
type input "Standard-Dashboards bauen (Projekt-Cockpits)"
click at [83, 573] on body "Search Zeitverlauf Ressourcen Berichte Dashboard BI dashboards Main Projekte Be…" at bounding box center [699, 387] width 1398 height 775
click at [428, 536] on div "M7 – Pilotbetrieb" at bounding box center [507, 546] width 410 height 26
click at [442, 536] on input "M7 – Pilotbetrieb" at bounding box center [506, 546] width 411 height 28
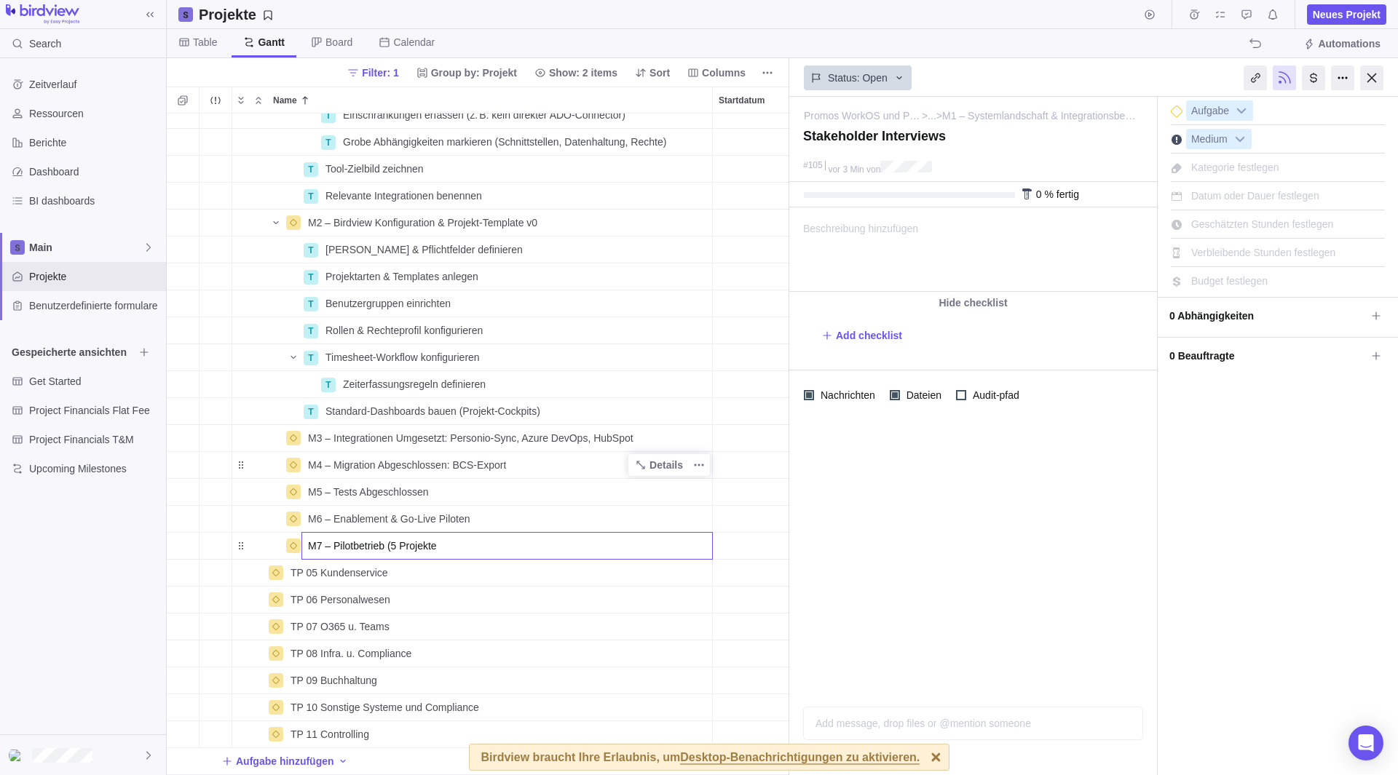
type input "M7 – Pilotbetrieb (5 Projekte)"
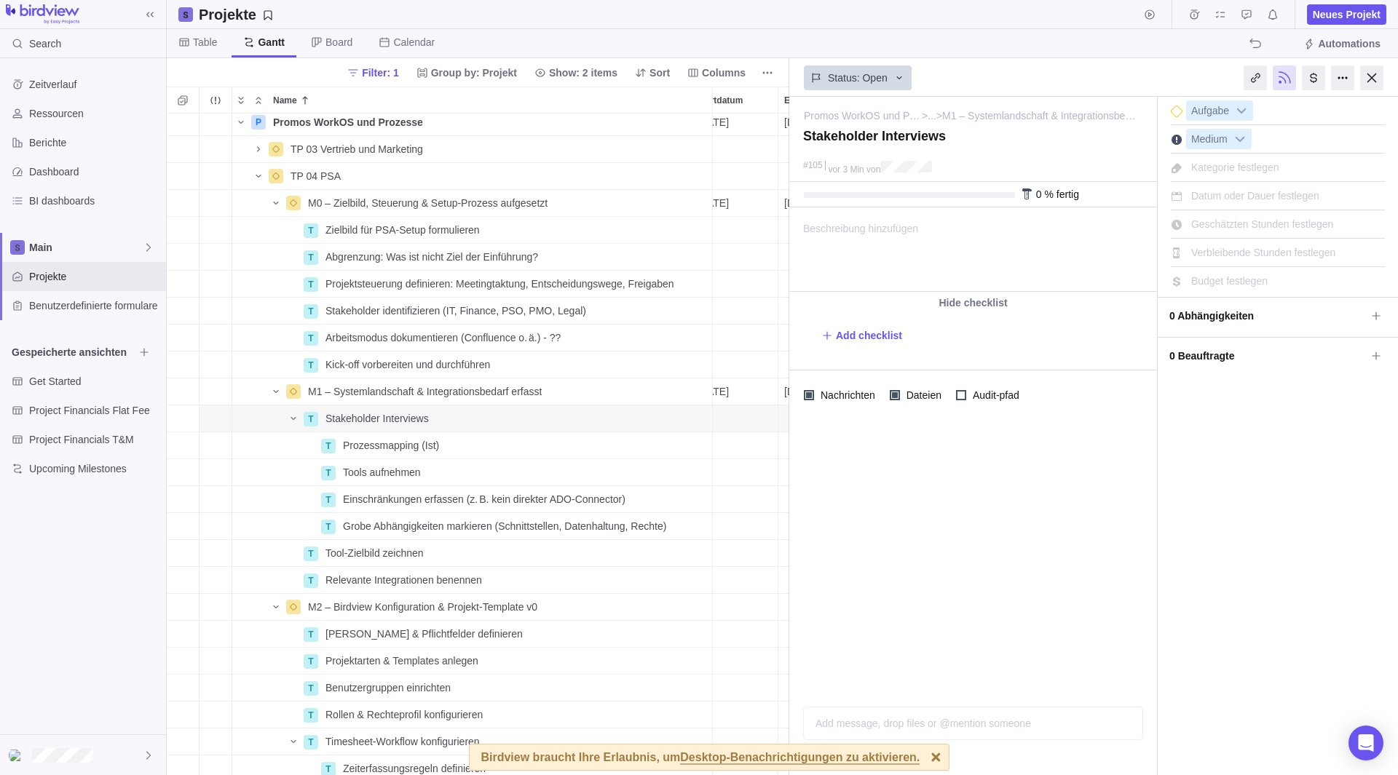
scroll to position [0, 22]
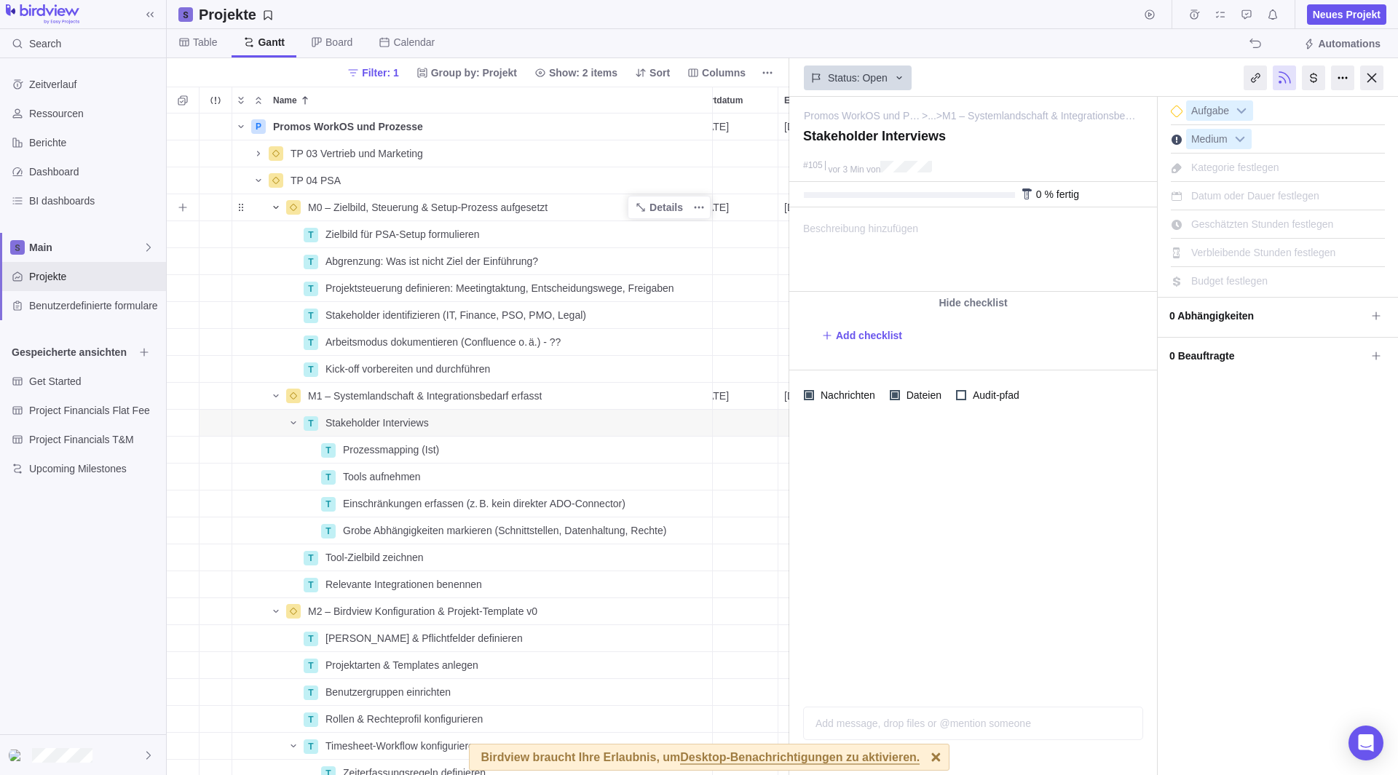
click at [272, 207] on icon "Name" at bounding box center [276, 208] width 12 height 12
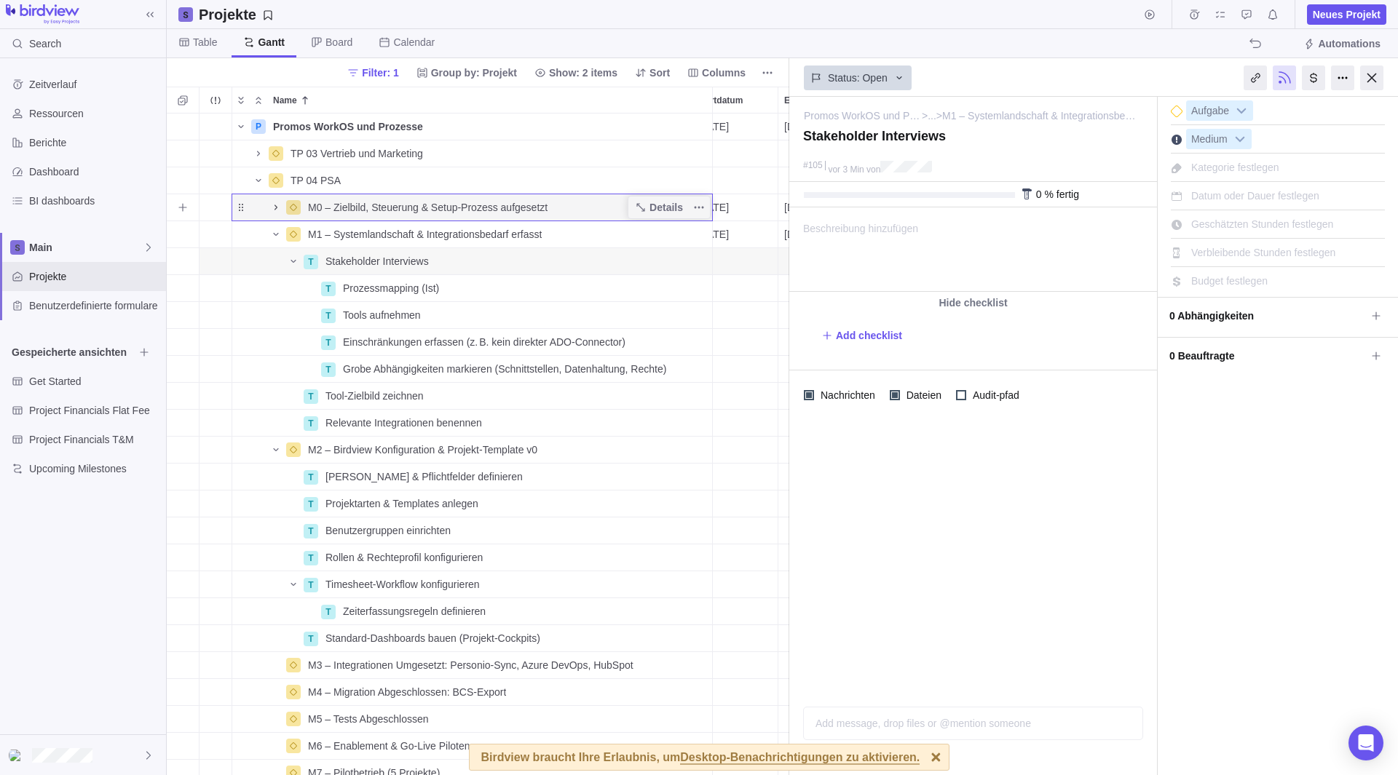
scroll to position [0, 0]
click at [272, 239] on icon "Name" at bounding box center [276, 235] width 12 height 12
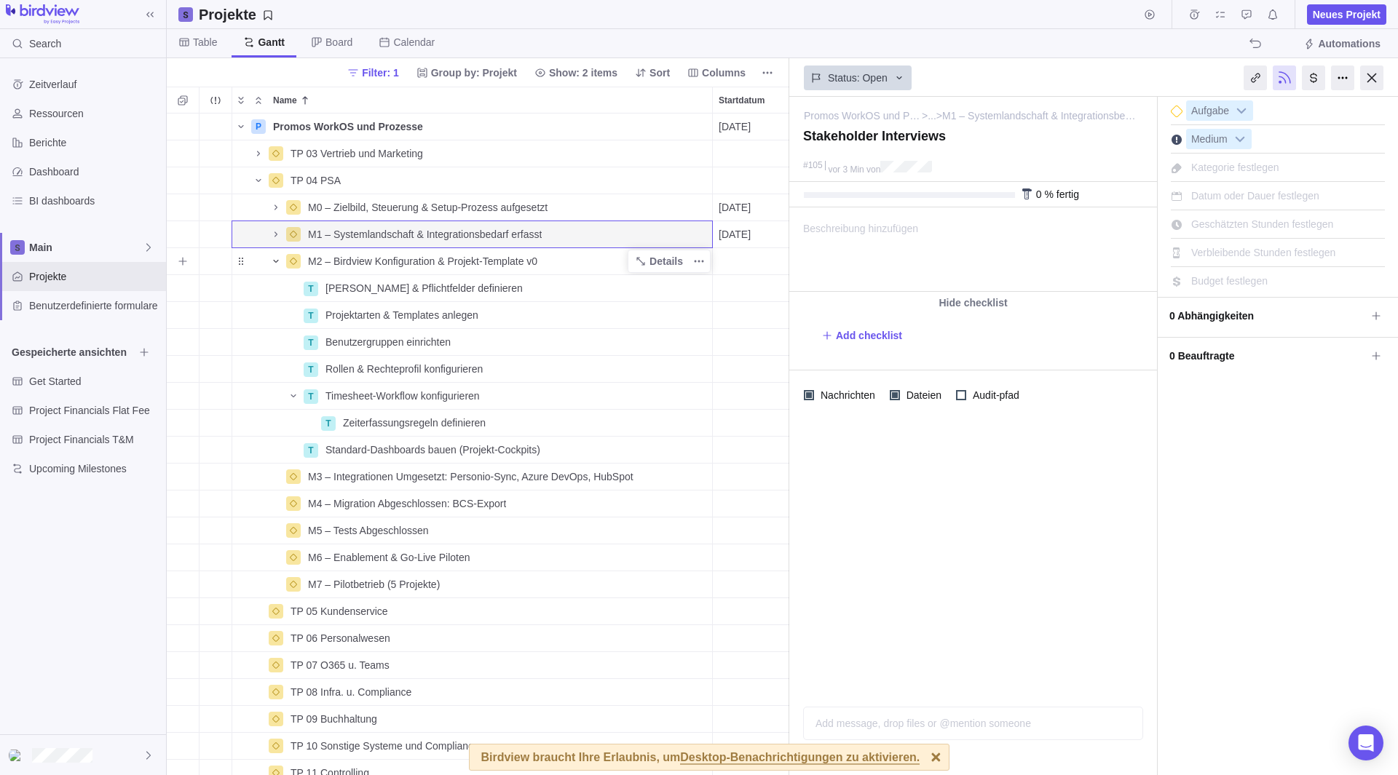
click at [273, 263] on icon "Name" at bounding box center [276, 262] width 12 height 12
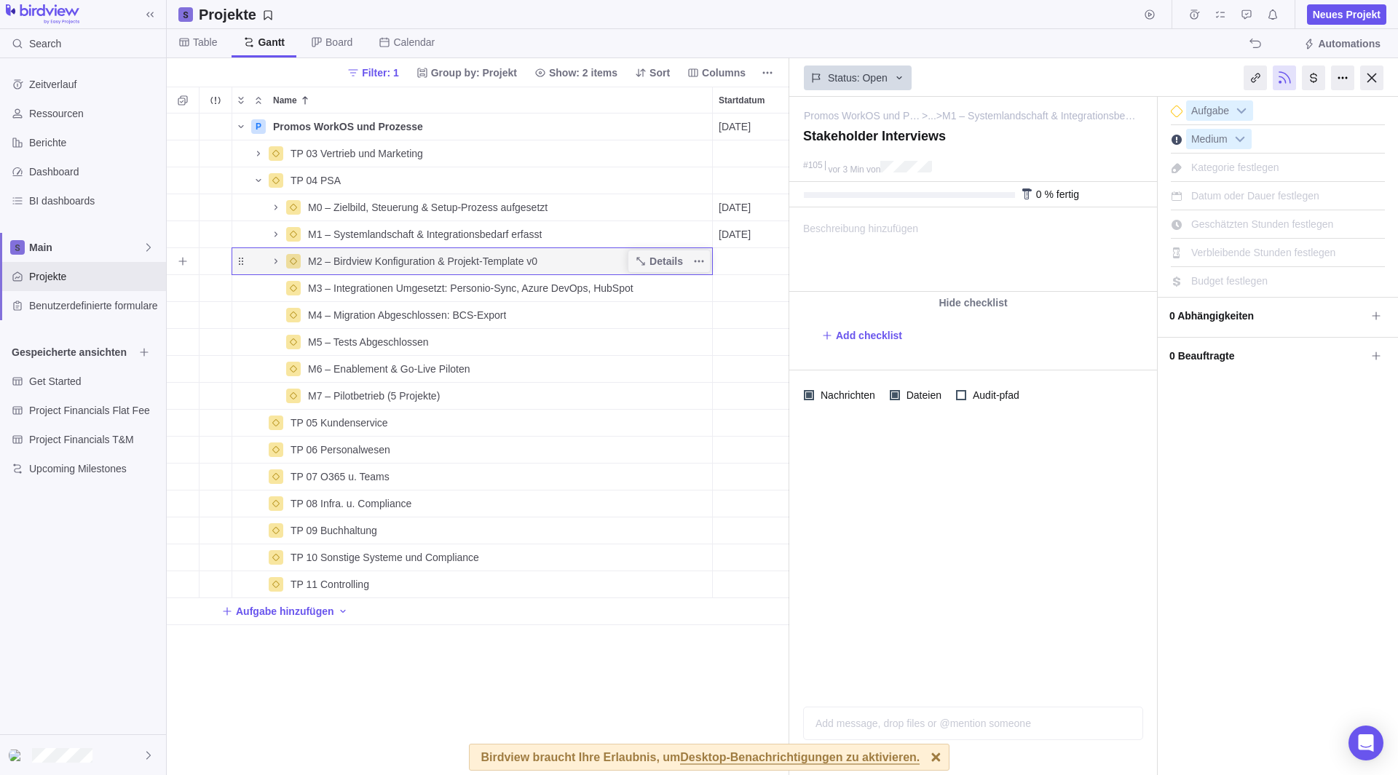
click at [523, 257] on span "M2 – Birdview Konfiguration & Projekt‑Template v0" at bounding box center [422, 261] width 229 height 15
click at [522, 258] on input "M2 – Birdview Konfiguration & Projekt‑Template v0" at bounding box center [506, 261] width 411 height 28
click at [526, 264] on input "M2 – Birdview Konfiguration & Projekt‑Template v0" at bounding box center [506, 261] width 411 height 28
type input "M2 – Birdview Konfiguration & Projekt‑Templates v0"
click at [121, 528] on body "Search Zeitverlauf Ressourcen Berichte Dashboard BI dashboards Main Projekte Be…" at bounding box center [699, 387] width 1398 height 775
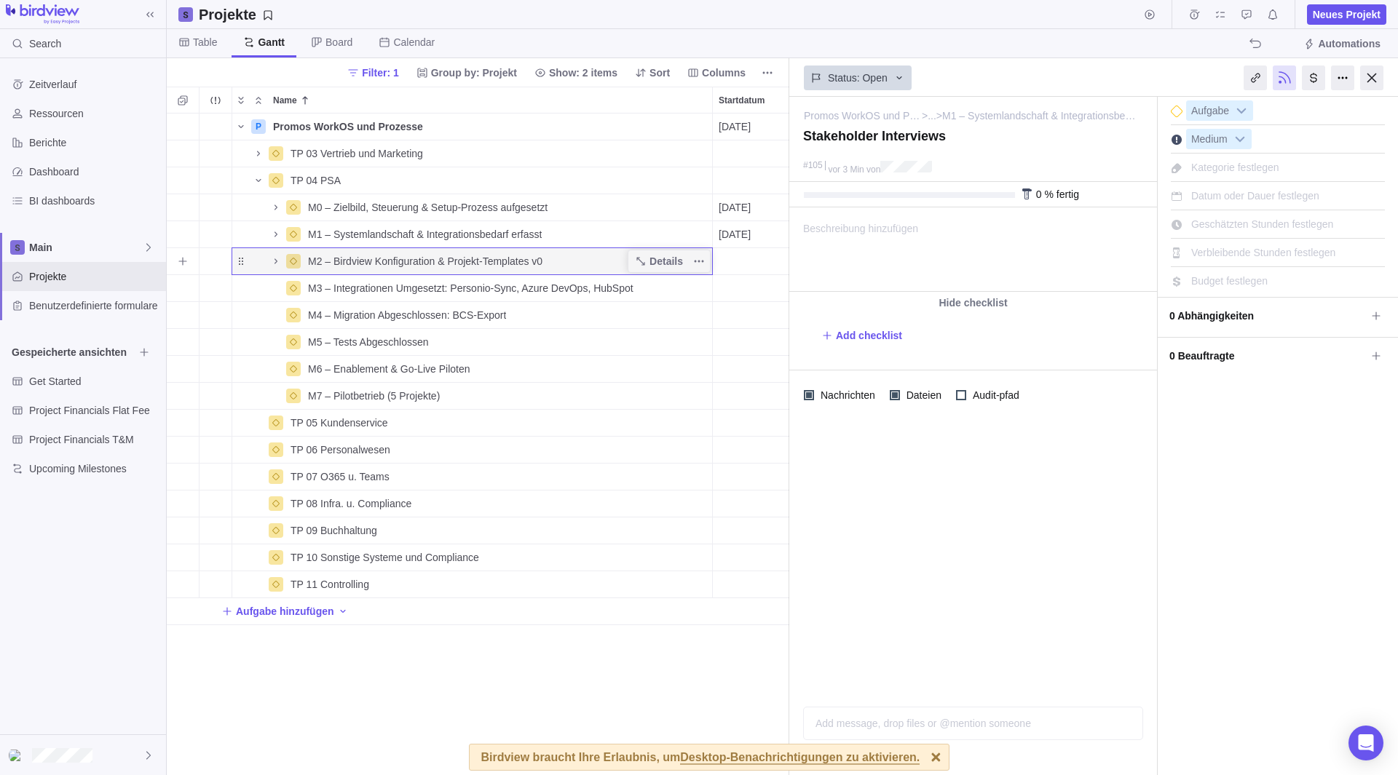
click at [561, 266] on div "M2 – Birdview Konfiguration & Projekt‑Templates v0" at bounding box center [507, 261] width 410 height 26
click at [561, 266] on input "M2 – Birdview Konfiguration & Projekt‑Templates v0" at bounding box center [506, 261] width 411 height 28
type input "M2 – Birdview Konfiguration & Projekt‑Templates"
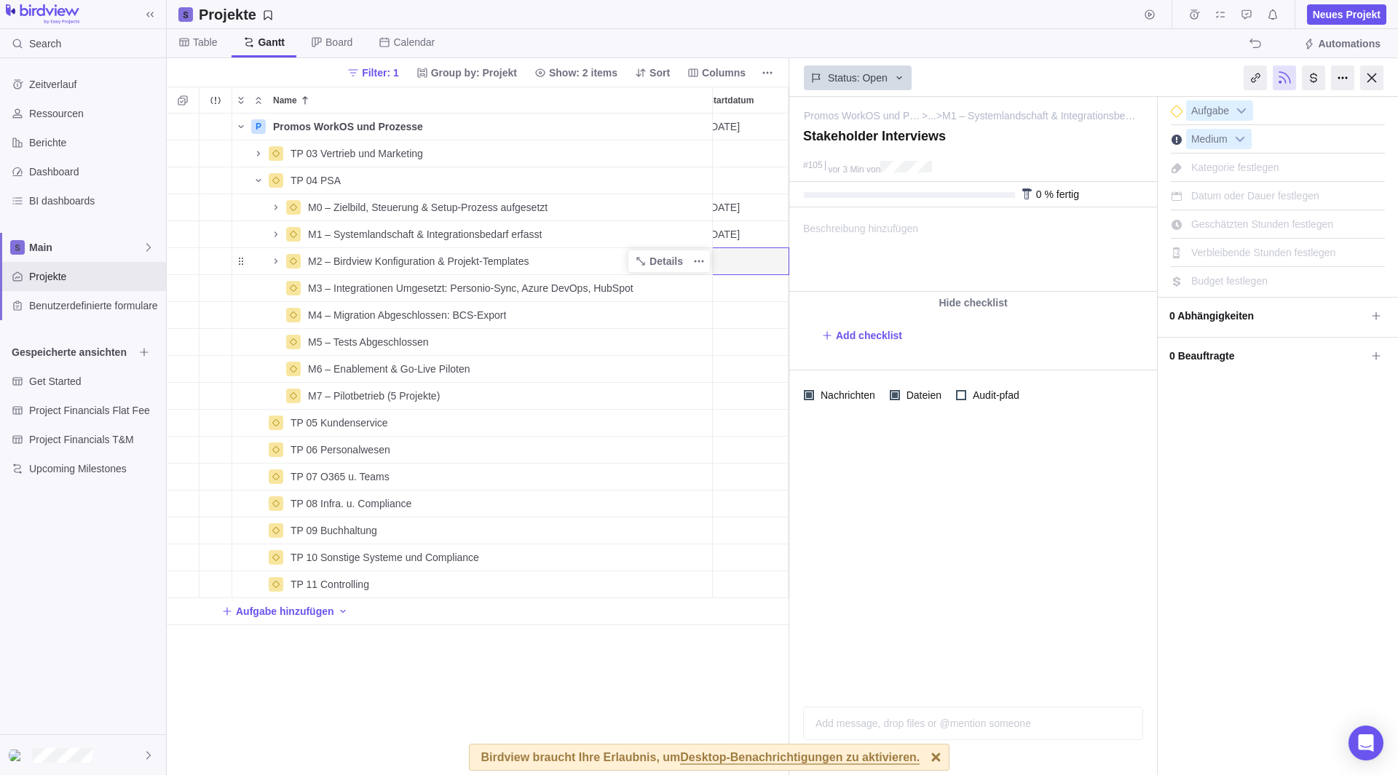
click at [115, 565] on div "Zeitverlauf Ressourcen Berichte Dashboard BI dashboards Main Projekte Benutzerd…" at bounding box center [83, 396] width 166 height 676
click at [281, 232] on icon "Name" at bounding box center [276, 235] width 12 height 12
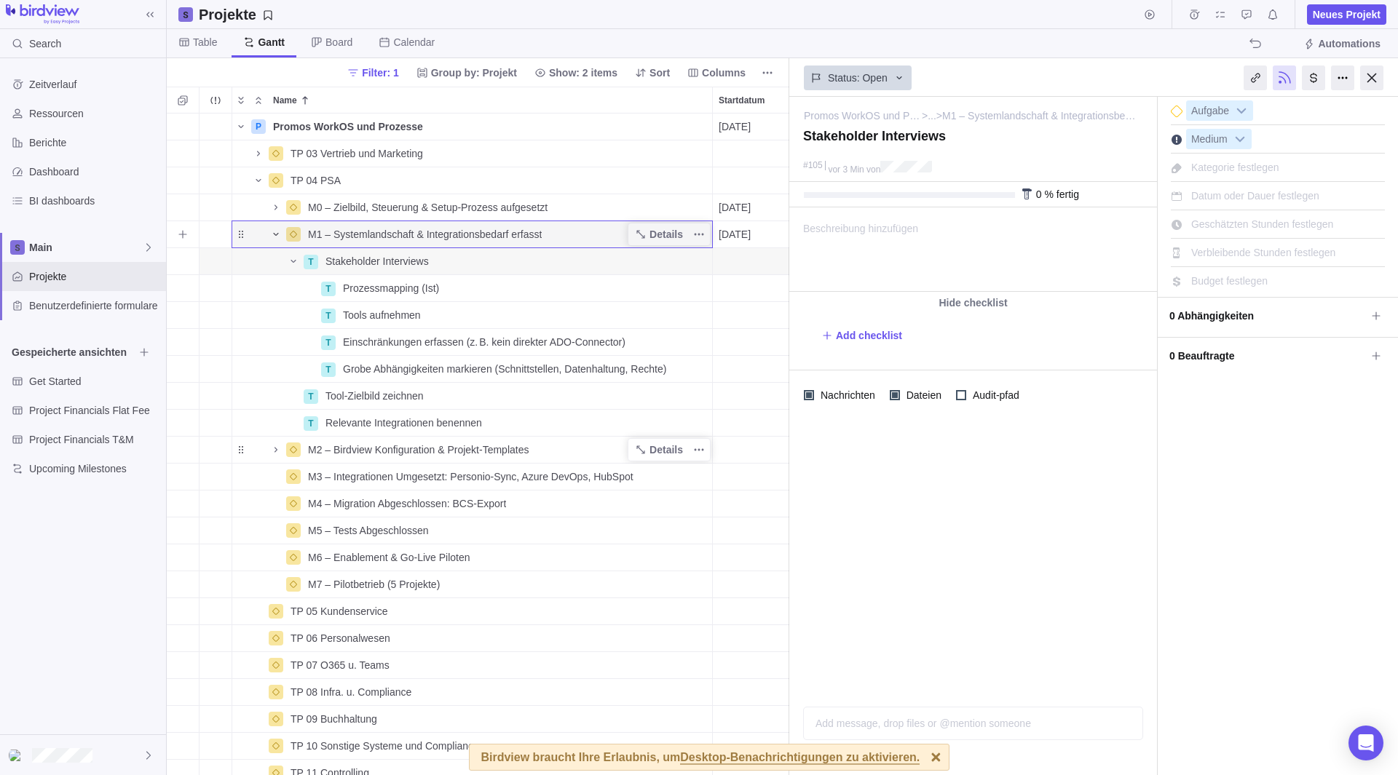
click at [276, 231] on icon "Name" at bounding box center [276, 235] width 12 height 12
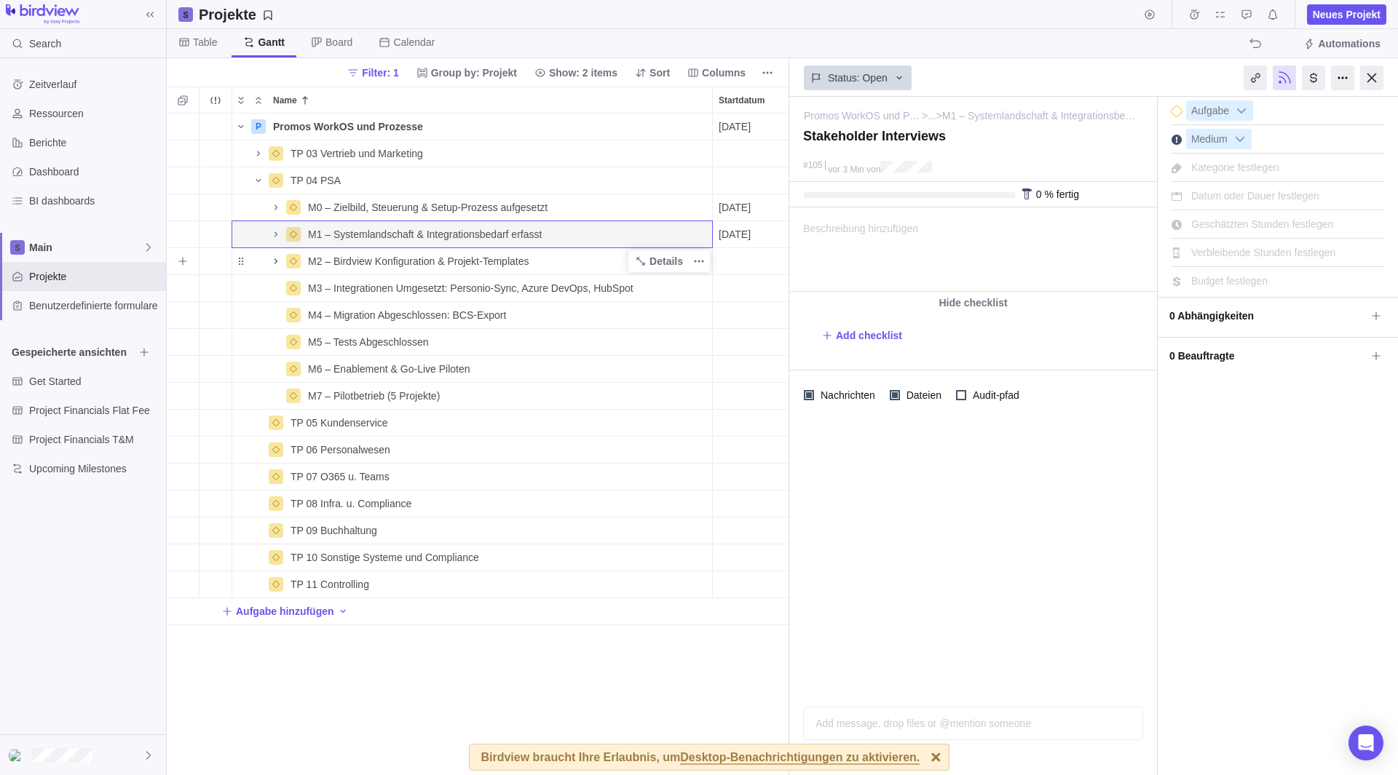
click at [279, 262] on icon "Name" at bounding box center [276, 262] width 12 height 12
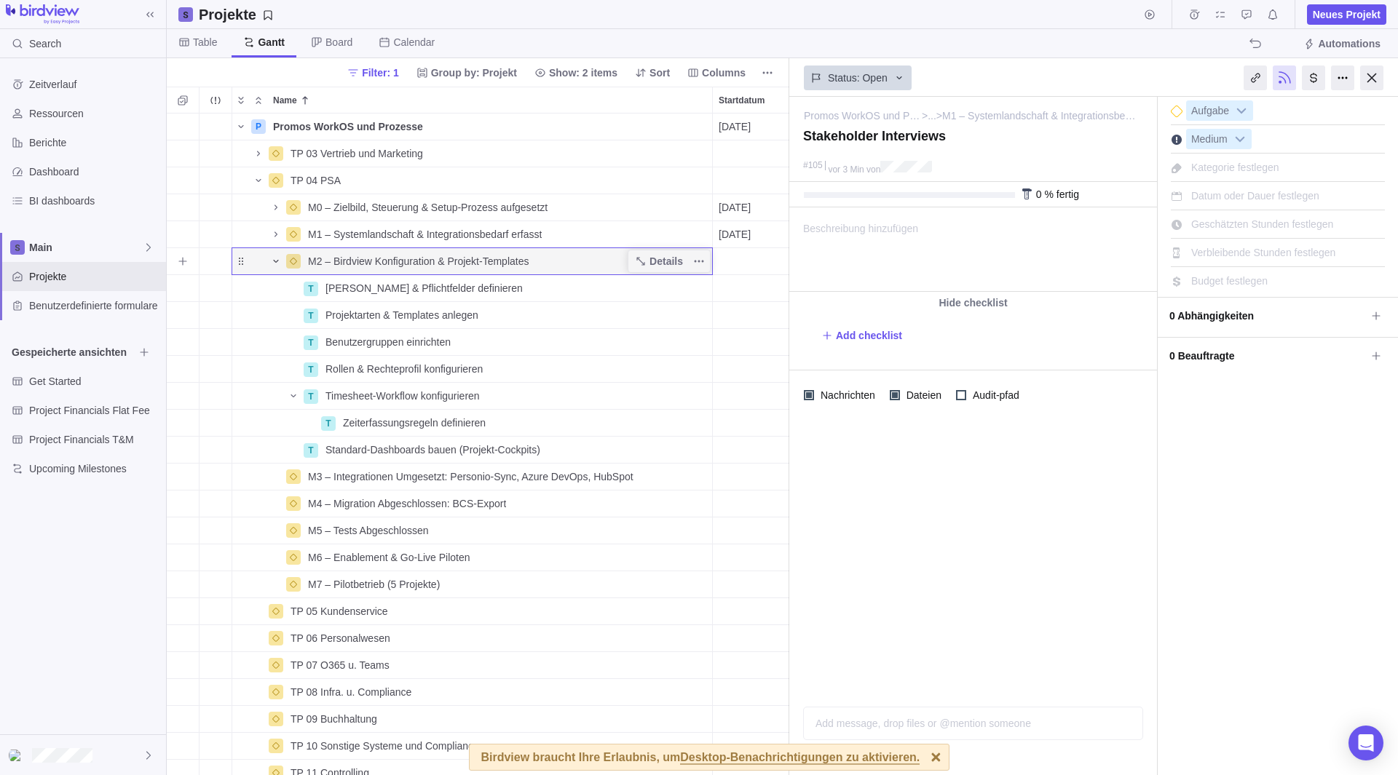
click at [279, 262] on icon "Name" at bounding box center [276, 262] width 12 height 12
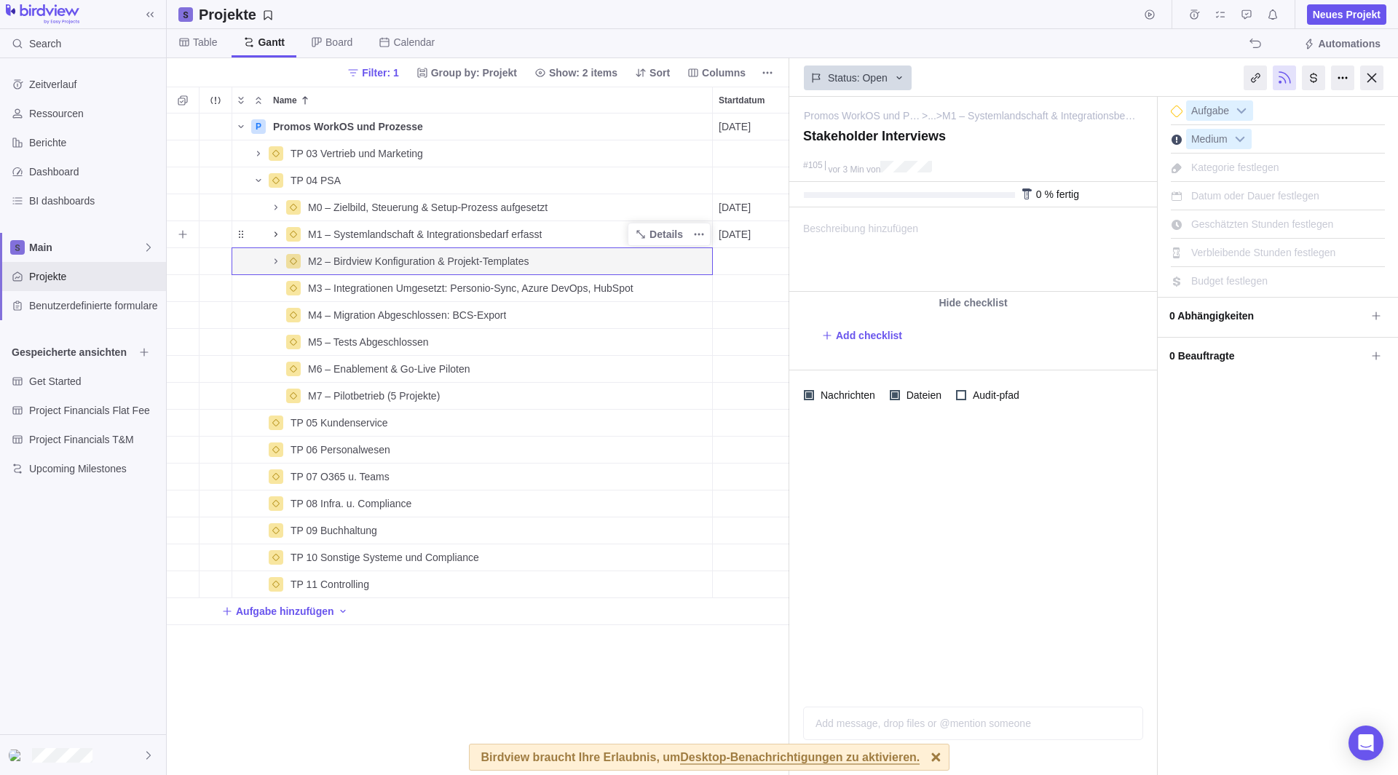
click at [273, 236] on icon "Name" at bounding box center [276, 235] width 12 height 12
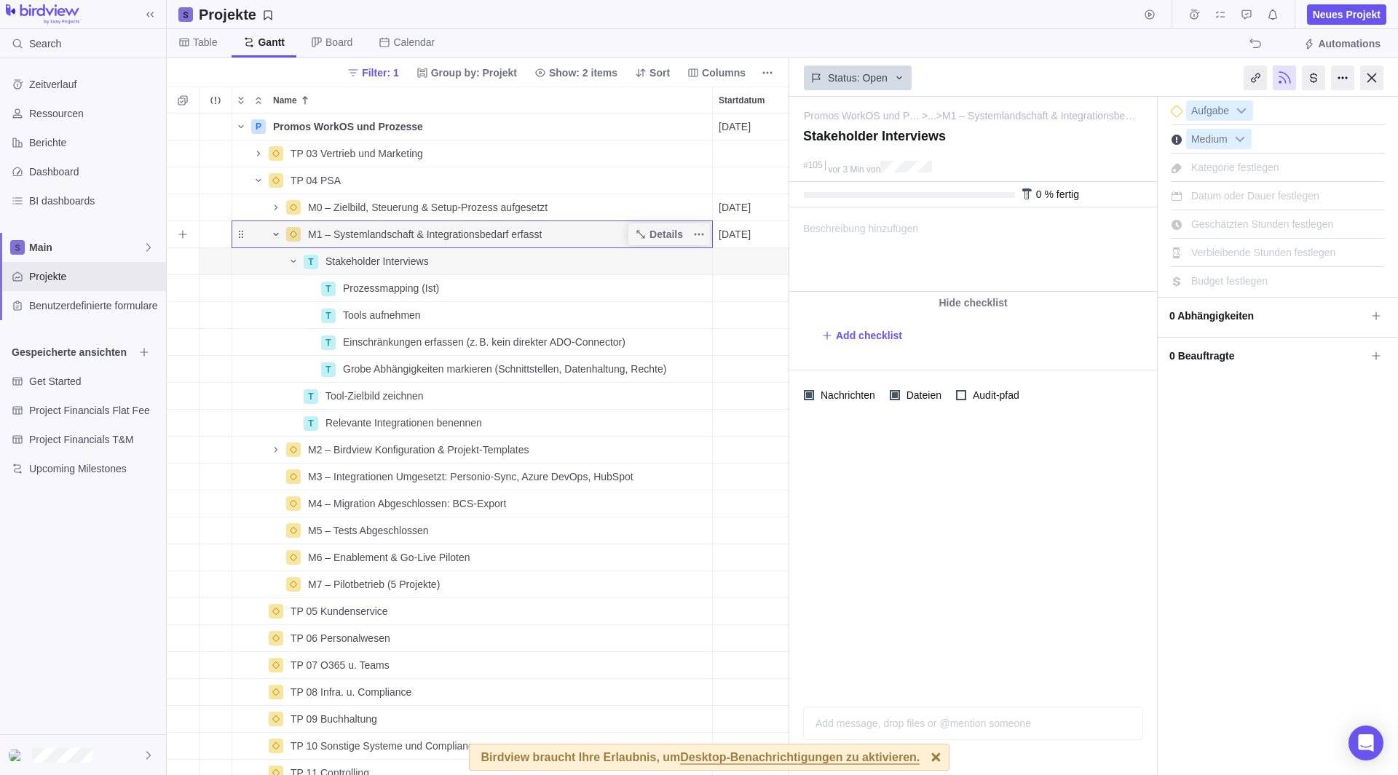
click at [273, 236] on icon "Name" at bounding box center [276, 235] width 12 height 12
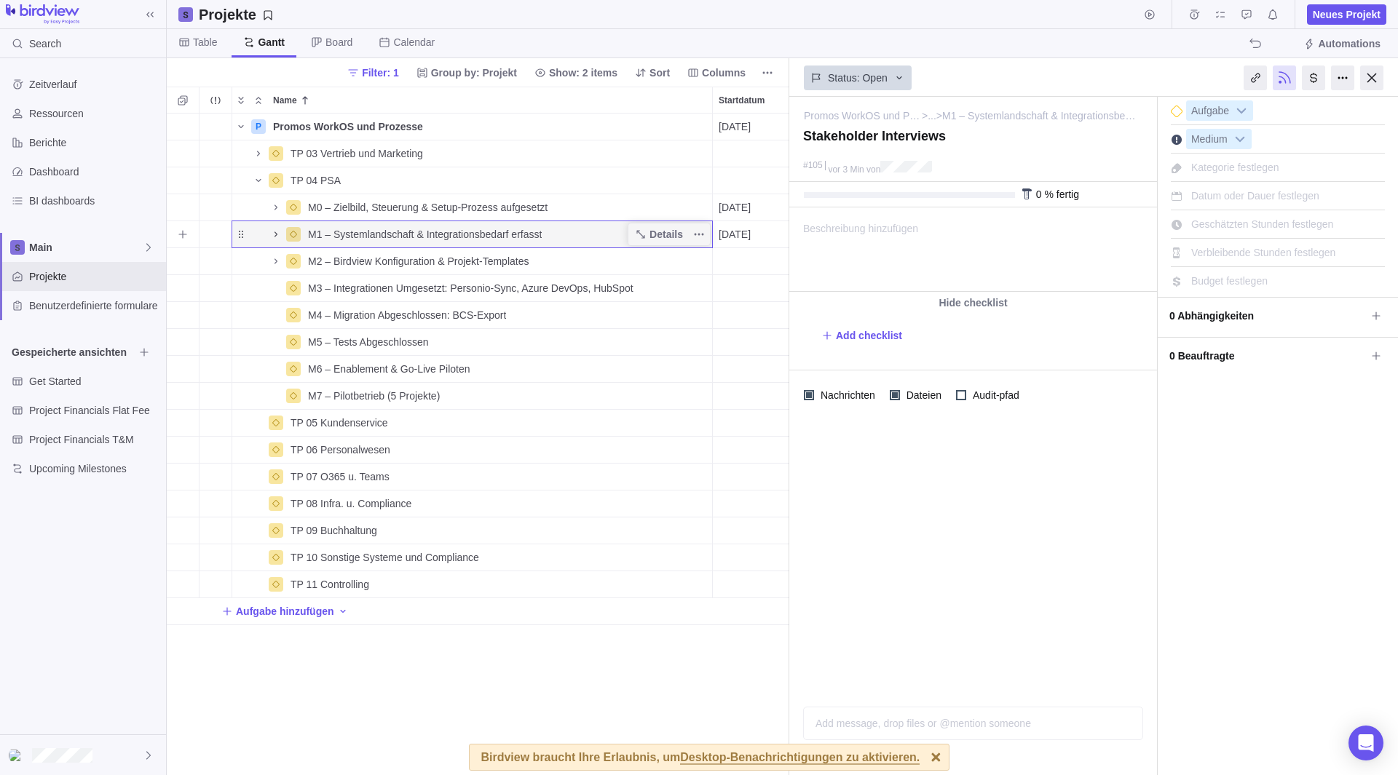
click at [273, 236] on icon "Name" at bounding box center [276, 235] width 12 height 12
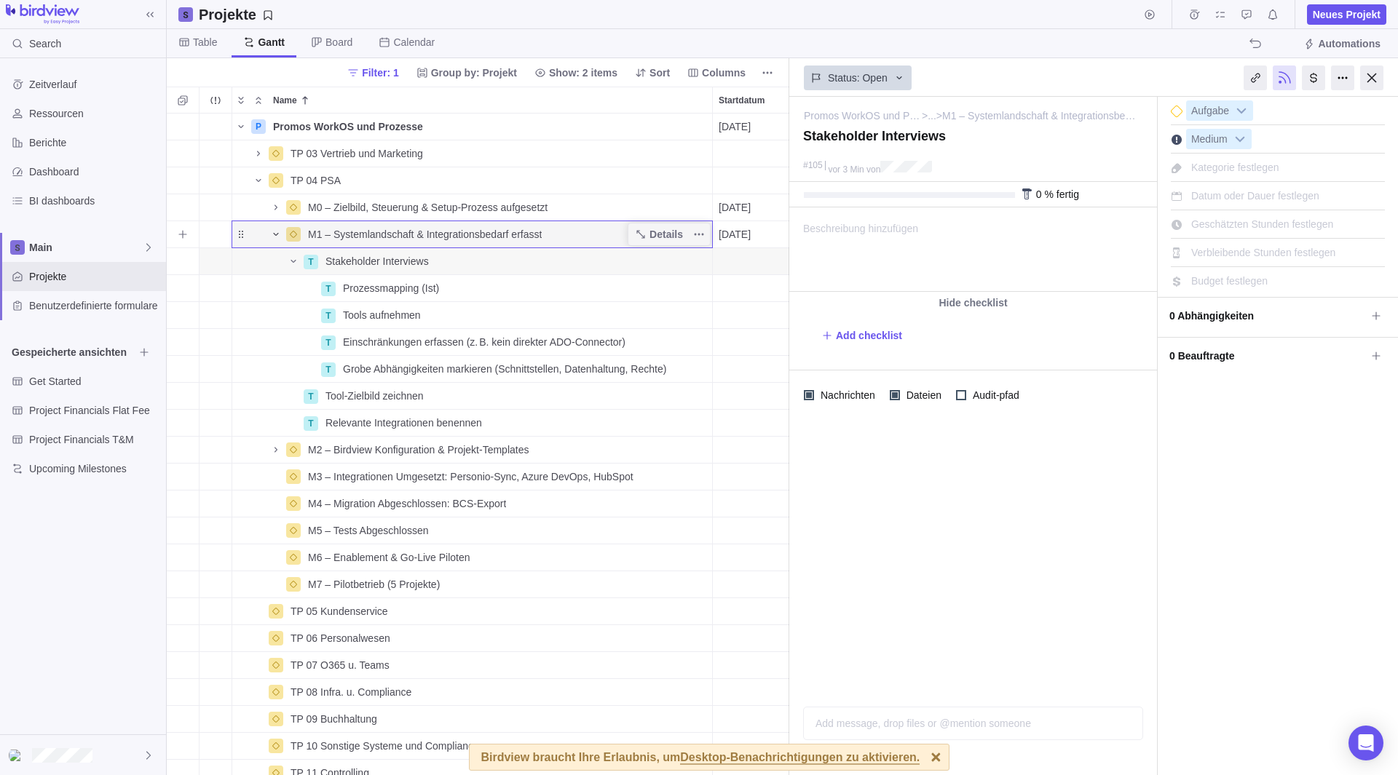
click at [273, 236] on icon "Name" at bounding box center [276, 235] width 12 height 12
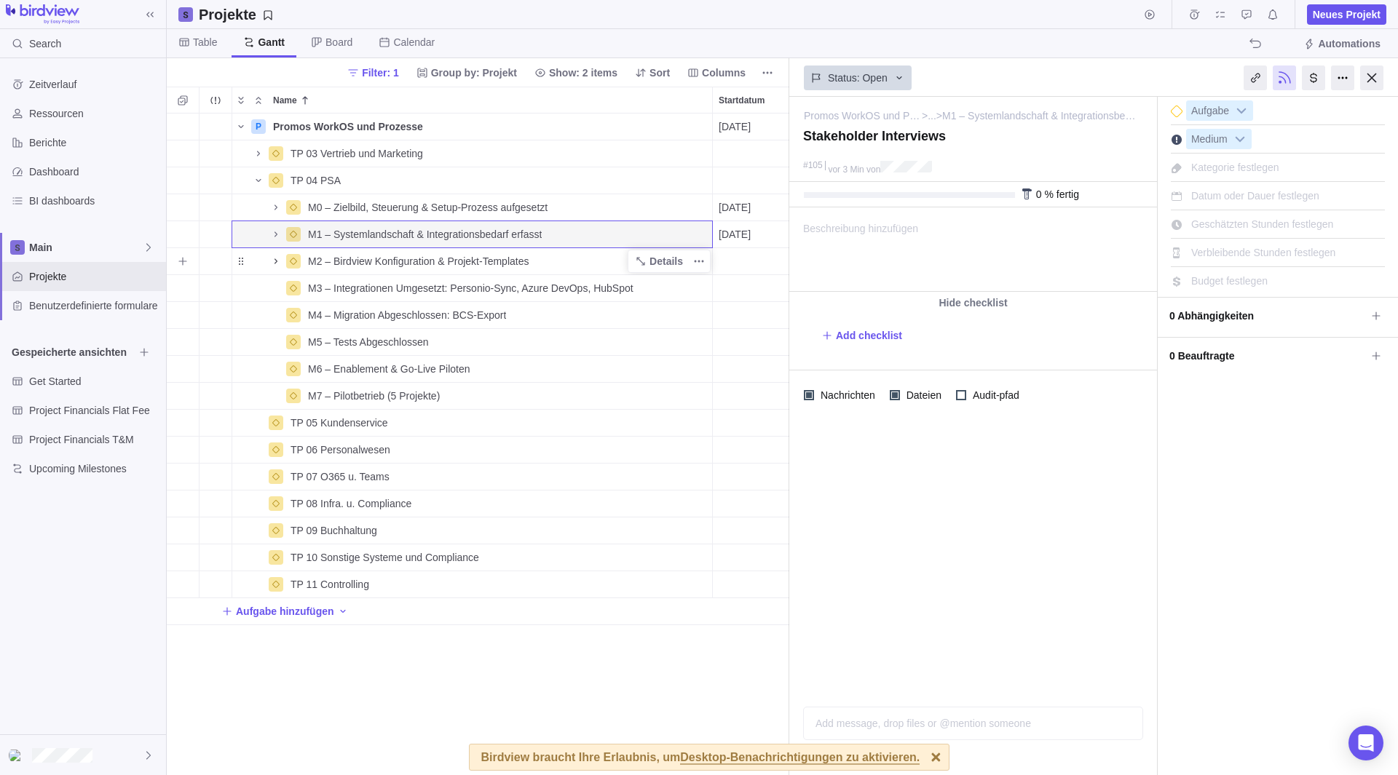
click at [269, 263] on span "Name" at bounding box center [275, 261] width 17 height 20
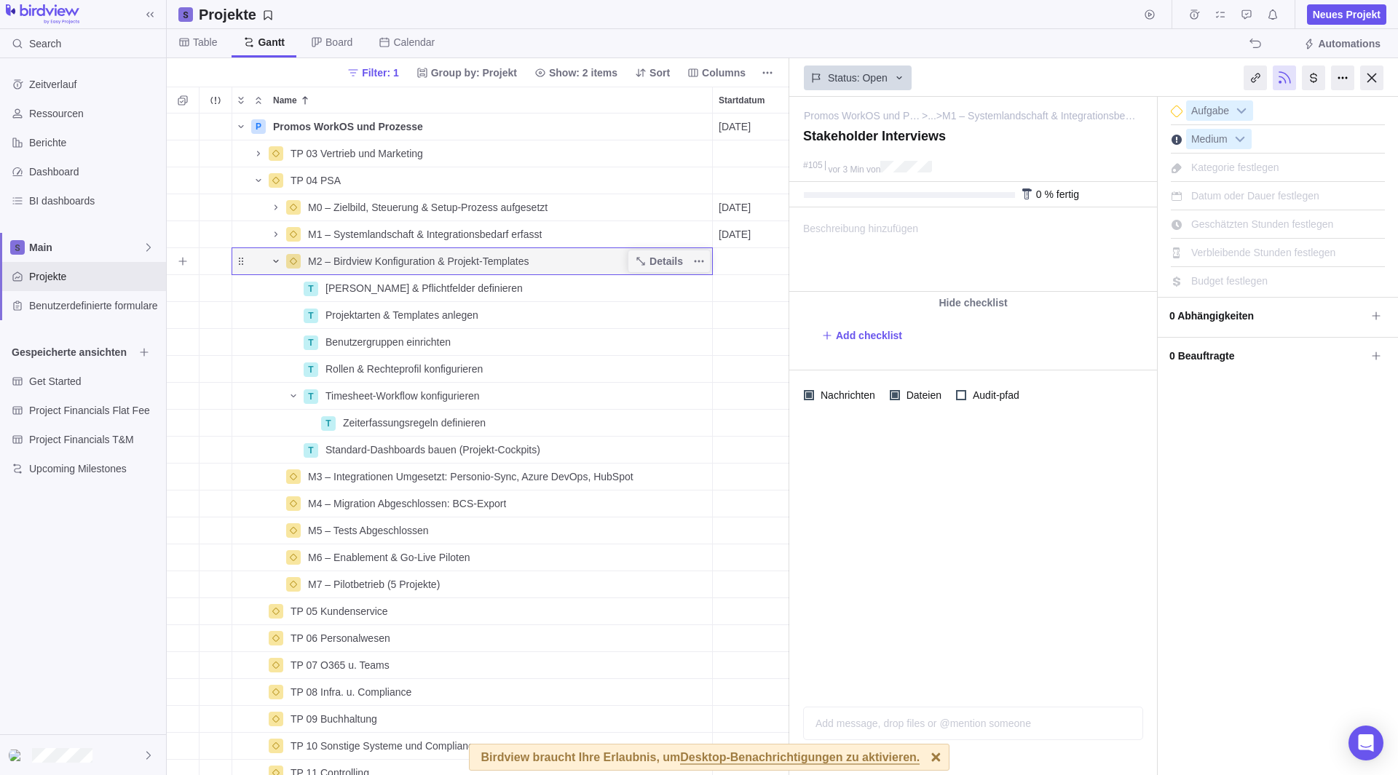
click at [272, 263] on icon "Name" at bounding box center [276, 262] width 12 height 12
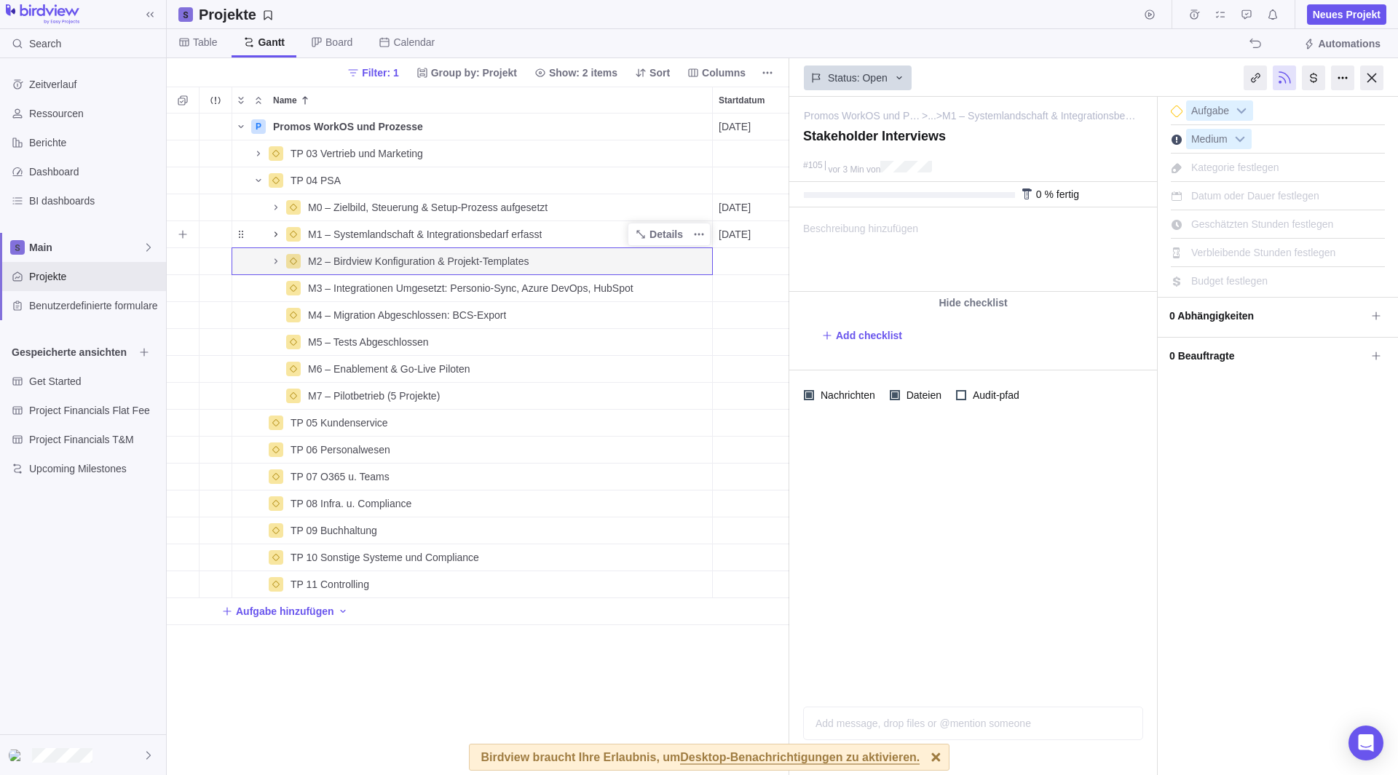
click at [275, 235] on icon "Name" at bounding box center [276, 235] width 12 height 12
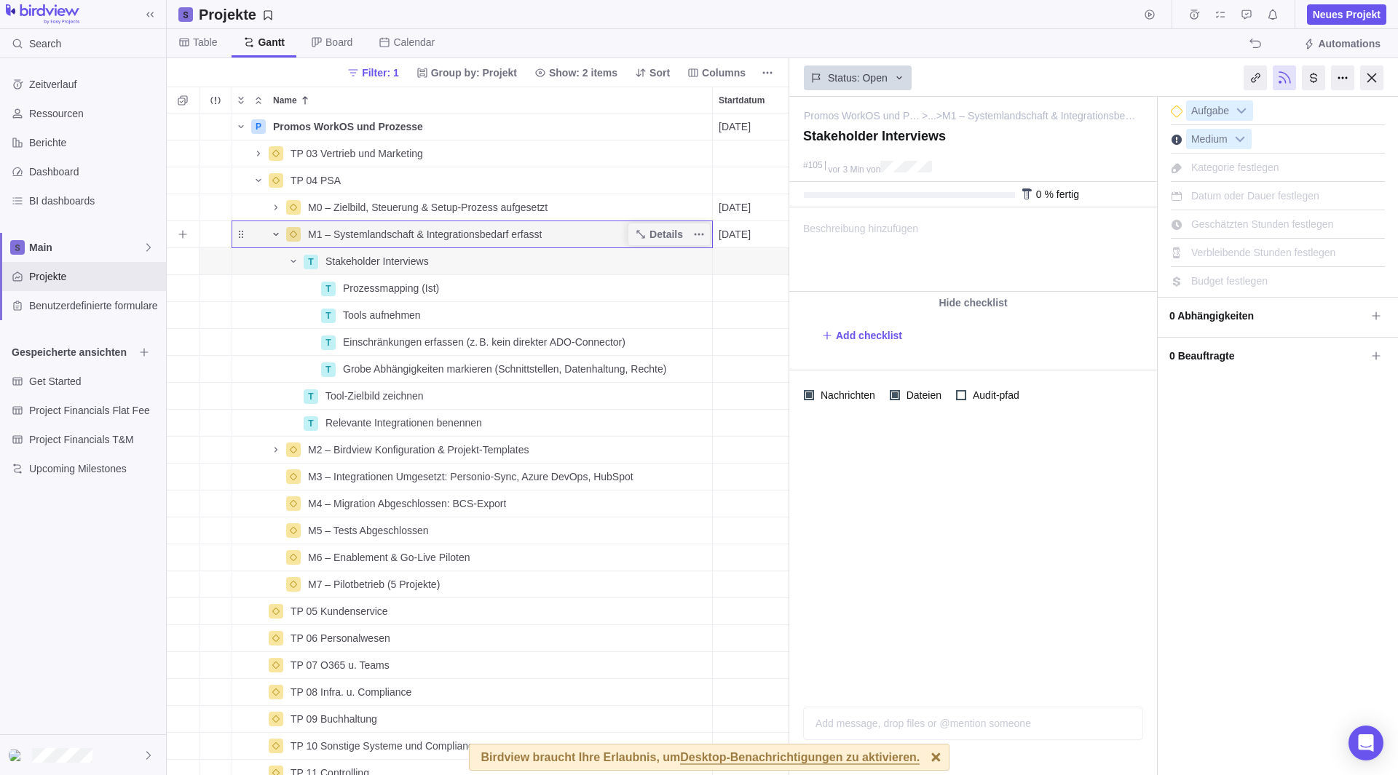
click at [275, 235] on icon "Name" at bounding box center [275, 234] width 5 height 3
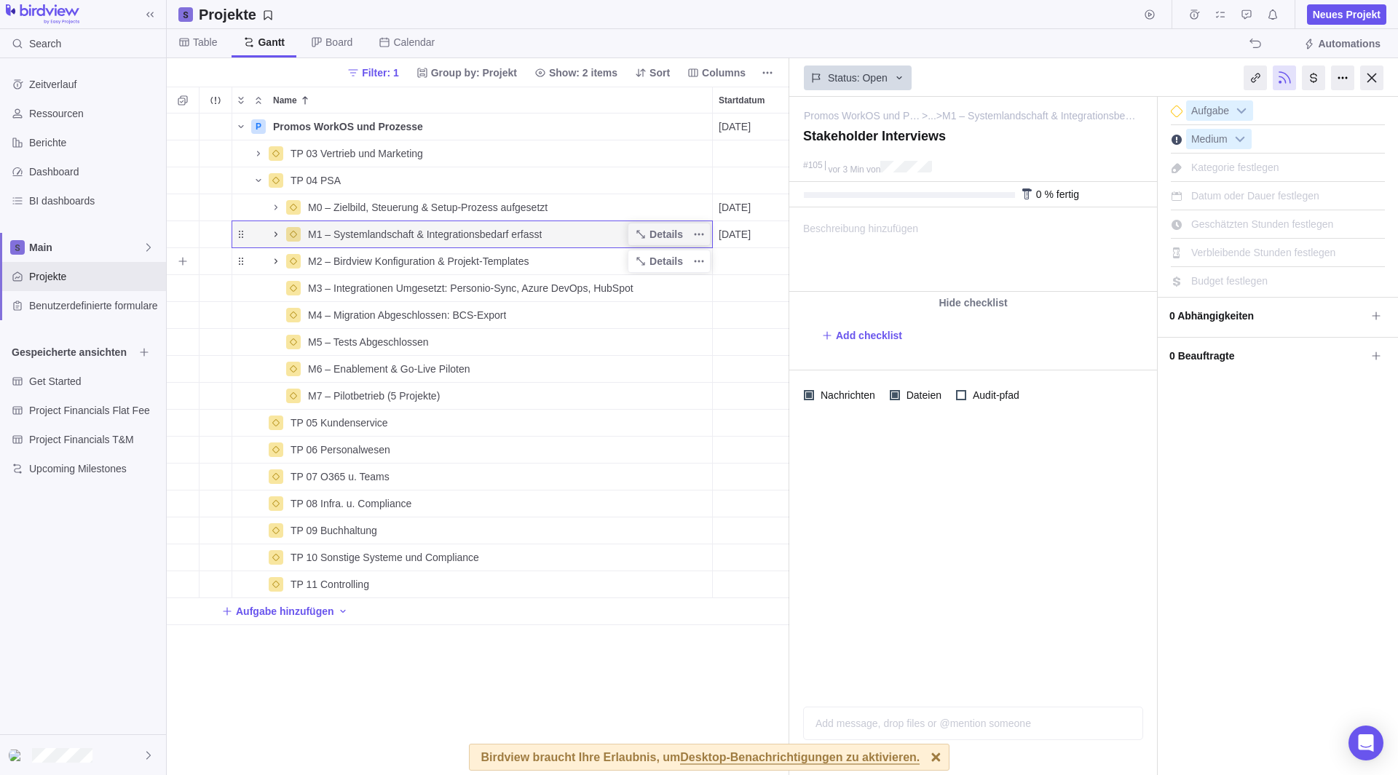
click at [273, 260] on icon "Name" at bounding box center [276, 262] width 12 height 12
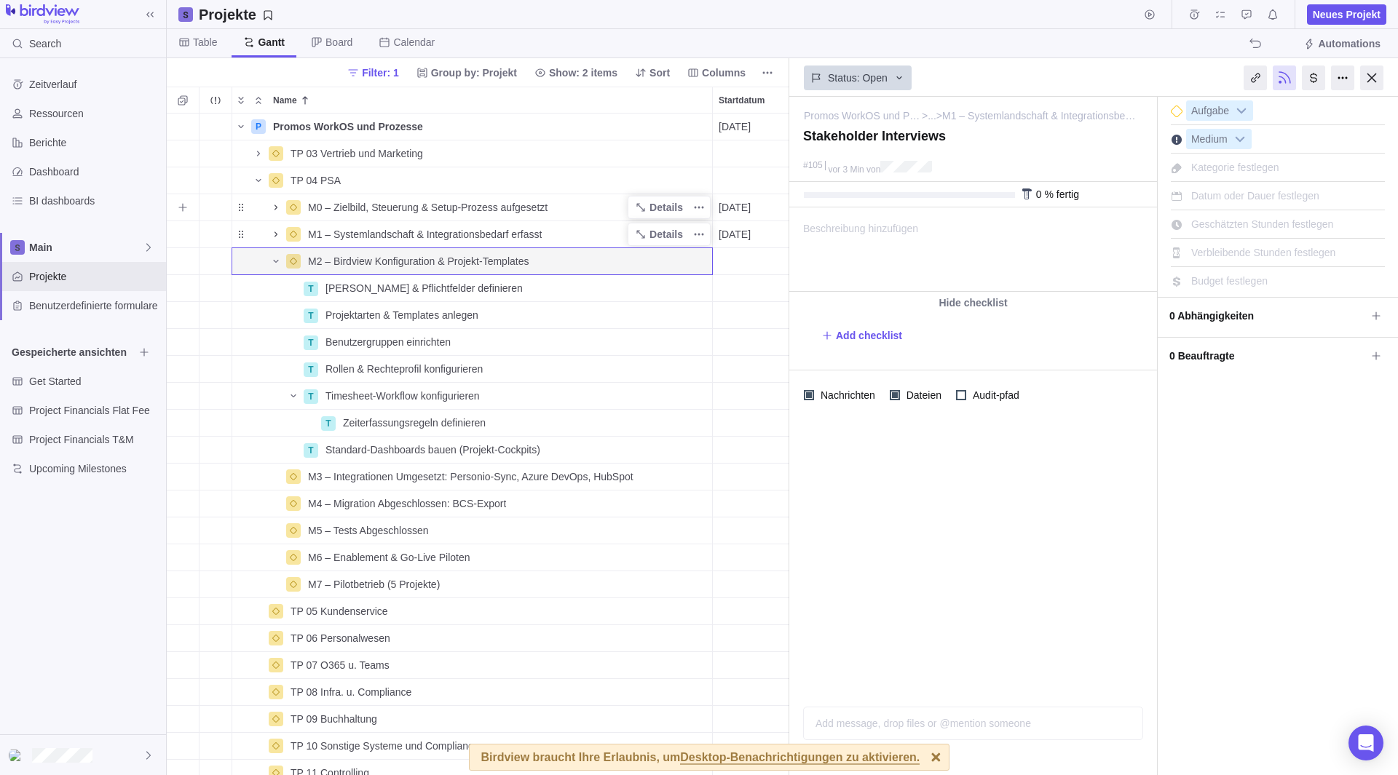
click at [276, 208] on icon "Name" at bounding box center [275, 207] width 3 height 5
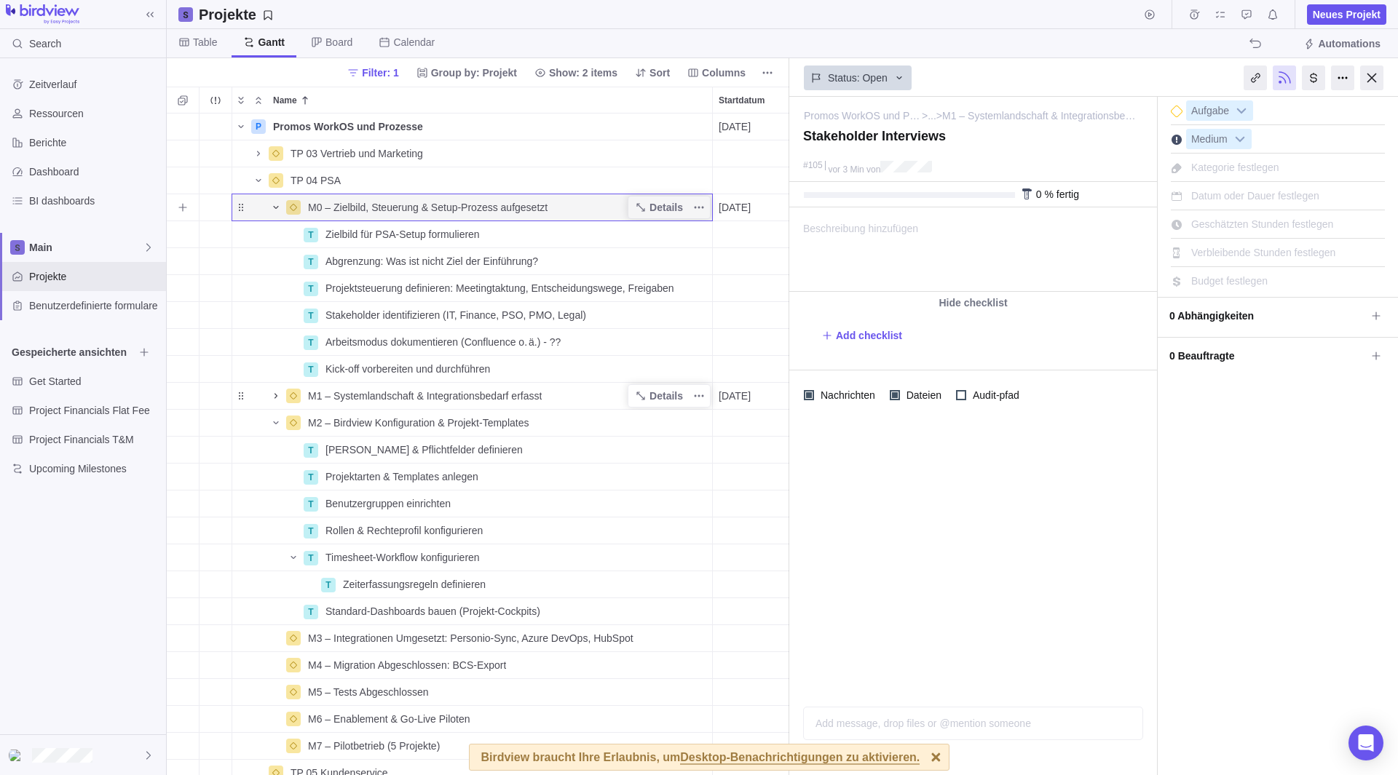
click at [276, 208] on icon "Name" at bounding box center [275, 207] width 5 height 3
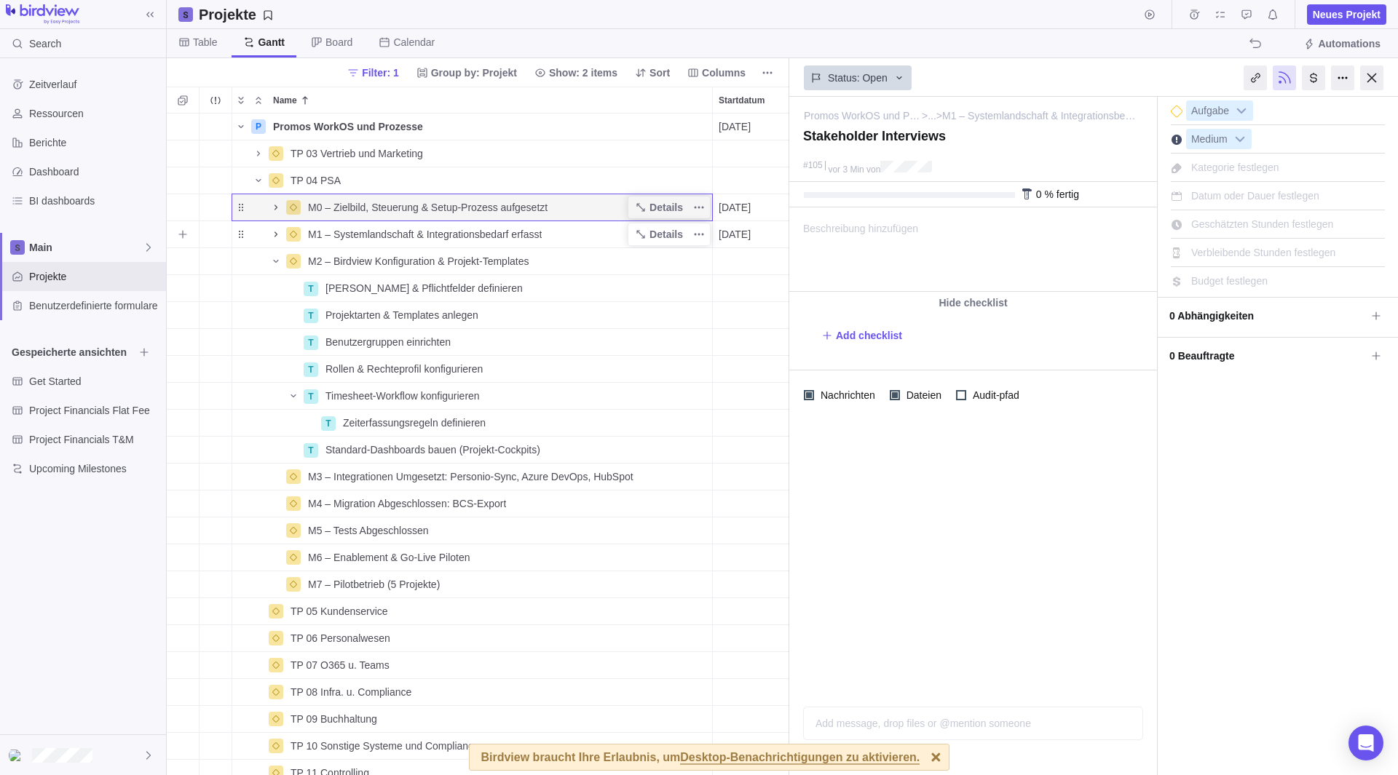
click at [270, 236] on icon "Name" at bounding box center [276, 235] width 12 height 12
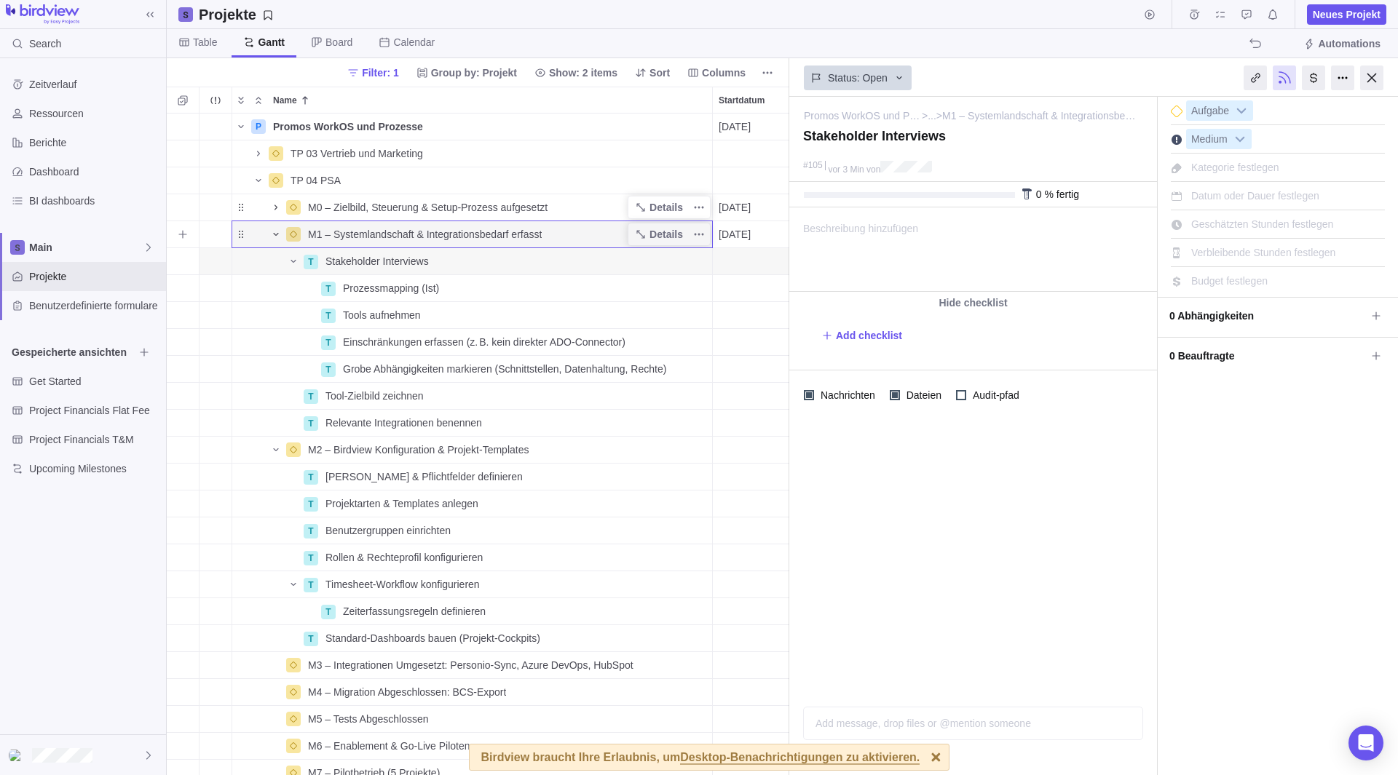
click at [278, 239] on icon "Name" at bounding box center [276, 235] width 12 height 12
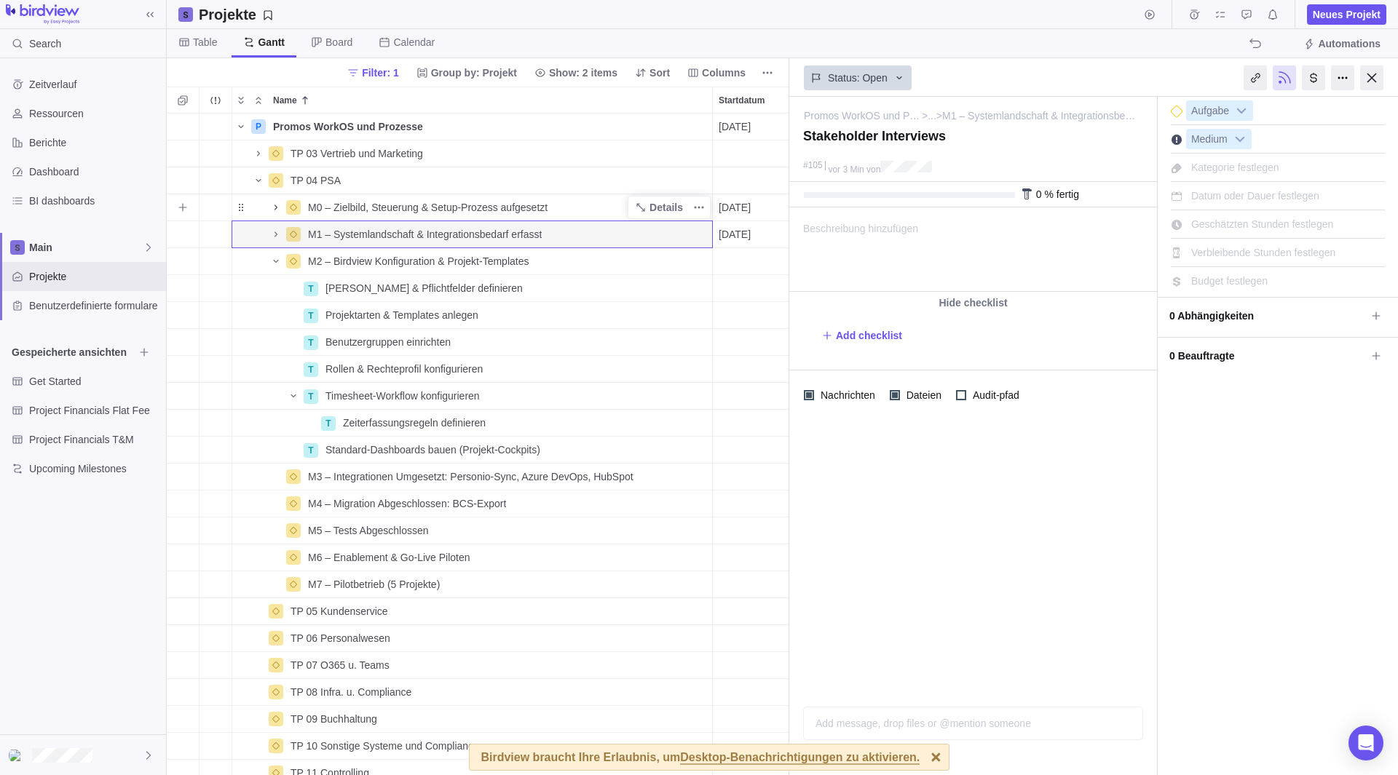
click at [275, 206] on icon "Name" at bounding box center [275, 207] width 3 height 5
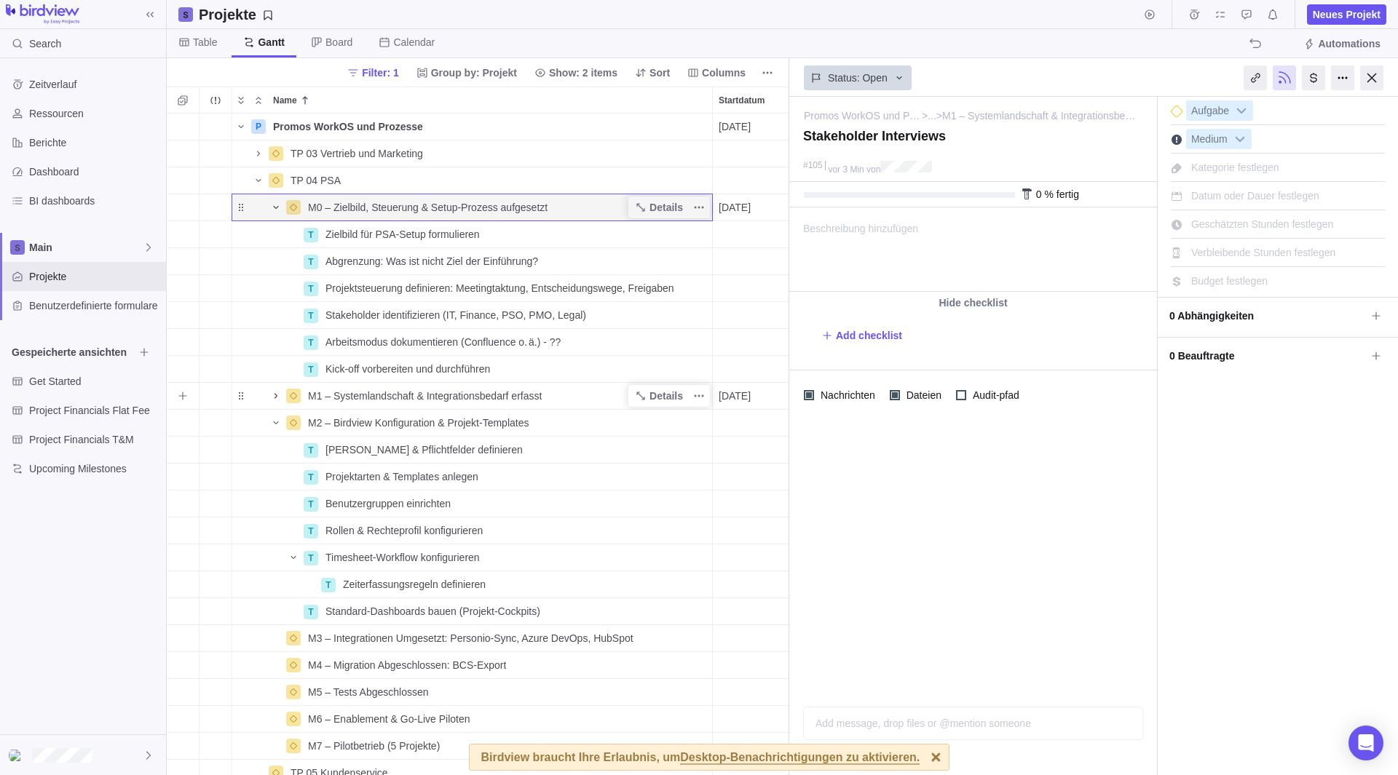
click at [277, 393] on icon "Name" at bounding box center [276, 396] width 12 height 12
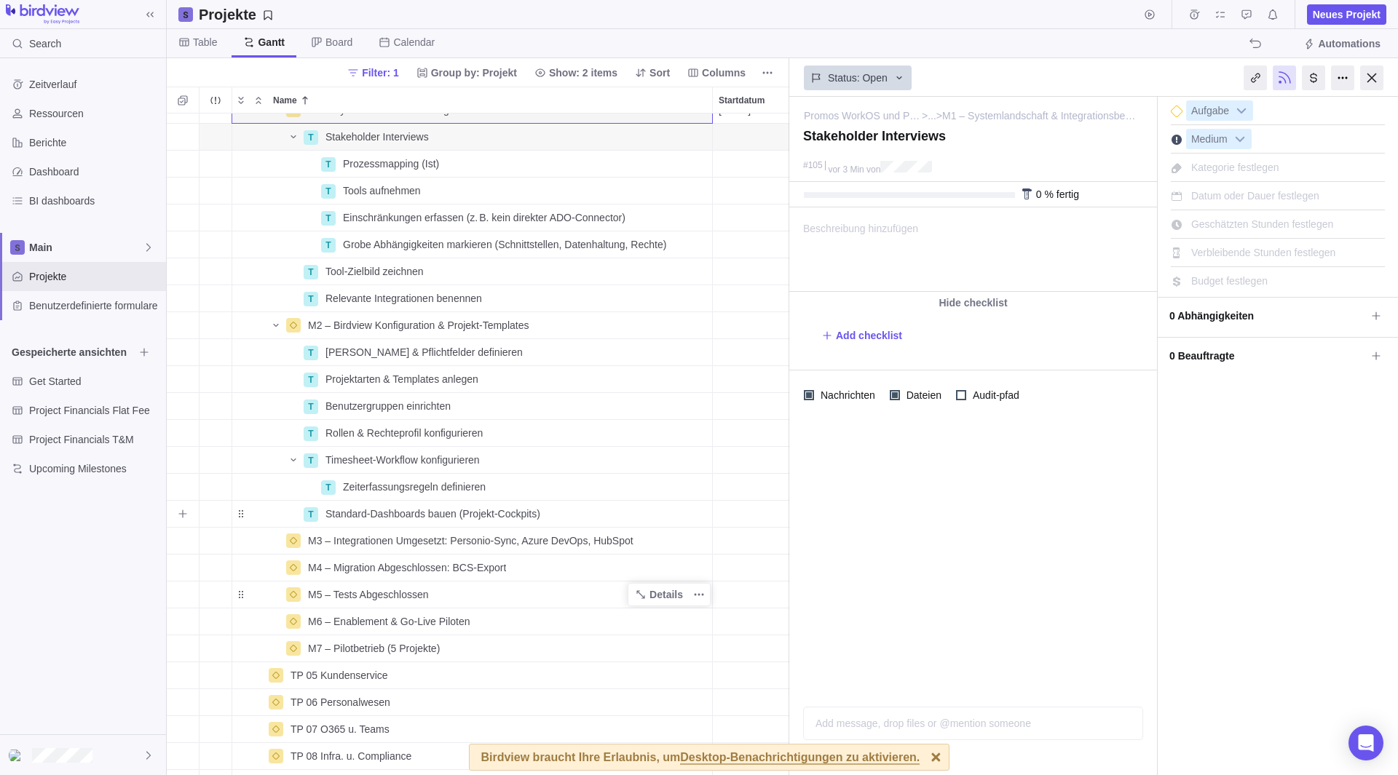
scroll to position [291, 0]
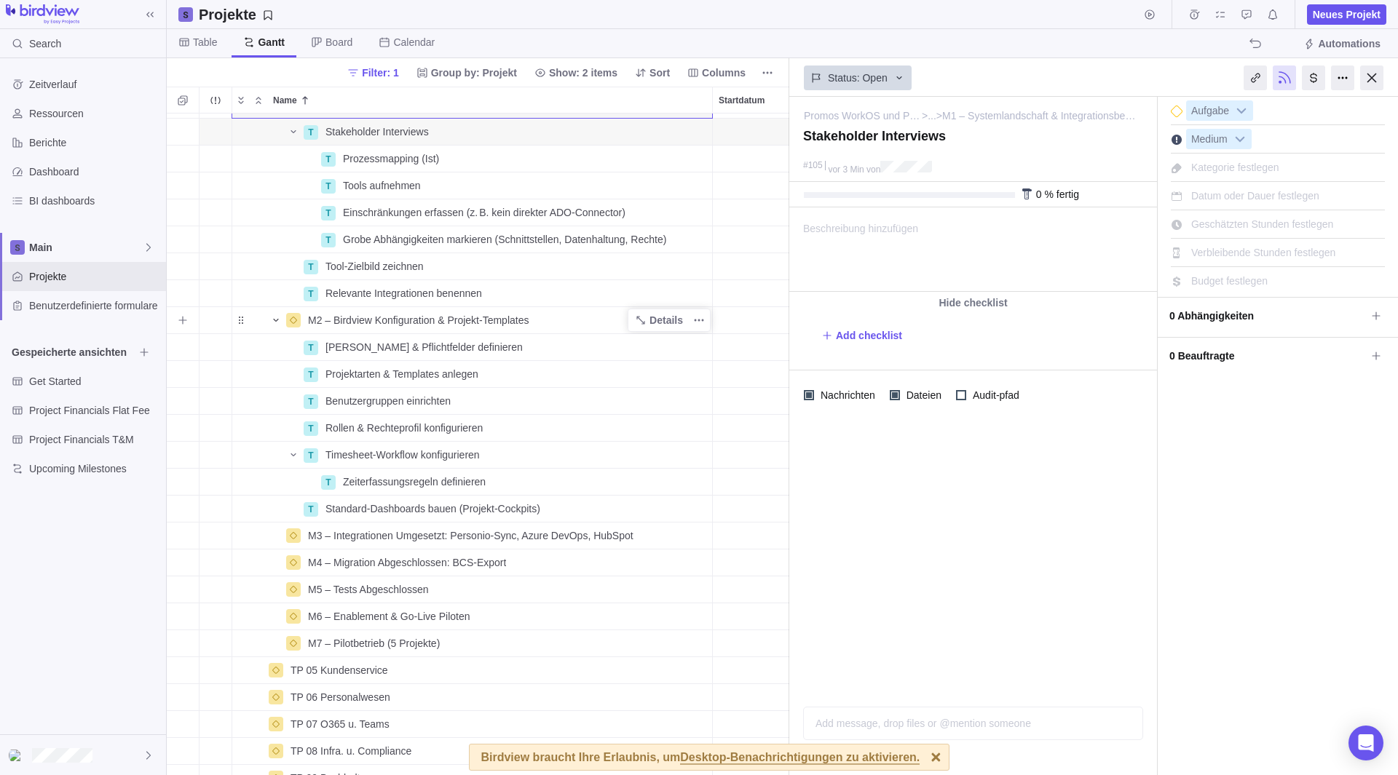
click at [276, 319] on icon "Name" at bounding box center [276, 320] width 12 height 12
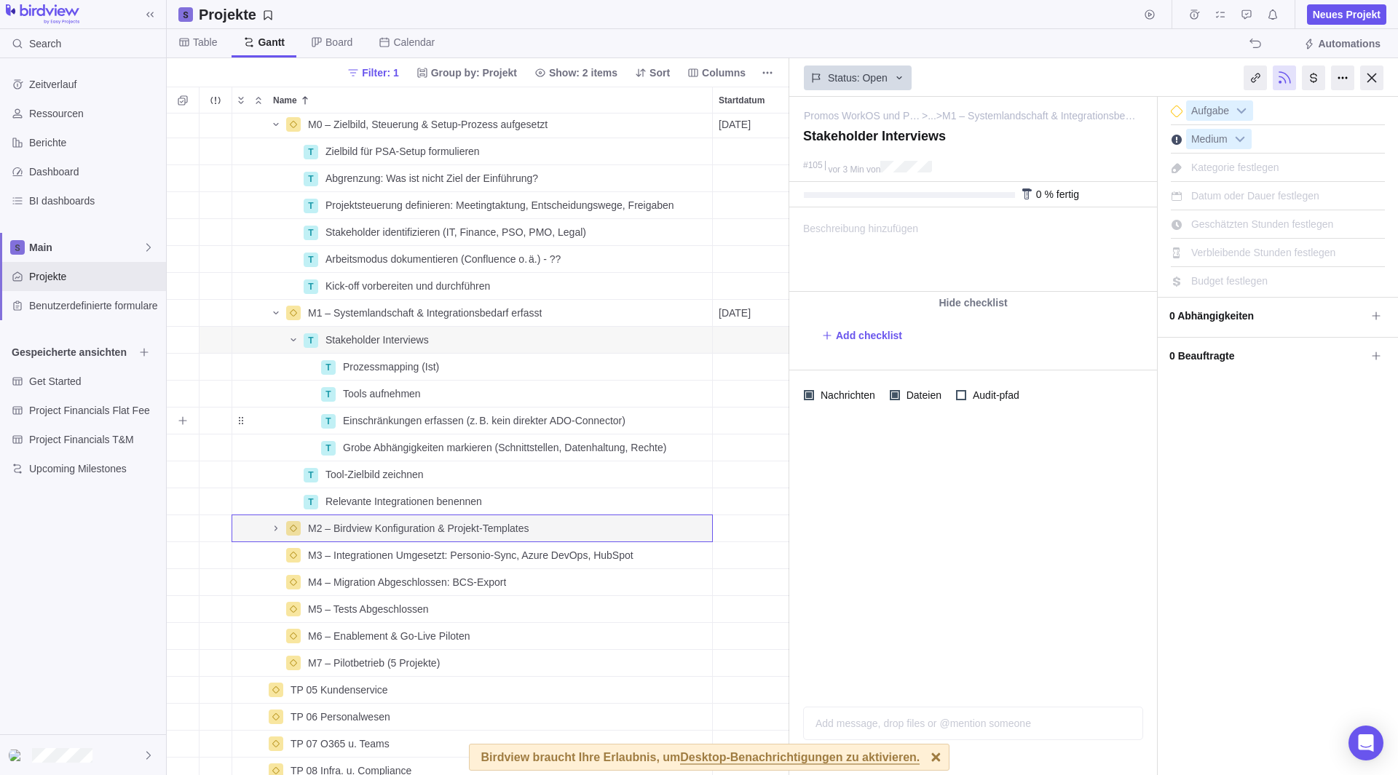
scroll to position [66, 0]
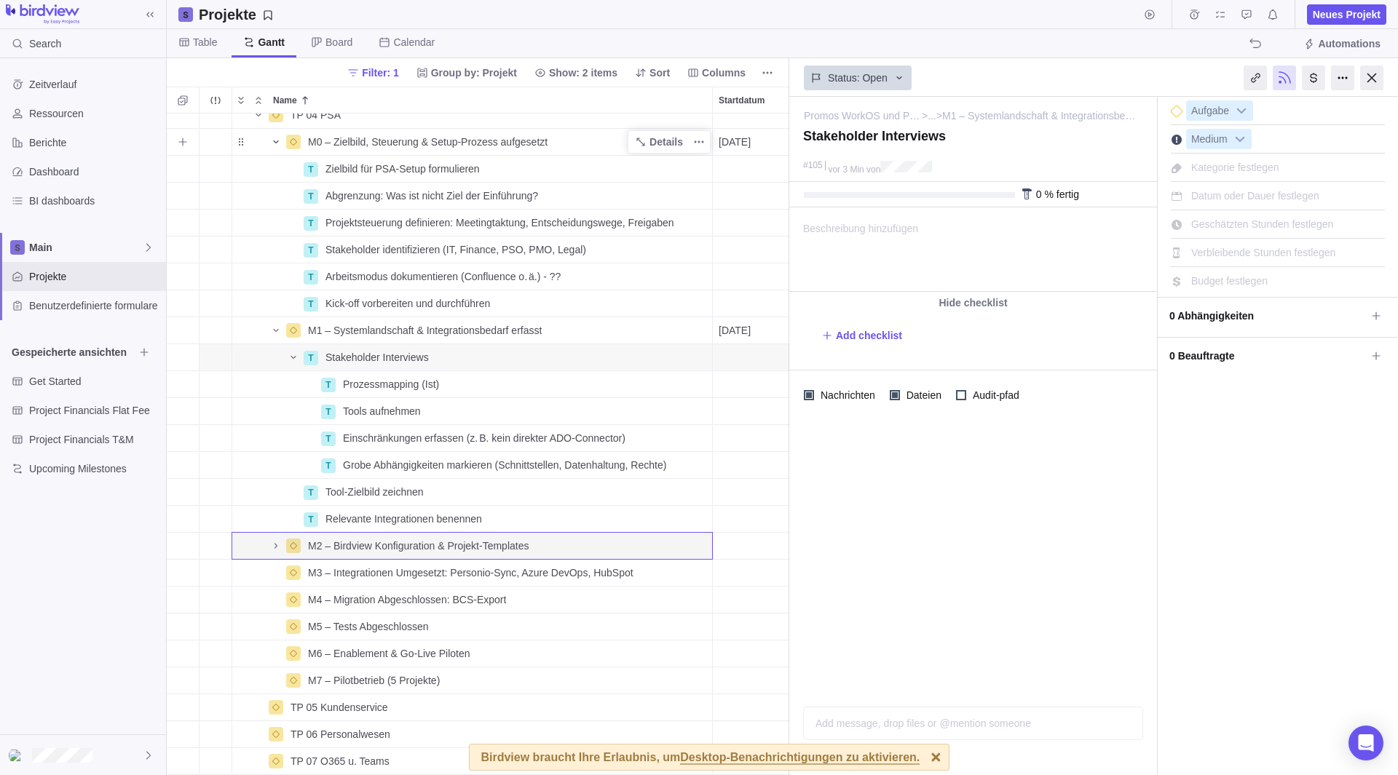
click at [277, 138] on icon "Name" at bounding box center [276, 142] width 12 height 12
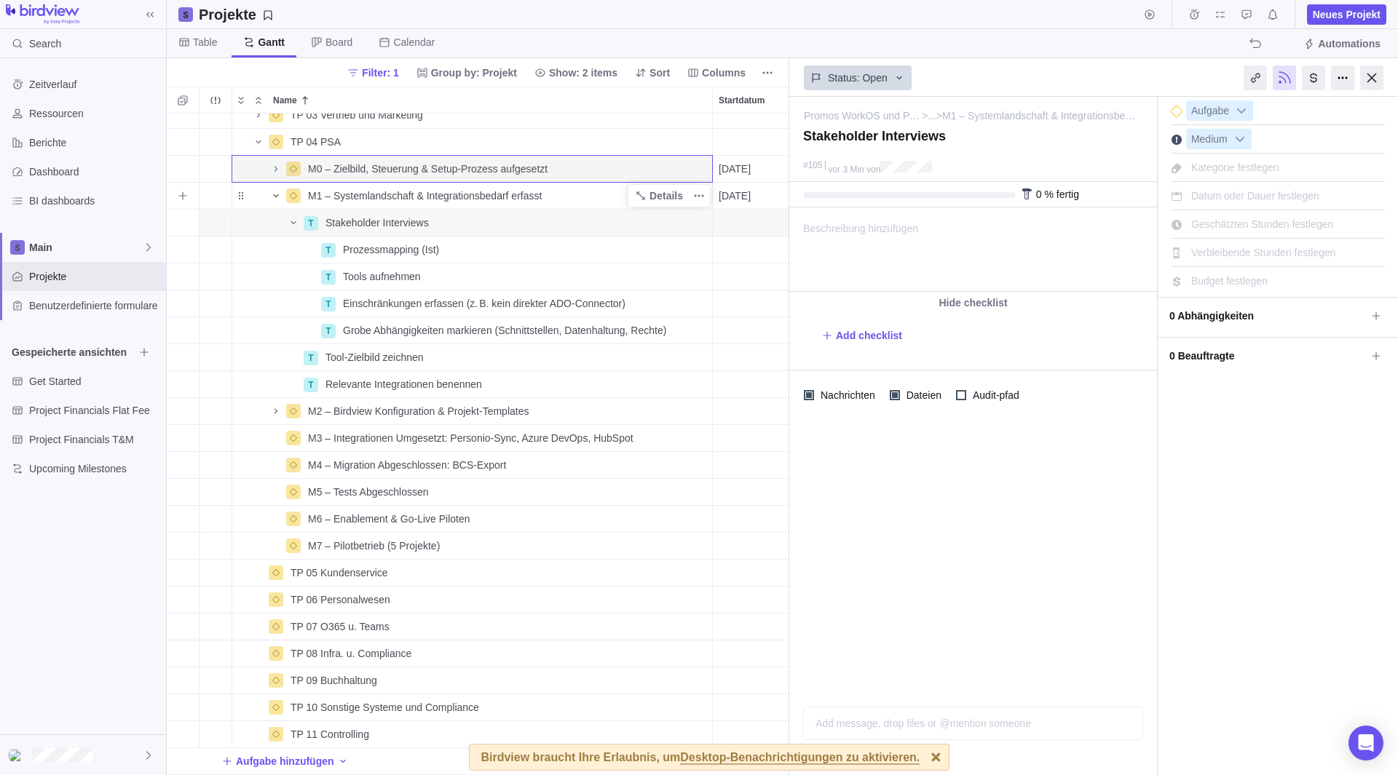
click at [272, 190] on icon "Name" at bounding box center [276, 196] width 12 height 12
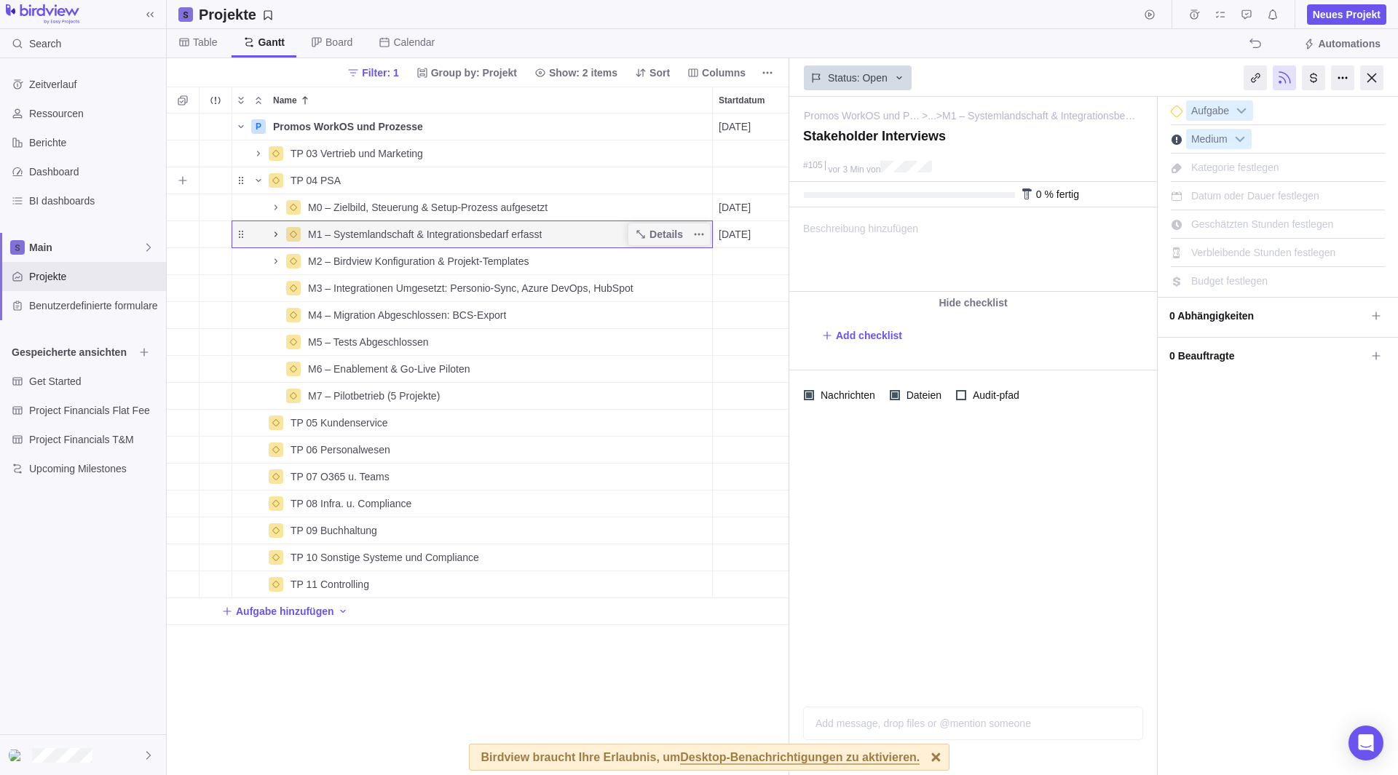
scroll to position [0, 0]
click at [274, 201] on span "Name" at bounding box center [275, 207] width 17 height 20
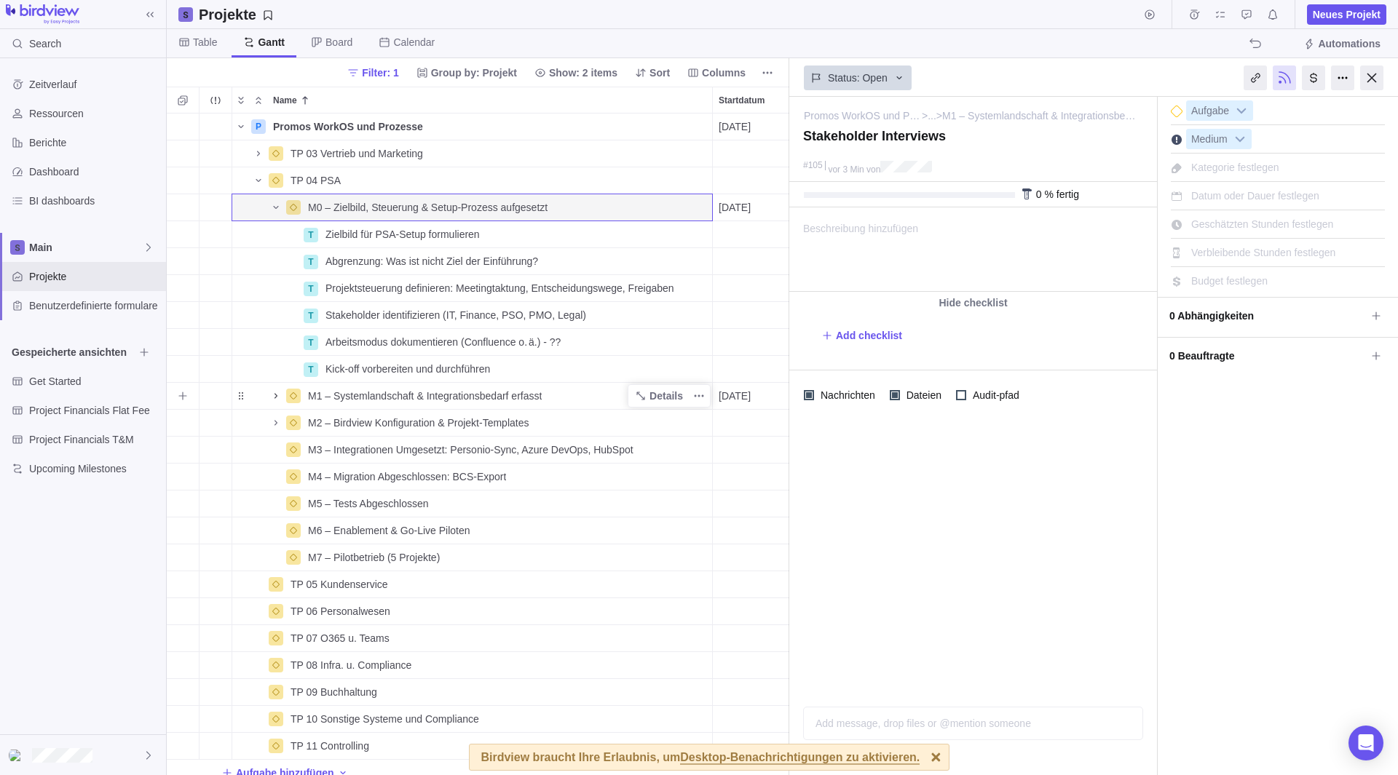
click at [278, 403] on span "Name" at bounding box center [275, 396] width 17 height 20
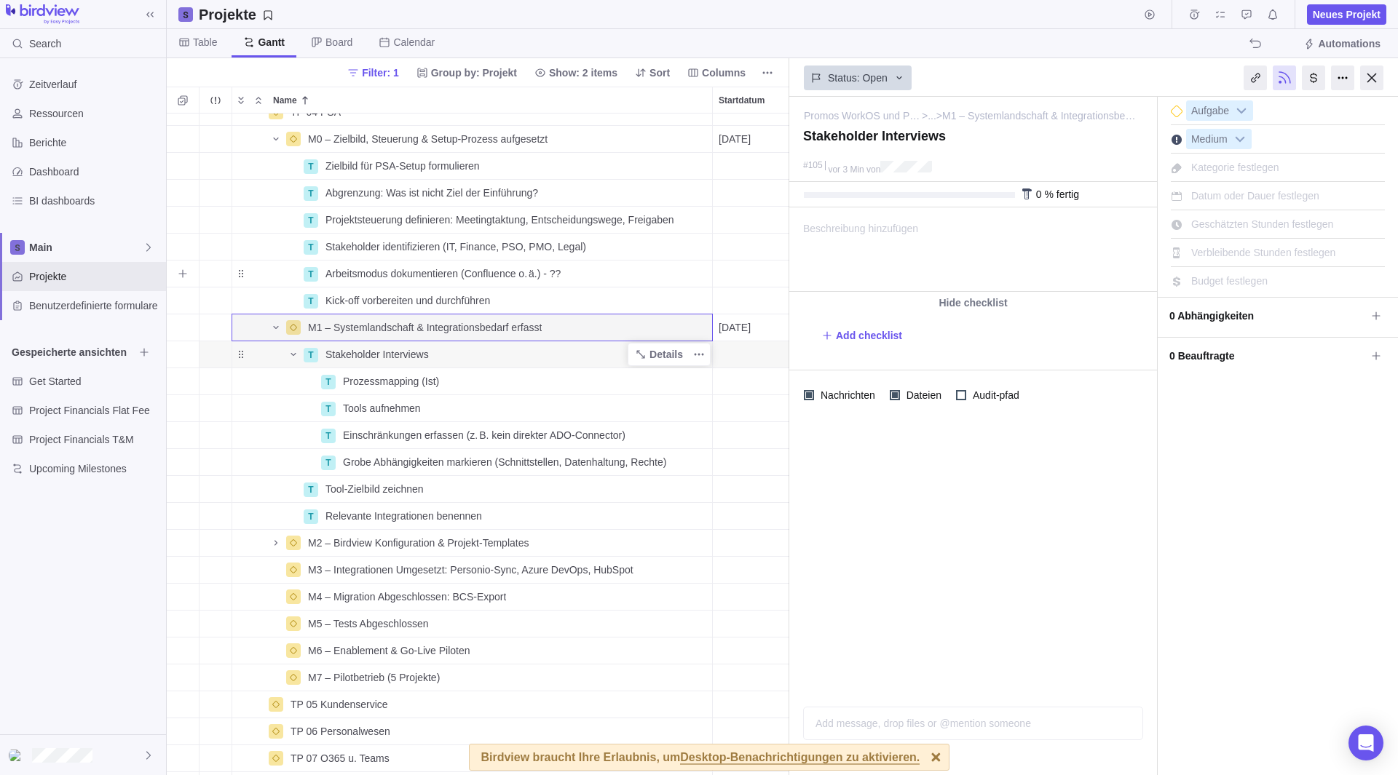
scroll to position [73, 0]
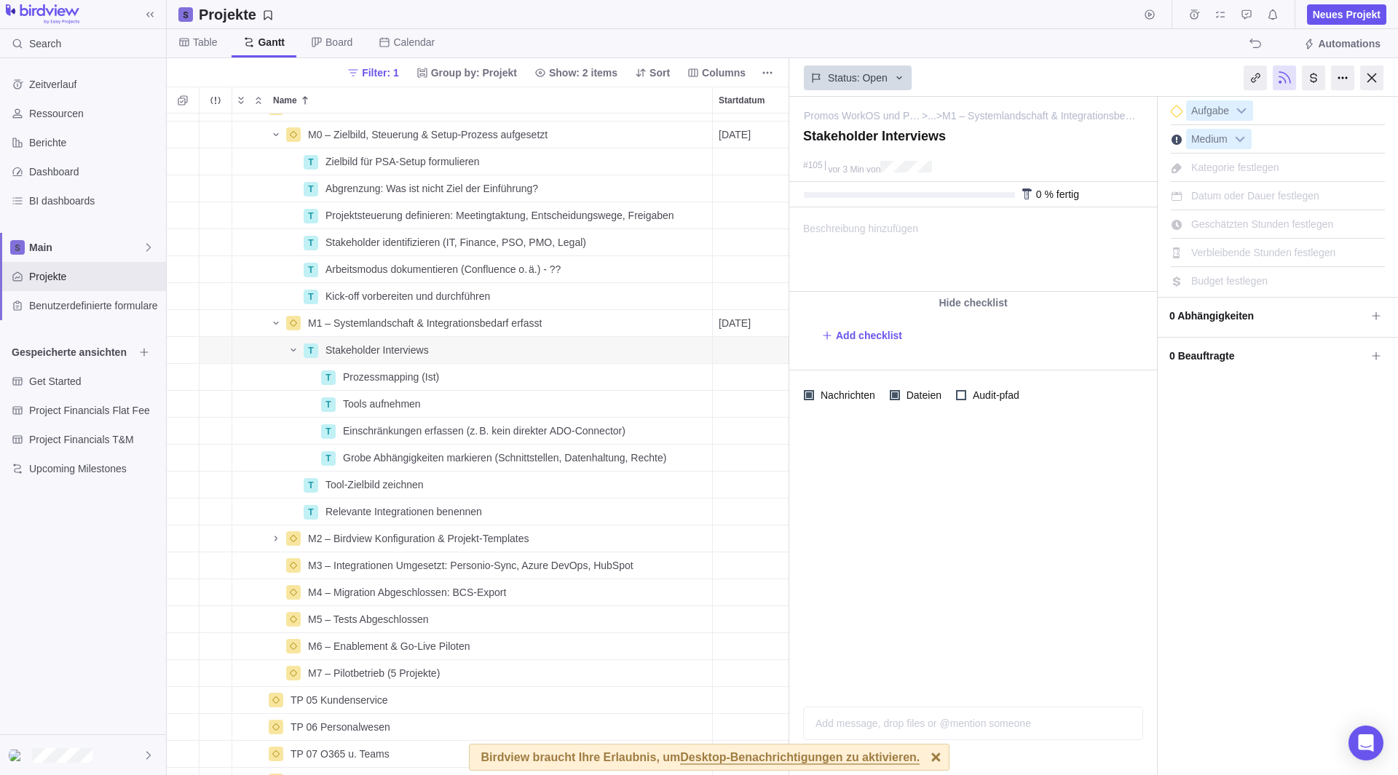
click at [940, 537] on div at bounding box center [973, 557] width 368 height 275
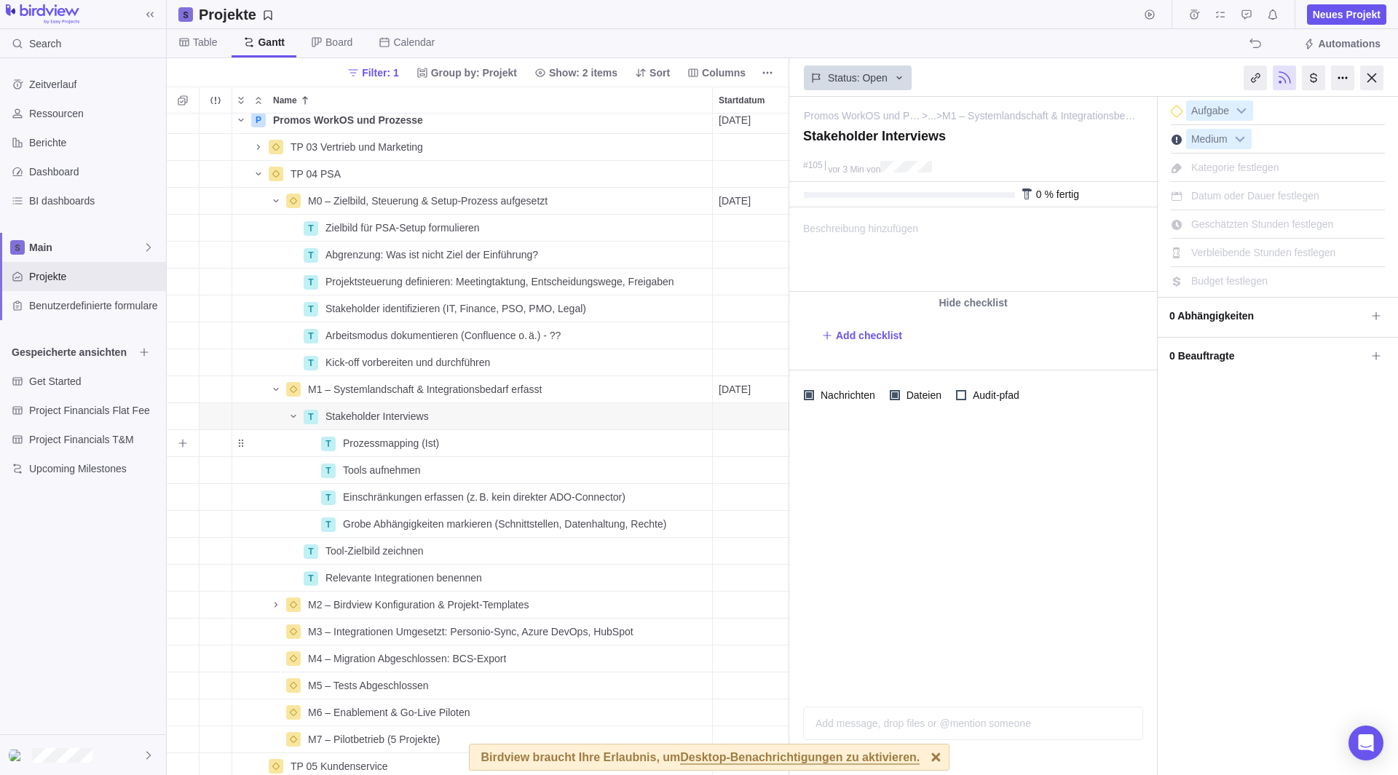
scroll to position [0, 0]
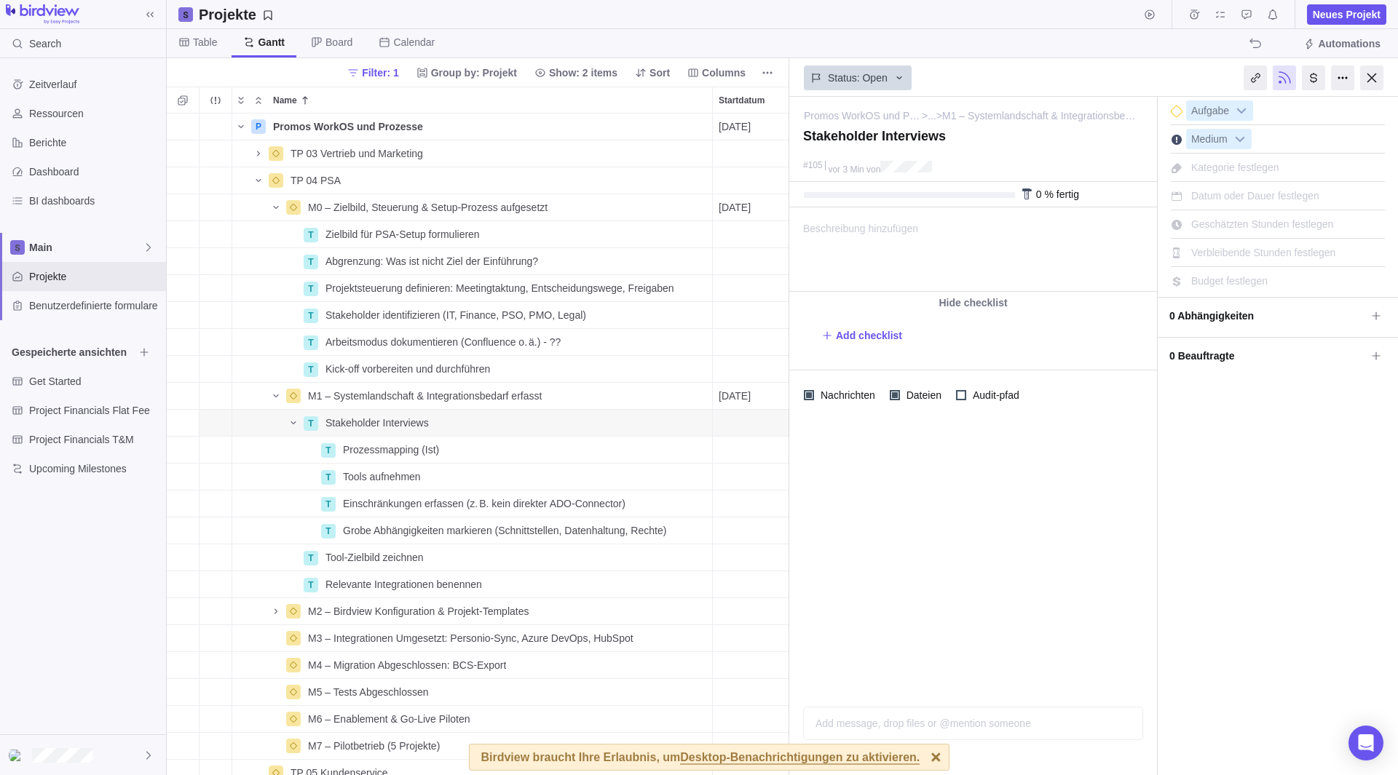
click at [283, 56] on span "Gantt" at bounding box center [263, 43] width 65 height 28
click at [274, 45] on span "Gantt" at bounding box center [271, 42] width 27 height 15
click at [205, 44] on span "Table" at bounding box center [205, 42] width 24 height 15
click at [264, 38] on span "Gantt" at bounding box center [272, 42] width 25 height 15
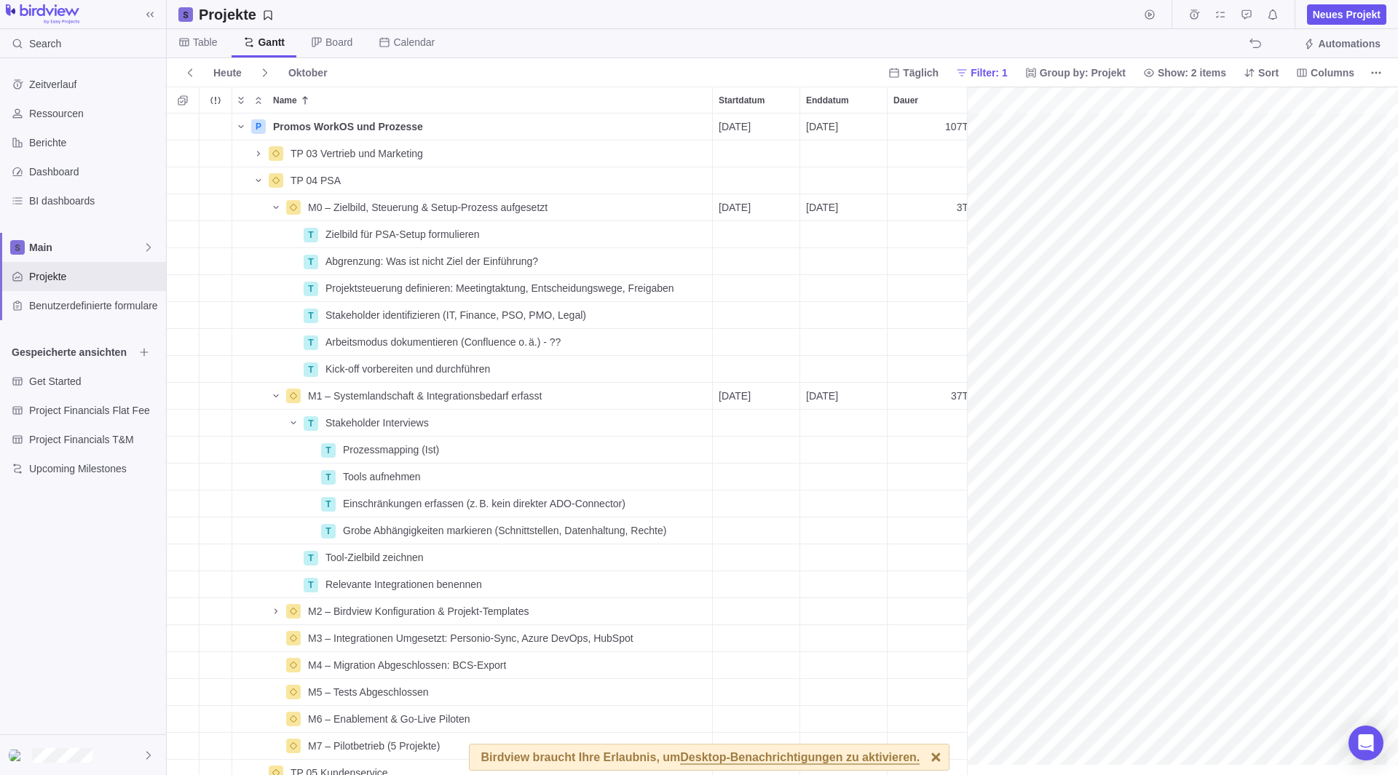
scroll to position [0, 486]
click at [1054, 400] on div "gantt" at bounding box center [1182, 431] width 431 height 689
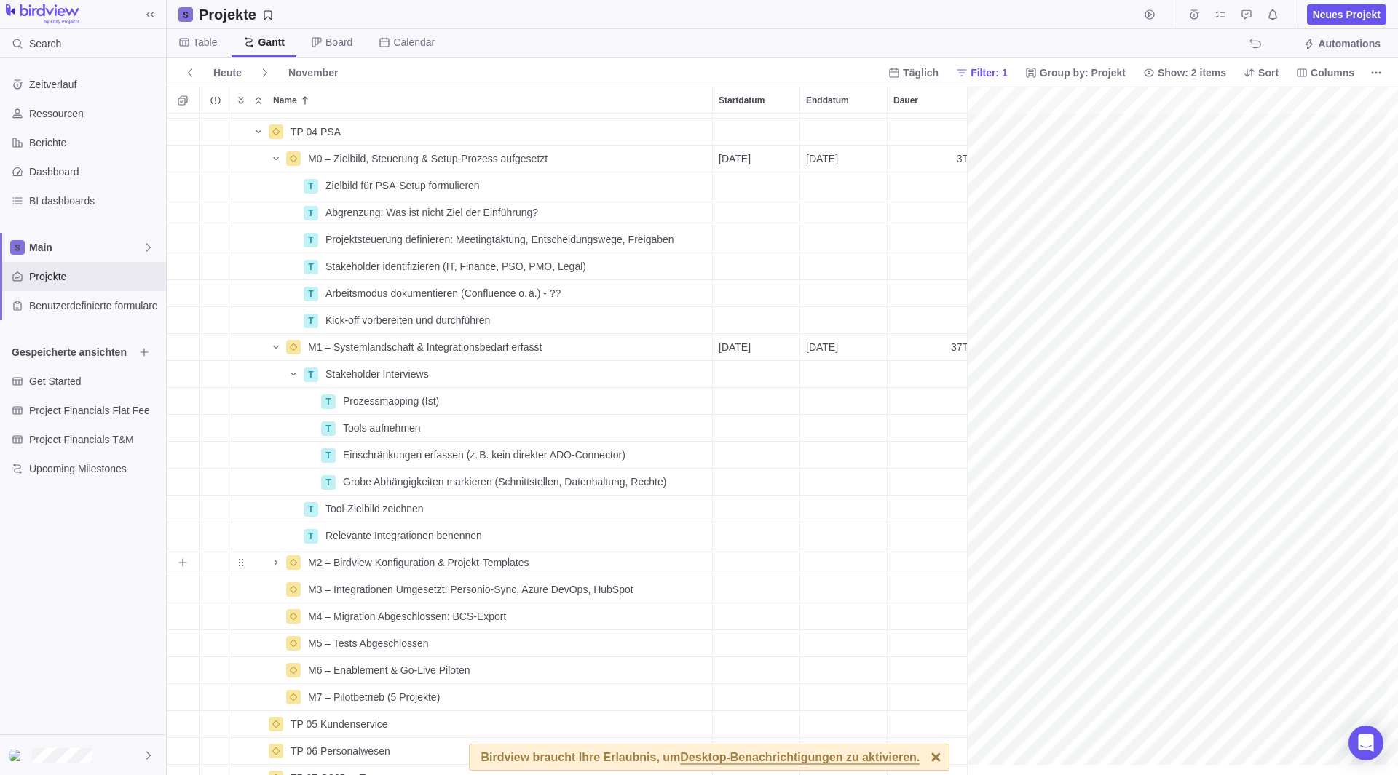
scroll to position [0, 3323]
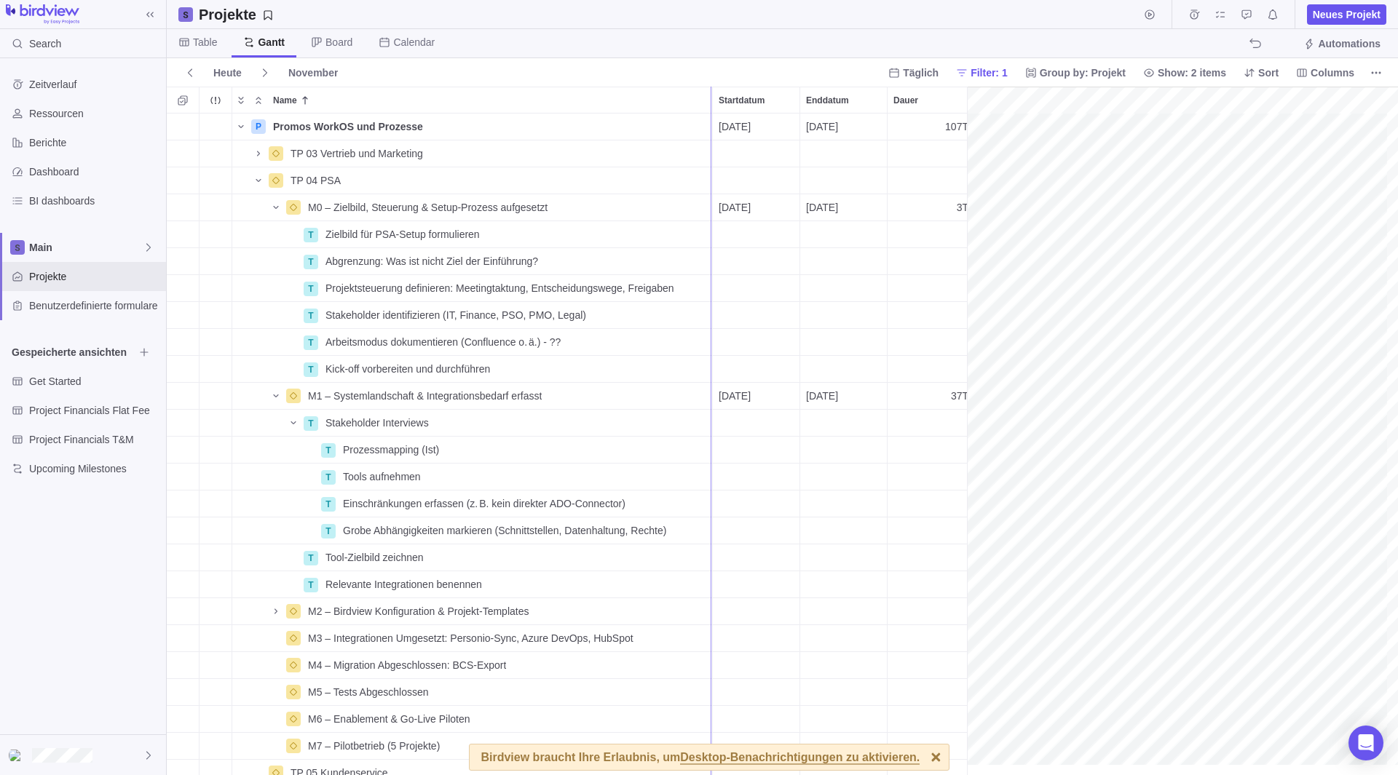
drag, startPoint x: 968, startPoint y: 226, endPoint x: 718, endPoint y: 261, distance: 252.8
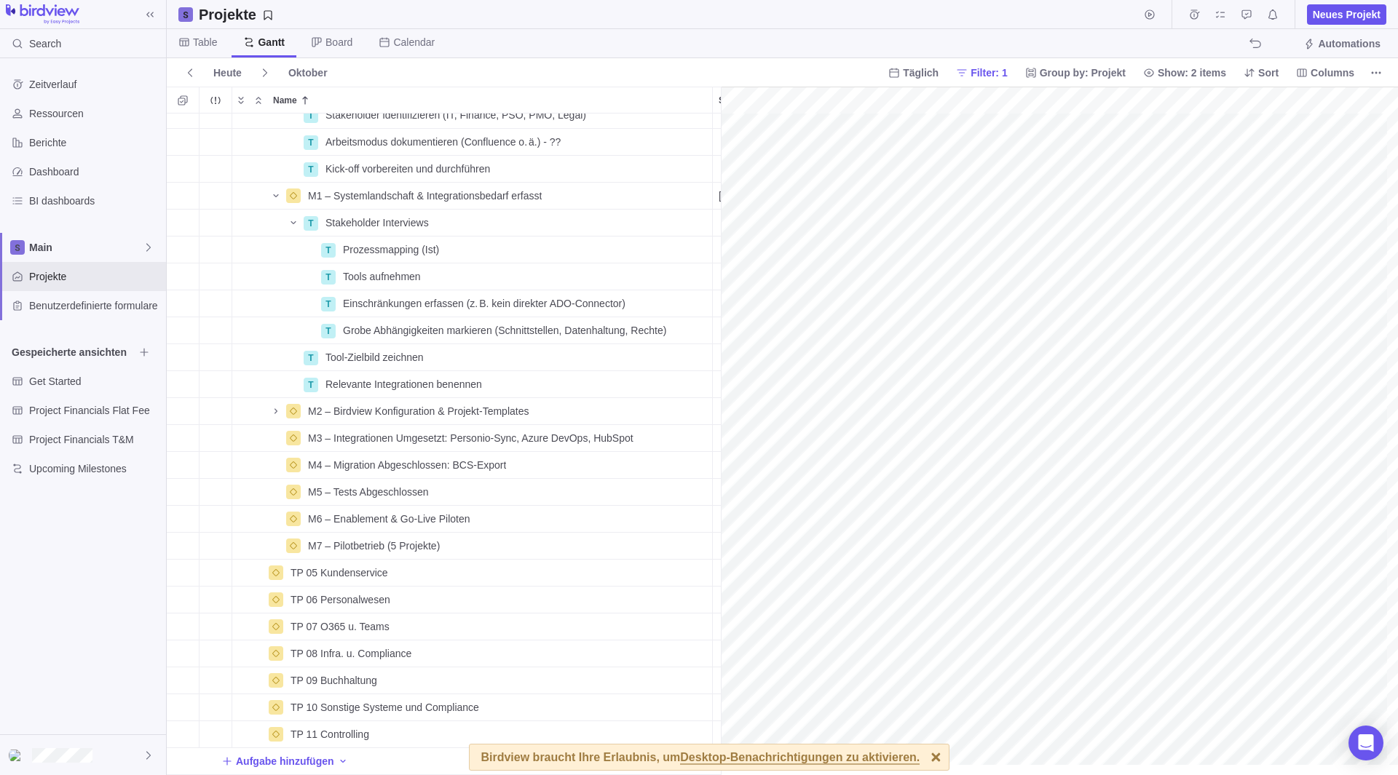
scroll to position [211, 864]
click at [274, 190] on icon "Name" at bounding box center [276, 196] width 12 height 12
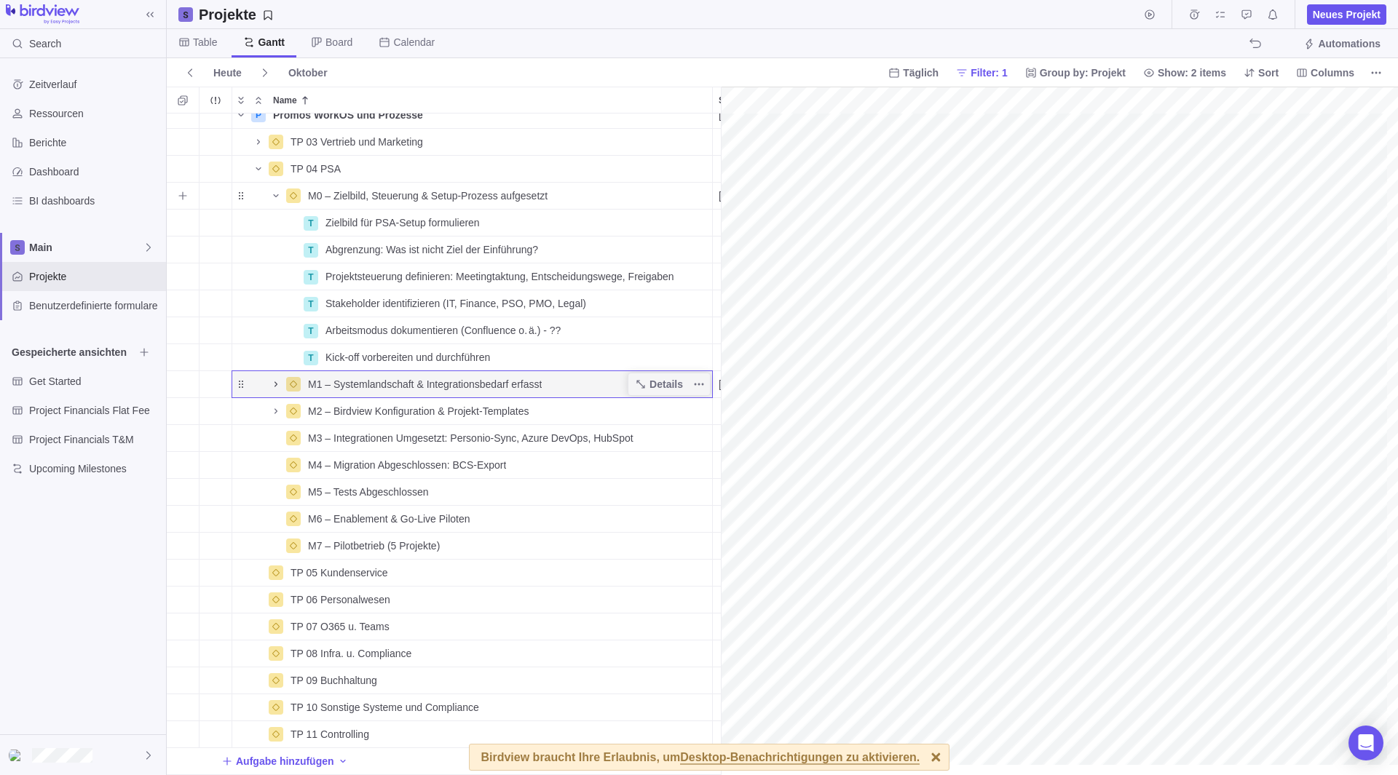
scroll to position [0, 3]
click at [262, 163] on icon "Name" at bounding box center [259, 169] width 12 height 12
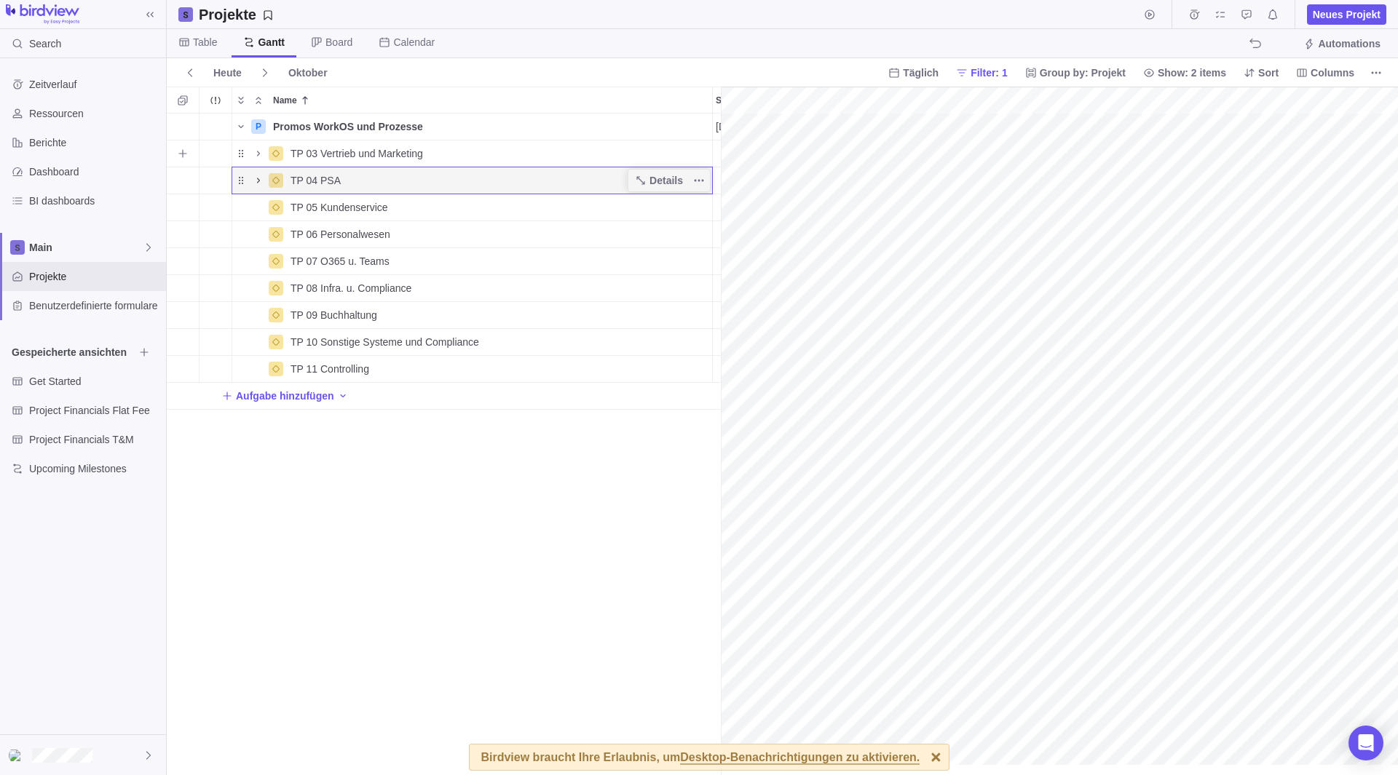
scroll to position [0, 906]
click at [264, 179] on span "Name" at bounding box center [258, 180] width 17 height 20
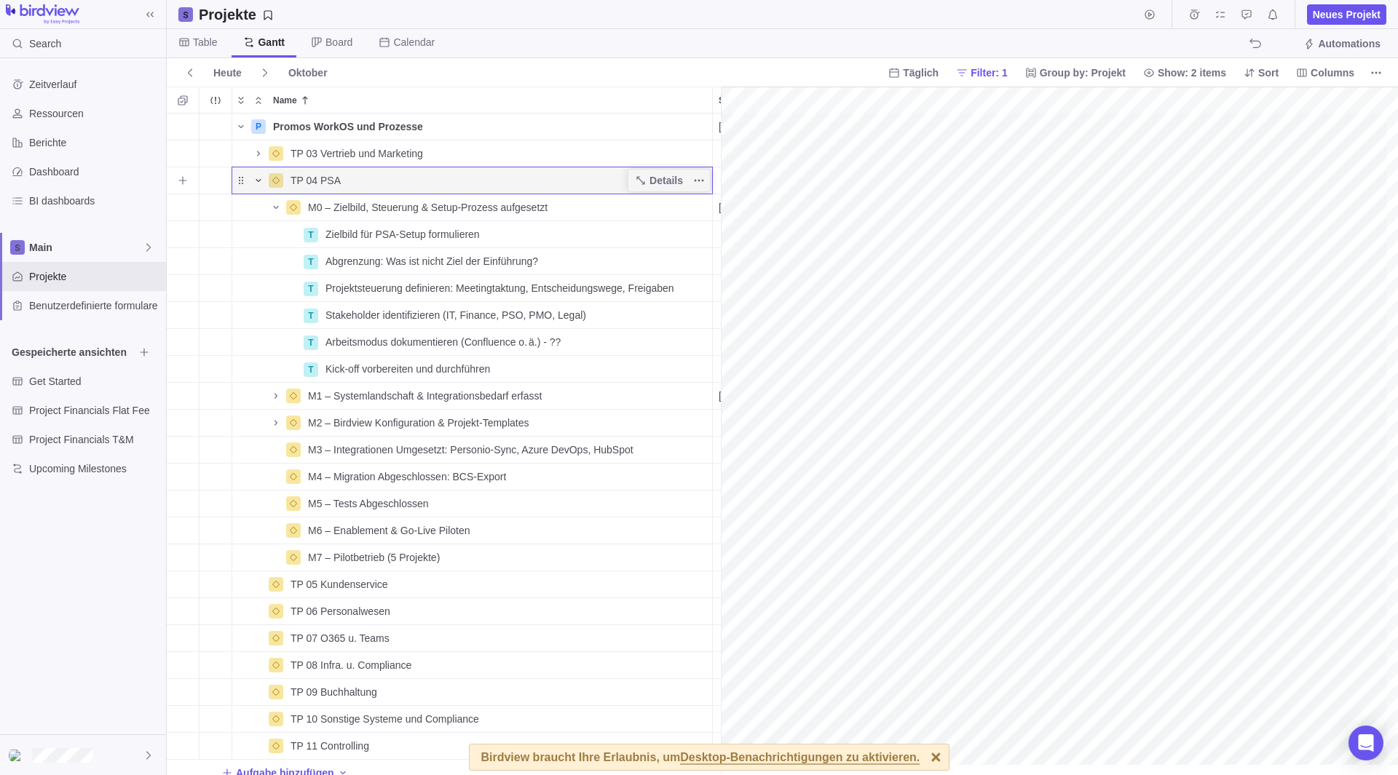
scroll to position [0, 3]
click at [278, 206] on icon "Name" at bounding box center [275, 207] width 5 height 3
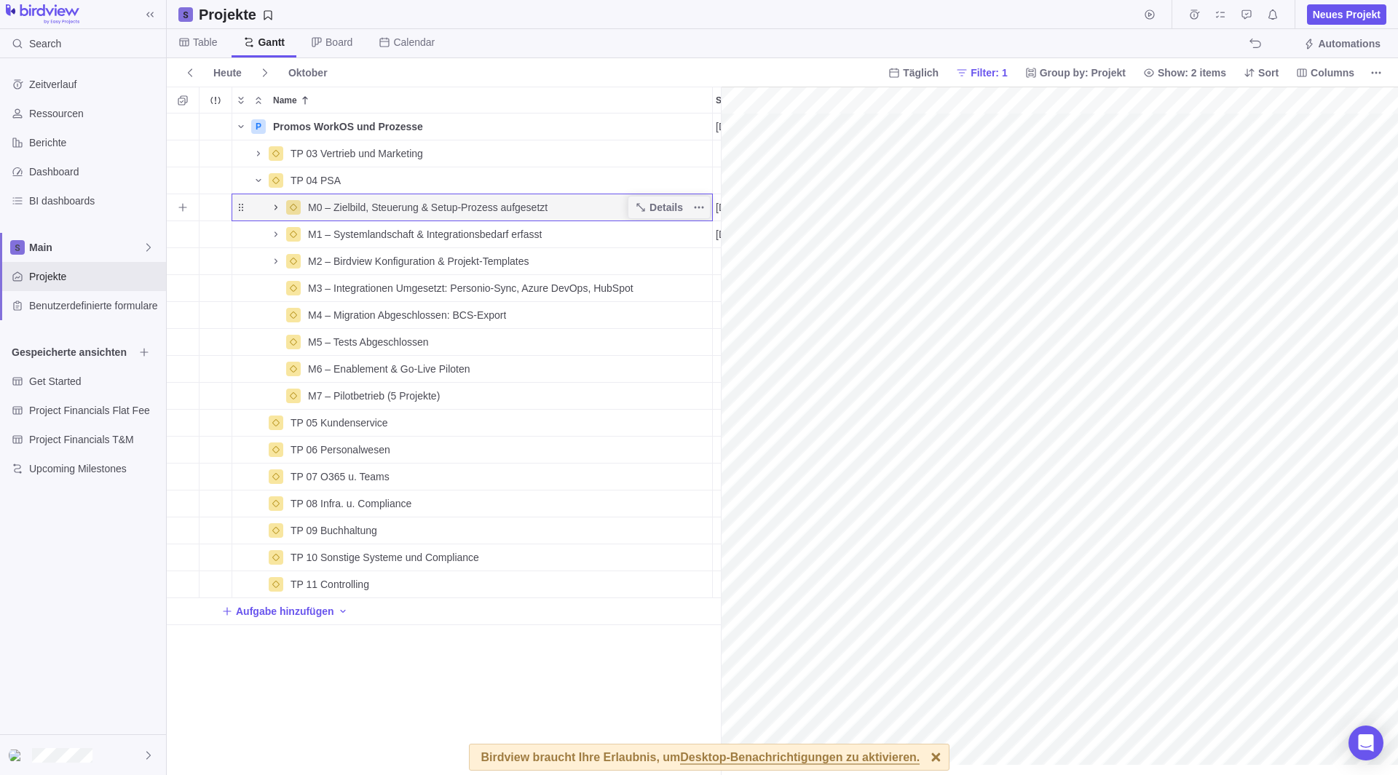
scroll to position [0, 0]
click at [666, 268] on span "Details" at bounding box center [665, 261] width 33 height 15
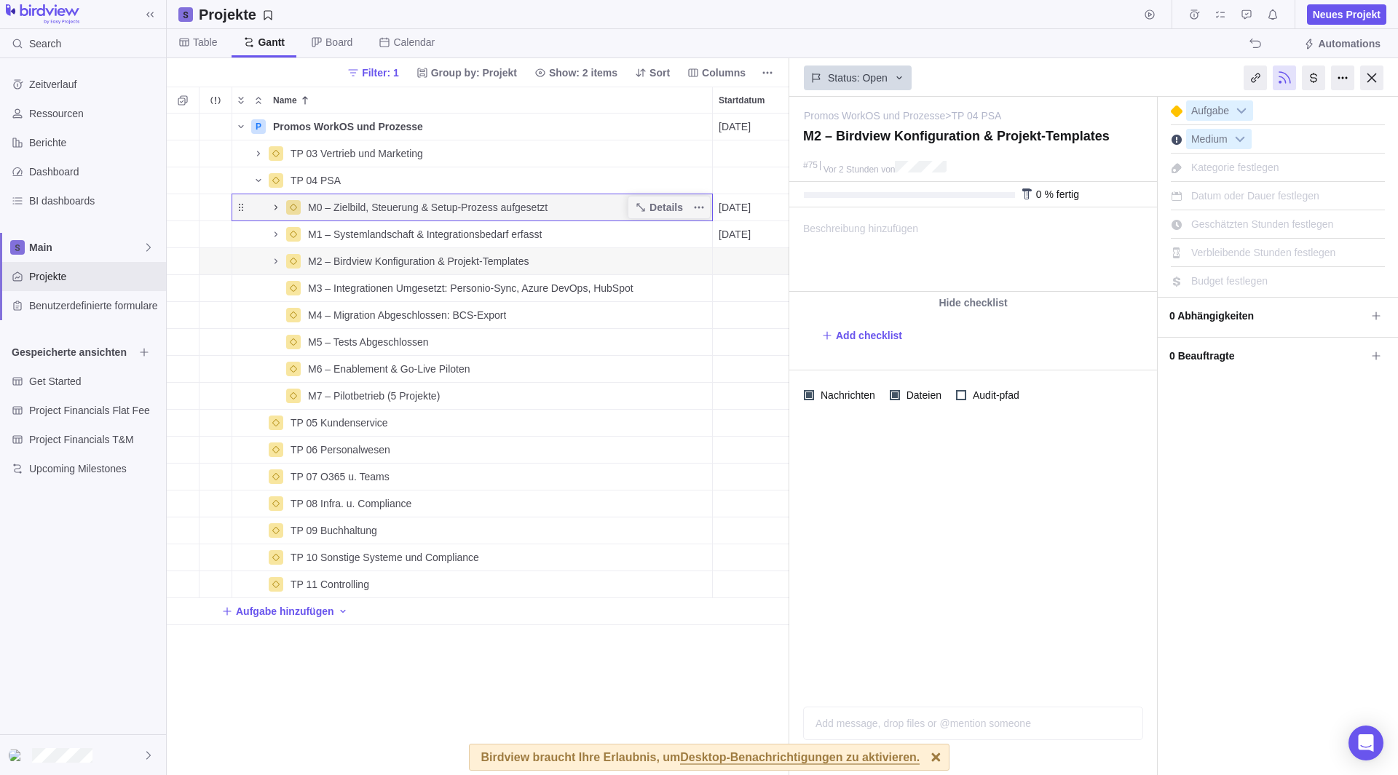
click at [1255, 191] on span "Datum oder Dauer festlegen" at bounding box center [1255, 196] width 128 height 12
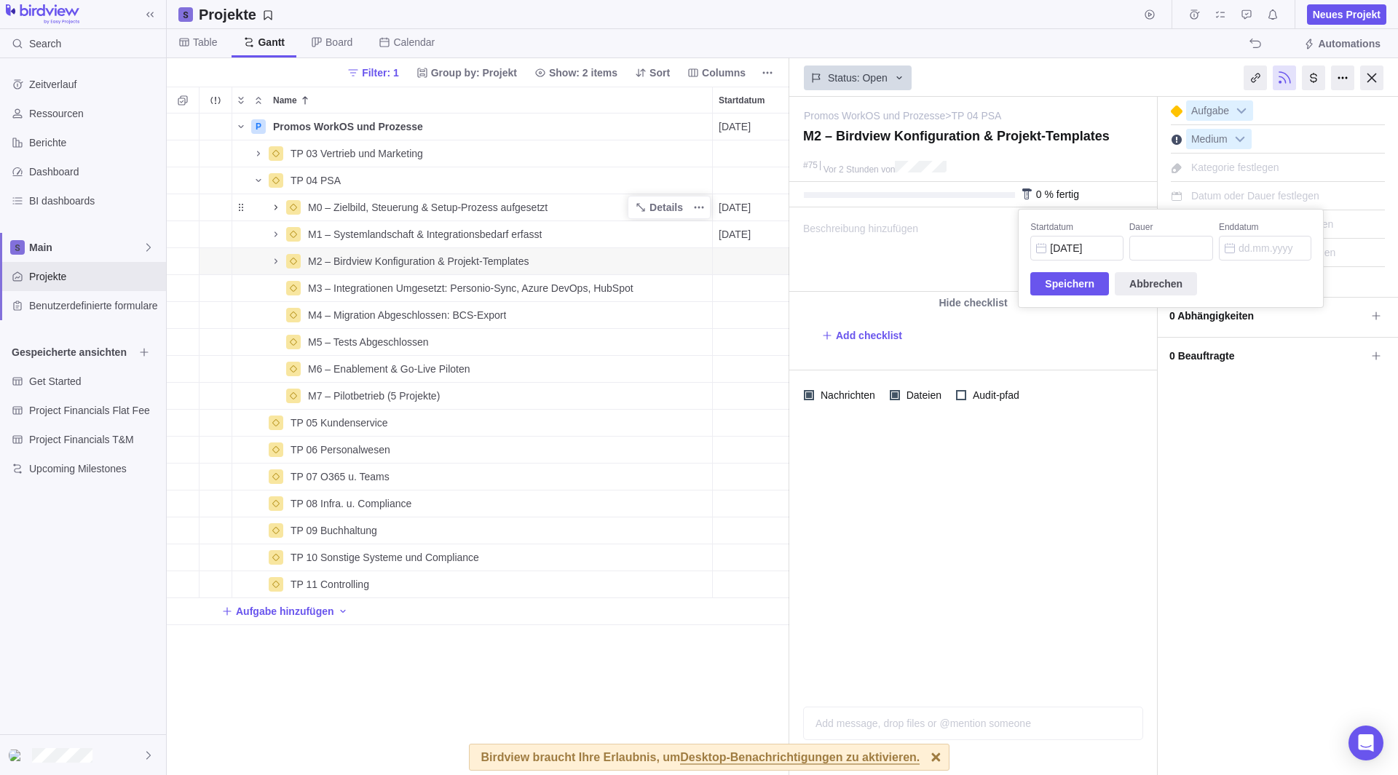
type input "11.10.2025"
click at [258, 36] on span "Gantt" at bounding box center [271, 42] width 27 height 15
click at [1372, 81] on div at bounding box center [1371, 78] width 23 height 25
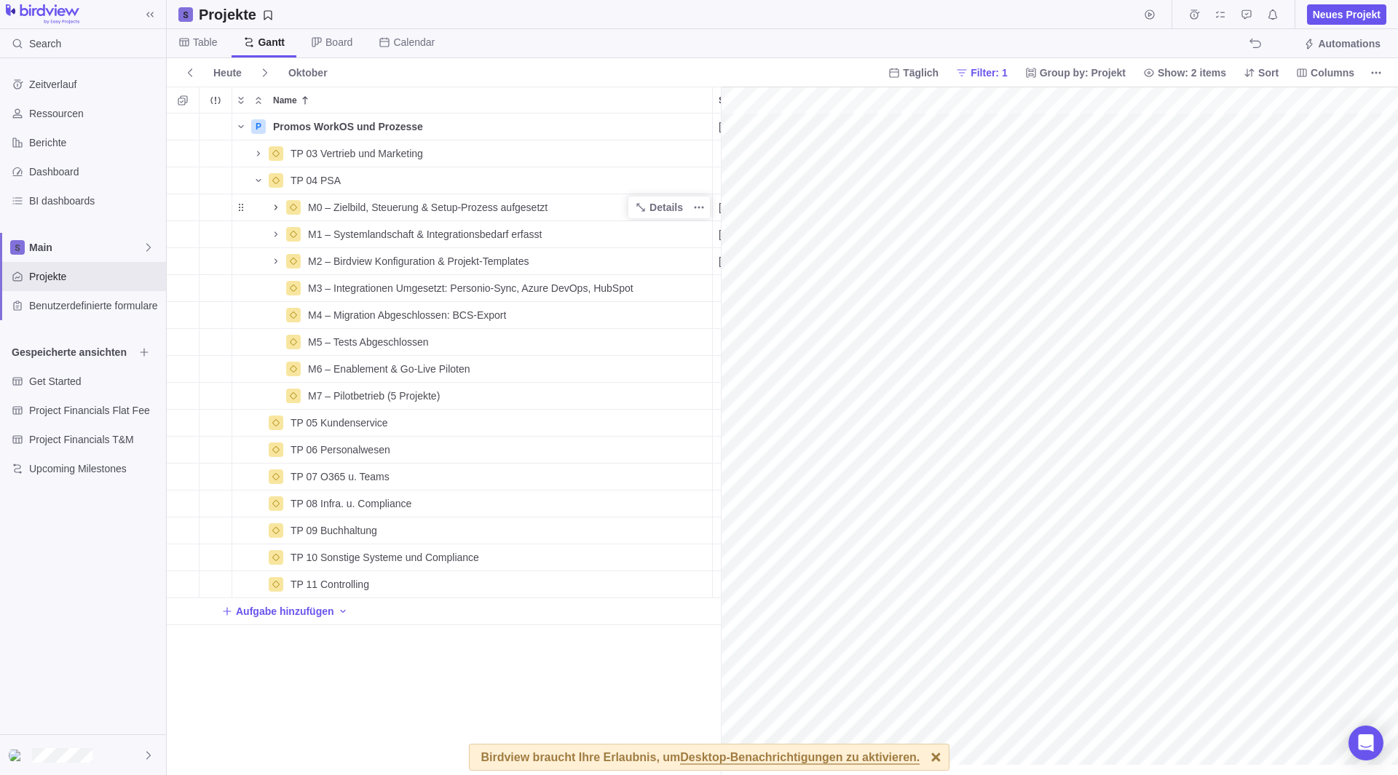
scroll to position [0, 288]
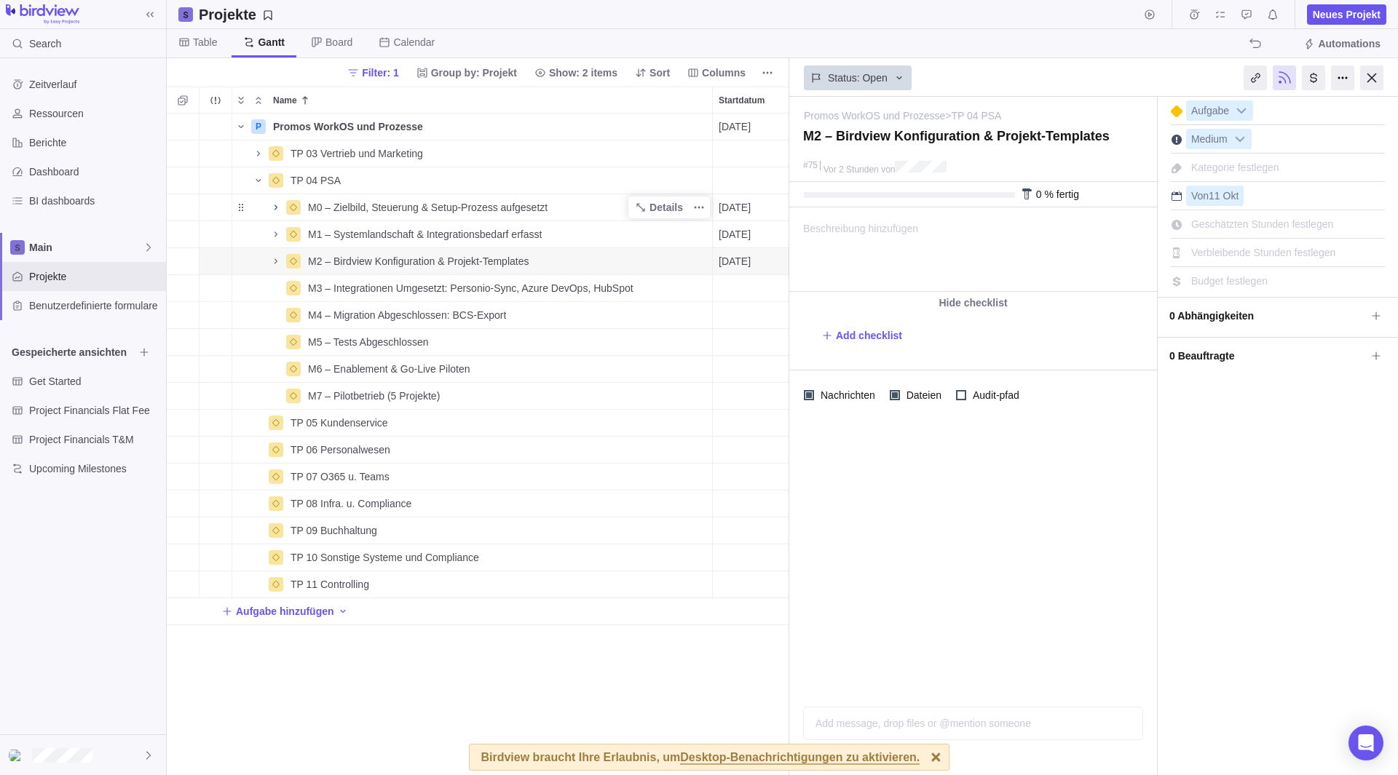
click at [268, 41] on span "Gantt" at bounding box center [271, 42] width 27 height 15
click at [1205, 197] on span "Von" at bounding box center [1199, 196] width 17 height 12
click at [1179, 253] on input "Enddatum" at bounding box center [1187, 248] width 92 height 25
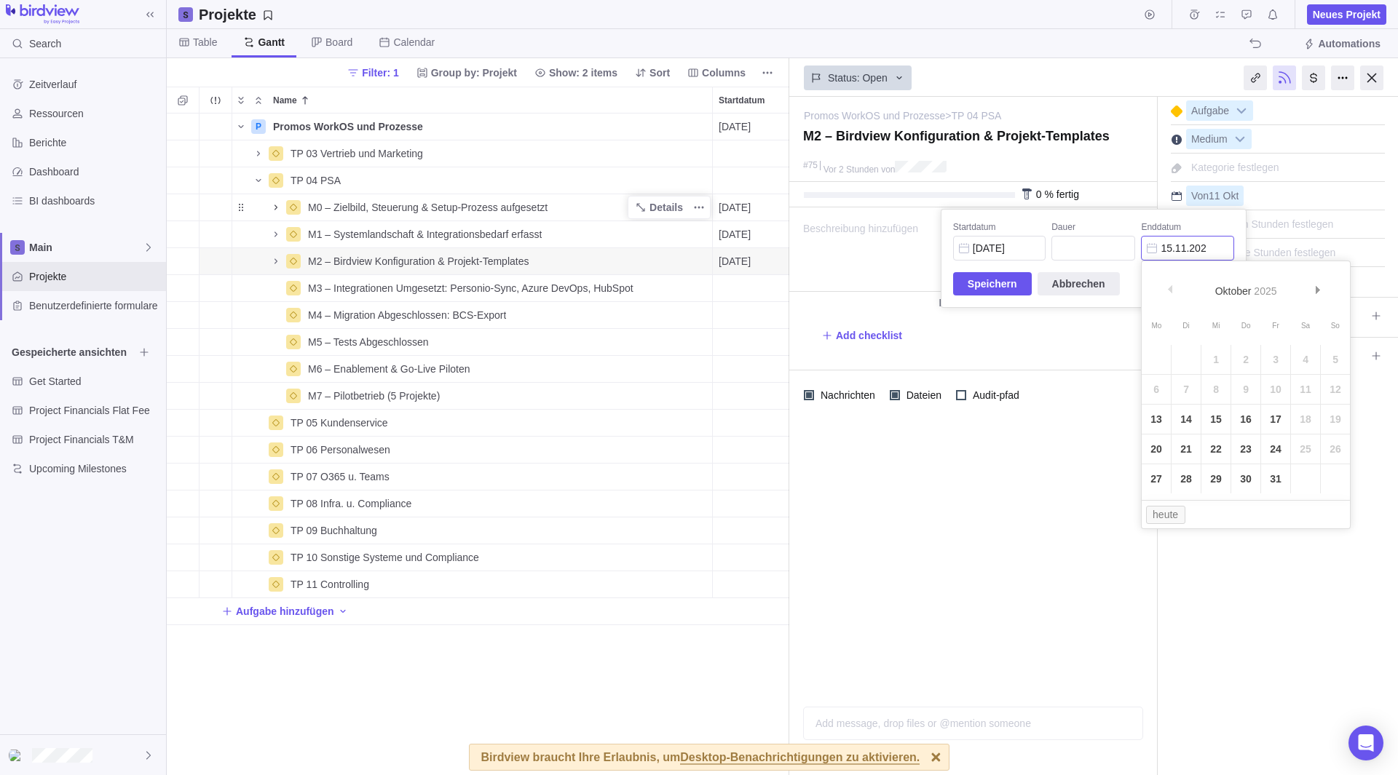
type input "15.11.2025"
type input "25"
type input "15.11.2025"
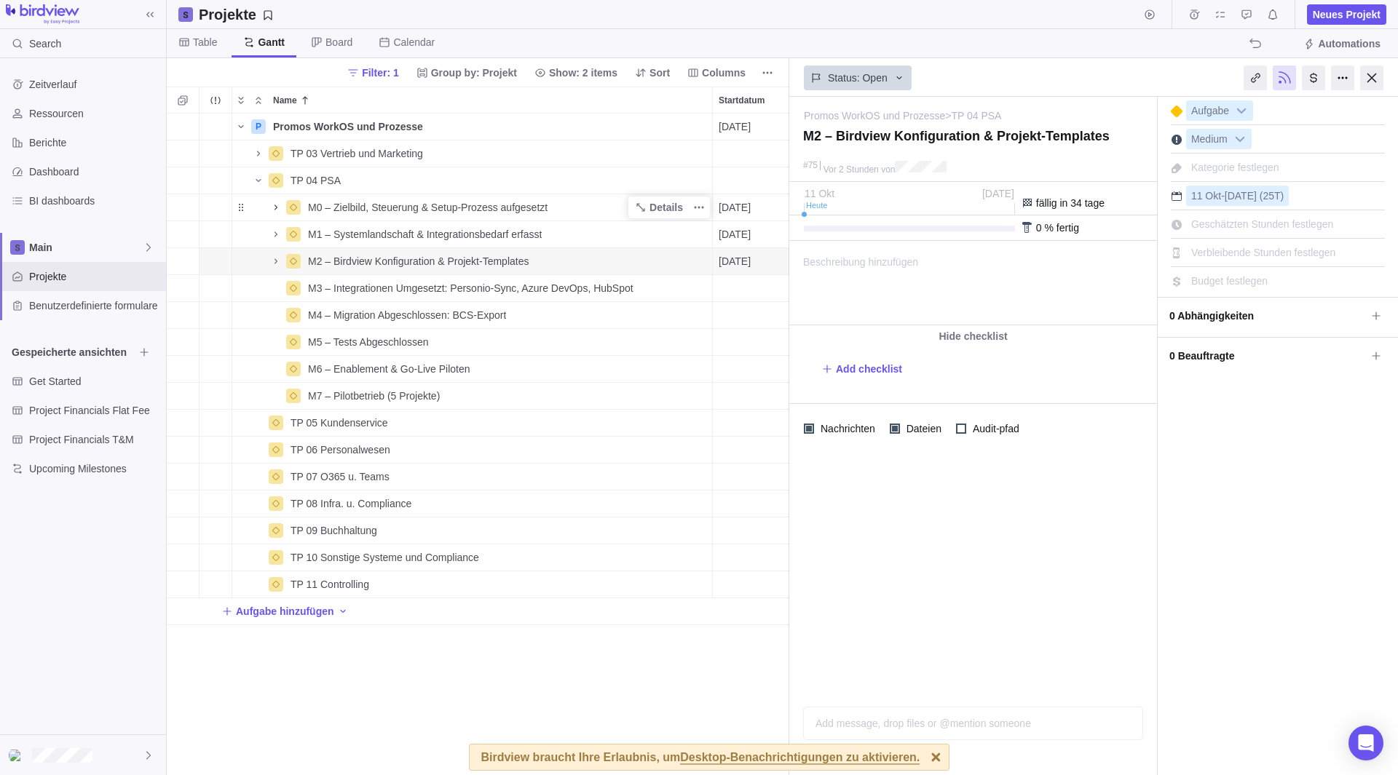
click at [286, 47] on span "Gantt" at bounding box center [263, 43] width 65 height 28
click at [191, 36] on span "Table" at bounding box center [198, 43] width 62 height 28
click at [262, 44] on span "Gantt" at bounding box center [272, 42] width 25 height 15
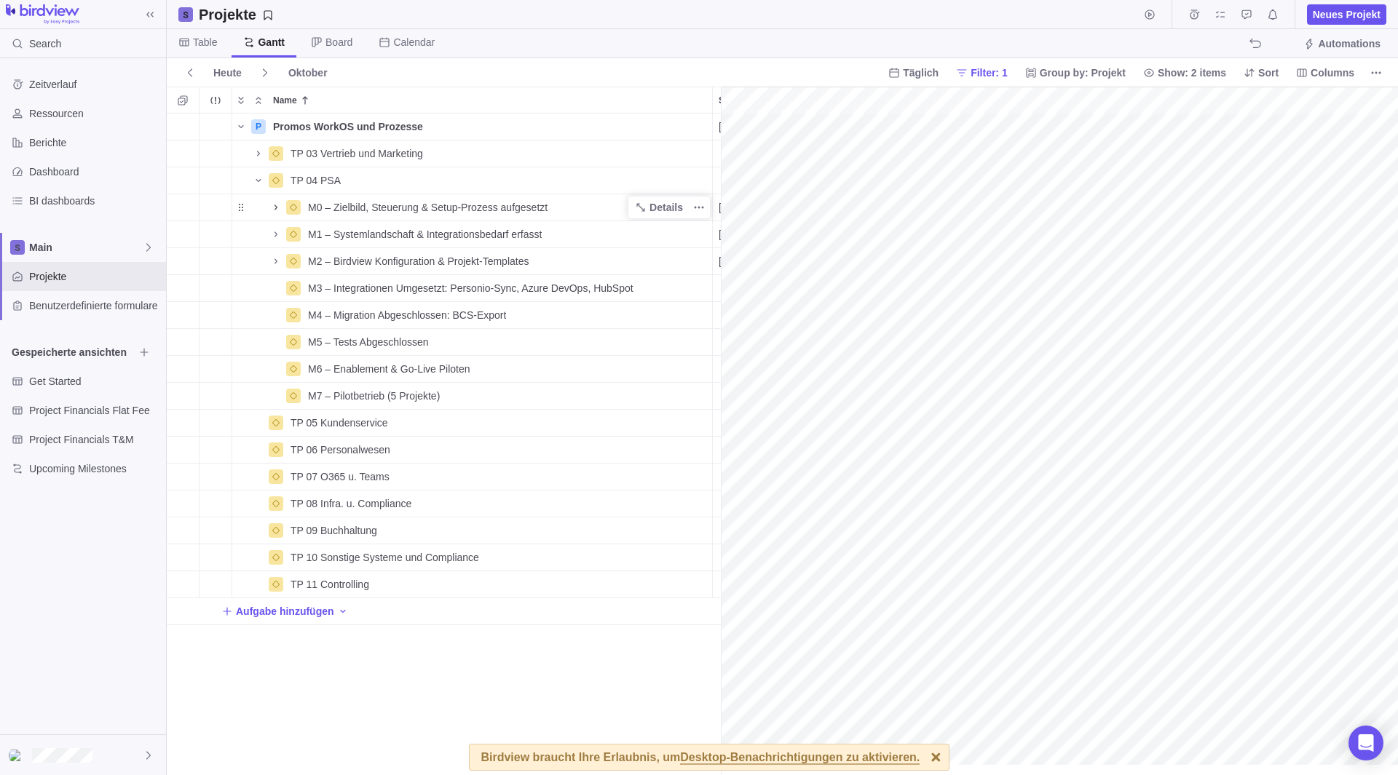
drag, startPoint x: 813, startPoint y: 769, endPoint x: 832, endPoint y: 767, distance: 19.1
click at [832, 767] on div "Birdview braucht Ihre Erlaubnis, um Desktop-Benachrichtigungen zu aktivieren." at bounding box center [699, 757] width 439 height 25
click at [923, 758] on div at bounding box center [935, 757] width 25 height 25
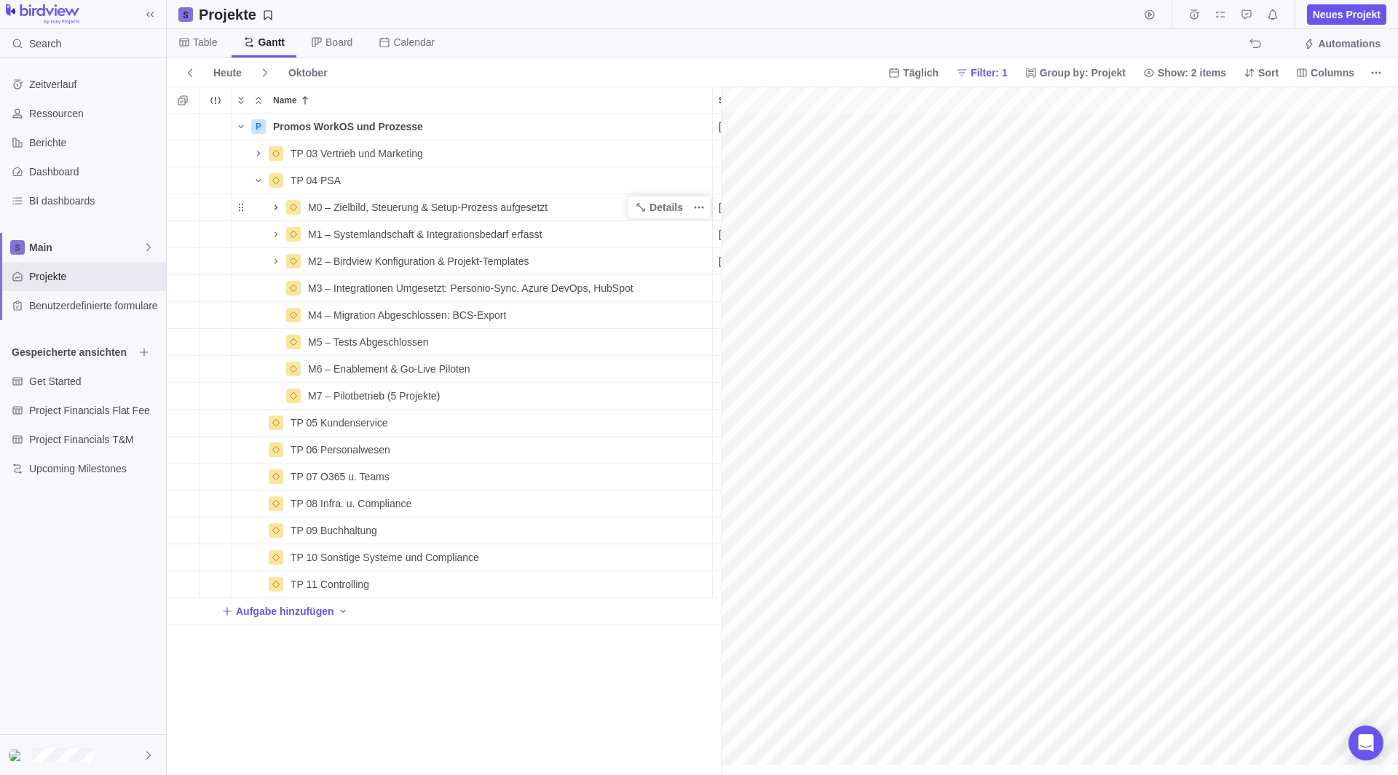
click at [848, 764] on body "Search Zeitverlauf Ressourcen Berichte Dashboard BI dashboards Main Projekte Be…" at bounding box center [699, 387] width 1398 height 775
click at [915, 265] on div "gantt" at bounding box center [1059, 431] width 677 height 689
click at [272, 213] on span "Name" at bounding box center [275, 207] width 17 height 20
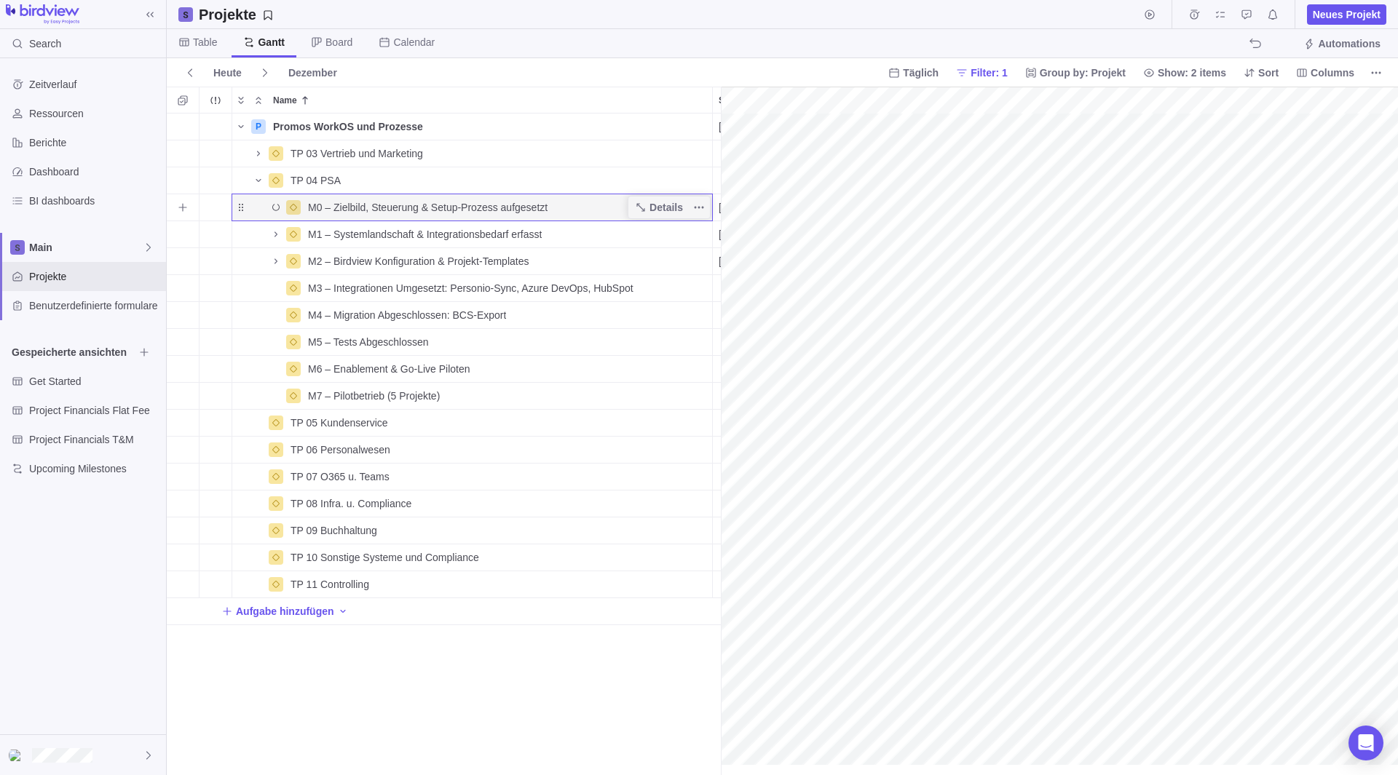
scroll to position [0, 3]
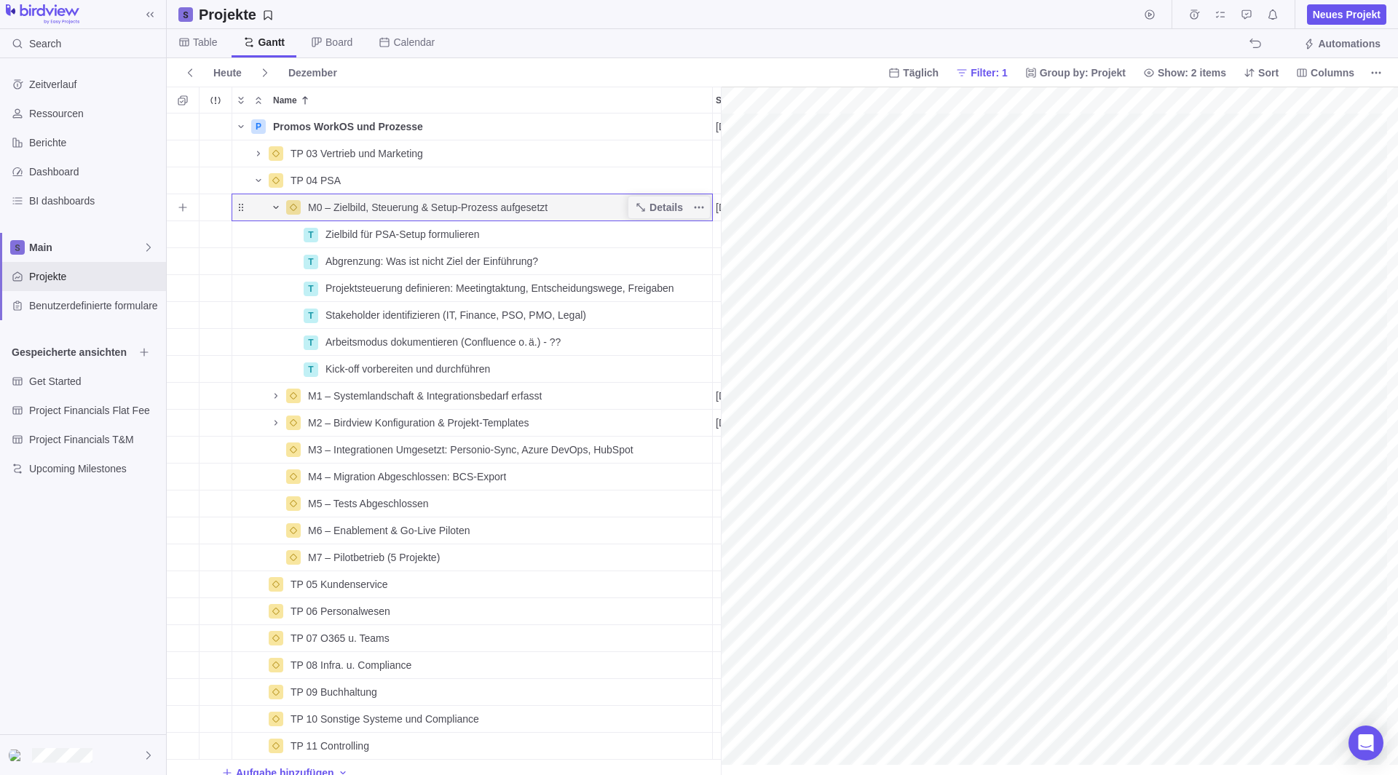
click at [272, 214] on span "Name" at bounding box center [275, 207] width 17 height 20
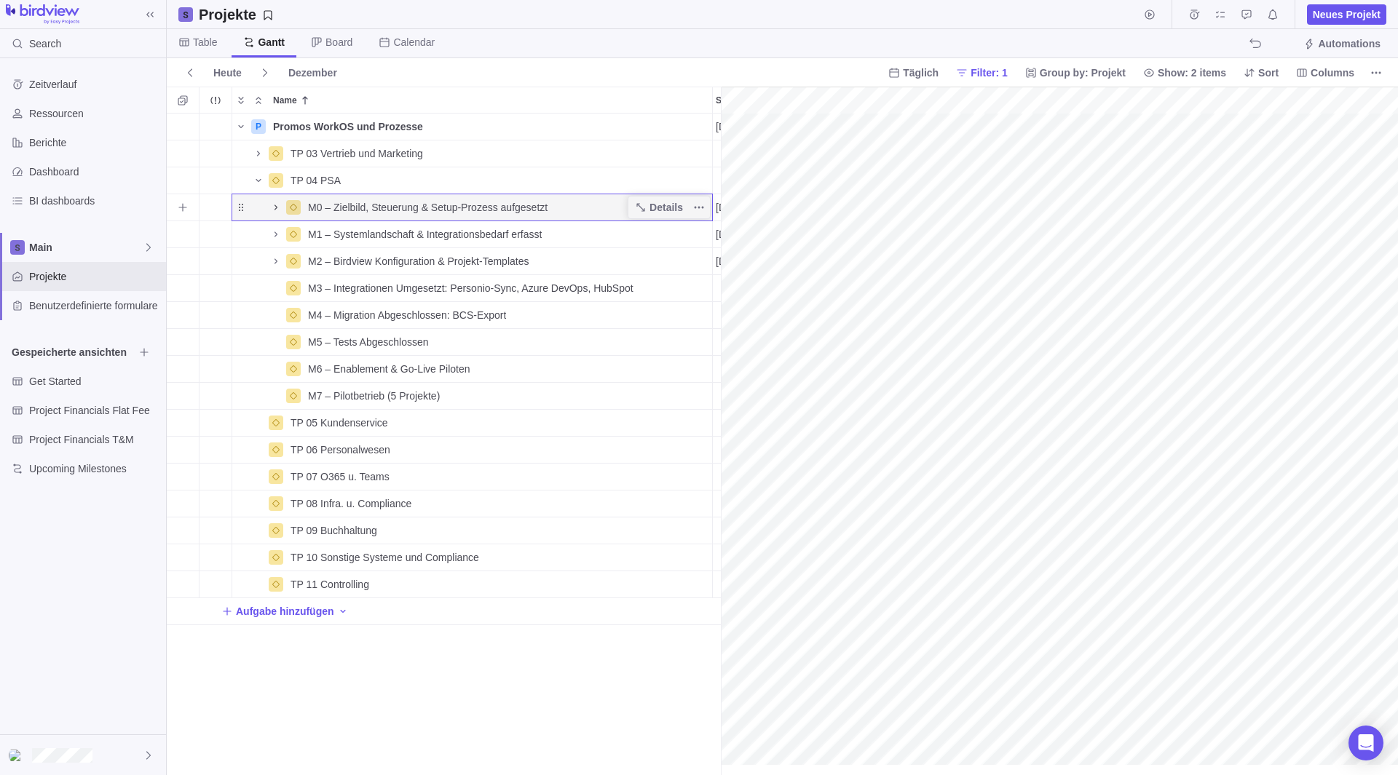
scroll to position [0, 0]
click at [277, 208] on icon "Name" at bounding box center [275, 207] width 3 height 5
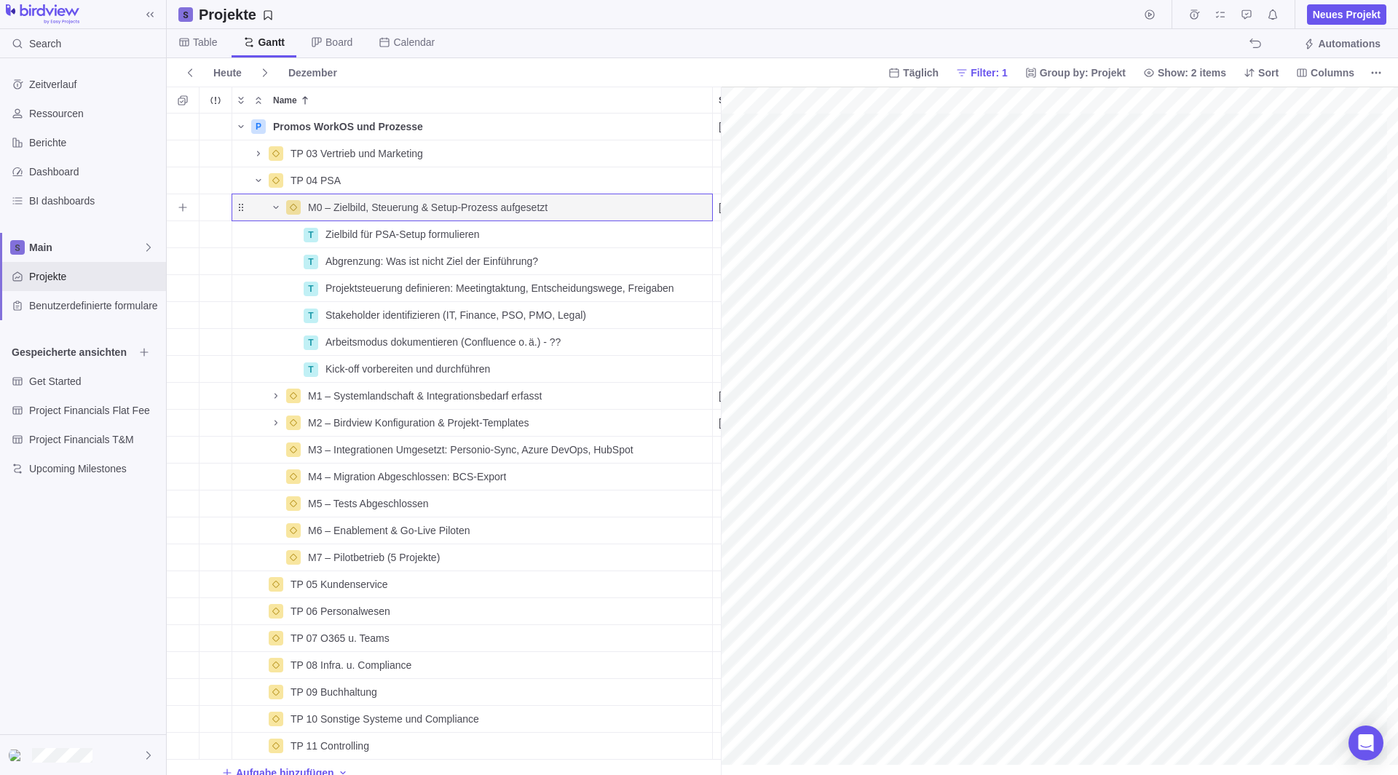
scroll to position [0, 3]
click at [408, 238] on span "Zielbild für PSA-Setup formulieren" at bounding box center [402, 234] width 154 height 15
